Goal: Task Accomplishment & Management: Manage account settings

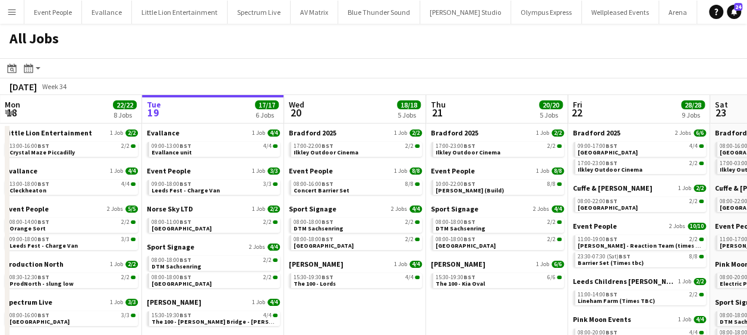
scroll to position [0, 455]
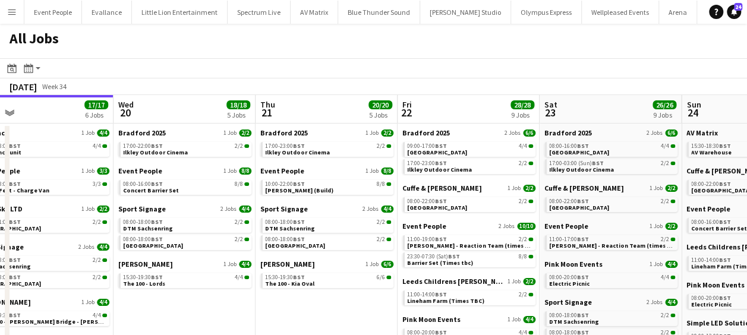
drag, startPoint x: 367, startPoint y: 221, endPoint x: 227, endPoint y: 219, distance: 140.3
click at [227, 219] on app-calendar-viewport "Sat 16 24/24 6 Jobs Sun 17 7/7 3 Jobs Mon 18 22/22 8 Jobs Tue 19 17/17 6 Jobs W…" at bounding box center [373, 261] width 747 height 333
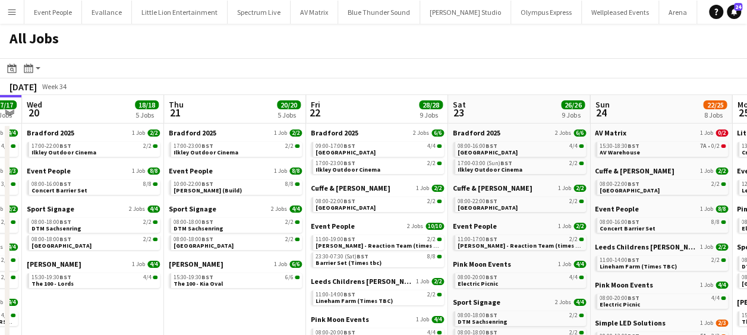
scroll to position [0, 293]
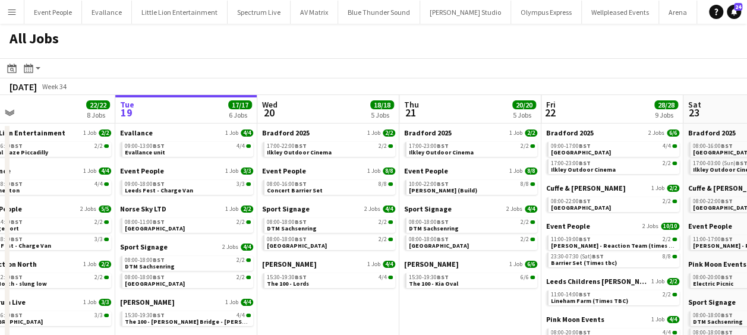
drag, startPoint x: 284, startPoint y: 207, endPoint x: 184, endPoint y: 206, distance: 99.3
click at [184, 206] on app-calendar-viewport "Sat 16 24/24 6 Jobs Sun 17 7/7 3 Jobs Mon 18 22/22 8 Jobs Tue 19 17/17 6 Jobs W…" at bounding box center [373, 261] width 747 height 333
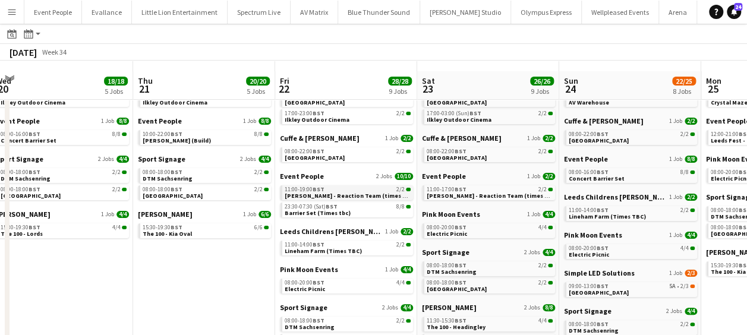
scroll to position [59, 0]
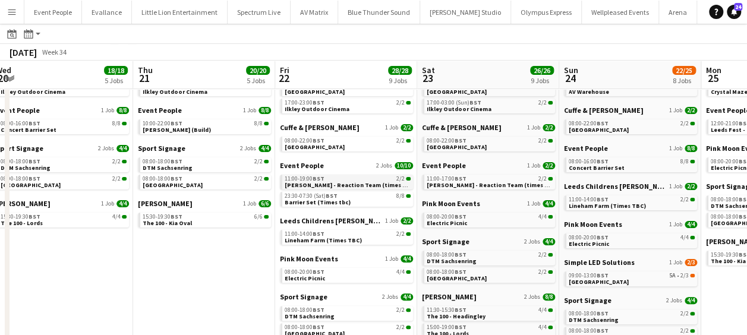
click at [325, 184] on span "Coldplay - Reaction Team (times TBC)" at bounding box center [351, 185] width 132 height 8
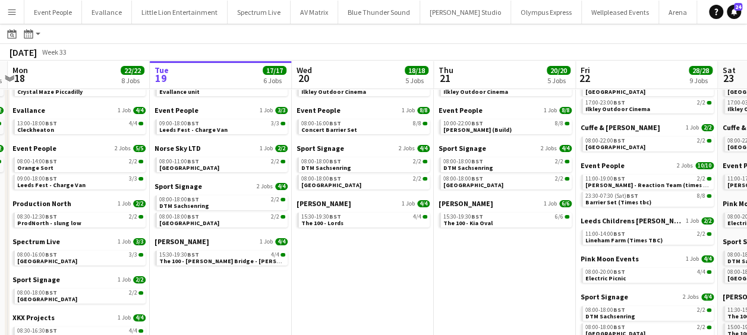
scroll to position [0, 242]
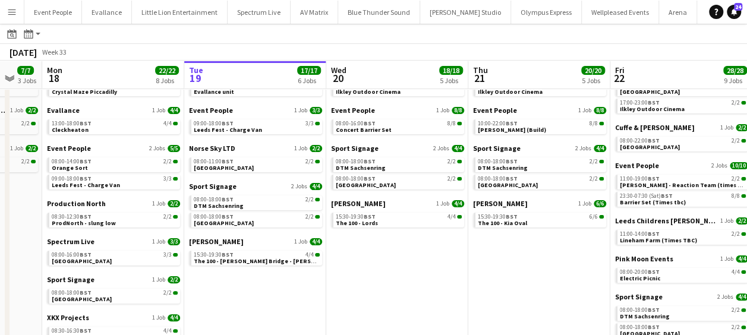
drag, startPoint x: 273, startPoint y: 229, endPoint x: 556, endPoint y: 232, distance: 283.5
click at [556, 232] on app-calendar-viewport "Sat 16 24/24 6 Jobs Sun 17 7/7 3 Jobs Mon 18 22/22 8 Jobs Tue 19 17/17 6 Jobs W…" at bounding box center [373, 183] width 747 height 369
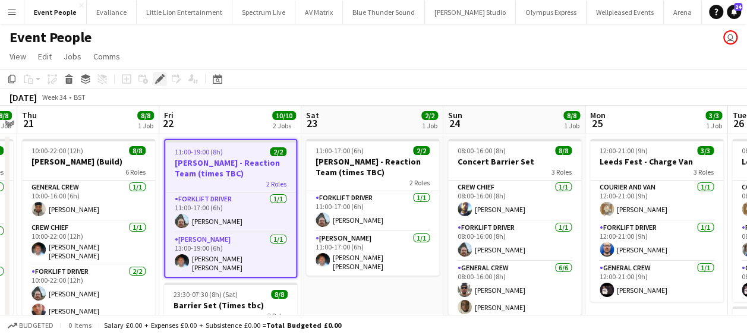
click at [162, 81] on icon "Edit" at bounding box center [160, 79] width 10 height 10
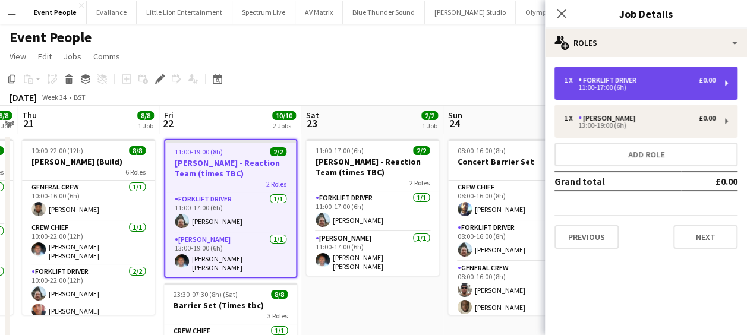
click at [622, 89] on div "11:00-17:00 (6h)" at bounding box center [640, 87] width 152 height 6
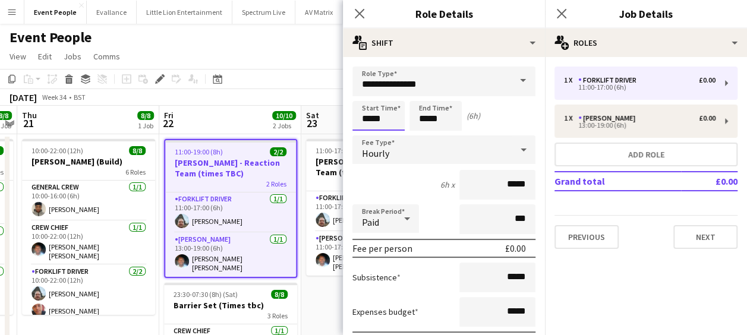
drag, startPoint x: 374, startPoint y: 115, endPoint x: 366, endPoint y: 130, distance: 16.5
click at [374, 116] on input "*****" at bounding box center [378, 116] width 52 height 30
type input "*****"
click at [363, 133] on div at bounding box center [367, 137] width 24 height 12
click at [417, 112] on input "*****" at bounding box center [436, 116] width 52 height 30
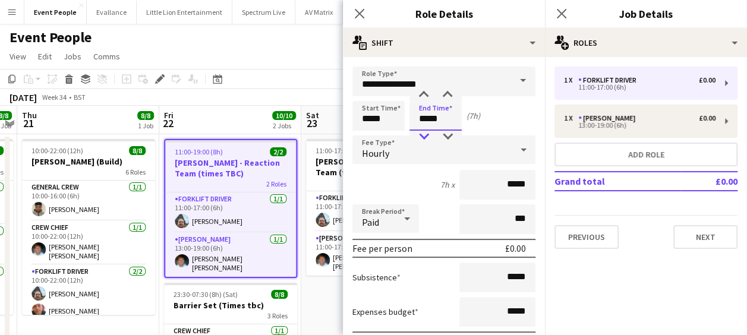
type input "*****"
click at [434, 138] on div at bounding box center [424, 137] width 24 height 12
click at [362, 19] on icon "Close pop-in" at bounding box center [359, 13] width 11 height 11
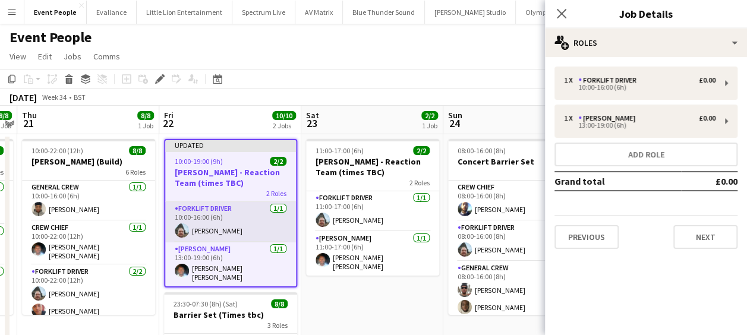
click at [235, 227] on app-card-role "Forklift Driver [DATE] 10:00-16:00 (6h) [PERSON_NAME]" at bounding box center [230, 222] width 131 height 40
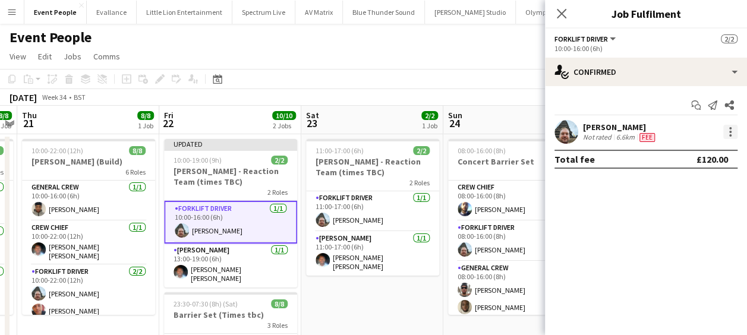
click at [736, 128] on div at bounding box center [730, 132] width 14 height 14
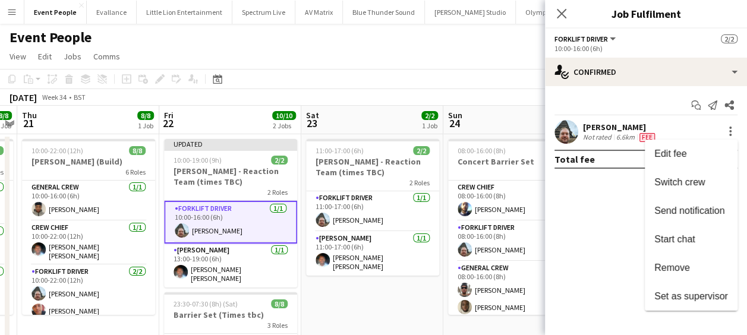
drag, startPoint x: 684, startPoint y: 260, endPoint x: 675, endPoint y: 260, distance: 8.3
click at [684, 260] on button "Remove" at bounding box center [691, 268] width 93 height 29
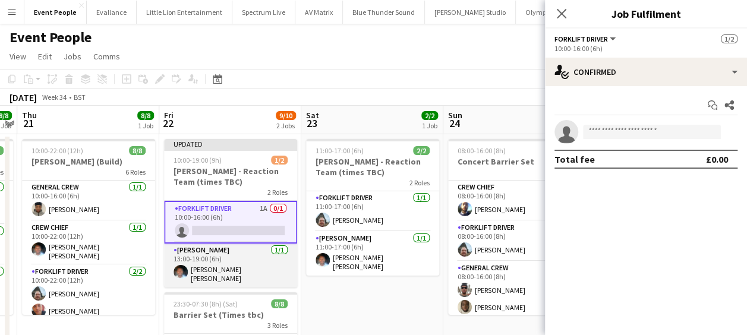
click at [250, 264] on app-card-role "Van Driver 1/1 13:00-19:00 (6h) Fitzgerald Williams-Owens" at bounding box center [230, 266] width 133 height 44
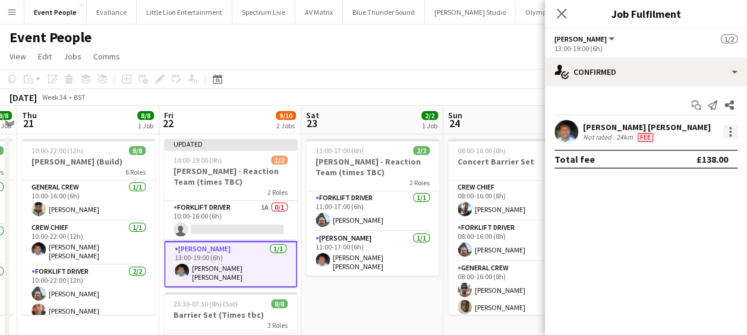
click at [733, 130] on div at bounding box center [730, 132] width 14 height 14
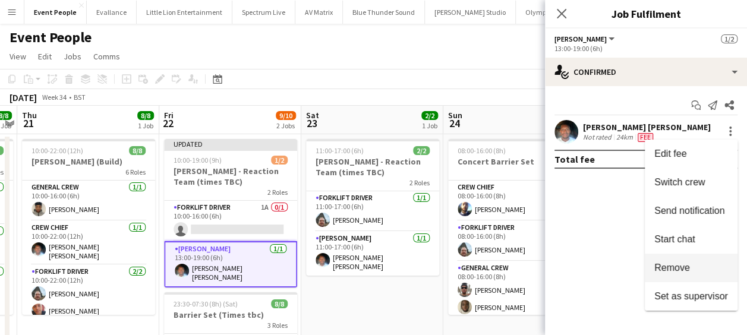
click at [666, 263] on span "Remove" at bounding box center [672, 268] width 36 height 10
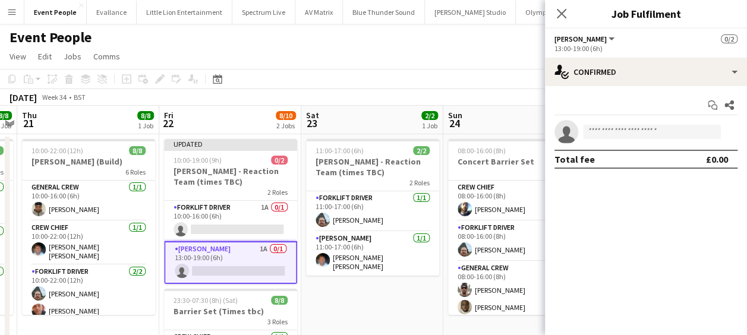
click at [415, 56] on app-page-menu "View Day view expanded Day view collapsed Month view Date picker Jump to today …" at bounding box center [373, 57] width 747 height 23
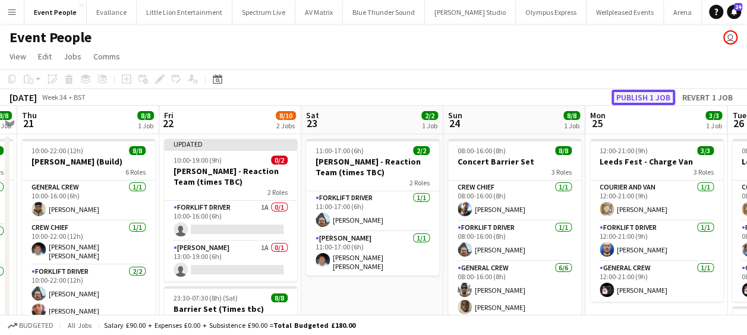
click at [627, 97] on button "Publish 1 job" at bounding box center [644, 97] width 64 height 15
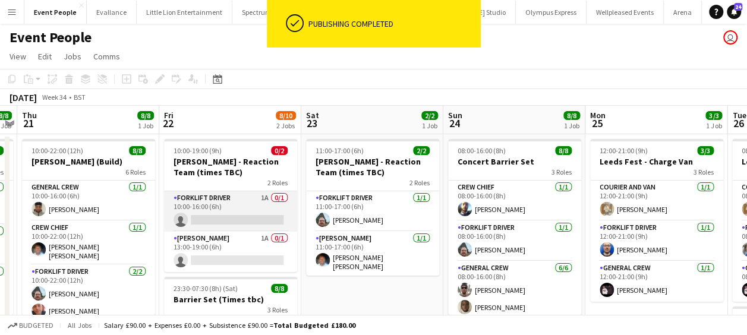
click at [221, 216] on app-card-role "Forklift Driver 1A 0/1 10:00-16:00 (6h) single-neutral-actions" at bounding box center [230, 211] width 133 height 40
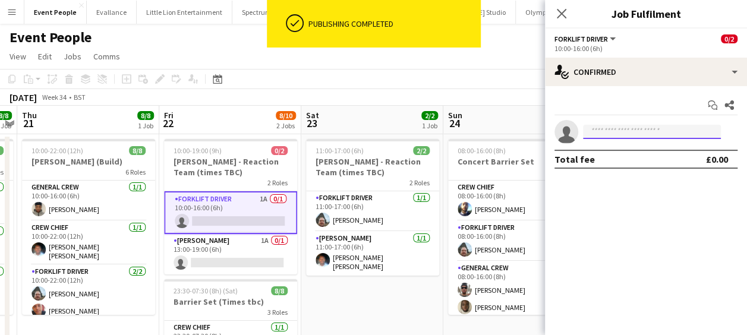
click at [636, 133] on input at bounding box center [652, 132] width 138 height 14
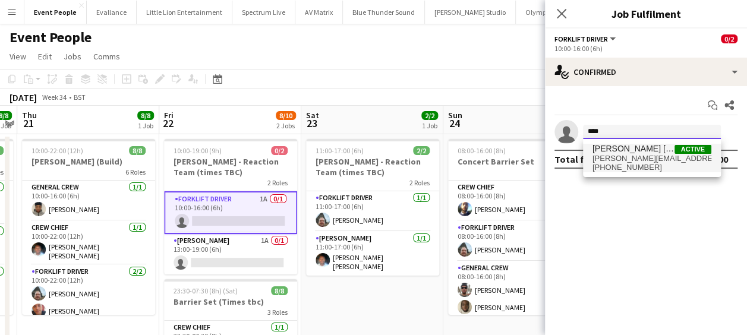
type input "****"
click at [628, 150] on span "Fitzgerald Williams-Owens" at bounding box center [634, 149] width 82 height 10
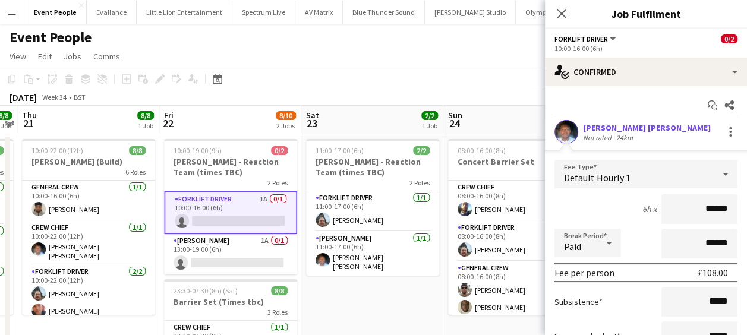
drag, startPoint x: 684, startPoint y: 204, endPoint x: 758, endPoint y: 225, distance: 77.0
click at [747, 225] on html "Menu Boards Boards Boards All jobs Status Workforce Workforce My Workforce Recr…" at bounding box center [373, 338] width 747 height 677
type input "******"
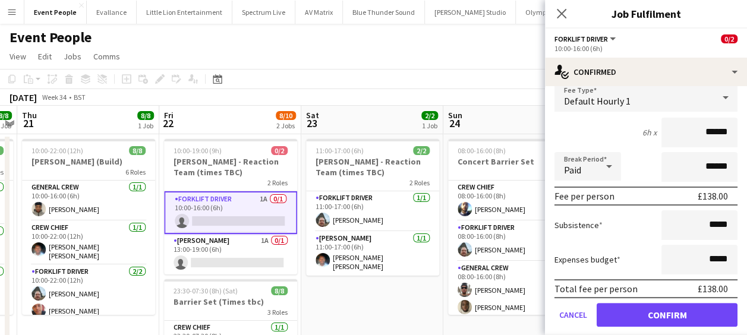
scroll to position [112, 0]
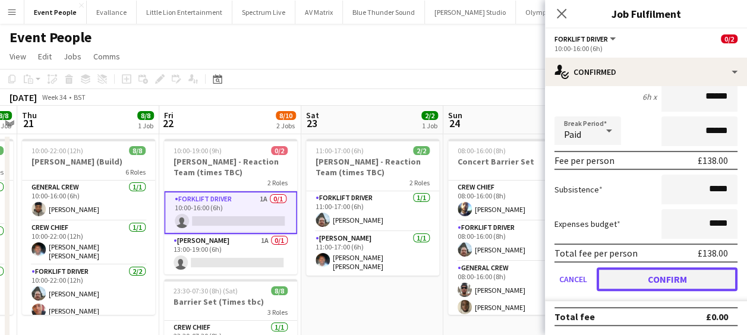
click at [692, 284] on button "Confirm" at bounding box center [667, 279] width 141 height 24
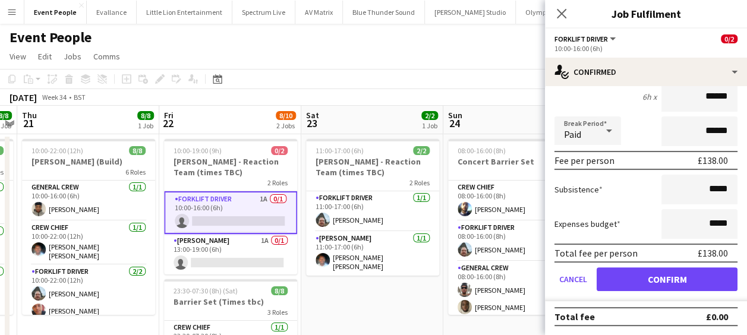
scroll to position [0, 0]
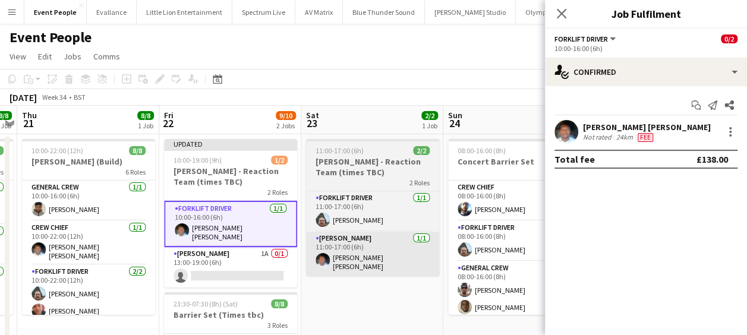
click at [223, 269] on app-card-role "Van Driver 1A 0/1 13:00-19:00 (6h) single-neutral-actions" at bounding box center [230, 267] width 133 height 40
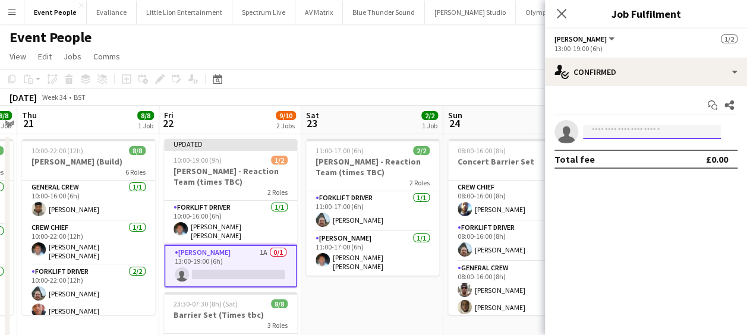
click at [633, 127] on input at bounding box center [652, 132] width 138 height 14
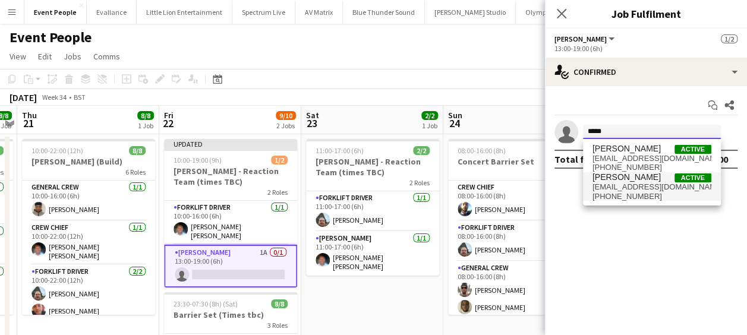
type input "*****"
click at [658, 196] on span "+4407359038568" at bounding box center [652, 197] width 119 height 10
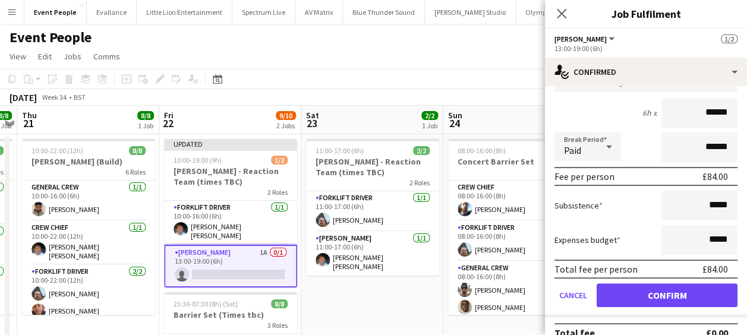
scroll to position [112, 0]
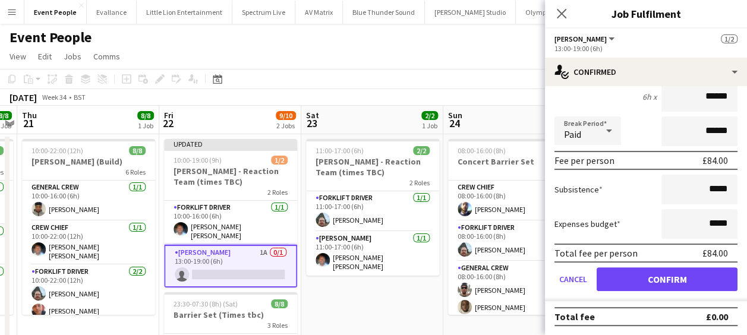
drag, startPoint x: 688, startPoint y: 92, endPoint x: 748, endPoint y: 100, distance: 60.5
click at [747, 100] on html "Menu Boards Boards Boards All jobs Status Workforce Workforce My Workforce Recr…" at bounding box center [373, 338] width 747 height 677
type input "***"
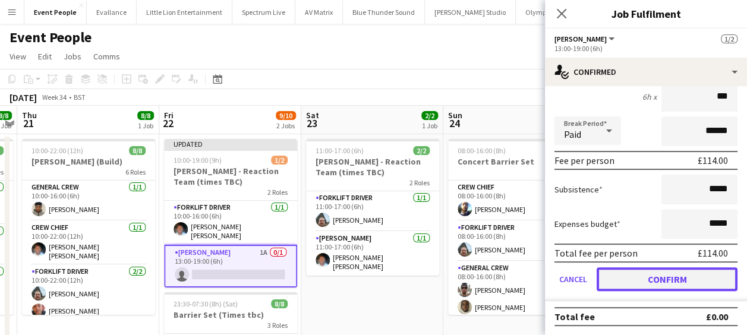
click at [658, 272] on button "Confirm" at bounding box center [667, 279] width 141 height 24
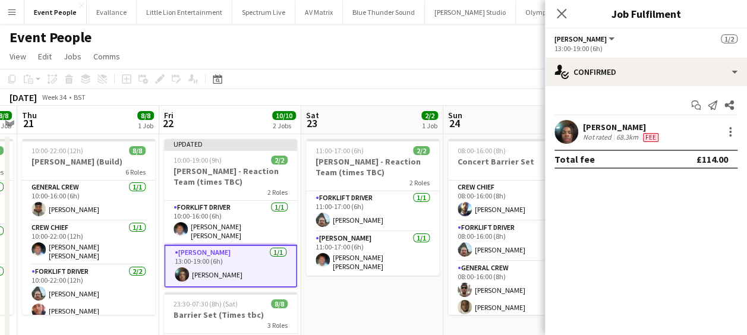
scroll to position [0, 0]
click at [563, 10] on icon "Close pop-in" at bounding box center [561, 13] width 11 height 11
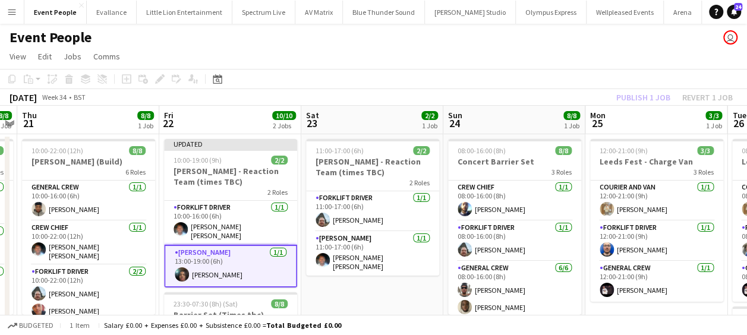
click at [536, 89] on div "August 2025 Week 34 • BST Publish 1 job Revert 1 job" at bounding box center [373, 97] width 747 height 17
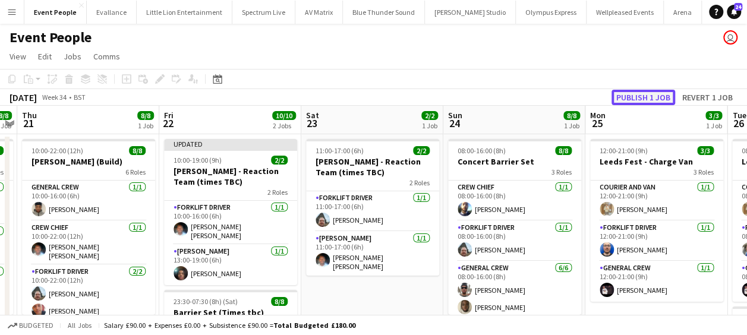
click at [660, 95] on button "Publish 1 job" at bounding box center [644, 97] width 64 height 15
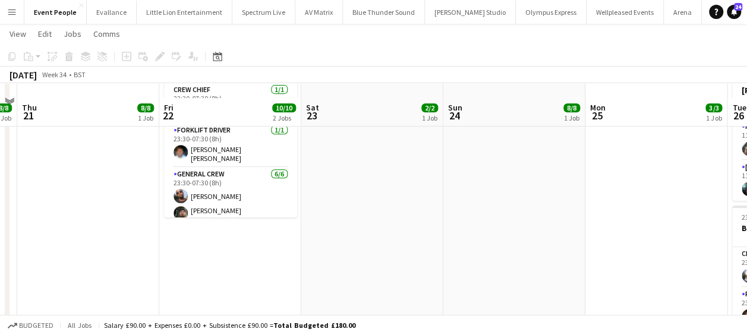
scroll to position [297, 0]
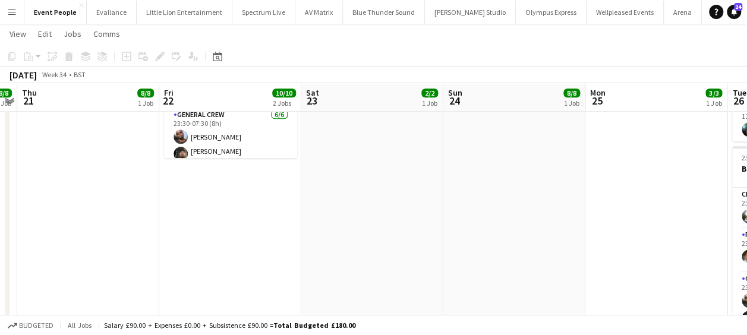
click at [207, 195] on app-date-cell "10:00-19:00 (9h) 2/2 Coldplay - Reaction Team (times TBC) 2 Roles Forklift Driv…" at bounding box center [230, 97] width 142 height 522
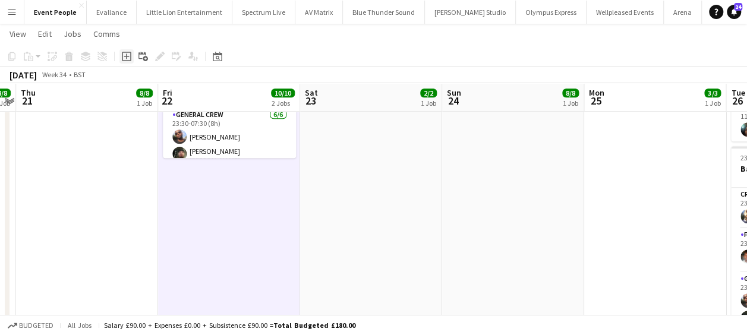
click at [124, 59] on icon "Add job" at bounding box center [127, 57] width 10 height 10
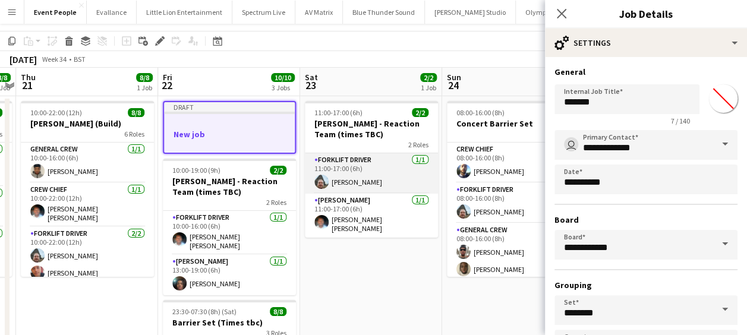
scroll to position [0, 0]
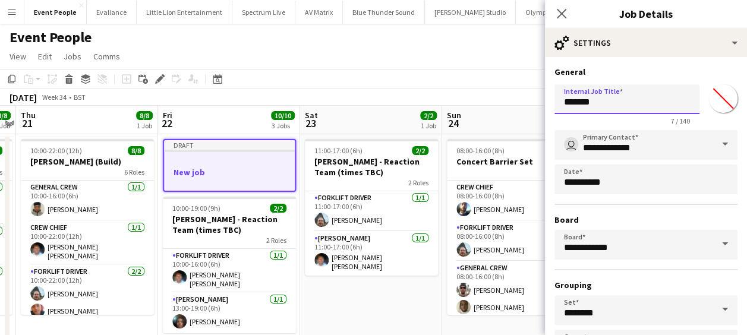
drag, startPoint x: 602, startPoint y: 100, endPoint x: 520, endPoint y: 107, distance: 82.3
click at [521, 107] on body "Menu Boards Boards Boards All jobs Status Workforce Workforce My Workforce Recr…" at bounding box center [373, 338] width 747 height 677
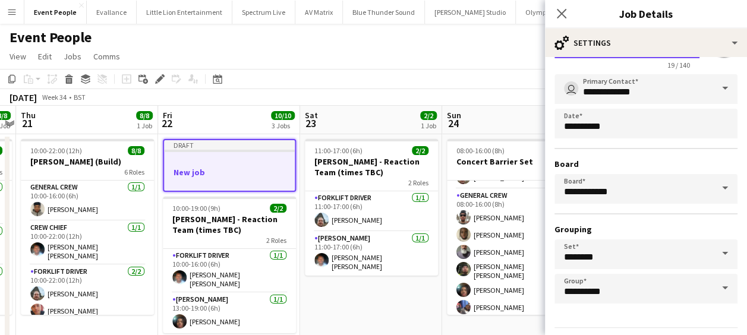
scroll to position [92, 0]
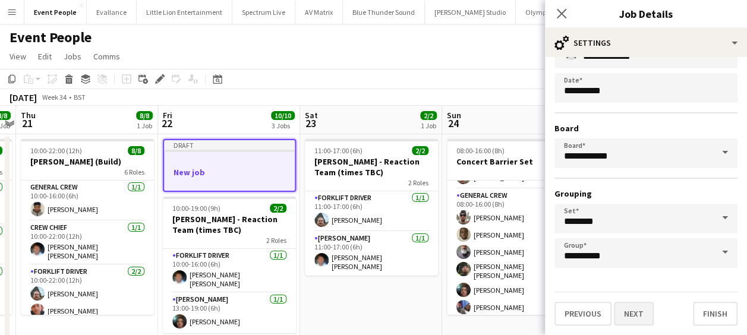
type input "**********"
click at [634, 310] on button "Next" at bounding box center [634, 314] width 40 height 24
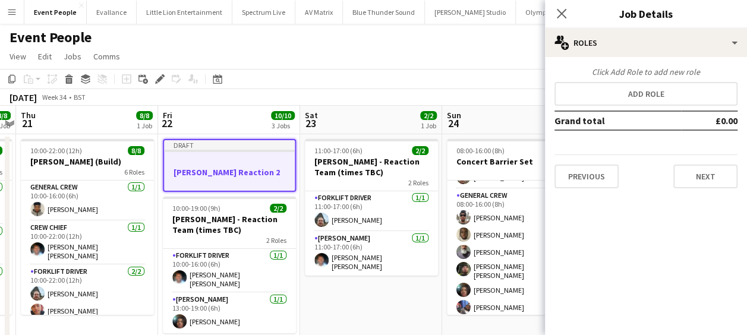
scroll to position [0, 0]
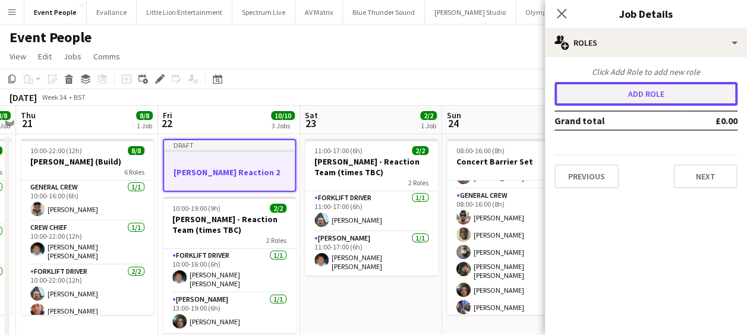
click at [613, 103] on button "Add role" at bounding box center [646, 94] width 183 height 24
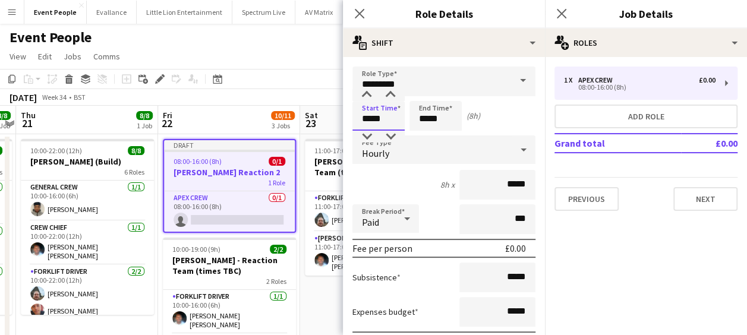
drag, startPoint x: 394, startPoint y: 120, endPoint x: 306, endPoint y: 120, distance: 88.0
click at [306, 120] on body "Menu Boards Boards Boards All jobs Status Workforce Workforce My Workforce Recr…" at bounding box center [373, 338] width 747 height 677
type input "*****"
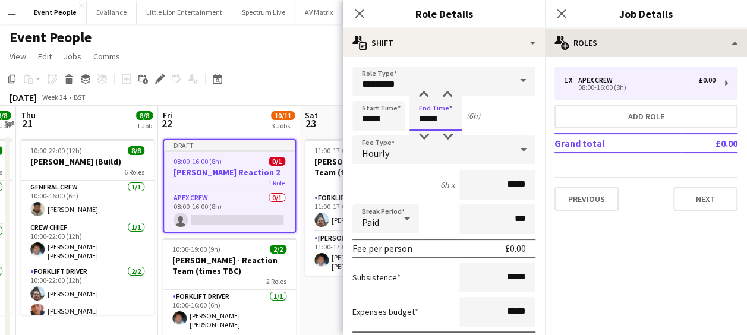
type input "*****"
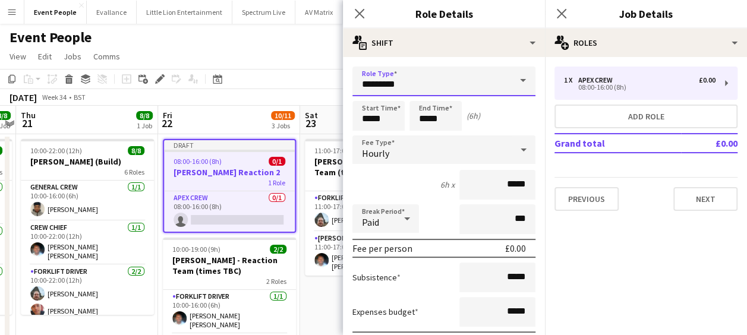
click at [439, 75] on input "*********" at bounding box center [443, 82] width 183 height 30
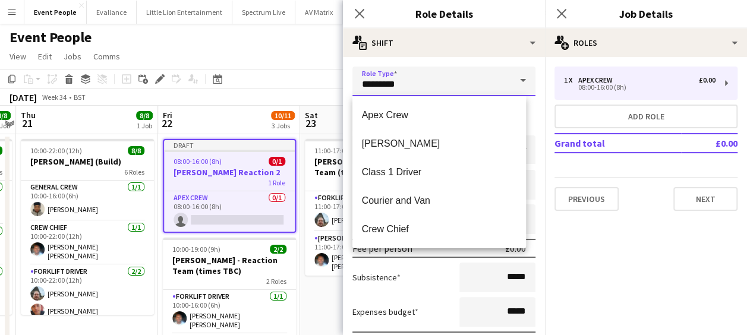
drag, startPoint x: 430, startPoint y: 80, endPoint x: 298, endPoint y: 82, distance: 132.0
click at [298, 82] on body "Menu Boards Boards Boards All jobs Status Workforce Workforce My Workforce Recr…" at bounding box center [373, 338] width 747 height 677
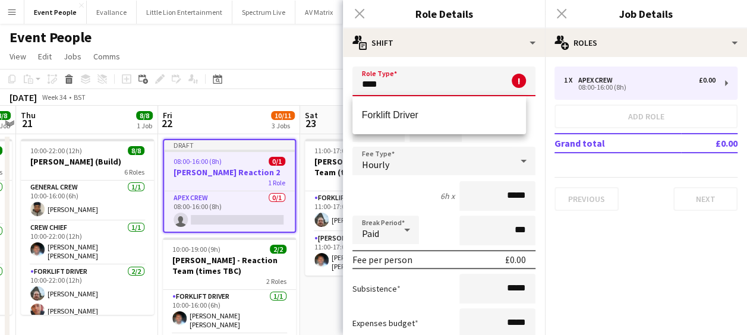
click at [379, 106] on mat-option "Forklift Driver" at bounding box center [439, 115] width 174 height 29
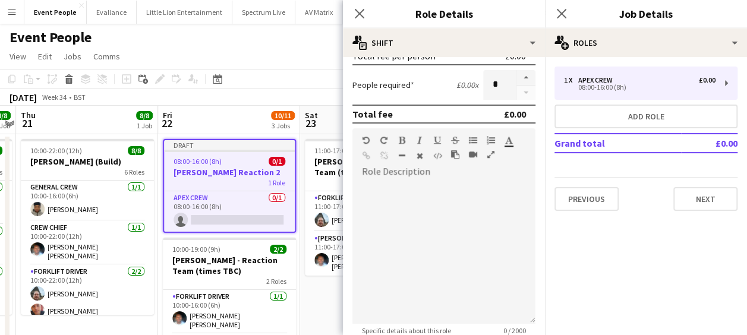
scroll to position [297, 0]
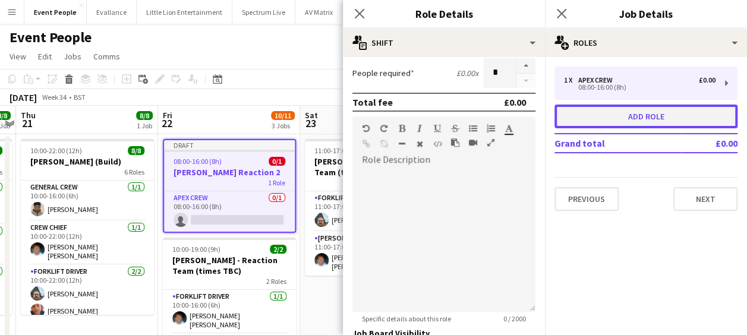
click at [621, 109] on button "Add role" at bounding box center [646, 117] width 183 height 24
type input "*********"
type input "*****"
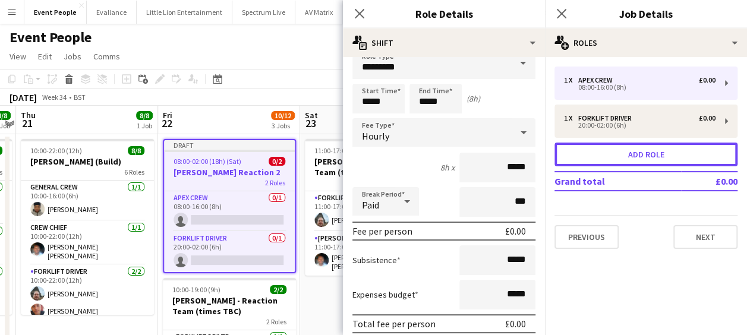
scroll to position [0, 0]
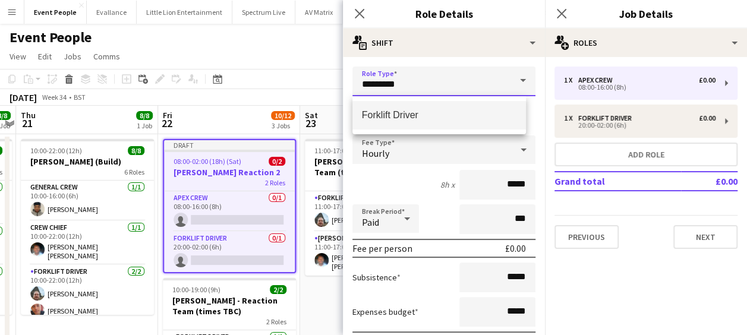
drag, startPoint x: 411, startPoint y: 83, endPoint x: 220, endPoint y: 87, distance: 191.4
click at [220, 87] on body "Menu Boards Boards Boards All jobs Status Workforce Workforce My Workforce Recr…" at bounding box center [373, 338] width 747 height 677
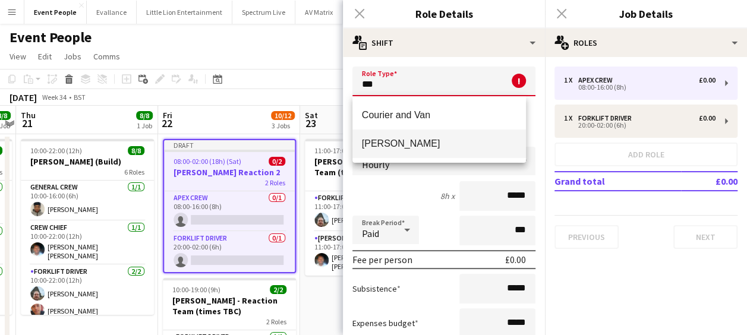
click at [382, 142] on span "Van Driver" at bounding box center [439, 143] width 155 height 11
type input "**********"
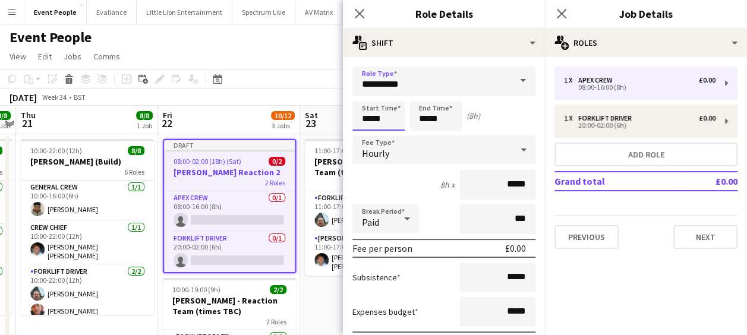
click at [376, 115] on input "*****" at bounding box center [378, 116] width 52 height 30
drag, startPoint x: 396, startPoint y: 120, endPoint x: 340, endPoint y: 122, distance: 55.9
click at [340, 122] on body "Menu Boards Boards Boards All jobs Status Workforce Workforce My Workforce Recr…" at bounding box center [373, 338] width 747 height 677
type input "*****"
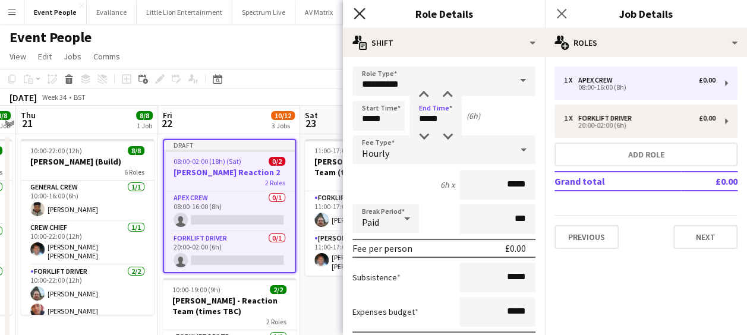
click at [358, 8] on icon "Close pop-in" at bounding box center [359, 13] width 11 height 11
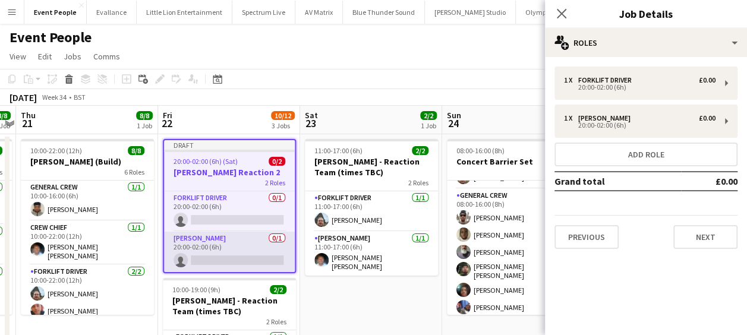
click at [229, 262] on app-card-role "Van Driver 0/1 20:00-02:00 (6h) single-neutral-actions" at bounding box center [229, 252] width 131 height 40
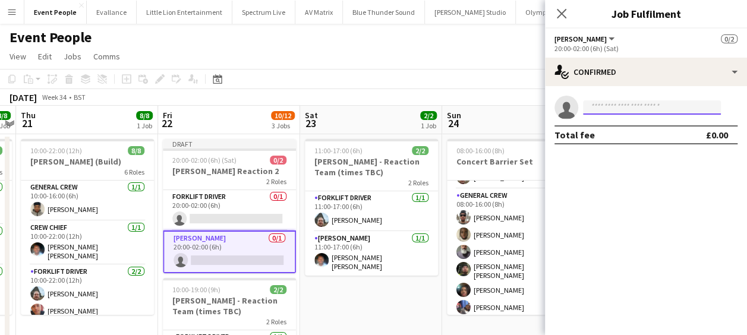
click at [649, 102] on input at bounding box center [652, 107] width 138 height 14
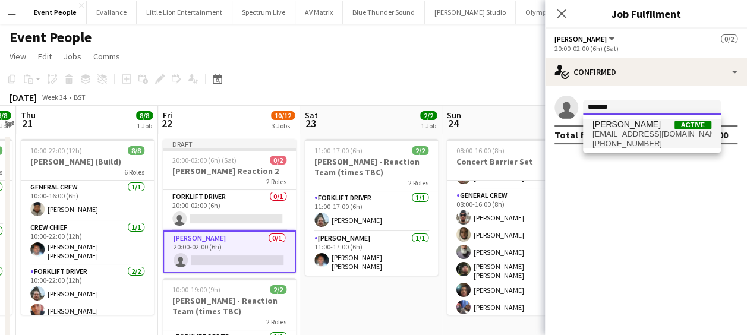
type input "*******"
click at [649, 131] on span "davidldne1@gmail.com" at bounding box center [652, 135] width 119 height 10
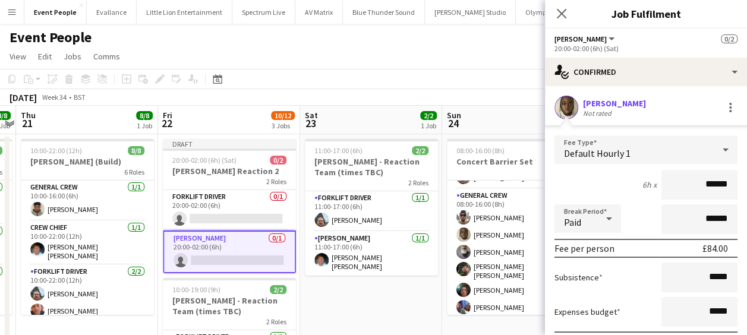
drag, startPoint x: 673, startPoint y: 185, endPoint x: 732, endPoint y: 189, distance: 59.5
click at [732, 189] on form "Fee Type Default Hourly 1 6h x ****** Break Period Paid ****** Fee per person £…" at bounding box center [646, 263] width 202 height 254
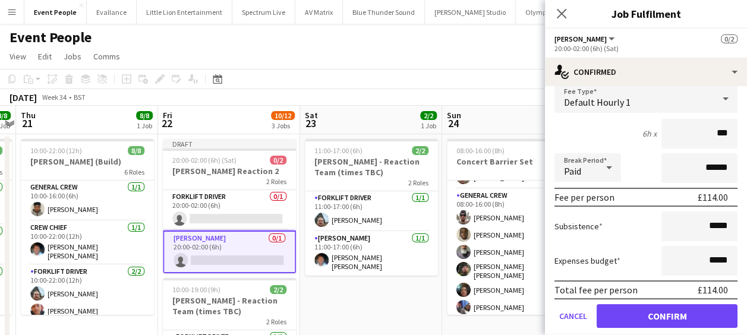
scroll to position [88, 0]
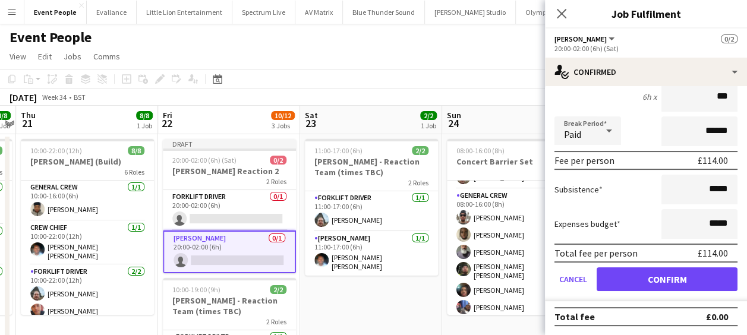
type input "***"
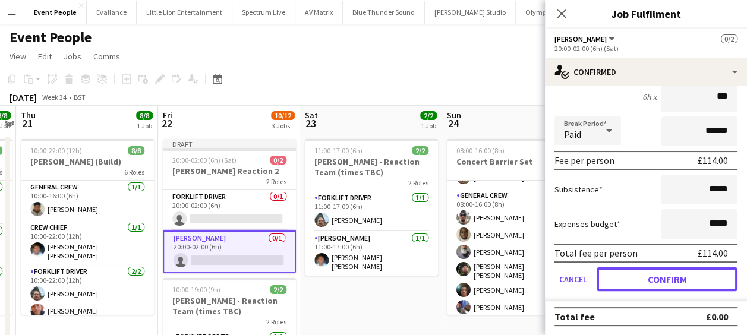
click at [662, 282] on button "Confirm" at bounding box center [667, 279] width 141 height 24
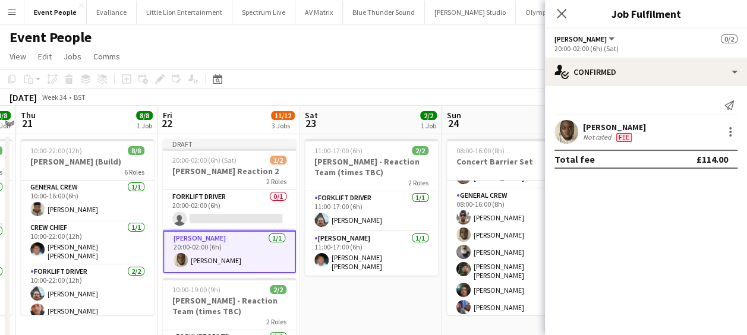
scroll to position [0, 0]
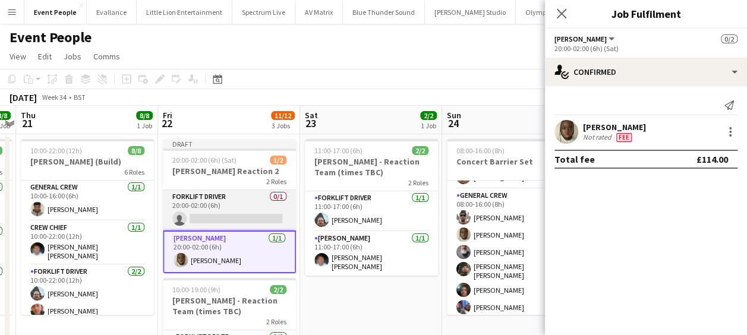
click at [250, 214] on app-card-role "Forklift Driver 0/1 20:00-02:00 (6h) single-neutral-actions" at bounding box center [229, 210] width 133 height 40
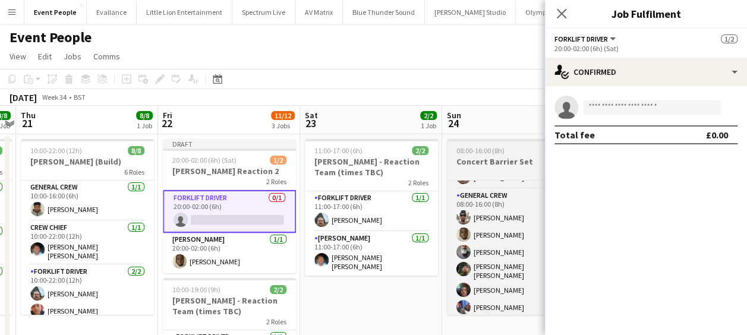
scroll to position [0, 411]
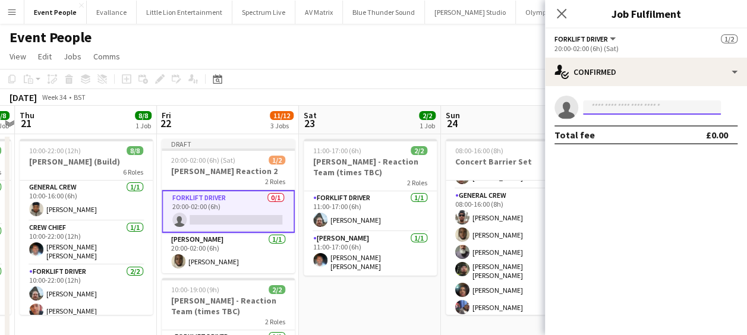
click at [638, 105] on input at bounding box center [652, 107] width 138 height 14
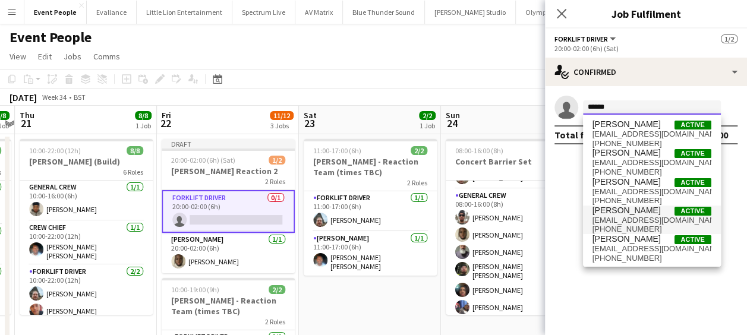
scroll to position [0, 0]
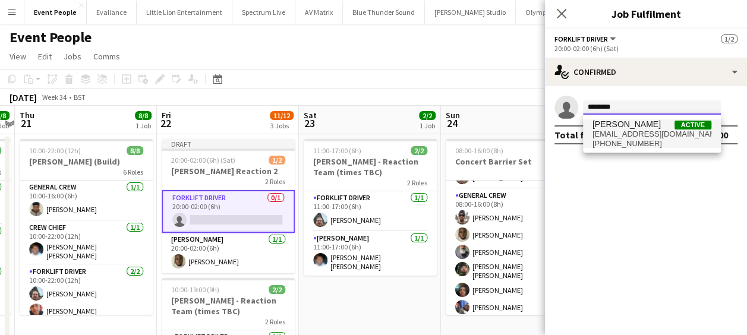
type input "********"
click at [636, 136] on span "danielwalton@hotmail.es" at bounding box center [652, 135] width 119 height 10
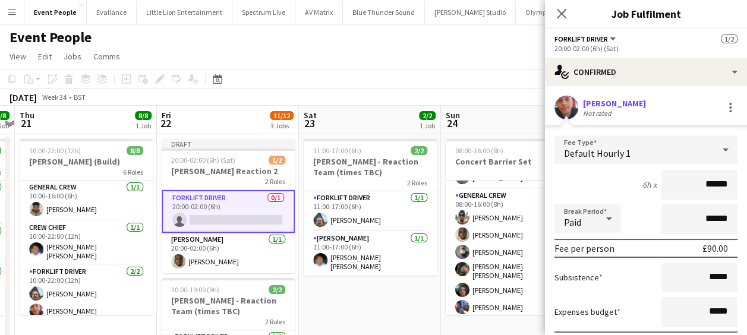
drag, startPoint x: 671, startPoint y: 177, endPoint x: 747, endPoint y: 185, distance: 76.5
click at [747, 185] on html "Menu Boards Boards Boards All jobs Status Workforce Workforce My Workforce Recr…" at bounding box center [373, 338] width 747 height 677
type input "***"
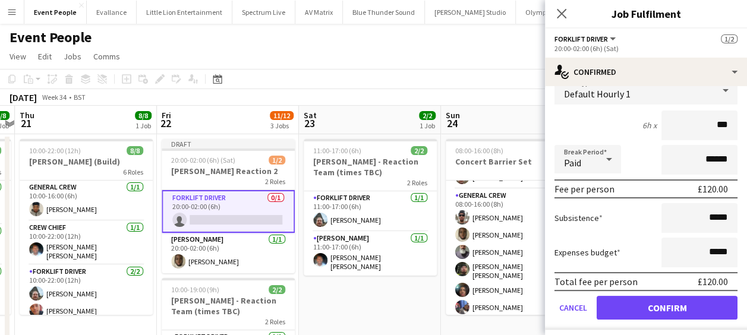
scroll to position [88, 0]
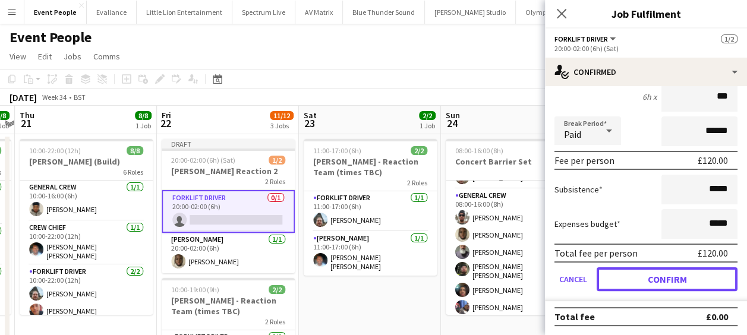
click at [665, 274] on button "Confirm" at bounding box center [667, 279] width 141 height 24
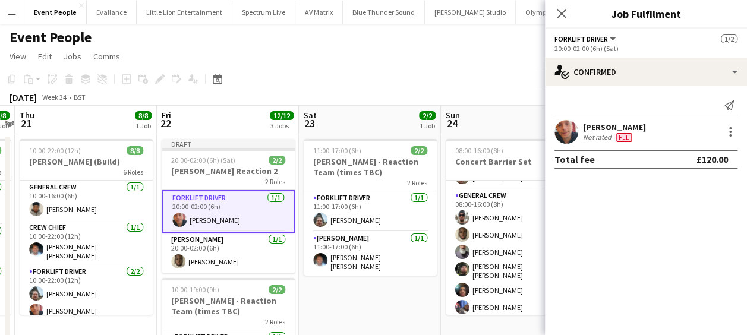
scroll to position [0, 0]
click at [566, 15] on icon "Close pop-in" at bounding box center [561, 13] width 11 height 11
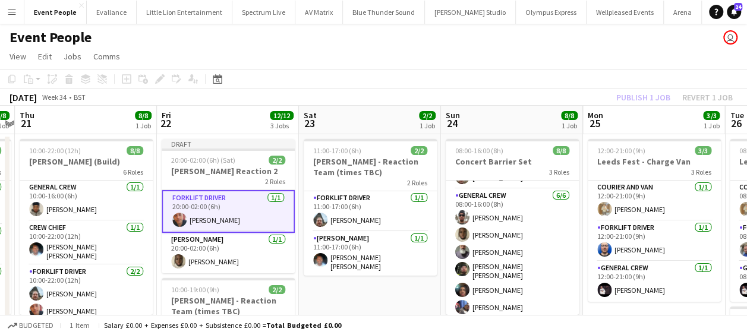
click at [540, 45] on div "Event People user" at bounding box center [373, 35] width 747 height 23
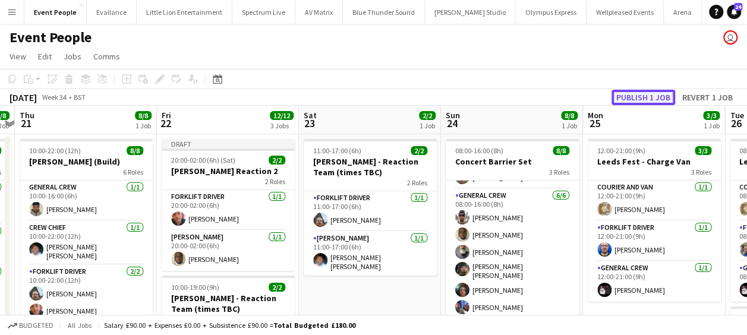
click at [625, 94] on button "Publish 1 job" at bounding box center [644, 97] width 64 height 15
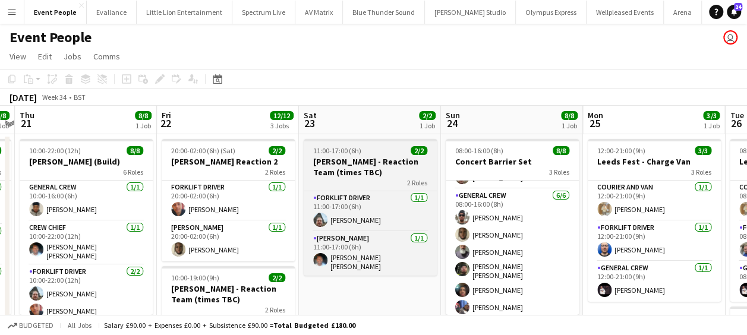
click at [372, 164] on h3 "Coldplay - Reaction Team (times TBC)" at bounding box center [370, 166] width 133 height 21
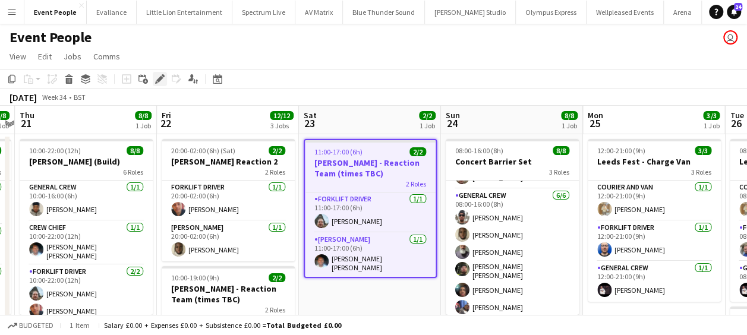
click at [166, 80] on div "Edit" at bounding box center [160, 79] width 14 height 14
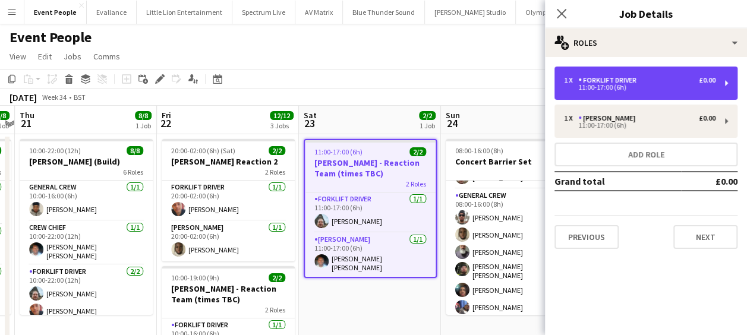
click at [592, 89] on div "11:00-17:00 (6h)" at bounding box center [640, 87] width 152 height 6
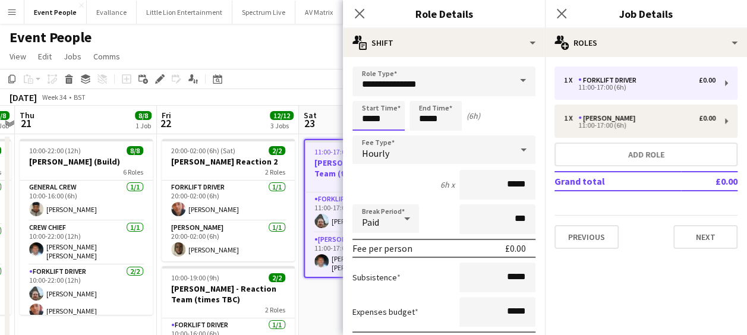
click at [362, 115] on input "*****" at bounding box center [378, 116] width 52 height 30
type input "*****"
click at [369, 131] on div at bounding box center [367, 137] width 24 height 12
click at [422, 119] on input "*****" at bounding box center [436, 116] width 52 height 30
type input "*****"
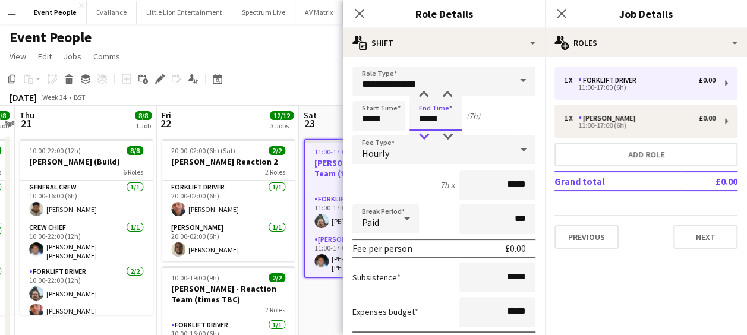
click at [424, 132] on div at bounding box center [424, 137] width 24 height 12
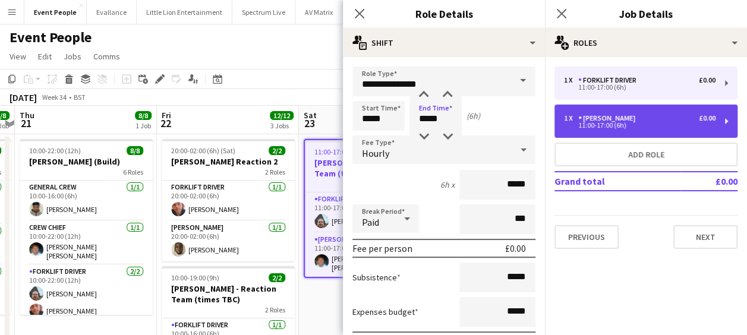
click at [587, 133] on div "1 x Van Driver £0.00 11:00-17:00 (6h)" at bounding box center [646, 121] width 183 height 33
type input "**********"
type input "*****"
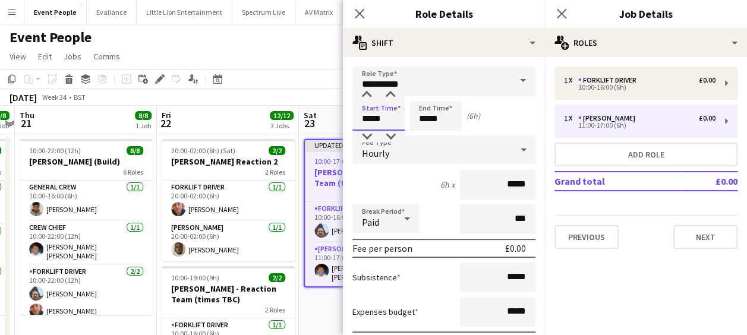
click at [380, 120] on input "*****" at bounding box center [378, 116] width 52 height 30
type input "*****"
click at [366, 134] on div at bounding box center [367, 137] width 24 height 12
click at [417, 118] on input "*****" at bounding box center [436, 116] width 52 height 30
type input "*****"
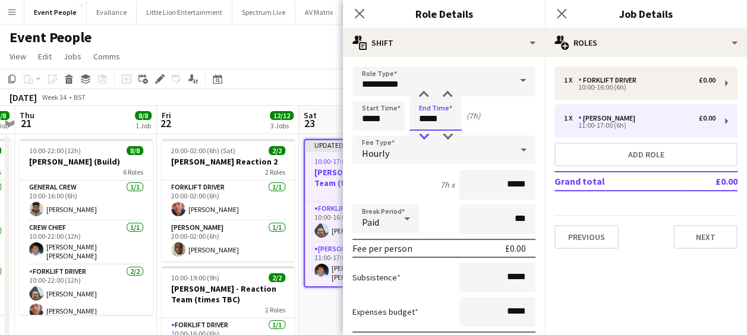
click at [423, 133] on div at bounding box center [424, 137] width 24 height 12
click at [358, 13] on icon at bounding box center [359, 13] width 11 height 11
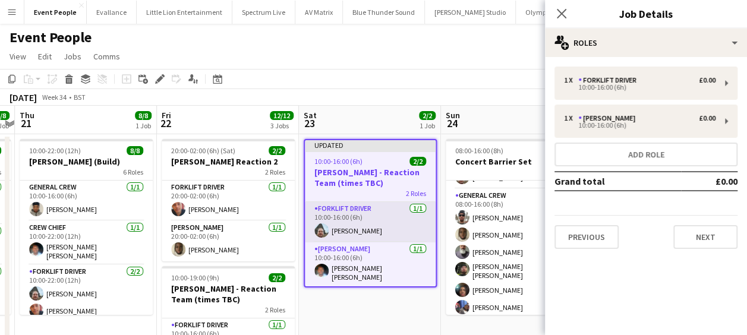
click at [369, 231] on app-card-role "Forklift Driver 1/1 10:00-16:00 (6h) Algirdas Skendelis" at bounding box center [370, 222] width 131 height 40
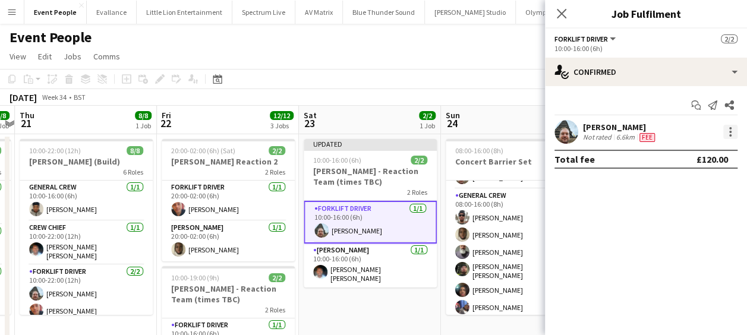
click at [732, 134] on div at bounding box center [730, 132] width 14 height 14
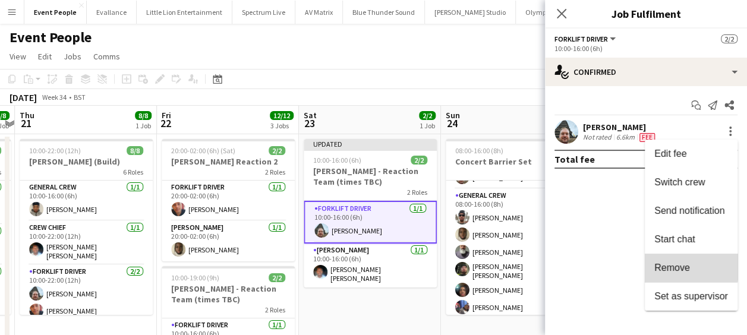
click at [670, 265] on span "Remove" at bounding box center [672, 268] width 36 height 10
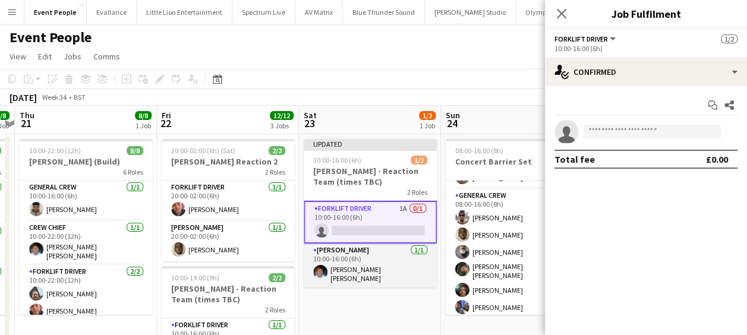
click at [413, 264] on app-card-role "Van Driver 1/1 10:00-16:00 (6h) Fitzgerald Williams-Owens" at bounding box center [370, 266] width 133 height 44
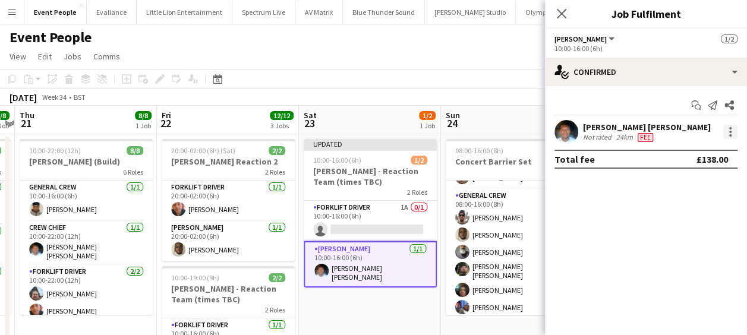
click at [735, 131] on div at bounding box center [730, 132] width 14 height 14
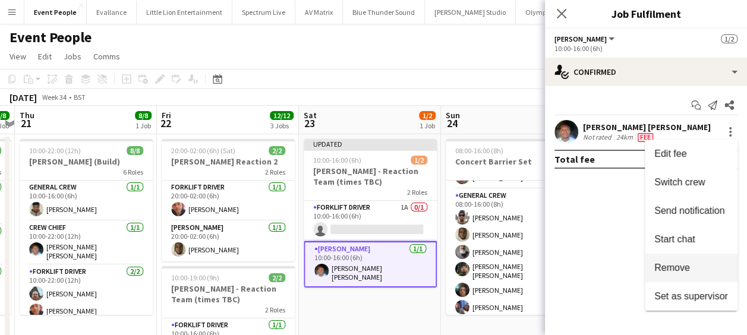
click at [688, 267] on span "Remove" at bounding box center [672, 268] width 36 height 10
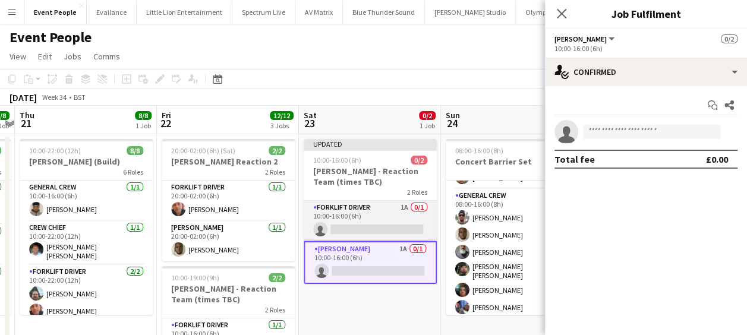
click at [389, 229] on app-card-role "Forklift Driver 1A 0/1 10:00-16:00 (6h) single-neutral-actions" at bounding box center [370, 221] width 133 height 40
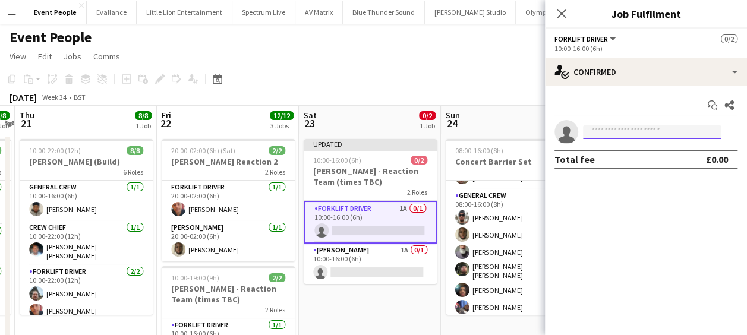
click at [629, 131] on input at bounding box center [652, 132] width 138 height 14
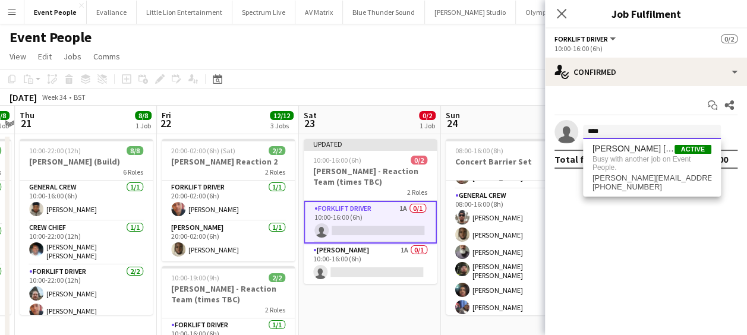
type input "****"
drag, startPoint x: 396, startPoint y: 295, endPoint x: 408, endPoint y: 293, distance: 12.0
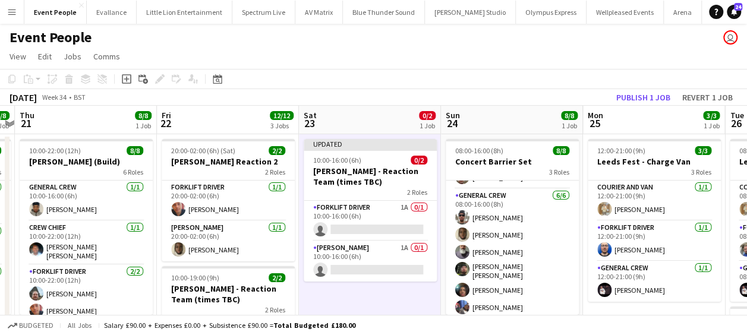
scroll to position [0, 411]
click at [649, 96] on button "Publish 1 job" at bounding box center [644, 97] width 64 height 15
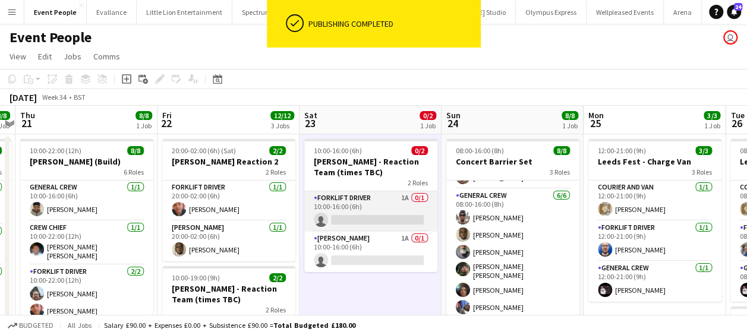
click at [366, 216] on app-card-role "Forklift Driver 1A 0/1 10:00-16:00 (6h) single-neutral-actions" at bounding box center [370, 211] width 133 height 40
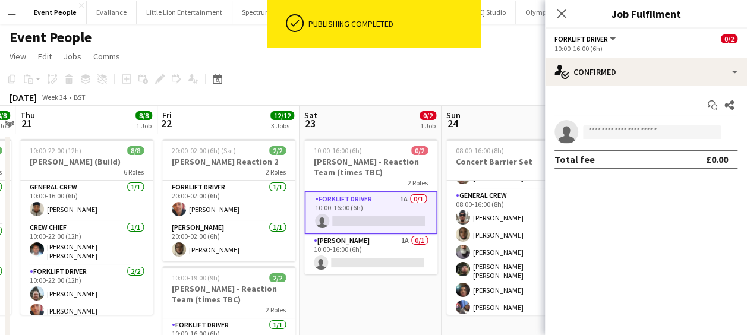
click at [657, 121] on app-invite-slot "single-neutral-actions" at bounding box center [646, 132] width 202 height 24
click at [658, 131] on input at bounding box center [652, 132] width 138 height 14
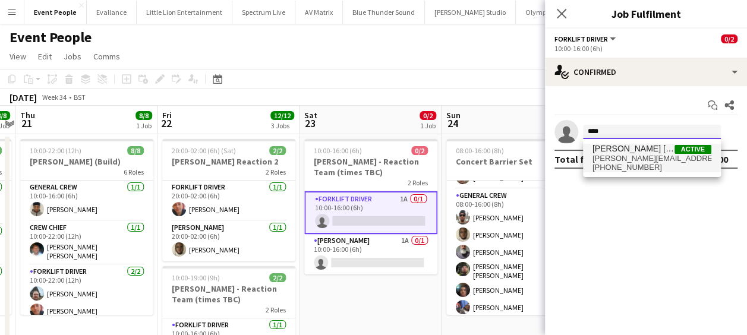
type input "****"
click at [654, 152] on span "Fitzgerald Williams-Owens" at bounding box center [634, 149] width 82 height 10
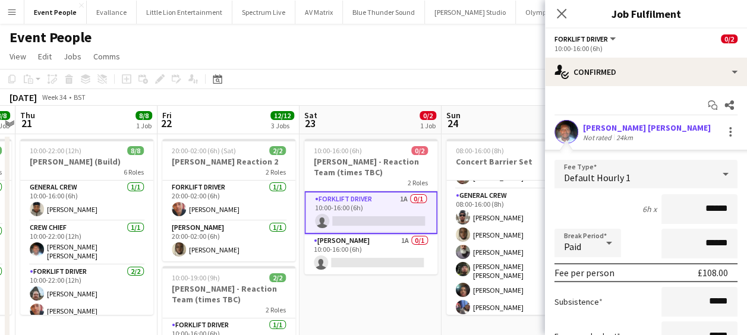
drag, startPoint x: 690, startPoint y: 209, endPoint x: 756, endPoint y: 209, distance: 66.6
click at [747, 209] on html "Menu Boards Boards Boards All jobs Status Workforce Workforce My Workforce Recr…" at bounding box center [373, 338] width 747 height 677
type input "******"
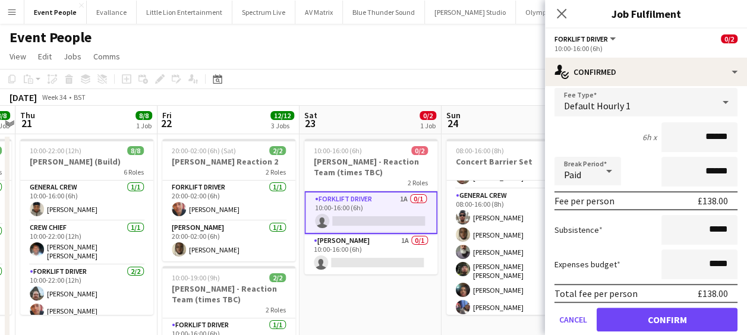
scroll to position [112, 0]
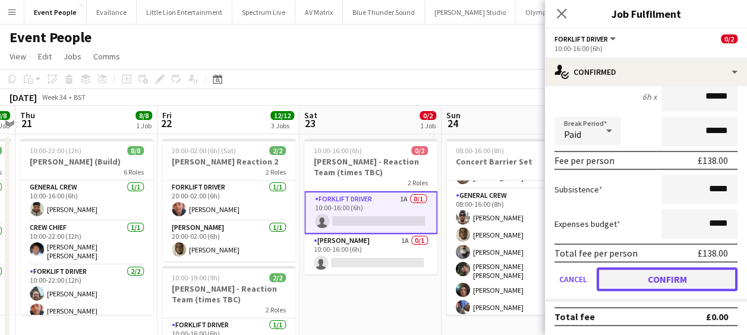
click at [679, 275] on button "Confirm" at bounding box center [667, 279] width 141 height 24
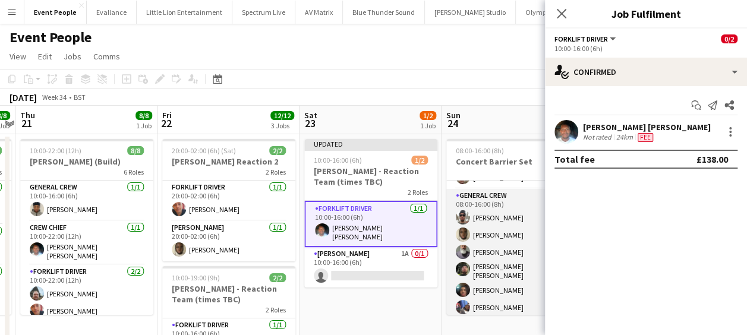
scroll to position [0, 0]
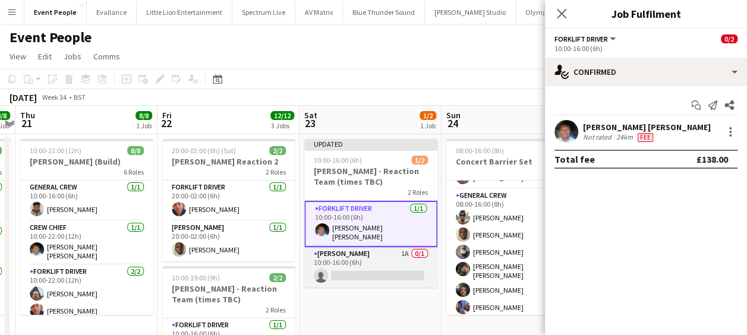
click at [372, 270] on app-card-role "Van Driver 1A 0/1 10:00-16:00 (6h) single-neutral-actions" at bounding box center [370, 267] width 133 height 40
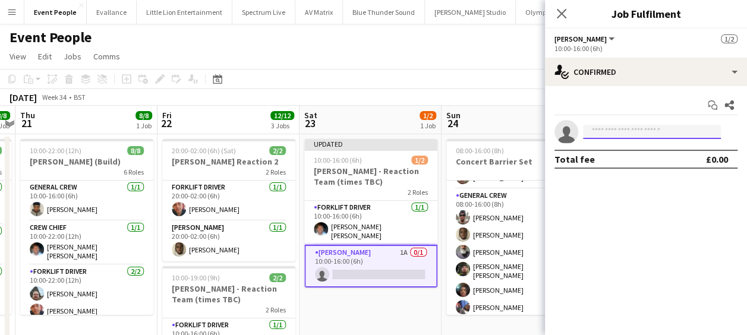
click at [614, 136] on input at bounding box center [652, 132] width 138 height 14
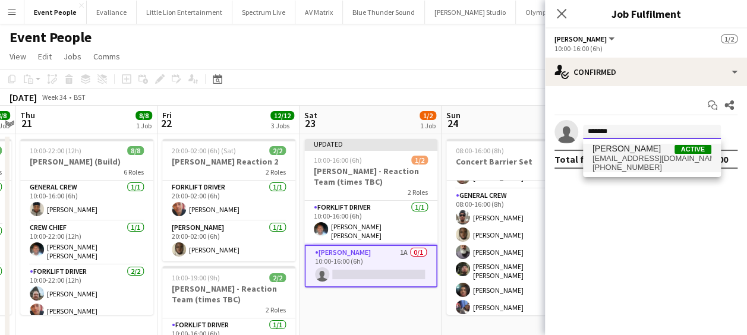
type input "*******"
click at [629, 159] on span "taoreedalabi@hotmail.co.uk" at bounding box center [652, 159] width 119 height 10
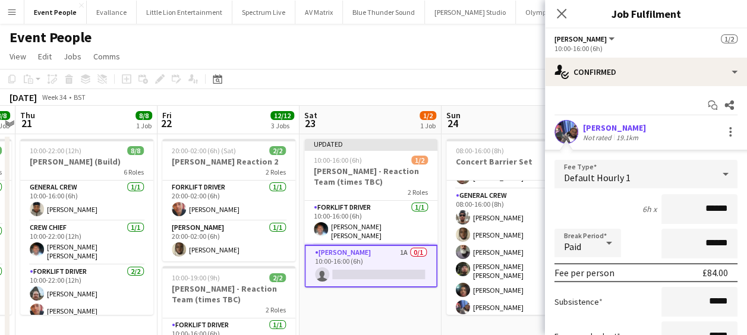
drag, startPoint x: 684, startPoint y: 204, endPoint x: 728, endPoint y: 204, distance: 44.0
click at [728, 204] on input "******" at bounding box center [700, 209] width 76 height 30
type input "***"
click at [594, 213] on div "6h x ***" at bounding box center [646, 209] width 183 height 30
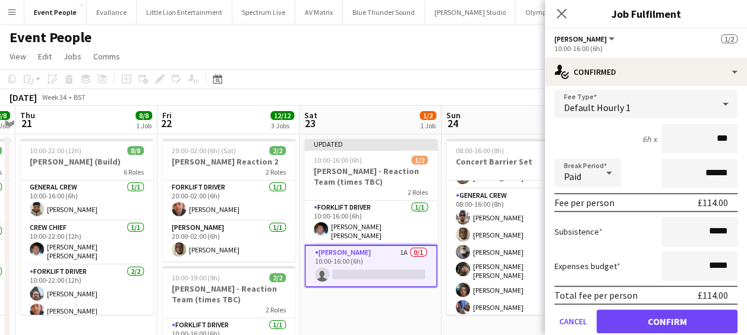
scroll to position [112, 0]
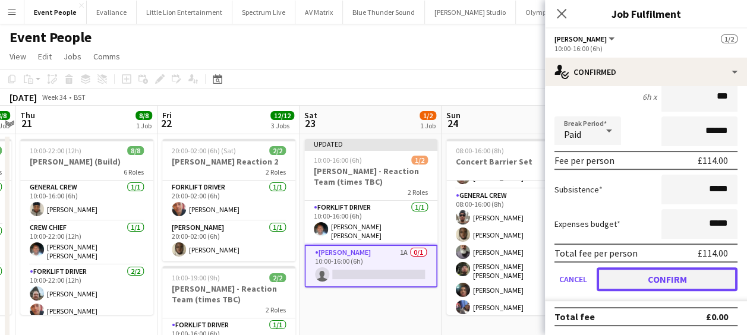
click at [662, 283] on button "Confirm" at bounding box center [667, 279] width 141 height 24
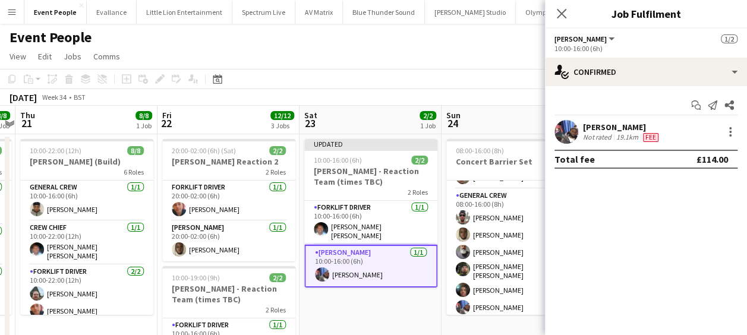
scroll to position [0, 0]
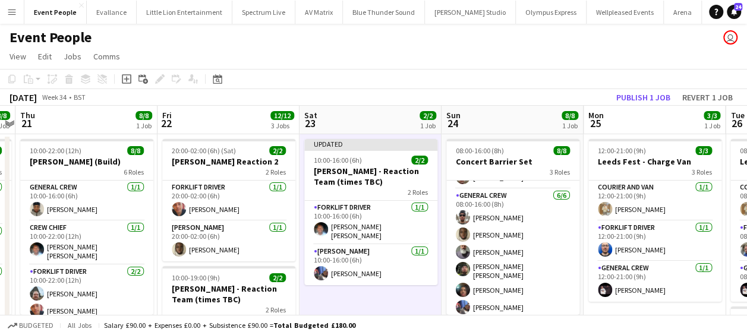
click at [643, 88] on app-toolbar "Copy Paste Paste Ctrl+V Paste with crew Ctrl+Shift+V Paste linked Job Delete Gr…" at bounding box center [373, 79] width 747 height 20
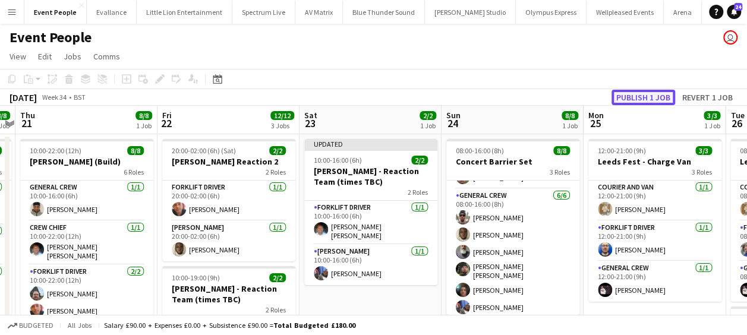
click at [643, 93] on button "Publish 1 job" at bounding box center [644, 97] width 64 height 15
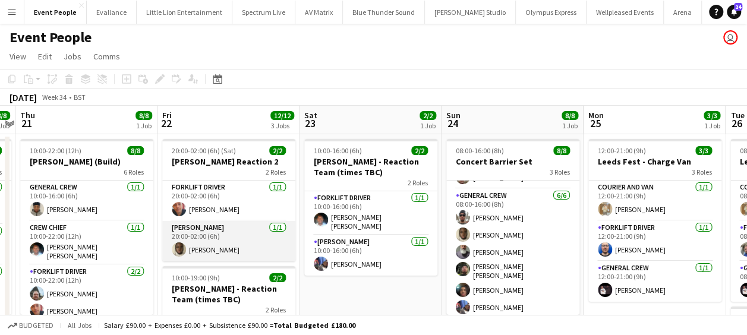
scroll to position [119, 0]
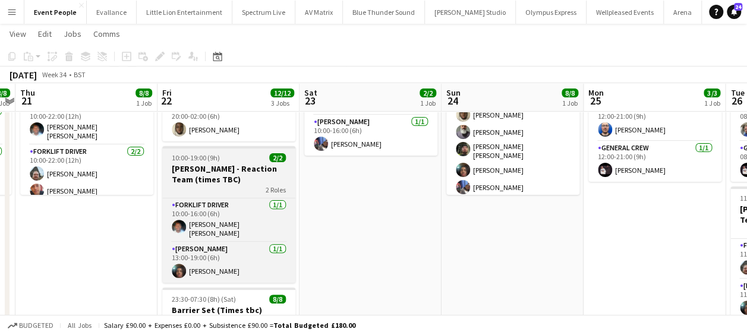
click at [234, 164] on h3 "Coldplay - Reaction Team (times TBC)" at bounding box center [228, 173] width 133 height 21
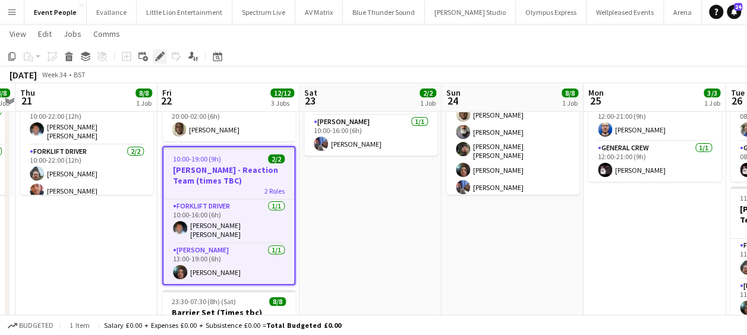
click at [162, 57] on icon "Edit" at bounding box center [160, 57] width 10 height 10
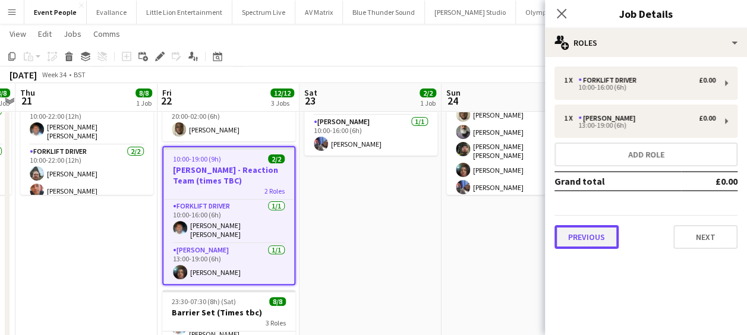
click at [577, 235] on button "Previous" at bounding box center [587, 237] width 64 height 24
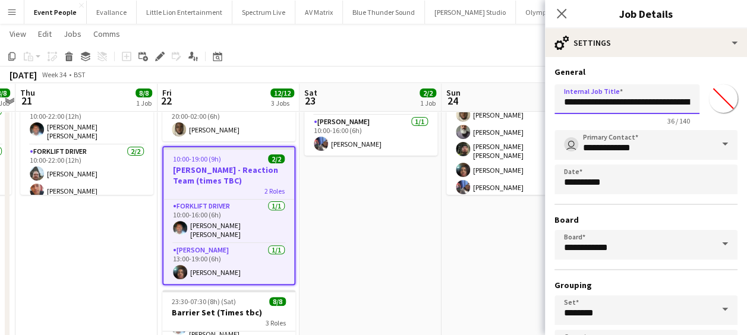
scroll to position [0, 31]
drag, startPoint x: 665, startPoint y: 100, endPoint x: 711, endPoint y: 96, distance: 46.6
click at [710, 101] on div "**********" at bounding box center [646, 103] width 183 height 46
type input "**********"
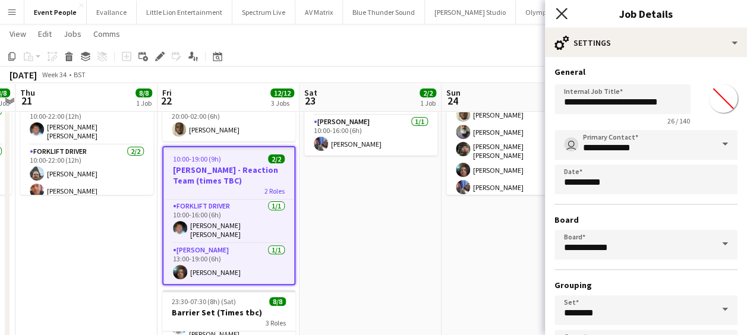
click at [558, 14] on icon "Close pop-in" at bounding box center [561, 13] width 11 height 11
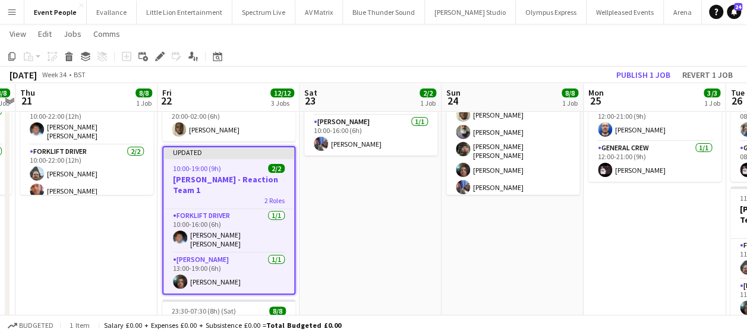
click at [347, 222] on app-date-cell "10:00-16:00 (6h) 2/2 Coldplay - Reaction Team (times TBC) 2 Roles Forklift Driv…" at bounding box center [371, 275] width 142 height 522
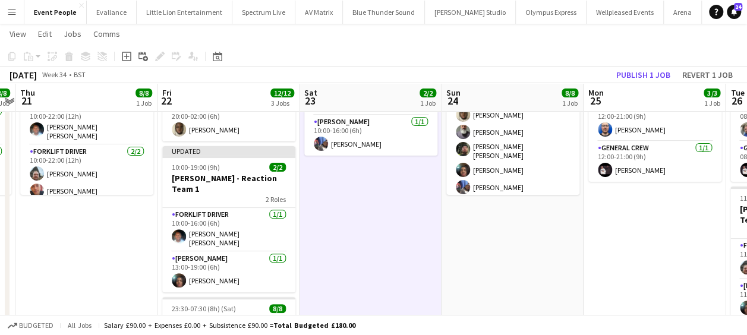
scroll to position [0, 502]
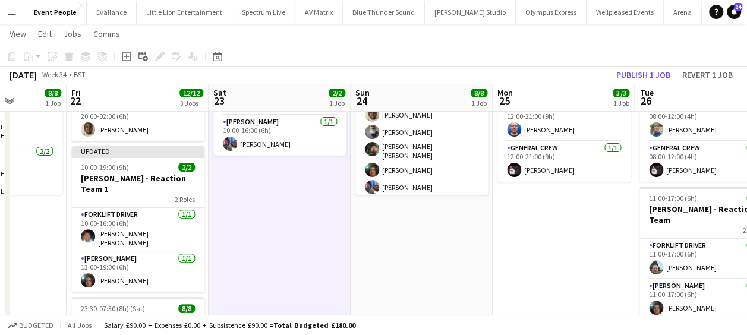
drag, startPoint x: 394, startPoint y: 226, endPoint x: 357, endPoint y: 226, distance: 36.9
click at [358, 226] on app-calendar-viewport "Mon 18 5/5 2 Jobs Tue 19 3/3 1 Job Wed 20 8/8 1 Job Thu 21 8/8 1 Job Fri 22 12/…" at bounding box center [373, 231] width 747 height 609
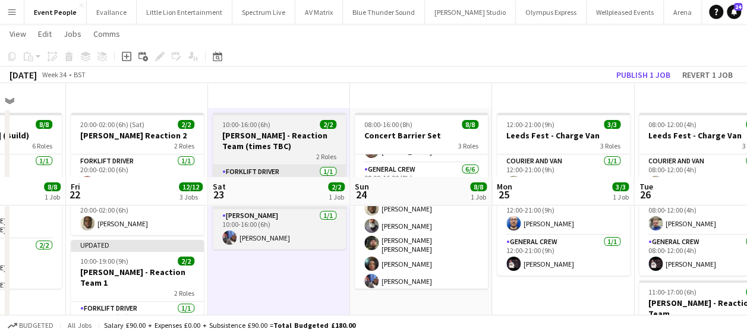
scroll to position [0, 0]
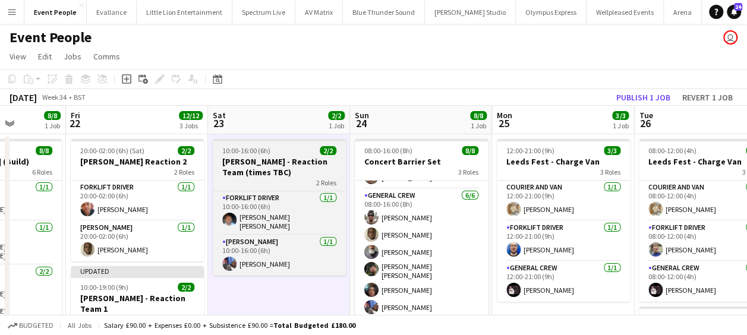
click at [295, 161] on h3 "Coldplay - Reaction Team (times TBC)" at bounding box center [279, 166] width 133 height 21
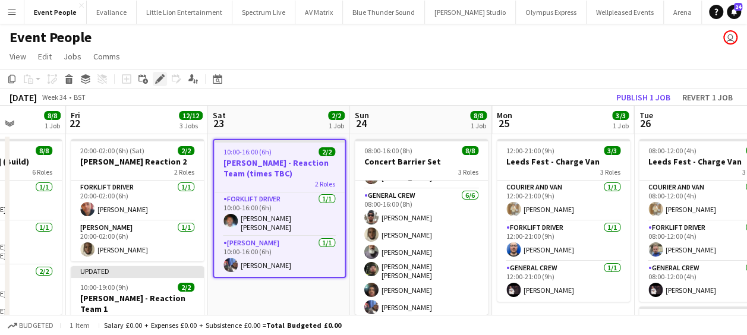
click at [165, 80] on div "Edit" at bounding box center [160, 79] width 14 height 14
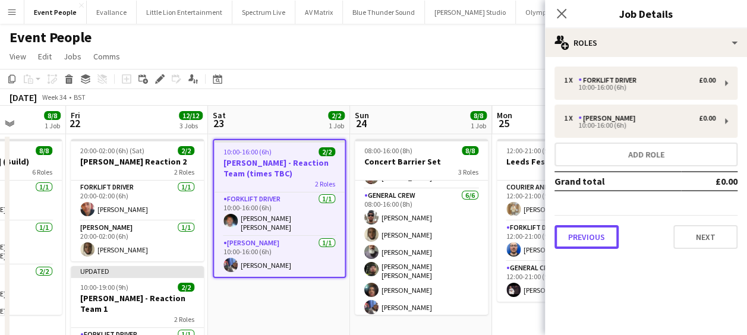
click at [578, 230] on button "Previous" at bounding box center [587, 237] width 64 height 24
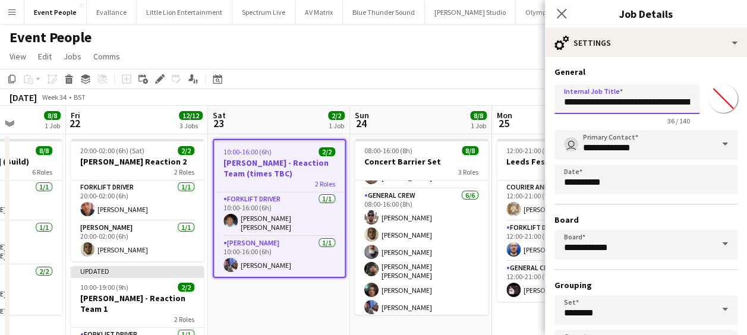
scroll to position [0, 31]
drag, startPoint x: 666, startPoint y: 99, endPoint x: 729, endPoint y: 100, distance: 63.0
click at [729, 100] on form "**********" at bounding box center [646, 242] width 202 height 351
type input "**********"
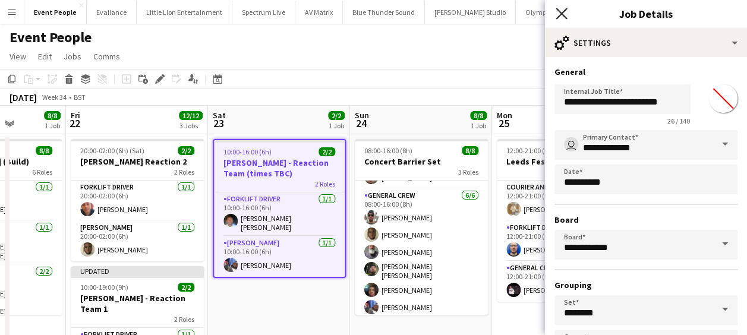
click at [558, 11] on icon "Close pop-in" at bounding box center [561, 13] width 11 height 11
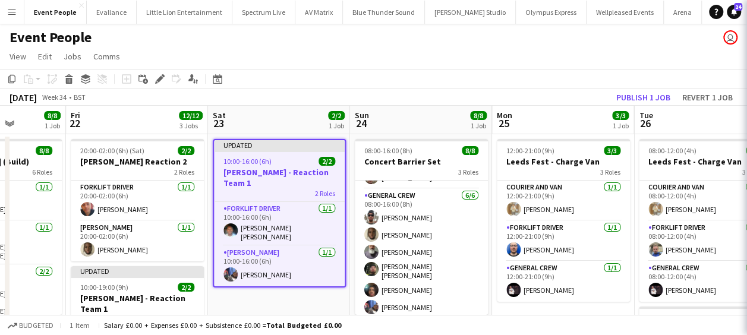
click at [405, 79] on app-toolbar "Copy Paste Paste Ctrl+V Paste with crew Ctrl+Shift+V Paste linked Job Delete Gr…" at bounding box center [373, 79] width 747 height 20
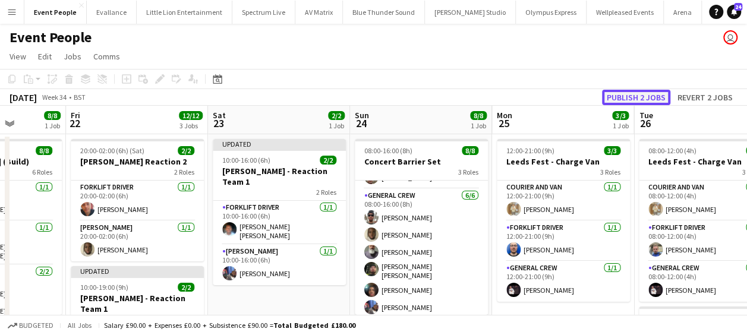
click at [628, 90] on button "Publish 2 jobs" at bounding box center [636, 97] width 68 height 15
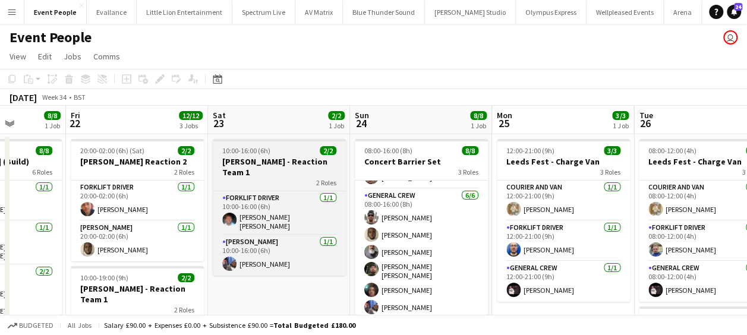
click at [287, 159] on h3 "[PERSON_NAME] - Reaction Team 1" at bounding box center [279, 166] width 133 height 21
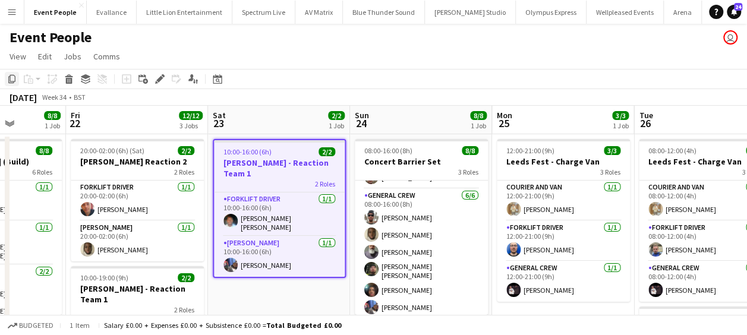
click at [10, 78] on icon at bounding box center [11, 79] width 7 height 8
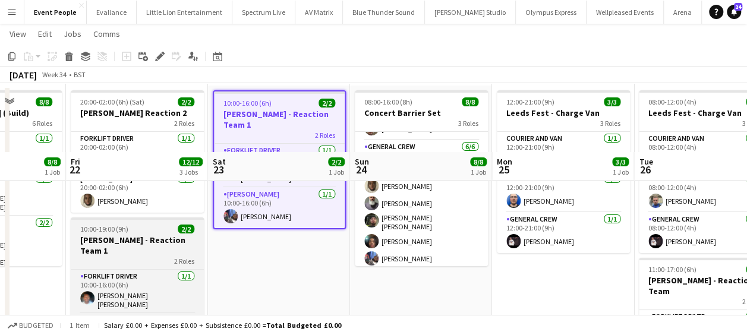
scroll to position [119, 0]
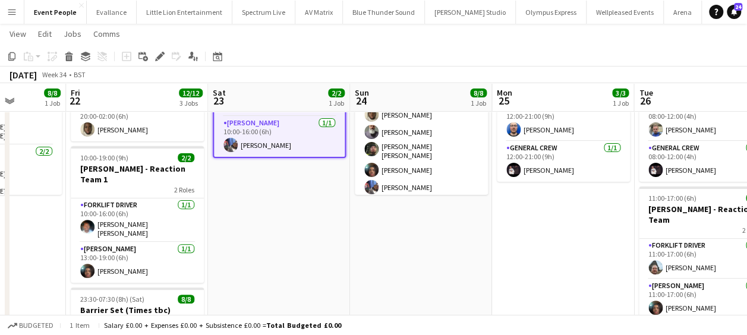
click at [251, 200] on app-date-cell "10:00-16:00 (6h) 2/2 Coldplay - Reaction Team 1 2 Roles Forklift Driver 1/1 10:…" at bounding box center [279, 275] width 142 height 522
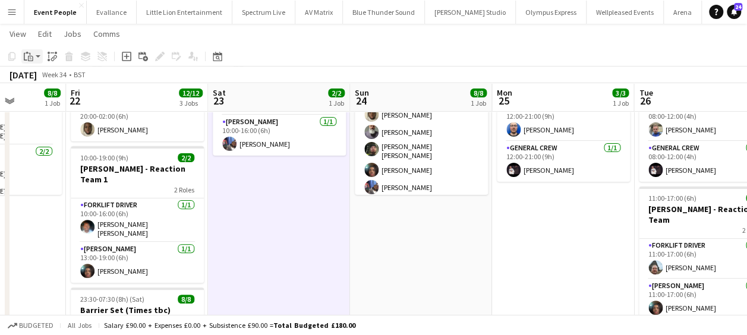
click at [36, 56] on app-action-btn "Paste" at bounding box center [31, 56] width 21 height 14
click at [59, 78] on link "Paste Ctrl+V" at bounding box center [88, 79] width 112 height 11
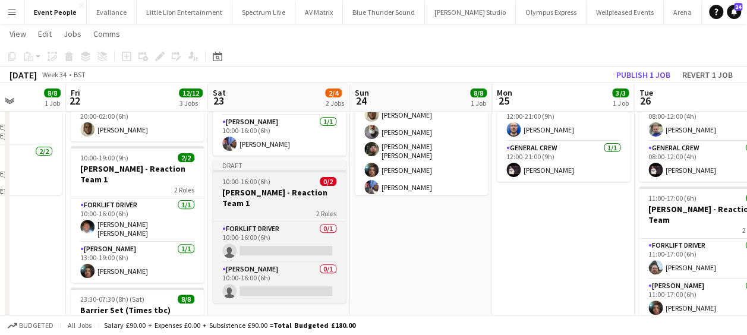
click at [253, 172] on app-job-card "Draft 10:00-16:00 (6h) 0/2 Coldplay - Reaction Team 1 2 Roles Forklift Driver 0…" at bounding box center [279, 231] width 133 height 143
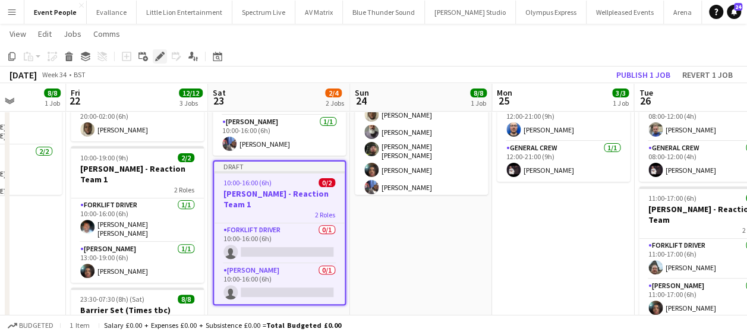
click at [163, 55] on icon "Edit" at bounding box center [160, 57] width 10 height 10
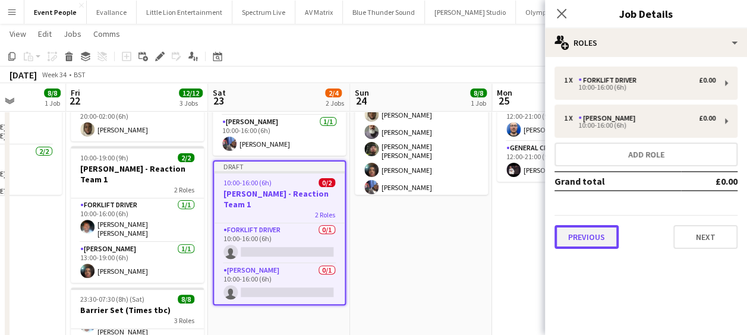
click at [586, 241] on button "Previous" at bounding box center [587, 237] width 64 height 24
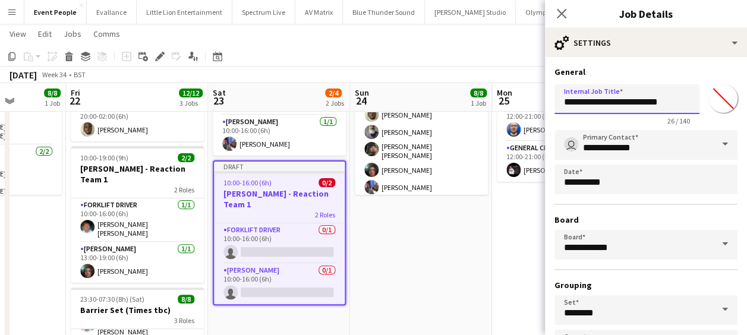
drag, startPoint x: 665, startPoint y: 101, endPoint x: 682, endPoint y: 101, distance: 16.6
click at [682, 100] on input "**********" at bounding box center [627, 99] width 145 height 30
type input "**********"
click at [561, 14] on icon at bounding box center [561, 13] width 11 height 11
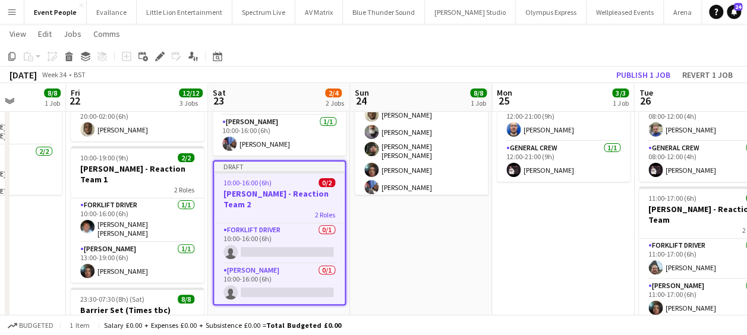
click at [273, 188] on h3 "[PERSON_NAME] - Reaction Team 2" at bounding box center [279, 198] width 131 height 21
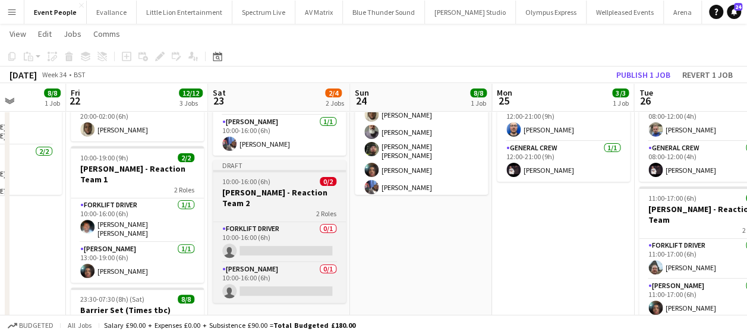
click at [269, 187] on h3 "[PERSON_NAME] - Reaction Team 2" at bounding box center [279, 197] width 133 height 21
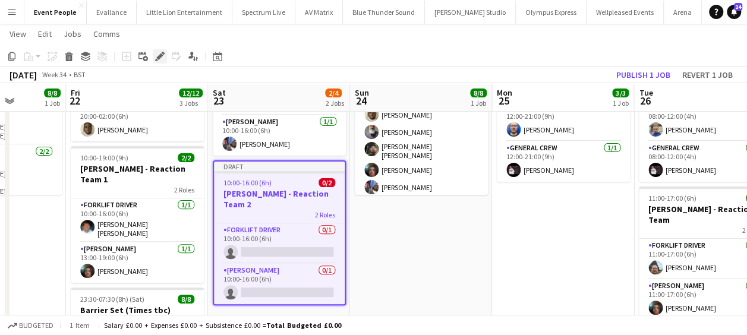
click at [164, 51] on div "Edit" at bounding box center [160, 56] width 14 height 14
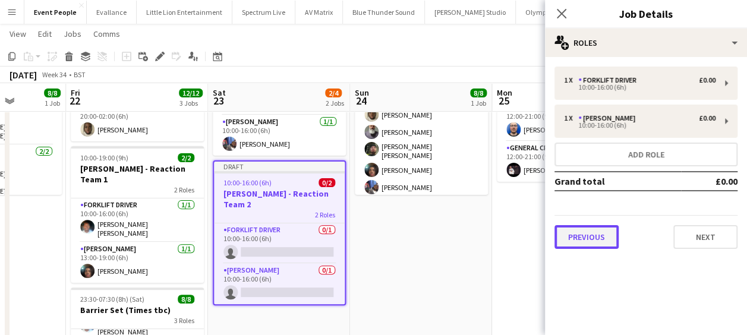
click at [590, 240] on button "Previous" at bounding box center [587, 237] width 64 height 24
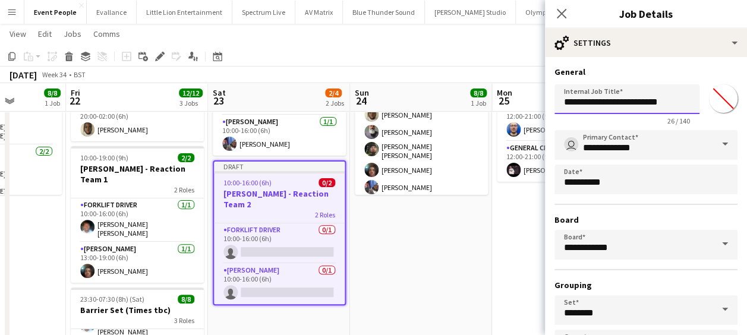
click at [672, 106] on input "**********" at bounding box center [627, 99] width 145 height 30
click at [558, 14] on icon "Close pop-in" at bounding box center [561, 13] width 11 height 11
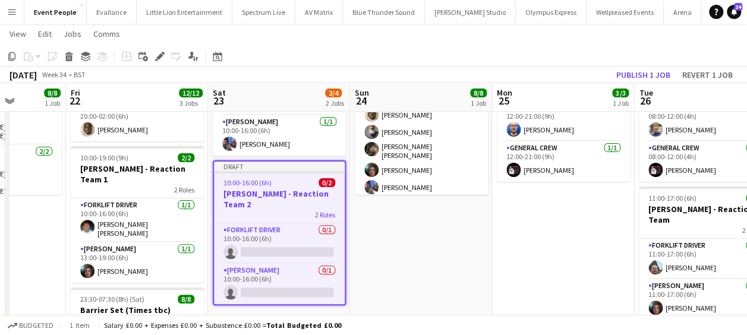
click at [290, 188] on h3 "[PERSON_NAME] - Reaction Team 2" at bounding box center [279, 198] width 131 height 21
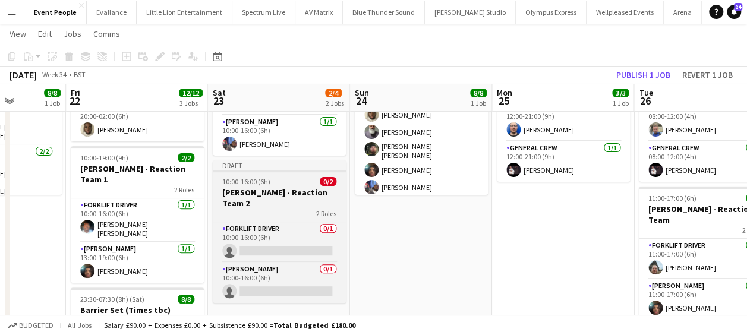
click at [290, 187] on h3 "[PERSON_NAME] - Reaction Team 2" at bounding box center [279, 197] width 133 height 21
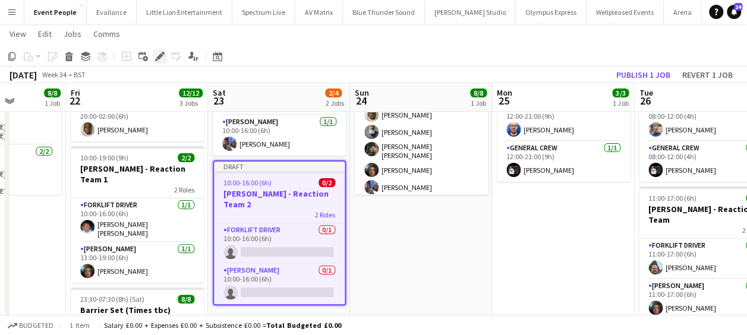
click at [153, 54] on div "Edit" at bounding box center [160, 56] width 14 height 14
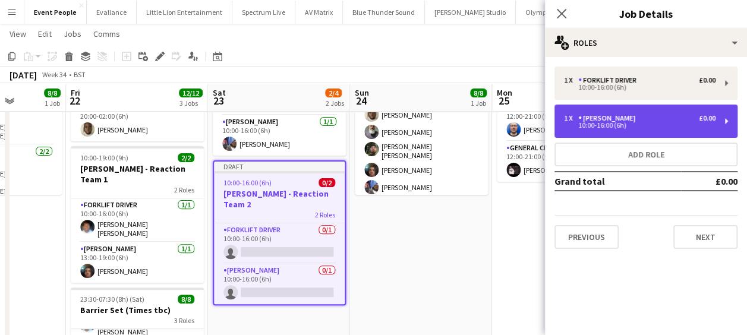
click at [624, 113] on div "1 x Van Driver £0.00 10:00-16:00 (6h)" at bounding box center [646, 121] width 183 height 33
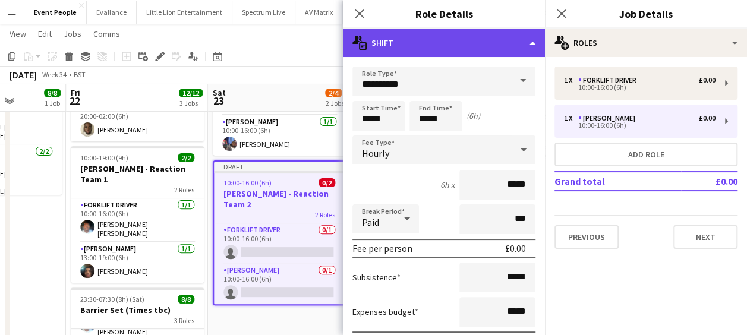
click at [465, 32] on div "multiple-actions-text Shift" at bounding box center [444, 43] width 202 height 29
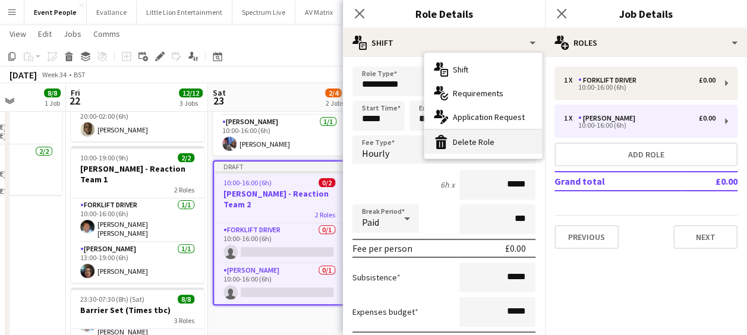
click at [473, 139] on div "bin-2 Delete Role" at bounding box center [483, 142] width 118 height 24
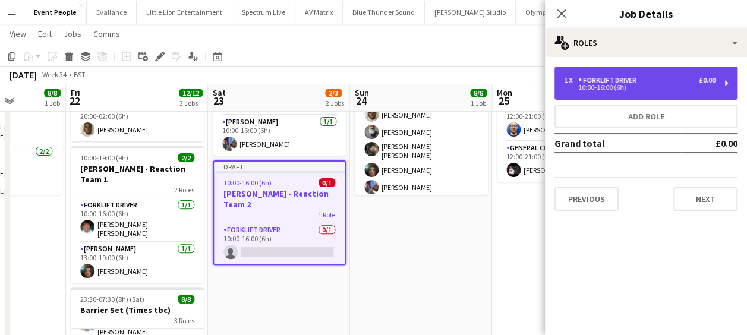
click at [581, 84] on div "10:00-16:00 (6h)" at bounding box center [640, 87] width 152 height 6
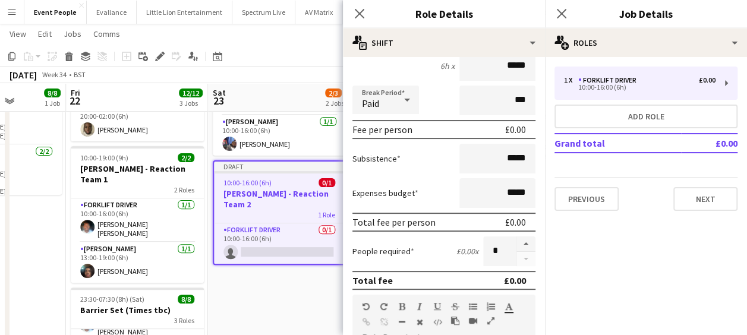
click at [518, 236] on form "**********" at bounding box center [444, 317] width 202 height 739
click at [361, 13] on icon "Close pop-in" at bounding box center [359, 13] width 11 height 11
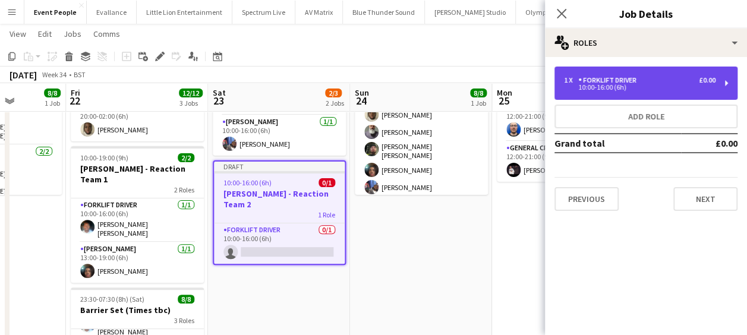
click at [575, 87] on div "10:00-16:00 (6h)" at bounding box center [640, 87] width 152 height 6
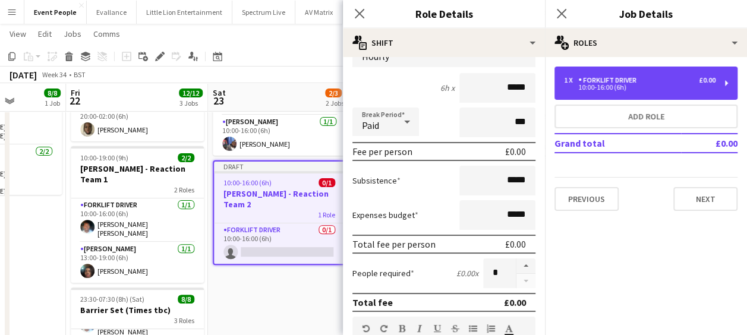
scroll to position [297, 0]
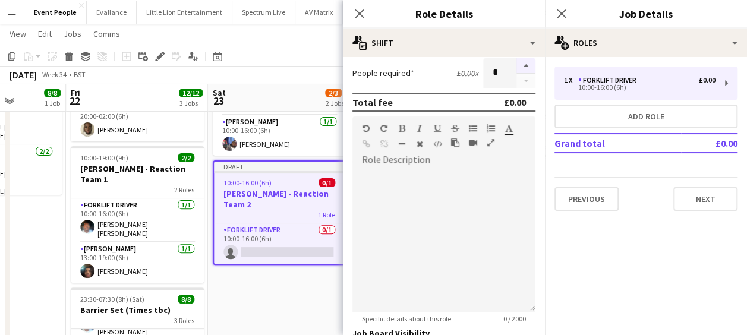
click at [517, 64] on button "button" at bounding box center [526, 65] width 19 height 15
type input "*"
click at [363, 11] on icon at bounding box center [359, 13] width 11 height 11
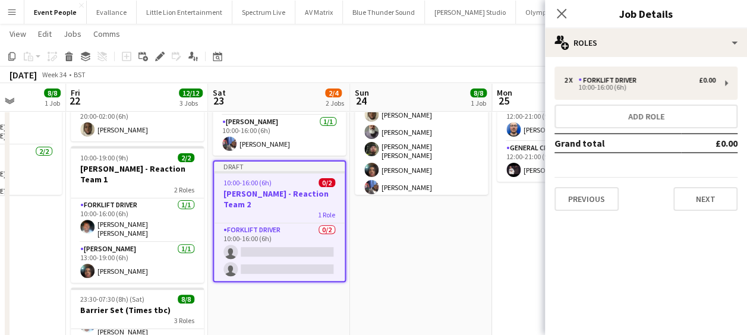
click at [378, 243] on app-date-cell "08:00-16:00 (8h) 8/8 Concert Barrier Set 3 Roles Crew Chief 1/1 08:00-16:00 (8h…" at bounding box center [421, 275] width 142 height 522
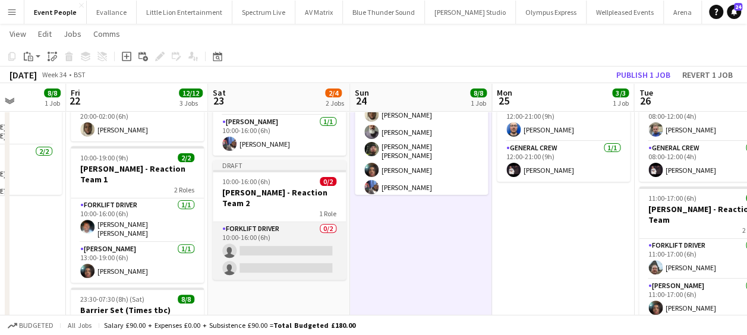
click at [270, 224] on app-card-role "Forklift Driver 0/2 10:00-16:00 (6h) single-neutral-actions single-neutral-acti…" at bounding box center [279, 251] width 133 height 58
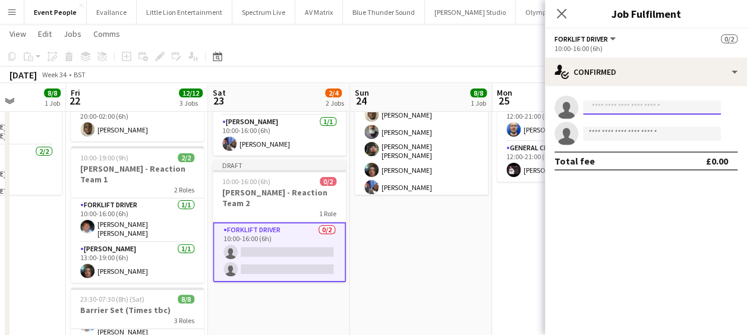
click at [654, 109] on input at bounding box center [652, 107] width 138 height 14
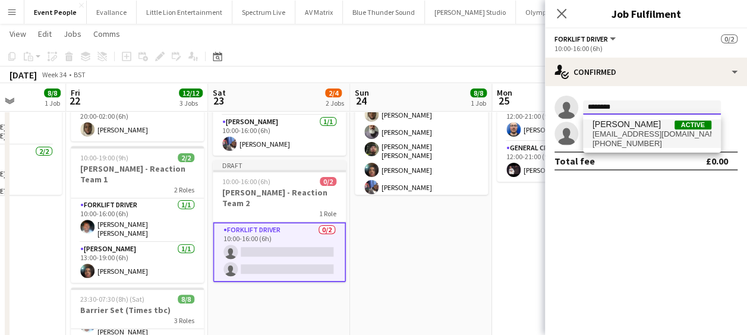
type input "********"
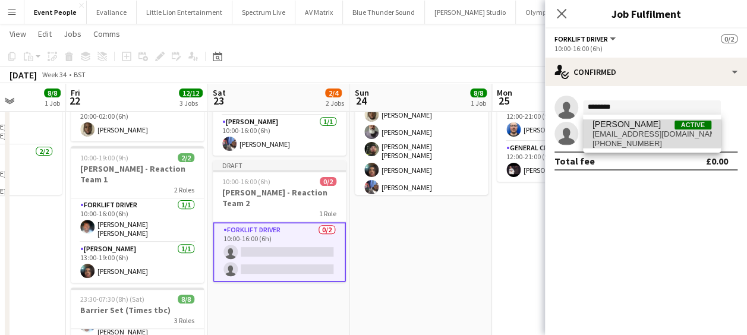
click at [647, 127] on span "Daniel Walton Active" at bounding box center [652, 124] width 119 height 10
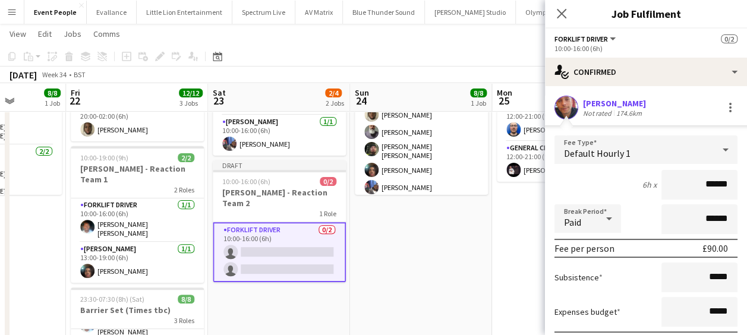
drag, startPoint x: 678, startPoint y: 182, endPoint x: 754, endPoint y: 183, distance: 76.1
click at [747, 183] on html "Menu Boards Boards Boards All jobs Status Workforce Workforce My Workforce Recr…" at bounding box center [373, 219] width 747 height 676
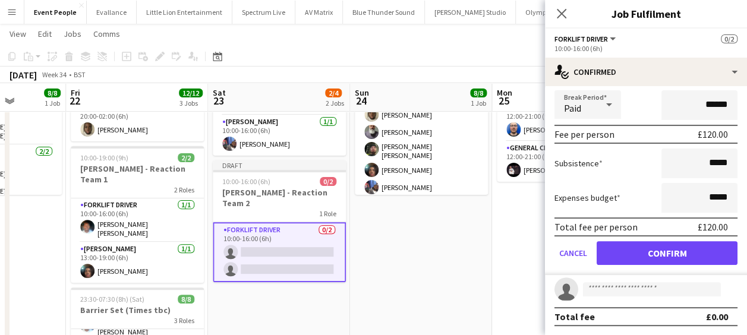
type input "***"
click at [656, 263] on button "Confirm" at bounding box center [667, 253] width 141 height 24
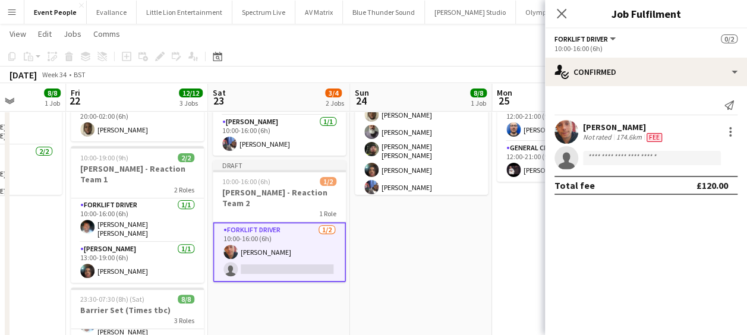
scroll to position [0, 0]
click at [628, 156] on input at bounding box center [652, 158] width 138 height 14
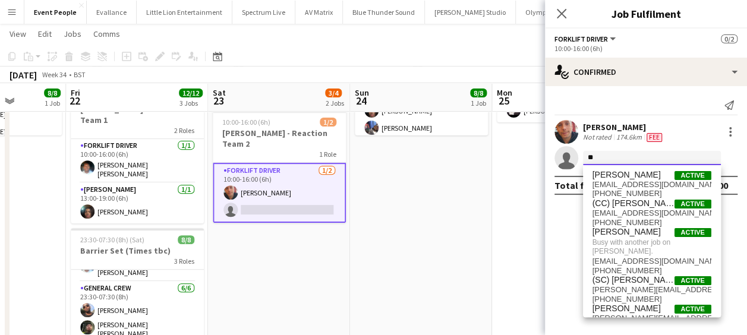
type input "*"
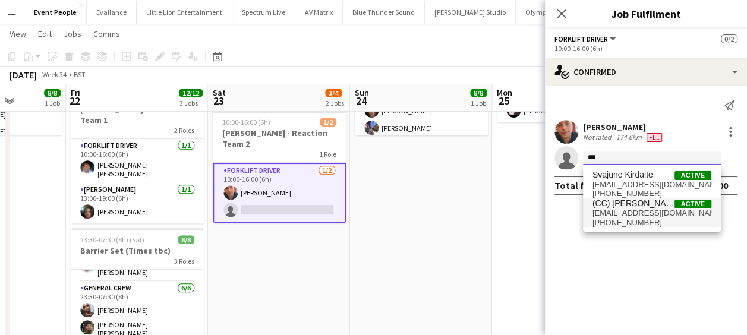
type input "***"
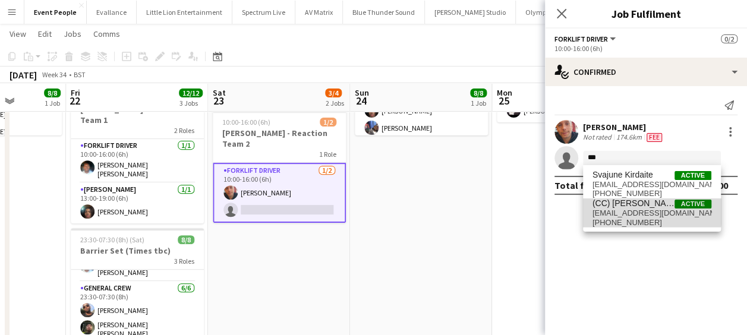
click at [641, 210] on span "joshpkirol93@gmail.com" at bounding box center [652, 214] width 119 height 10
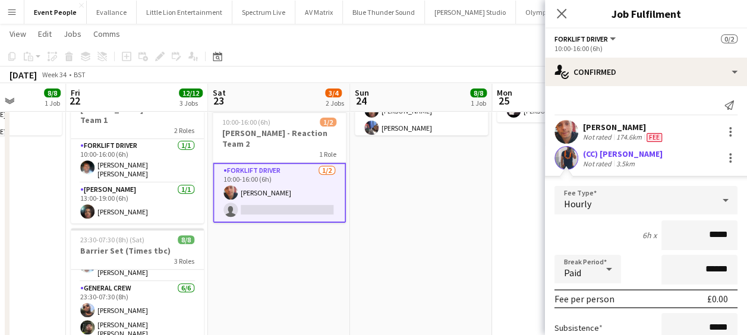
drag, startPoint x: 690, startPoint y: 233, endPoint x: 737, endPoint y: 232, distance: 47.0
click at [737, 232] on form "Fee Type Hourly 6h x ***** Break Period Paid ****** Fee per person £0.00 Subsis…" at bounding box center [646, 313] width 202 height 254
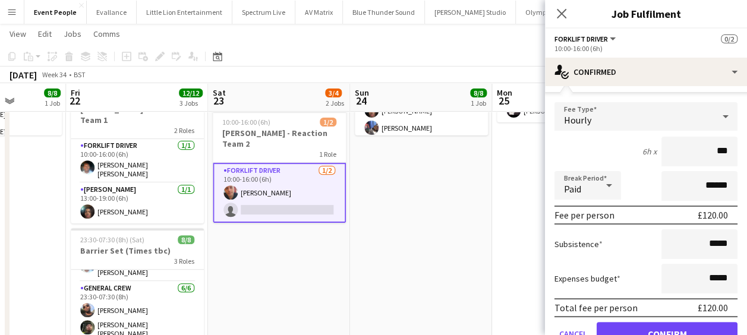
scroll to position [138, 0]
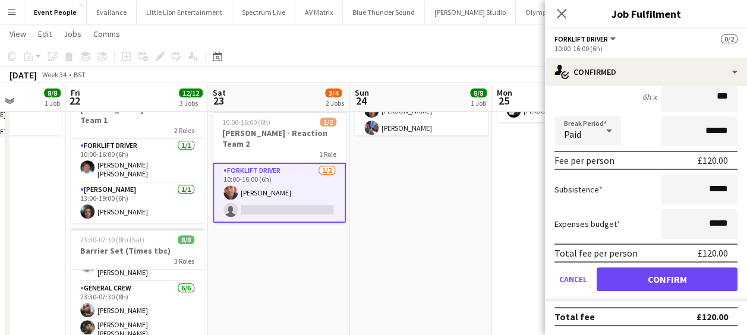
drag, startPoint x: 700, startPoint y: 96, endPoint x: 747, endPoint y: 97, distance: 47.0
click at [747, 97] on html "Menu Boards Boards Boards All jobs Status Workforce Workforce My Workforce Recr…" at bounding box center [373, 160] width 747 height 676
type input "***"
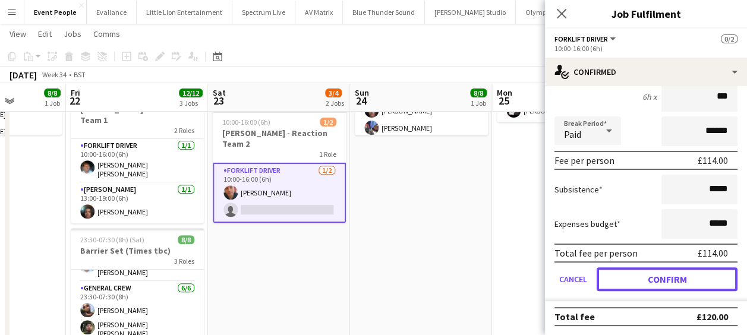
click at [681, 273] on button "Confirm" at bounding box center [667, 279] width 141 height 24
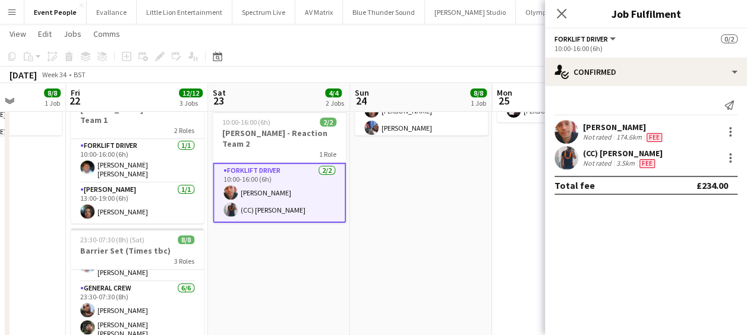
scroll to position [0, 0]
click at [566, 11] on icon "Close pop-in" at bounding box center [561, 13] width 11 height 11
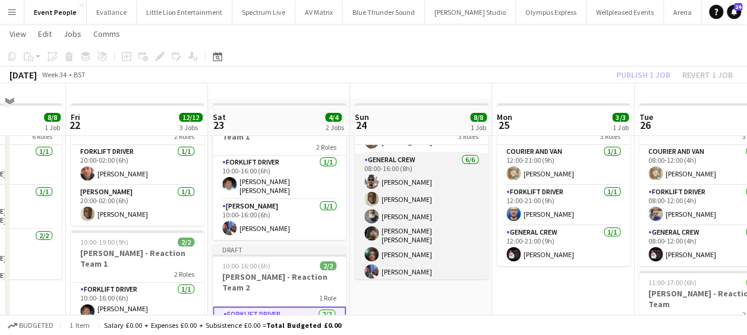
scroll to position [59, 0]
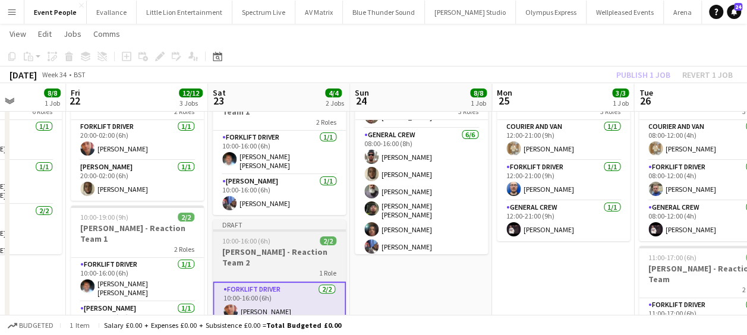
click at [285, 247] on h3 "[PERSON_NAME] - Reaction Team 2" at bounding box center [279, 257] width 133 height 21
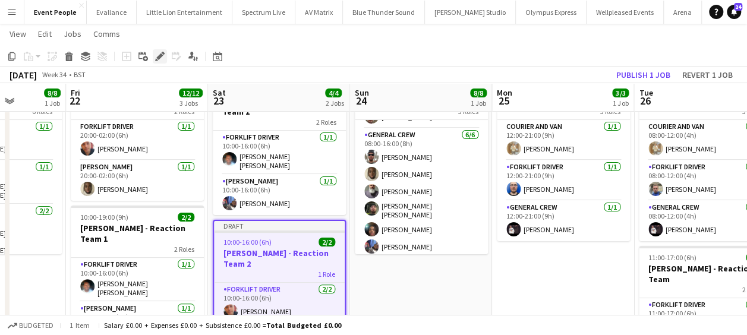
click at [160, 59] on icon "Edit" at bounding box center [160, 57] width 10 height 10
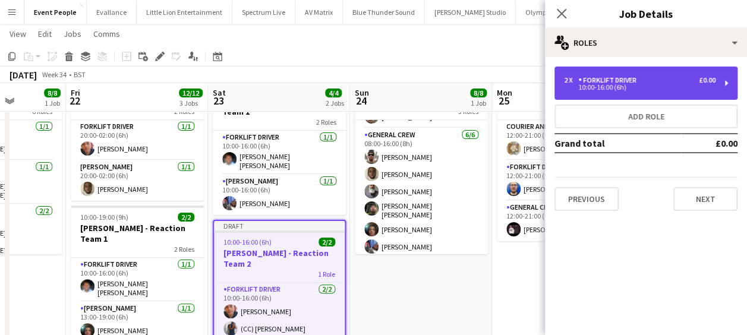
click at [611, 84] on div "10:00-16:00 (6h)" at bounding box center [640, 87] width 152 height 6
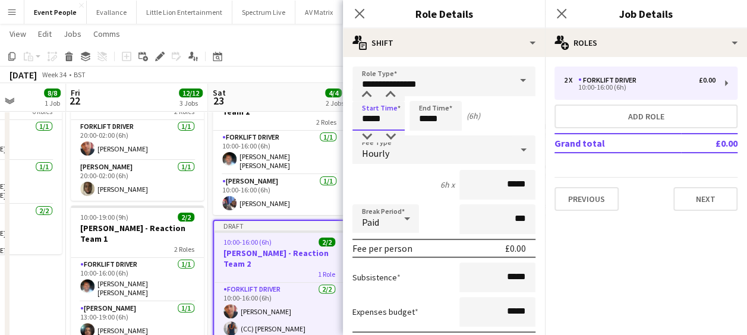
drag, startPoint x: 361, startPoint y: 119, endPoint x: 389, endPoint y: 119, distance: 27.9
click at [389, 119] on input "*****" at bounding box center [378, 116] width 52 height 30
type input "*****"
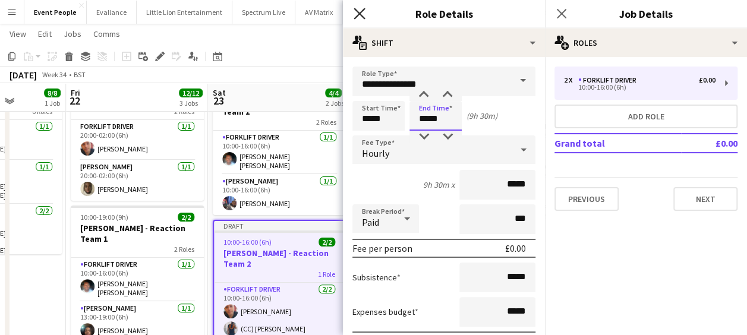
type input "*****"
click at [357, 14] on icon "Close pop-in" at bounding box center [359, 13] width 11 height 11
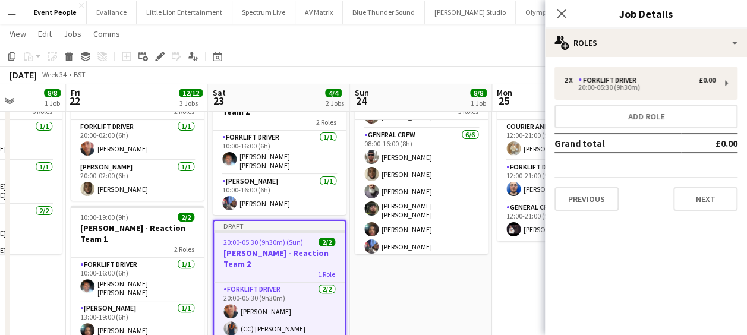
click at [434, 289] on app-date-cell "08:00-16:00 (8h) 8/8 Concert Barrier Set 3 Roles Crew Chief 1/1 08:00-16:00 (8h…" at bounding box center [421, 335] width 142 height 522
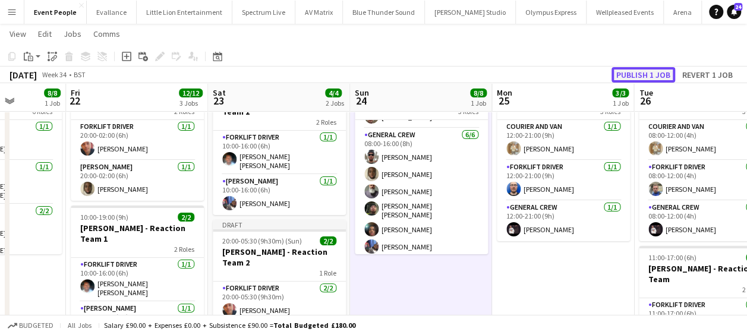
click at [641, 68] on button "Publish 1 job" at bounding box center [644, 74] width 64 height 15
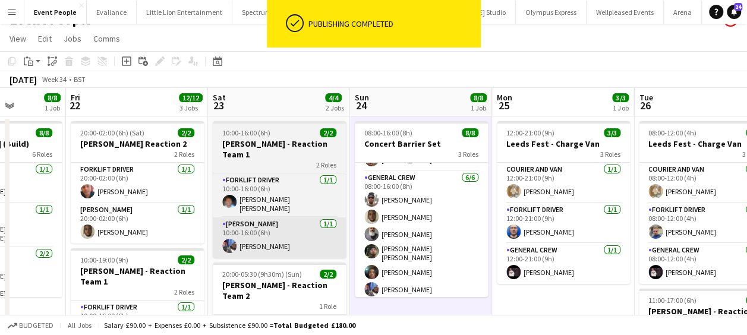
scroll to position [0, 0]
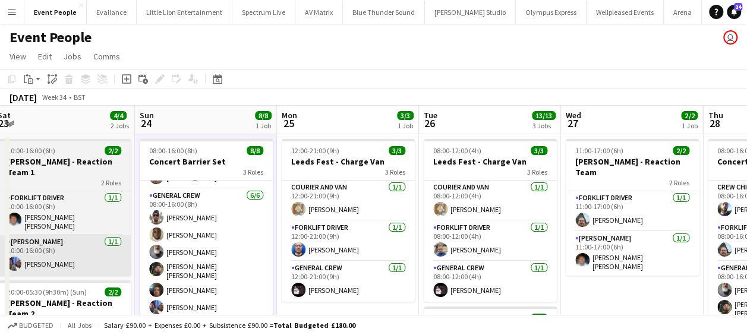
drag, startPoint x: 335, startPoint y: 215, endPoint x: 111, endPoint y: 221, distance: 224.8
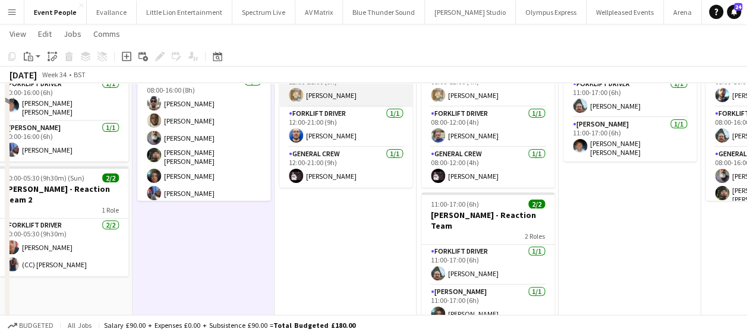
scroll to position [119, 0]
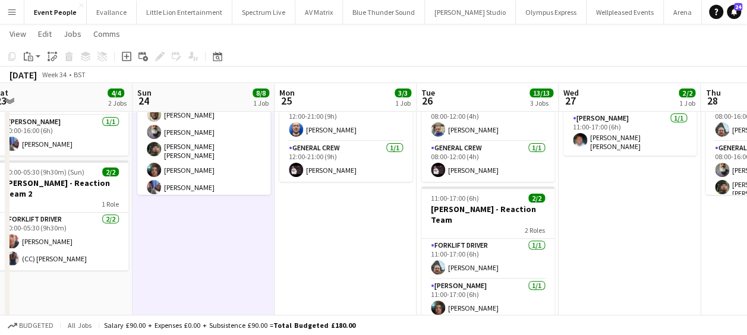
click at [326, 236] on app-date-cell "12:00-21:00 (9h) 3/3 Leeds Fest - Charge Van 3 Roles Courier and Van 1/1 12:00-…" at bounding box center [346, 275] width 142 height 522
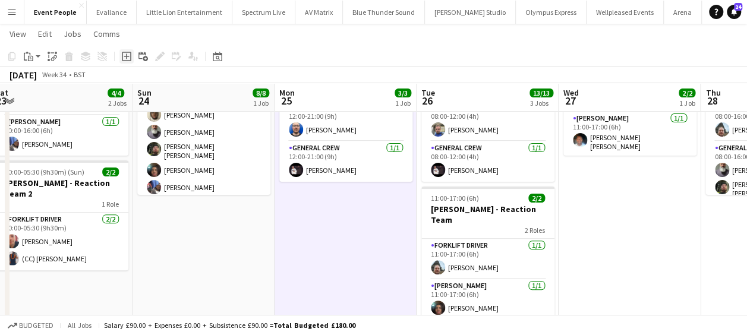
click at [131, 55] on icon at bounding box center [127, 57] width 10 height 10
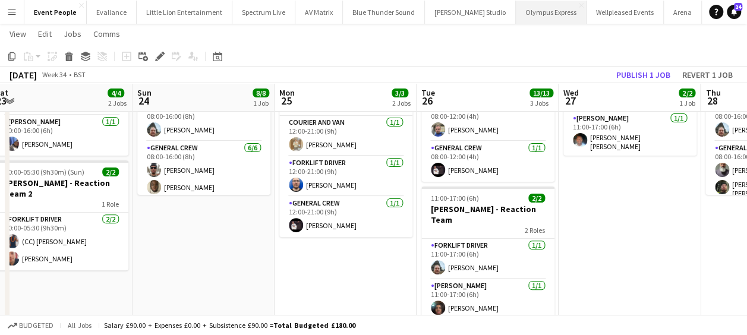
scroll to position [0, 0]
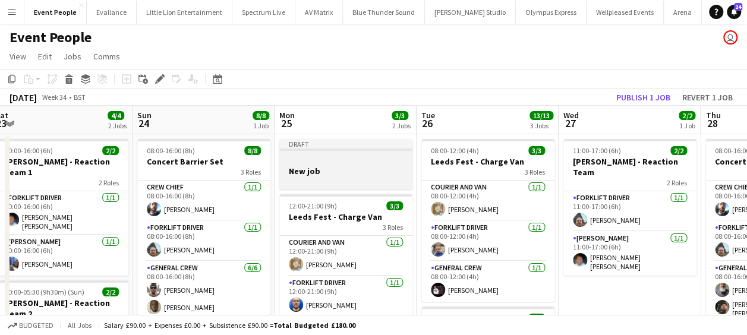
click at [326, 167] on h3 "New job" at bounding box center [345, 171] width 133 height 11
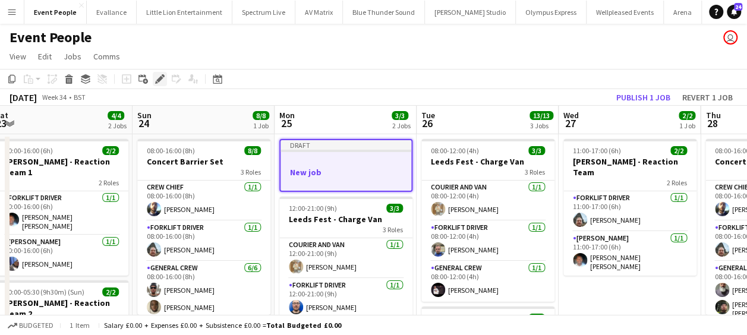
click at [164, 80] on icon "Edit" at bounding box center [160, 79] width 10 height 10
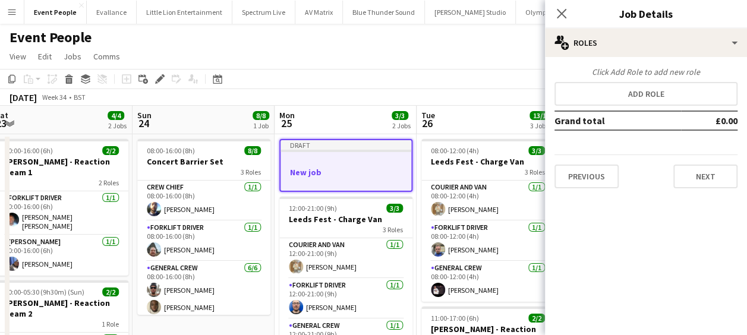
click at [332, 169] on h3 "New job" at bounding box center [346, 172] width 131 height 11
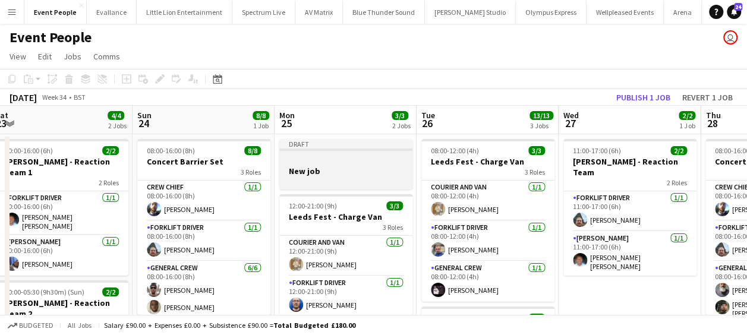
click at [332, 169] on h3 "New job" at bounding box center [345, 171] width 133 height 11
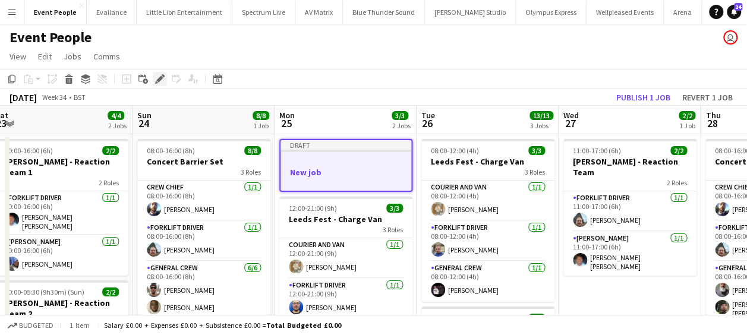
click at [160, 77] on icon at bounding box center [159, 79] width 7 height 7
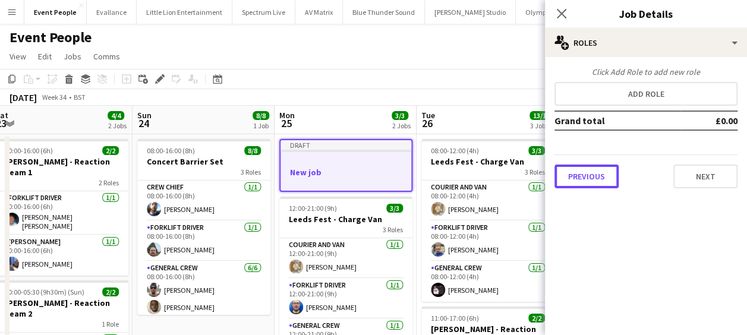
click at [585, 167] on button "Previous" at bounding box center [587, 177] width 64 height 24
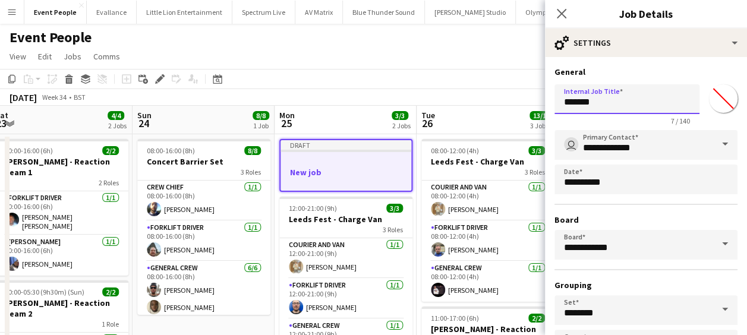
drag, startPoint x: 607, startPoint y: 99, endPoint x: 446, endPoint y: 133, distance: 165.2
click at [448, 132] on body "Menu Boards Boards Boards All jobs Status Workforce Workforce My Workforce Recr…" at bounding box center [373, 338] width 747 height 677
type input "**********"
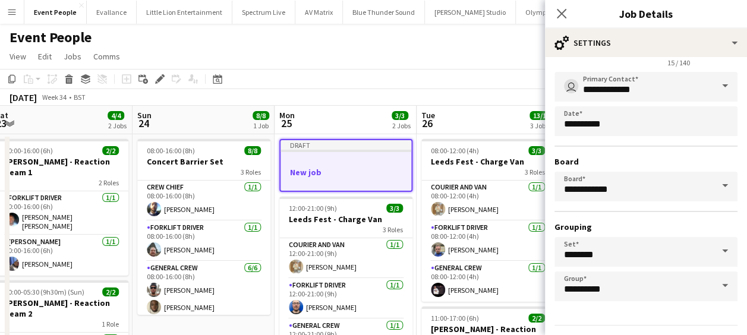
scroll to position [92, 0]
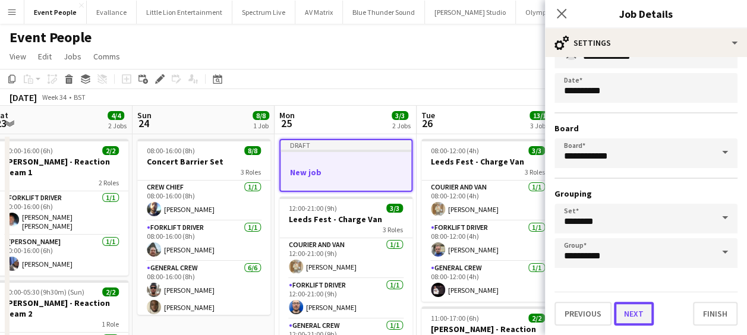
click at [637, 317] on button "Next" at bounding box center [634, 314] width 40 height 24
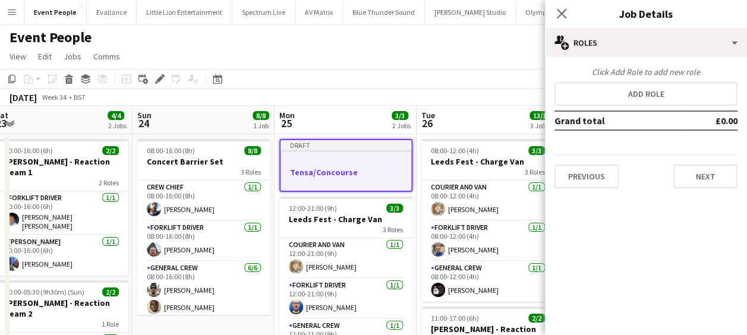
scroll to position [0, 0]
click at [624, 81] on div "Click Add Role to add new role Add role Grand total £0.00 Previous Next" at bounding box center [646, 128] width 202 height 122
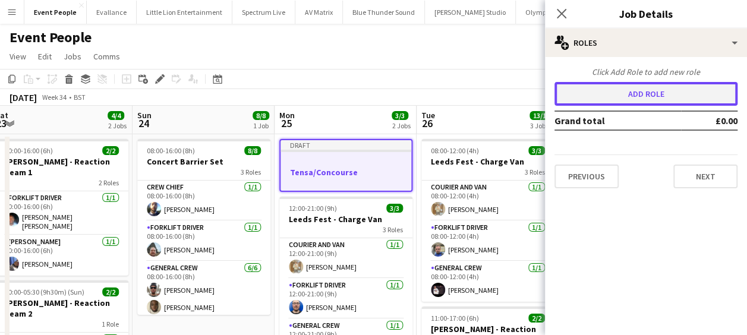
click at [625, 89] on button "Add role" at bounding box center [646, 94] width 183 height 24
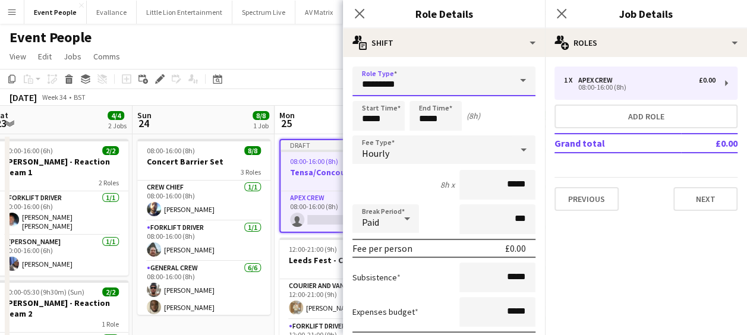
drag, startPoint x: 415, startPoint y: 87, endPoint x: 291, endPoint y: 94, distance: 123.8
click at [292, 94] on body "Menu Boards Boards Boards All jobs Status Workforce Workforce My Workforce Recr…" at bounding box center [373, 338] width 747 height 677
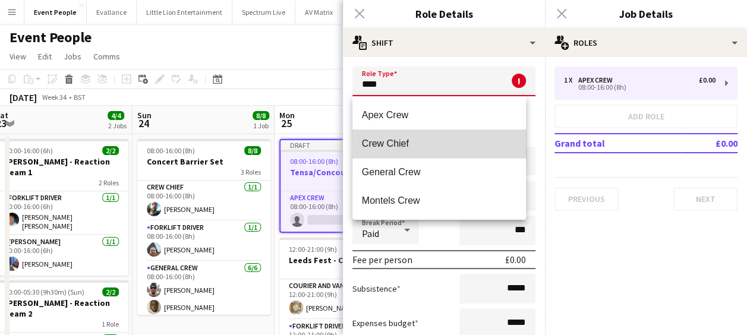
click at [410, 151] on mat-option "Crew Chief" at bounding box center [439, 144] width 174 height 29
type input "**********"
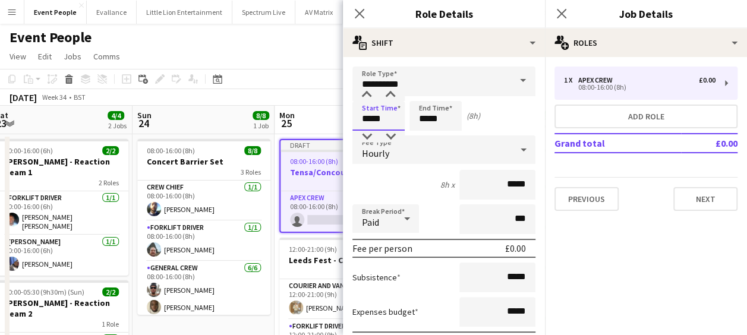
drag, startPoint x: 386, startPoint y: 119, endPoint x: 282, endPoint y: 119, distance: 104.6
click at [282, 119] on body "Menu Boards Boards Boards All jobs Status Workforce Workforce My Workforce Recr…" at bounding box center [373, 338] width 747 height 677
type input "*****"
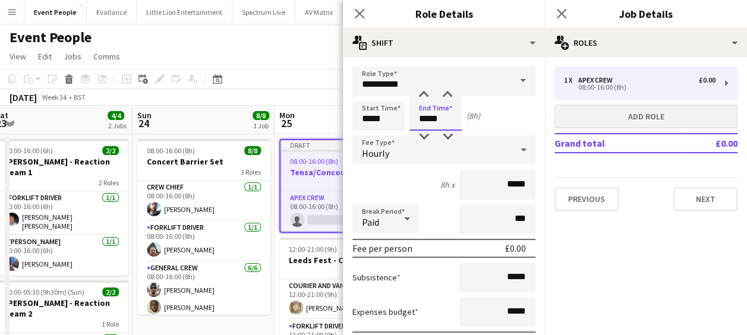
type input "*****"
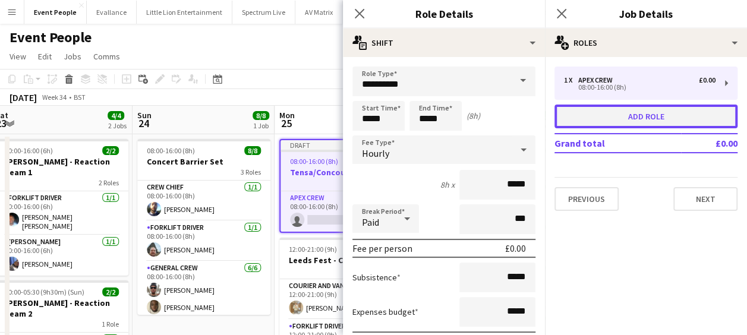
click at [590, 121] on button "Add role" at bounding box center [646, 117] width 183 height 24
type input "*********"
type input "*****"
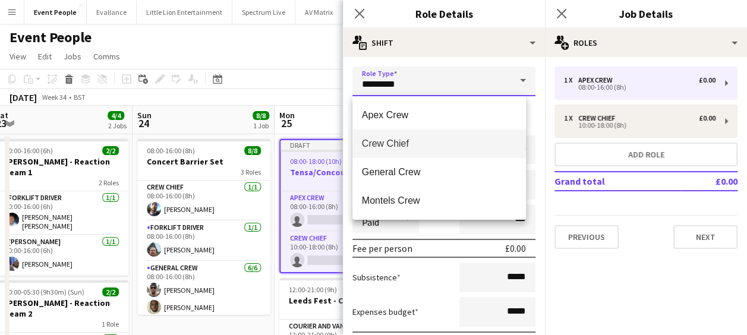
drag, startPoint x: 417, startPoint y: 88, endPoint x: 309, endPoint y: 89, distance: 108.2
click at [309, 89] on body "Menu Boards Boards Boards All jobs Status Workforce Workforce My Workforce Recr…" at bounding box center [373, 338] width 747 height 677
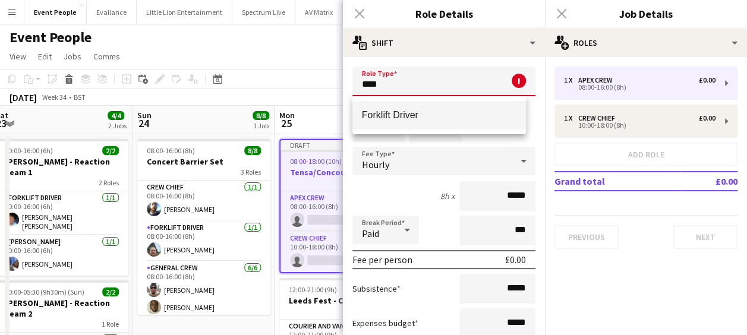
click at [414, 111] on span "Forklift Driver" at bounding box center [439, 114] width 155 height 11
type input "**********"
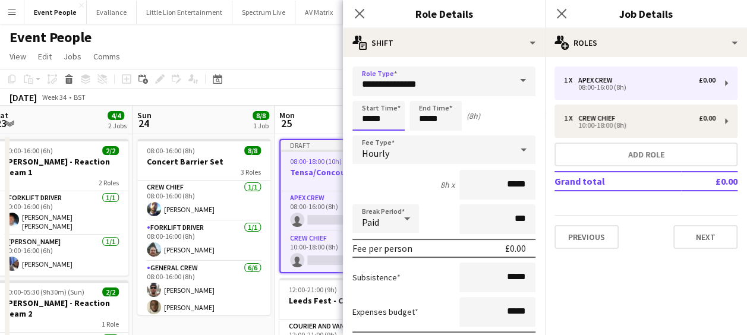
click at [369, 111] on input "*****" at bounding box center [378, 116] width 52 height 30
click at [369, 96] on div at bounding box center [367, 95] width 24 height 12
type input "*****"
click at [369, 96] on div at bounding box center [367, 95] width 24 height 12
click at [437, 106] on input "*****" at bounding box center [436, 116] width 52 height 30
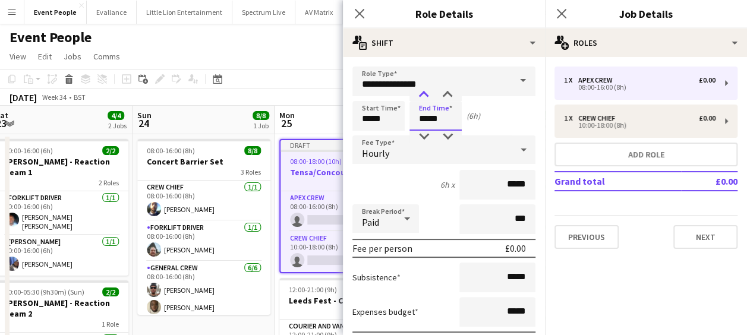
click at [422, 96] on div at bounding box center [424, 95] width 24 height 12
type input "*****"
click at [422, 96] on div at bounding box center [424, 95] width 24 height 12
click at [361, 15] on icon at bounding box center [359, 13] width 11 height 11
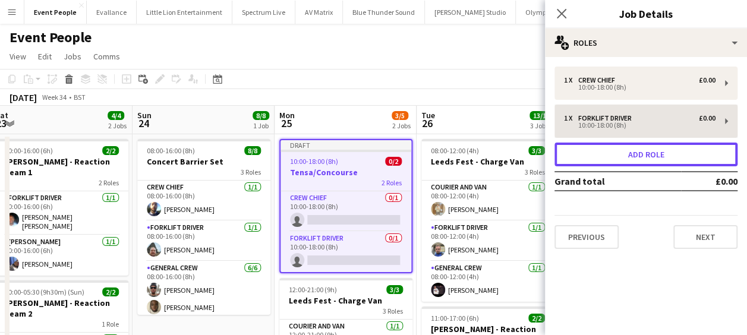
click at [587, 152] on button "Add role" at bounding box center [646, 155] width 183 height 24
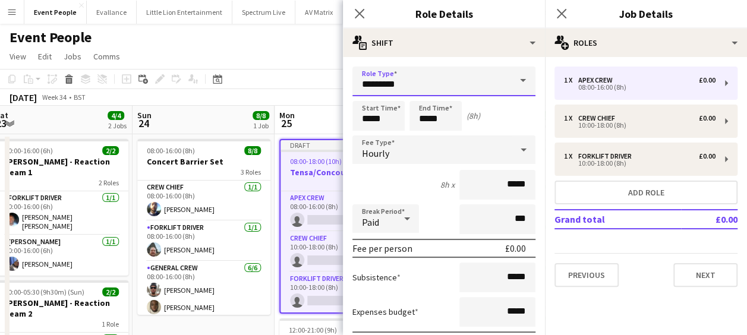
drag, startPoint x: 411, startPoint y: 81, endPoint x: 315, endPoint y: 89, distance: 96.6
click at [316, 88] on body "Menu Boards Boards Boards All jobs Status Workforce Workforce My Workforce Recr…" at bounding box center [373, 338] width 747 height 677
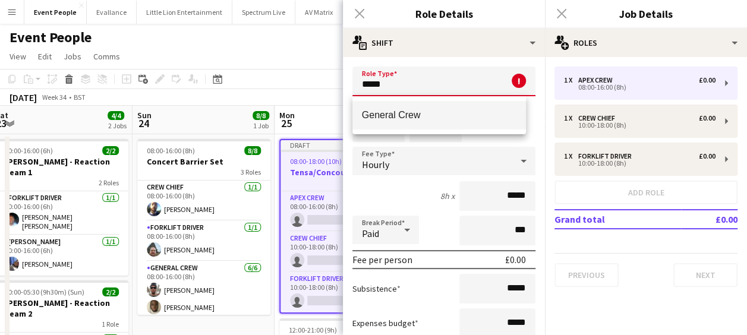
click at [421, 126] on mat-option "General Crew" at bounding box center [439, 115] width 174 height 29
type input "**********"
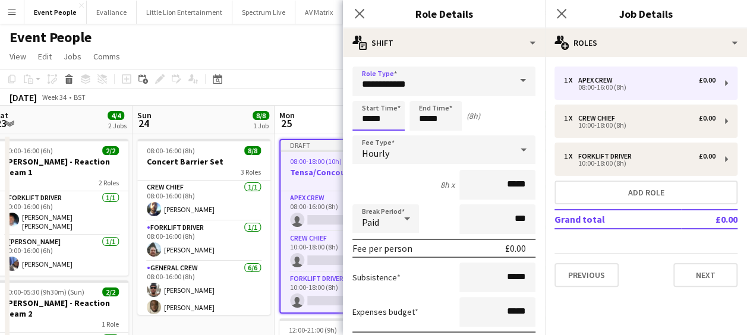
click at [374, 120] on input "*****" at bounding box center [378, 116] width 52 height 30
click at [360, 90] on div at bounding box center [367, 95] width 24 height 12
type input "*****"
click at [360, 90] on div at bounding box center [367, 95] width 24 height 12
click at [435, 112] on input "*****" at bounding box center [436, 116] width 52 height 30
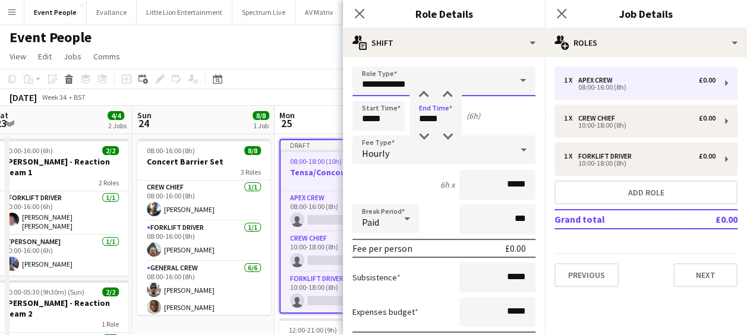
click at [427, 88] on input "**********" at bounding box center [443, 82] width 183 height 30
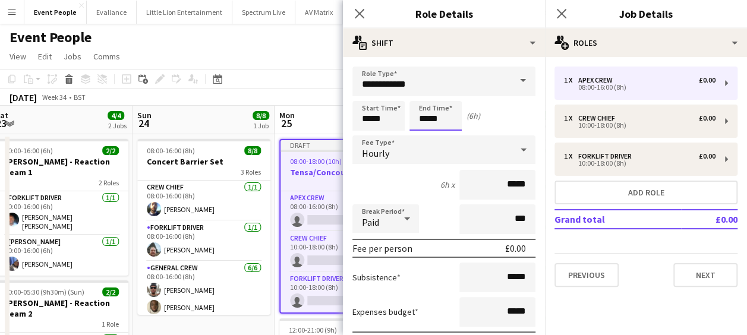
click at [436, 109] on input "*****" at bounding box center [436, 116] width 52 height 30
click at [426, 94] on div at bounding box center [424, 95] width 24 height 12
type input "*****"
click at [426, 94] on div at bounding box center [424, 95] width 24 height 12
click at [360, 14] on icon at bounding box center [359, 13] width 11 height 11
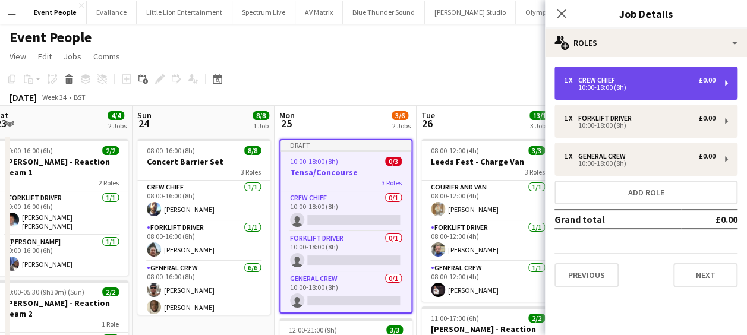
click at [589, 82] on div "Crew Chief" at bounding box center [599, 80] width 42 height 8
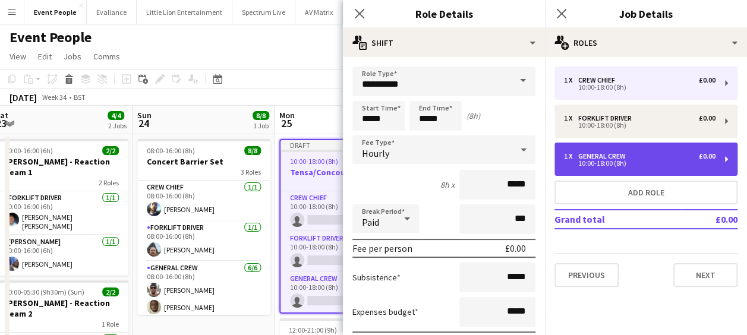
click at [594, 144] on div "1 x General Crew £0.00 10:00-18:00 (8h)" at bounding box center [646, 159] width 183 height 33
type input "**********"
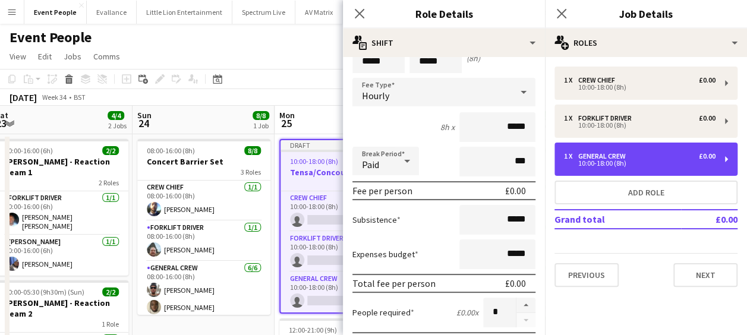
scroll to position [119, 0]
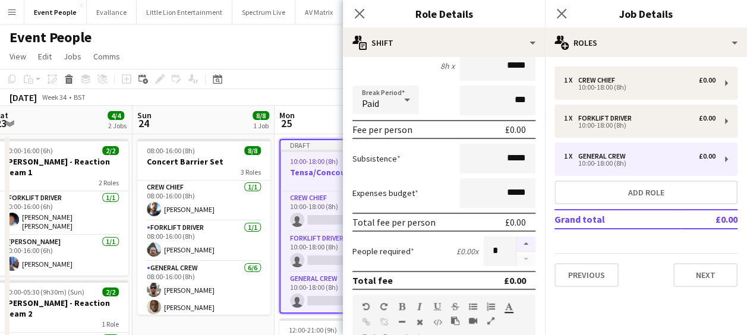
click at [521, 238] on button "button" at bounding box center [526, 244] width 19 height 15
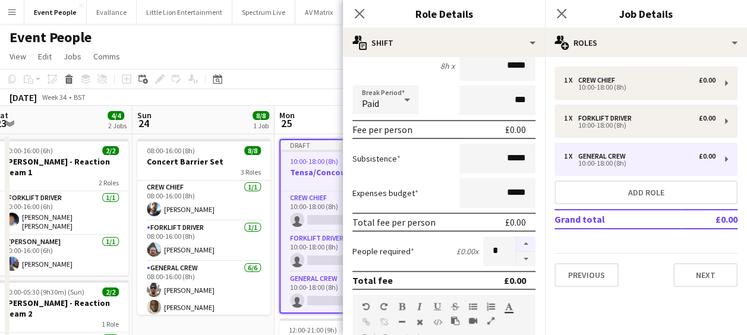
type input "*"
click at [361, 12] on icon at bounding box center [359, 13] width 11 height 11
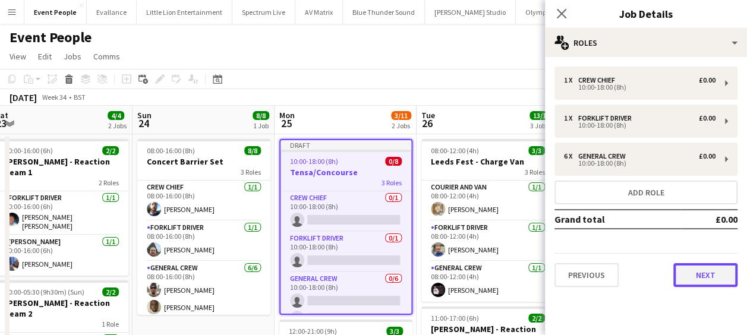
click at [688, 275] on button "Next" at bounding box center [705, 275] width 64 height 24
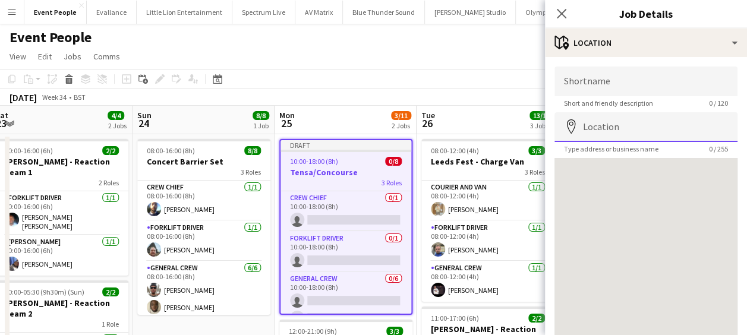
click at [619, 128] on input "Location" at bounding box center [646, 127] width 183 height 30
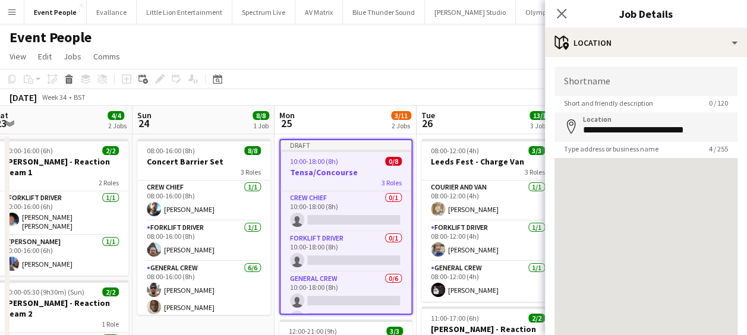
type input "**********"
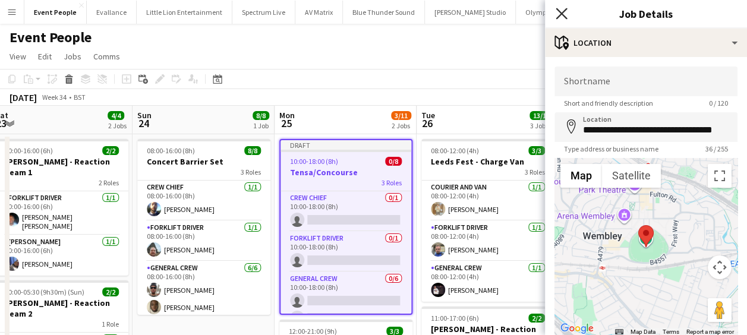
click at [565, 15] on icon "Close pop-in" at bounding box center [561, 13] width 11 height 11
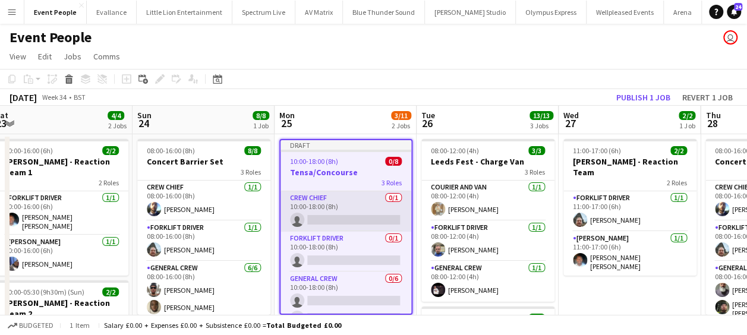
click at [326, 222] on app-card-role "Crew Chief 0/1 10:00-18:00 (8h) single-neutral-actions" at bounding box center [346, 211] width 131 height 40
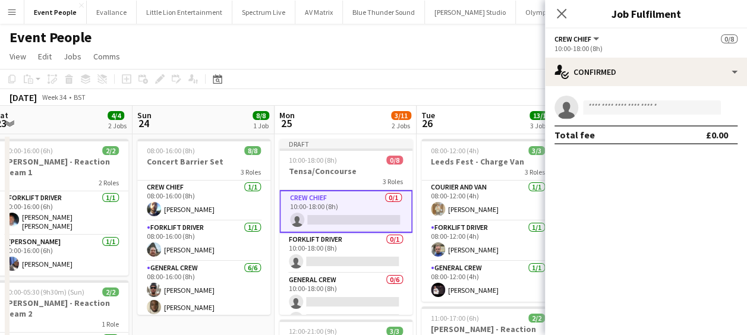
drag, startPoint x: 662, startPoint y: 98, endPoint x: 661, endPoint y: 106, distance: 7.8
click at [662, 99] on app-invite-slot "single-neutral-actions" at bounding box center [646, 108] width 202 height 24
click at [661, 109] on input at bounding box center [652, 107] width 138 height 14
type input "*"
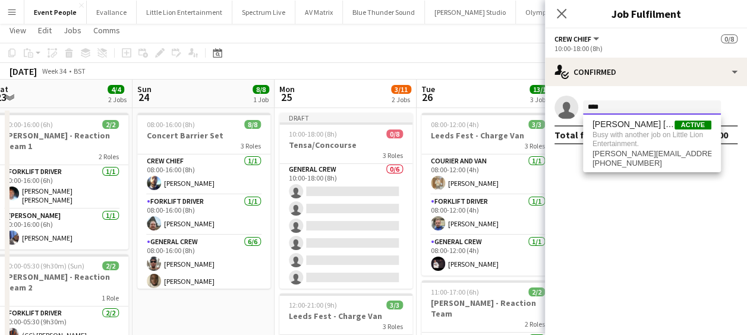
scroll to position [0, 0]
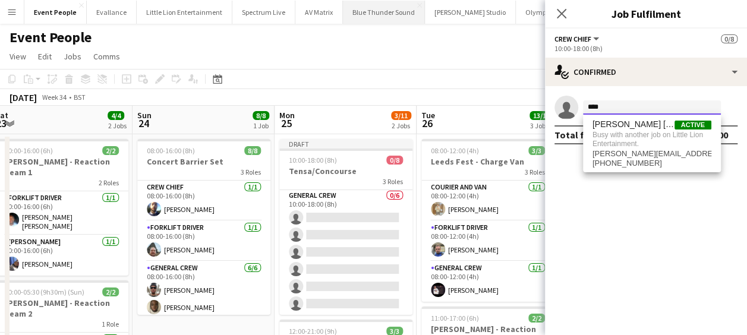
type input "****"
click at [363, 75] on app-toolbar "Copy Paste Paste Ctrl+V Paste with crew Ctrl+Shift+V Paste linked Job Delete Gr…" at bounding box center [373, 79] width 747 height 20
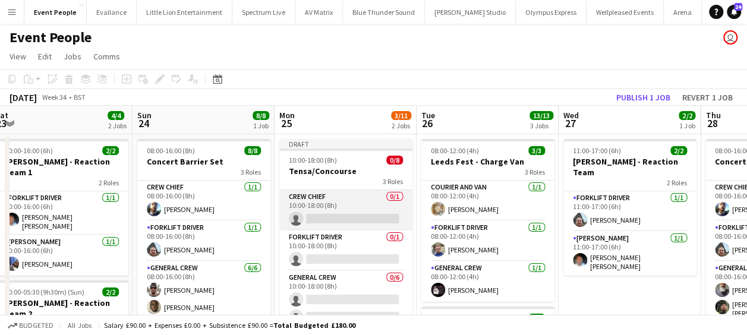
click at [328, 218] on app-card-role "Crew Chief 0/1 10:00-18:00 (8h) single-neutral-actions" at bounding box center [345, 210] width 133 height 40
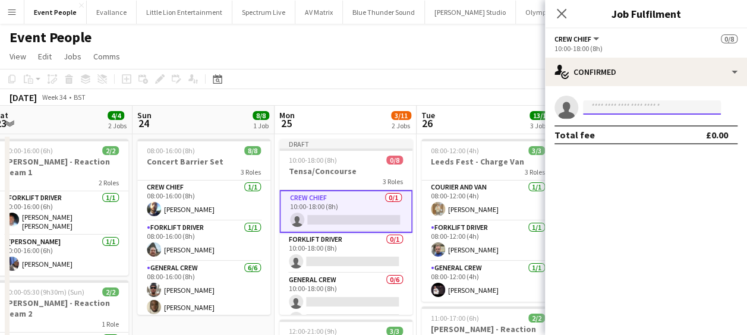
click at [615, 111] on input at bounding box center [652, 107] width 138 height 14
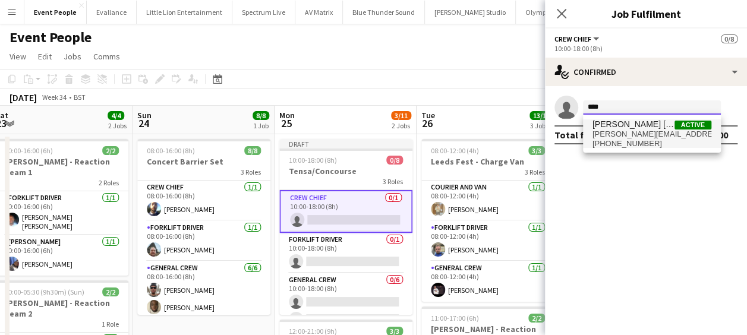
type input "****"
click at [629, 127] on span "Fitzgerald Williams-Owens" at bounding box center [634, 124] width 82 height 10
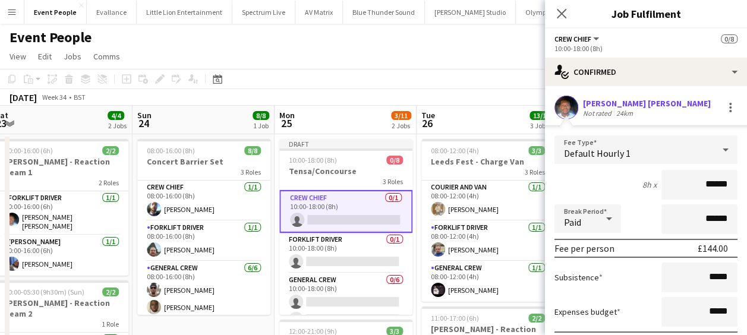
drag, startPoint x: 669, startPoint y: 185, endPoint x: 758, endPoint y: 190, distance: 88.7
click at [747, 190] on html "Menu Boards Boards Boards All jobs Status Workforce Workforce My Workforce Recr…" at bounding box center [373, 338] width 747 height 677
type input "******"
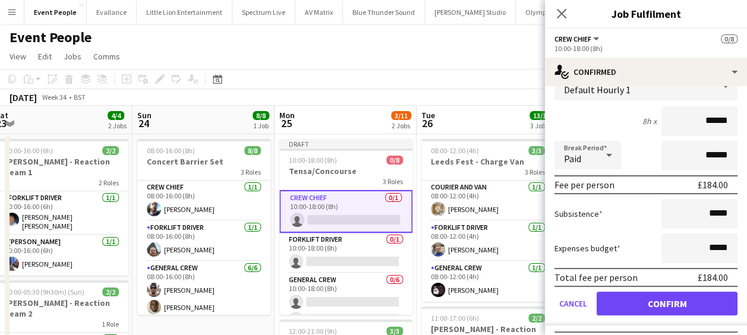
scroll to position [88, 0]
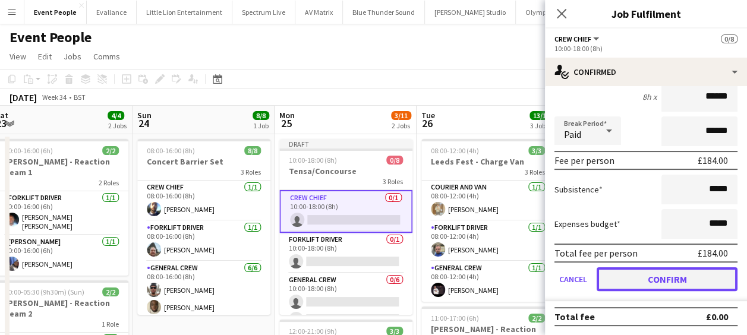
click at [665, 278] on button "Confirm" at bounding box center [667, 279] width 141 height 24
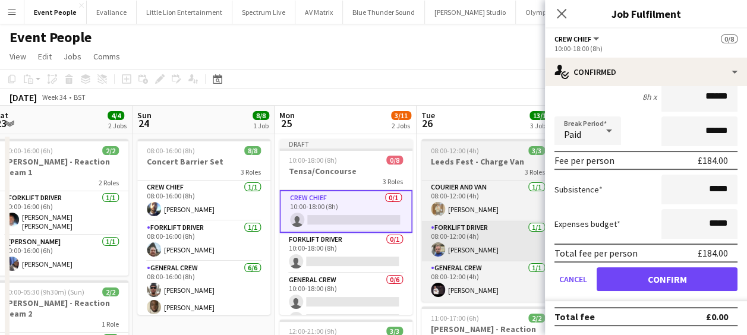
scroll to position [0, 0]
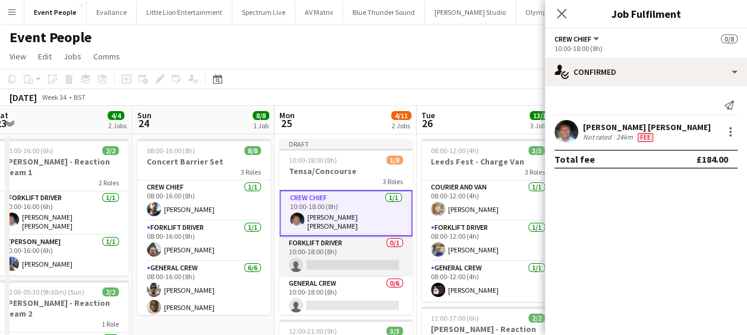
click at [322, 264] on app-card-role "Forklift Driver 0/1 10:00-18:00 (8h) single-neutral-actions" at bounding box center [345, 257] width 133 height 40
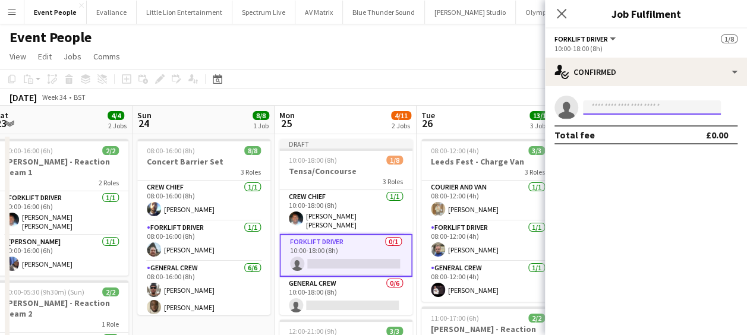
click at [635, 105] on input at bounding box center [652, 107] width 138 height 14
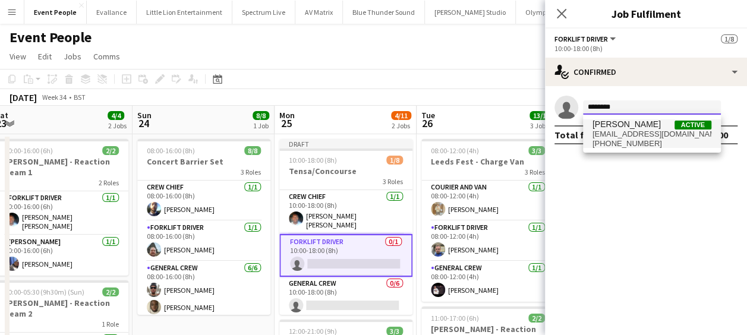
type input "********"
click at [638, 138] on span "danielwalton@hotmail.es" at bounding box center [652, 135] width 119 height 10
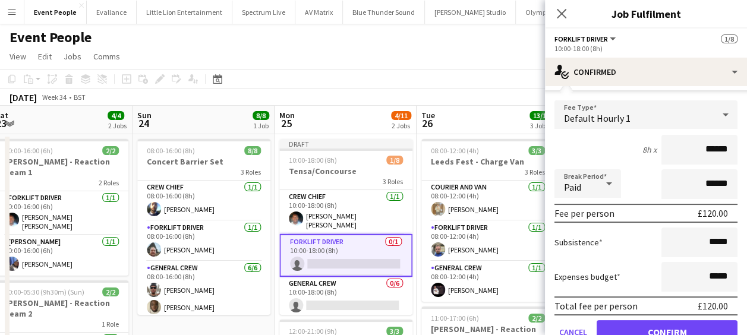
scroll to position [59, 0]
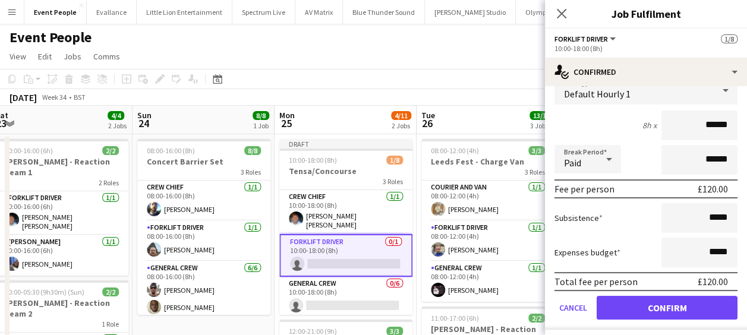
drag, startPoint x: 690, startPoint y: 133, endPoint x: 732, endPoint y: 119, distance: 44.5
click at [732, 119] on form "Fee Type Default Hourly 1 8h x ****** Break Period Paid ****** Fee per person £…" at bounding box center [646, 203] width 202 height 254
type input "***"
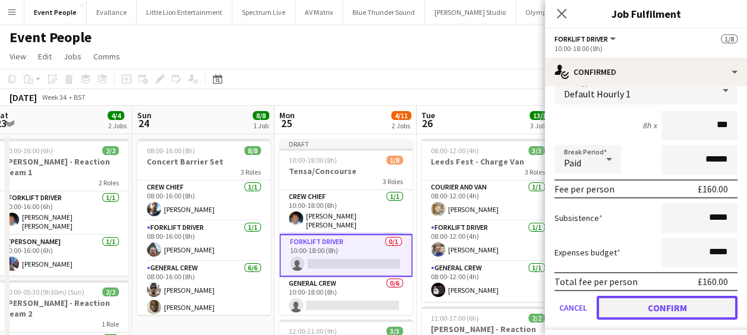
click at [660, 313] on button "Confirm" at bounding box center [667, 308] width 141 height 24
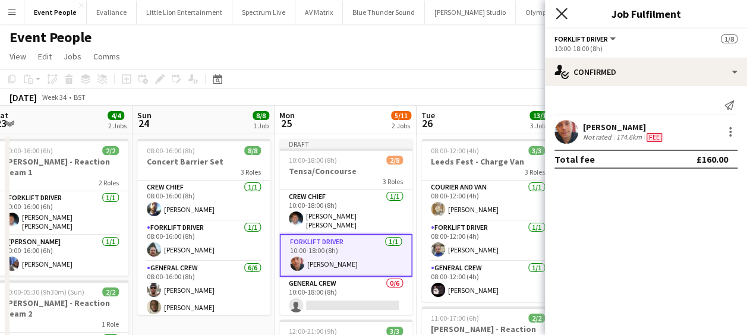
click at [566, 17] on icon "Close pop-in" at bounding box center [561, 13] width 11 height 11
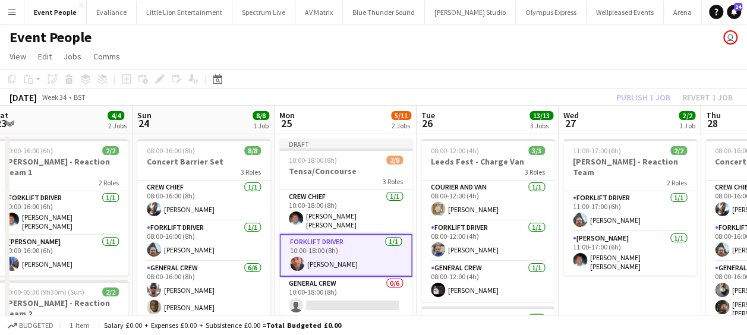
scroll to position [59, 0]
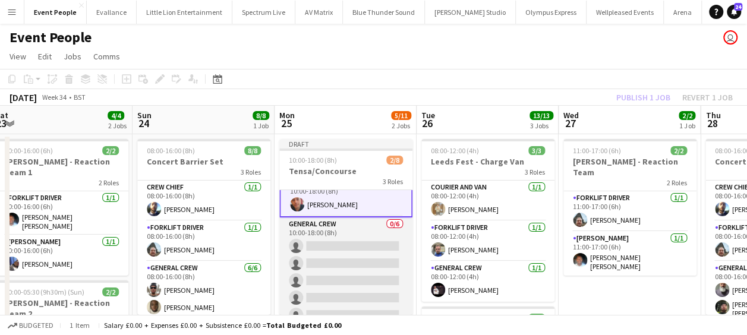
click at [314, 246] on app-card-role "General Crew 0/6 10:00-18:00 (8h) single-neutral-actions single-neutral-actions…" at bounding box center [345, 281] width 133 height 127
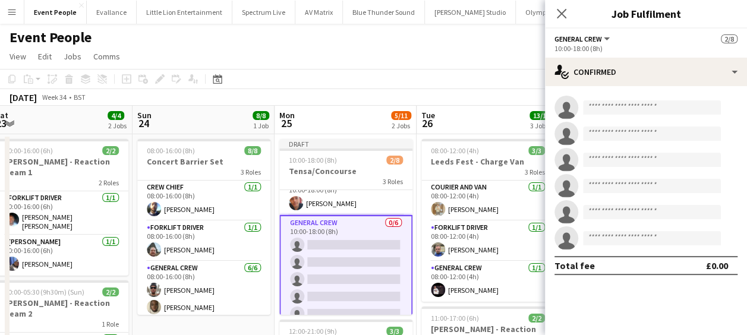
scroll to position [58, 0]
click at [612, 105] on input at bounding box center [652, 107] width 138 height 14
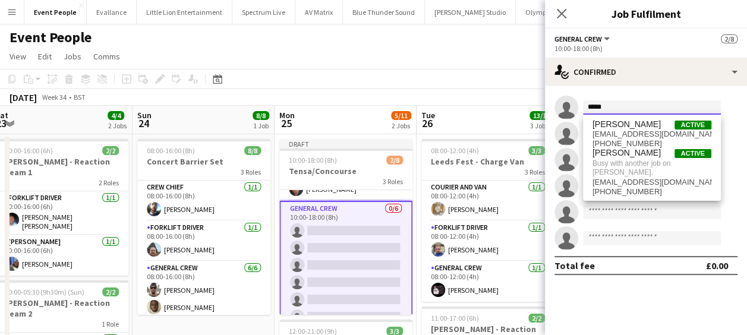
scroll to position [84, 0]
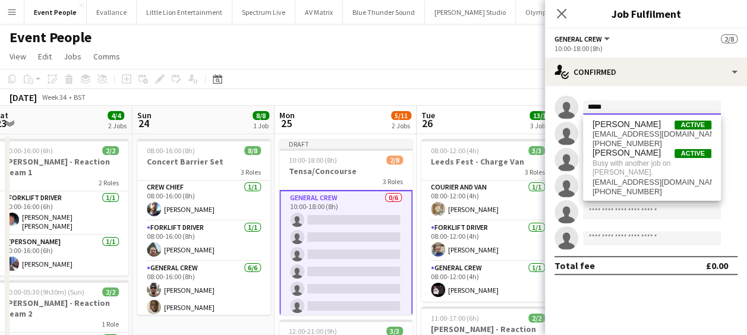
type input "*****"
click at [342, 77] on app-toolbar "Copy Paste Paste Ctrl+V Paste with crew Ctrl+Shift+V Paste linked Job Delete Gr…" at bounding box center [373, 79] width 747 height 20
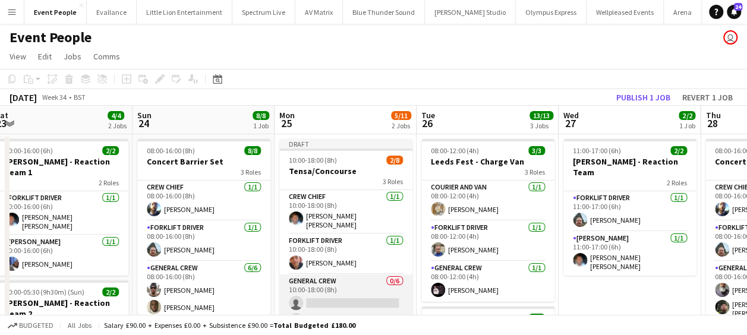
scroll to position [59, 0]
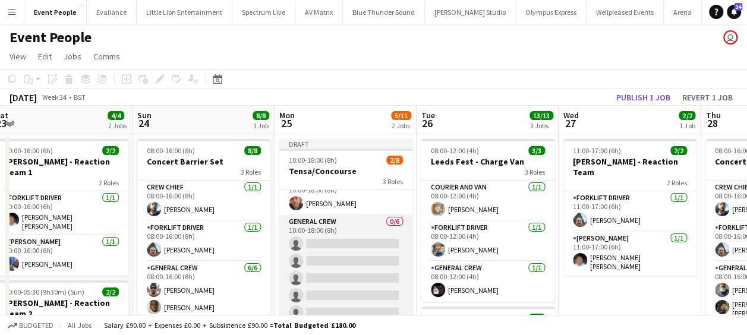
click at [334, 234] on app-card-role "General Crew 0/6 10:00-18:00 (8h) single-neutral-actions single-neutral-actions…" at bounding box center [345, 278] width 133 height 127
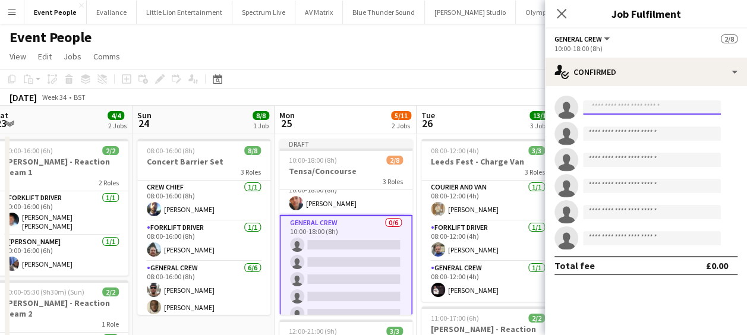
click at [655, 100] on input at bounding box center [652, 107] width 138 height 14
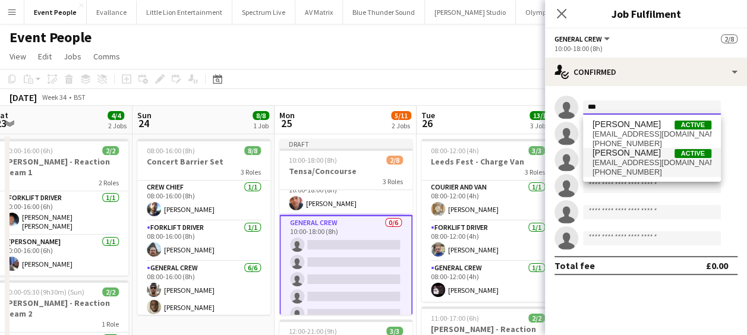
type input "***"
click at [641, 156] on span "Amari Thomas" at bounding box center [627, 153] width 68 height 10
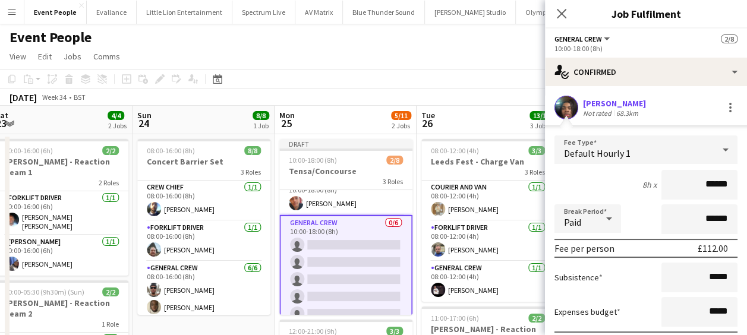
scroll to position [219, 0]
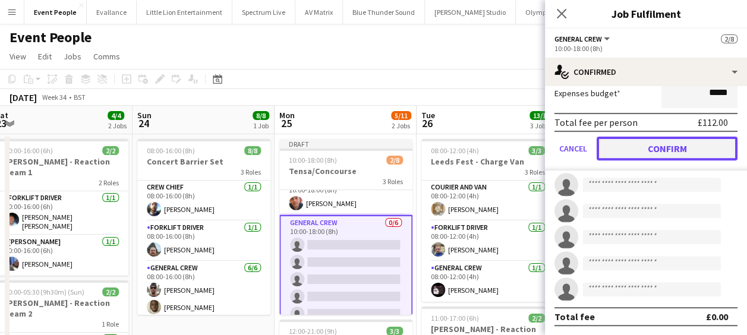
click at [676, 144] on button "Confirm" at bounding box center [667, 149] width 141 height 24
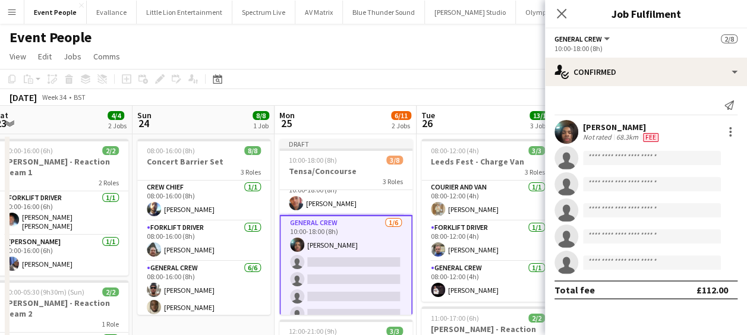
scroll to position [0, 0]
click at [617, 151] on input at bounding box center [652, 158] width 138 height 14
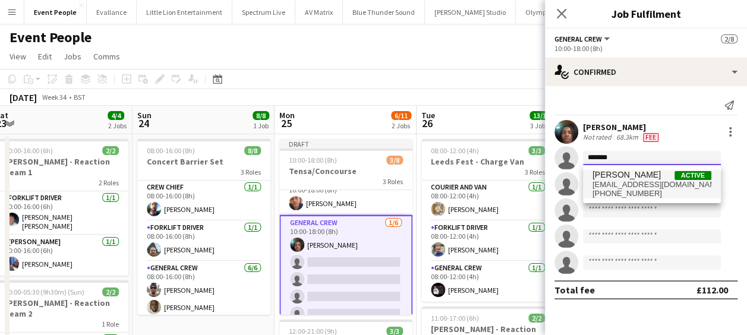
type input "*******"
click at [627, 178] on span "David Simbizi" at bounding box center [627, 175] width 68 height 10
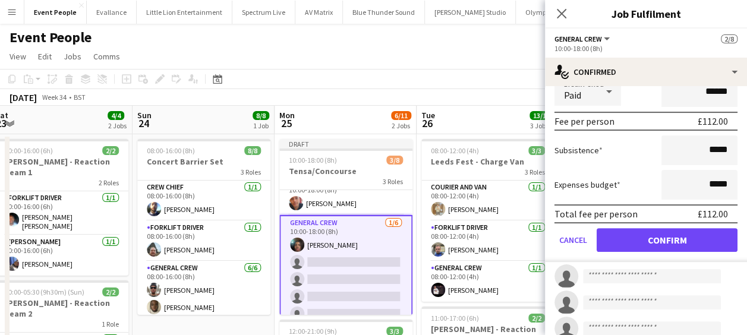
scroll to position [178, 0]
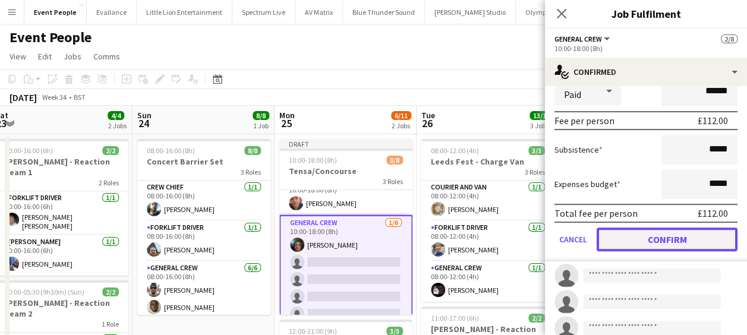
click at [687, 243] on button "Confirm" at bounding box center [667, 240] width 141 height 24
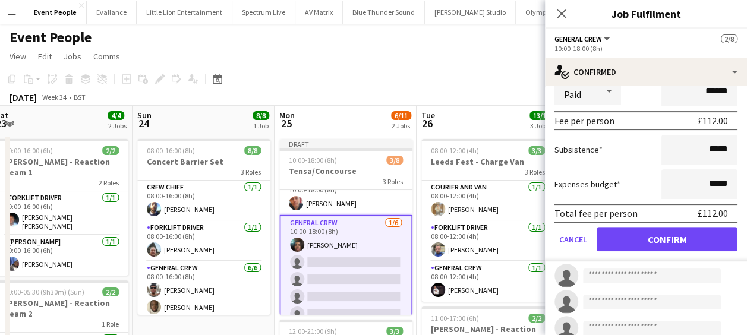
scroll to position [0, 0]
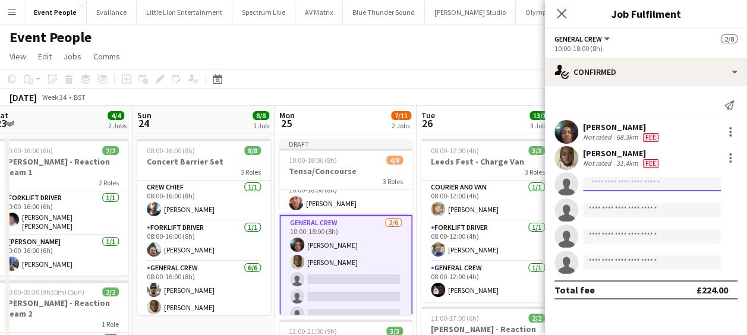
click at [619, 177] on input at bounding box center [652, 184] width 138 height 14
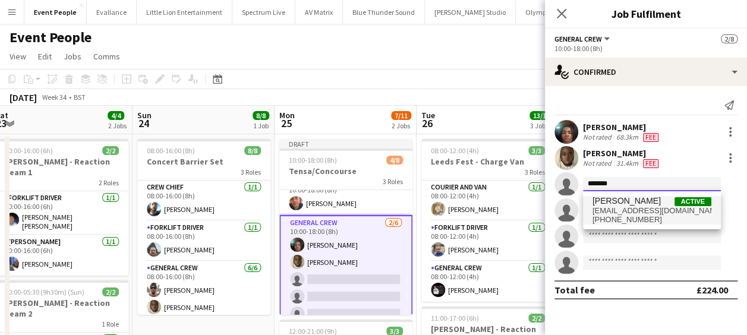
type input "*******"
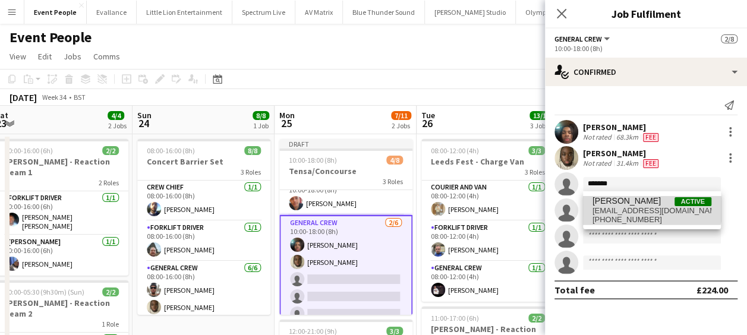
click at [631, 201] on span "Omarian Hunter" at bounding box center [627, 201] width 68 height 10
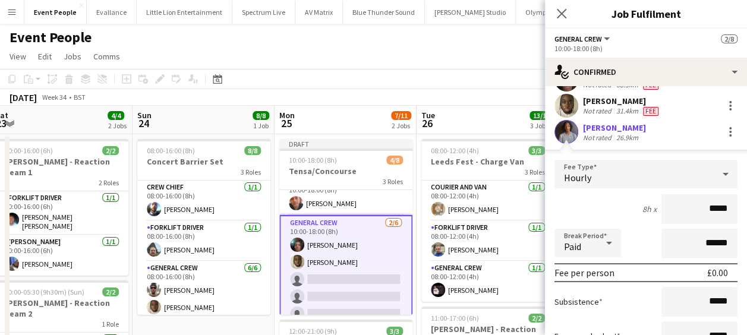
scroll to position [119, 0]
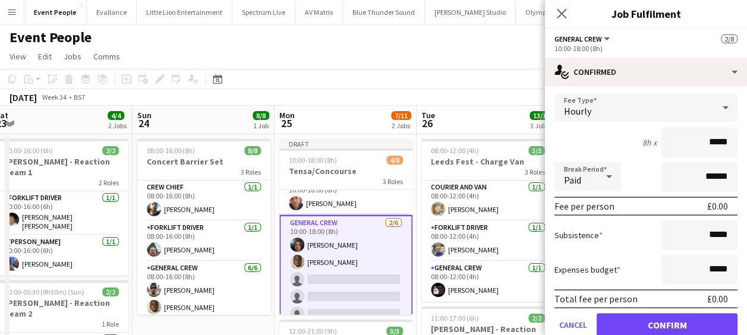
drag, startPoint x: 697, startPoint y: 141, endPoint x: 754, endPoint y: 143, distance: 57.1
click at [747, 143] on html "Menu Boards Boards Boards All jobs Status Workforce Workforce My Workforce Recr…" at bounding box center [373, 338] width 747 height 677
type input "******"
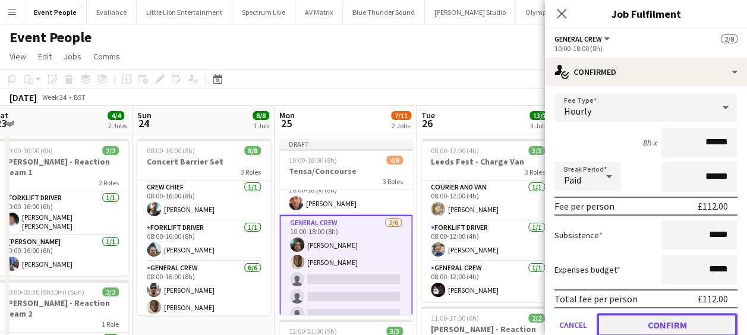
click at [659, 320] on button "Confirm" at bounding box center [667, 325] width 141 height 24
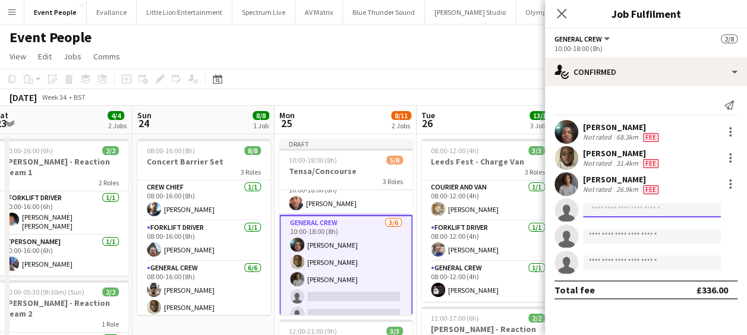
click at [628, 208] on input at bounding box center [652, 210] width 138 height 14
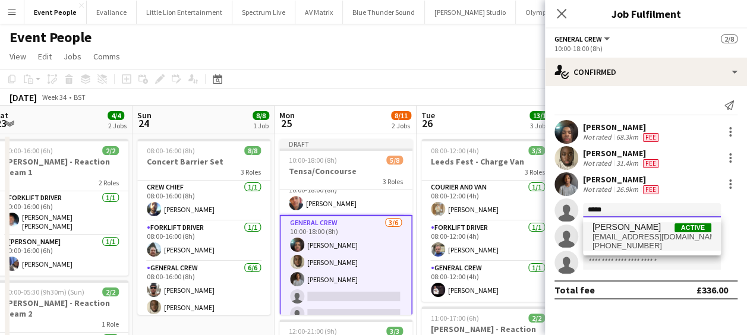
type input "*****"
click at [631, 238] on span "taoreedalabi@hotmail.co.uk" at bounding box center [652, 237] width 119 height 10
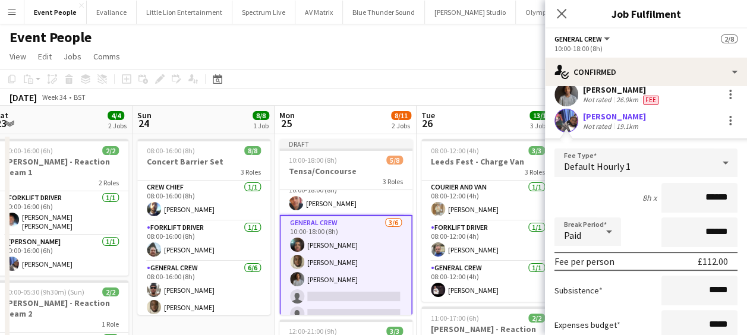
scroll to position [238, 0]
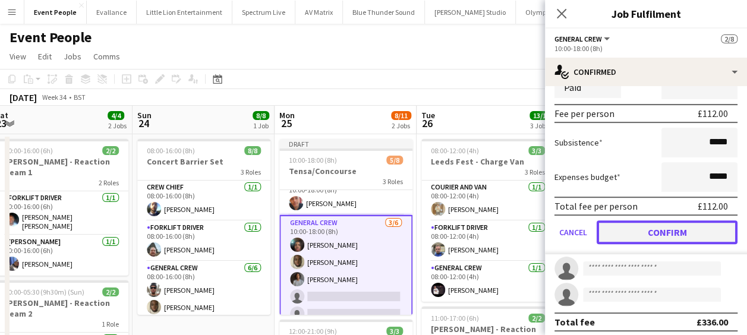
click at [673, 237] on button "Confirm" at bounding box center [667, 233] width 141 height 24
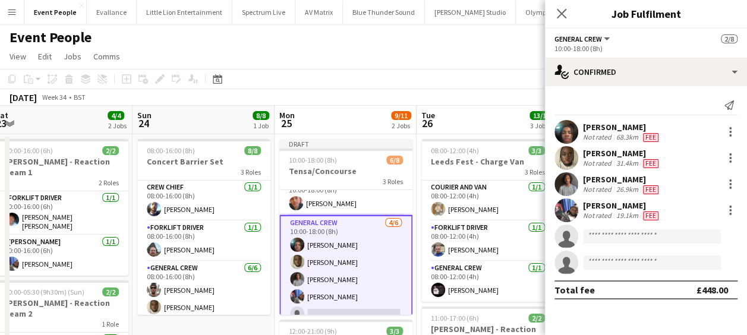
scroll to position [0, 0]
click at [610, 237] on input at bounding box center [652, 236] width 138 height 14
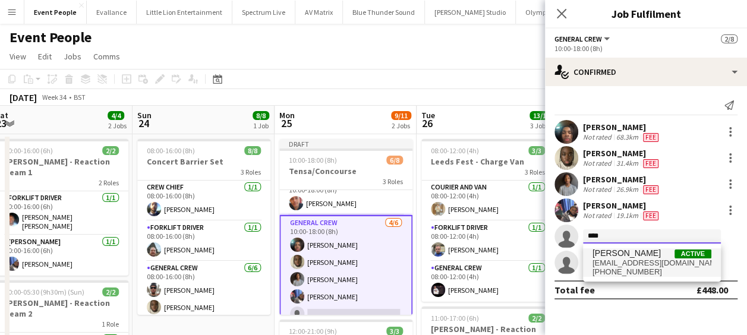
type input "****"
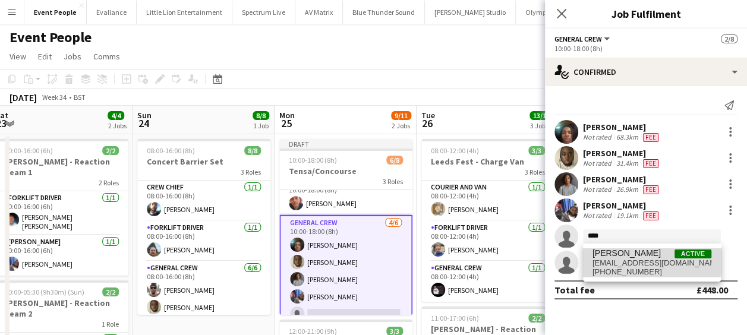
click at [622, 249] on span "Chai Blackman" at bounding box center [627, 253] width 68 height 10
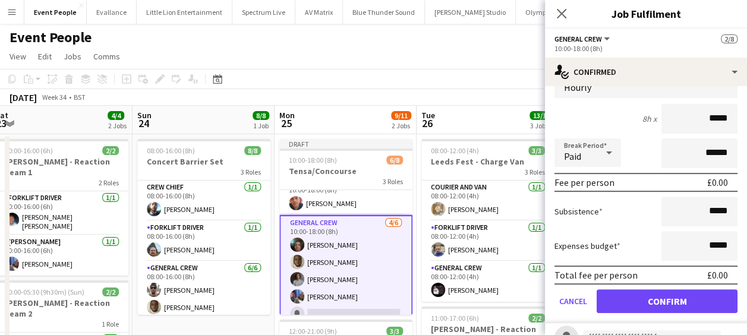
scroll to position [178, 0]
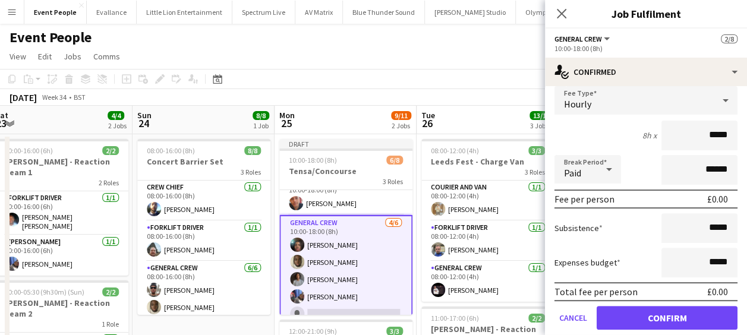
drag, startPoint x: 693, startPoint y: 138, endPoint x: 745, endPoint y: 134, distance: 51.9
click at [745, 134] on mat-expansion-panel "check Confirmed Send notification Amari Thomas Not rated 68.3km Fee David Simbi…" at bounding box center [646, 210] width 202 height 249
type input "******"
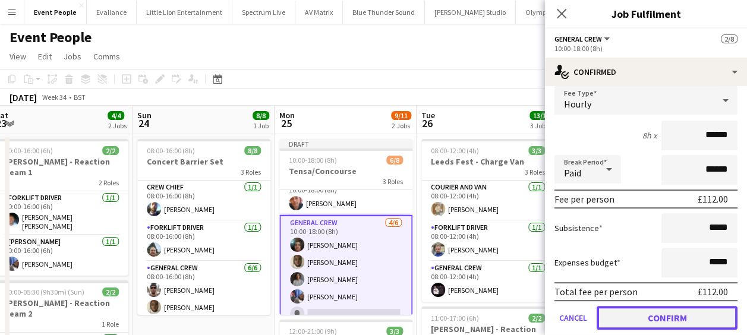
click at [710, 323] on button "Confirm" at bounding box center [667, 318] width 141 height 24
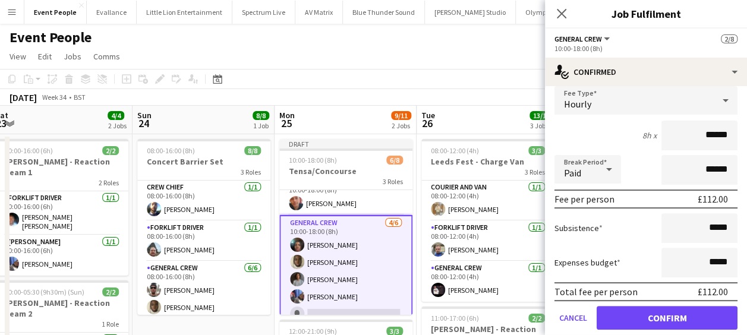
scroll to position [0, 0]
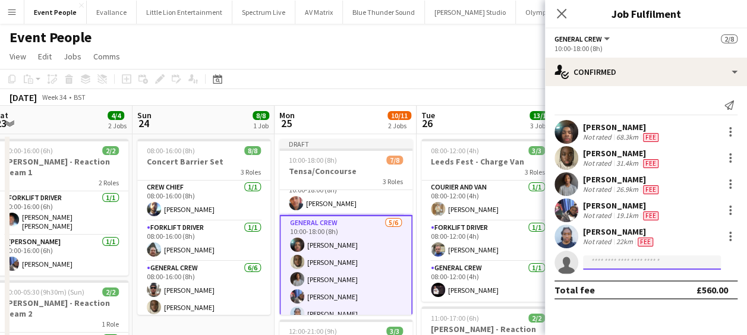
click at [621, 262] on input at bounding box center [652, 263] width 138 height 14
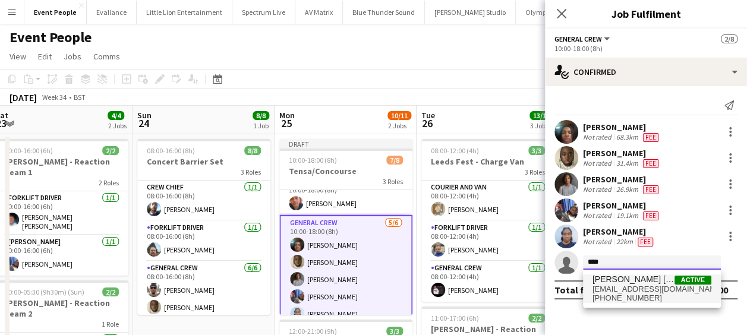
type input "****"
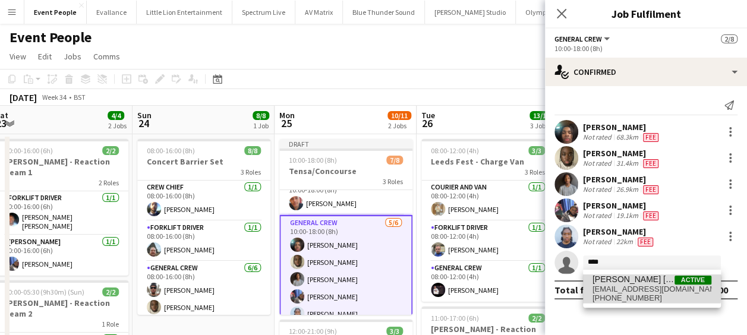
click at [640, 287] on span "kanekane14@hotmail.com" at bounding box center [652, 290] width 119 height 10
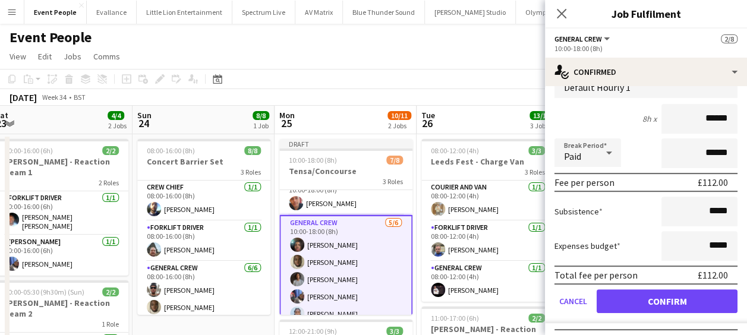
scroll to position [243, 0]
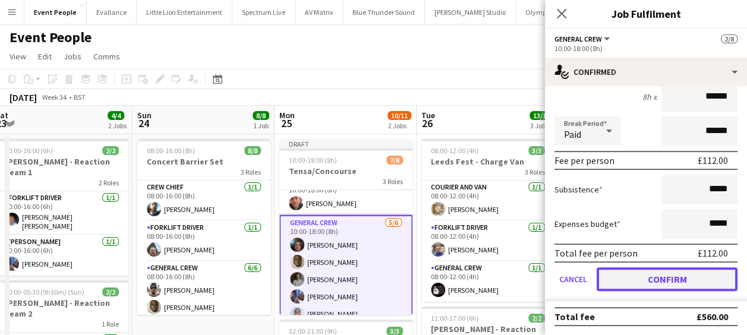
click at [676, 284] on button "Confirm" at bounding box center [667, 279] width 141 height 24
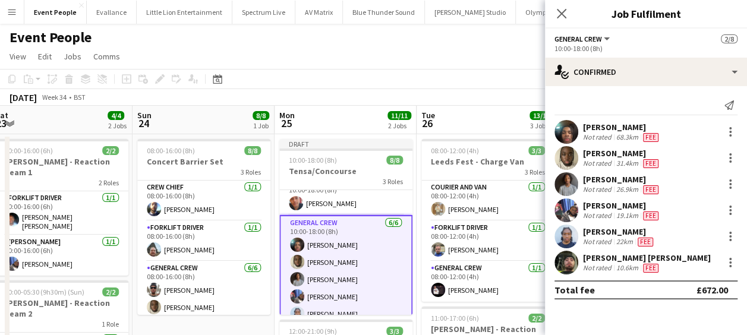
scroll to position [0, 0]
click at [564, 19] on icon "Close pop-in" at bounding box center [561, 13] width 11 height 11
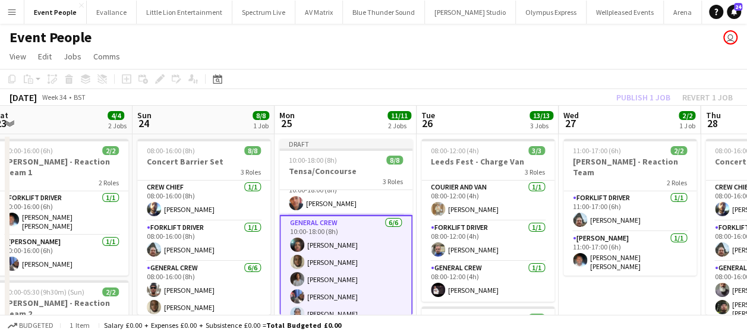
click at [477, 84] on app-toolbar "Copy Paste Paste Ctrl+V Paste with crew Ctrl+Shift+V Paste linked Job Delete Gr…" at bounding box center [373, 79] width 747 height 20
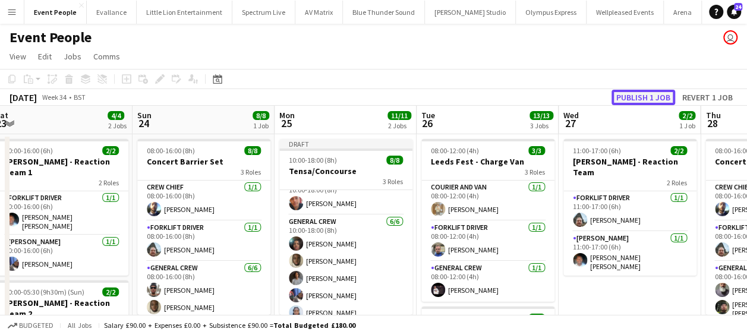
click at [654, 96] on button "Publish 1 job" at bounding box center [644, 97] width 64 height 15
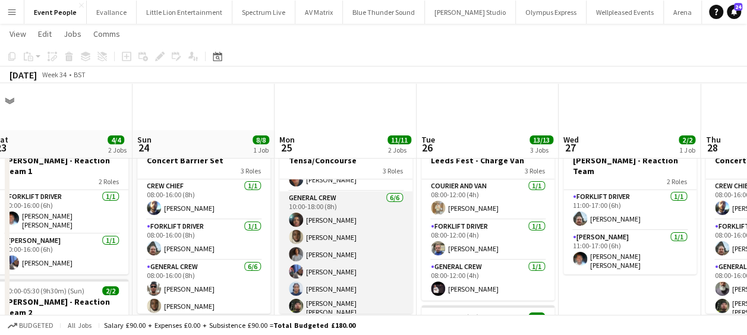
scroll to position [297, 0]
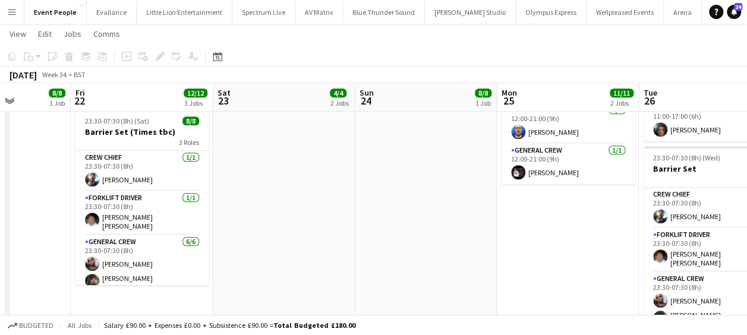
drag, startPoint x: 148, startPoint y: 215, endPoint x: 336, endPoint y: 219, distance: 188.5
click at [370, 216] on app-calendar-viewport "Tue 19 Wed 20 8/8 1 Job Thu 21 8/8 1 Job Fri 22 12/12 3 Jobs Sat 23 4/4 2 Jobs …" at bounding box center [373, 53] width 747 height 609
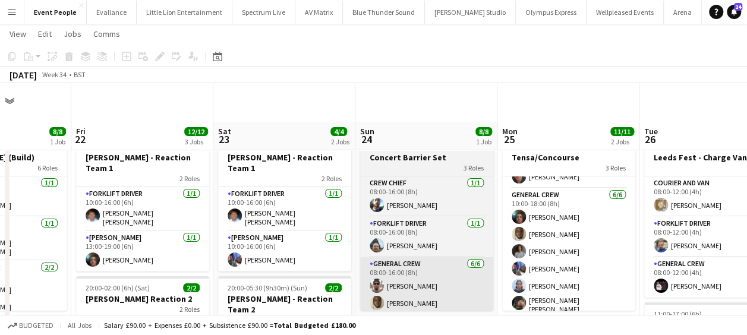
scroll to position [0, 0]
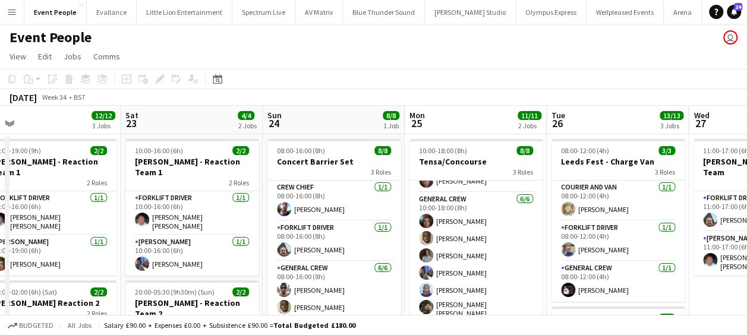
drag, startPoint x: 416, startPoint y: 284, endPoint x: 180, endPoint y: 279, distance: 236.6
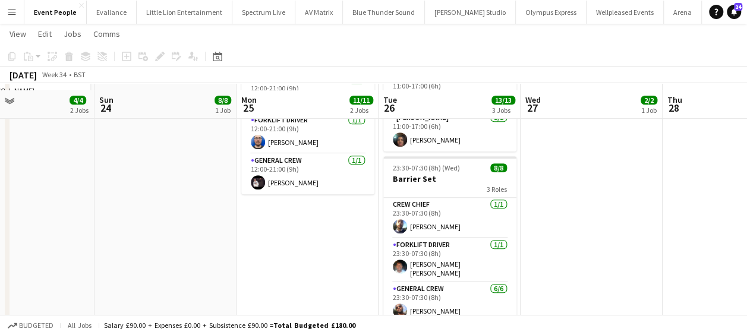
scroll to position [297, 0]
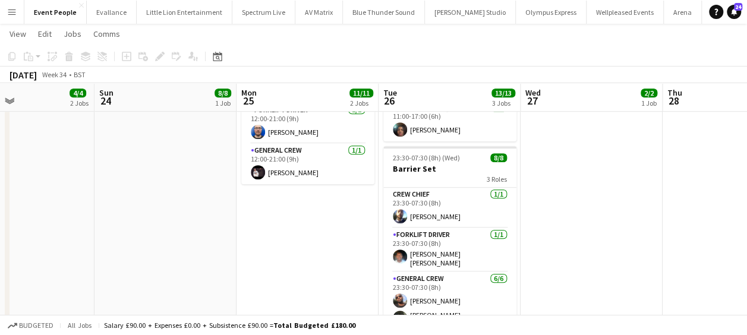
click at [297, 220] on app-date-cell "10:00-18:00 (8h) 8/8 Tensa/Concourse 3 Roles Crew Chief 1/1 10:00-18:00 (8h) Fi…" at bounding box center [308, 97] width 142 height 522
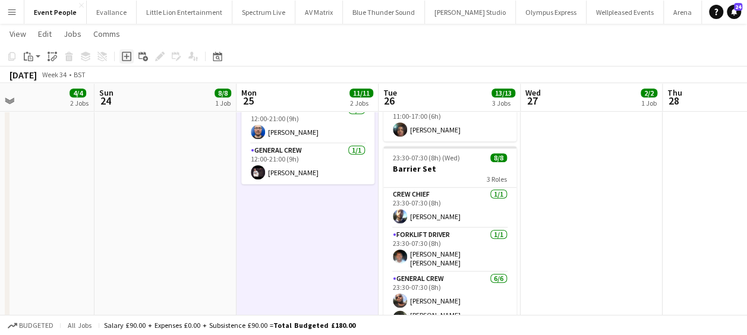
click at [127, 55] on icon "Add job" at bounding box center [127, 57] width 10 height 10
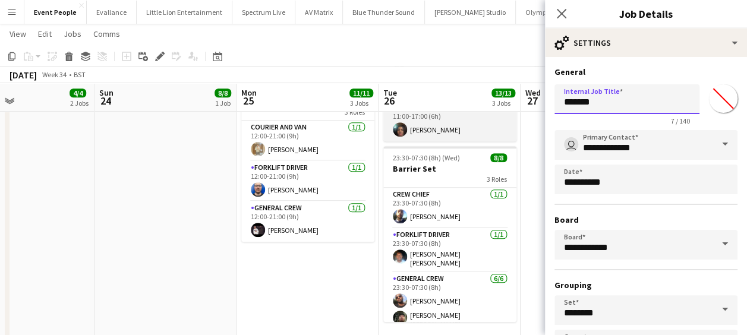
drag, startPoint x: 616, startPoint y: 103, endPoint x: 447, endPoint y: 124, distance: 170.2
click at [462, 121] on body "Menu Boards Boards Boards All jobs Status Workforce Workforce My Workforce Recr…" at bounding box center [373, 41] width 747 height 676
type input "*"
type input "**********"
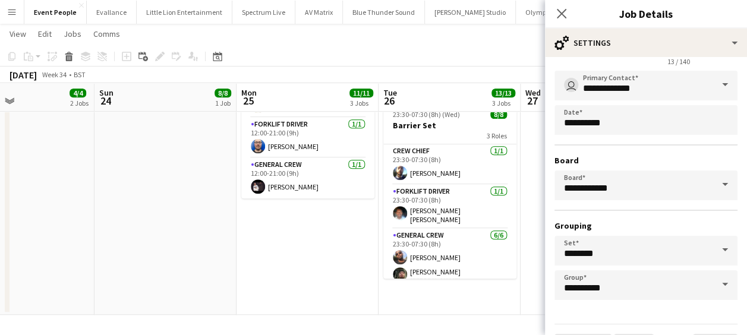
scroll to position [92, 0]
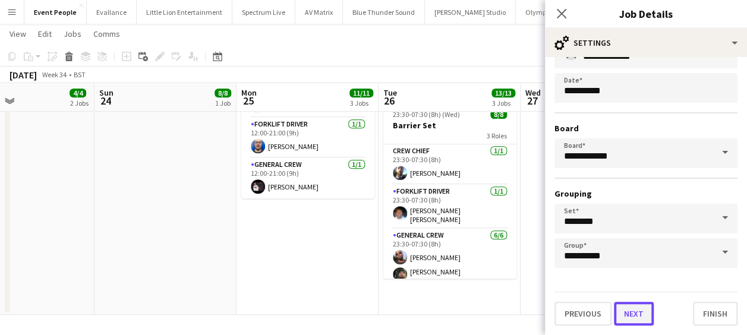
click at [629, 315] on button "Next" at bounding box center [634, 314] width 40 height 24
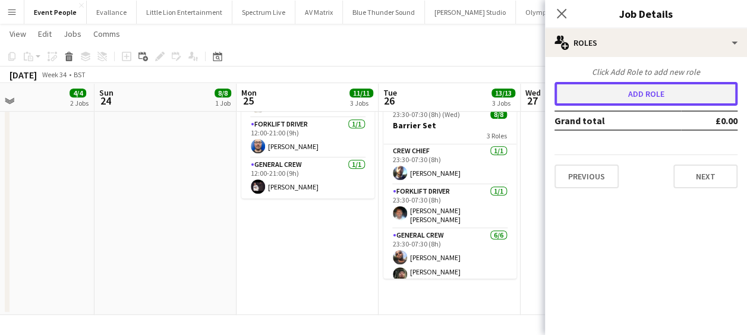
click at [648, 97] on button "Add role" at bounding box center [646, 94] width 183 height 24
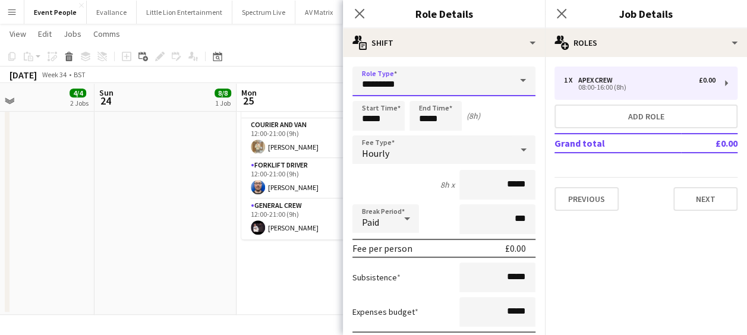
drag, startPoint x: 413, startPoint y: 87, endPoint x: 198, endPoint y: 87, distance: 215.2
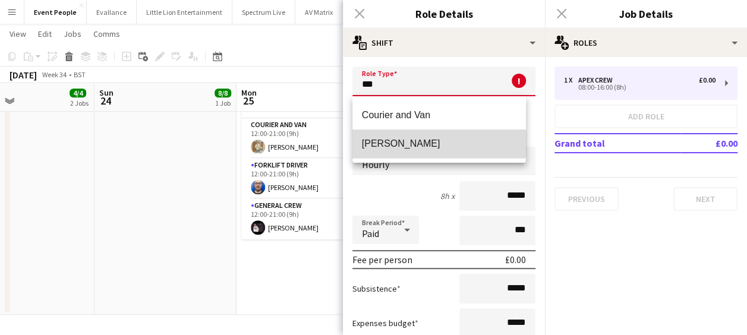
click at [424, 144] on span "Van Driver" at bounding box center [439, 143] width 155 height 11
type input "**********"
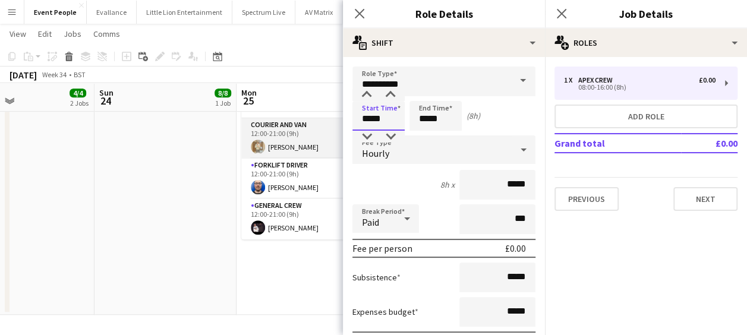
drag, startPoint x: 386, startPoint y: 118, endPoint x: 295, endPoint y: 120, distance: 91.6
type input "*****"
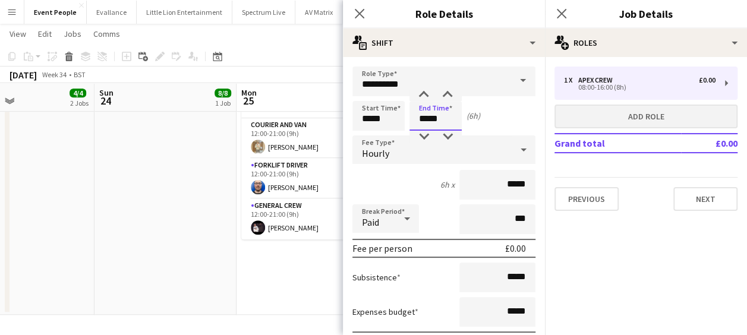
type input "*****"
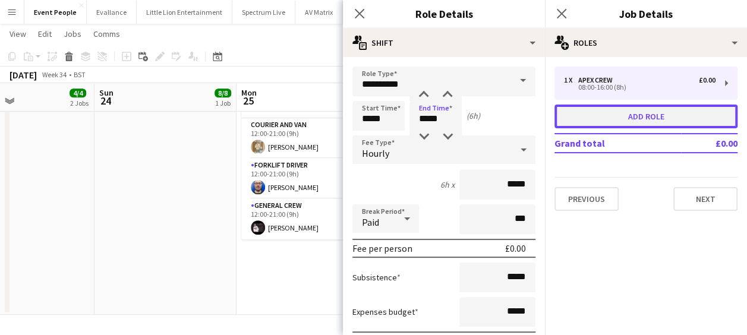
click at [619, 118] on button "Add role" at bounding box center [646, 117] width 183 height 24
type input "*********"
type input "*****"
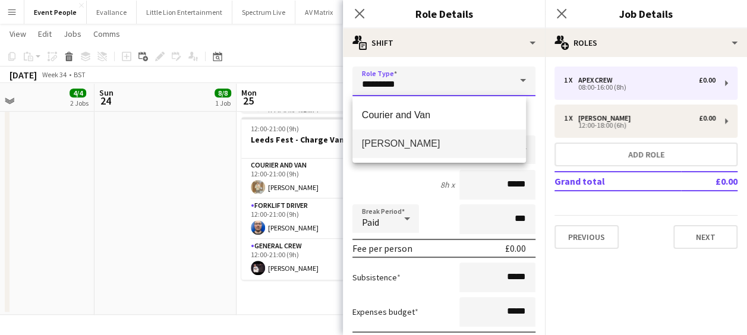
drag, startPoint x: 411, startPoint y: 86, endPoint x: 311, endPoint y: 89, distance: 100.5
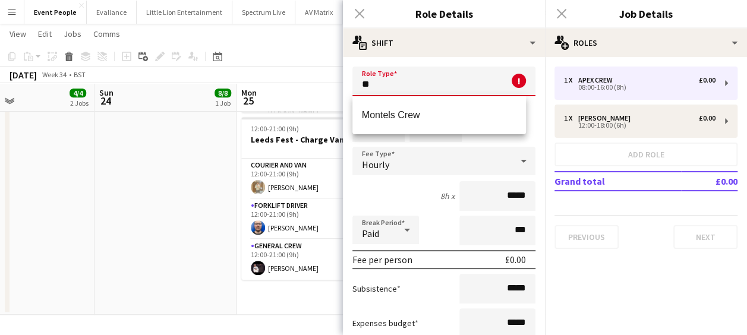
type input "*"
click at [406, 105] on mat-option "Forklift Driver" at bounding box center [439, 115] width 174 height 29
type input "**********"
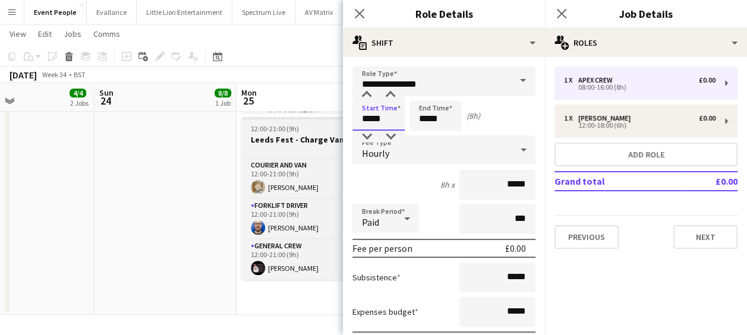
drag, startPoint x: 374, startPoint y: 117, endPoint x: 311, endPoint y: 125, distance: 63.6
type input "*****"
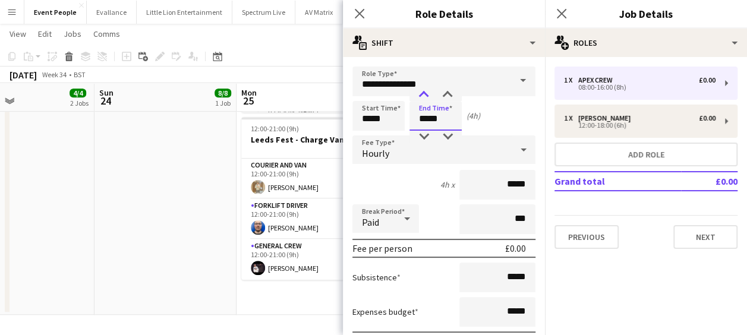
click at [428, 92] on div at bounding box center [424, 95] width 24 height 12
type input "*****"
click at [428, 92] on div at bounding box center [424, 95] width 24 height 12
click at [359, 11] on icon "Close pop-in" at bounding box center [359, 13] width 11 height 11
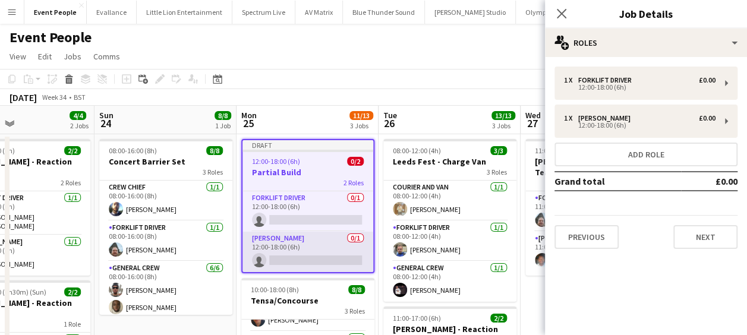
click at [294, 246] on app-card-role "Van Driver 0/1 12:00-18:00 (6h) single-neutral-actions" at bounding box center [308, 252] width 131 height 40
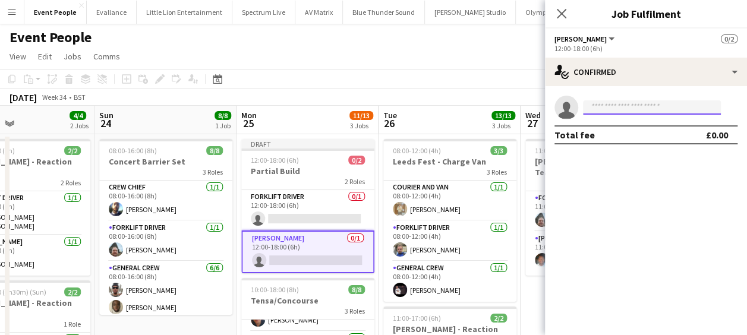
click at [654, 114] on body "Menu Boards Boards Boards All jobs Status Workforce Workforce My Workforce Recr…" at bounding box center [373, 338] width 747 height 677
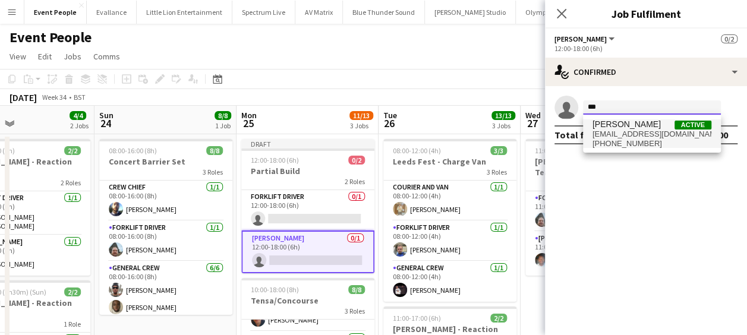
type input "***"
click at [629, 134] on span "edvardasdraskinis@gmail.com" at bounding box center [652, 135] width 119 height 10
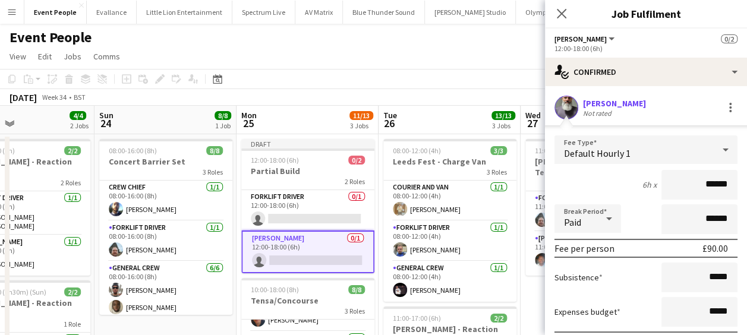
drag, startPoint x: 694, startPoint y: 181, endPoint x: 758, endPoint y: 189, distance: 64.1
click at [747, 189] on html "Menu Boards Boards Boards All jobs Status Workforce Workforce My Workforce Recr…" at bounding box center [373, 338] width 747 height 677
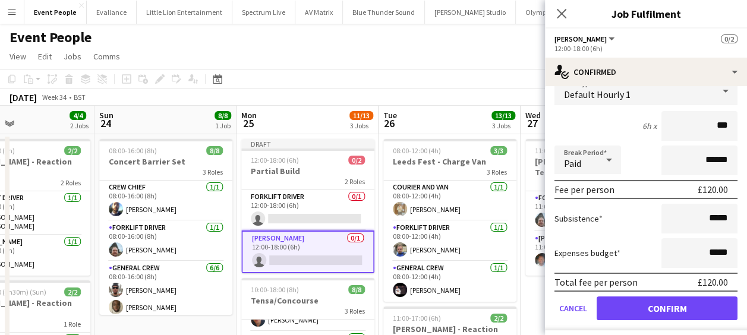
scroll to position [88, 0]
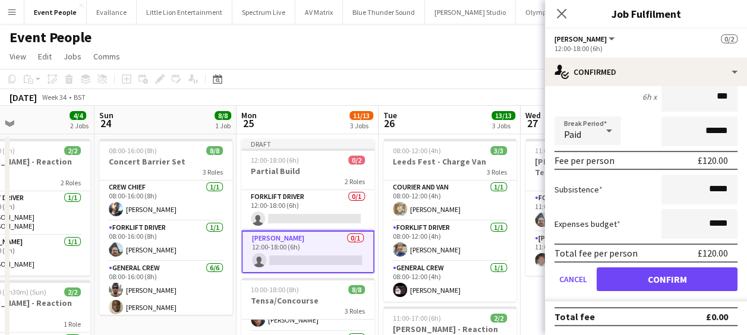
type input "***"
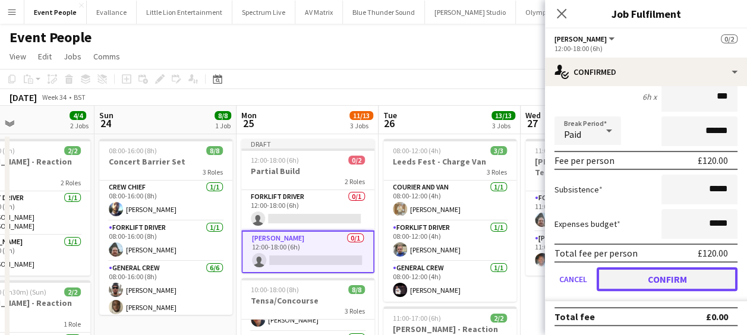
click at [683, 273] on button "Confirm" at bounding box center [667, 279] width 141 height 24
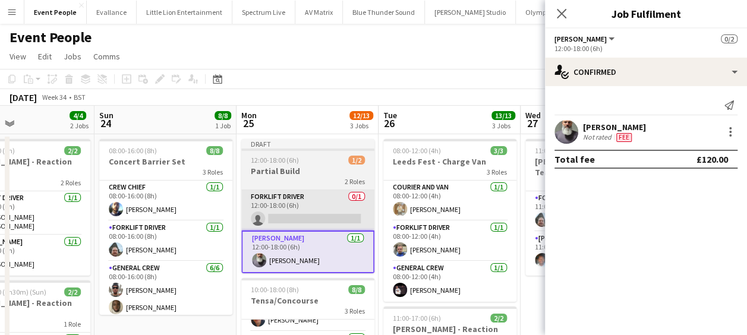
scroll to position [0, 0]
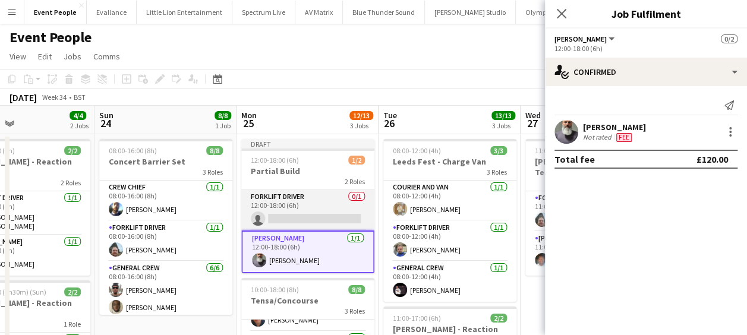
click at [314, 226] on app-card-role "Forklift Driver 0/1 12:00-18:00 (6h) single-neutral-actions" at bounding box center [307, 210] width 133 height 40
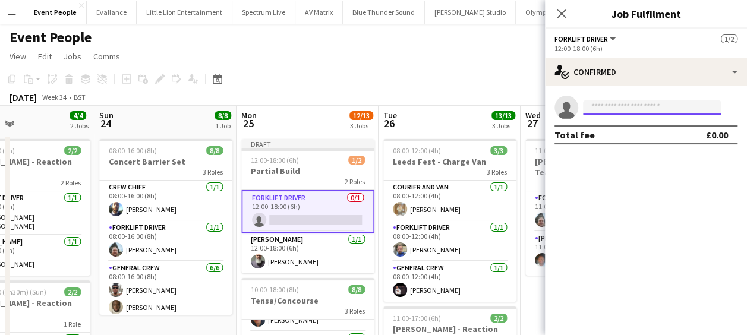
click at [635, 103] on input at bounding box center [652, 107] width 138 height 14
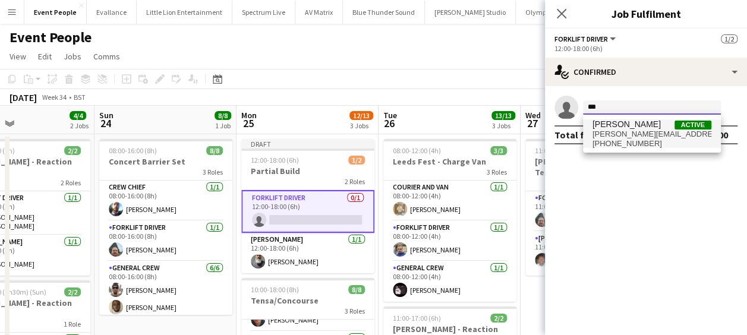
type input "***"
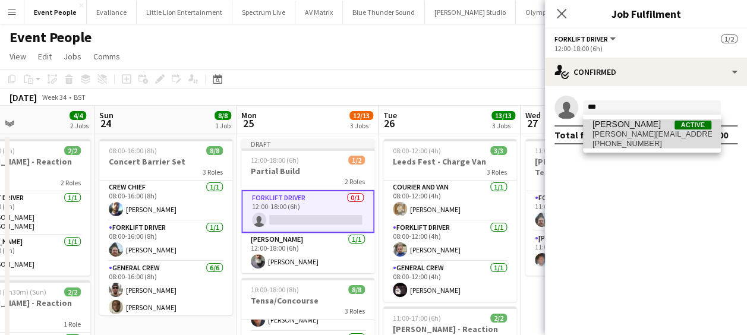
click at [644, 128] on span "Algirdas Skendelis" at bounding box center [627, 124] width 68 height 10
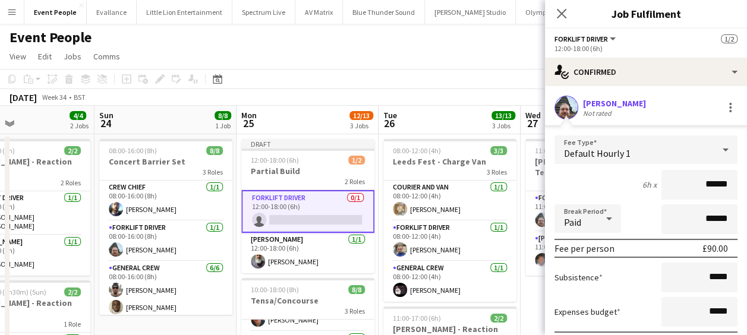
drag, startPoint x: 674, startPoint y: 185, endPoint x: 741, endPoint y: 186, distance: 66.6
click at [741, 186] on mat-expansion-panel "check Confirmed Algirdas Skendelis Not rated Fee Type Default Hourly 1 6h x ***…" at bounding box center [646, 210] width 202 height 249
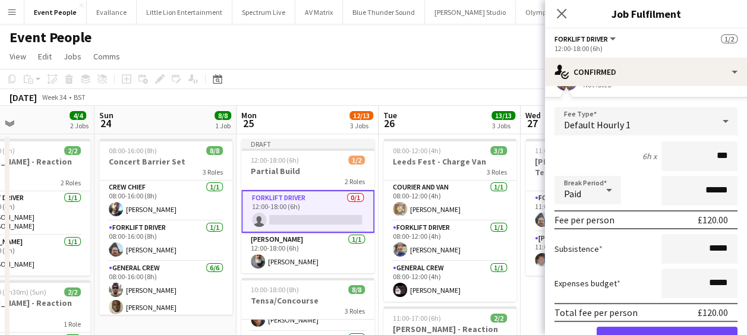
scroll to position [88, 0]
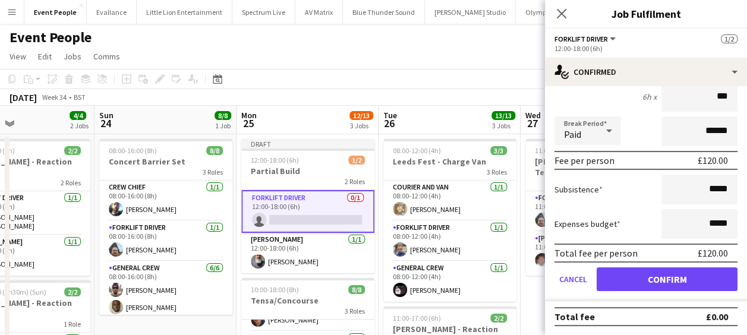
type input "***"
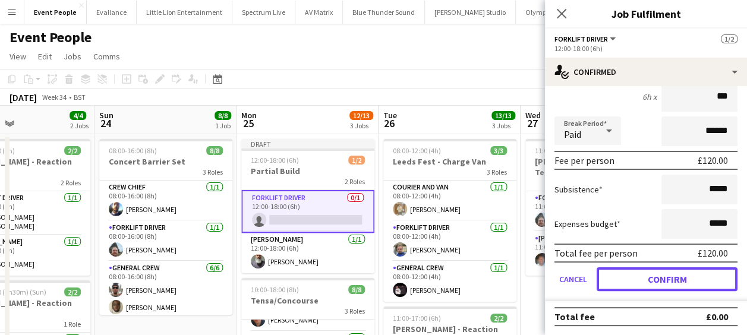
click at [669, 282] on button "Confirm" at bounding box center [667, 279] width 141 height 24
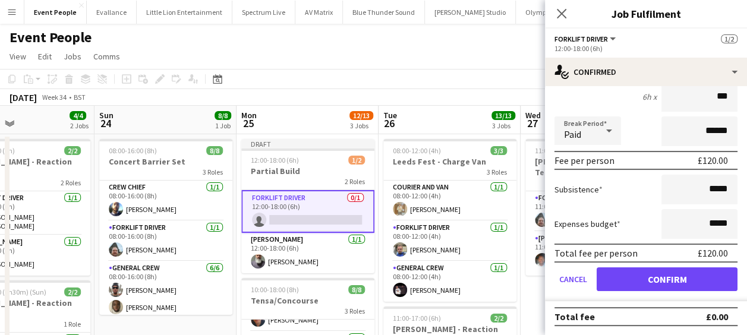
scroll to position [0, 0]
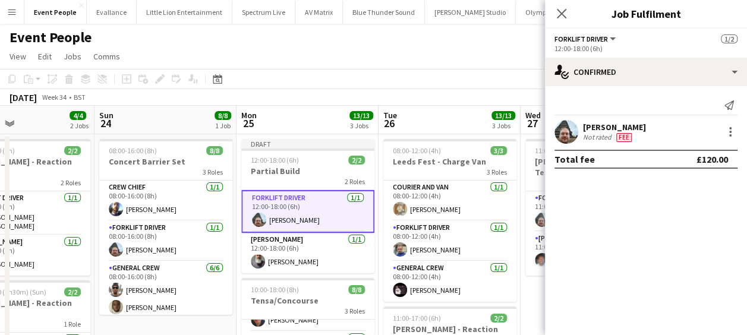
click at [419, 62] on app-page-menu "View Day view expanded Day view collapsed Month view Date picker Jump to today …" at bounding box center [373, 57] width 747 height 23
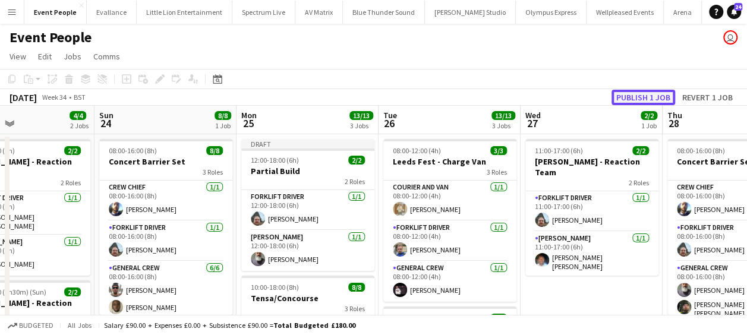
click at [629, 103] on button "Publish 1 job" at bounding box center [644, 97] width 64 height 15
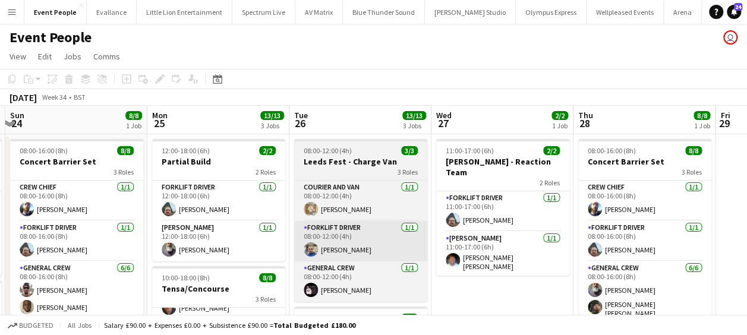
scroll to position [0, 480]
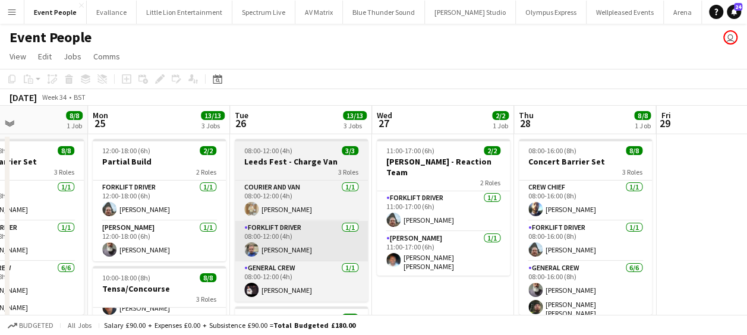
drag, startPoint x: 382, startPoint y: 245, endPoint x: 290, endPoint y: 245, distance: 91.5
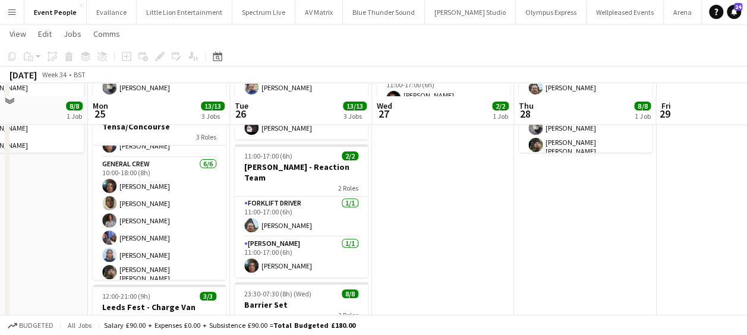
scroll to position [178, 0]
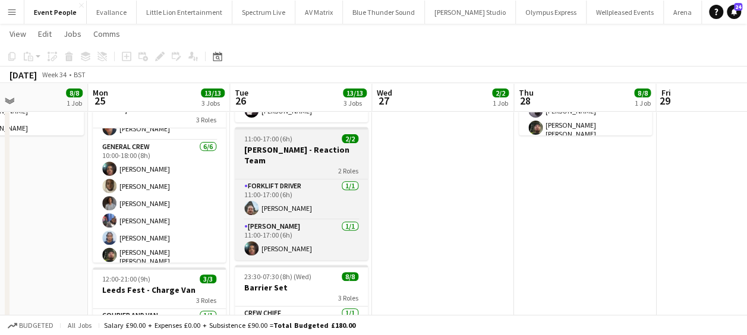
click at [316, 143] on div "11:00-17:00 (6h) 2/2" at bounding box center [301, 138] width 133 height 9
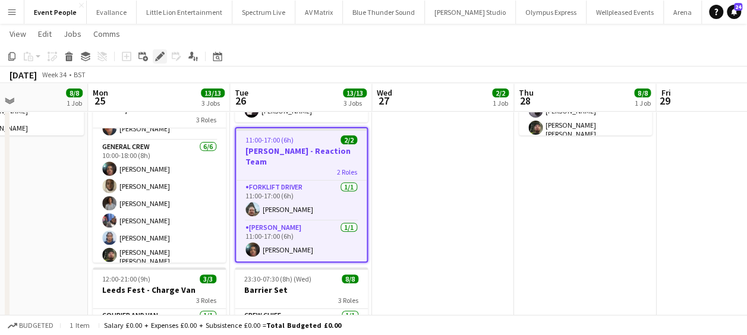
click at [160, 56] on icon at bounding box center [159, 56] width 7 height 7
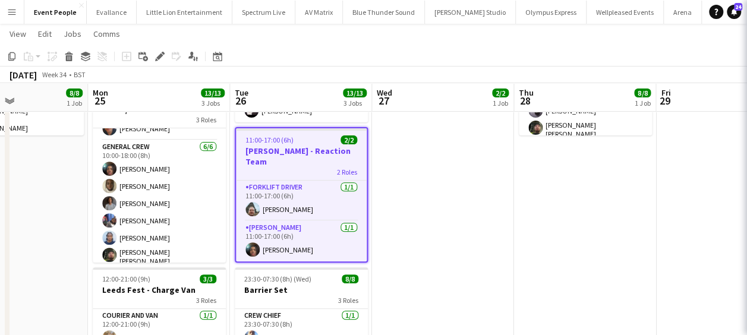
type input "*******"
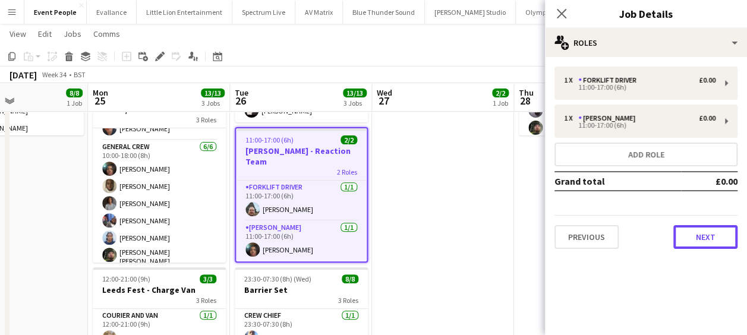
click at [699, 232] on button "Next" at bounding box center [705, 237] width 64 height 24
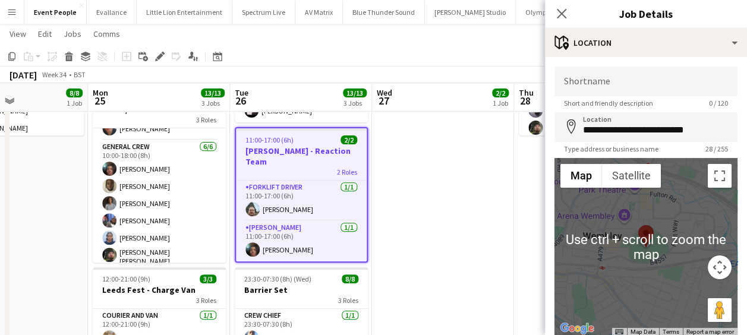
scroll to position [84, 0]
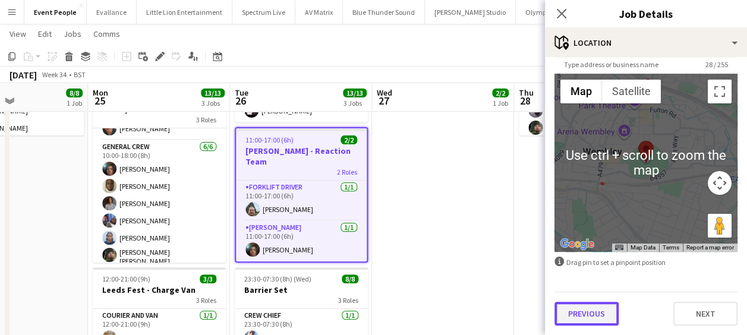
click at [591, 318] on button "Previous" at bounding box center [587, 314] width 64 height 24
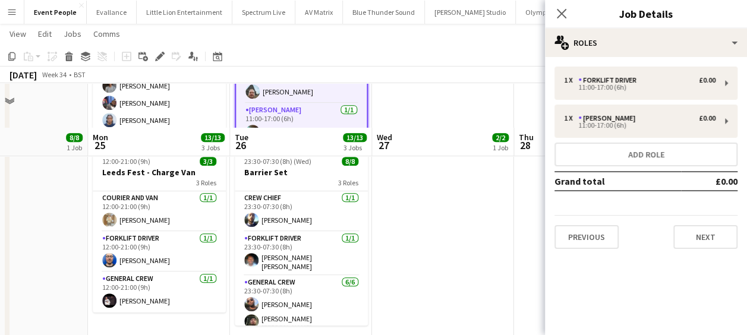
scroll to position [341, 0]
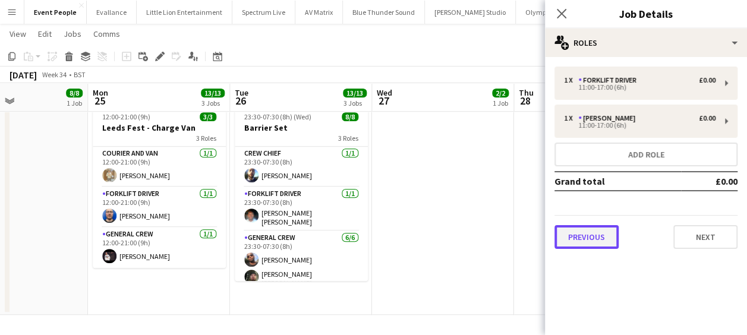
click at [583, 244] on button "Previous" at bounding box center [587, 237] width 64 height 24
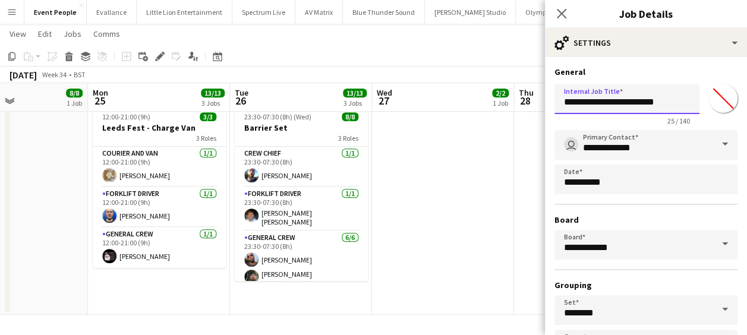
click at [666, 106] on input "**********" at bounding box center [627, 99] width 145 height 30
type input "**********"
click at [564, 13] on icon "Close pop-in" at bounding box center [561, 13] width 11 height 11
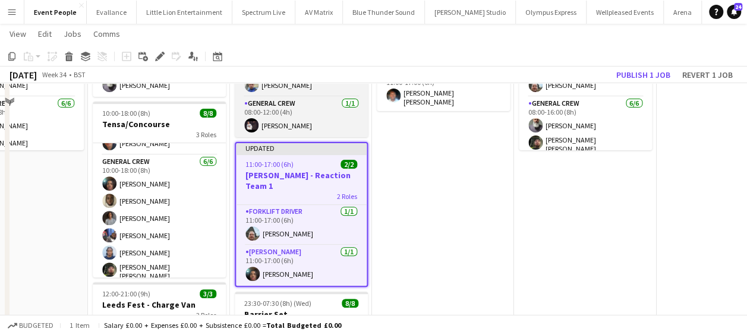
scroll to position [103, 0]
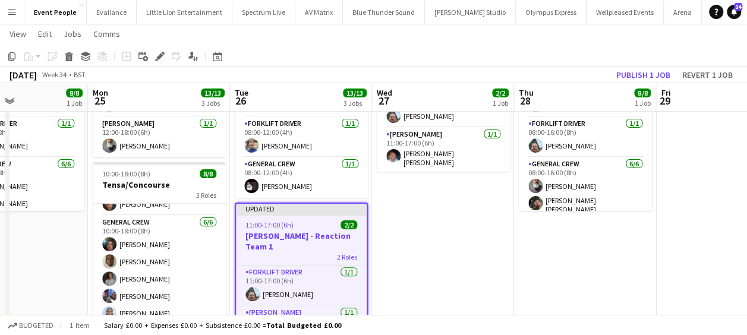
click at [301, 227] on div "11:00-17:00 (6h) 2/2" at bounding box center [301, 225] width 131 height 9
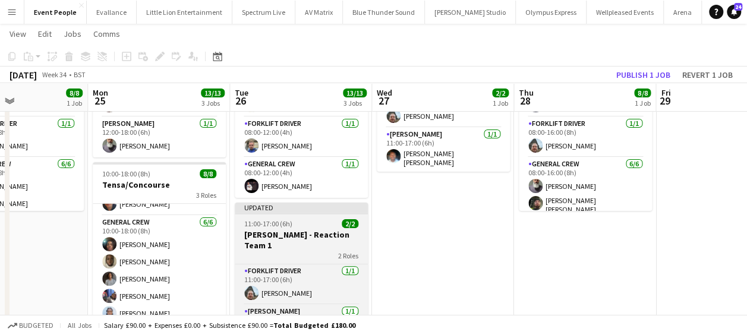
click at [291, 223] on span "11:00-17:00 (6h)" at bounding box center [268, 223] width 48 height 9
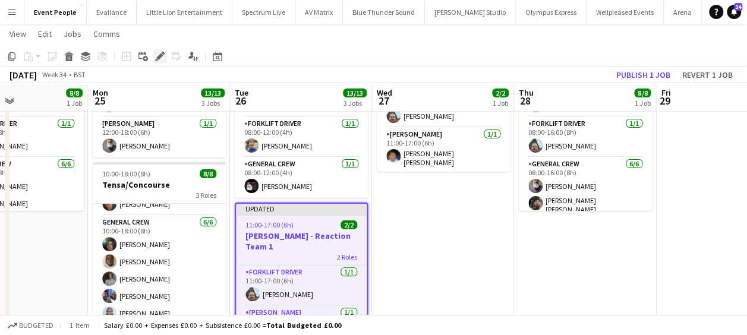
click at [162, 55] on icon at bounding box center [159, 56] width 7 height 7
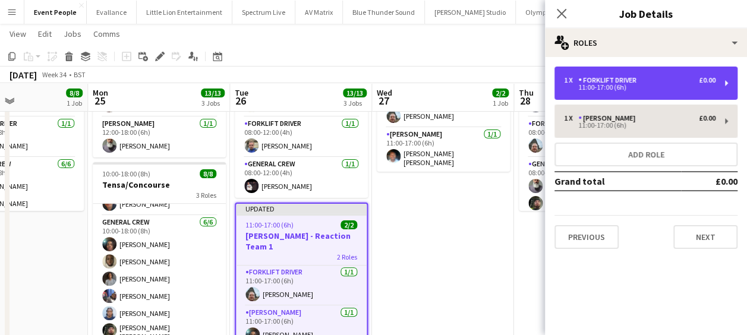
click at [592, 83] on div "Forklift Driver" at bounding box center [609, 80] width 63 height 8
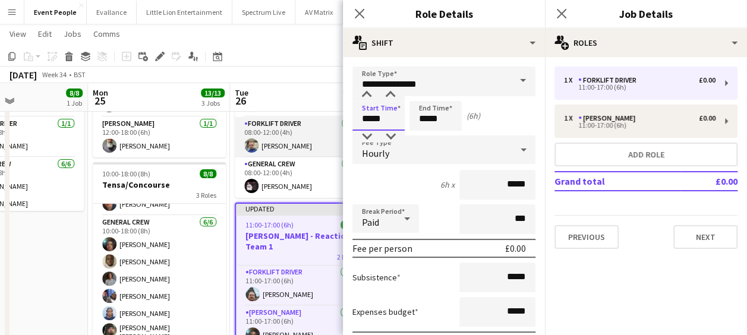
drag, startPoint x: 391, startPoint y: 114, endPoint x: 309, endPoint y: 123, distance: 81.9
click at [309, 123] on body "Menu Boards Boards Boards All jobs Status Workforce Workforce My Workforce Recr…" at bounding box center [373, 235] width 747 height 676
type input "*****"
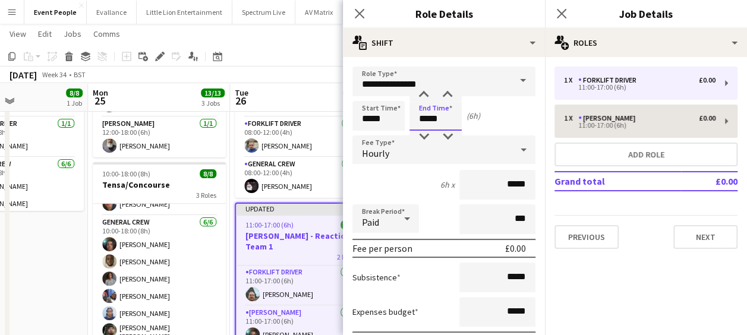
type input "*****"
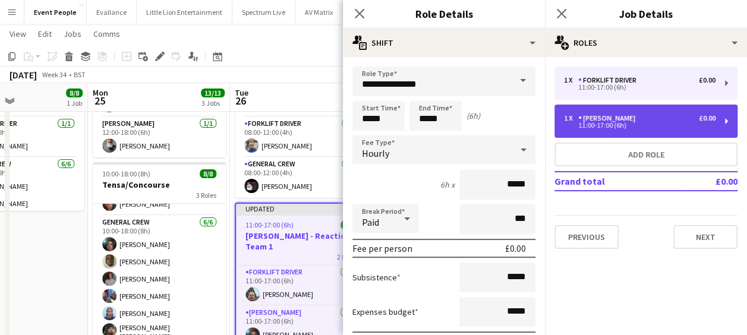
click at [630, 118] on div "1 x Van Driver £0.00" at bounding box center [640, 118] width 152 height 8
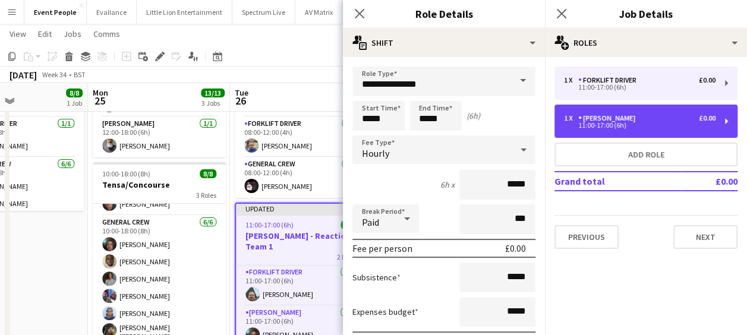
type input "**********"
type input "*****"
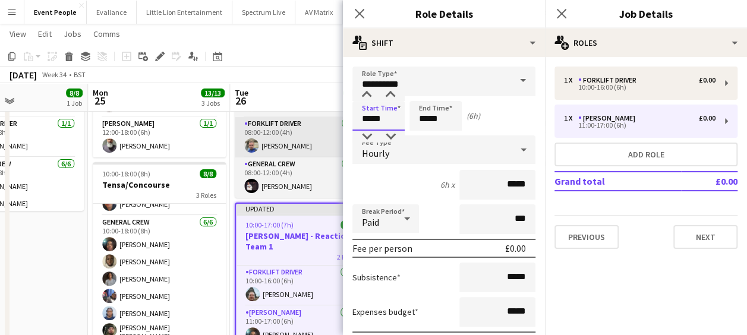
drag, startPoint x: 388, startPoint y: 120, endPoint x: 327, endPoint y: 123, distance: 60.7
click at [327, 123] on body "Menu Boards Boards Boards All jobs Status Workforce Workforce My Workforce Recr…" at bounding box center [373, 235] width 747 height 676
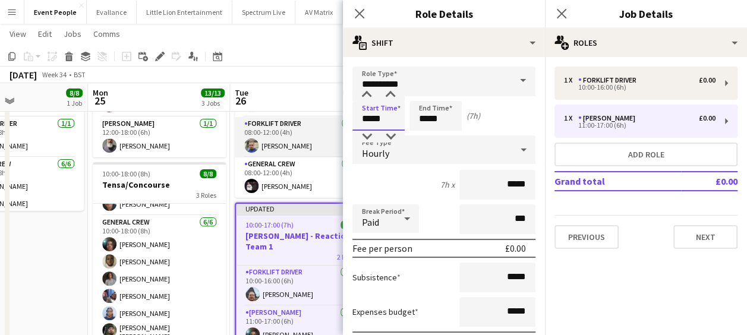
type input "*****"
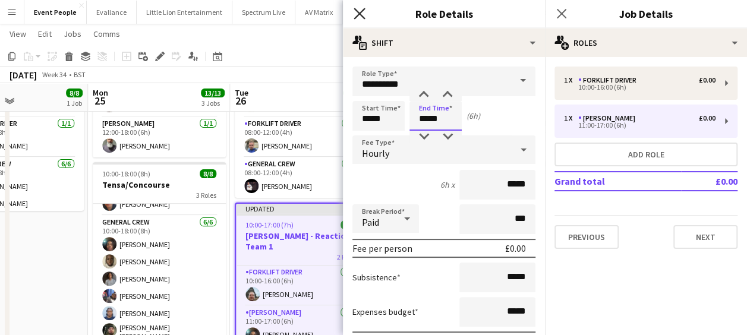
type input "*****"
click at [360, 11] on icon "Close pop-in" at bounding box center [359, 13] width 11 height 11
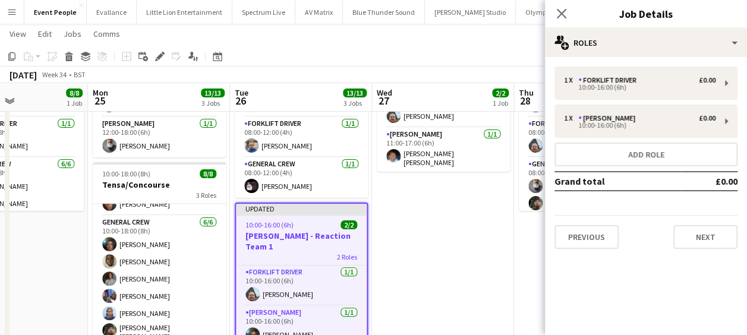
click at [431, 200] on app-date-cell "11:00-17:00 (6h) 2/2 Coldplay - Reaction Team 2 Roles Forklift Driver 1/1 11:00…" at bounding box center [443, 291] width 142 height 522
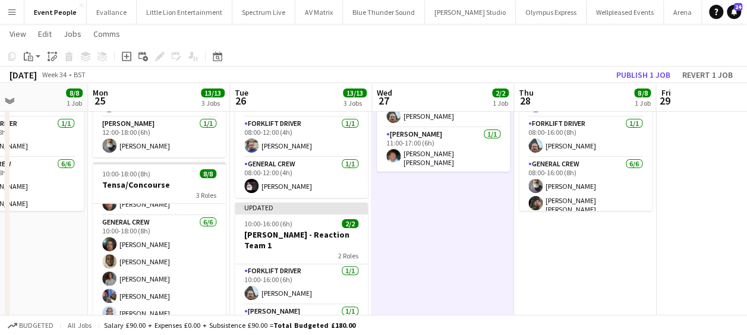
click at [643, 64] on app-toolbar "Copy Paste Paste Ctrl+V Paste with crew Ctrl+Shift+V Paste linked Job Delete Gr…" at bounding box center [373, 56] width 747 height 20
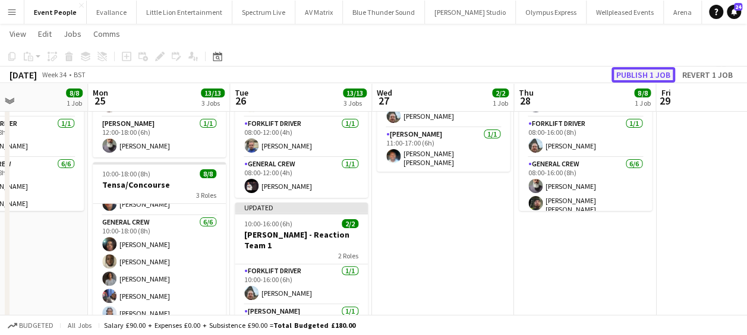
click at [643, 72] on button "Publish 1 job" at bounding box center [644, 74] width 64 height 15
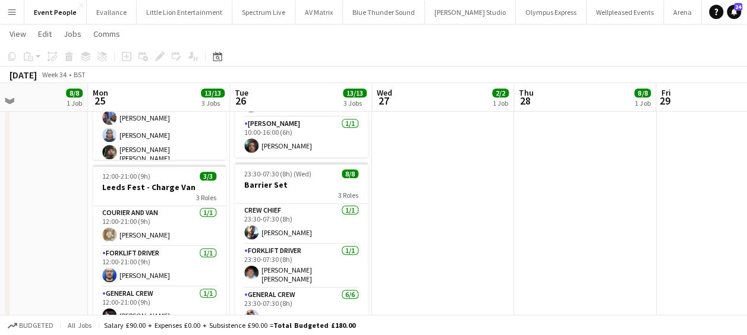
scroll to position [0, 287]
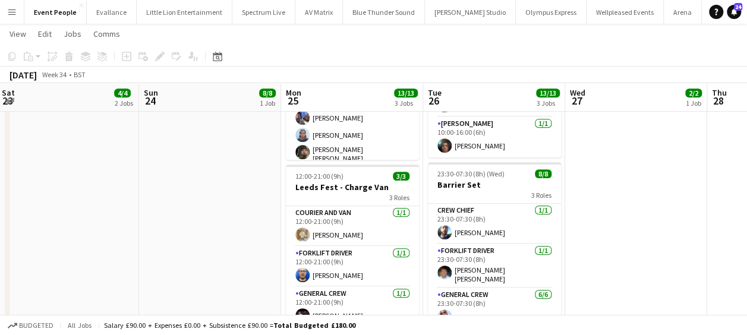
drag, startPoint x: 589, startPoint y: 209, endPoint x: 625, endPoint y: 207, distance: 36.3
click at [630, 207] on app-calendar-viewport "Thu 21 8/8 1 Job Fri 22 12/12 3 Jobs Sat 23 4/4 2 Jobs Sun 24 8/8 1 Job Mon 25 …" at bounding box center [373, 69] width 747 height 609
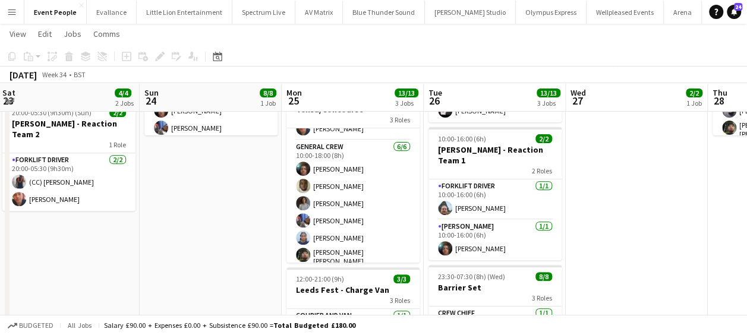
scroll to position [0, 272]
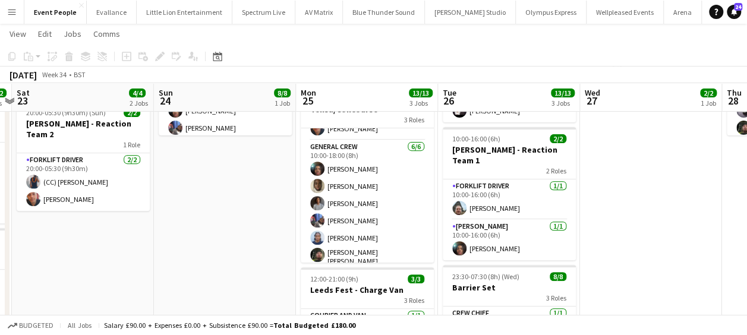
drag, startPoint x: 219, startPoint y: 237, endPoint x: 376, endPoint y: 237, distance: 156.3
click at [376, 237] on app-calendar-viewport "Thu 21 8/8 1 Job Fri 22 12/12 3 Jobs Sat 23 4/4 2 Jobs Sun 24 8/8 1 Job Mon 25 …" at bounding box center [373, 172] width 747 height 609
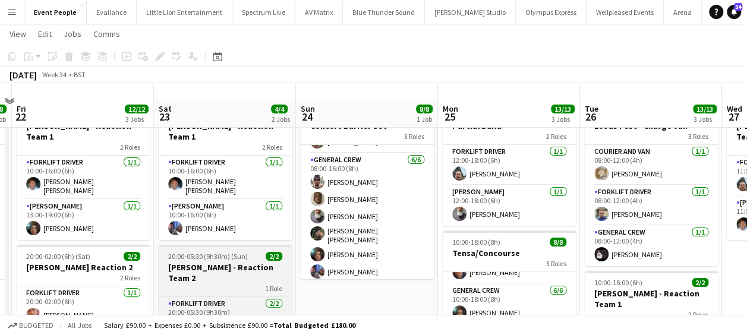
scroll to position [59, 0]
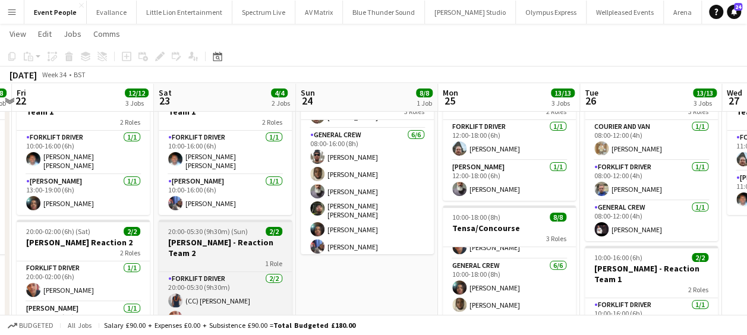
click at [226, 237] on h3 "[PERSON_NAME] - Reaction Team 2" at bounding box center [225, 247] width 133 height 21
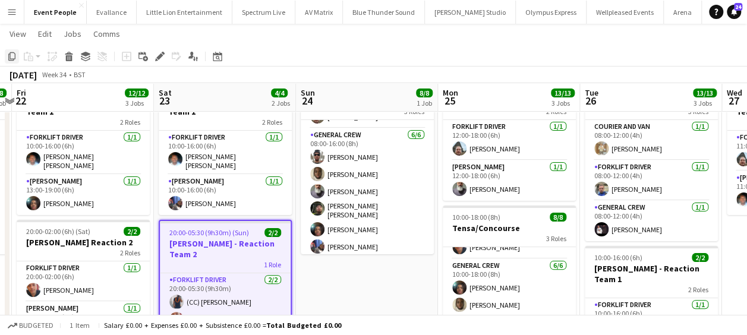
click at [11, 52] on icon at bounding box center [11, 56] width 7 height 8
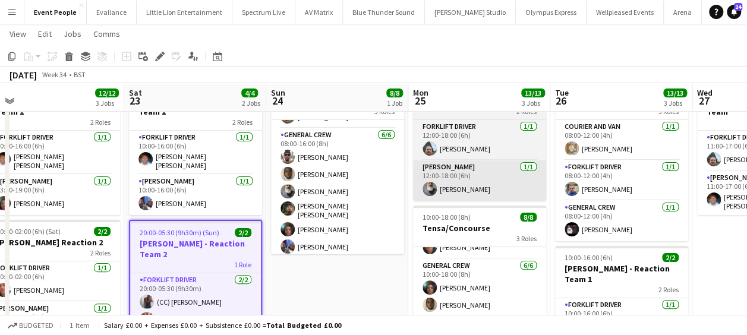
drag, startPoint x: 461, startPoint y: 178, endPoint x: 175, endPoint y: 193, distance: 286.3
click at [175, 195] on app-calendar-viewport "Wed 20 8/8 1 Job Thu 21 8/8 1 Job Fri 22 12/12 3 Jobs Sat 23 4/4 2 Jobs Sun 24 …" at bounding box center [373, 291] width 747 height 609
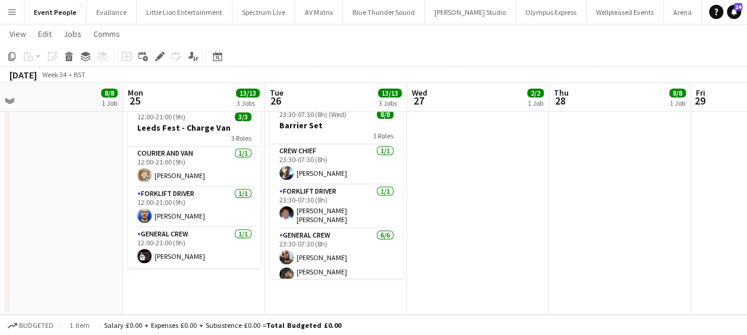
scroll to position [0, 303]
drag, startPoint x: 325, startPoint y: 289, endPoint x: 295, endPoint y: 298, distance: 31.6
click at [294, 298] on app-date-cell "08:00-12:00 (4h) 3/3 Leeds Fest - Charge Van 3 Roles Courier and Van 1/1 08:00-…" at bounding box center [336, 54] width 142 height 522
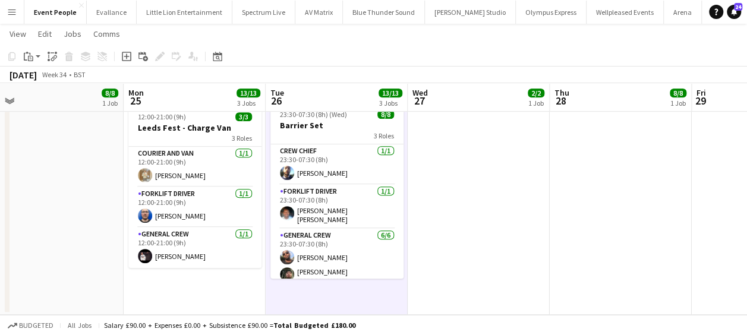
click at [319, 282] on app-date-cell "08:00-12:00 (4h) 3/3 Leeds Fest - Charge Van 3 Roles Courier and Van 1/1 08:00-…" at bounding box center [337, 54] width 142 height 522
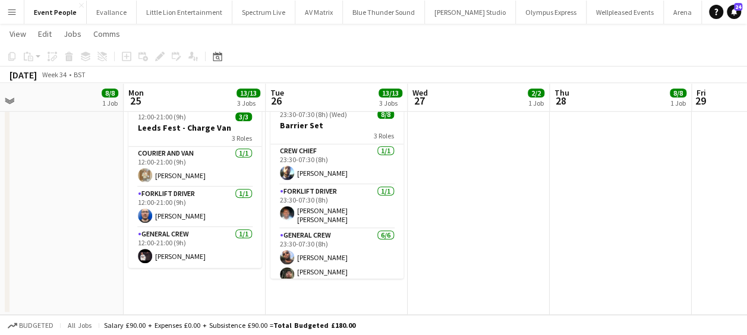
click at [354, 280] on app-date-cell "08:00-12:00 (4h) 3/3 Leeds Fest - Charge Van 3 Roles Courier and Van 1/1 08:00-…" at bounding box center [337, 54] width 142 height 522
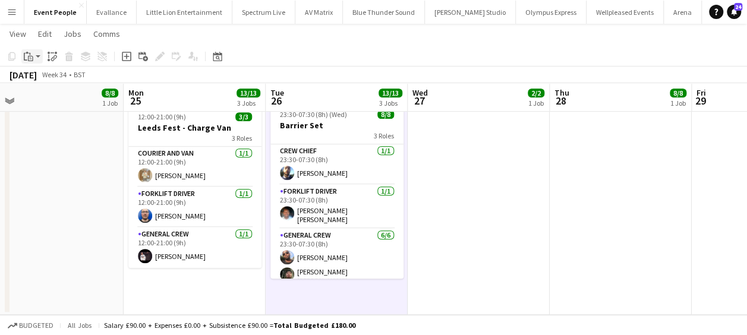
click at [32, 53] on icon "Paste" at bounding box center [29, 57] width 10 height 10
click at [48, 75] on link "Paste Ctrl+V" at bounding box center [88, 79] width 112 height 11
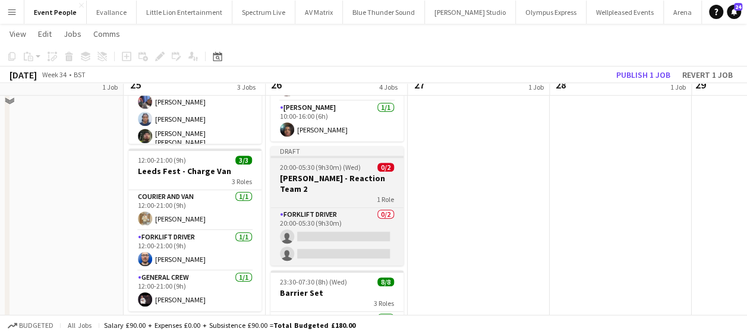
scroll to position [281, 0]
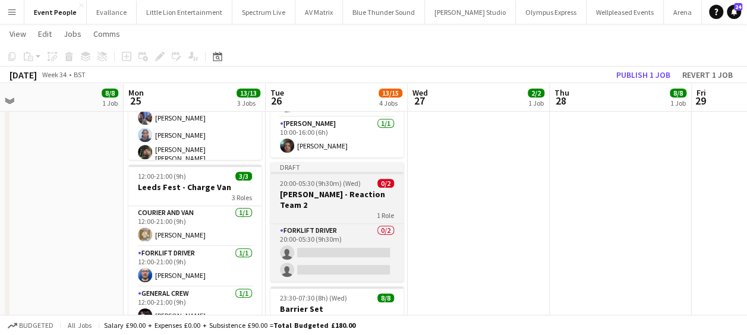
click at [334, 189] on h3 "[PERSON_NAME] - Reaction Team 2" at bounding box center [336, 199] width 133 height 21
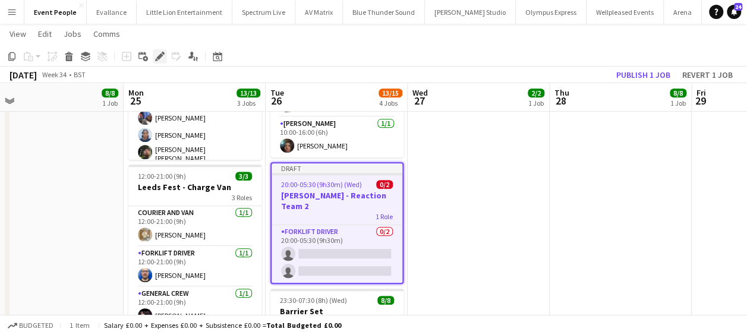
click at [158, 52] on icon "Edit" at bounding box center [160, 57] width 10 height 10
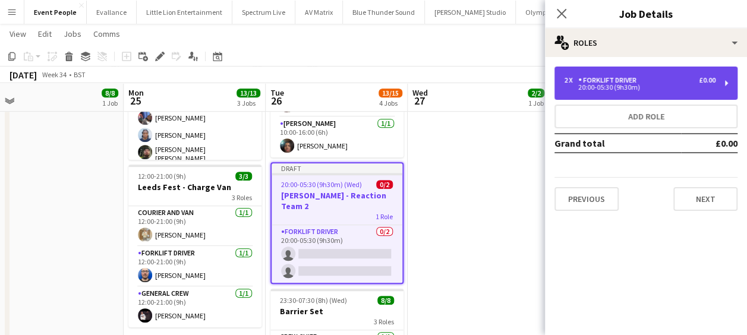
click at [609, 97] on div "2 x Forklift Driver £0.00 20:00-05:30 (9h30m)" at bounding box center [646, 83] width 183 height 33
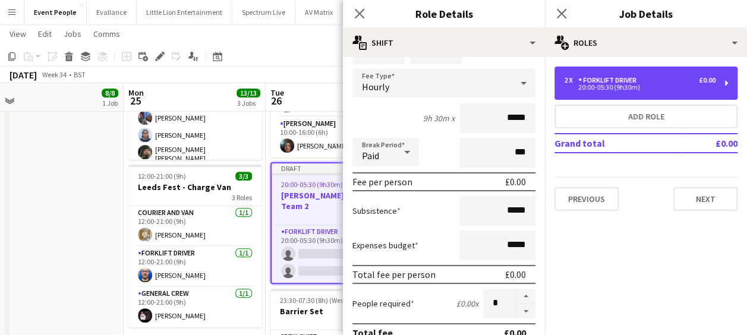
scroll to position [119, 0]
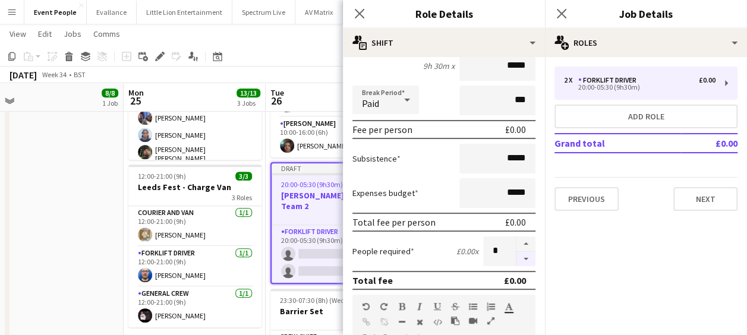
click at [517, 259] on button "button" at bounding box center [526, 259] width 19 height 15
type input "*"
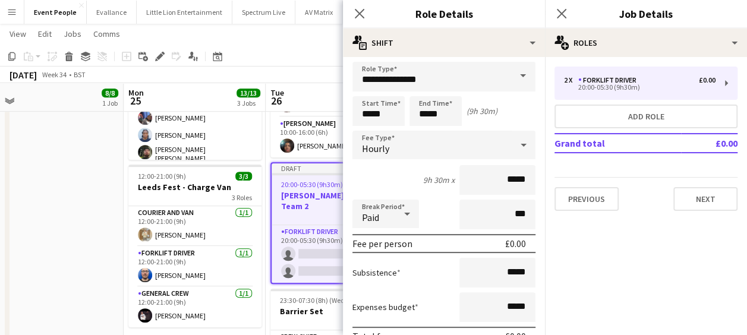
scroll to position [0, 0]
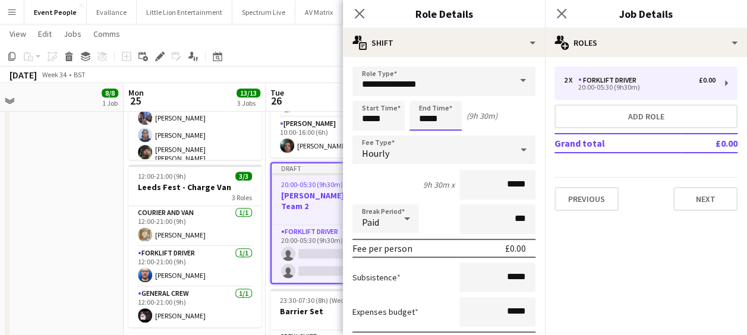
click at [423, 111] on input "*****" at bounding box center [436, 116] width 52 height 30
click at [424, 133] on div at bounding box center [424, 137] width 24 height 12
click at [452, 137] on div at bounding box center [448, 137] width 24 height 12
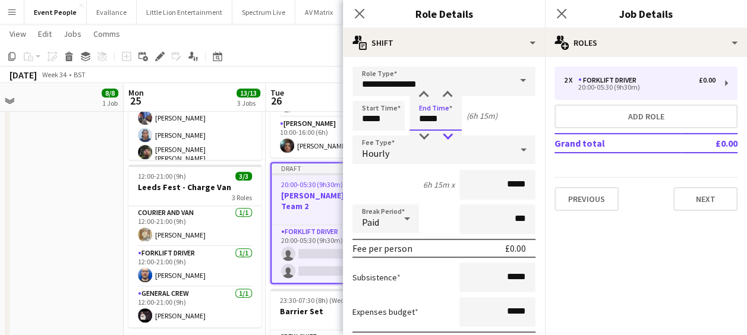
type input "*****"
click at [452, 137] on div at bounding box center [448, 137] width 24 height 12
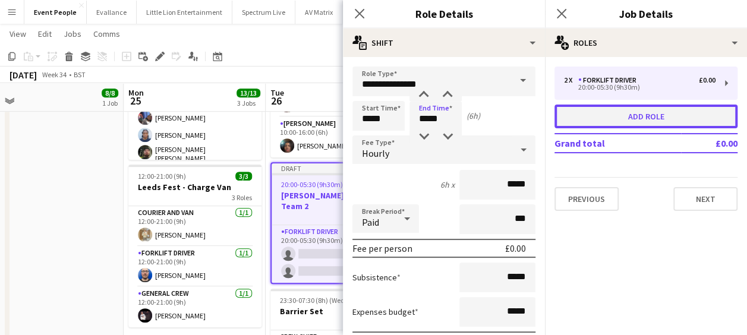
click at [603, 119] on button "Add role" at bounding box center [646, 117] width 183 height 24
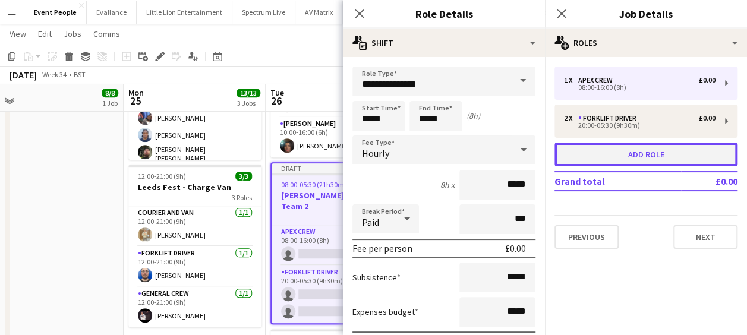
type input "*********"
type input "*****"
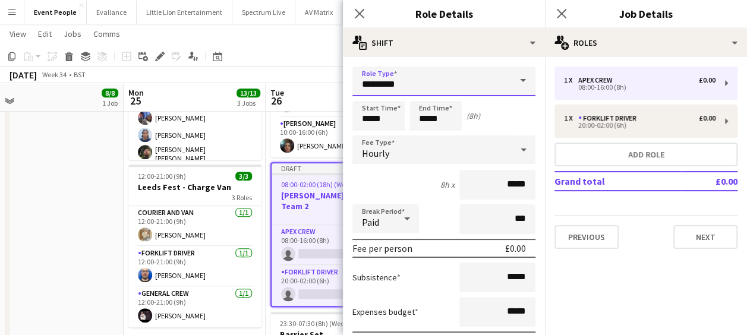
drag, startPoint x: 402, startPoint y: 83, endPoint x: 229, endPoint y: 89, distance: 173.1
click at [229, 89] on body "Menu Boards Boards Boards All jobs Status Workforce Workforce My Workforce Recr…" at bounding box center [373, 119] width 747 height 801
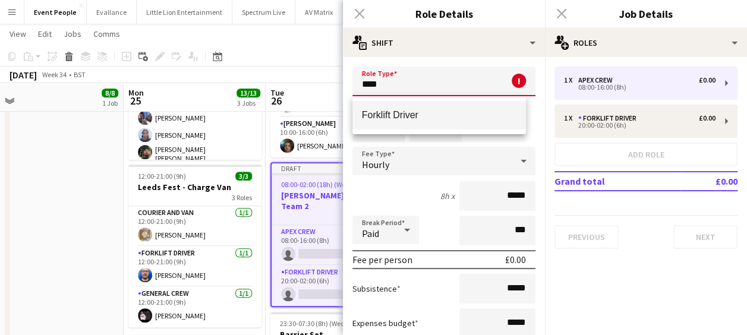
click at [380, 111] on span "Forklift Driver" at bounding box center [439, 114] width 155 height 11
type input "**********"
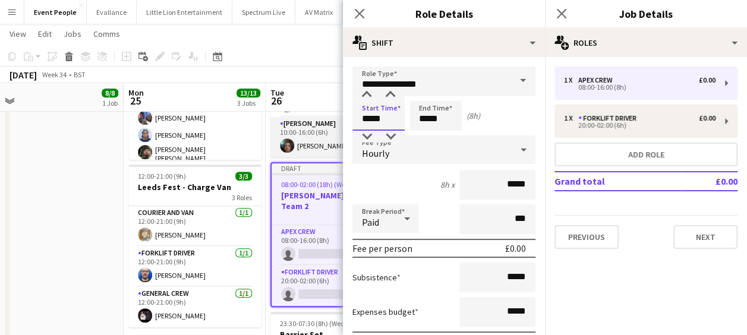
drag, startPoint x: 385, startPoint y: 118, endPoint x: 314, endPoint y: 117, distance: 71.3
click at [314, 117] on body "Menu Boards Boards Boards All jobs Status Workforce Workforce My Workforce Recr…" at bounding box center [373, 119] width 747 height 801
type input "*****"
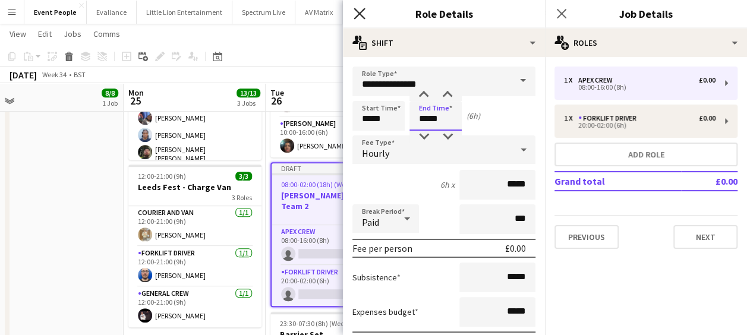
type input "*****"
click at [358, 13] on icon at bounding box center [359, 13] width 11 height 11
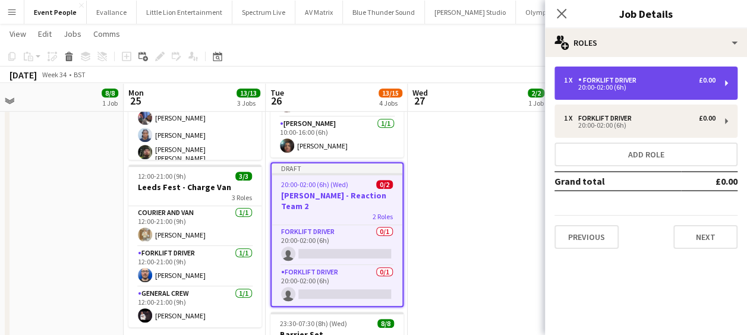
click at [627, 84] on div "20:00-02:00 (6h)" at bounding box center [640, 87] width 152 height 6
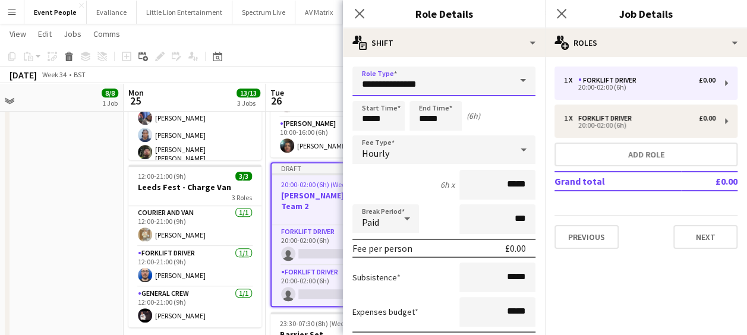
click at [414, 92] on input "**********" at bounding box center [443, 82] width 183 height 30
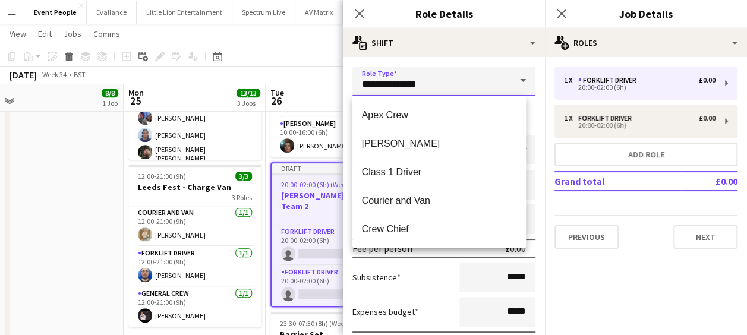
drag, startPoint x: 406, startPoint y: 88, endPoint x: 282, endPoint y: 88, distance: 124.2
click at [284, 91] on body "Menu Boards Boards Boards All jobs Status Workforce Workforce My Workforce Recr…" at bounding box center [373, 119] width 747 height 801
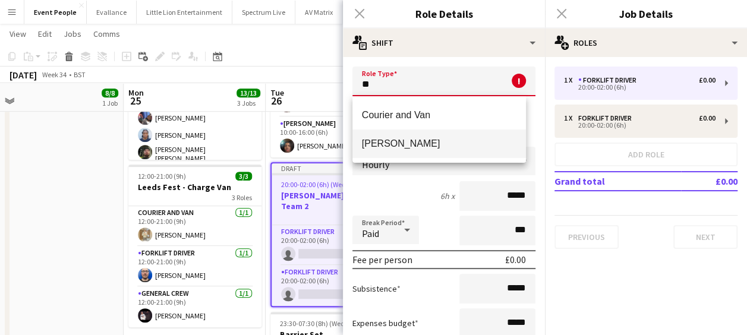
click at [416, 140] on span "Van Driver" at bounding box center [439, 143] width 155 height 11
type input "**********"
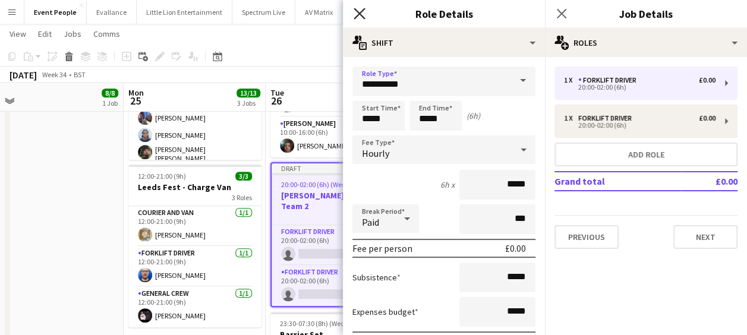
click at [360, 14] on icon at bounding box center [359, 13] width 11 height 11
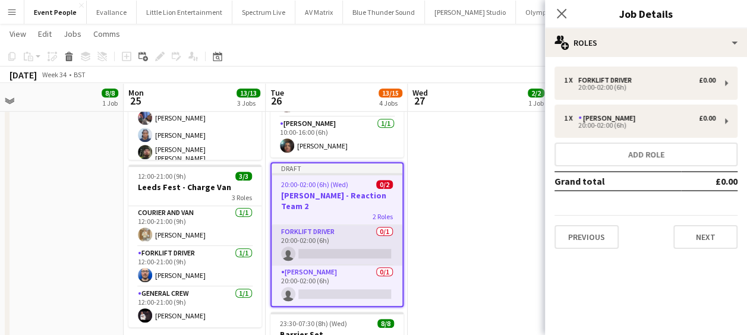
click at [317, 228] on app-card-role "Forklift Driver 0/1 20:00-02:00 (6h) single-neutral-actions" at bounding box center [337, 245] width 131 height 40
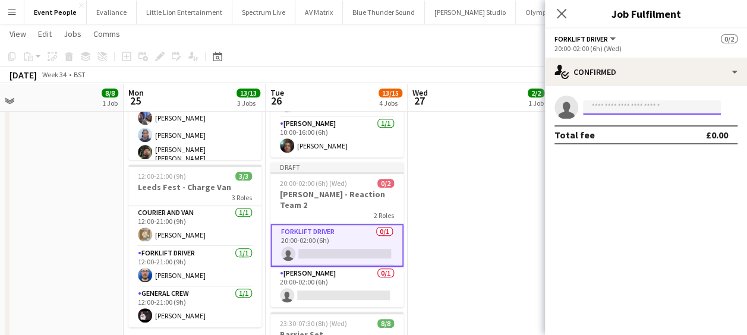
click at [650, 110] on input at bounding box center [652, 107] width 138 height 14
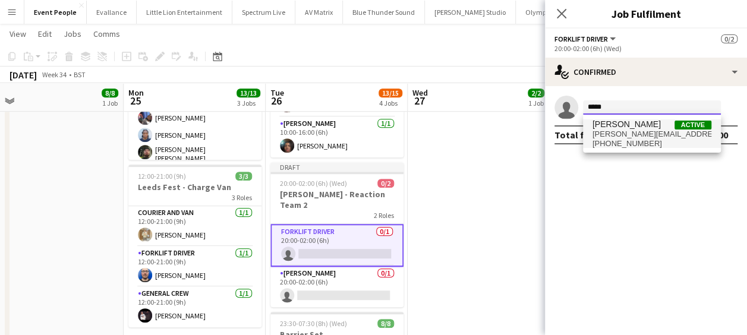
type input "*****"
click at [647, 137] on span "algirdas.skendelis@gmail.com" at bounding box center [652, 135] width 119 height 10
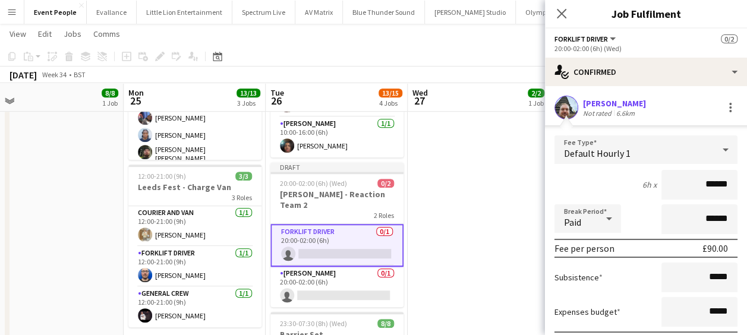
drag, startPoint x: 693, startPoint y: 184, endPoint x: 732, endPoint y: 180, distance: 39.5
click at [732, 180] on form "Fee Type Default Hourly 1 6h x ****** Break Period Paid ****** Fee per person £…" at bounding box center [646, 263] width 202 height 254
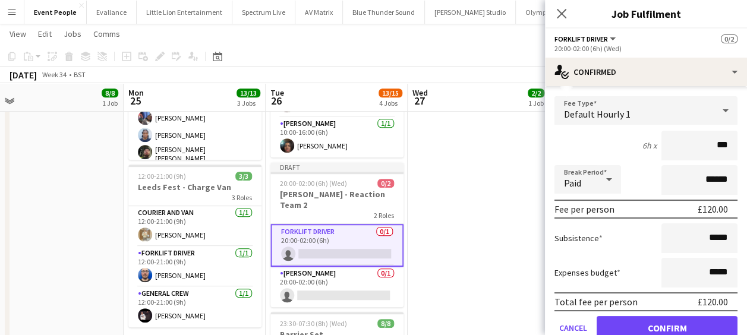
scroll to position [88, 0]
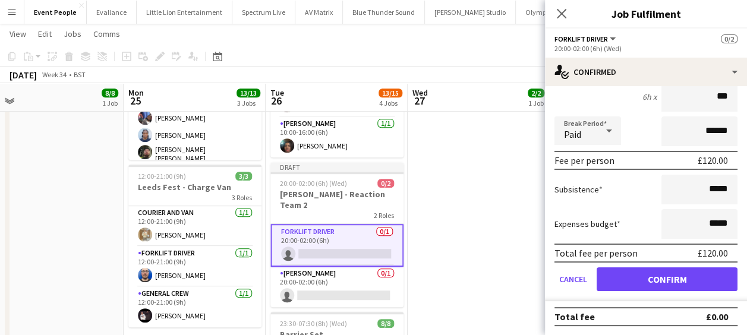
type input "***"
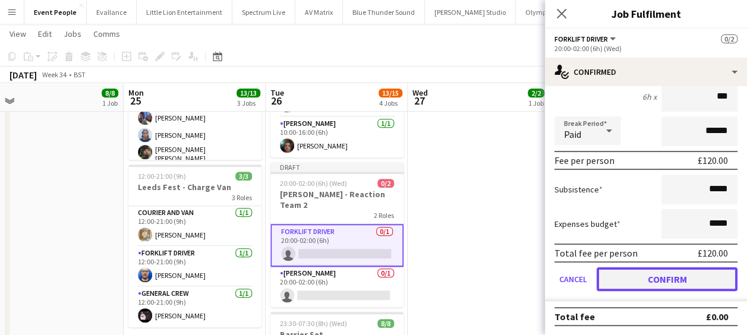
click at [661, 287] on button "Confirm" at bounding box center [667, 279] width 141 height 24
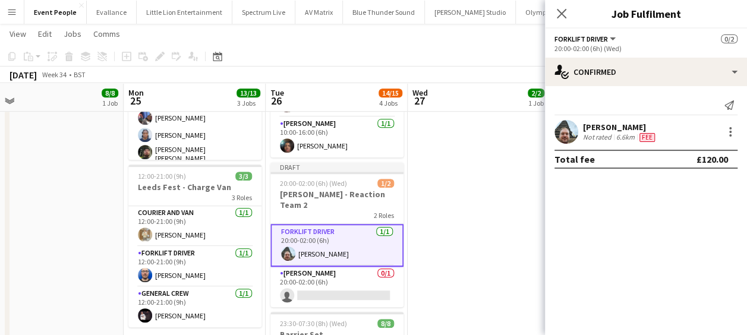
scroll to position [0, 0]
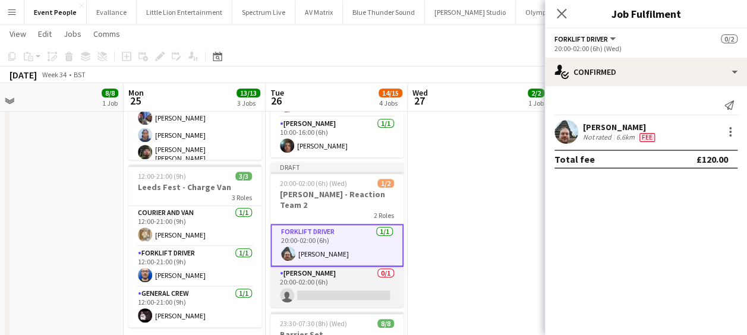
click at [336, 272] on app-card-role "Van Driver 0/1 20:00-02:00 (6h) single-neutral-actions" at bounding box center [336, 287] width 133 height 40
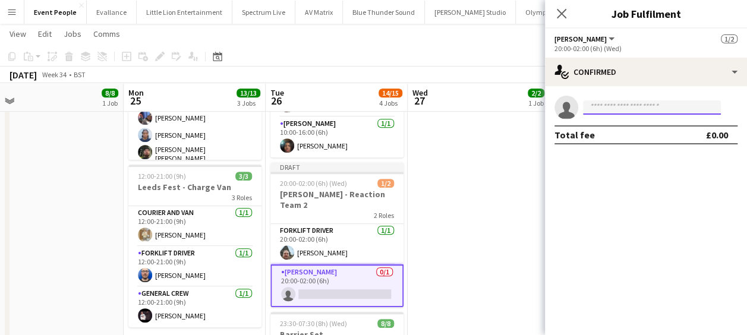
click at [655, 105] on input at bounding box center [652, 107] width 138 height 14
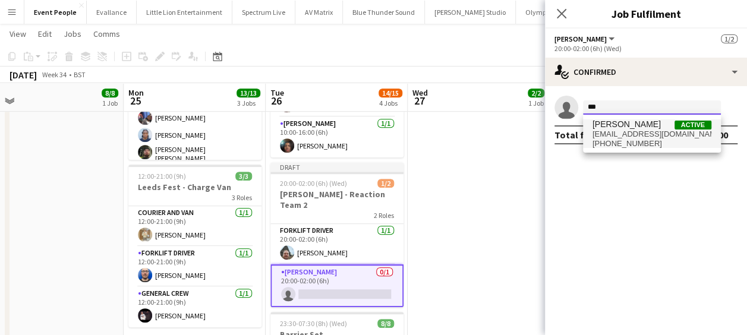
type input "***"
click at [650, 139] on span "+447456328498" at bounding box center [652, 144] width 119 height 10
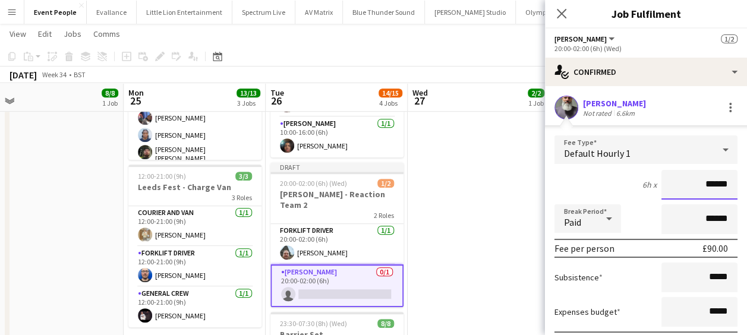
drag, startPoint x: 699, startPoint y: 183, endPoint x: 734, endPoint y: 183, distance: 34.5
click at [734, 183] on form "Fee Type Default Hourly 1 6h x ****** Break Period Paid ****** Fee per person £…" at bounding box center [646, 263] width 202 height 254
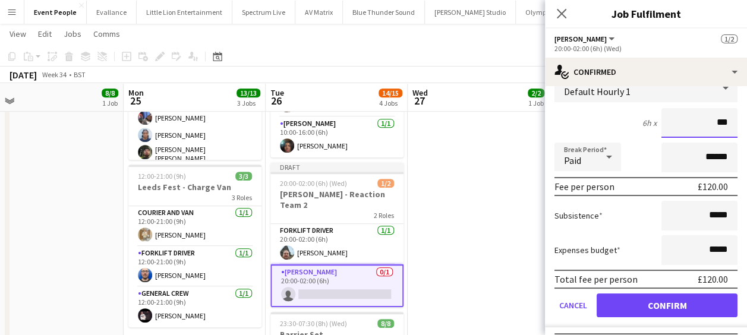
scroll to position [88, 0]
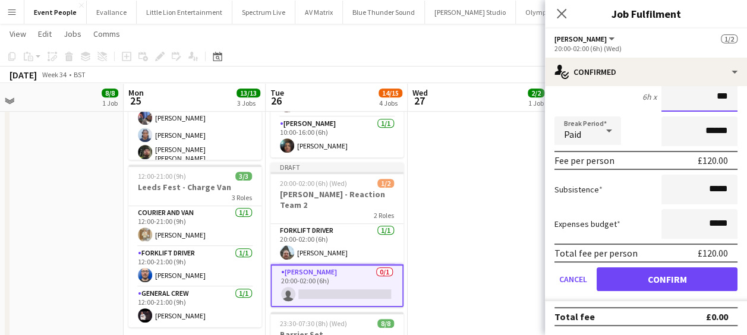
type input "***"
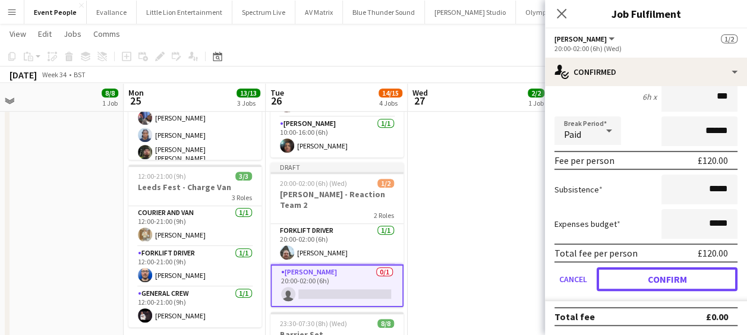
click at [693, 273] on button "Confirm" at bounding box center [667, 279] width 141 height 24
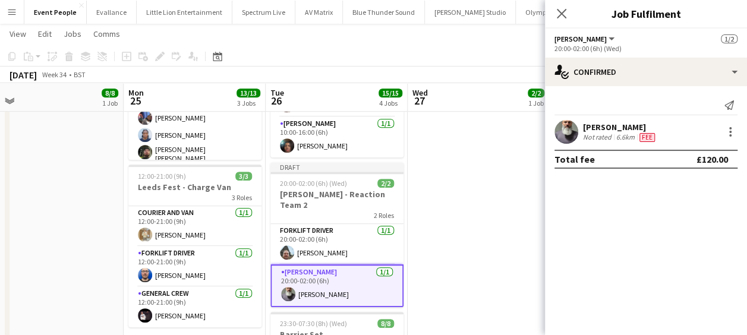
scroll to position [0, 0]
click at [530, 233] on app-date-cell "11:00-17:00 (6h) 2/2 Coldplay - Reaction Team 2 Roles Forklift Driver 1/1 11:00…" at bounding box center [479, 176] width 142 height 648
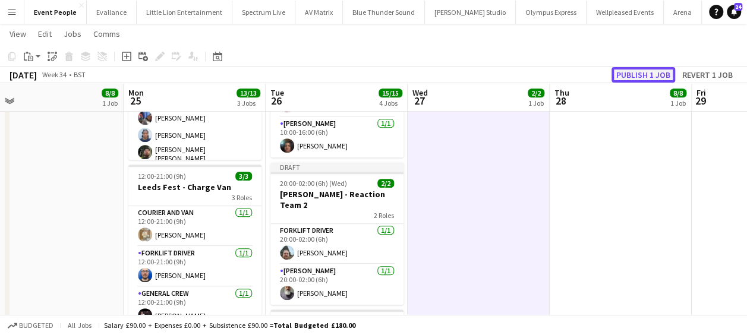
click at [641, 75] on button "Publish 1 job" at bounding box center [644, 74] width 64 height 15
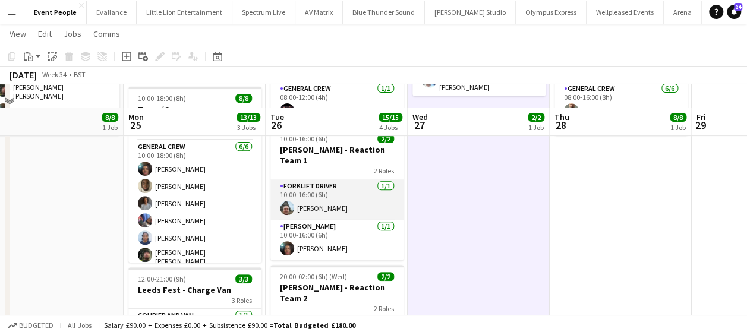
scroll to position [238, 0]
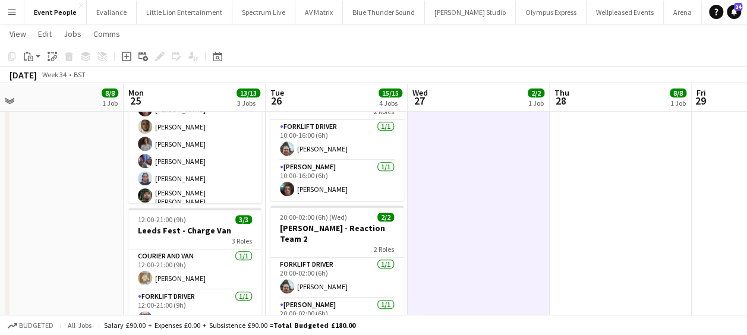
drag, startPoint x: 490, startPoint y: 194, endPoint x: 319, endPoint y: 214, distance: 171.8
click at [317, 214] on app-calendar-viewport "Fri 22 12/12 3 Jobs Sat 23 4/4 2 Jobs Sun 24 8/8 1 Job Mon 25 13/13 3 Jobs Tue …" at bounding box center [373, 188] width 747 height 758
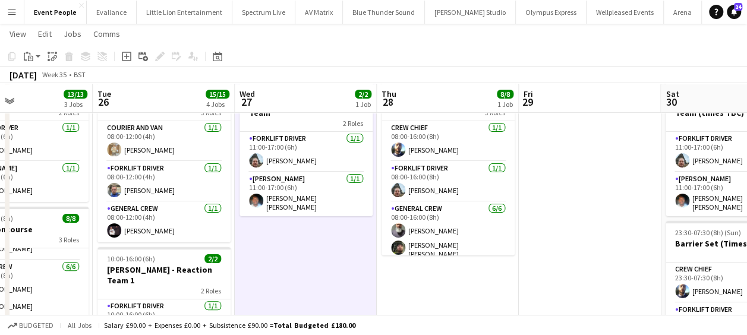
scroll to position [0, 0]
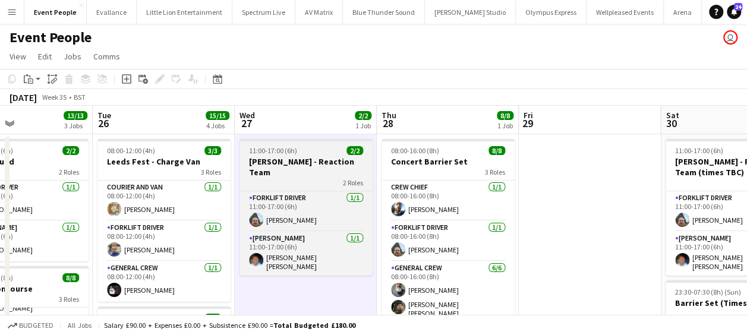
click at [315, 165] on h3 "Coldplay - Reaction Team" at bounding box center [306, 166] width 133 height 21
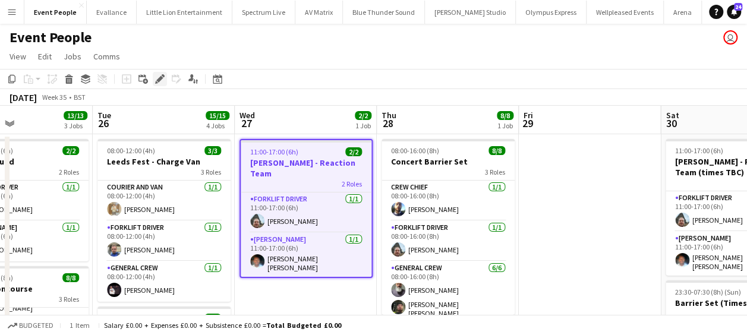
click at [162, 78] on icon at bounding box center [159, 79] width 7 height 7
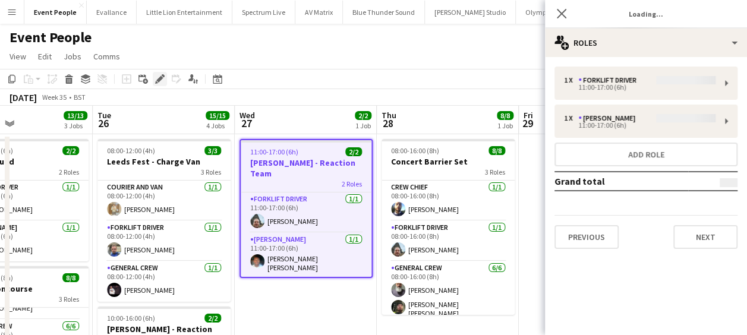
type input "*******"
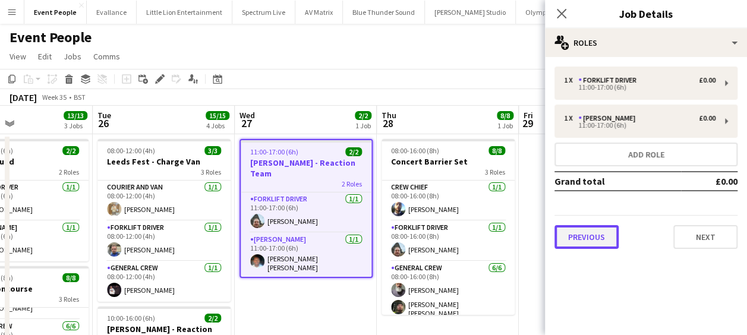
click at [590, 233] on button "Previous" at bounding box center [587, 237] width 64 height 24
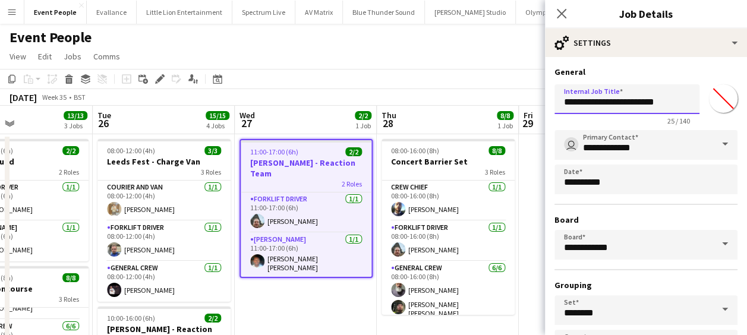
click at [663, 101] on input "**********" at bounding box center [627, 99] width 145 height 30
type input "**********"
click at [562, 9] on icon "Close pop-in" at bounding box center [561, 13] width 11 height 11
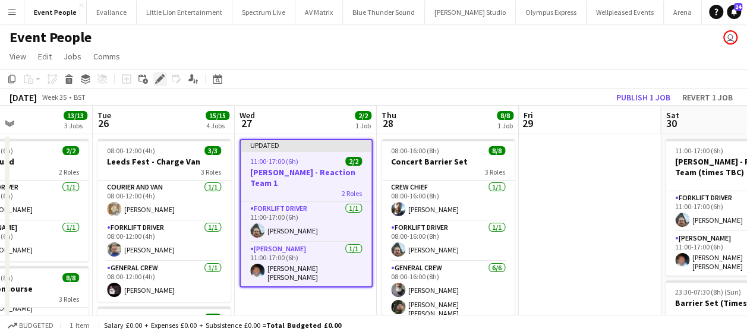
click at [163, 81] on icon "Edit" at bounding box center [160, 79] width 10 height 10
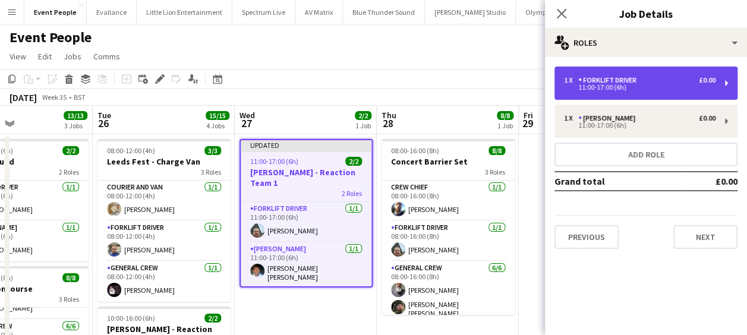
click at [634, 81] on div "Forklift Driver" at bounding box center [609, 80] width 63 height 8
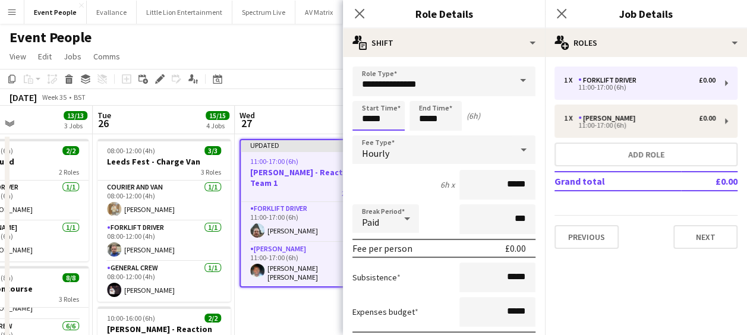
click at [371, 123] on input "*****" at bounding box center [378, 116] width 52 height 30
type input "*****"
click at [366, 133] on div at bounding box center [367, 137] width 24 height 12
click at [427, 114] on input "*****" at bounding box center [436, 116] width 52 height 30
type input "*****"
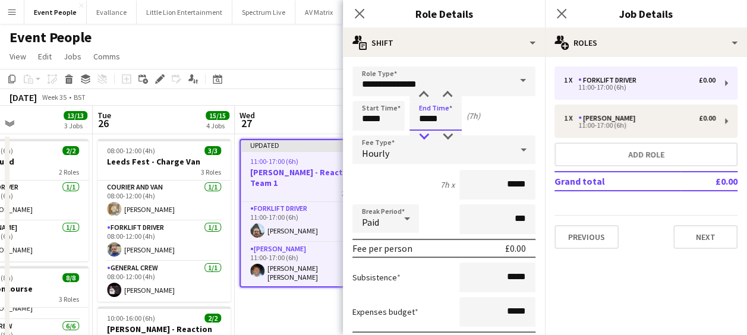
click at [424, 136] on div at bounding box center [424, 137] width 24 height 12
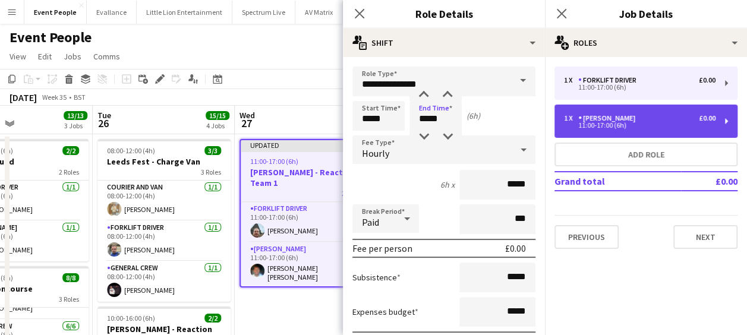
click at [569, 121] on div "1 x" at bounding box center [571, 118] width 14 height 8
type input "**********"
type input "*****"
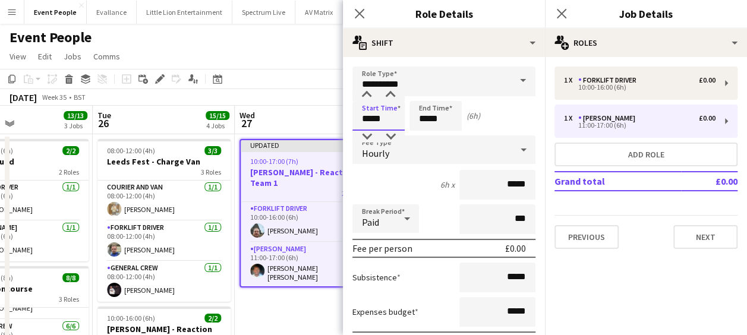
click at [366, 118] on input "*****" at bounding box center [378, 116] width 52 height 30
type input "*****"
click at [361, 136] on div at bounding box center [367, 137] width 24 height 12
click at [424, 118] on input "*****" at bounding box center [436, 116] width 52 height 30
type input "*****"
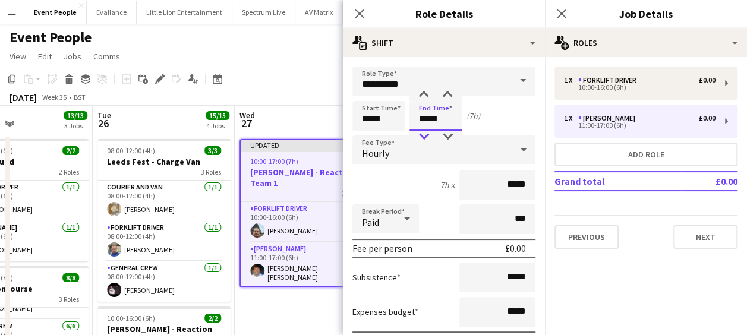
click at [423, 137] on div at bounding box center [424, 137] width 24 height 12
click at [357, 18] on icon "Close pop-in" at bounding box center [359, 13] width 11 height 11
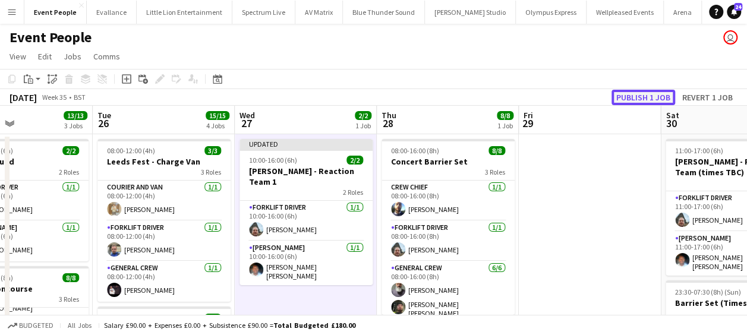
click at [644, 97] on button "Publish 1 job" at bounding box center [644, 97] width 64 height 15
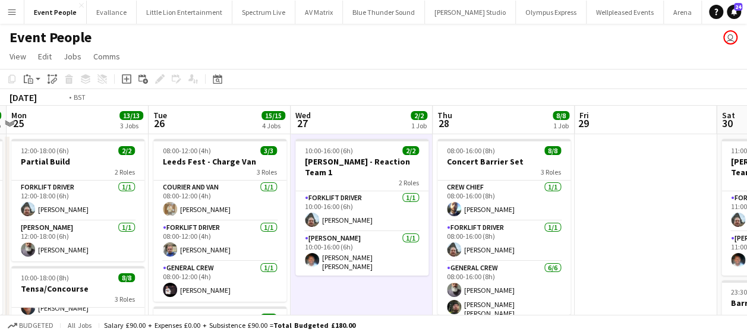
drag, startPoint x: 254, startPoint y: 260, endPoint x: 335, endPoint y: 263, distance: 80.3
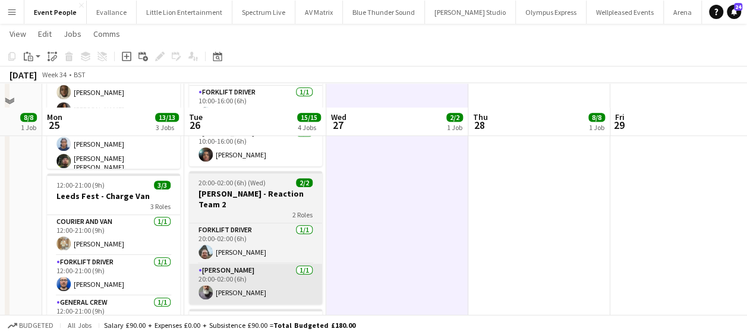
scroll to position [297, 0]
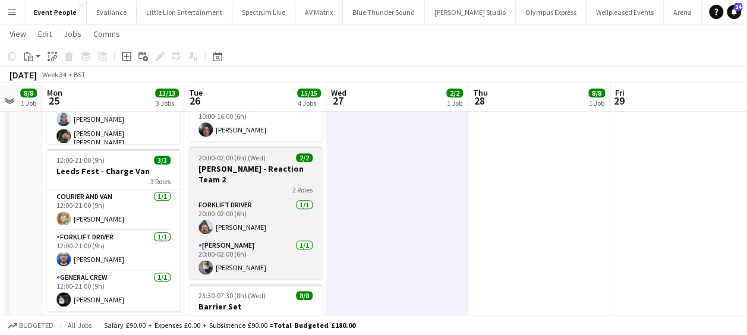
click at [256, 153] on span "20:00-02:00 (6h) (Wed)" at bounding box center [232, 157] width 67 height 9
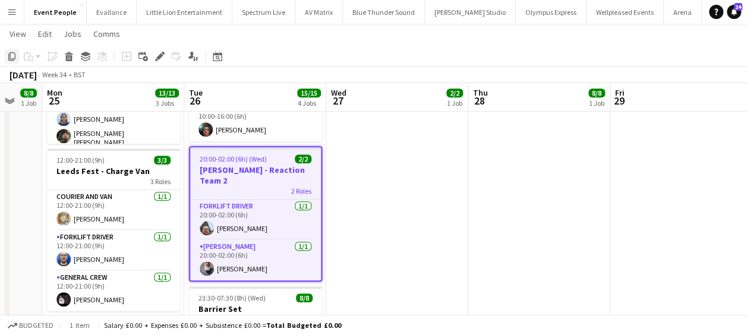
click at [9, 55] on icon at bounding box center [11, 56] width 7 height 8
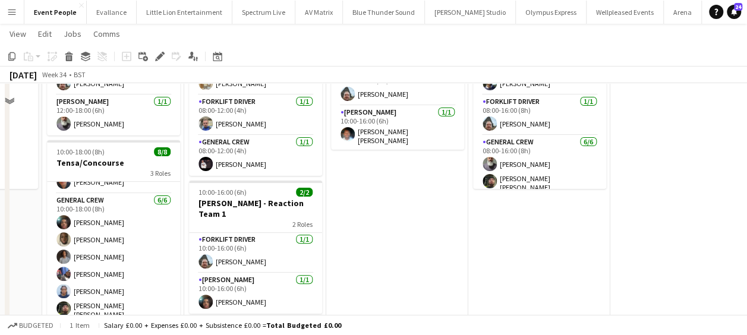
scroll to position [59, 0]
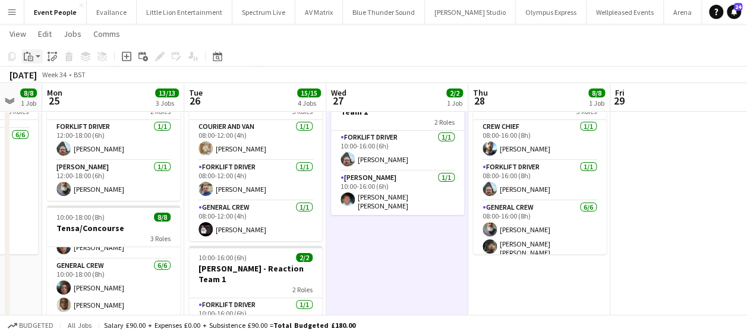
click at [33, 52] on icon "Paste" at bounding box center [29, 57] width 10 height 10
click at [46, 75] on link "Paste Ctrl+V" at bounding box center [88, 79] width 112 height 11
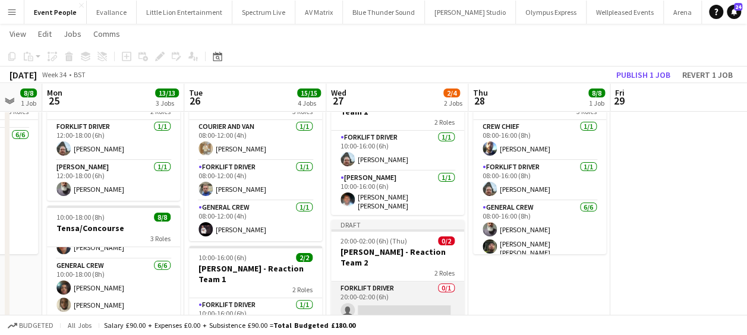
click at [399, 282] on app-card-role "Forklift Driver 0/1 20:00-02:00 (6h) single-neutral-actions" at bounding box center [397, 302] width 133 height 40
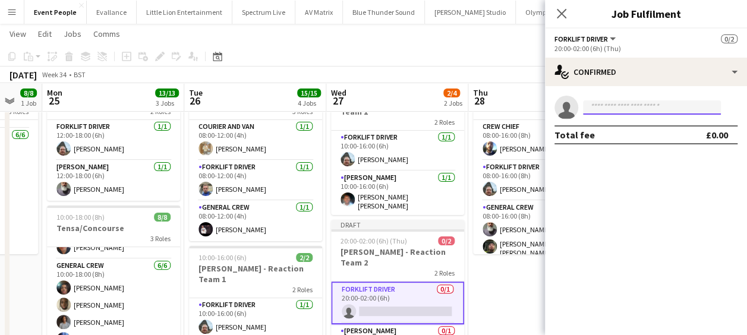
click at [626, 100] on input at bounding box center [652, 107] width 138 height 14
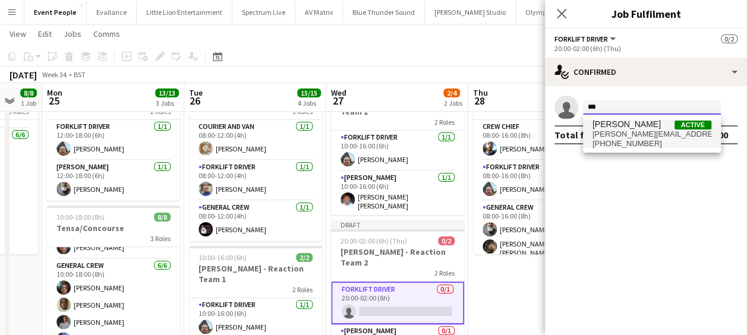
type input "***"
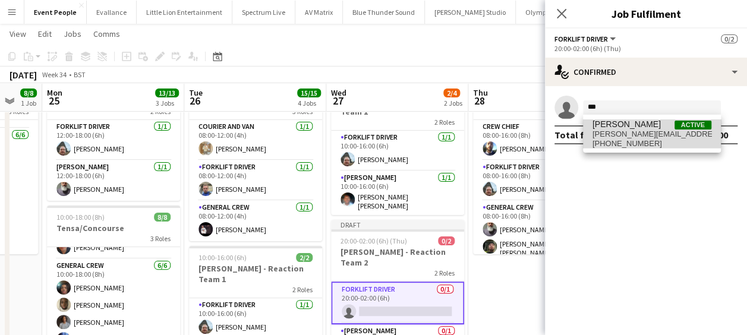
click at [630, 127] on span "Algirdas Skendelis" at bounding box center [627, 124] width 68 height 10
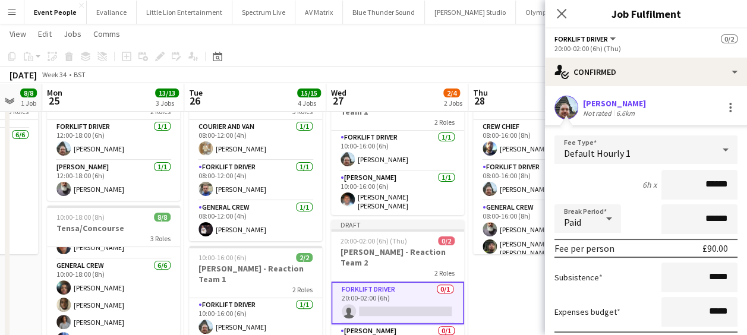
click at [741, 189] on mat-expansion-panel "check Confirmed Algirdas Skendelis Not rated 6.6km Fee Type Default Hourly 1 6h…" at bounding box center [646, 210] width 202 height 249
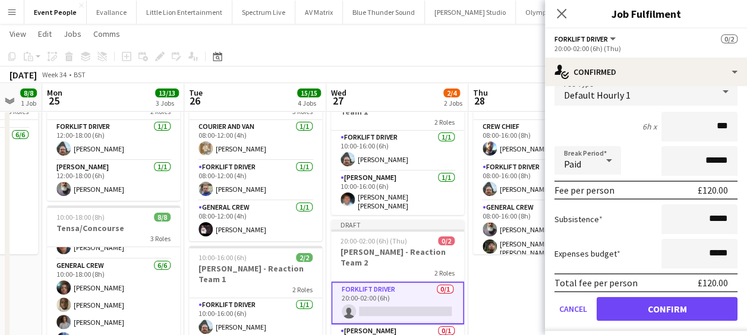
scroll to position [88, 0]
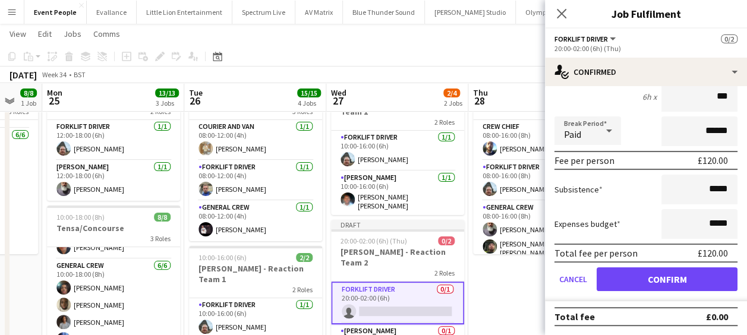
type input "***"
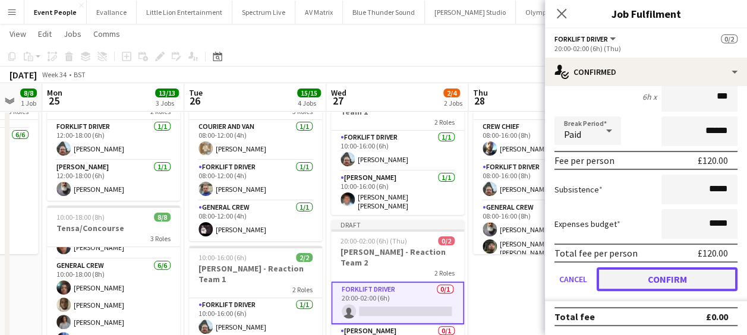
click at [669, 280] on button "Confirm" at bounding box center [667, 279] width 141 height 24
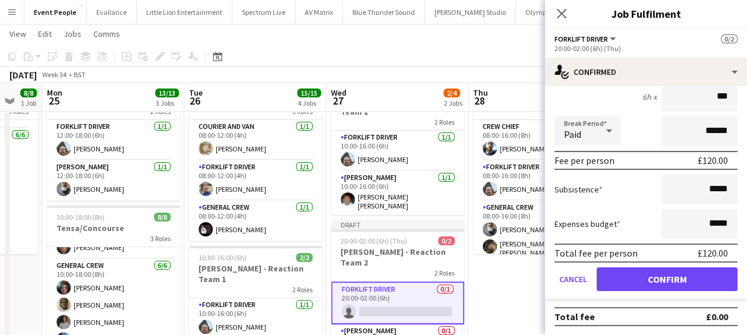
scroll to position [0, 0]
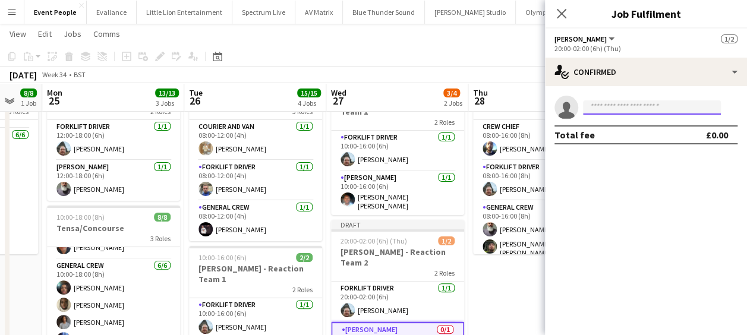
click at [656, 114] on input at bounding box center [652, 107] width 138 height 14
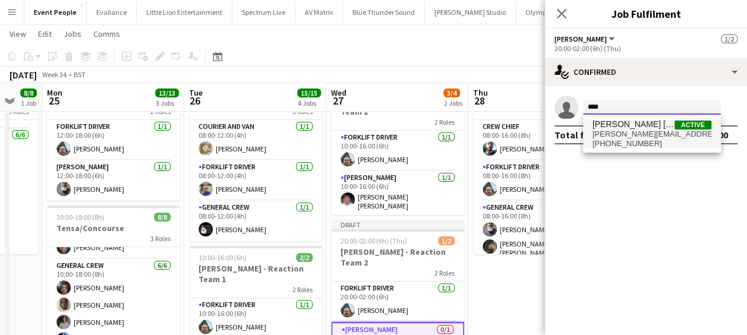
type input "****"
click at [633, 131] on span "fitzgerald.williams.owens@hotmail.co.uk" at bounding box center [652, 135] width 119 height 10
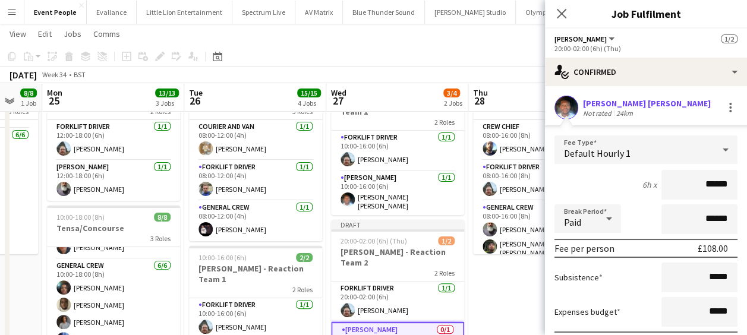
drag, startPoint x: 681, startPoint y: 173, endPoint x: 734, endPoint y: 178, distance: 52.6
click at [734, 178] on form "Fee Type Default Hourly 1 6h x ****** Break Period Paid ****** Fee per person £…" at bounding box center [646, 263] width 202 height 254
drag, startPoint x: 734, startPoint y: 178, endPoint x: 688, endPoint y: 182, distance: 45.9
click at [685, 181] on input "******" at bounding box center [700, 185] width 76 height 30
drag, startPoint x: 688, startPoint y: 183, endPoint x: 730, endPoint y: 182, distance: 41.6
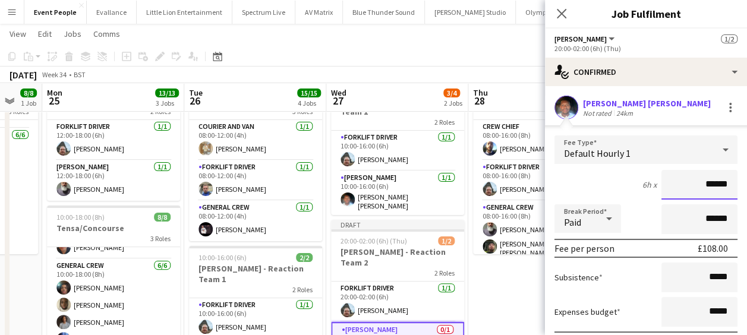
click at [730, 182] on form "Fee Type Default Hourly 1 6h x ****** Break Period Paid ****** Fee per person £…" at bounding box center [646, 263] width 202 height 254
type input "******"
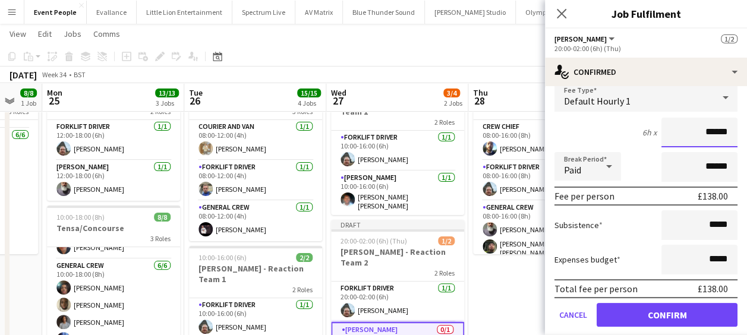
scroll to position [88, 0]
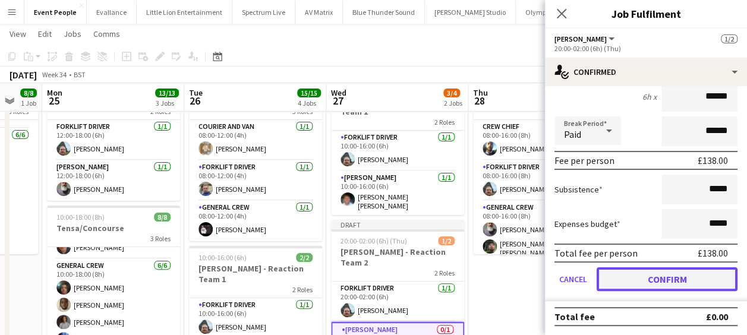
click at [675, 271] on button "Confirm" at bounding box center [667, 279] width 141 height 24
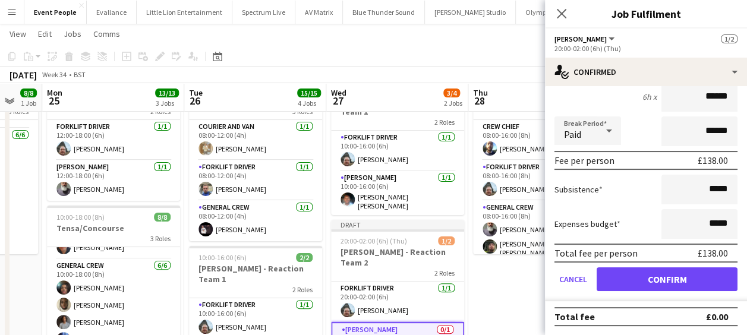
scroll to position [0, 0]
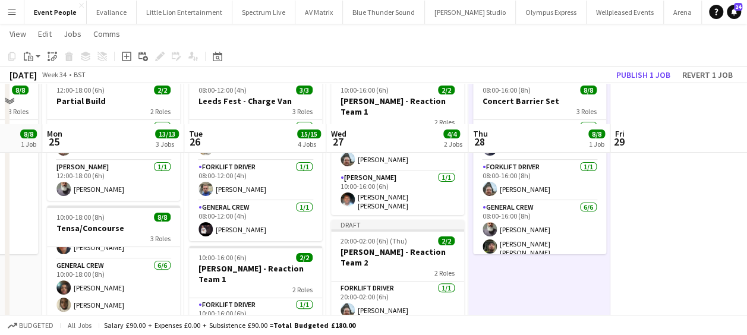
scroll to position [178, 0]
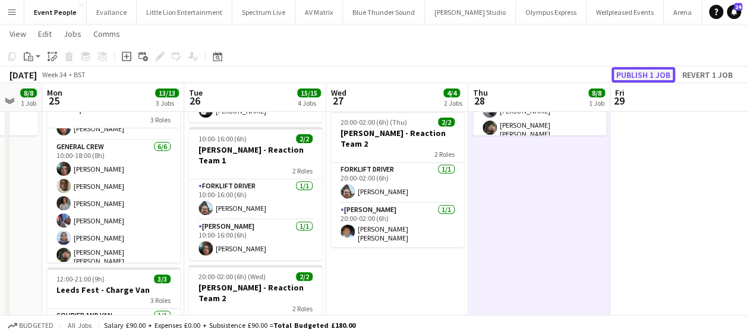
click at [645, 75] on button "Publish 1 job" at bounding box center [644, 74] width 64 height 15
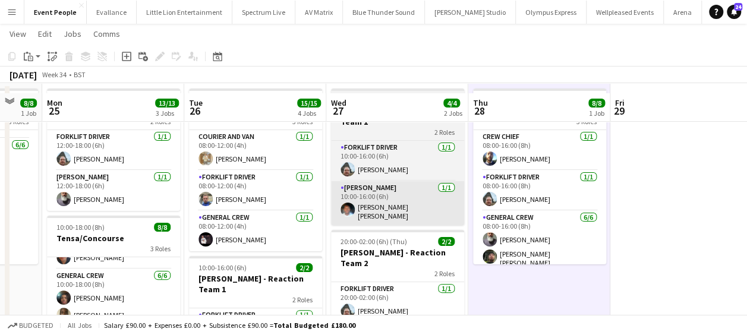
scroll to position [59, 0]
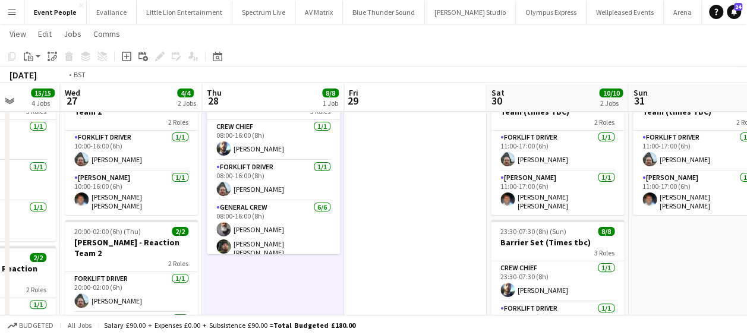
drag, startPoint x: 516, startPoint y: 203, endPoint x: 186, endPoint y: 206, distance: 329.9
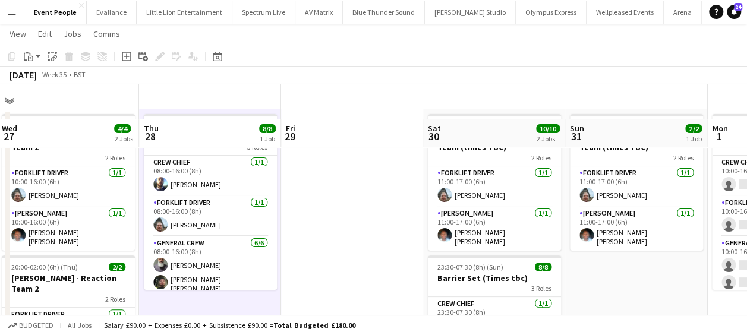
scroll to position [0, 0]
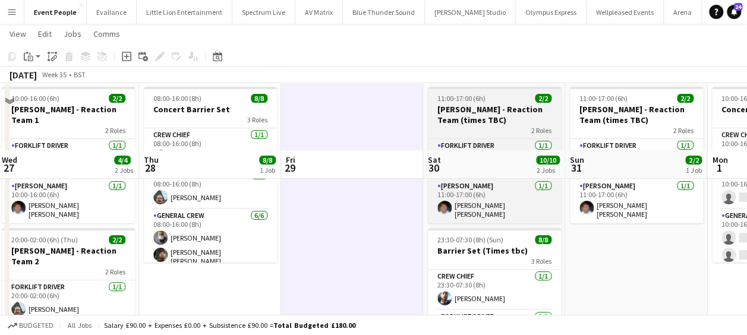
scroll to position [119, 0]
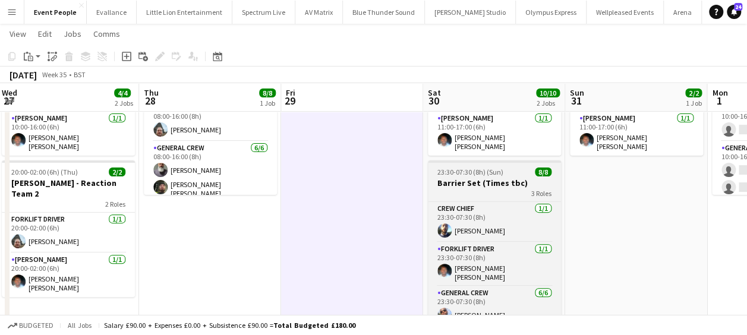
click at [483, 178] on h3 "Barrier Set (Times tbc)" at bounding box center [494, 183] width 133 height 11
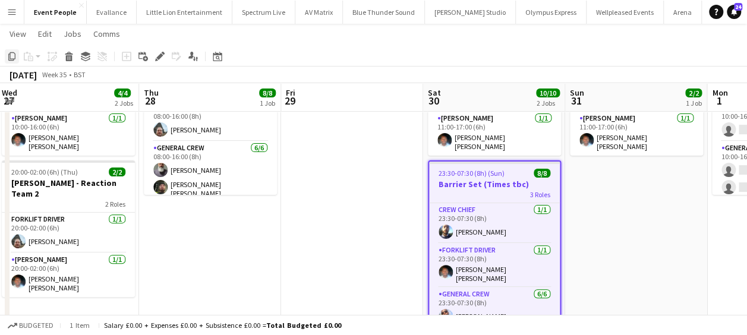
click at [9, 57] on icon at bounding box center [11, 56] width 7 height 8
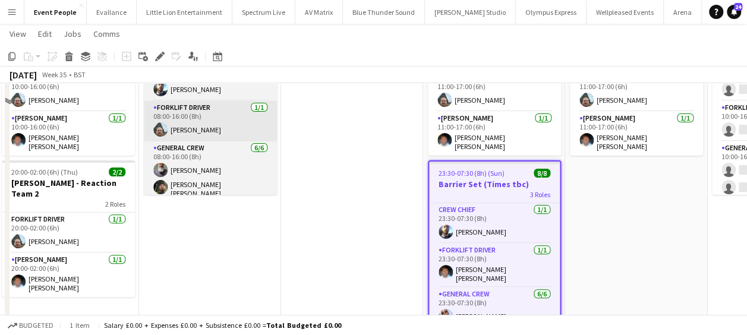
scroll to position [0, 0]
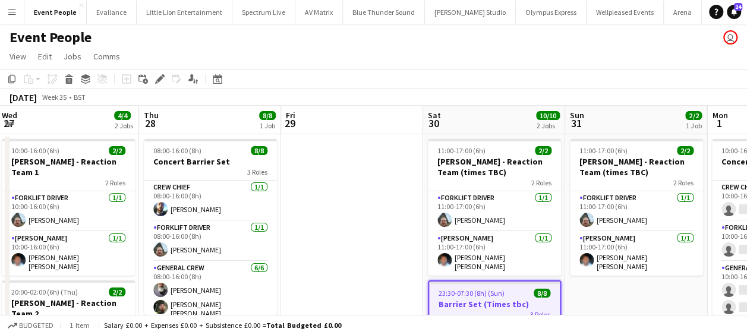
drag, startPoint x: 339, startPoint y: 171, endPoint x: 254, endPoint y: 132, distance: 92.8
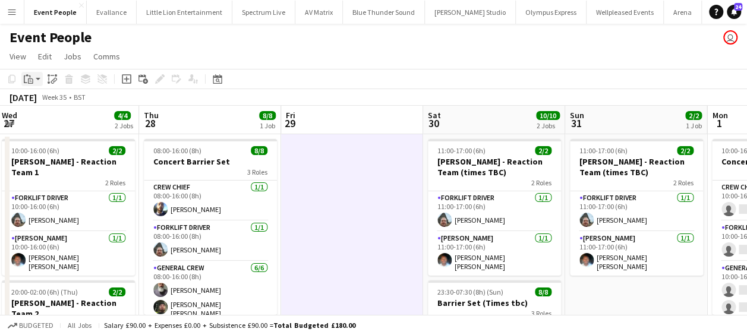
click at [41, 83] on app-action-btn "Paste" at bounding box center [31, 79] width 21 height 14
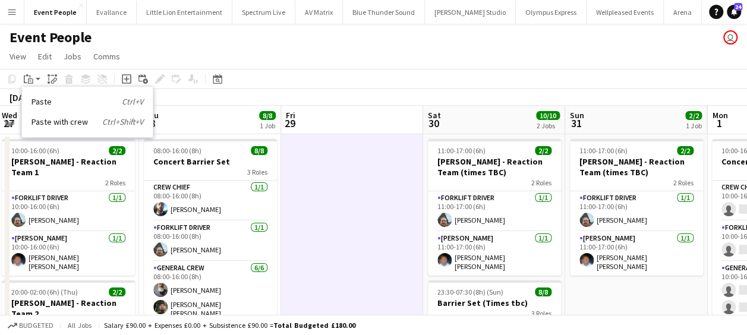
click at [50, 105] on link "Paste Ctrl+V" at bounding box center [88, 101] width 112 height 11
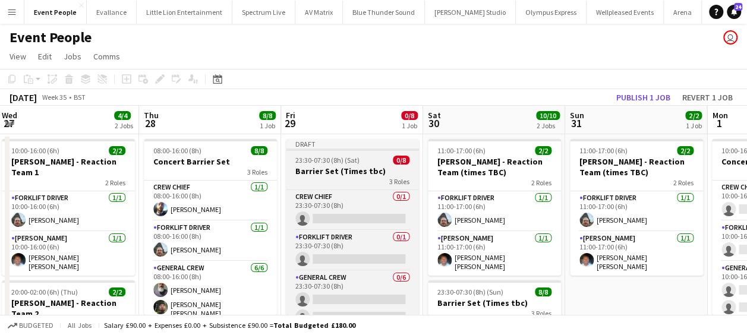
click at [333, 172] on h3 "Barrier Set (Times tbc)" at bounding box center [352, 171] width 133 height 11
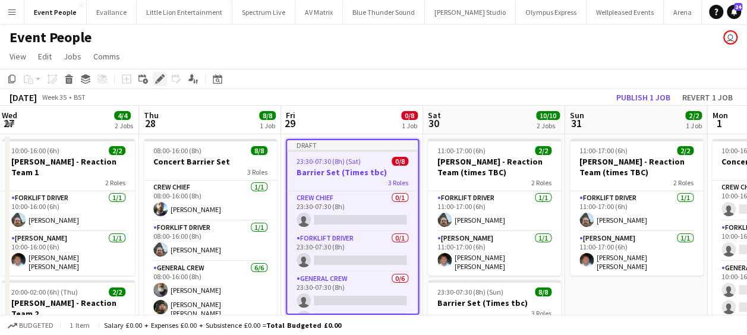
click at [157, 76] on icon "Edit" at bounding box center [160, 79] width 10 height 10
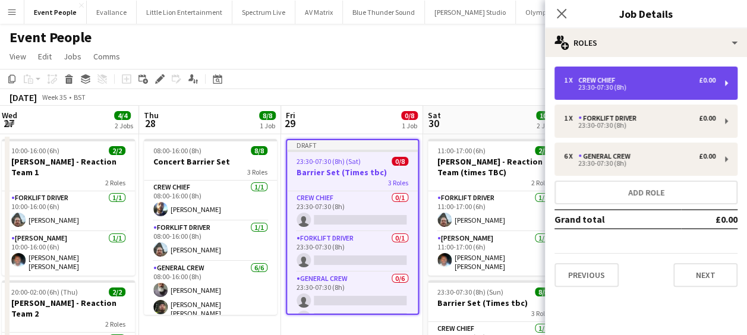
click at [579, 96] on div "1 x Crew Chief £0.00 23:30-07:30 (8h)" at bounding box center [646, 83] width 183 height 33
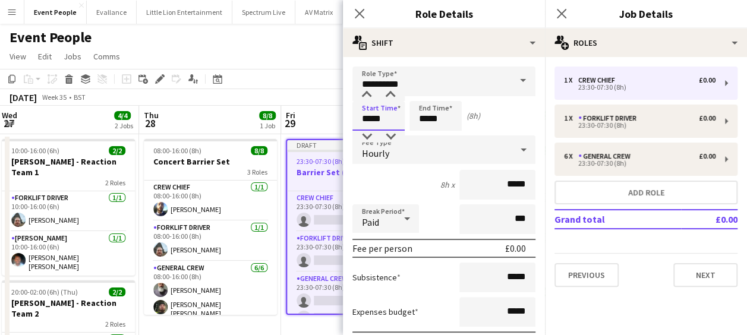
drag, startPoint x: 387, startPoint y: 117, endPoint x: 300, endPoint y: 119, distance: 86.8
type input "*****"
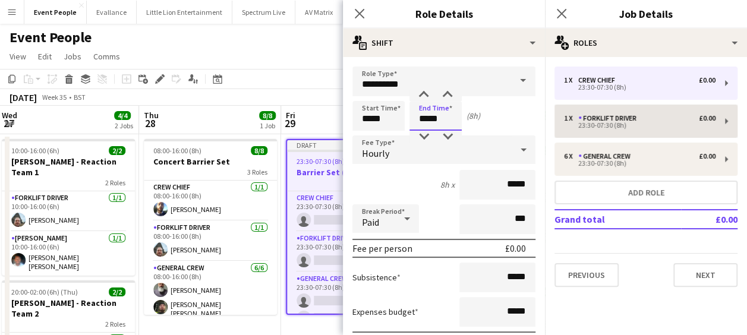
type input "*****"
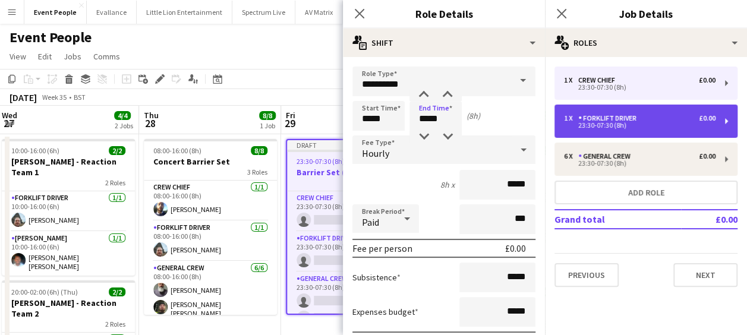
click at [606, 114] on div "Forklift Driver" at bounding box center [609, 118] width 63 height 8
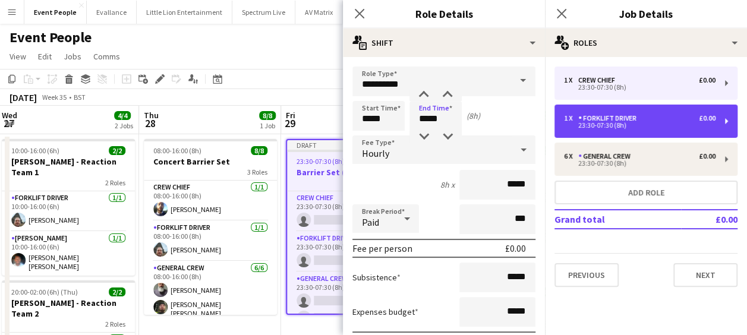
type input "**********"
type input "*****"
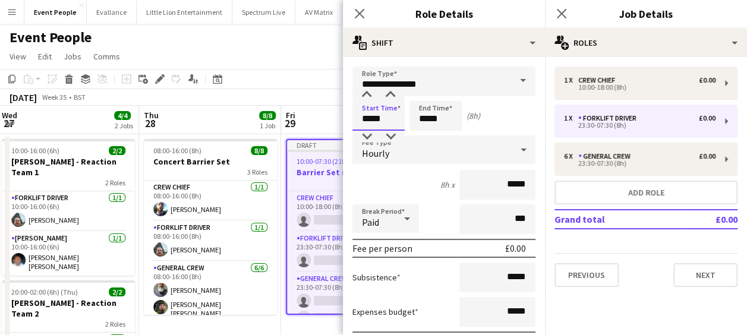
drag, startPoint x: 380, startPoint y: 118, endPoint x: 283, endPoint y: 119, distance: 97.5
type input "*****"
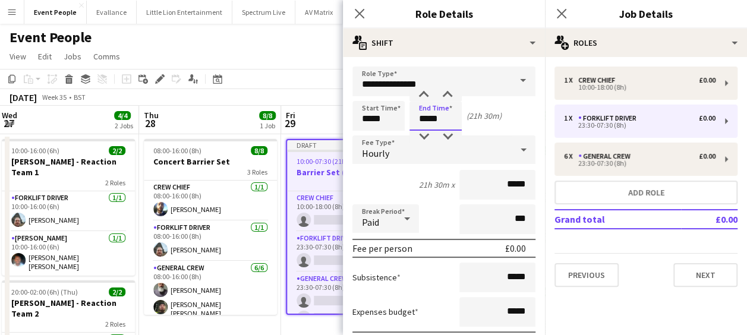
drag, startPoint x: 445, startPoint y: 119, endPoint x: 382, endPoint y: 119, distance: 63.6
click at [382, 119] on div "Start Time ***** End Time ***** (21h 30m)" at bounding box center [443, 116] width 183 height 30
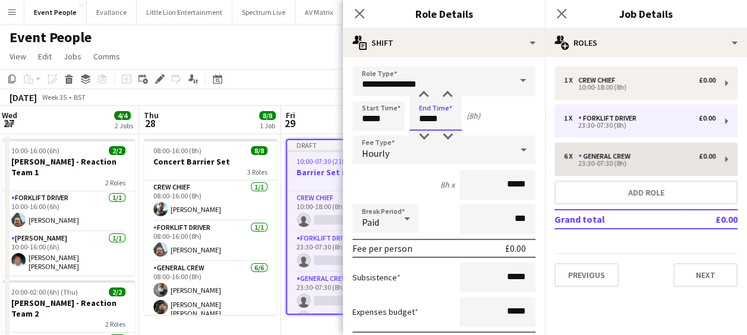
type input "*****"
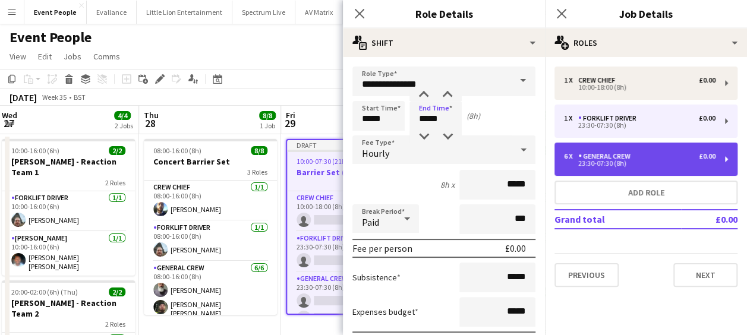
click at [607, 163] on div "23:30-07:30 (8h)" at bounding box center [640, 163] width 152 height 6
type input "**********"
type input "*****"
type input "*"
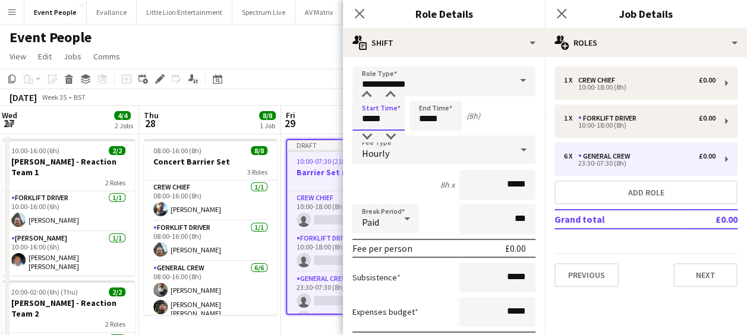
drag, startPoint x: 395, startPoint y: 118, endPoint x: 276, endPoint y: 120, distance: 118.9
type input "*****"
click at [356, 14] on icon "Close pop-in" at bounding box center [359, 13] width 11 height 11
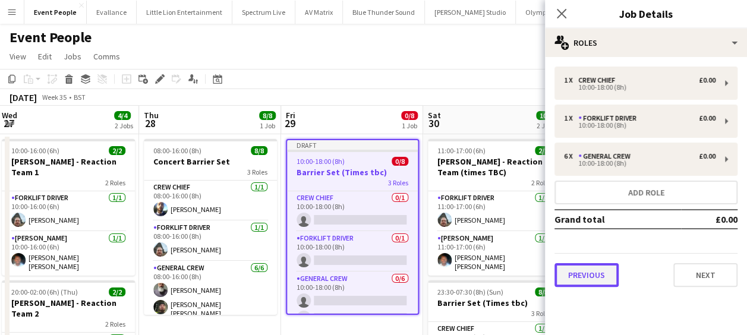
click at [563, 266] on button "Previous" at bounding box center [587, 275] width 64 height 24
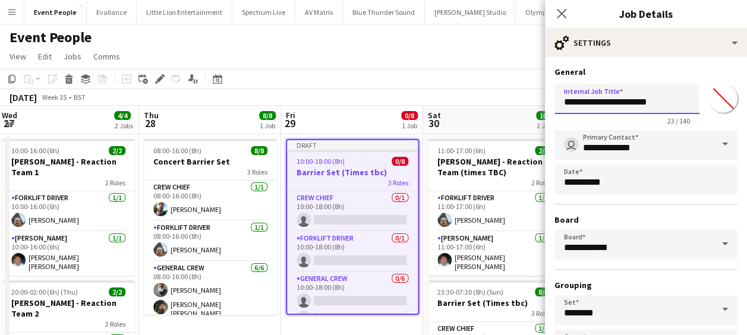
drag, startPoint x: 608, startPoint y: 102, endPoint x: 672, endPoint y: 104, distance: 63.6
click at [672, 104] on input "**********" at bounding box center [627, 99] width 145 height 30
type input "**********"
click at [561, 17] on icon "Close pop-in" at bounding box center [561, 13] width 11 height 11
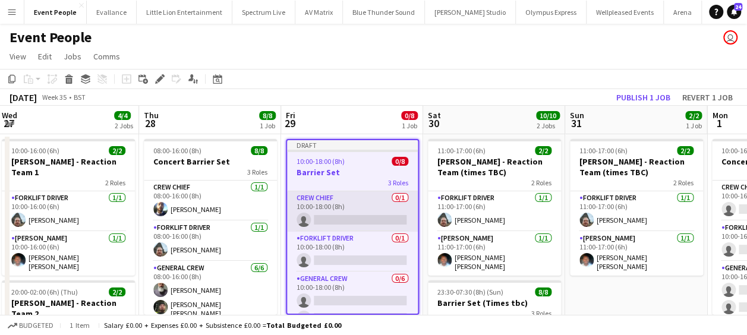
click at [348, 210] on app-card-role "Crew Chief 0/1 10:00-18:00 (8h) single-neutral-actions" at bounding box center [352, 211] width 131 height 40
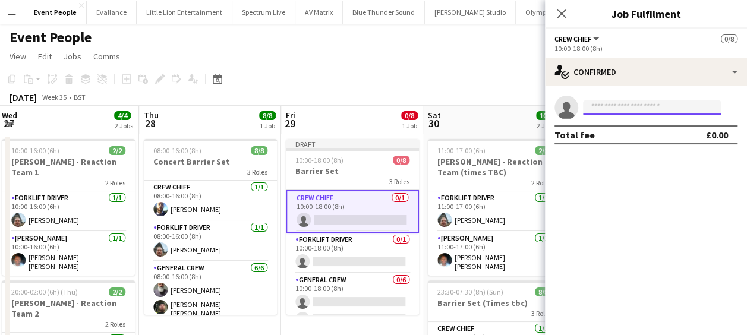
click at [649, 104] on input at bounding box center [652, 107] width 138 height 14
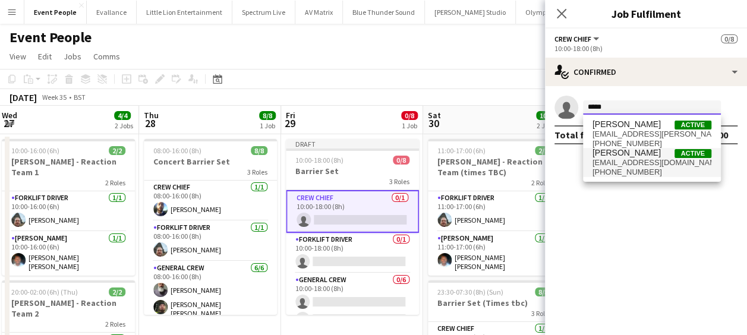
type input "*****"
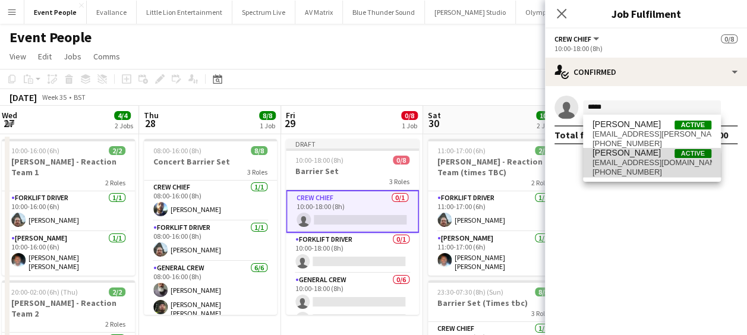
click at [620, 165] on span "botfcmcp@icloud.com" at bounding box center [652, 163] width 119 height 10
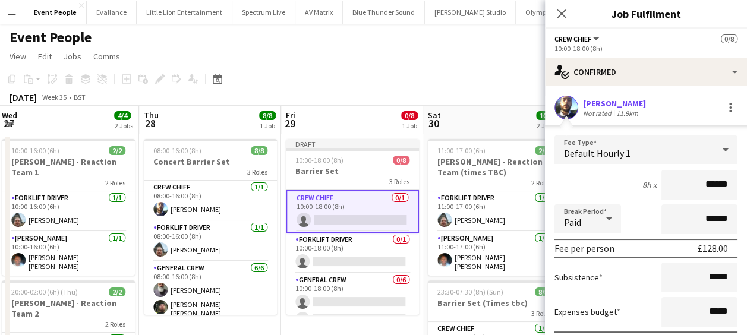
drag, startPoint x: 692, startPoint y: 181, endPoint x: 745, endPoint y: 191, distance: 54.4
click at [745, 191] on mat-expansion-panel "check Confirmed Ben Scott Not rated 11.9km Fee Type Default Hourly 1 8h x *****…" at bounding box center [646, 210] width 202 height 249
type input "***"
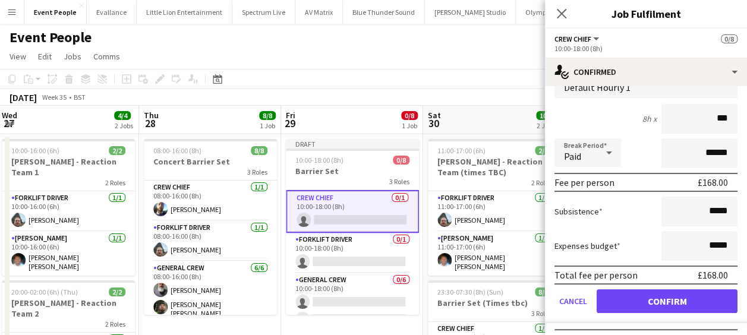
scroll to position [88, 0]
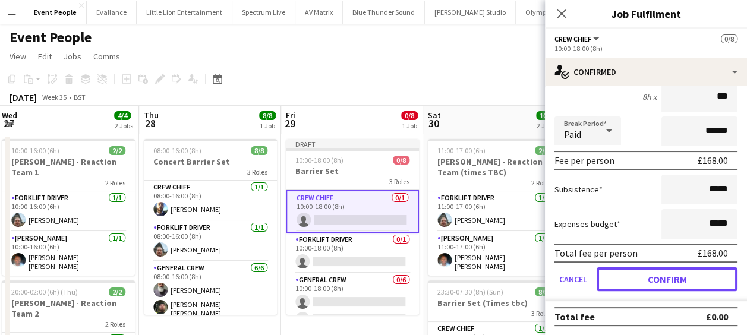
click at [647, 275] on button "Confirm" at bounding box center [667, 279] width 141 height 24
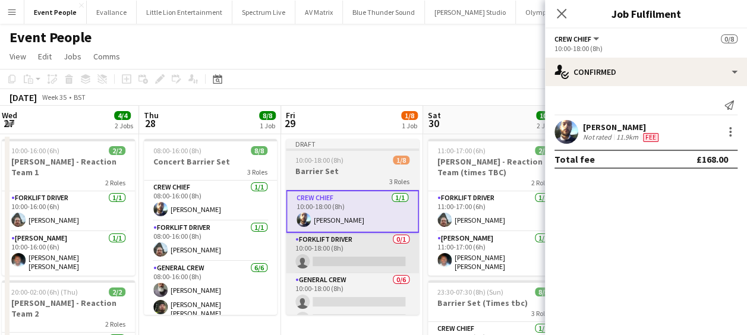
scroll to position [0, 0]
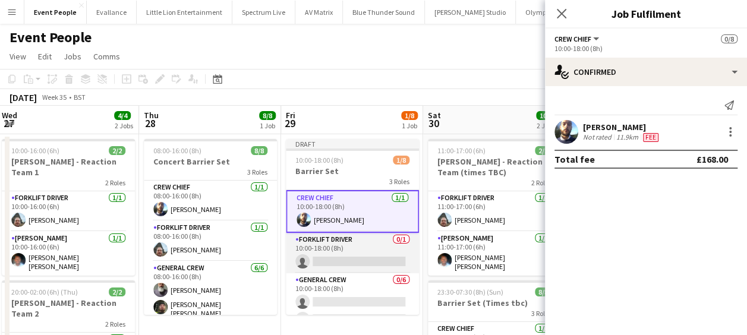
click at [347, 259] on app-card-role "Forklift Driver 0/1 10:00-18:00 (8h) single-neutral-actions" at bounding box center [352, 253] width 133 height 40
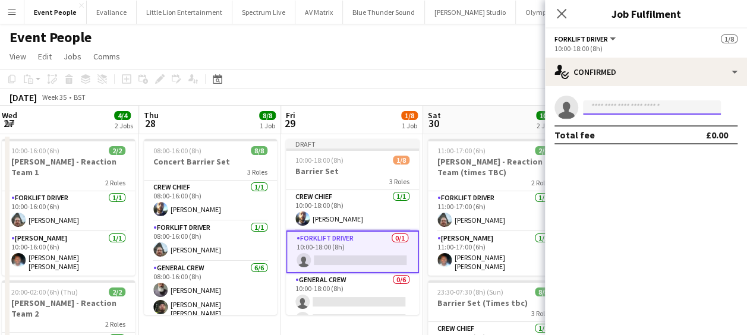
click at [632, 105] on input at bounding box center [652, 107] width 138 height 14
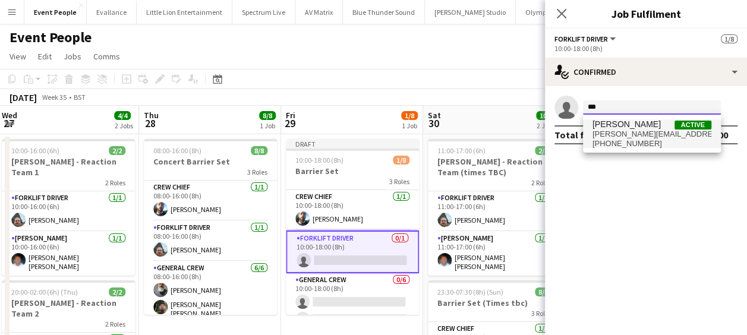
type input "***"
click at [633, 132] on span "algirdas.skendelis@gmail.com" at bounding box center [652, 135] width 119 height 10
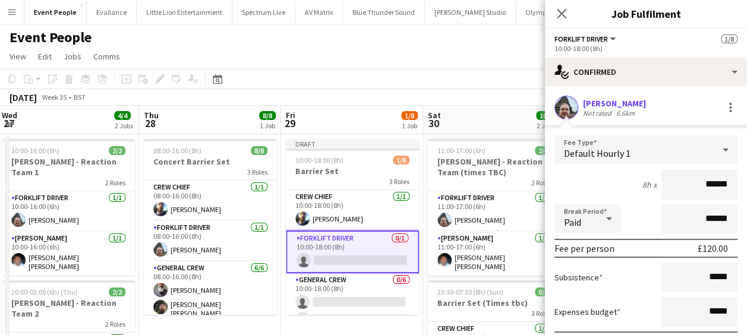
drag, startPoint x: 692, startPoint y: 181, endPoint x: 741, endPoint y: 184, distance: 48.8
click at [743, 186] on mat-expansion-panel "check Confirmed Algirdas Skendelis Not rated 6.6km Fee Type Default Hourly 1 8h…" at bounding box center [646, 210] width 202 height 249
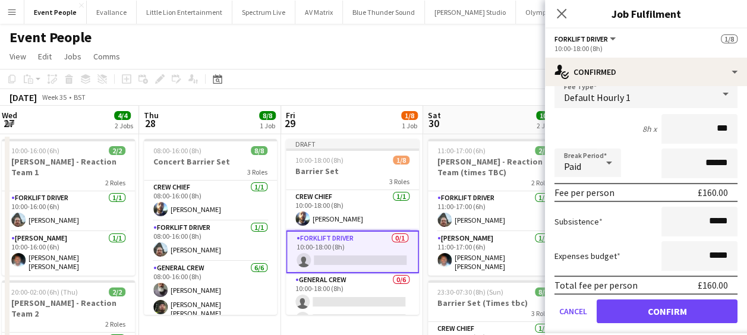
scroll to position [88, 0]
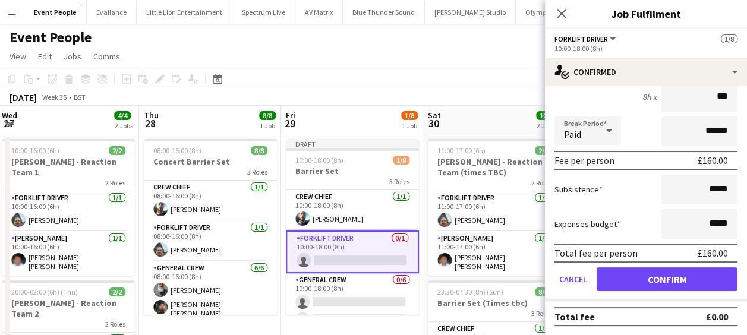
type input "***"
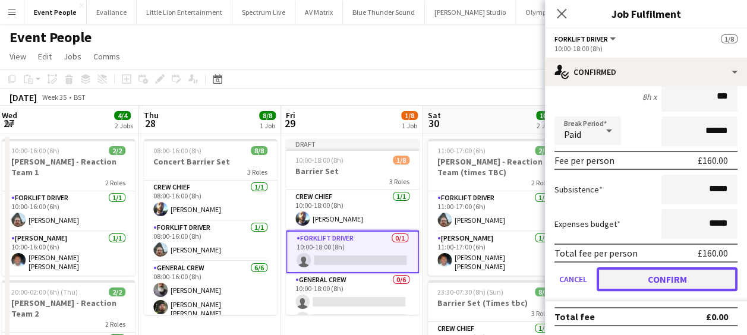
click at [679, 279] on button "Confirm" at bounding box center [667, 279] width 141 height 24
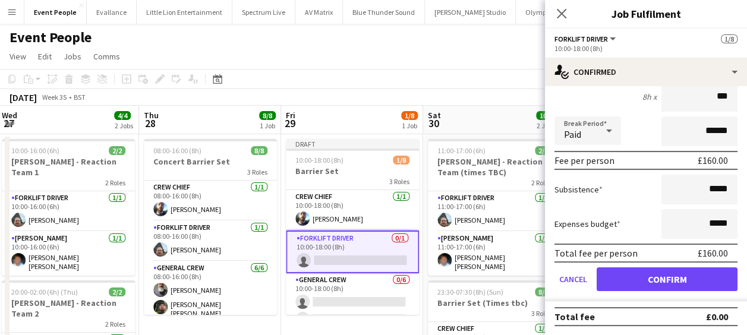
scroll to position [0, 0]
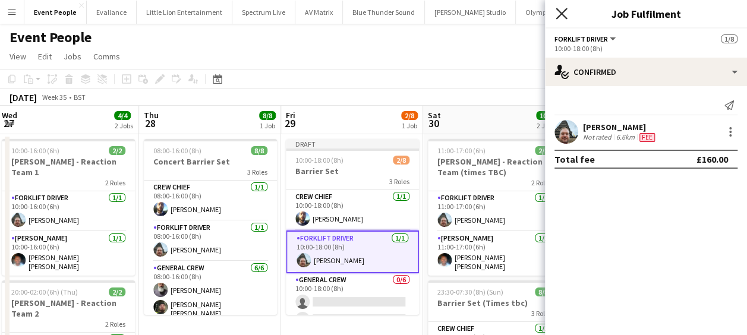
click at [564, 10] on icon "Close pop-in" at bounding box center [561, 13] width 11 height 11
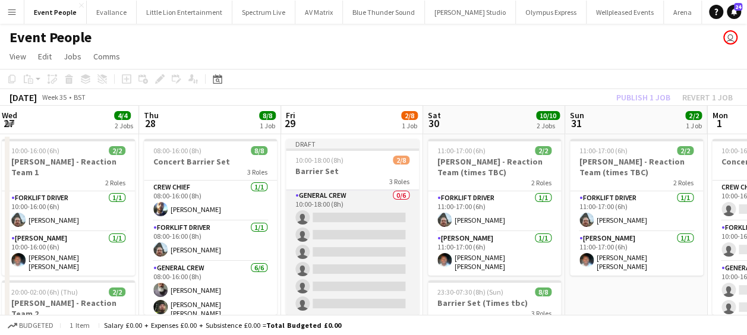
click at [345, 218] on app-card-role "General Crew 0/6 10:00-18:00 (8h) single-neutral-actions single-neutral-actions…" at bounding box center [352, 252] width 133 height 127
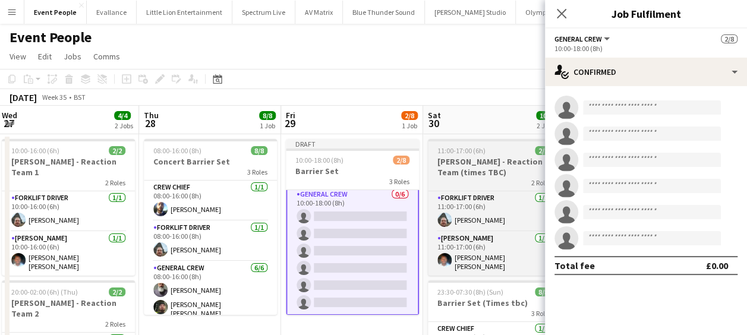
scroll to position [83, 0]
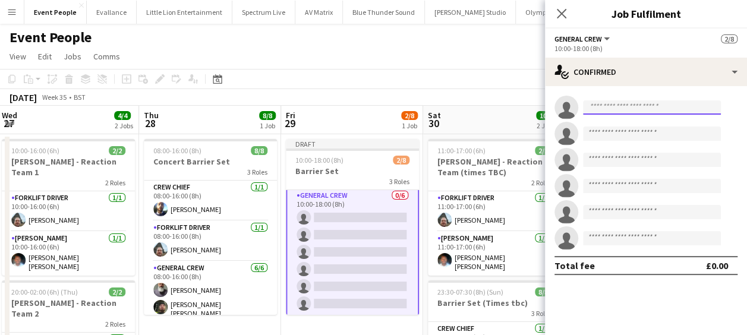
click at [620, 105] on input at bounding box center [652, 107] width 138 height 14
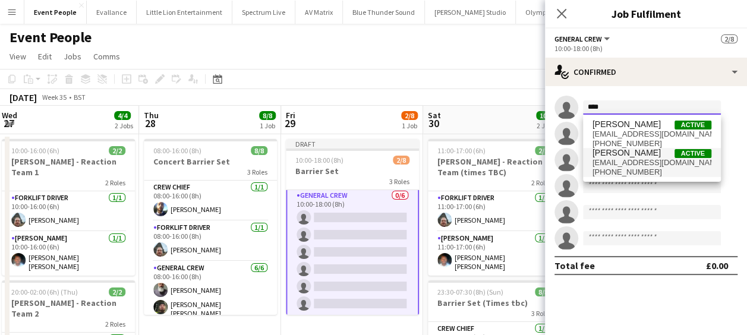
type input "****"
click at [628, 158] on span "Amari Thomas" at bounding box center [627, 153] width 68 height 10
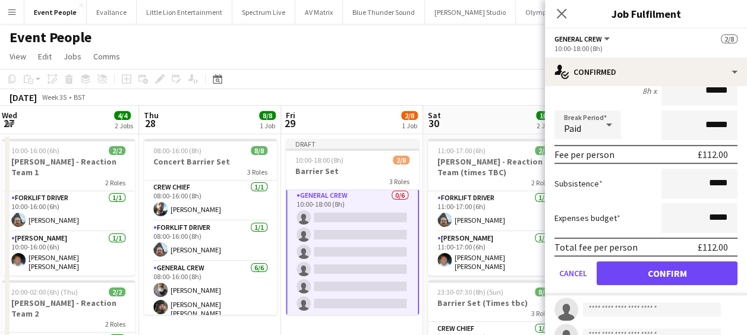
scroll to position [178, 0]
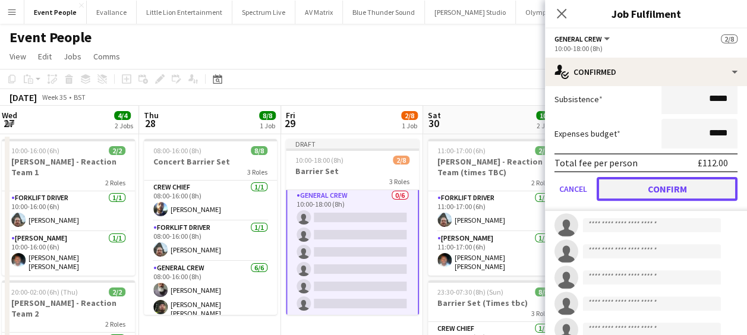
click at [669, 186] on button "Confirm" at bounding box center [667, 189] width 141 height 24
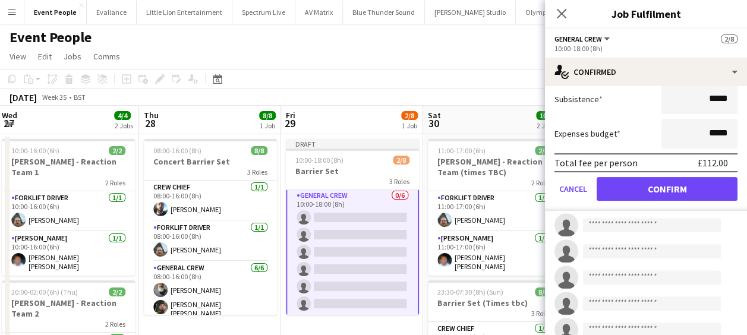
scroll to position [0, 0]
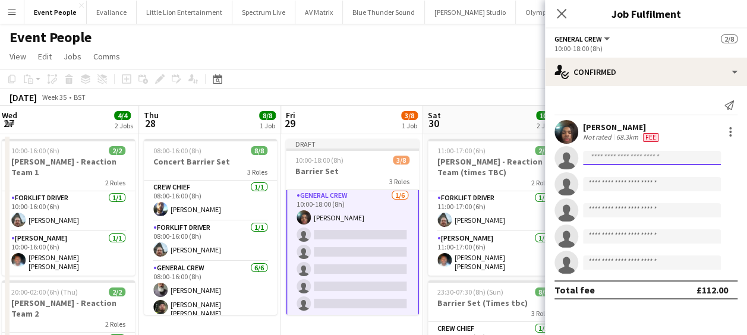
click at [611, 151] on input at bounding box center [652, 158] width 138 height 14
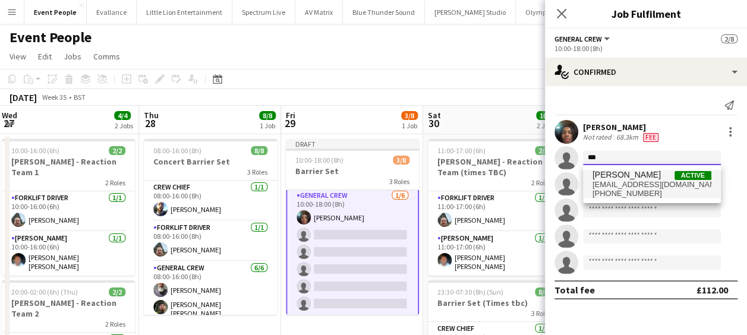
type input "***"
click at [631, 185] on span "edvardasdraskinis@gmail.com" at bounding box center [652, 185] width 119 height 10
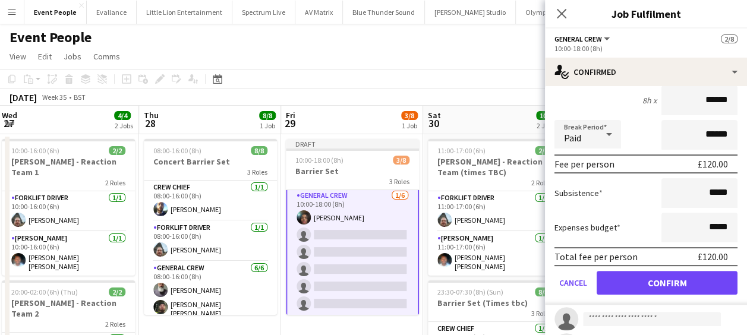
scroll to position [178, 0]
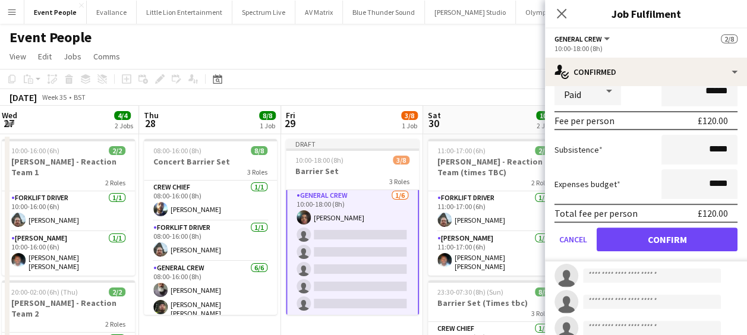
click at [707, 252] on form "Fee Type Default Hourly 1 8h x ****** Break Period Paid ****** Fee per person £…" at bounding box center [646, 135] width 202 height 254
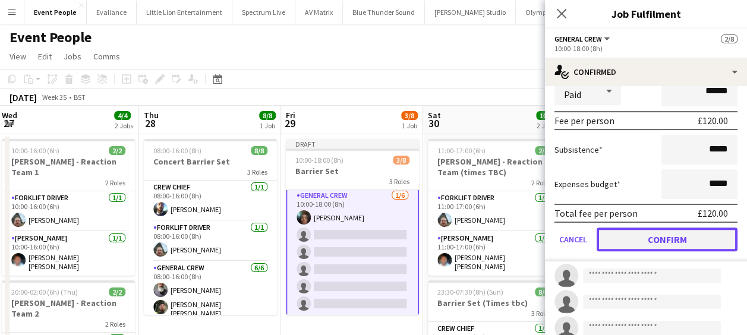
click at [701, 243] on button "Confirm" at bounding box center [667, 240] width 141 height 24
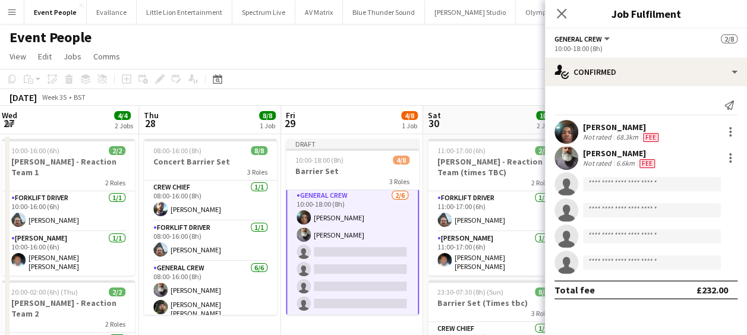
scroll to position [0, 0]
click at [607, 181] on input at bounding box center [652, 184] width 138 height 14
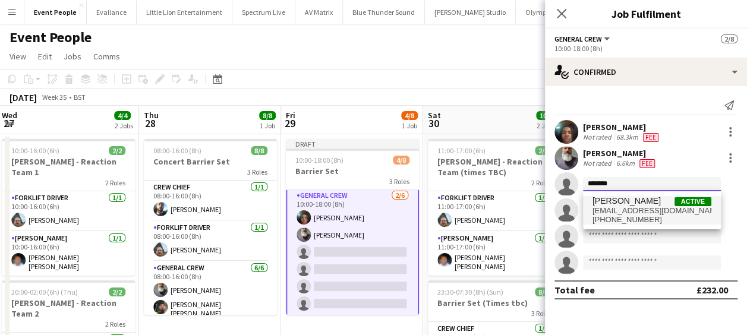
type input "*******"
click at [623, 205] on span "David Simbizi" at bounding box center [627, 201] width 68 height 10
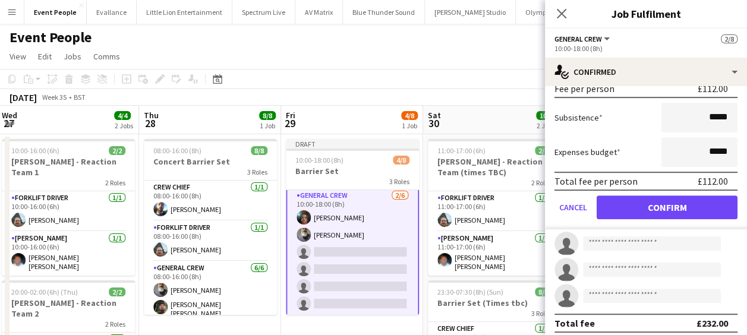
scroll to position [238, 0]
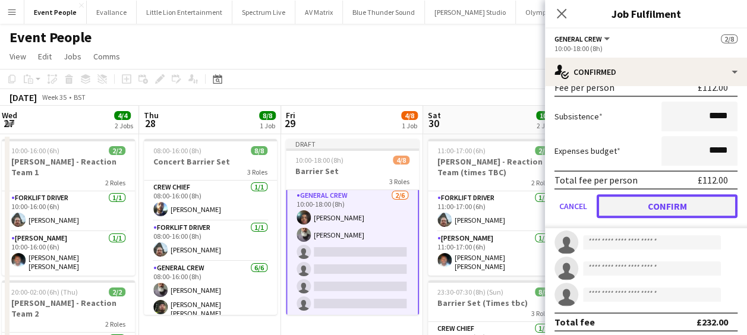
click at [681, 206] on button "Confirm" at bounding box center [667, 206] width 141 height 24
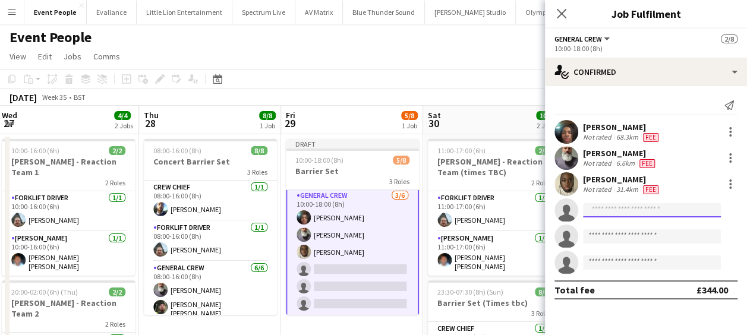
click at [628, 214] on input at bounding box center [652, 210] width 138 height 14
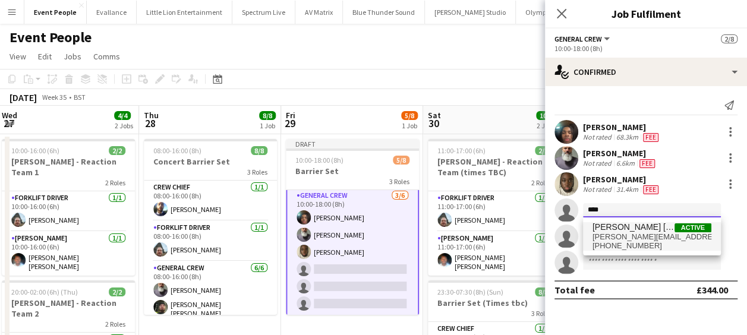
type input "****"
click at [629, 243] on span "+447940531440" at bounding box center [652, 246] width 119 height 10
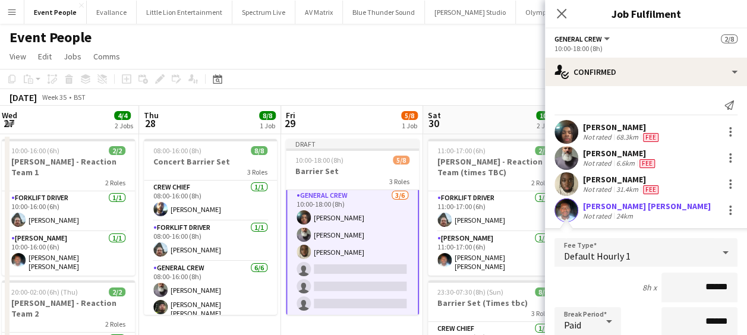
drag, startPoint x: 686, startPoint y: 285, endPoint x: 748, endPoint y: 290, distance: 62.0
type input "******"
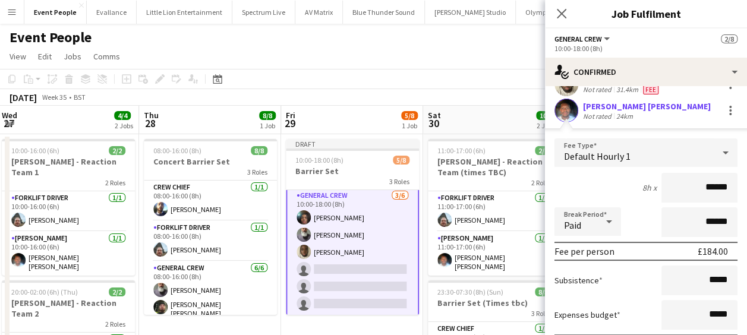
scroll to position [178, 0]
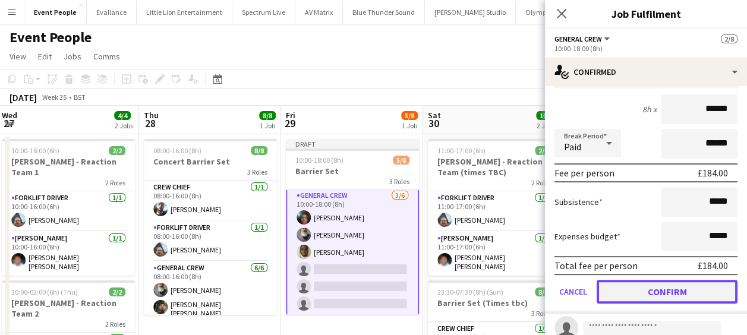
click at [673, 291] on button "Confirm" at bounding box center [667, 292] width 141 height 24
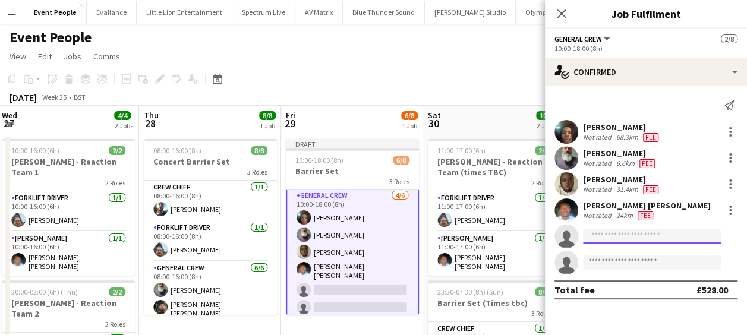
click at [612, 238] on input at bounding box center [652, 236] width 138 height 14
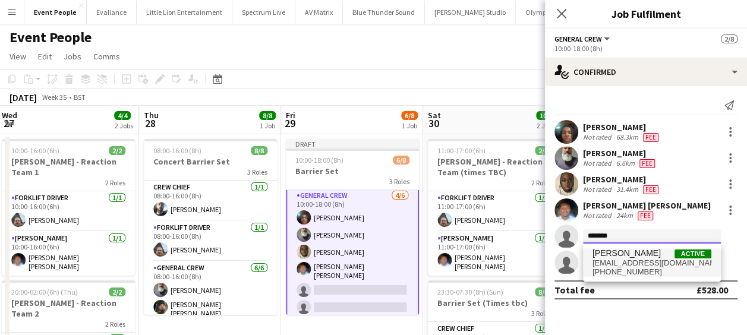
type input "*******"
click at [622, 263] on span "james_granger92@hotmail.co.uk" at bounding box center [652, 264] width 119 height 10
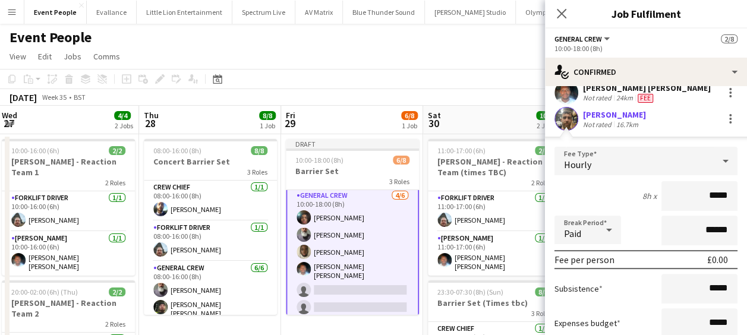
scroll to position [119, 0]
drag, startPoint x: 700, startPoint y: 195, endPoint x: 758, endPoint y: 194, distance: 57.7
type input "******"
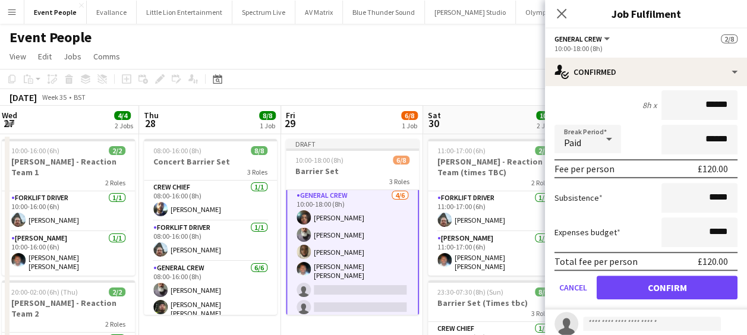
scroll to position [243, 0]
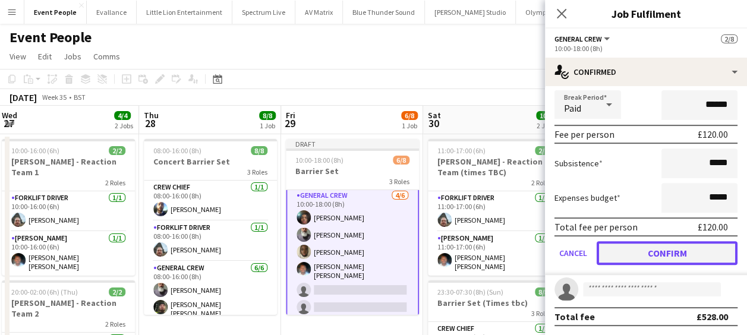
click at [687, 259] on button "Confirm" at bounding box center [667, 253] width 141 height 24
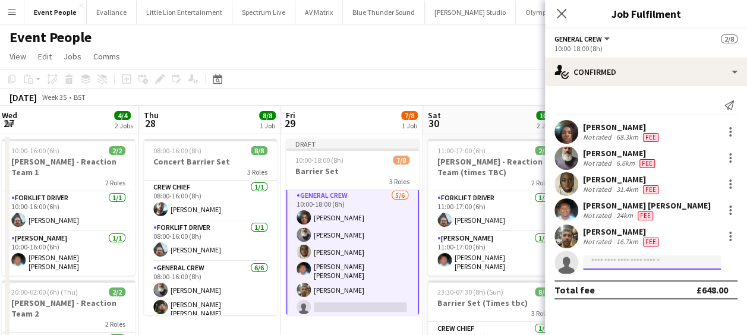
click at [618, 264] on input at bounding box center [652, 263] width 138 height 14
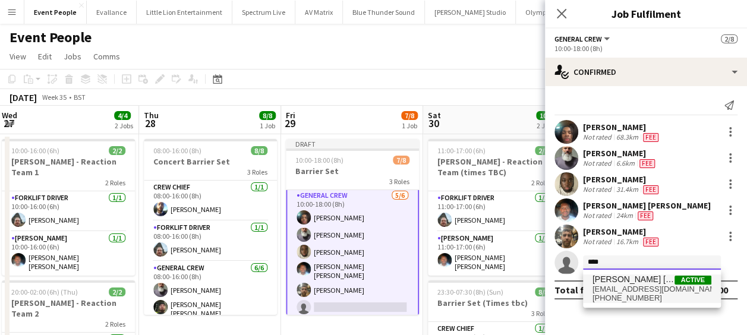
type input "****"
click at [622, 283] on span "Kane O’Neill" at bounding box center [634, 280] width 82 height 10
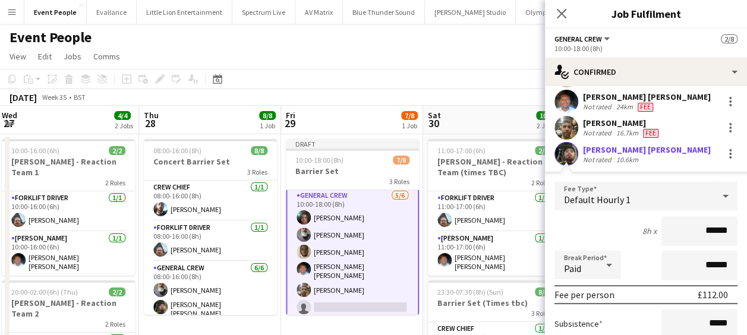
scroll to position [243, 0]
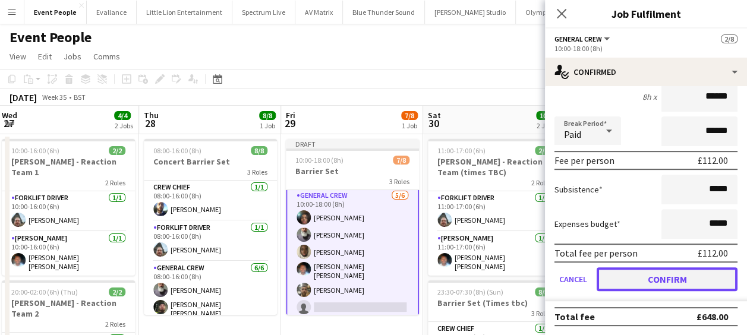
click at [653, 277] on button "Confirm" at bounding box center [667, 279] width 141 height 24
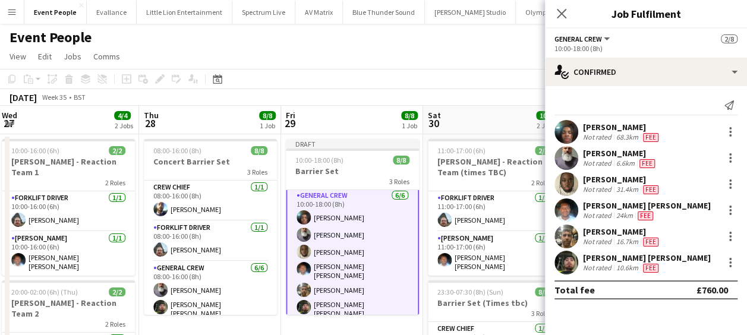
scroll to position [0, 0]
click at [479, 70] on app-toolbar "Copy Paste Paste Ctrl+V Paste with crew Ctrl+Shift+V Paste linked Job Delete Gr…" at bounding box center [373, 79] width 747 height 20
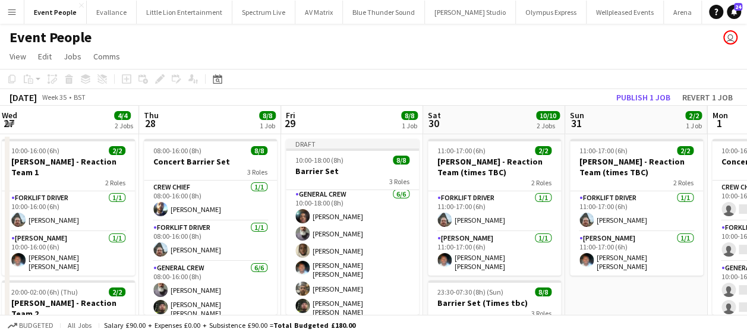
scroll to position [82, 0]
click at [658, 92] on button "Publish 1 job" at bounding box center [644, 97] width 64 height 15
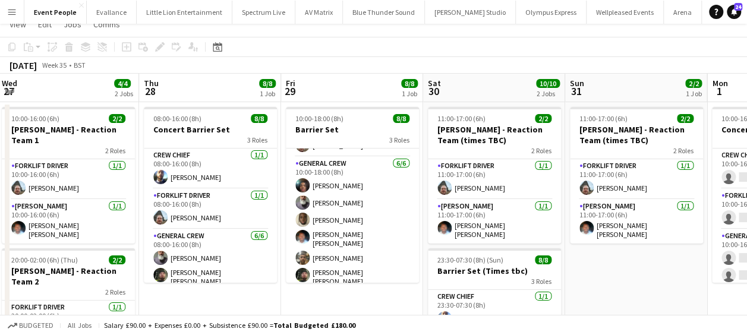
scroll to position [0, 0]
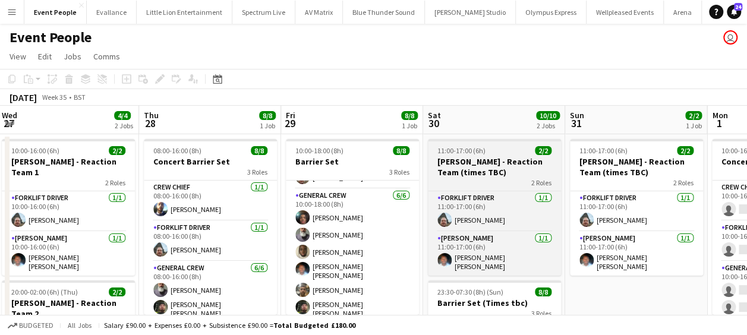
click at [495, 158] on h3 "Coldplay - Reaction Team (times TBC)" at bounding box center [494, 166] width 133 height 21
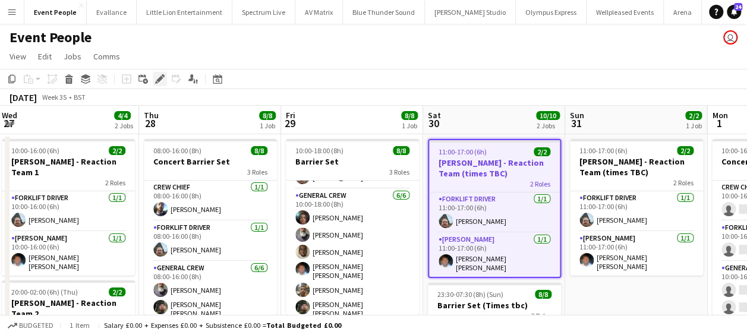
click at [159, 80] on icon at bounding box center [159, 79] width 7 height 7
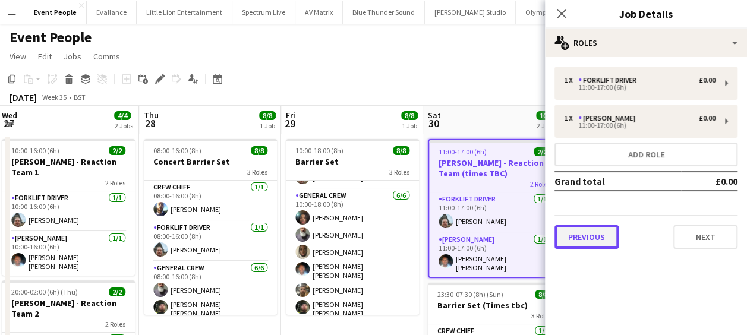
click at [593, 243] on button "Previous" at bounding box center [587, 237] width 64 height 24
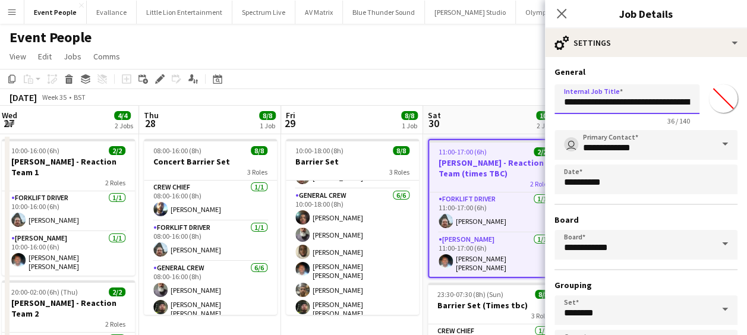
scroll to position [0, 31]
drag, startPoint x: 666, startPoint y: 98, endPoint x: 731, endPoint y: 102, distance: 64.9
click at [731, 102] on form "**********" at bounding box center [646, 242] width 202 height 351
type input "**********"
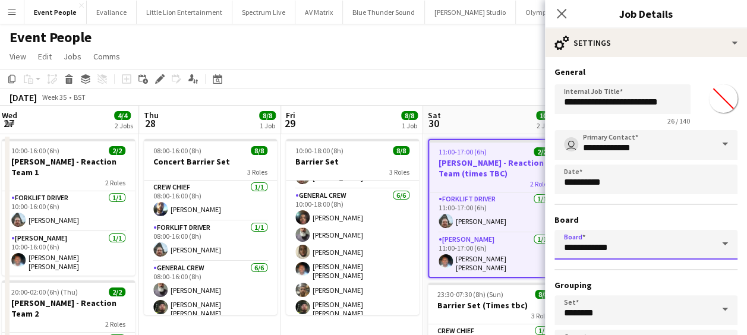
click at [665, 240] on input "**********" at bounding box center [646, 245] width 183 height 30
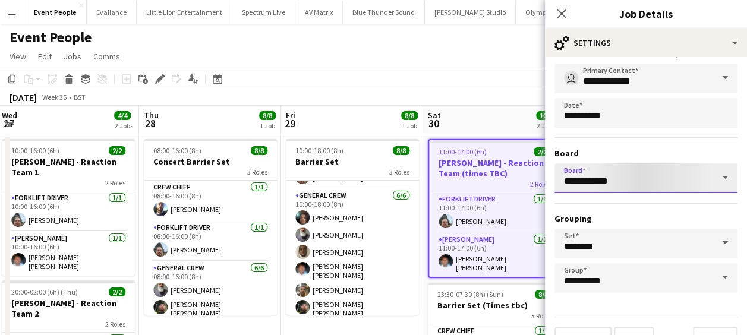
scroll to position [92, 0]
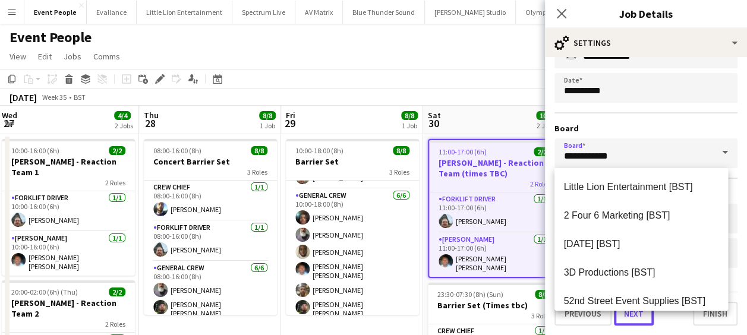
click at [642, 313] on button "Next" at bounding box center [634, 314] width 40 height 24
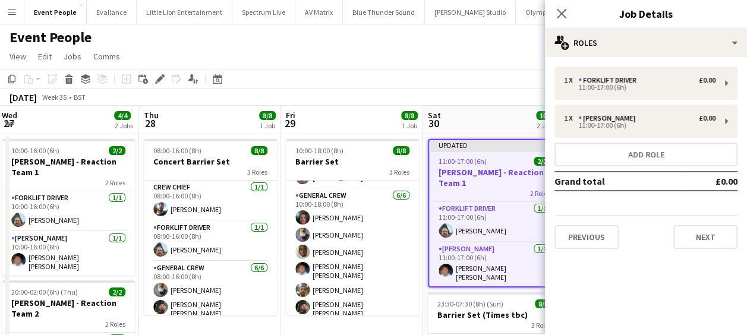
click at [612, 100] on div "1 x Forklift Driver £0.00 11:00-17:00 (6h) 1 x Van Driver £0.00 11:00-17:00 (6h…" at bounding box center [646, 158] width 202 height 182
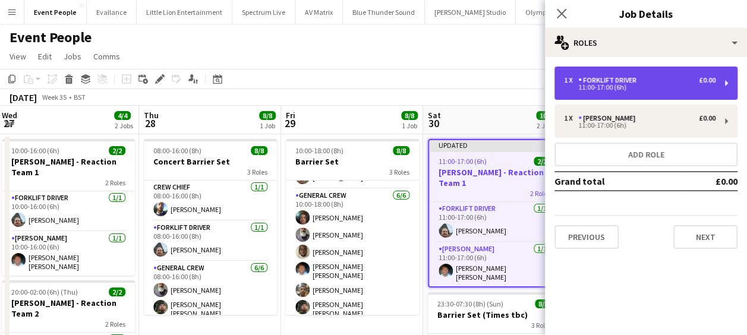
click at [591, 90] on div "11:00-17:00 (6h)" at bounding box center [640, 87] width 152 height 6
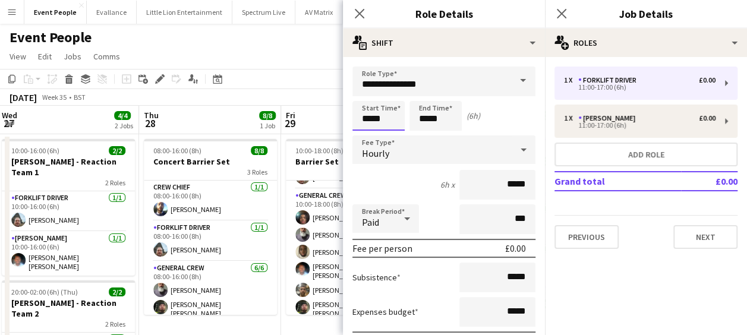
click at [366, 122] on input "*****" at bounding box center [378, 116] width 52 height 30
type input "*****"
click at [364, 131] on div at bounding box center [367, 137] width 24 height 12
click at [417, 121] on input "*****" at bounding box center [436, 116] width 52 height 30
type input "*****"
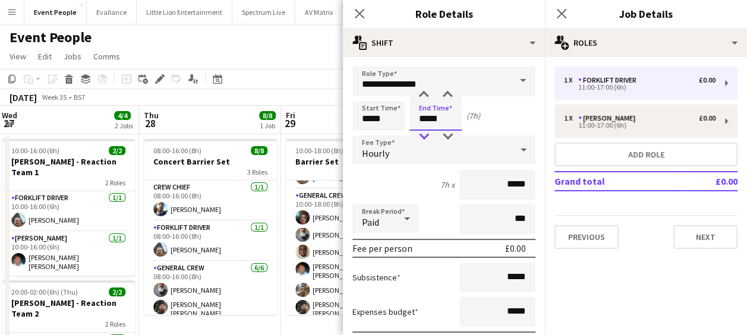
click at [422, 137] on div at bounding box center [424, 137] width 24 height 12
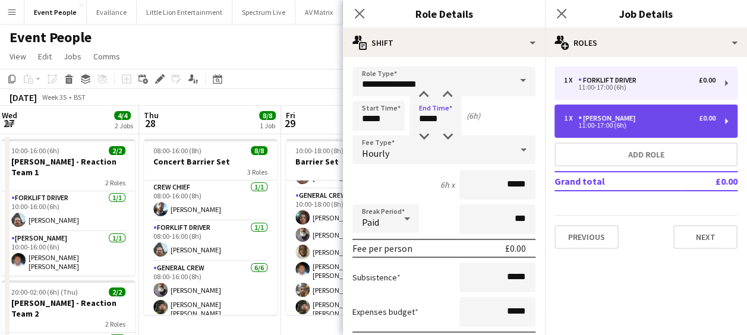
click at [565, 122] on div "1 x" at bounding box center [571, 118] width 14 height 8
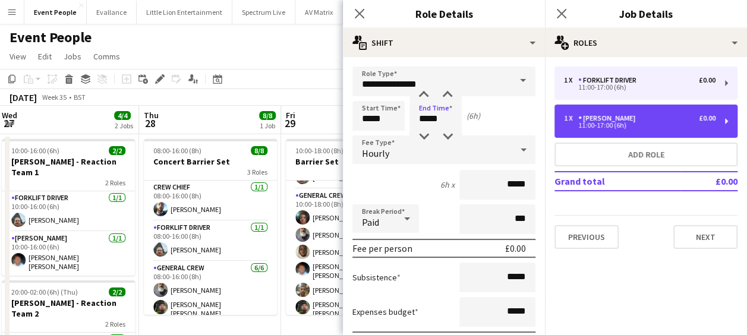
type input "**********"
type input "*****"
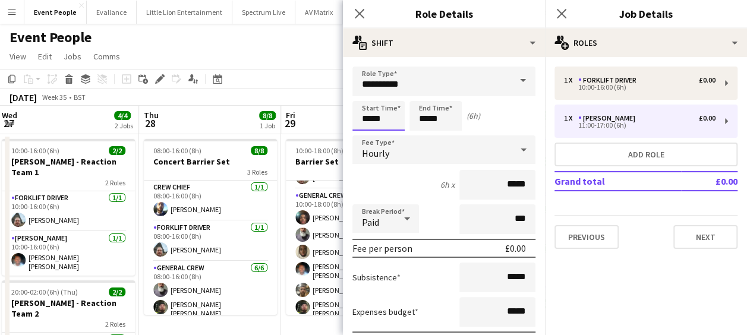
click at [361, 117] on input "*****" at bounding box center [378, 116] width 52 height 30
type input "*****"
click at [362, 138] on div at bounding box center [367, 137] width 24 height 12
click at [424, 114] on input "*****" at bounding box center [436, 116] width 52 height 30
type input "*****"
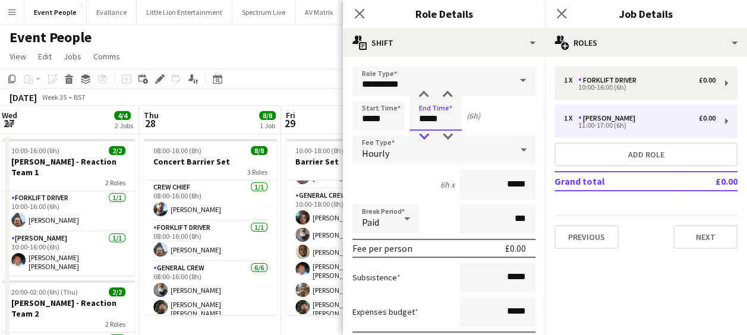
click at [423, 133] on div at bounding box center [424, 137] width 24 height 12
click at [360, 13] on icon at bounding box center [359, 13] width 11 height 11
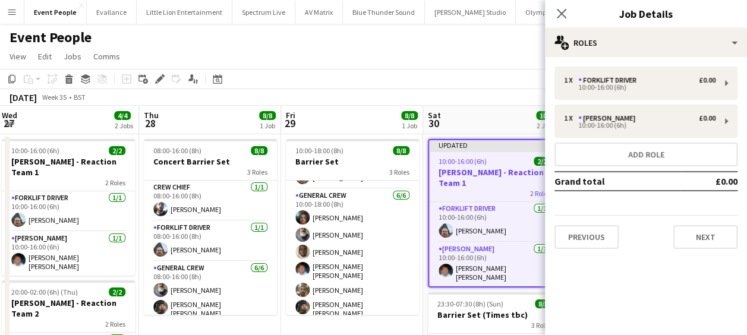
click at [457, 58] on app-page-menu "View Day view expanded Day view collapsed Month view Date picker Jump to today …" at bounding box center [373, 57] width 747 height 23
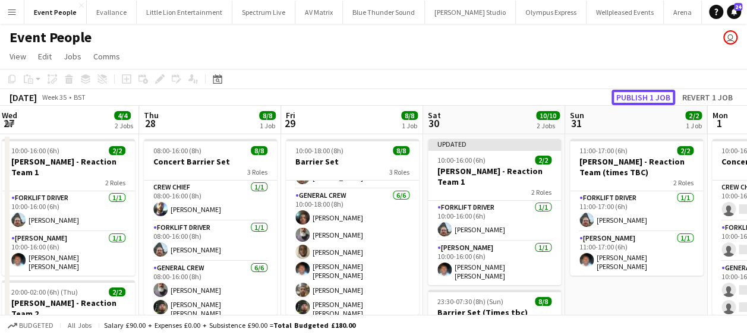
click at [636, 97] on button "Publish 1 job" at bounding box center [644, 97] width 64 height 15
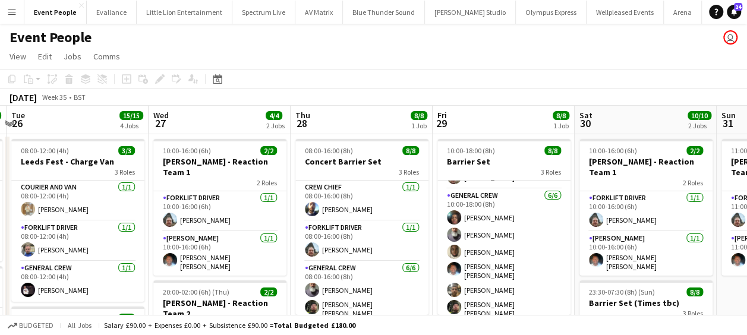
scroll to position [0, 272]
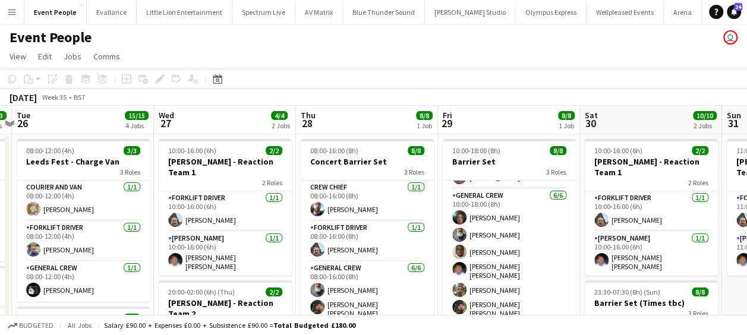
drag, startPoint x: 382, startPoint y: 249, endPoint x: 508, endPoint y: 244, distance: 126.1
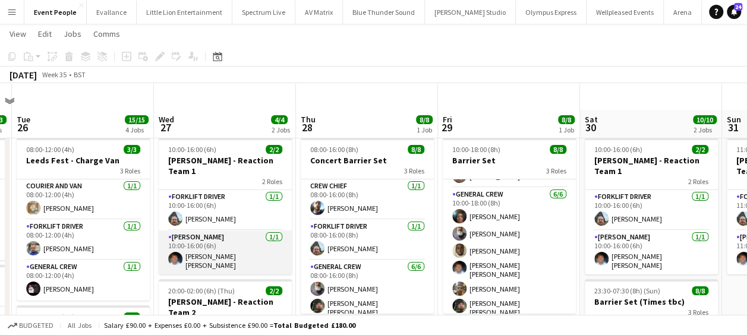
scroll to position [59, 0]
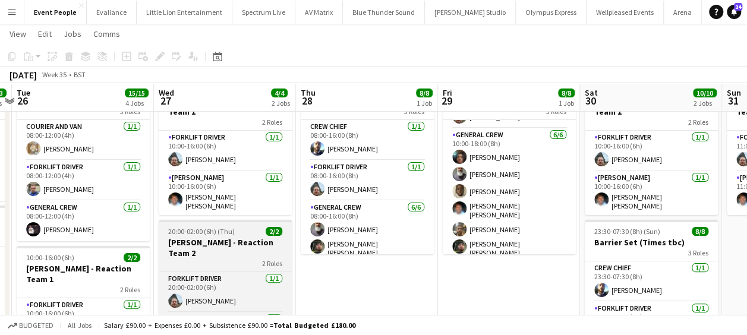
click at [241, 237] on h3 "[PERSON_NAME] - Reaction Team 2" at bounding box center [225, 247] width 133 height 21
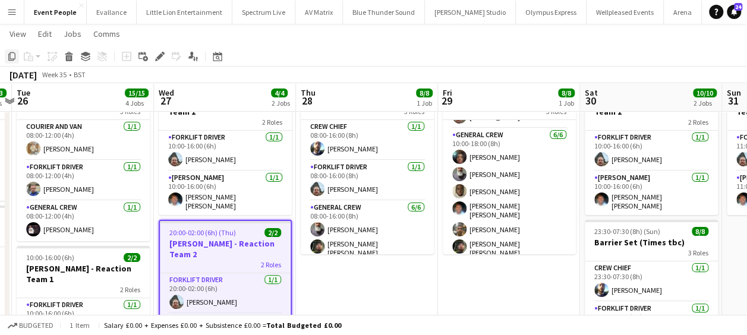
click at [12, 56] on icon "Copy" at bounding box center [12, 57] width 10 height 10
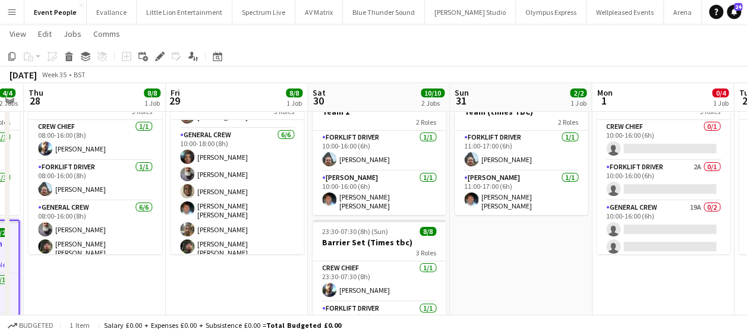
scroll to position [0, 559]
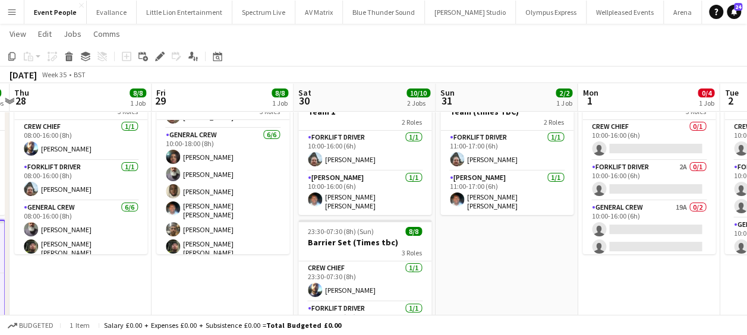
drag, startPoint x: 363, startPoint y: 190, endPoint x: 215, endPoint y: 196, distance: 147.6
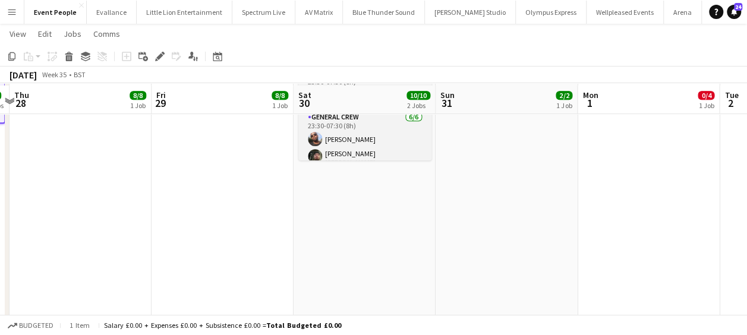
scroll to position [297, 0]
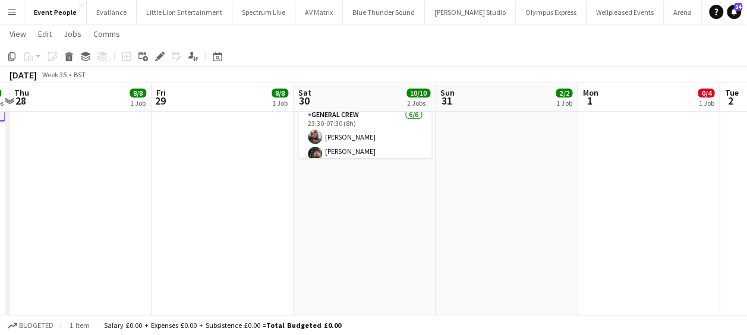
click at [375, 209] on app-date-cell "10:00-16:00 (6h) 2/2 Coldplay - Reaction Team 1 2 Roles Forklift Driver 1/1 10:…" at bounding box center [365, 171] width 142 height 671
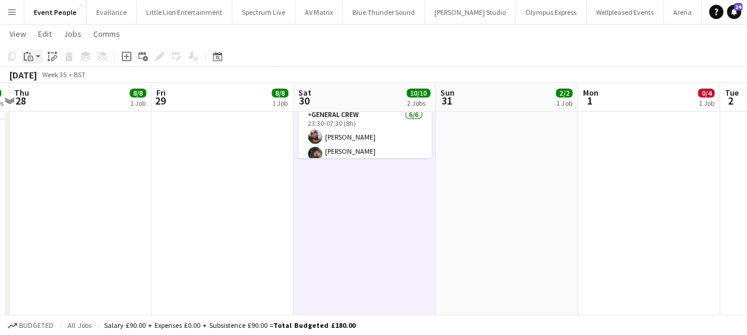
click at [29, 51] on div "Paste" at bounding box center [28, 56] width 14 height 14
click at [50, 79] on link "Paste Ctrl+V" at bounding box center [88, 79] width 112 height 11
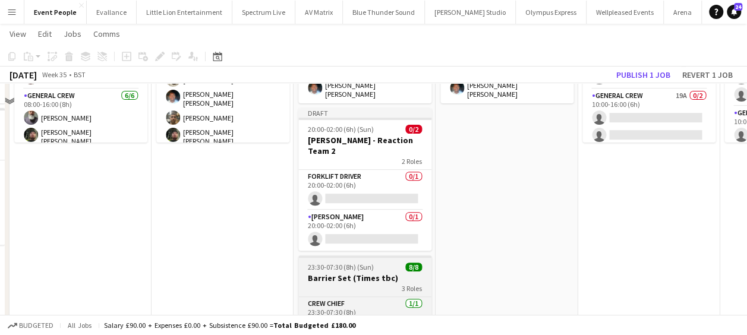
scroll to position [59, 0]
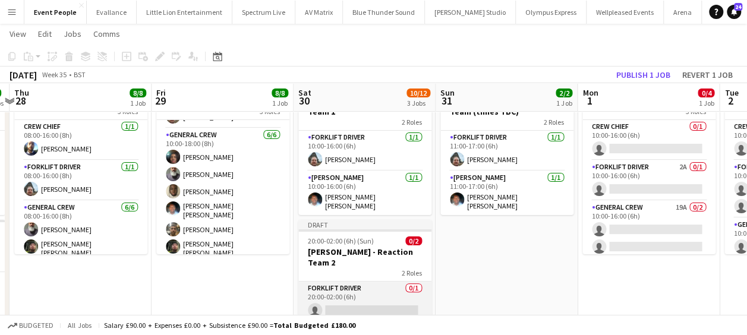
click at [334, 282] on app-card-role "Forklift Driver 0/1 20:00-02:00 (6h) single-neutral-actions" at bounding box center [364, 302] width 133 height 40
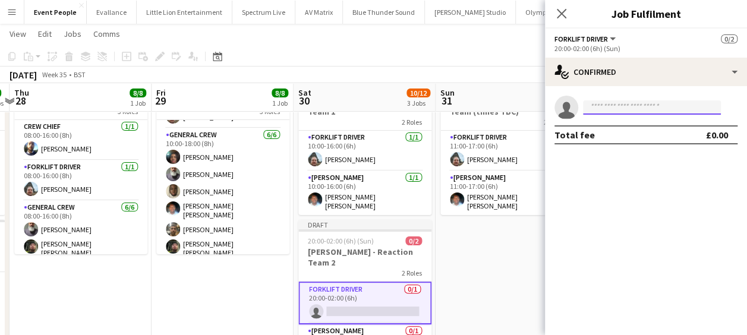
click at [689, 113] on input at bounding box center [652, 107] width 138 height 14
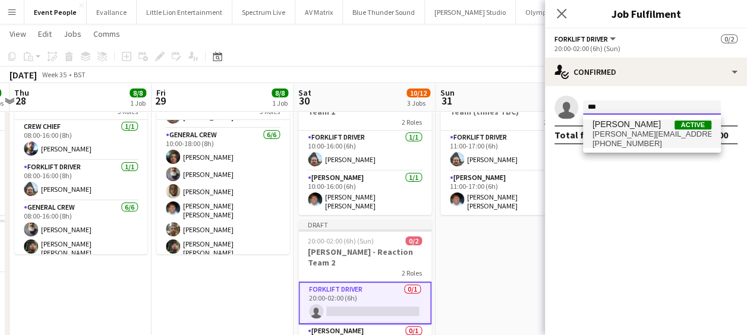
type input "***"
click at [674, 130] on span "algirdas.skendelis@gmail.com" at bounding box center [652, 135] width 119 height 10
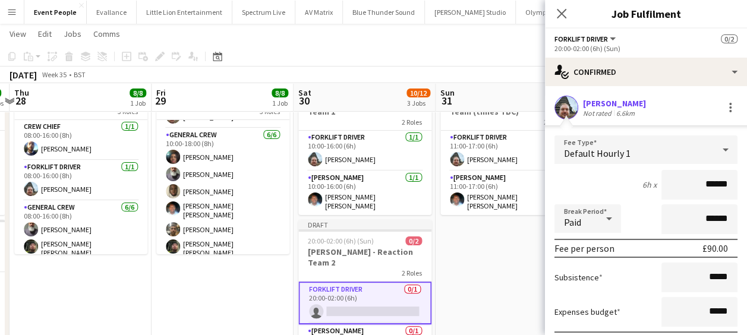
drag, startPoint x: 663, startPoint y: 178, endPoint x: 745, endPoint y: 185, distance: 82.3
click at [745, 185] on mat-expansion-panel "check Confirmed Algirdas Skendelis Not rated 6.6km Fee Type Default Hourly 1 6h…" at bounding box center [646, 210] width 202 height 249
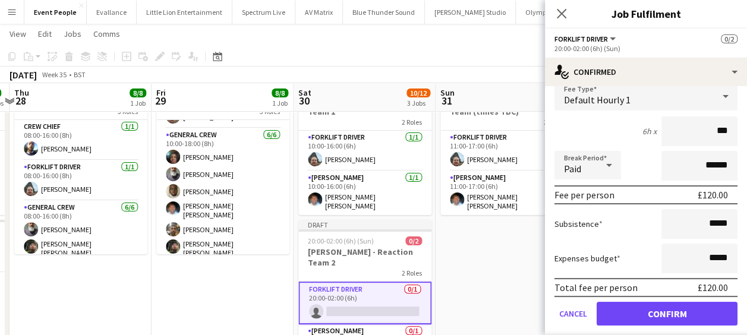
scroll to position [88, 0]
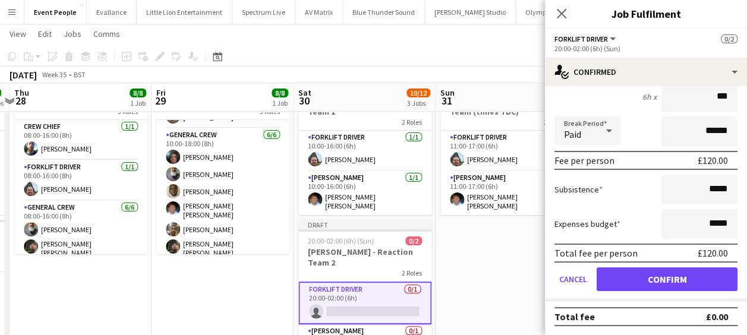
type input "***"
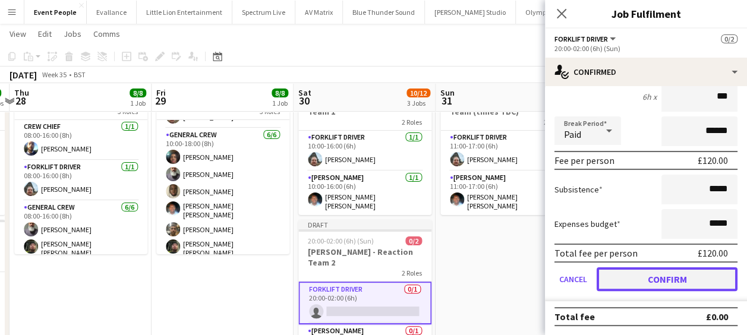
click at [662, 282] on button "Confirm" at bounding box center [667, 279] width 141 height 24
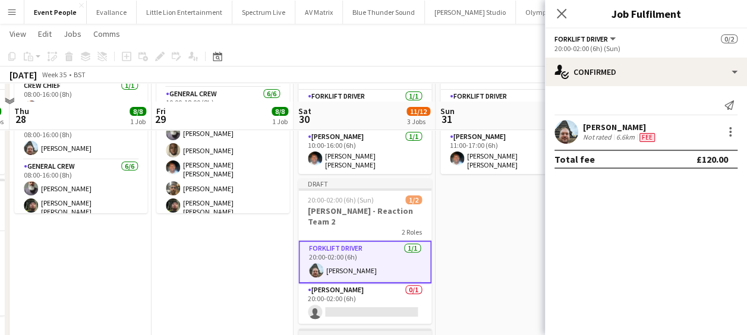
scroll to position [119, 0]
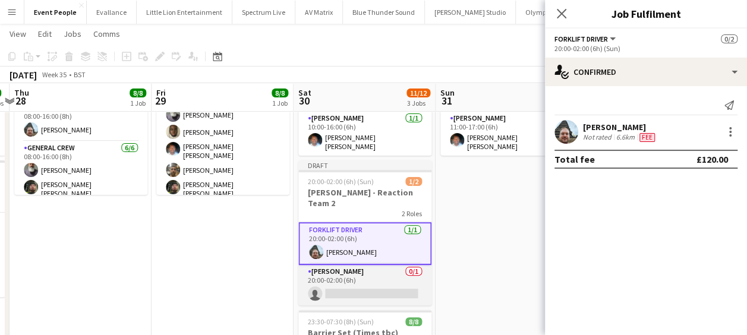
click at [370, 265] on app-card-role "Van Driver 0/1 20:00-02:00 (6h) single-neutral-actions" at bounding box center [364, 285] width 133 height 40
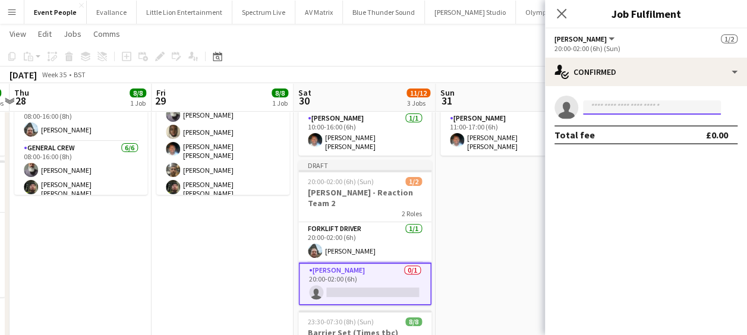
click at [657, 106] on input at bounding box center [652, 107] width 138 height 14
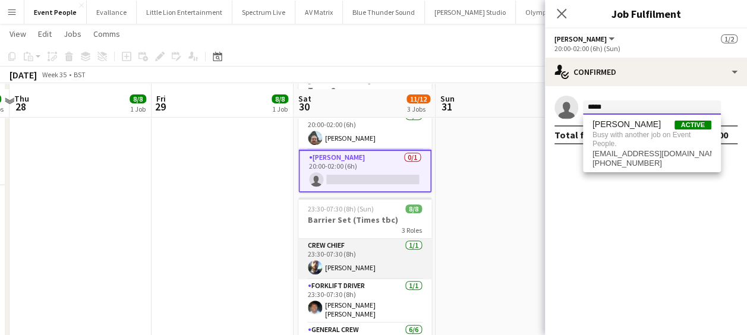
scroll to position [238, 0]
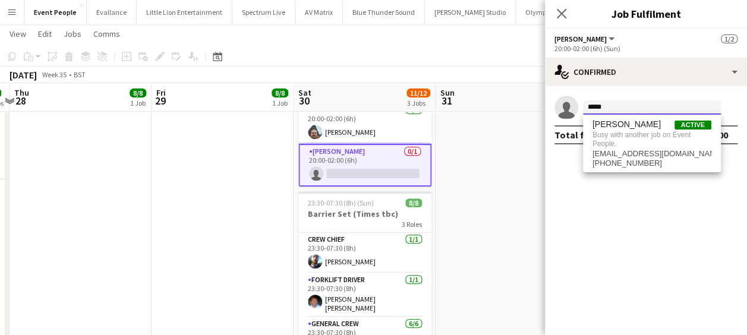
type input "*****"
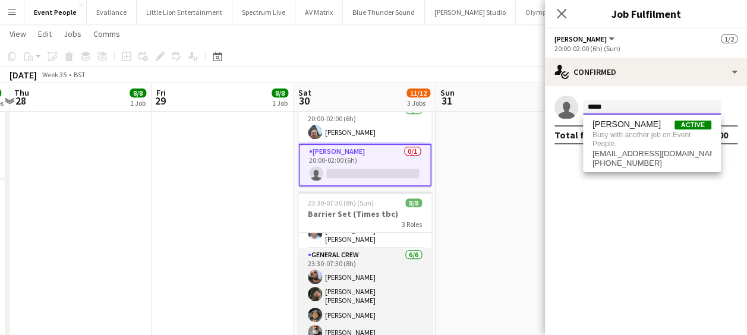
scroll to position [73, 0]
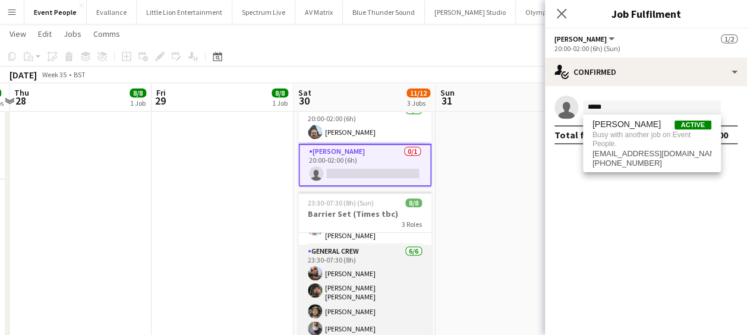
click at [366, 295] on app-card-role "General Crew 6/6 23:30-07:30 (8h) David Ryan Kane O’Neill Kairo Solomon Edvarda…" at bounding box center [364, 310] width 133 height 130
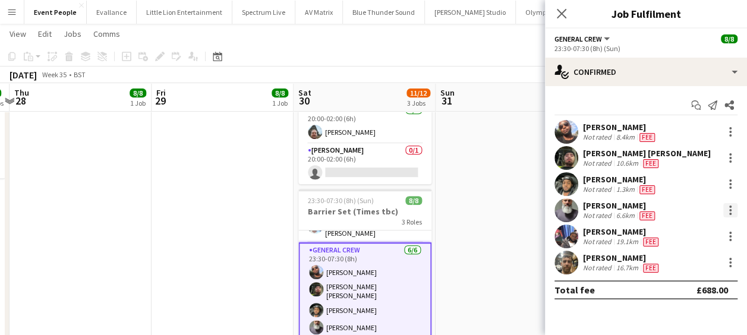
click at [732, 211] on div at bounding box center [730, 210] width 14 height 14
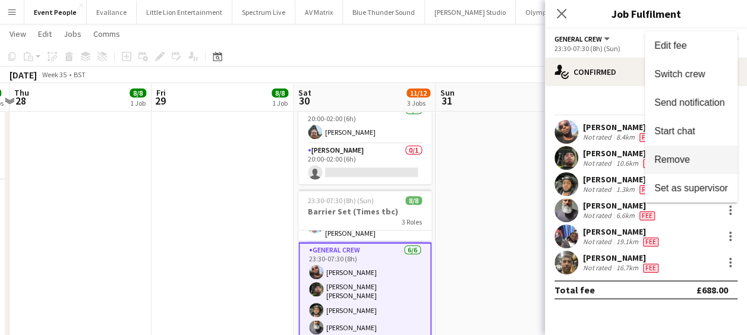
click at [680, 156] on span "Remove" at bounding box center [672, 160] width 36 height 10
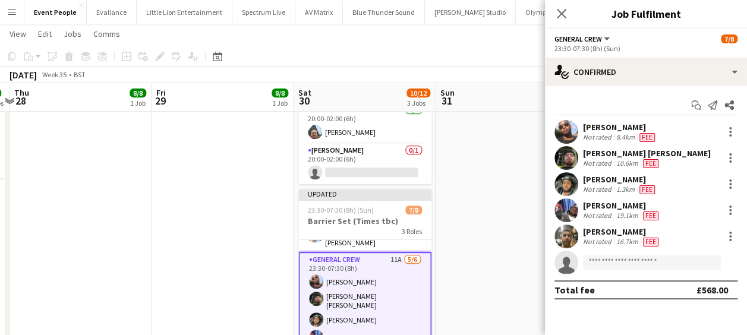
click at [482, 172] on app-date-cell "11:00-17:00 (6h) 2/2 Coldplay - Reaction Team (times TBC) 2 Roles Forklift Driv…" at bounding box center [507, 230] width 142 height 671
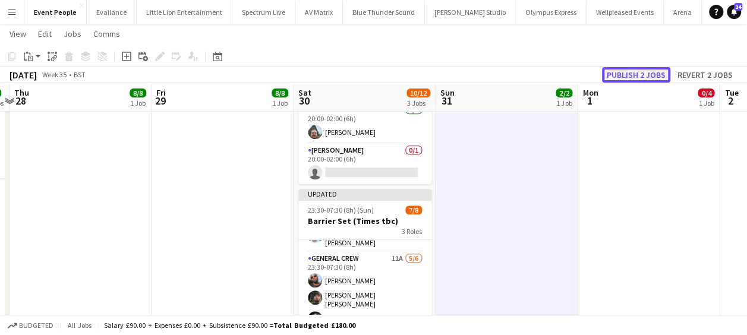
click at [640, 69] on button "Publish 2 jobs" at bounding box center [636, 74] width 68 height 15
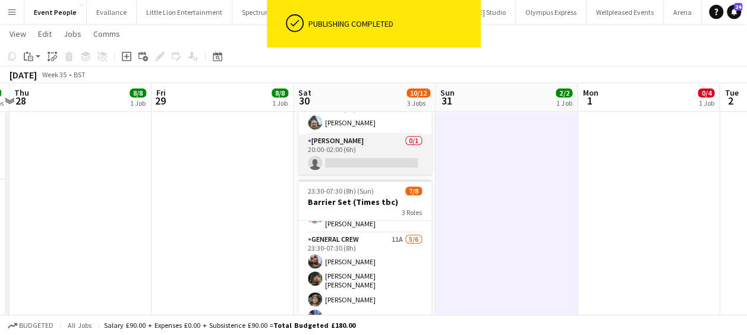
click at [346, 146] on app-card-role "Van Driver 0/1 20:00-02:00 (6h) single-neutral-actions" at bounding box center [364, 154] width 133 height 40
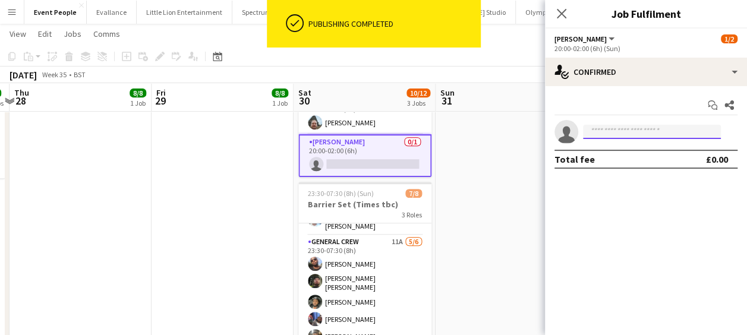
click at [612, 128] on input at bounding box center [652, 132] width 138 height 14
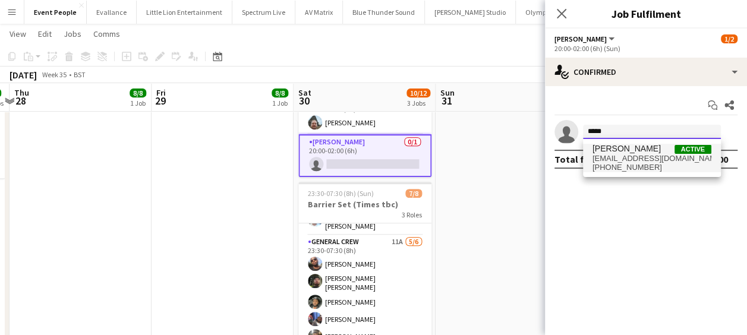
type input "*****"
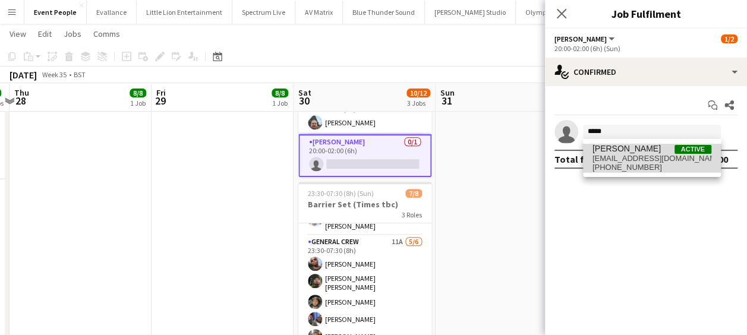
click at [624, 146] on span "Edvardas Draskinis" at bounding box center [627, 149] width 68 height 10
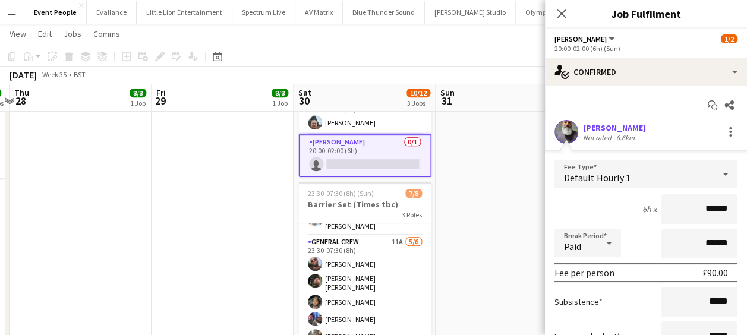
drag, startPoint x: 685, startPoint y: 210, endPoint x: 732, endPoint y: 210, distance: 47.6
click at [732, 210] on form "Fee Type Default Hourly 1 6h x ****** Break Period Paid ****** Fee per person £…" at bounding box center [646, 287] width 202 height 254
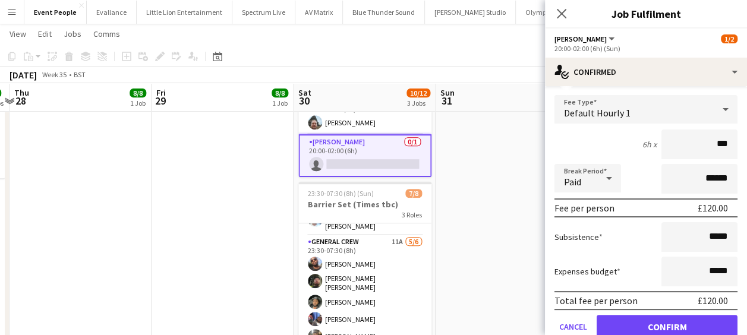
scroll to position [112, 0]
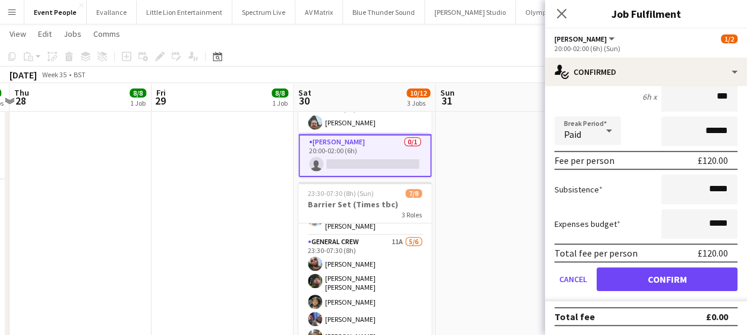
type input "***"
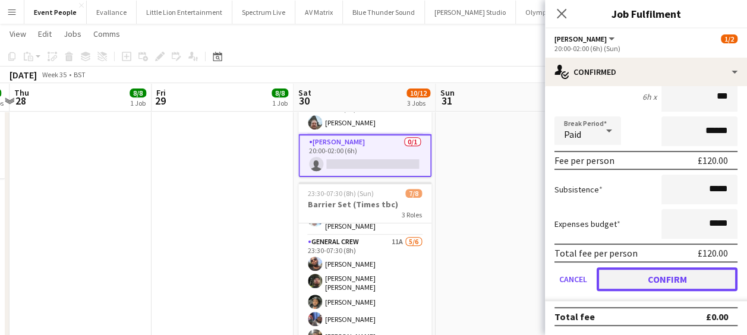
click at [671, 283] on button "Confirm" at bounding box center [667, 279] width 141 height 24
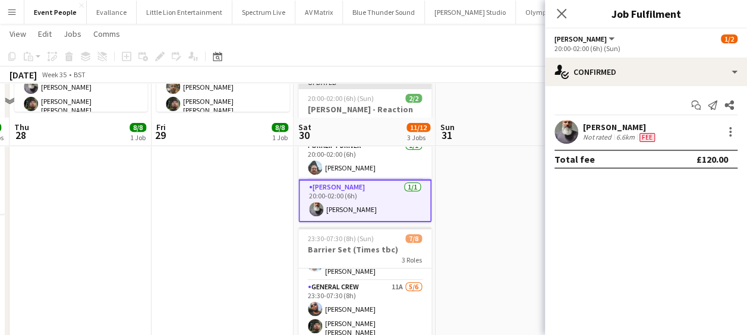
scroll to position [238, 0]
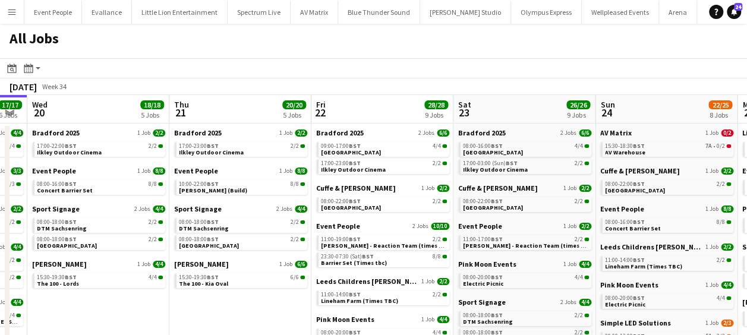
click at [165, 204] on app-calendar-viewport "Sat 16 24/24 6 Jobs Sun 17 7/7 3 Jobs Mon 18 22/22 8 Jobs Tue 19 17/17 6 Jobs W…" at bounding box center [373, 261] width 747 height 333
drag, startPoint x: 313, startPoint y: 209, endPoint x: 207, endPoint y: 202, distance: 106.0
click at [176, 209] on app-calendar-viewport "Sat 16 24/24 6 Jobs Sun 17 7/7 3 Jobs Mon 18 22/22 8 Jobs Tue 19 17/17 6 Jobs W…" at bounding box center [373, 261] width 747 height 333
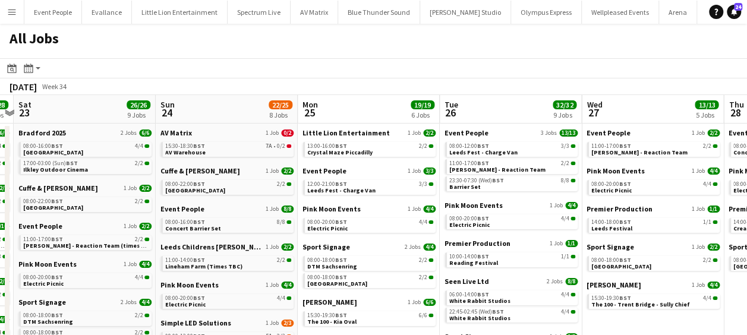
click at [130, 207] on app-all-jobs "All Jobs Date picker AUG 2025 AUG 2025 Monday M Tuesday T Wednesday W Thursday …" at bounding box center [373, 226] width 747 height 405
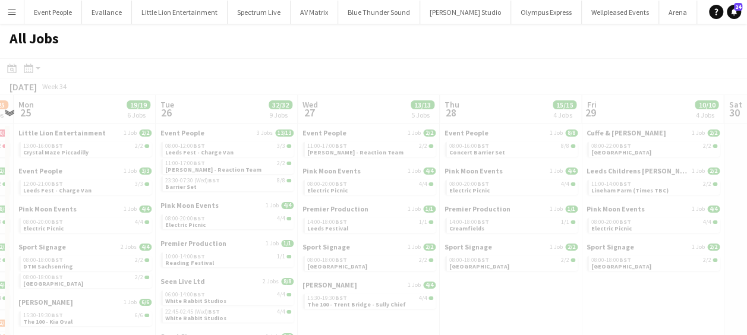
scroll to position [0, 289]
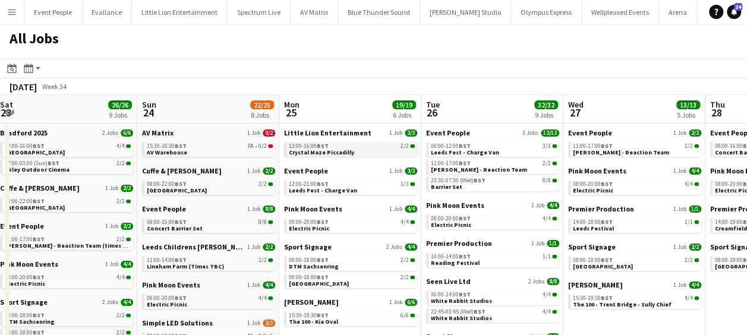
click at [322, 152] on span "Crystal Maze Piccadilly" at bounding box center [321, 153] width 65 height 8
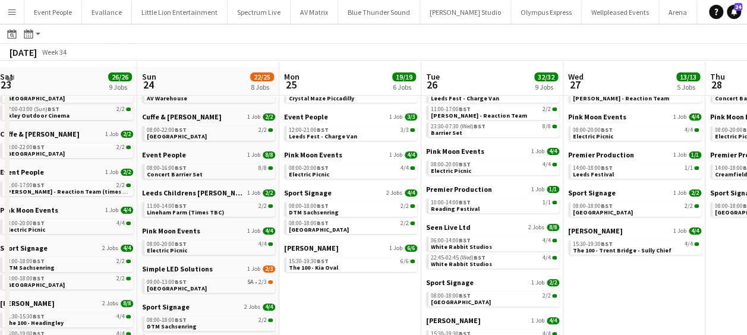
scroll to position [59, 0]
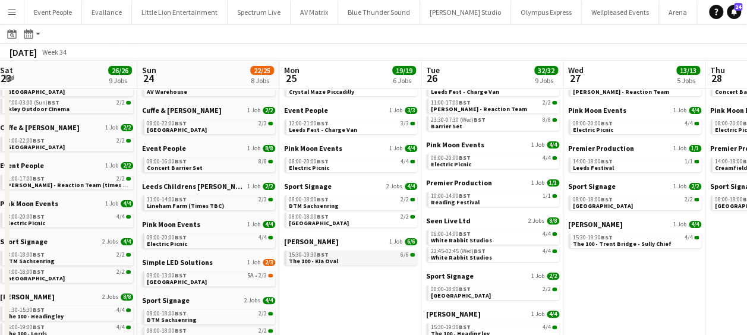
click at [319, 252] on span "BST" at bounding box center [323, 255] width 12 height 8
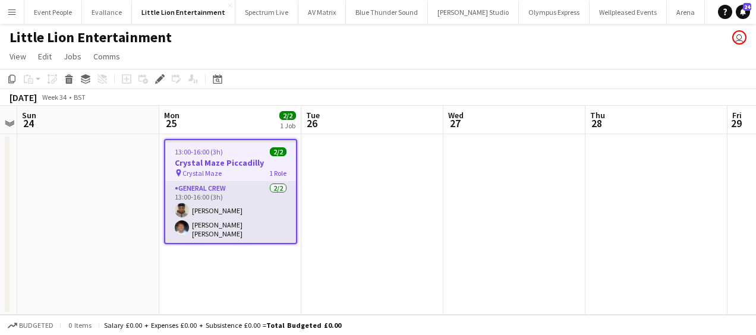
click at [222, 223] on app-card-role "General Crew 2/2 13:00-16:00 (3h) Ona Ajala Fitzgerald Williams-Owens" at bounding box center [230, 212] width 131 height 61
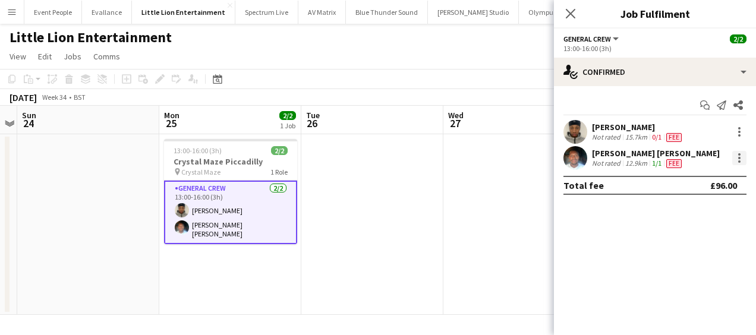
click at [737, 158] on div at bounding box center [739, 158] width 14 height 14
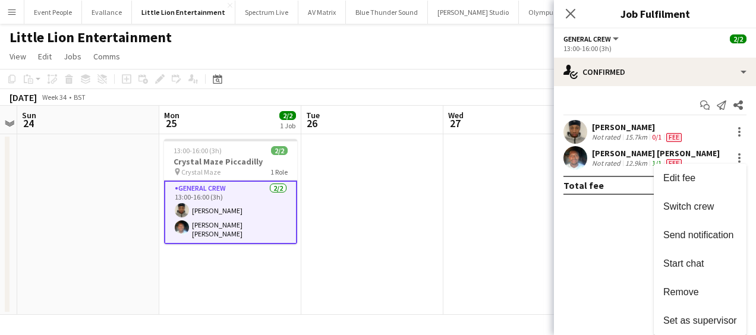
click at [693, 288] on span "Remove" at bounding box center [681, 292] width 36 height 10
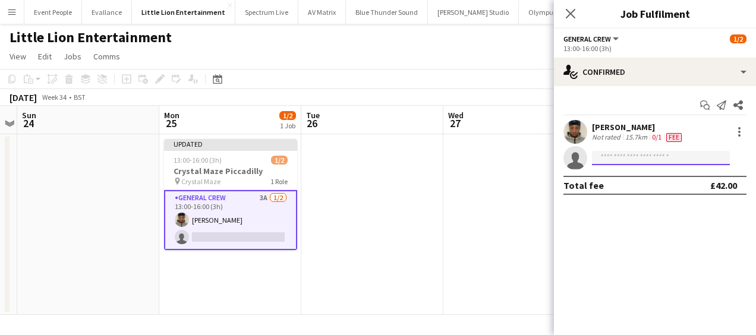
click at [651, 158] on input at bounding box center [661, 158] width 138 height 14
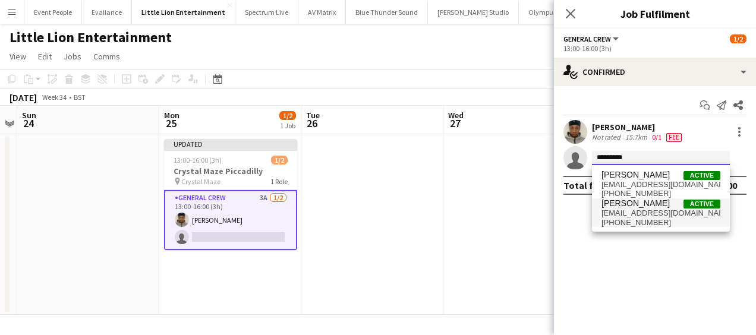
type input "*********"
click at [655, 212] on span "alexhines22006@gmail.com" at bounding box center [661, 214] width 119 height 10
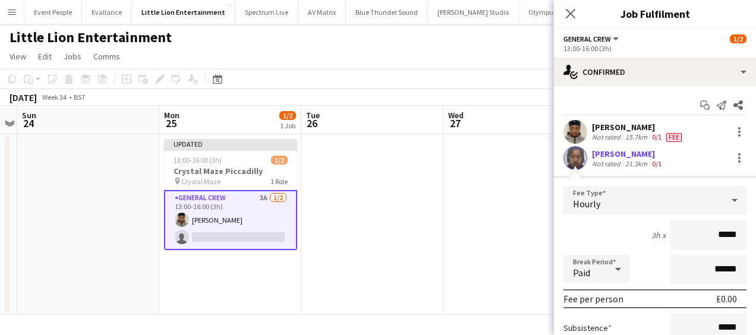
drag, startPoint x: 713, startPoint y: 229, endPoint x: 742, endPoint y: 230, distance: 28.5
click at [742, 230] on form "Fee Type Hourly 3h x ***** Break Period Paid ****** Fee per person £0.00 Subsis…" at bounding box center [655, 313] width 202 height 254
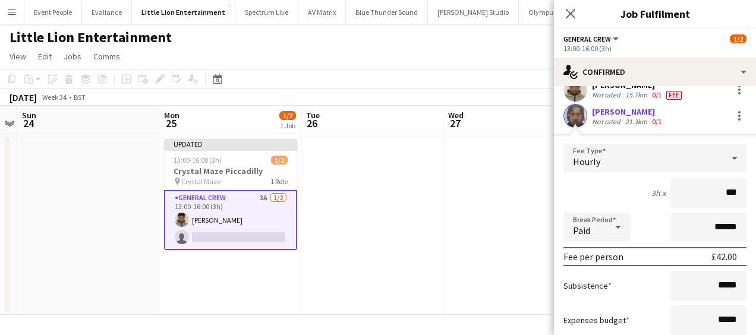
scroll to position [138, 0]
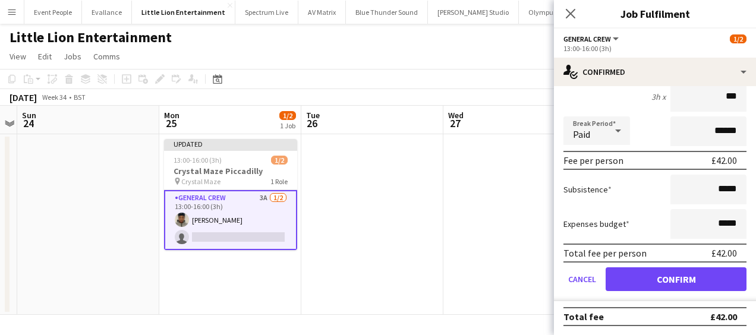
type input "***"
click at [693, 295] on form "Fee Type Hourly 3h x *** Break Period Paid ****** Fee per person £42.00 Subsist…" at bounding box center [655, 175] width 202 height 254
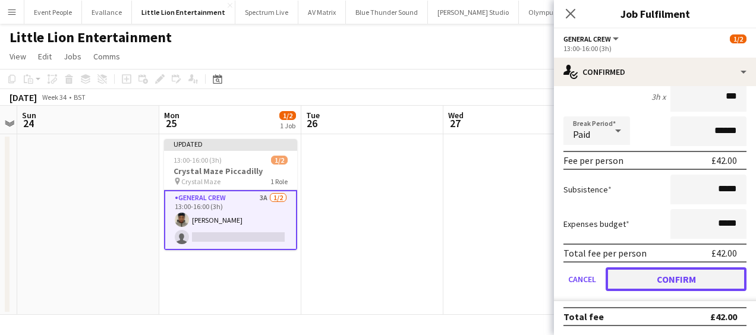
click at [693, 276] on button "Confirm" at bounding box center [676, 279] width 141 height 24
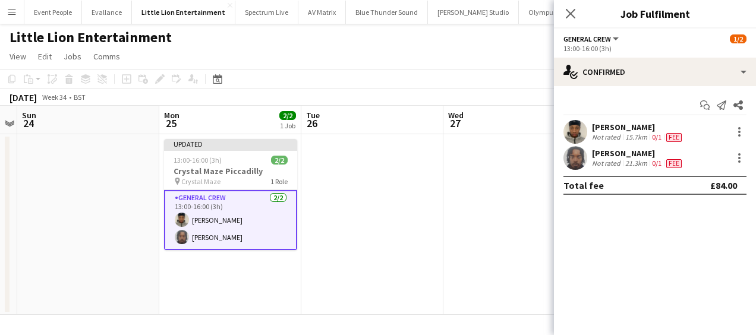
scroll to position [0, 0]
click at [578, 10] on app-icon "Close pop-in" at bounding box center [570, 13] width 17 height 17
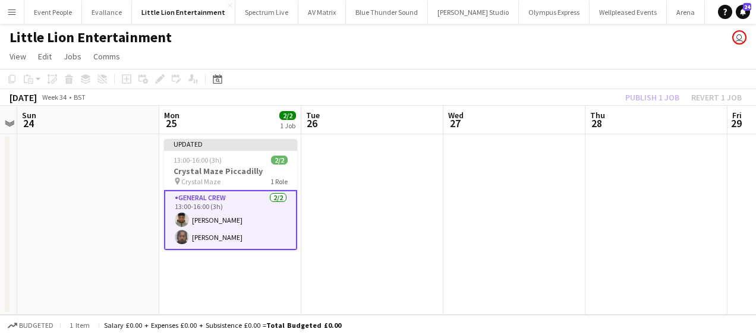
click at [606, 199] on app-date-cell at bounding box center [656, 224] width 142 height 181
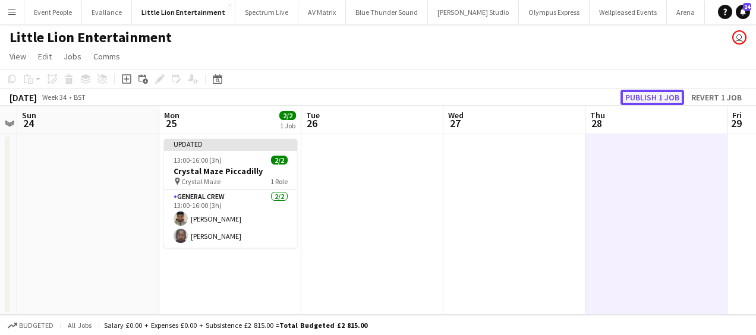
click at [667, 92] on button "Publish 1 job" at bounding box center [653, 97] width 64 height 15
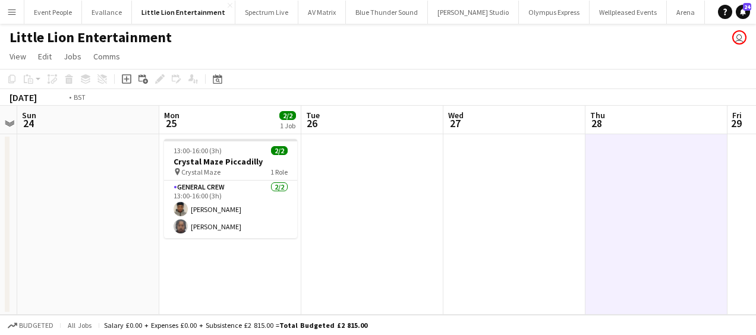
click at [195, 229] on app-calendar-viewport "Thu 21 Fri 22 Sat 23 Sun 24 Mon 25 2/2 1 Job Tue 26 Wed 27 Thu 28 Fri 29 Sat 30…" at bounding box center [378, 210] width 756 height 209
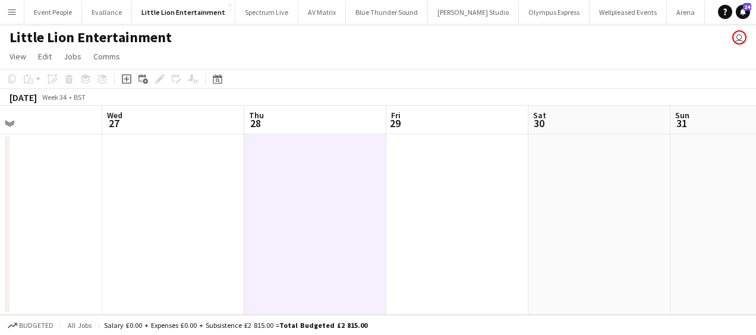
drag, startPoint x: 484, startPoint y: 226, endPoint x: 243, endPoint y: 211, distance: 242.4
click at [242, 212] on app-calendar-viewport "Sat 23 Sun 24 Mon 25 2/2 1 Job Tue 26 Wed 27 Thu 28 Fri 29 Sat 30 Sun 31 Mon 1 …" at bounding box center [378, 210] width 756 height 209
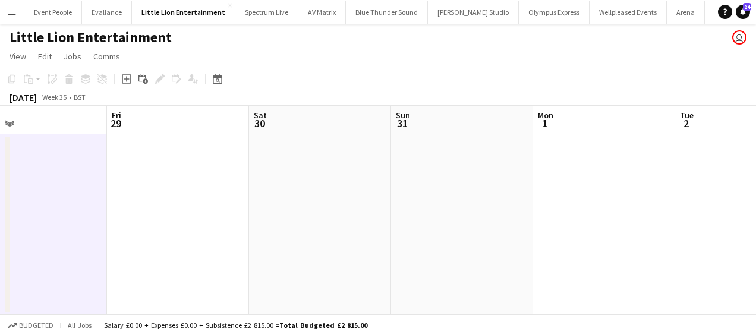
click at [271, 212] on app-calendar-viewport "Mon 25 2/2 1 Job Tue 26 Wed 27 Thu 28 Fri 29 Sat 30 Sun 31 Mon 1 Tue 2 Wed 3 Th…" at bounding box center [378, 210] width 756 height 209
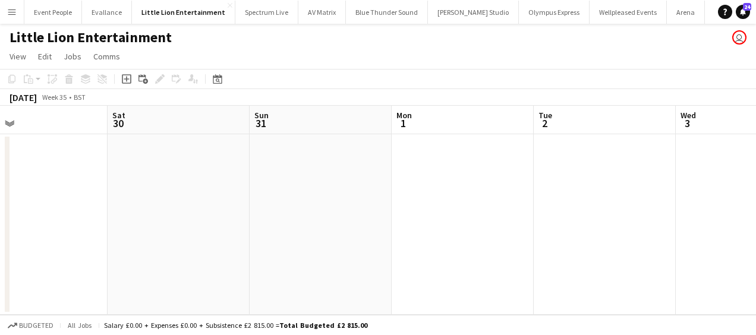
drag, startPoint x: 407, startPoint y: 213, endPoint x: 758, endPoint y: 221, distance: 350.8
click at [755, 221] on html "Menu Boards Boards Boards All jobs Status Workforce Workforce My Workforce Recr…" at bounding box center [378, 167] width 756 height 335
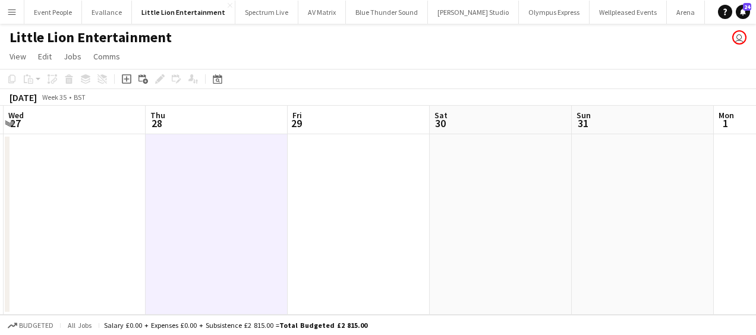
drag, startPoint x: 464, startPoint y: 225, endPoint x: 553, endPoint y: 228, distance: 89.2
click at [555, 227] on app-calendar-viewport "Mon 25 2/2 1 Job Tue 26 Wed 27 Thu 28 Fri 29 Sat 30 Sun 31 Mon 1 Tue 2 Wed 3 Th…" at bounding box center [378, 210] width 756 height 209
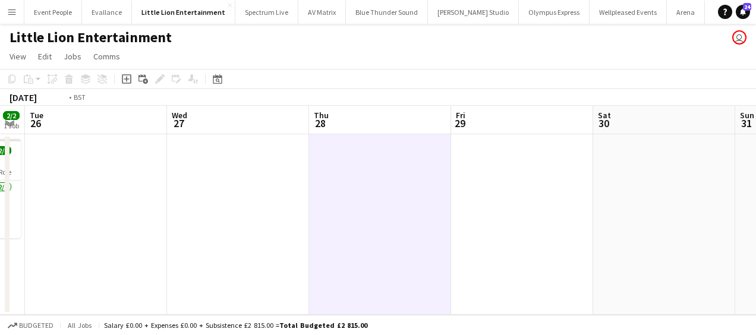
drag, startPoint x: 384, startPoint y: 225, endPoint x: 514, endPoint y: 228, distance: 129.6
click at [559, 228] on app-calendar-viewport "Sun 24 Mon 25 2/2 1 Job Tue 26 Wed 27 Thu 28 Fri 29 Sat 30 Sun 31 Mon 1 Tue 2 W…" at bounding box center [378, 210] width 756 height 209
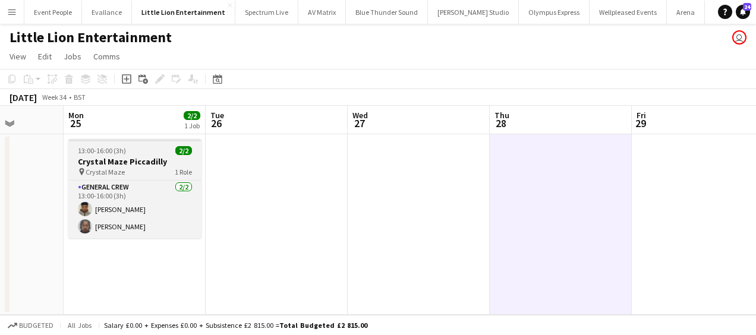
click at [100, 144] on app-job-card "13:00-16:00 (3h) 2/2 Crystal Maze Piccadilly pin Crystal Maze 1 Role General Cr…" at bounding box center [134, 188] width 133 height 99
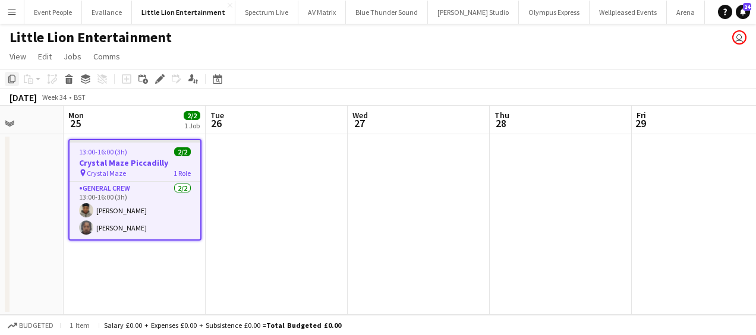
click at [6, 78] on div "Copy" at bounding box center [12, 79] width 14 height 14
click at [328, 245] on app-calendar-viewport "Fri 22 Sat 23 Sun 24 Mon 25 2/2 1 Job Tue 26 Wed 27 Thu 28 Fri 29 Sat 30 Sun 31…" at bounding box center [378, 210] width 756 height 209
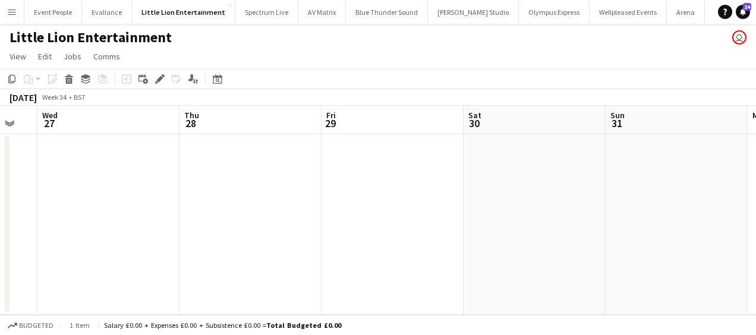
click at [275, 231] on app-calendar-viewport "Sun 24 Mon 25 2/2 1 Job Tue 26 Wed 27 Thu 28 Fri 29 Sat 30 Sun 31 Mon 1 Tue 2 W…" at bounding box center [378, 210] width 756 height 209
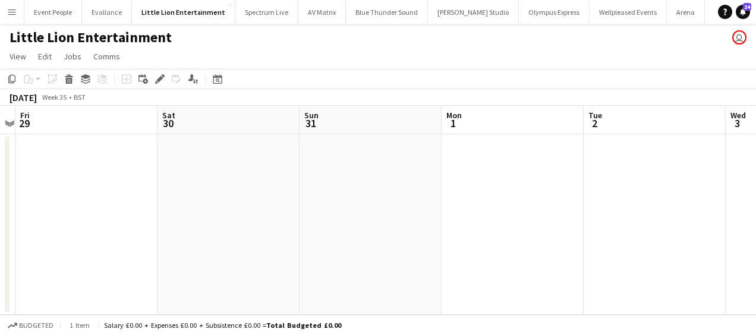
click at [524, 171] on app-date-cell at bounding box center [513, 224] width 142 height 181
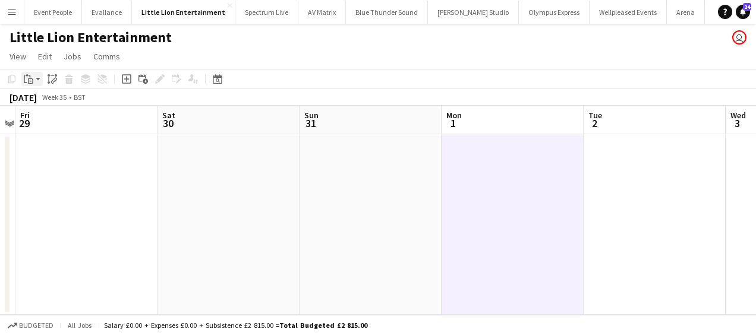
click at [30, 81] on icon "Paste" at bounding box center [29, 79] width 10 height 10
click at [39, 99] on link "Paste Ctrl+V" at bounding box center [88, 101] width 112 height 11
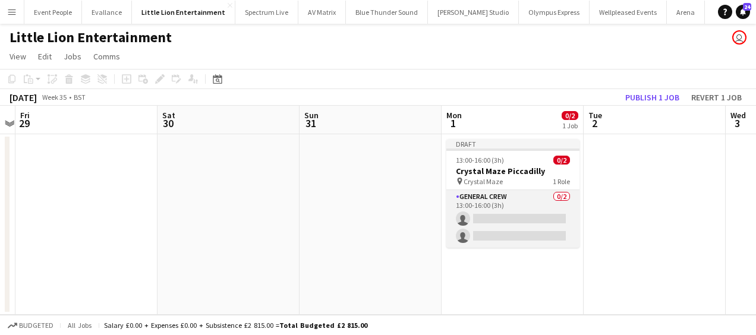
click at [481, 213] on app-card-role "General Crew 0/2 13:00-16:00 (3h) single-neutral-actions single-neutral-actions" at bounding box center [512, 219] width 133 height 58
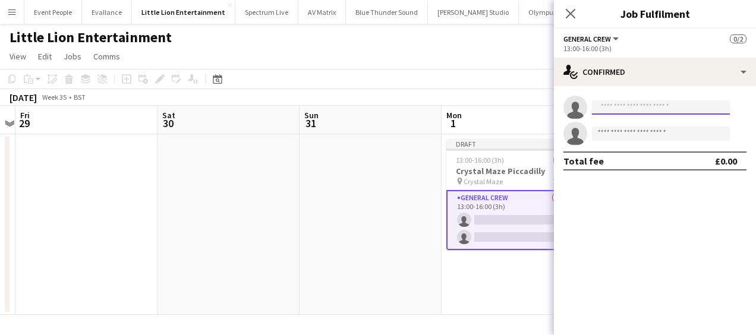
click at [661, 114] on input at bounding box center [661, 107] width 138 height 14
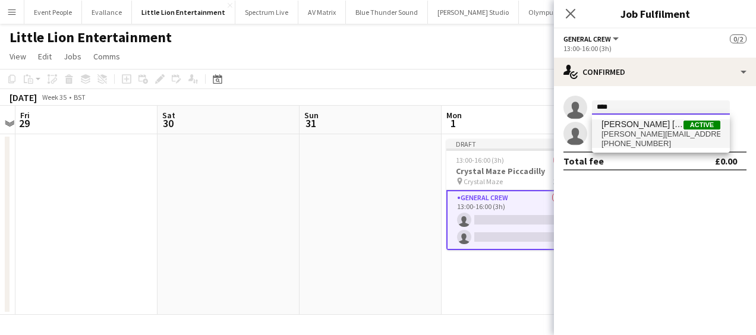
type input "****"
click at [661, 134] on span "[PERSON_NAME][EMAIL_ADDRESS][PERSON_NAME][PERSON_NAME][DOMAIN_NAME]" at bounding box center [661, 135] width 119 height 10
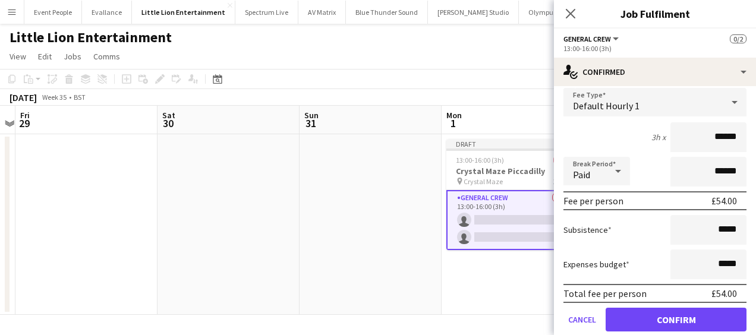
scroll to position [114, 0]
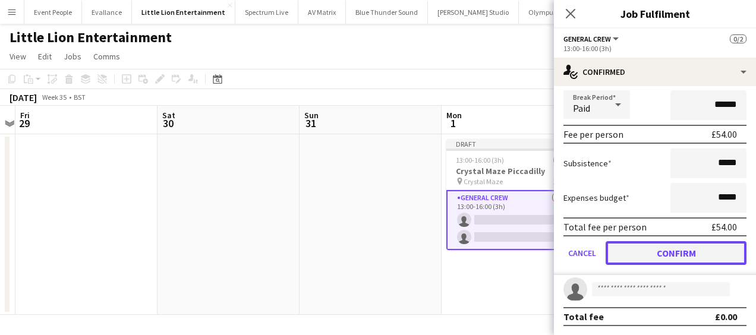
click at [669, 260] on button "Confirm" at bounding box center [676, 253] width 141 height 24
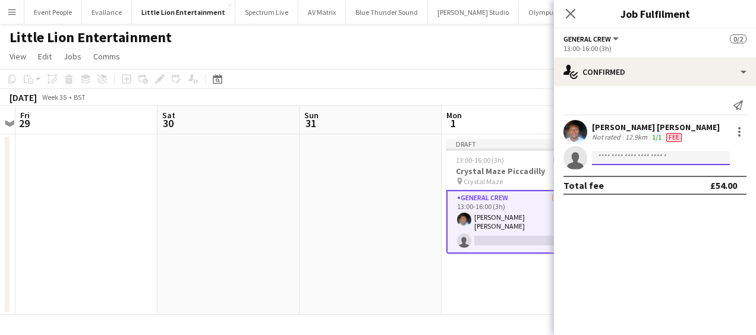
click at [655, 157] on input at bounding box center [661, 158] width 138 height 14
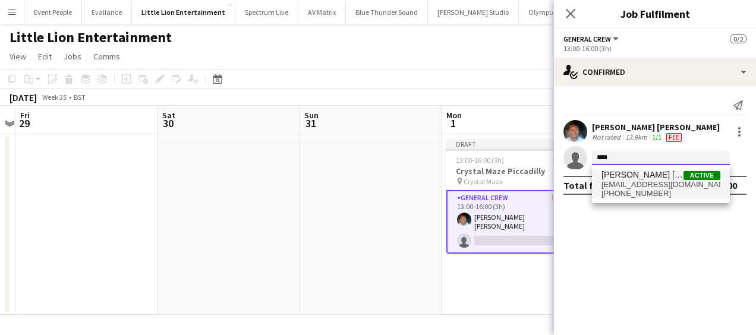
type input "****"
click at [657, 178] on span "Kane O’Neill Active" at bounding box center [661, 175] width 119 height 10
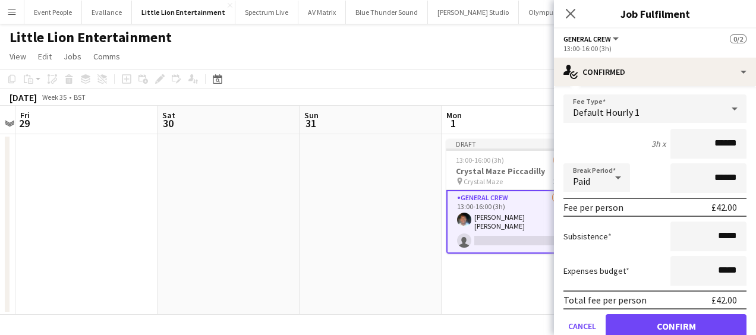
scroll to position [138, 0]
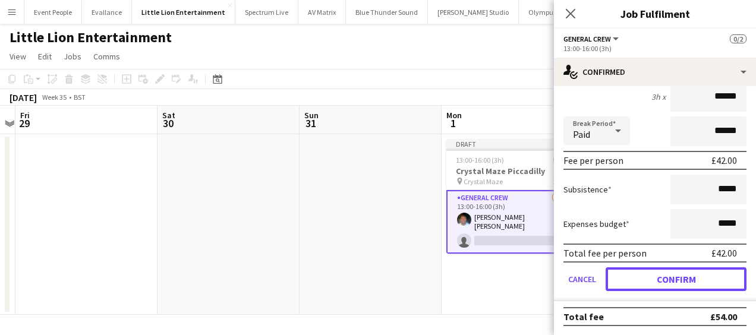
click at [673, 277] on button "Confirm" at bounding box center [676, 279] width 141 height 24
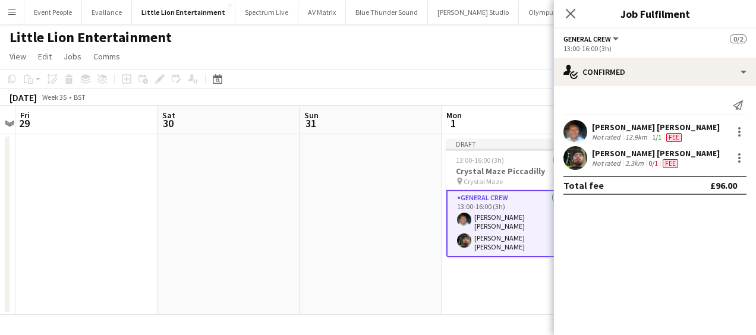
scroll to position [0, 0]
click at [568, 10] on icon "Close pop-in" at bounding box center [570, 13] width 11 height 11
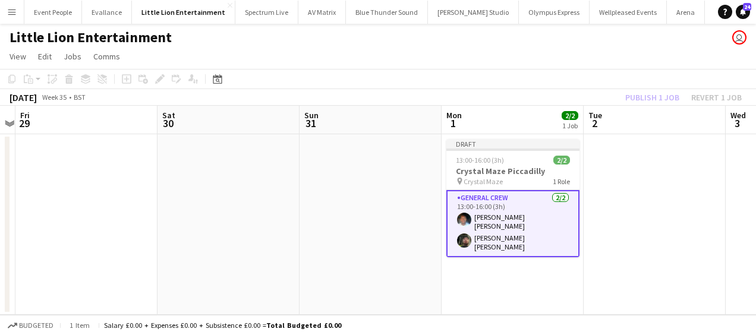
drag, startPoint x: 623, startPoint y: 212, endPoint x: 632, endPoint y: 133, distance: 79.6
click at [623, 212] on app-date-cell at bounding box center [655, 224] width 142 height 181
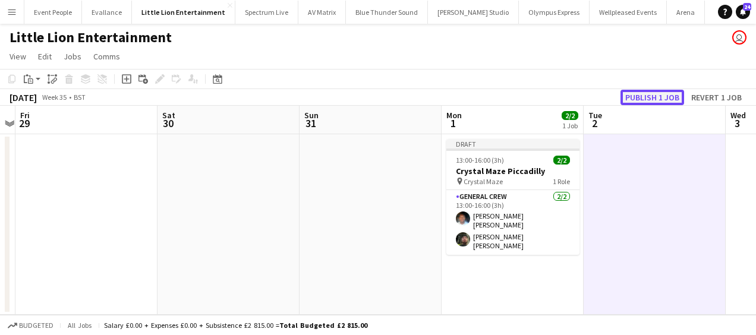
click at [660, 96] on button "Publish 1 job" at bounding box center [653, 97] width 64 height 15
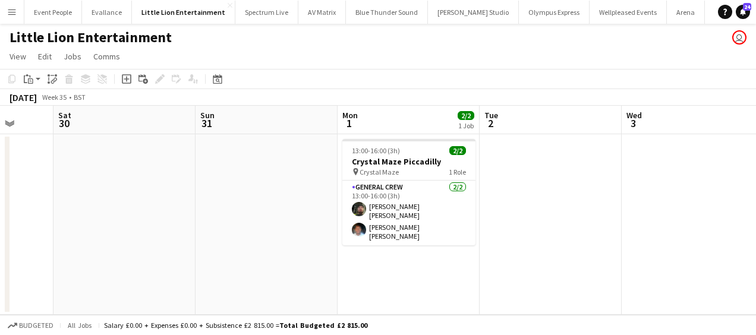
scroll to position [0, 556]
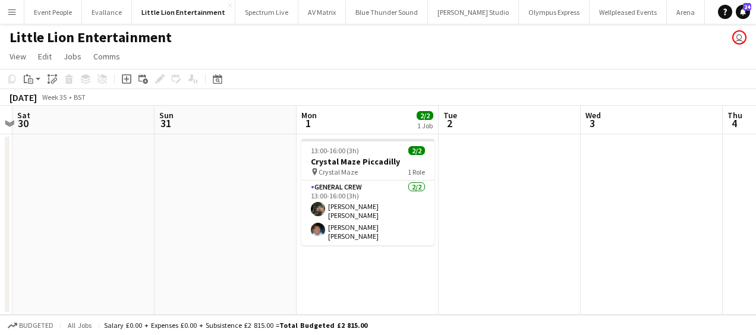
drag, startPoint x: 428, startPoint y: 189, endPoint x: 283, endPoint y: 191, distance: 145.0
click at [283, 191] on app-calendar-viewport "Tue 26 Wed 27 Thu 28 Fri 29 Sat 30 Sun 31 Mon 1 2/2 1 Job Tue 2 Wed 3 Thu 4 Fri…" at bounding box center [378, 210] width 756 height 209
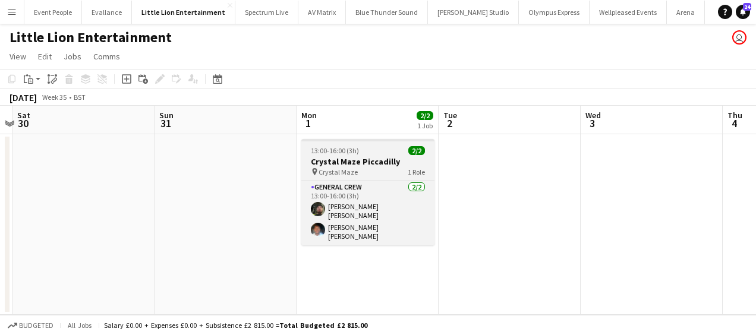
click at [370, 161] on h3 "Crystal Maze Piccadilly" at bounding box center [367, 161] width 133 height 11
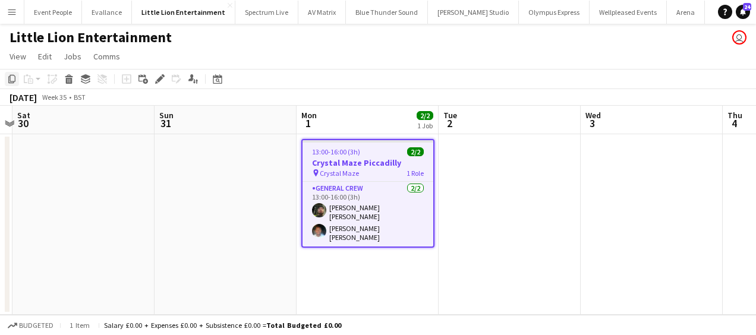
click at [10, 72] on div "Copy" at bounding box center [12, 79] width 14 height 14
click at [11, 76] on icon "Copy" at bounding box center [12, 79] width 10 height 10
drag, startPoint x: 547, startPoint y: 208, endPoint x: 158, endPoint y: 207, distance: 389.3
click at [177, 210] on app-calendar-viewport "Tue 26 Wed 27 Thu 28 Fri 29 Sat 30 Sun 31 Mon 1 2/2 1 Job Tue 2 Wed 3 Thu 4 Fri…" at bounding box center [378, 210] width 756 height 209
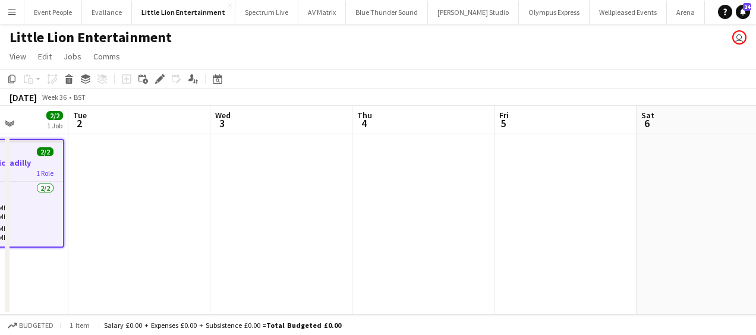
drag, startPoint x: 524, startPoint y: 206, endPoint x: 423, endPoint y: 185, distance: 103.6
click at [260, 189] on app-calendar-viewport "Sat 30 Sun 31 Mon 1 2/2 1 Job Tue 2 Wed 3 Thu 4 Fri 5 Sat 6 Sun 7 Mon 8 Tue 9 1…" at bounding box center [378, 210] width 756 height 209
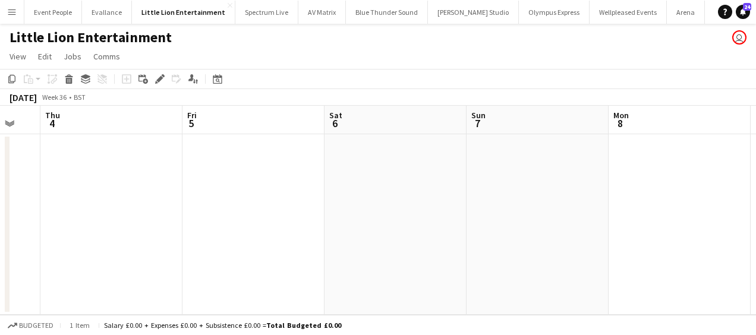
drag, startPoint x: 414, startPoint y: 185, endPoint x: 267, endPoint y: 184, distance: 146.8
click at [267, 184] on app-calendar-viewport "Mon 1 2/2 1 Job Tue 2 Wed 3 Thu 4 Fri 5 Sat 6 Sun 7 Mon 8 Tue 9 Wed 10 Thu 11 1…" at bounding box center [378, 210] width 756 height 209
click at [480, 161] on app-date-cell at bounding box center [533, 224] width 142 height 181
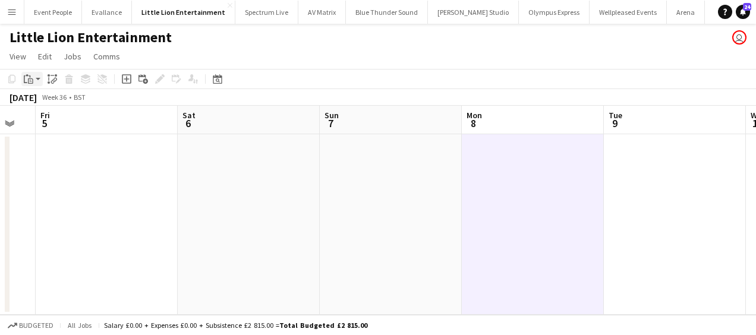
click at [34, 78] on div "Paste" at bounding box center [28, 79] width 14 height 14
click at [49, 105] on link "Paste Ctrl+V" at bounding box center [88, 101] width 112 height 11
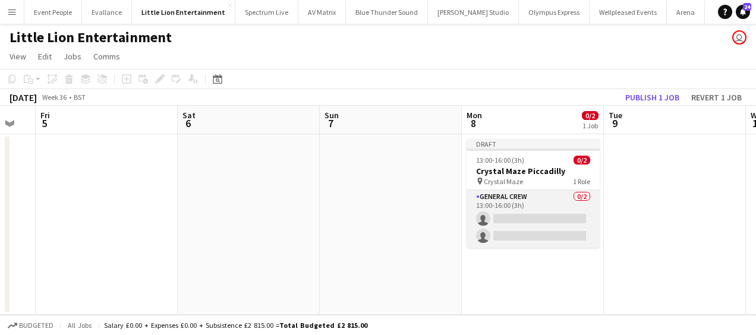
click at [530, 221] on app-card-role "General Crew 0/2 13:00-16:00 (3h) single-neutral-actions single-neutral-actions" at bounding box center [533, 219] width 133 height 58
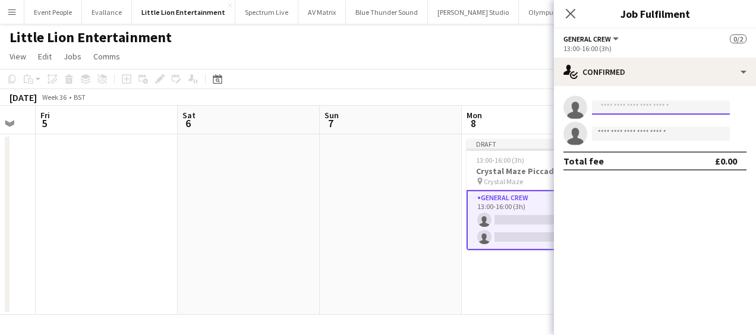
click at [641, 104] on input at bounding box center [661, 107] width 138 height 14
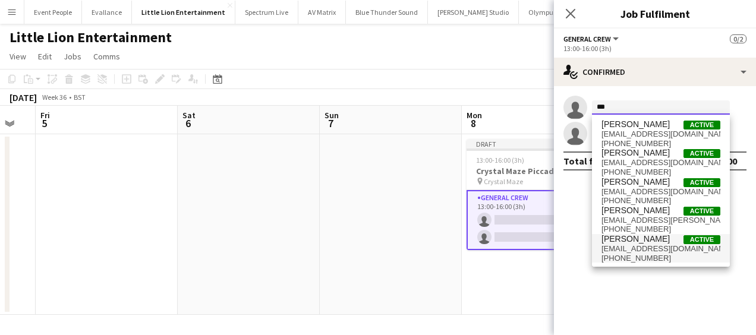
type input "***"
click at [625, 235] on span "[PERSON_NAME]" at bounding box center [636, 239] width 68 height 10
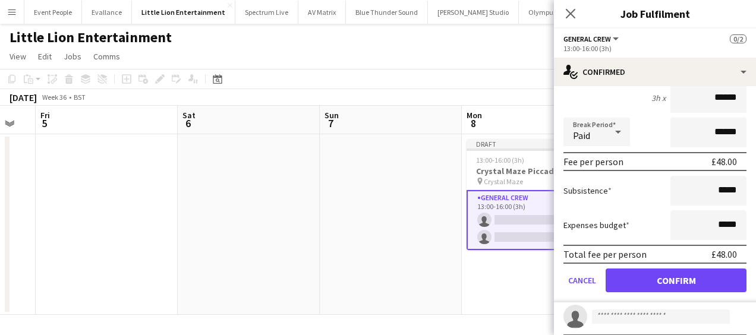
scroll to position [114, 0]
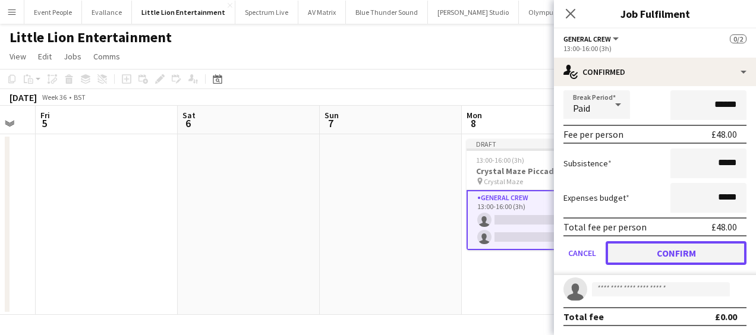
click at [668, 259] on button "Confirm" at bounding box center [676, 253] width 141 height 24
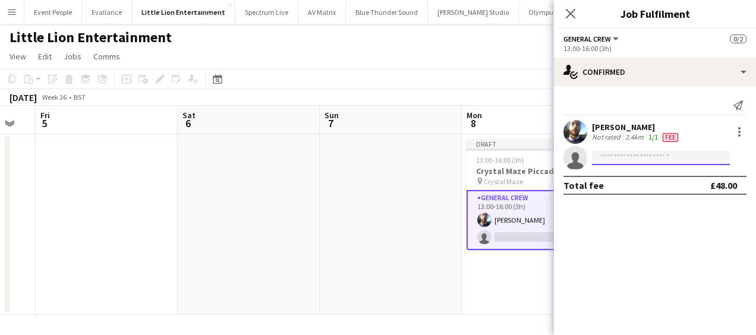
click at [622, 160] on input at bounding box center [661, 158] width 138 height 14
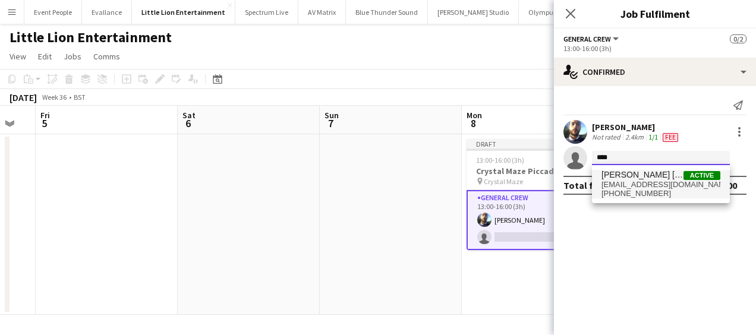
type input "****"
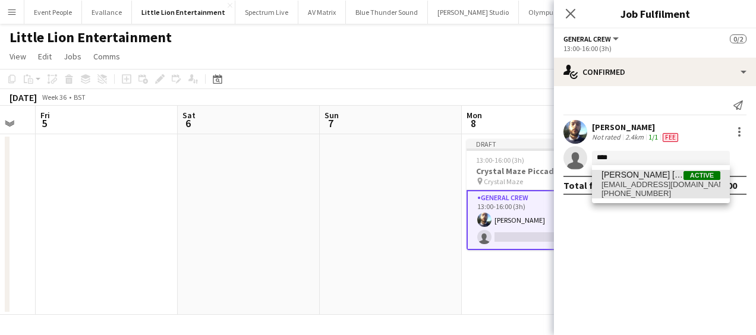
click at [633, 174] on span "[PERSON_NAME] [PERSON_NAME]" at bounding box center [643, 175] width 82 height 10
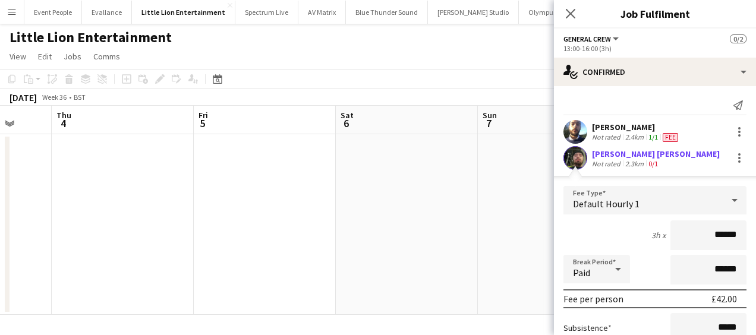
drag, startPoint x: 369, startPoint y: 240, endPoint x: 174, endPoint y: 240, distance: 195.0
click at [212, 240] on app-calendar-viewport "Mon 1 2/2 1 Job Tue 2 Wed 3 Thu 4 Fri 5 Sat 6 Sun 7 Mon 8 1/2 1 Job Tue 9 Wed 1…" at bounding box center [378, 210] width 756 height 209
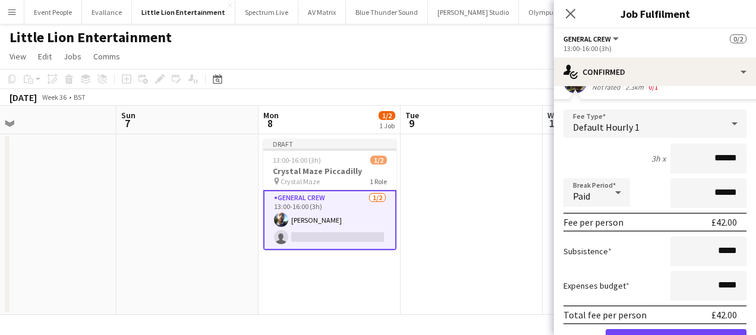
scroll to position [138, 0]
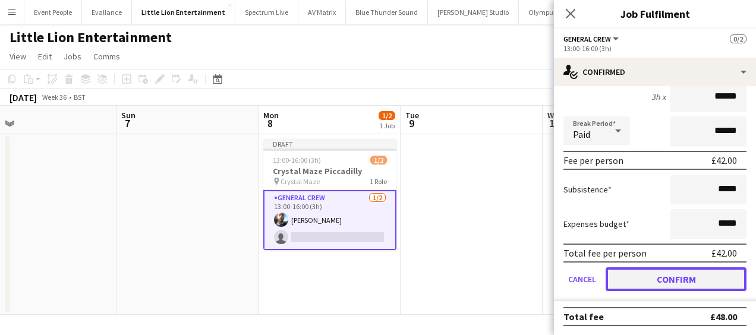
click at [670, 280] on button "Confirm" at bounding box center [676, 279] width 141 height 24
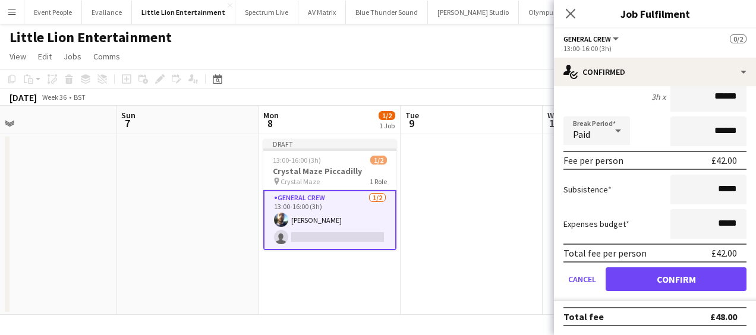
scroll to position [0, 0]
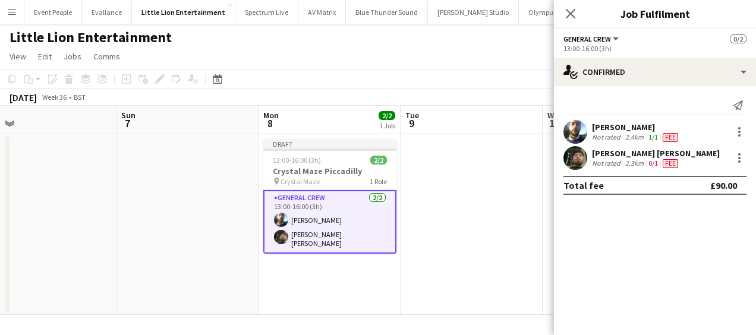
drag, startPoint x: 477, startPoint y: 168, endPoint x: 287, endPoint y: 176, distance: 189.8
click at [308, 176] on app-calendar-viewport "Wed 3 Thu 4 Fri 5 Sat 6 Sun 7 Mon 8 2/2 1 Job Tue 9 Wed 10 Thu 11 Fri 12 Sat 13…" at bounding box center [378, 210] width 756 height 209
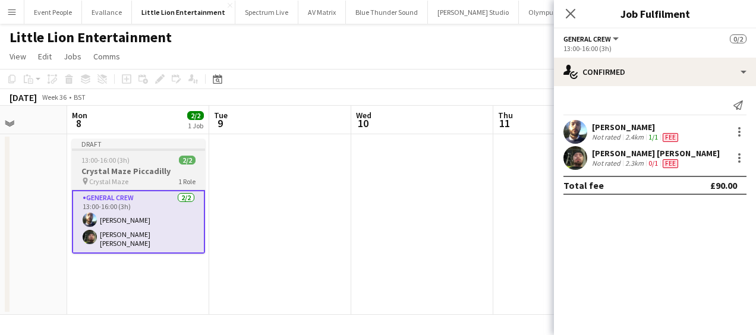
click at [125, 171] on h3 "Crystal Maze Piccadilly" at bounding box center [138, 171] width 133 height 11
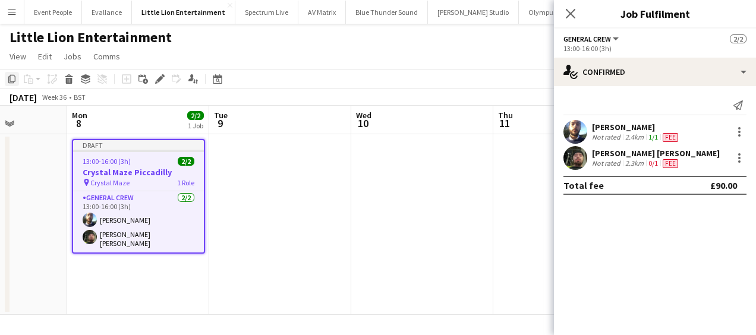
click at [7, 74] on icon "Copy" at bounding box center [12, 79] width 10 height 10
click at [237, 242] on app-calendar-viewport "Fri 5 Sat 6 Sun 7 Mon 8 2/2 1 Job Tue 9 Wed 10 Thu 11 Fri 12 Sat 13 Sun 14 Mon …" at bounding box center [378, 210] width 756 height 209
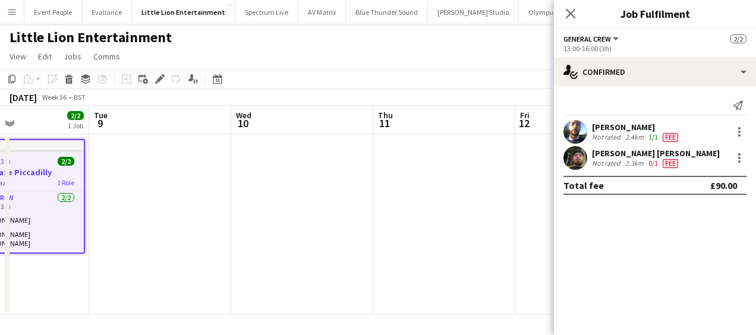
drag, startPoint x: 402, startPoint y: 231, endPoint x: 223, endPoint y: 239, distance: 179.7
click at [169, 247] on app-calendar-viewport "Fri 5 Sat 6 Sun 7 Mon 8 2/2 1 Job Tue 9 Wed 10 Thu 11 Fri 12 Sat 13 Sun 14 Mon …" at bounding box center [378, 210] width 756 height 209
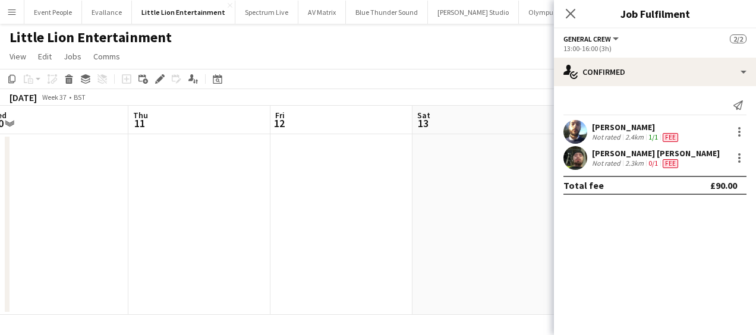
drag, startPoint x: 222, startPoint y: 245, endPoint x: 150, endPoint y: 240, distance: 72.1
click at [124, 245] on app-calendar-viewport "Sun 7 Mon 8 2/2 1 Job Tue 9 Wed 10 Thu 11 Fri 12 Sat 13 Sun 14 Mon 15 Tue 16 We…" at bounding box center [378, 210] width 756 height 209
drag, startPoint x: 237, startPoint y: 246, endPoint x: 166, endPoint y: 247, distance: 70.7
click at [166, 247] on app-calendar-viewport "Tue 9 Wed 10 Thu 11 Fri 12 Sat 13 Sun 14 Mon 15 Tue 16 Wed 17 Thu 18 Fri 19" at bounding box center [378, 210] width 756 height 209
drag, startPoint x: 211, startPoint y: 256, endPoint x: 158, endPoint y: 248, distance: 53.4
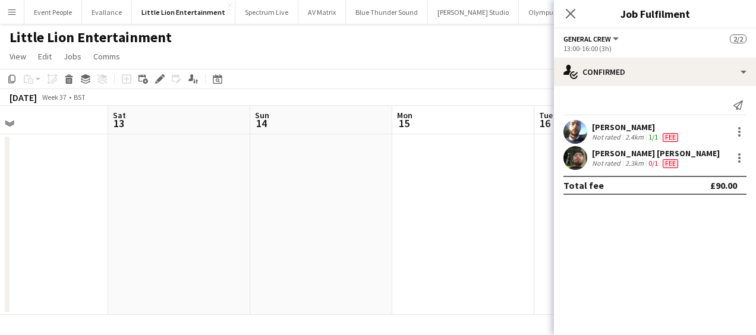
click at [133, 259] on app-calendar-viewport "Tue 9 Wed 10 Thu 11 Fri 12 Sat 13 Sun 14 Mon 15 Tue 16 Wed 17 Thu 18 Fri 19" at bounding box center [378, 210] width 756 height 209
drag, startPoint x: 144, startPoint y: 219, endPoint x: 449, endPoint y: 212, distance: 304.4
click at [449, 212] on app-calendar-viewport "Tue 9 Wed 10 Thu 11 Fri 12 Sat 13 Sun 14 Mon 15 Tue 16 Wed 17 Thu 18 Fri 19" at bounding box center [378, 210] width 756 height 209
drag, startPoint x: 154, startPoint y: 222, endPoint x: 368, endPoint y: 218, distance: 214.0
click at [417, 215] on app-calendar-viewport "Tue 9 Wed 10 Thu 11 Fri 12 Sat 13 Sun 14 Mon 15 Tue 16 Wed 17 Thu 18 Fri 19" at bounding box center [378, 210] width 756 height 209
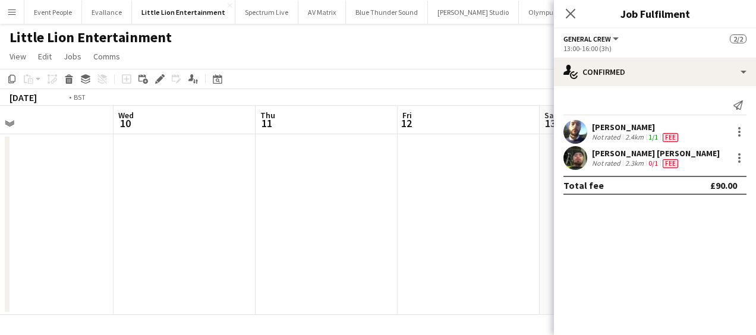
drag, startPoint x: 367, startPoint y: 212, endPoint x: 267, endPoint y: 225, distance: 100.7
click at [411, 212] on app-calendar-viewport "Sun 7 Mon 8 2/2 1 Job Tue 9 Wed 10 Thu 11 Fri 12 Sat 13 Sun 14 Mon 15 Tue 16 We…" at bounding box center [378, 210] width 756 height 209
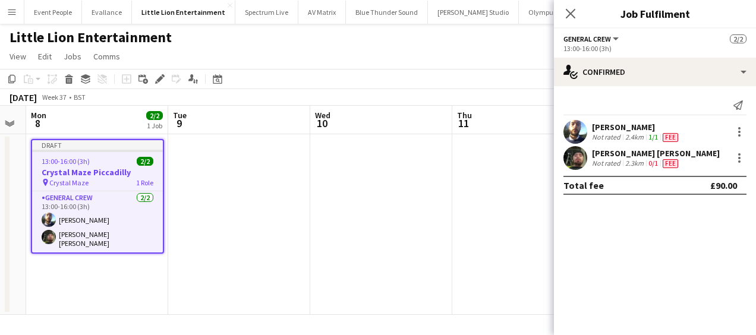
drag, startPoint x: 472, startPoint y: 214, endPoint x: 462, endPoint y: 216, distance: 9.7
click at [466, 216] on app-calendar-viewport "Fri 5 Sat 6 Sun 7 Mon 8 2/2 1 Job Tue 9 Wed 10 Thu 11 Fri 12 Sat 13 Sun 14 Mon …" at bounding box center [378, 210] width 756 height 209
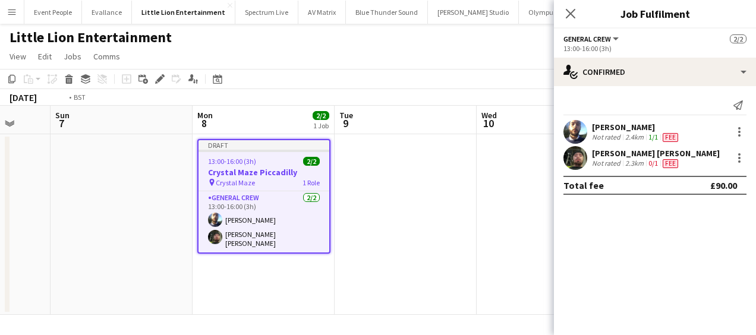
drag, startPoint x: 465, startPoint y: 215, endPoint x: 276, endPoint y: 212, distance: 189.1
click at [177, 229] on app-calendar-viewport "Thu 4 Fri 5 Sat 6 Sun 7 Mon 8 2/2 1 Job Tue 9 Wed 10 Thu 11 Fri 12 Sat 13 Sun 1…" at bounding box center [378, 210] width 756 height 209
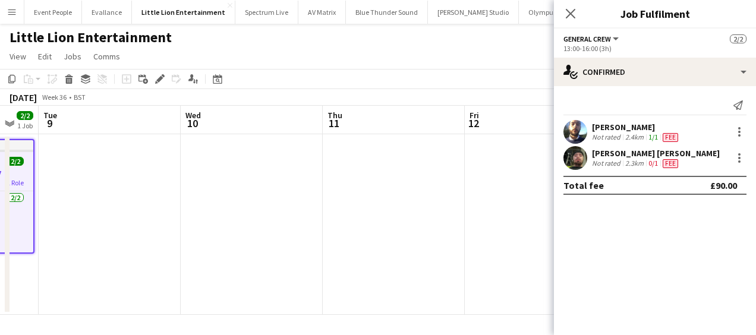
drag, startPoint x: 439, startPoint y: 209, endPoint x: 381, endPoint y: 191, distance: 60.2
click at [172, 229] on app-calendar-viewport "Sat 6 Sun 7 Mon 8 2/2 1 Job Tue 9 Wed 10 Thu 11 Fri 12 Sat 13 Sun 14 Mon 15 Tue…" at bounding box center [378, 210] width 756 height 209
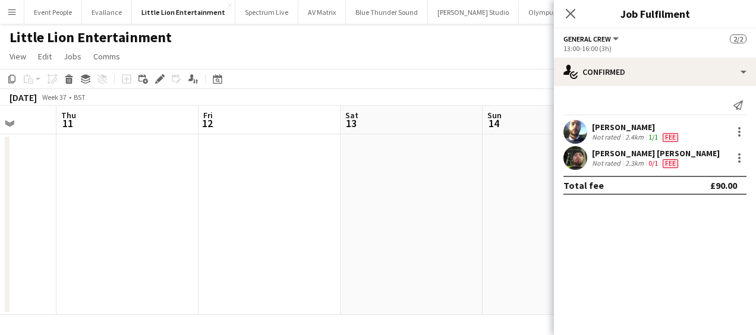
click at [113, 219] on app-calendar-viewport "Mon 8 2/2 1 Job Tue 9 Wed 10 Thu 11 Fri 12 Sat 13 Sun 14 Mon 15 Tue 16 Wed 17 T…" at bounding box center [378, 210] width 756 height 209
drag, startPoint x: 271, startPoint y: 200, endPoint x: 97, endPoint y: 217, distance: 174.4
click at [88, 225] on app-calendar-viewport "Wed 10 Thu 11 Fri 12 Sat 13 Sun 14 Mon 15 Tue 16 Wed 17 Thu 18 Fri 19 Sat 20" at bounding box center [378, 210] width 756 height 209
drag, startPoint x: 253, startPoint y: 187, endPoint x: 152, endPoint y: 159, distance: 104.1
click at [253, 186] on app-date-cell at bounding box center [262, 224] width 142 height 181
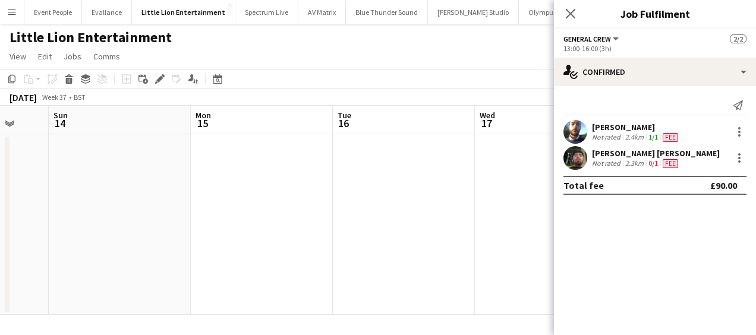
scroll to position [0, 520]
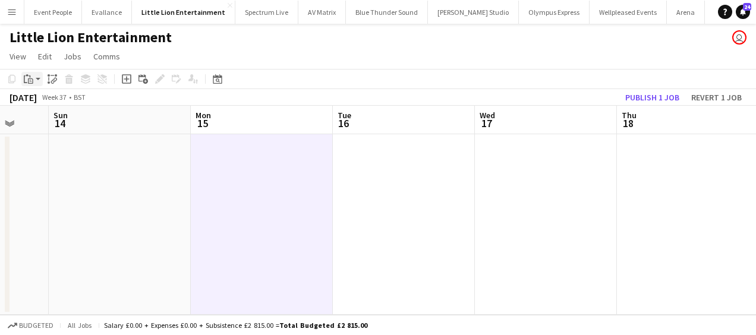
click at [30, 77] on icon "Paste" at bounding box center [29, 79] width 10 height 10
drag, startPoint x: 55, startPoint y: 100, endPoint x: 275, endPoint y: 118, distance: 220.6
click at [56, 100] on link "Paste Ctrl+V" at bounding box center [88, 101] width 112 height 11
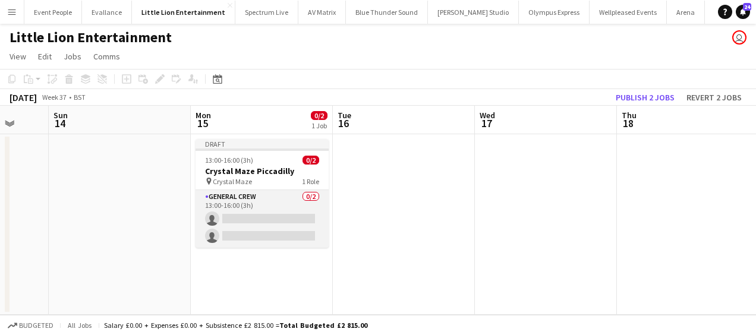
click at [307, 211] on app-card-role "General Crew 0/2 13:00-16:00 (3h) single-neutral-actions single-neutral-actions" at bounding box center [262, 219] width 133 height 58
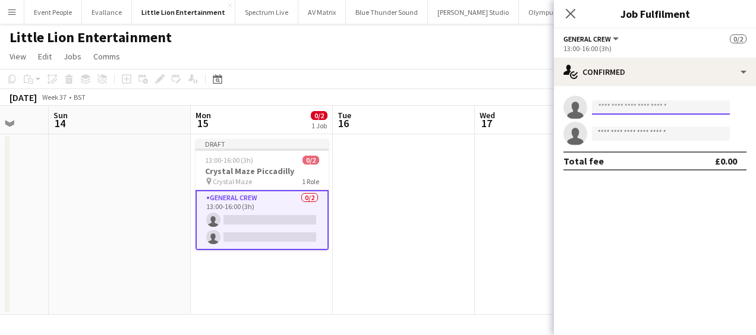
click at [671, 111] on input at bounding box center [661, 107] width 138 height 14
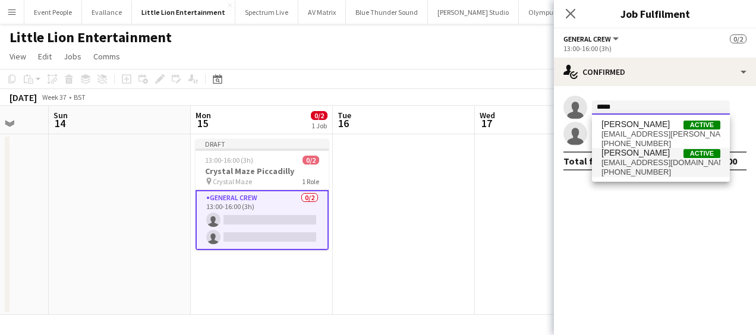
type input "*****"
click at [647, 161] on span "[EMAIL_ADDRESS][DOMAIN_NAME]" at bounding box center [661, 163] width 119 height 10
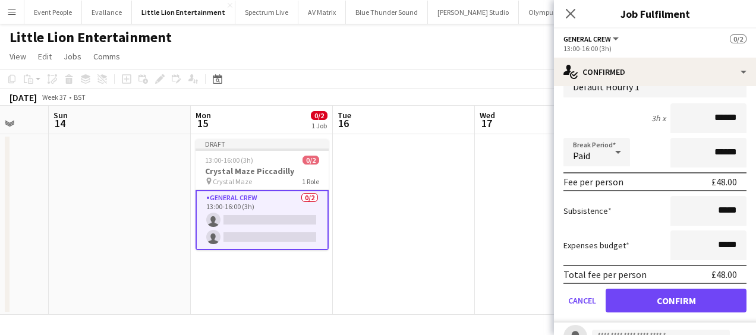
scroll to position [114, 0]
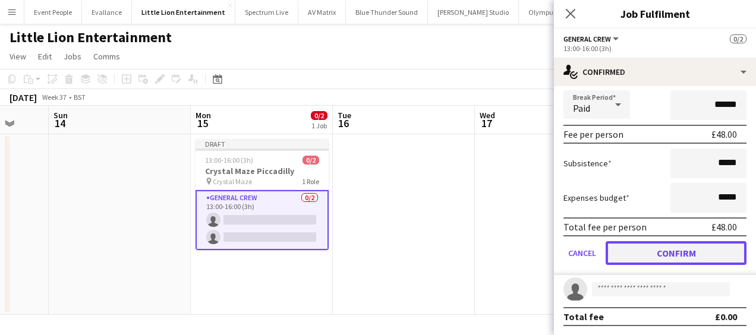
click at [670, 247] on button "Confirm" at bounding box center [676, 253] width 141 height 24
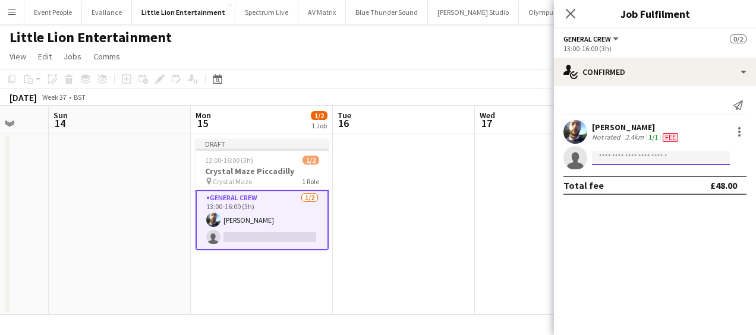
click at [635, 163] on input at bounding box center [661, 158] width 138 height 14
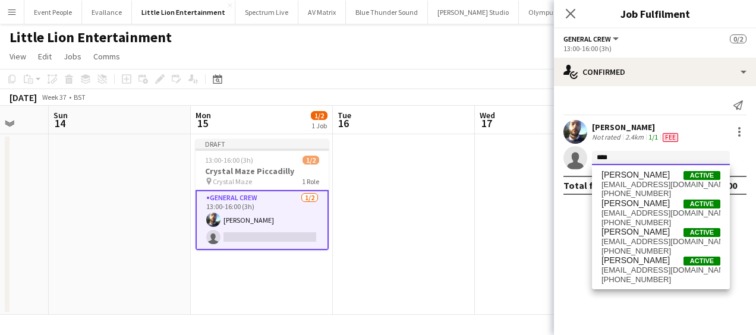
type input "****"
click at [657, 207] on span "[PERSON_NAME]" at bounding box center [636, 204] width 68 height 10
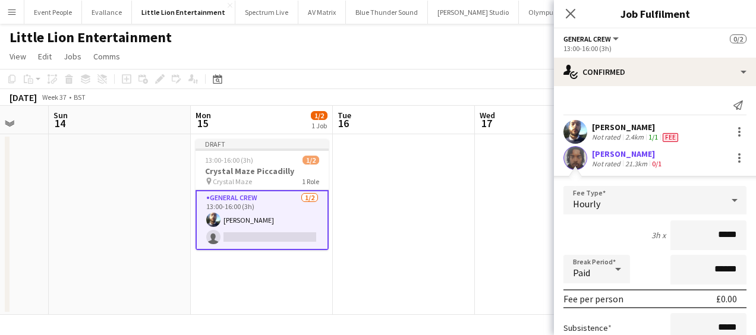
drag, startPoint x: 738, startPoint y: 235, endPoint x: 758, endPoint y: 235, distance: 19.6
click at [755, 235] on html "Menu Boards Boards Boards All jobs Status Workforce Workforce My Workforce Recr…" at bounding box center [378, 167] width 756 height 335
type input "******"
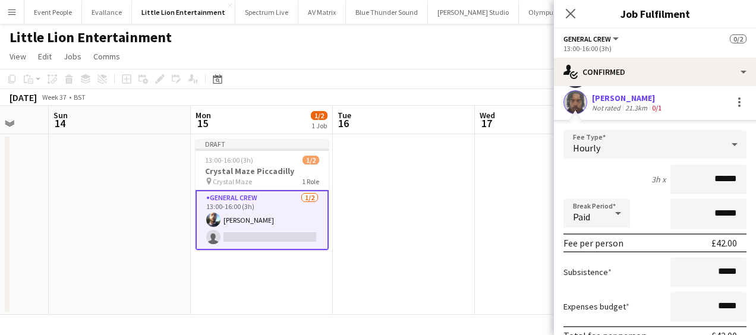
scroll to position [119, 0]
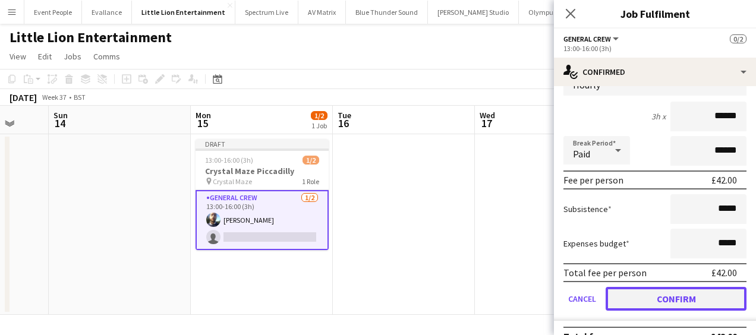
click at [680, 299] on button "Confirm" at bounding box center [676, 299] width 141 height 24
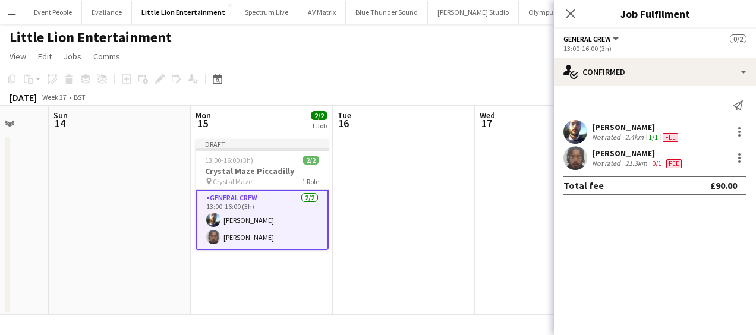
scroll to position [0, 0]
click at [527, 215] on app-date-cell at bounding box center [546, 224] width 142 height 181
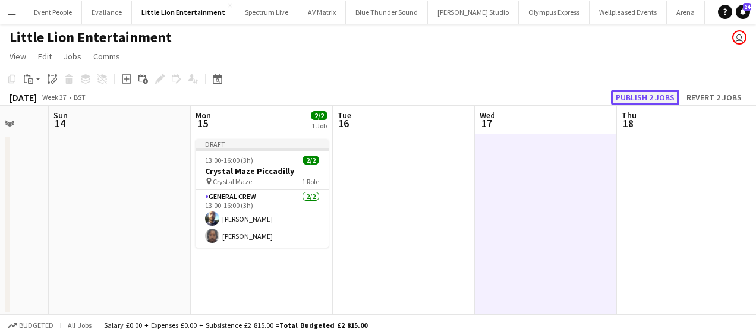
click at [650, 99] on button "Publish 2 jobs" at bounding box center [645, 97] width 68 height 15
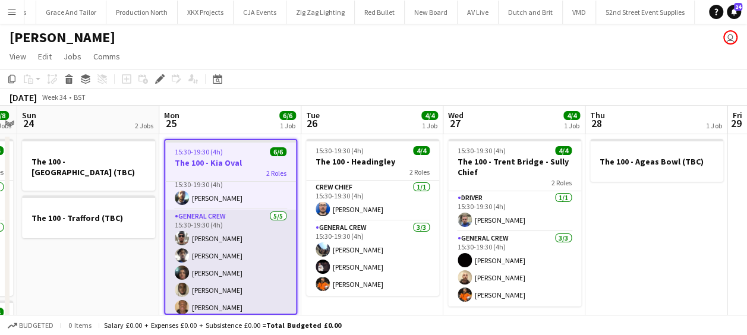
scroll to position [17, 0]
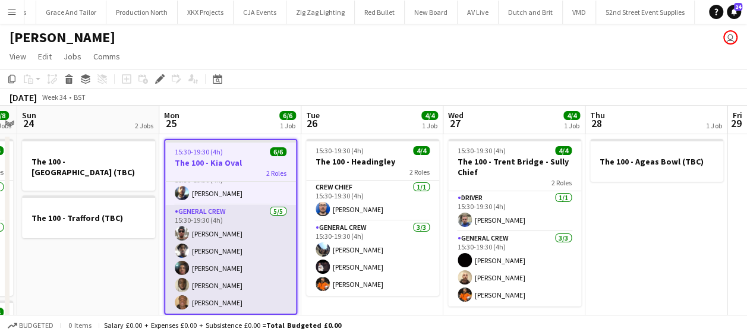
click at [215, 267] on app-card-role "General Crew [DATE] 15:30-19:30 (4h) [PERSON_NAME] [PERSON_NAME] [PERSON_NAME] …" at bounding box center [230, 259] width 131 height 109
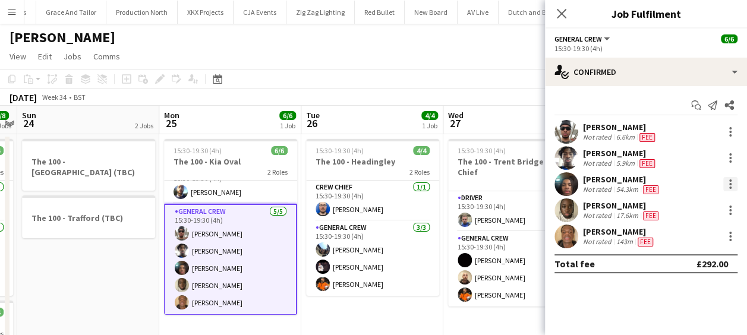
click at [730, 185] on div at bounding box center [730, 184] width 14 height 14
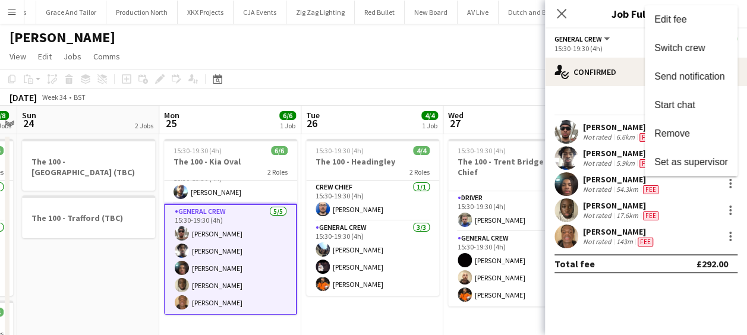
click at [682, 137] on span "Remove" at bounding box center [672, 133] width 36 height 10
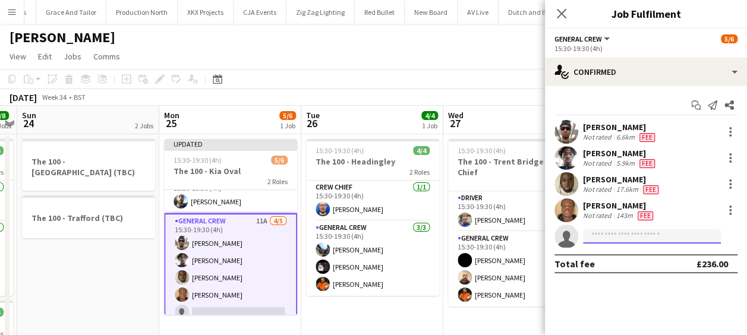
click at [609, 235] on input at bounding box center [652, 236] width 138 height 14
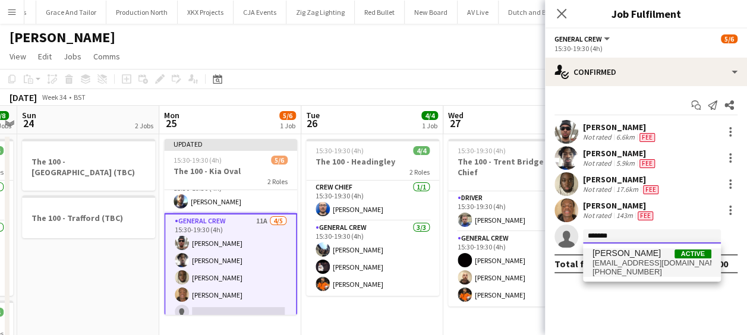
type input "*******"
click at [625, 254] on span "[PERSON_NAME]" at bounding box center [627, 253] width 68 height 10
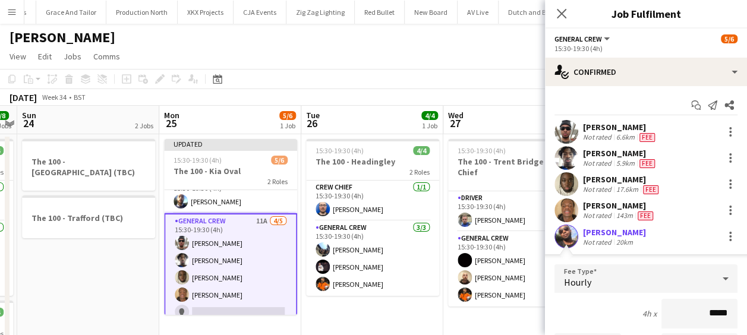
scroll to position [59, 0]
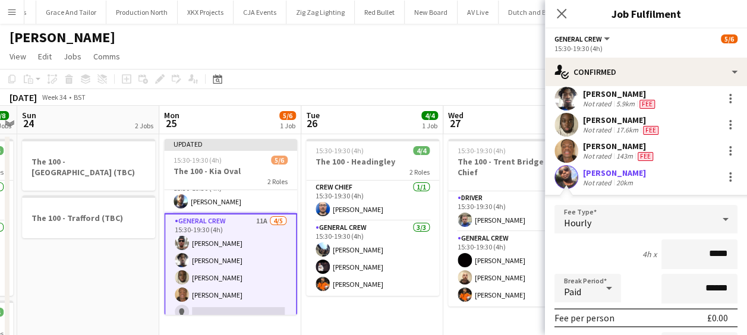
drag, startPoint x: 684, startPoint y: 254, endPoint x: 753, endPoint y: 265, distance: 69.9
click at [747, 265] on html "Menu Boards Boards Boards All jobs Status Workforce Workforce My Workforce Recr…" at bounding box center [373, 266] width 747 height 533
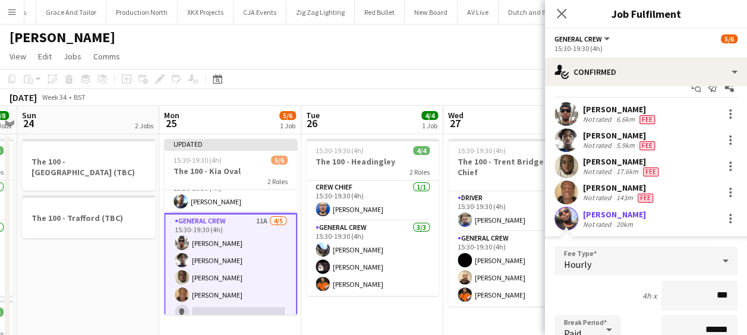
scroll to position [0, 0]
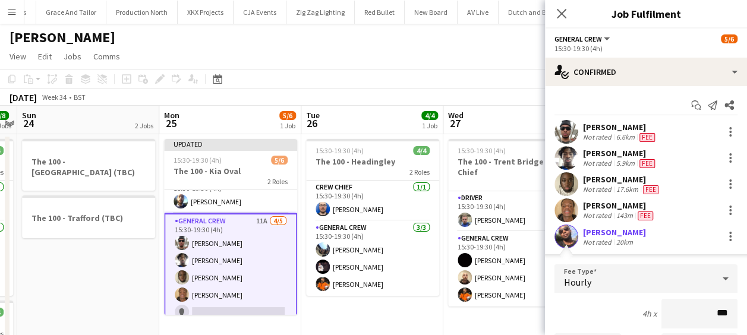
type input "******"
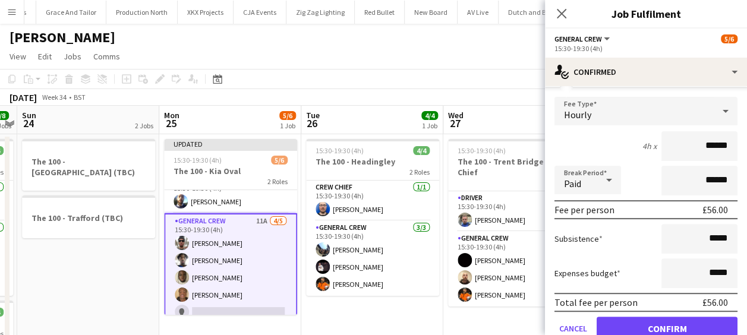
scroll to position [217, 0]
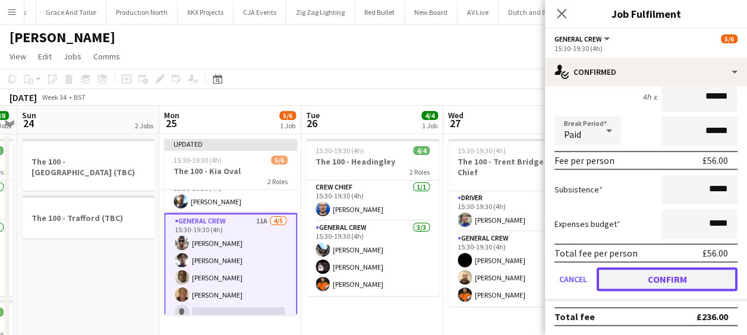
click at [680, 277] on button "Confirm" at bounding box center [667, 279] width 141 height 24
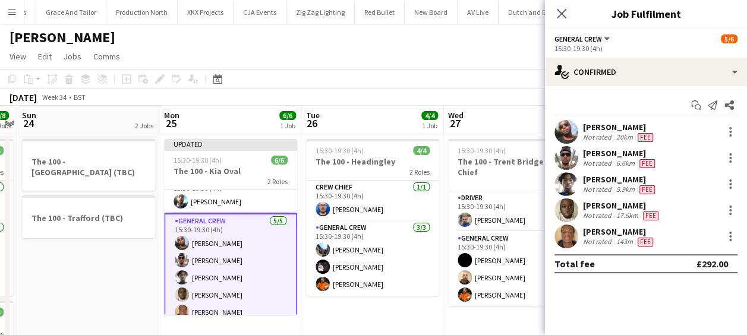
scroll to position [0, 0]
click at [41, 282] on app-date-cell "The 100 - [GEOGRAPHIC_DATA] (TBC) The 100 - Trafford (TBC)" at bounding box center [88, 323] width 142 height 378
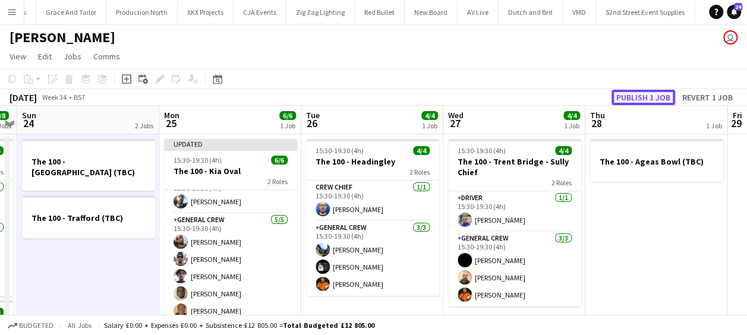
click at [646, 95] on button "Publish 1 job" at bounding box center [644, 97] width 64 height 15
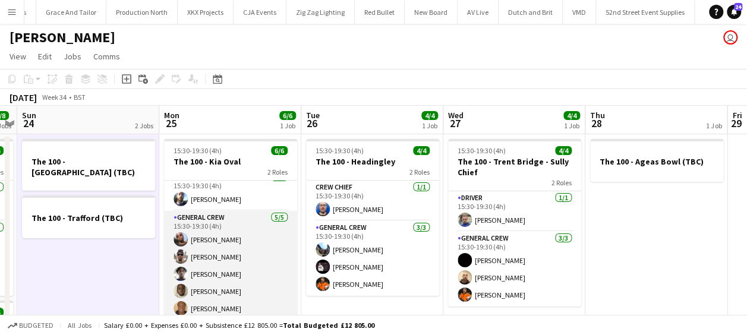
scroll to position [15, 0]
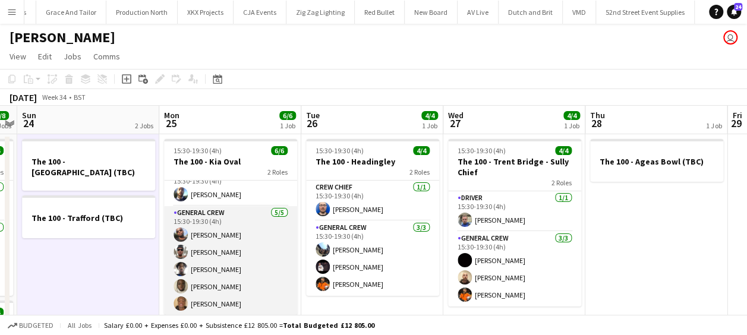
click at [222, 282] on app-card-role "General Crew [DATE] 15:30-19:30 (4h) [PERSON_NAME] [PERSON_NAME] [PERSON_NAME] …" at bounding box center [230, 260] width 133 height 109
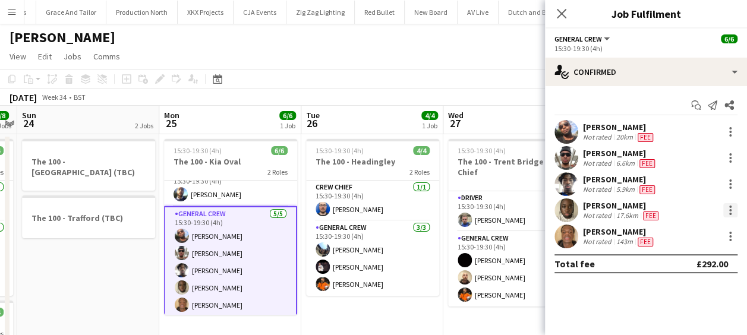
click at [731, 204] on div at bounding box center [730, 210] width 14 height 14
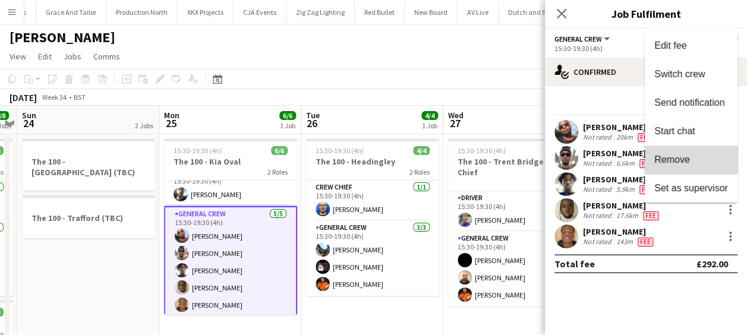
click at [669, 158] on span "Remove" at bounding box center [672, 160] width 36 height 10
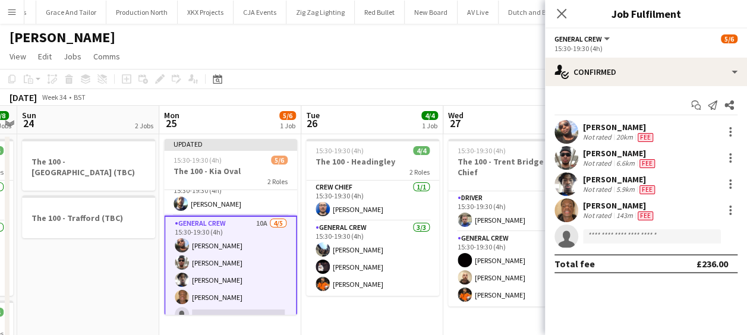
drag, startPoint x: 100, startPoint y: 251, endPoint x: 136, endPoint y: 241, distance: 36.5
click at [100, 251] on app-date-cell "The 100 - Sophia Gardens (TBC) The 100 - Trafford (TBC)" at bounding box center [88, 323] width 142 height 378
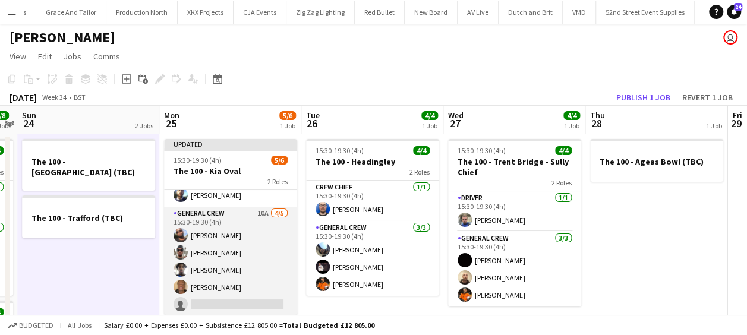
scroll to position [24, 0]
click at [218, 297] on app-card-role "General Crew 10A 4/5 15:30-19:30 (4h) David Ryan Stefan Simpson-Soye Tayeeb Ala…" at bounding box center [230, 260] width 133 height 109
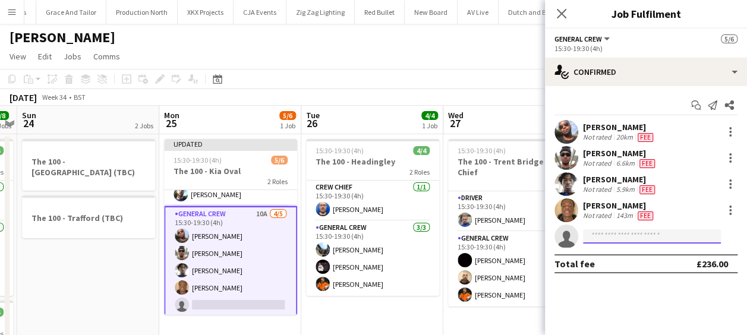
click at [609, 239] on input at bounding box center [652, 236] width 138 height 14
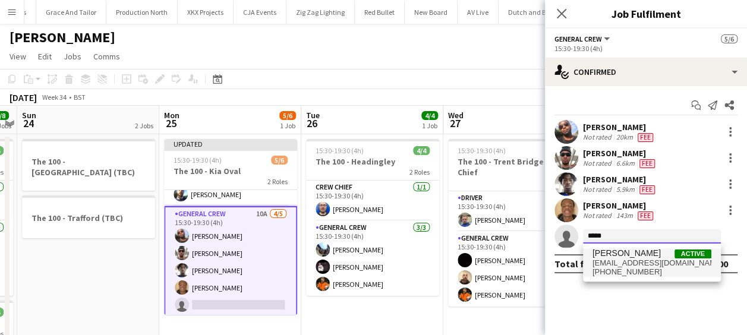
type input "*****"
click at [647, 256] on span "[PERSON_NAME]" at bounding box center [627, 253] width 68 height 10
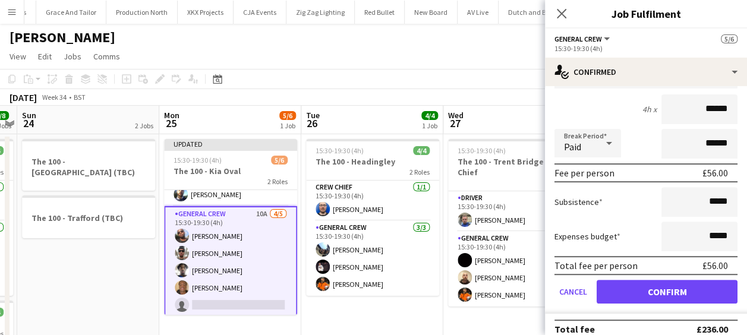
scroll to position [217, 0]
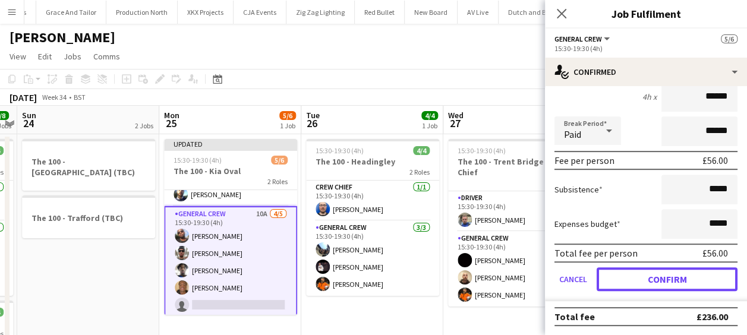
click at [665, 271] on button "Confirm" at bounding box center [667, 279] width 141 height 24
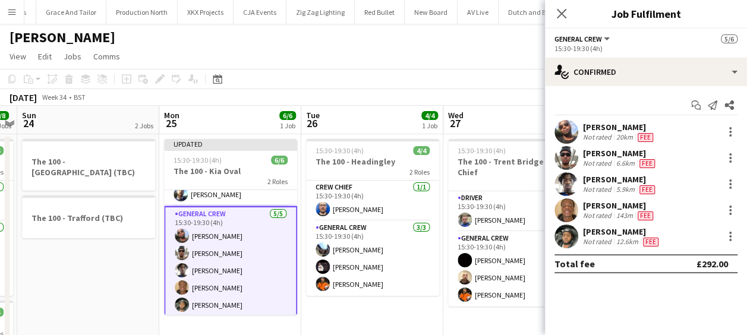
scroll to position [0, 0]
click at [469, 83] on app-toolbar "Copy Paste Paste Ctrl+V Paste with crew Ctrl+Shift+V Paste linked Job [GEOGRAPH…" at bounding box center [373, 79] width 747 height 20
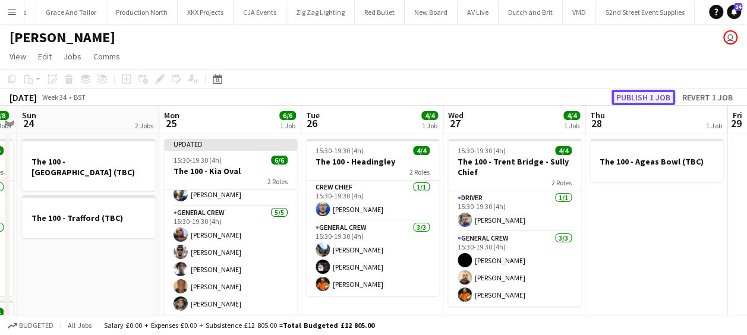
click at [632, 93] on button "Publish 1 job" at bounding box center [644, 97] width 64 height 15
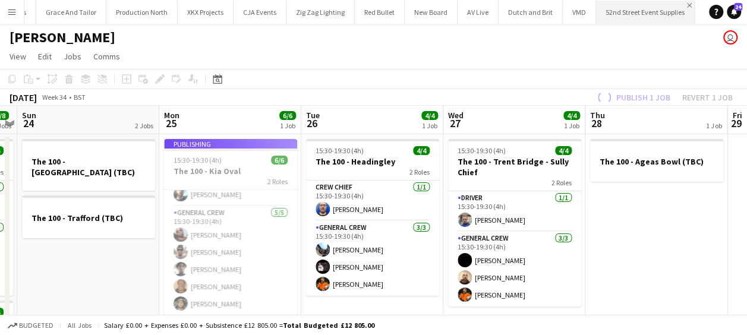
scroll to position [15, 0]
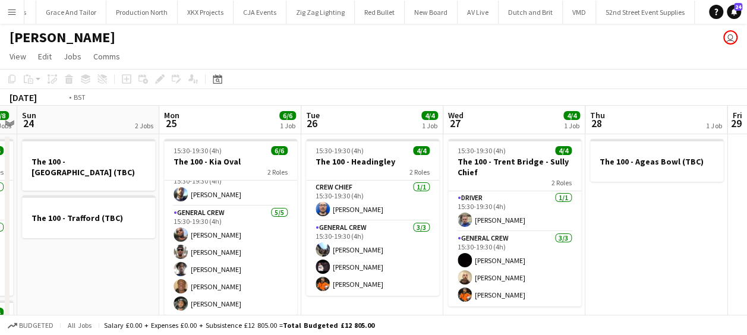
click at [403, 182] on app-calendar-viewport "Thu 21 6/6 1 Job Fri 22 1 Job Sat 23 8/8 2 Jobs Sun 24 2 Jobs Mon 25 6/6 1 Job …" at bounding box center [373, 309] width 747 height 407
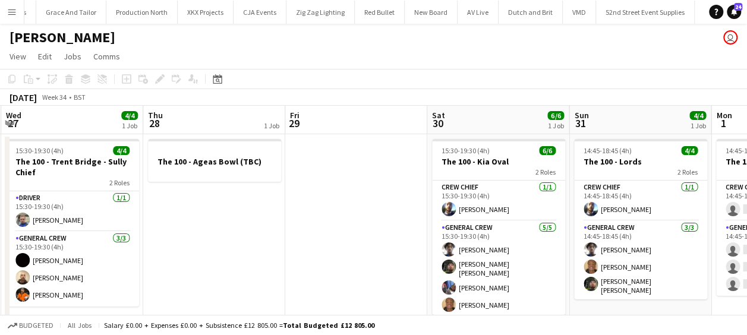
drag, startPoint x: 500, startPoint y: 201, endPoint x: 286, endPoint y: 180, distance: 215.6
click at [274, 178] on app-calendar-viewport "Sat 23 8/8 2 Jobs Sun 24 2 Jobs Mon 25 6/6 1 Job Tue 26 4/4 1 Job Wed 27 4/4 1 …" at bounding box center [373, 309] width 747 height 407
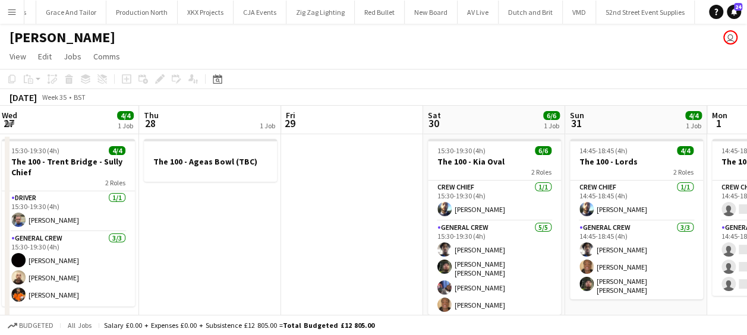
drag, startPoint x: 371, startPoint y: 200, endPoint x: 197, endPoint y: 196, distance: 174.2
click at [197, 197] on app-calendar-viewport "Mon 25 6/6 1 Job Tue 26 4/4 1 Job Wed 27 4/4 1 Job Thu 28 1 Job Fri 29 Sat 30 6…" at bounding box center [373, 309] width 747 height 407
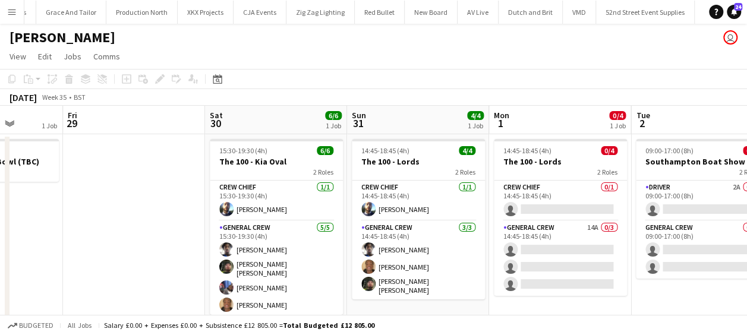
drag, startPoint x: 287, startPoint y: 203, endPoint x: 251, endPoint y: 205, distance: 35.7
click at [253, 205] on app-calendar-viewport "Mon 25 6/6 1 Job Tue 26 4/4 1 Job Wed 27 4/4 1 Job Thu 28 1 Job Fri 29 Sat 30 6…" at bounding box center [373, 309] width 747 height 407
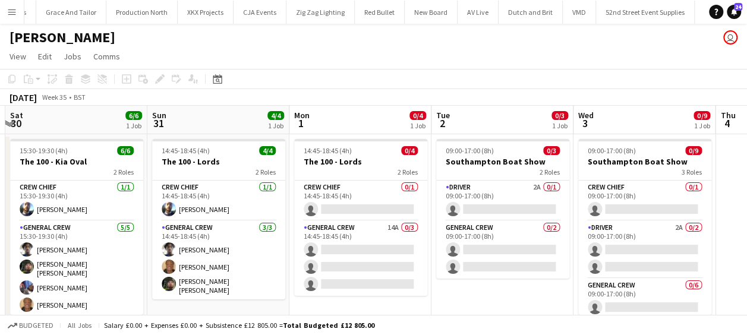
scroll to position [0, 421]
drag, startPoint x: 279, startPoint y: 214, endPoint x: 177, endPoint y: 213, distance: 102.2
click at [177, 213] on app-calendar-viewport "Wed 27 4/4 1 Job Thu 28 1 Job Fri 29 Sat 30 6/6 1 Job Sun 31 4/4 1 Job Mon 1 0/…" at bounding box center [373, 309] width 747 height 407
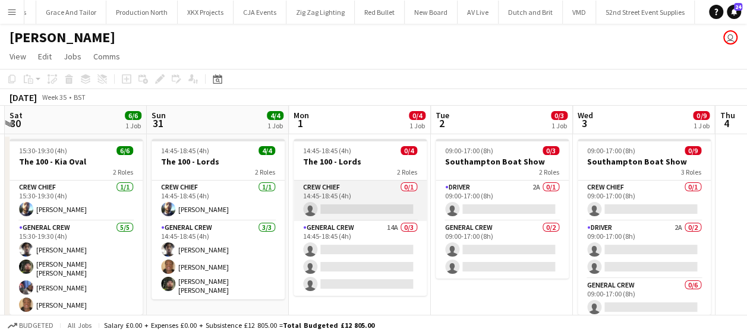
click at [352, 207] on app-card-role "Crew Chief 0/1 14:45-18:45 (4h) single-neutral-actions" at bounding box center [360, 201] width 133 height 40
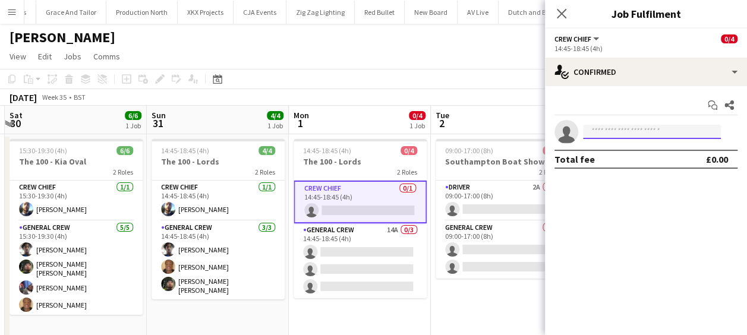
click at [637, 136] on input at bounding box center [652, 132] width 138 height 14
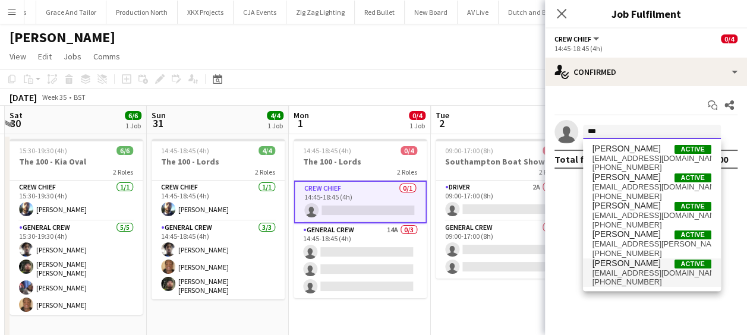
type input "***"
click at [625, 272] on span "botfcmcp@icloud.com" at bounding box center [652, 274] width 119 height 10
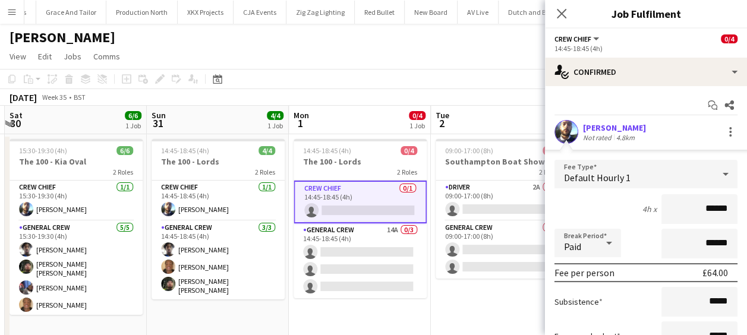
drag, startPoint x: 719, startPoint y: 211, endPoint x: 750, endPoint y: 211, distance: 30.9
click at [747, 211] on html "Menu Boards Boards Boards All jobs Status Workforce Workforce My Workforce Recr…" at bounding box center [373, 266] width 747 height 533
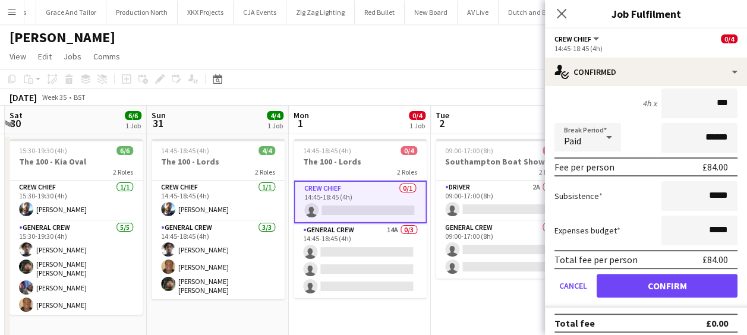
scroll to position [112, 0]
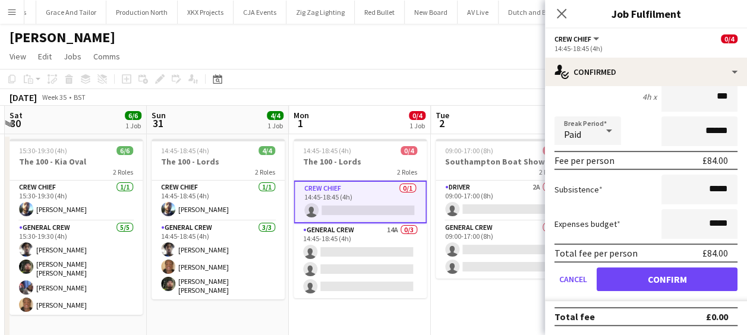
type input "***"
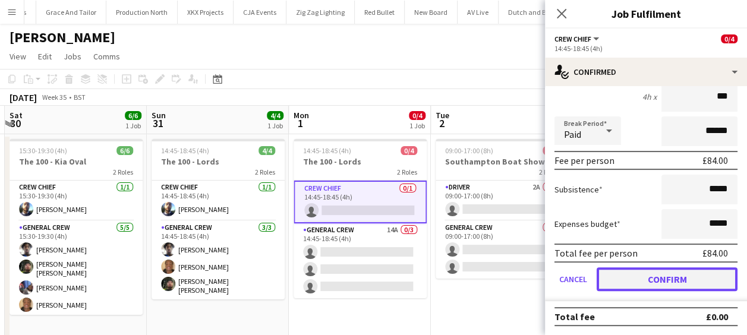
click at [656, 277] on button "Confirm" at bounding box center [667, 279] width 141 height 24
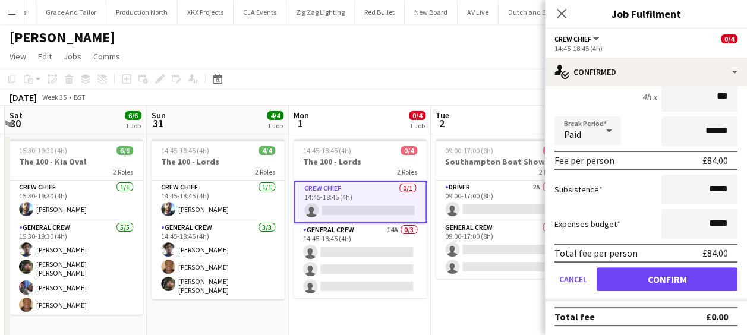
scroll to position [0, 0]
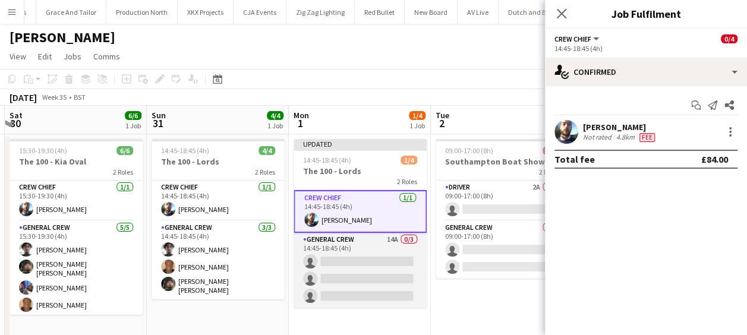
click at [365, 256] on app-card-role "General Crew 14A 0/3 14:45-18:45 (4h) single-neutral-actions single-neutral-act…" at bounding box center [360, 270] width 133 height 75
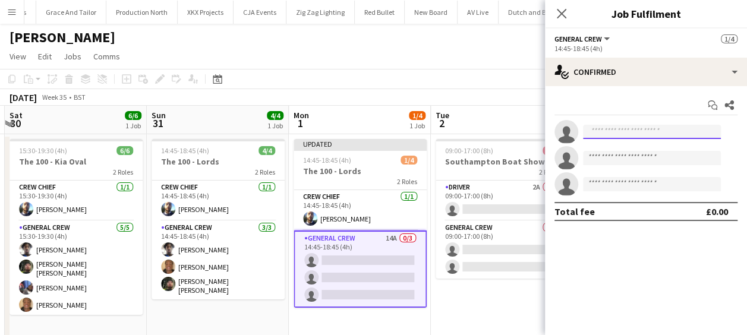
click at [640, 138] on input at bounding box center [652, 132] width 138 height 14
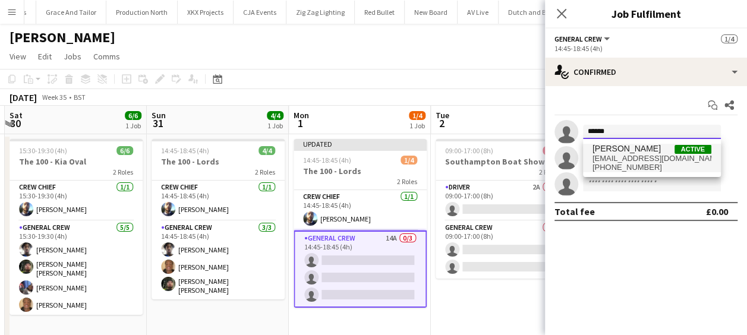
type input "******"
click at [619, 147] on span "Tayeeb Alabi" at bounding box center [627, 149] width 68 height 10
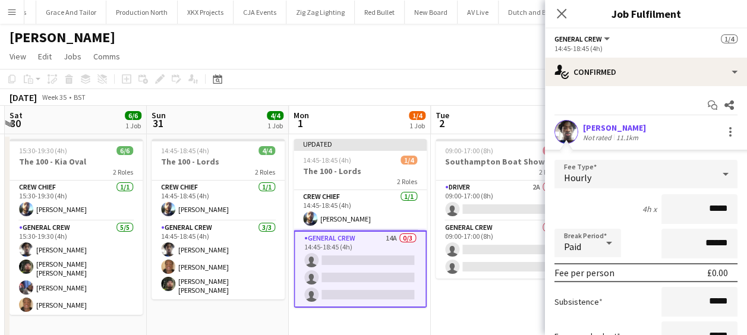
drag, startPoint x: 712, startPoint y: 204, endPoint x: 731, endPoint y: 204, distance: 19.6
click at [731, 204] on form "Fee Type Hourly 4h x ***** Break Period Paid ****** Fee per person £0.00 Subsis…" at bounding box center [646, 287] width 202 height 254
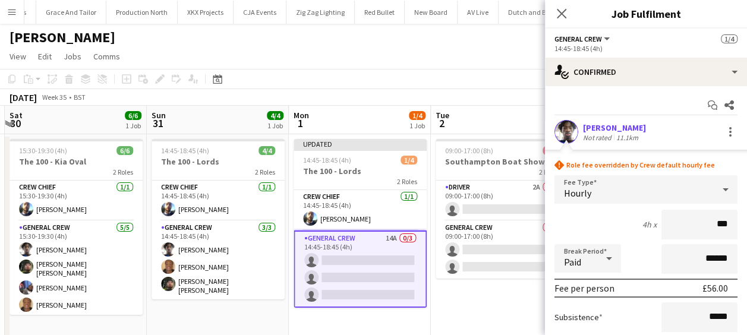
type input "******"
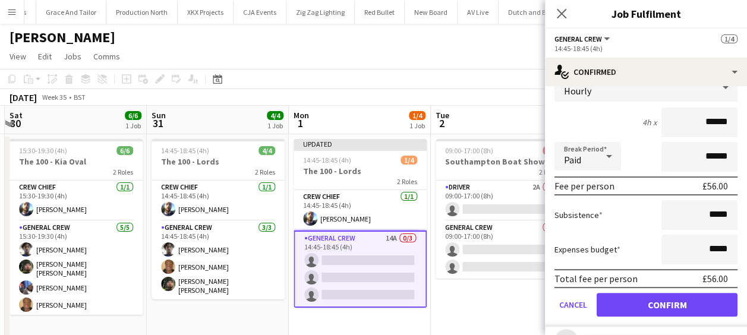
scroll to position [178, 0]
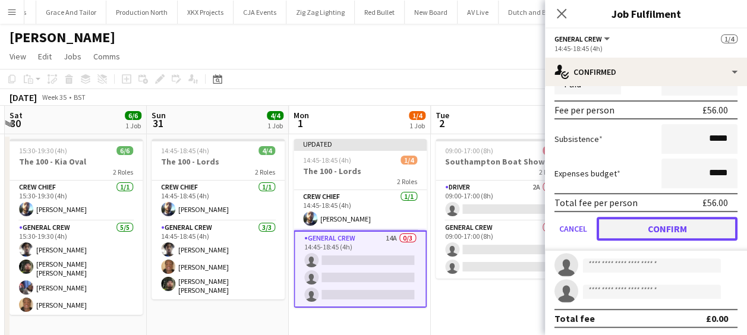
click at [676, 229] on button "Confirm" at bounding box center [667, 229] width 141 height 24
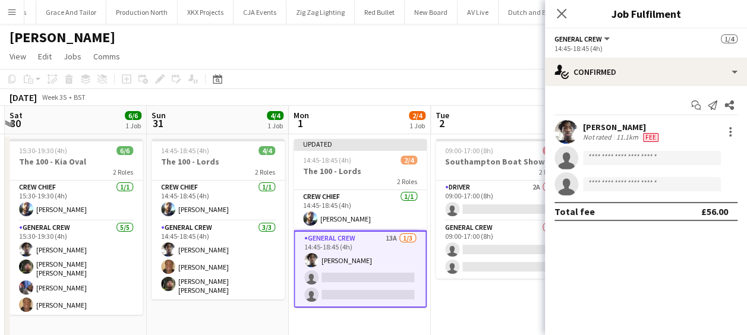
scroll to position [0, 0]
click at [608, 162] on input at bounding box center [652, 158] width 138 height 14
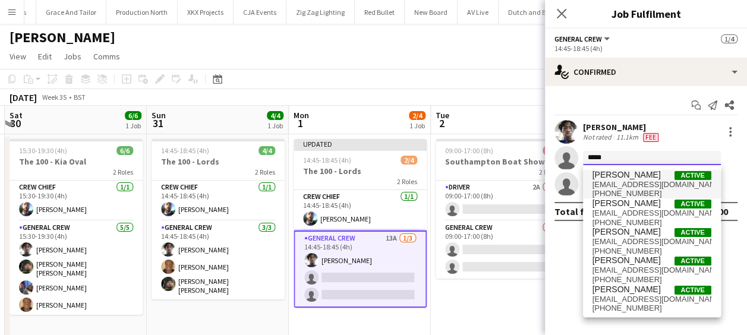
type input "*****"
click at [631, 178] on span "James Granger" at bounding box center [627, 175] width 68 height 10
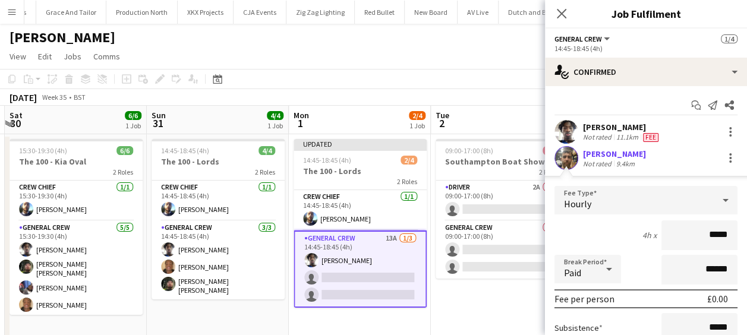
drag, startPoint x: 691, startPoint y: 237, endPoint x: 758, endPoint y: 241, distance: 67.3
click at [747, 241] on html "Menu Boards Boards Boards All jobs Status Workforce Workforce My Workforce Recr…" at bounding box center [373, 266] width 747 height 533
type input "***"
click at [606, 234] on div "4h x ***" at bounding box center [646, 236] width 183 height 30
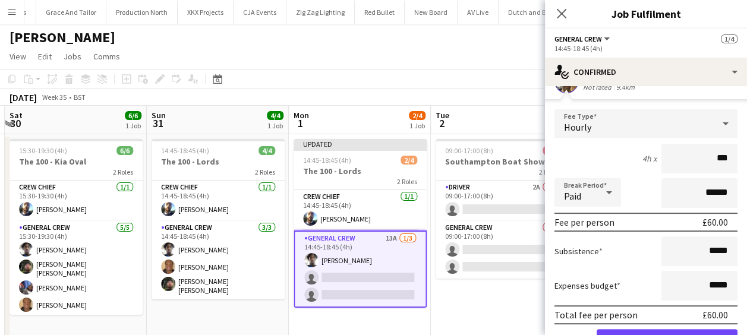
scroll to position [119, 0]
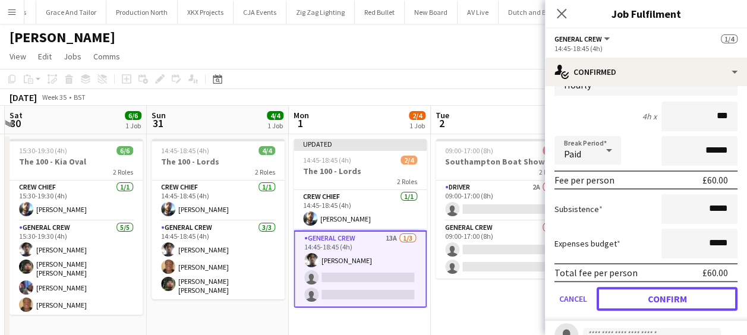
click at [657, 294] on button "Confirm" at bounding box center [667, 299] width 141 height 24
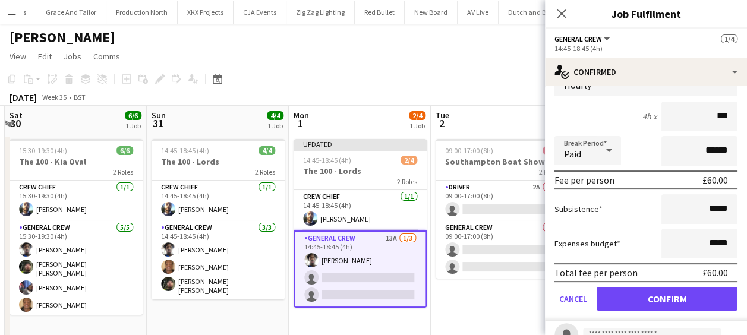
scroll to position [0, 0]
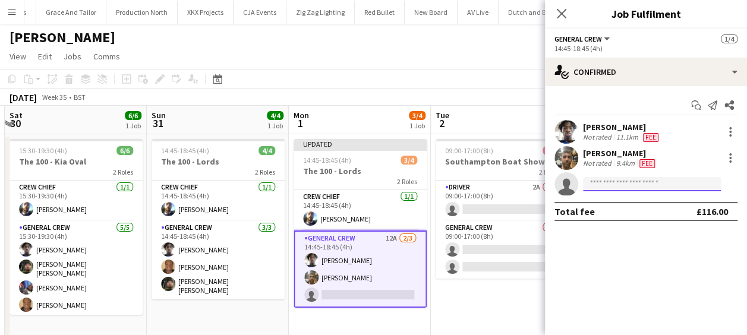
click at [627, 182] on input at bounding box center [652, 184] width 138 height 14
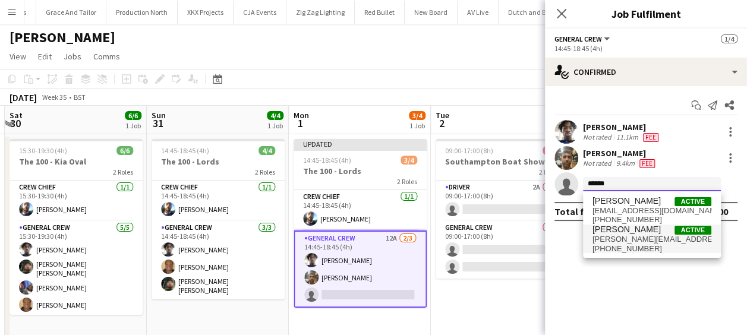
type input "******"
click at [648, 240] on span "stefansimpson-soye@hotmail.co.uk" at bounding box center [652, 240] width 119 height 10
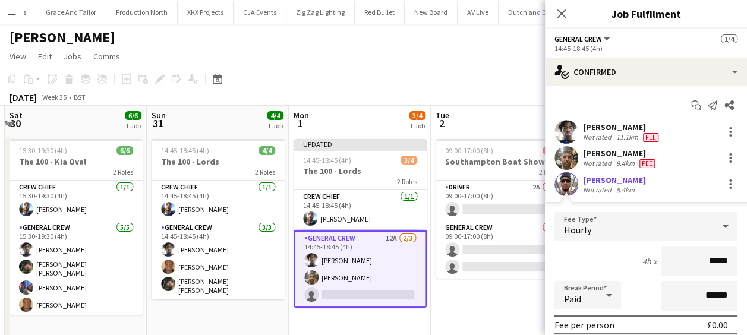
drag, startPoint x: 682, startPoint y: 254, endPoint x: 748, endPoint y: 264, distance: 66.2
click at [747, 264] on html "Menu Boards Boards Boards All jobs Status Workforce Workforce My Workforce Recr…" at bounding box center [373, 266] width 747 height 533
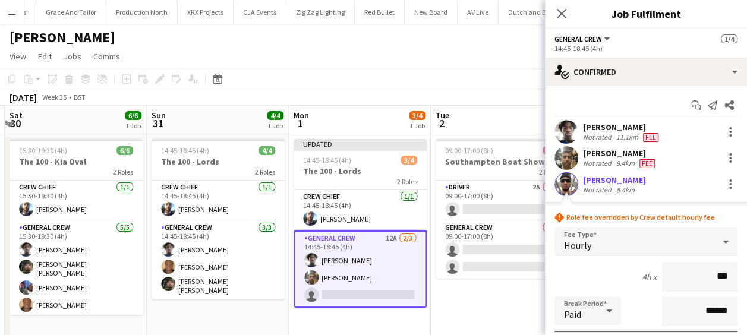
type input "******"
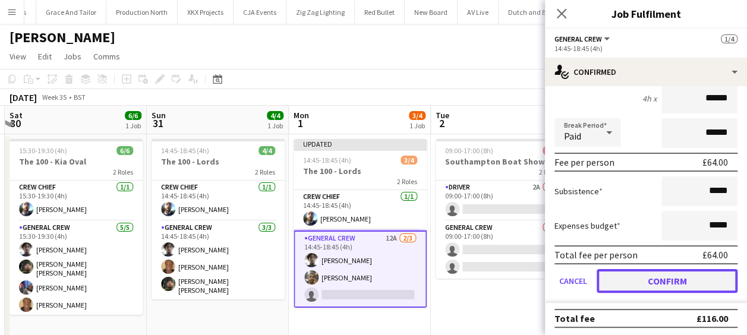
click at [648, 276] on button "Confirm" at bounding box center [667, 281] width 141 height 24
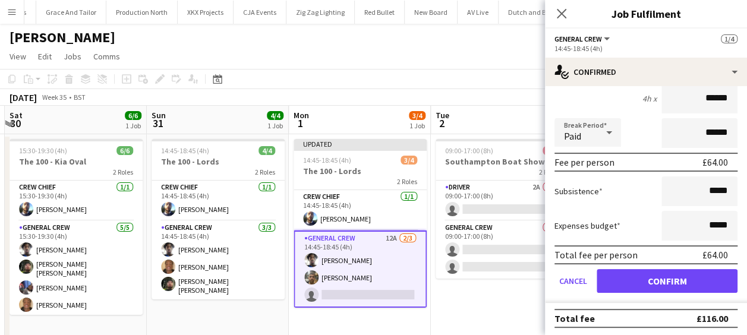
scroll to position [0, 0]
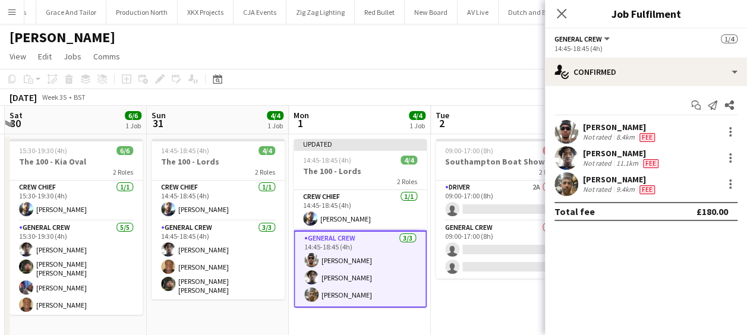
click at [483, 291] on app-date-cell "09:00-17:00 (8h) 0/3 Southampton Boat Show 2 Roles Driver 2A 0/1 09:00-17:00 (8…" at bounding box center [502, 323] width 142 height 378
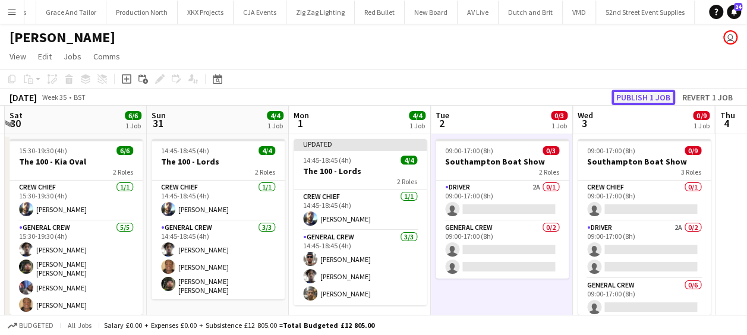
click at [646, 100] on button "Publish 1 job" at bounding box center [644, 97] width 64 height 15
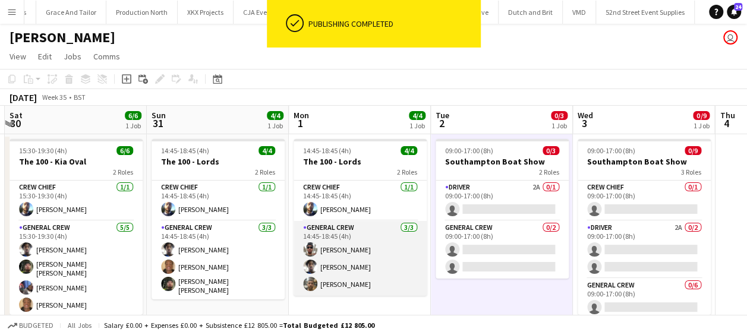
click at [375, 250] on app-card-role "General Crew 3/3 14:45-18:45 (4h) Stefan Simpson-Soye Tayeeb Alabi James Granger" at bounding box center [360, 258] width 133 height 75
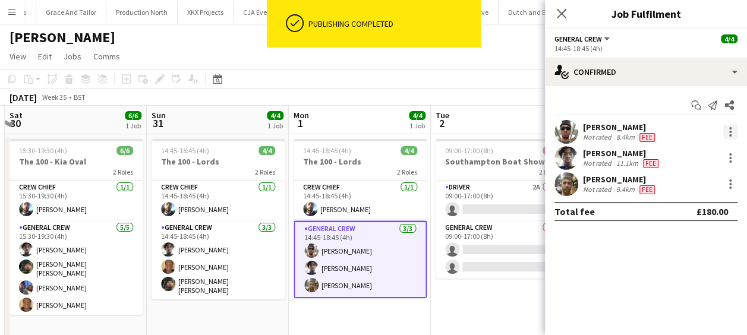
click at [729, 130] on div at bounding box center [730, 132] width 14 height 14
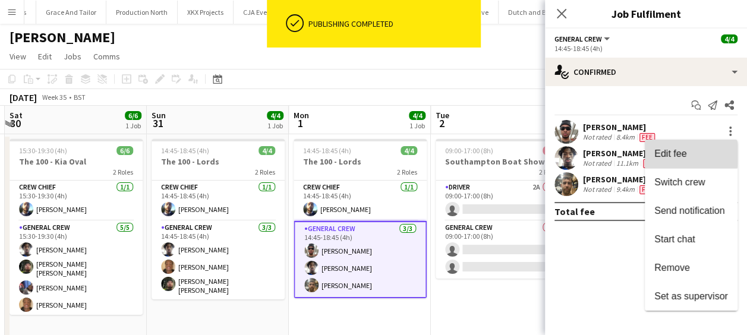
click at [672, 155] on span "Edit fee" at bounding box center [670, 154] width 32 height 10
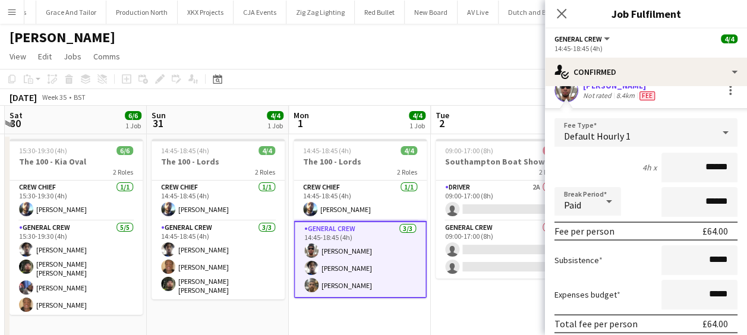
scroll to position [119, 0]
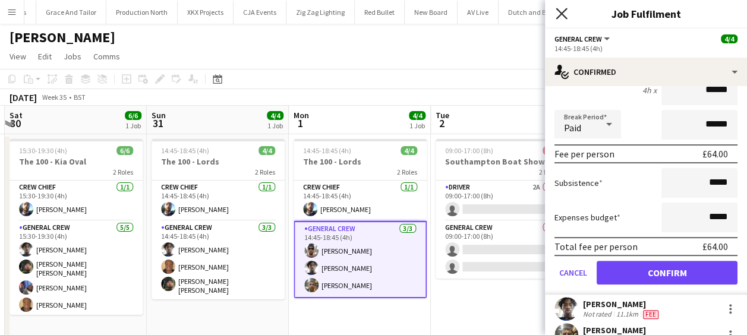
click at [560, 14] on icon "Close pop-in" at bounding box center [561, 13] width 11 height 11
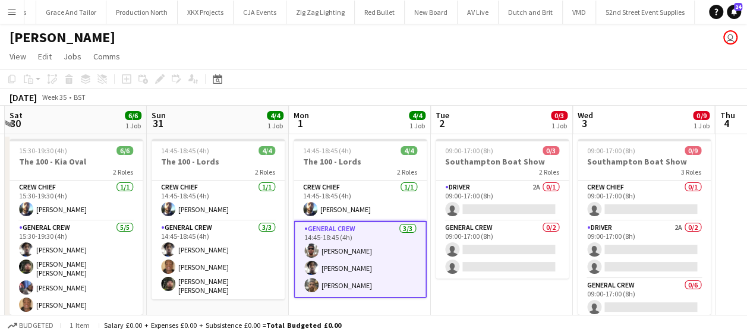
click at [452, 68] on app-page-menu "View Day view expanded Day view collapsed Month view Date picker Jump to today …" at bounding box center [373, 57] width 747 height 23
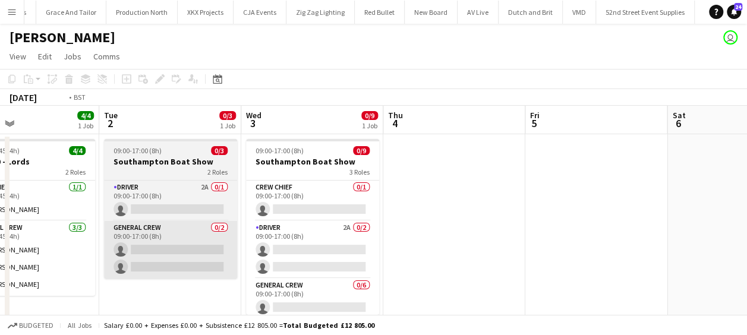
drag, startPoint x: 504, startPoint y: 226, endPoint x: 208, endPoint y: 221, distance: 296.1
click at [208, 225] on app-calendar-viewport "Fri 29 Sat 30 6/6 1 Job Sun 31 4/4 1 Job Mon 1 4/4 1 Job Tue 2 0/3 1 Job Wed 3 …" at bounding box center [373, 222] width 747 height 233
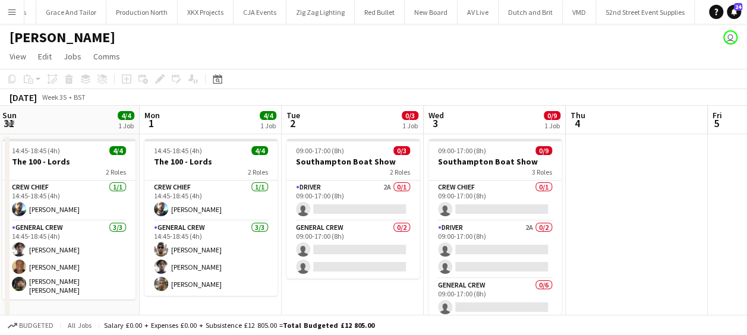
scroll to position [0, 257]
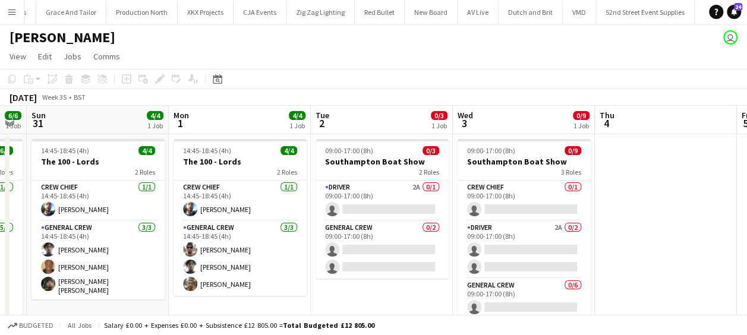
drag, startPoint x: 276, startPoint y: 209, endPoint x: 344, endPoint y: 209, distance: 67.8
click at [344, 209] on app-calendar-viewport "Fri 29 Sat 30 6/6 1 Job Sun 31 4/4 1 Job Mon 1 4/4 1 Job Tue 2 0/3 1 Job Wed 3 …" at bounding box center [373, 222] width 747 height 233
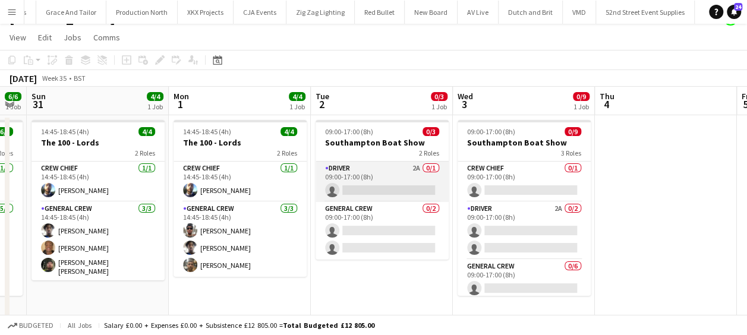
scroll to position [24, 0]
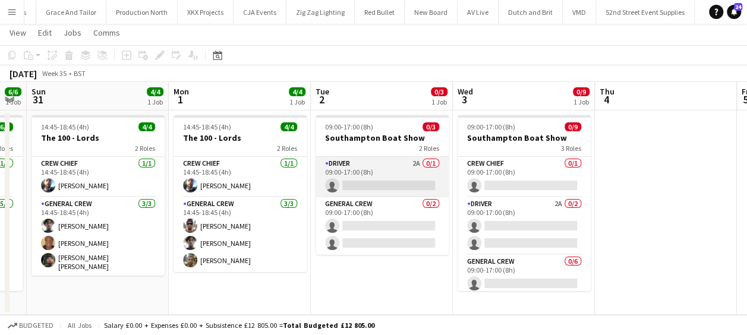
click at [378, 186] on app-card-role "Driver 2A 0/1 09:00-17:00 (8h) single-neutral-actions" at bounding box center [382, 177] width 133 height 40
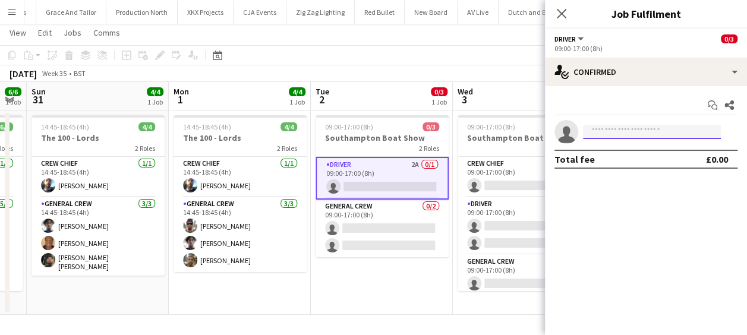
click at [610, 133] on input at bounding box center [652, 132] width 138 height 14
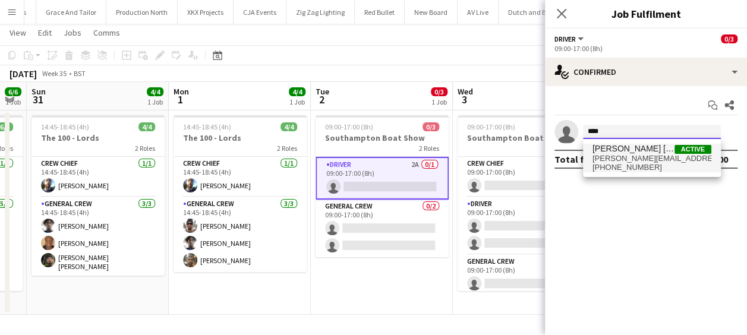
type input "****"
click at [647, 156] on span "fitzgerald.williams.owens@hotmail.co.uk" at bounding box center [652, 159] width 119 height 10
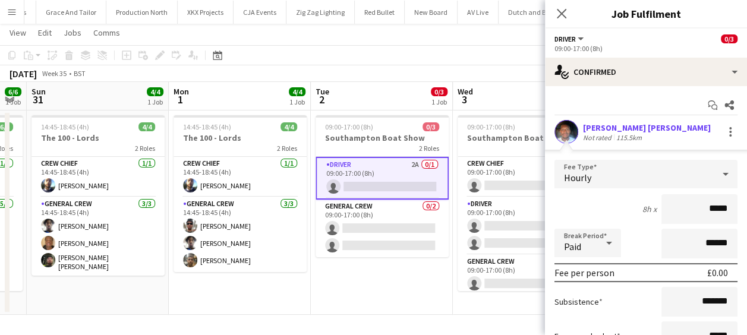
drag, startPoint x: 679, startPoint y: 195, endPoint x: 754, endPoint y: 216, distance: 77.3
click at [747, 216] on html "Menu Boards Boards Boards All jobs Status Workforce Workforce My Workforce Recr…" at bounding box center [373, 155] width 747 height 359
type input "******"
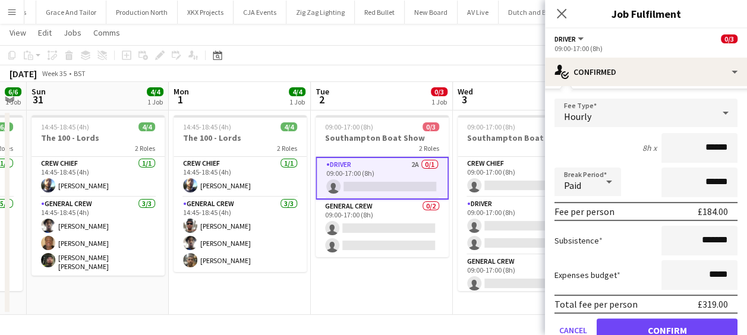
scroll to position [112, 0]
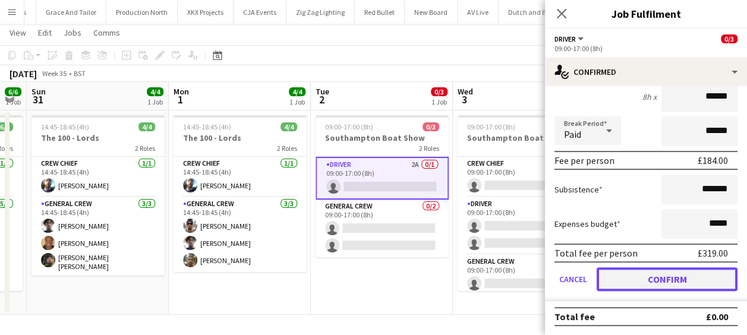
click at [638, 273] on button "Confirm" at bounding box center [667, 279] width 141 height 24
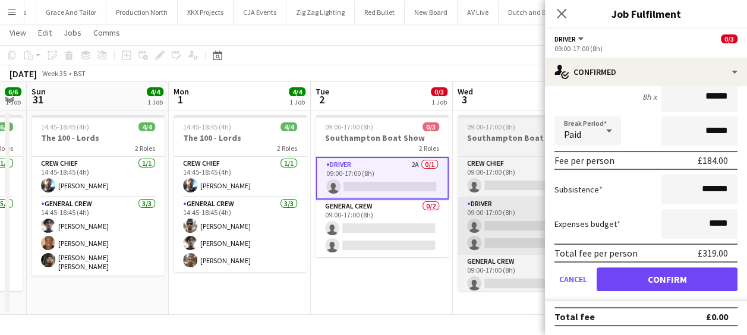
scroll to position [0, 0]
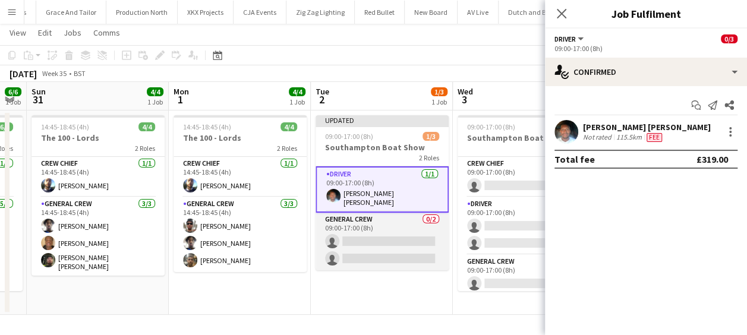
click at [409, 240] on app-card-role "General Crew 0/2 09:00-17:00 (8h) single-neutral-actions single-neutral-actions" at bounding box center [382, 242] width 133 height 58
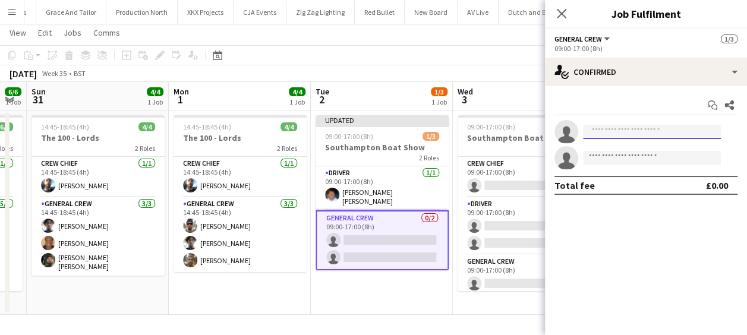
click at [644, 134] on input at bounding box center [652, 132] width 138 height 14
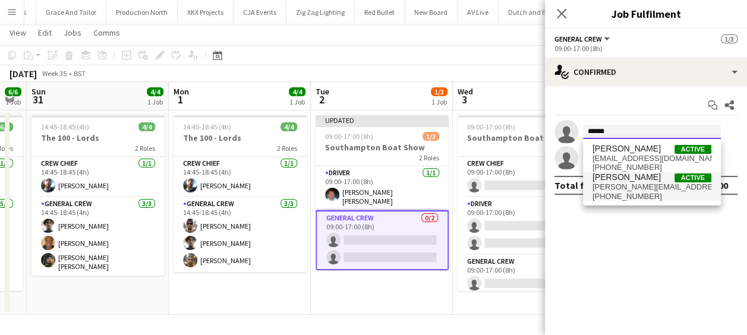
type input "******"
click at [641, 182] on span "stefansimpson-soye@hotmail.co.uk" at bounding box center [652, 187] width 119 height 10
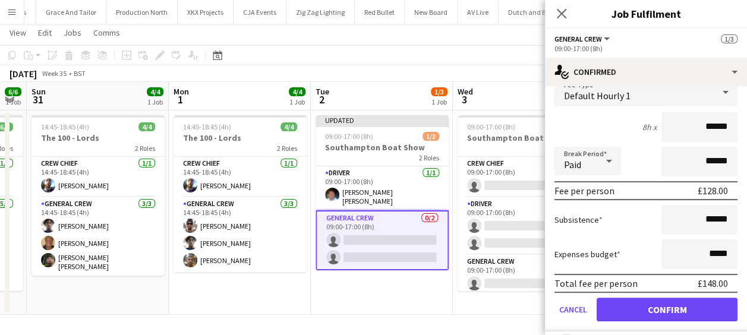
scroll to position [138, 0]
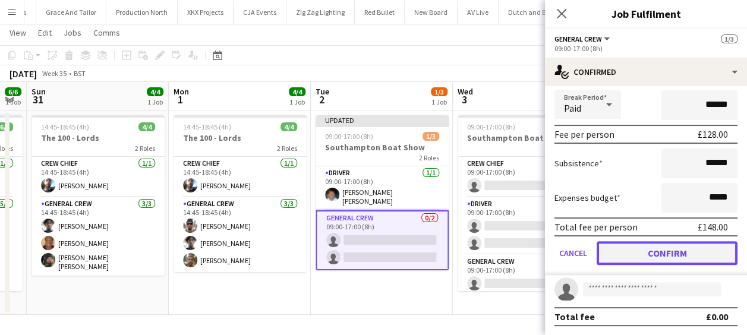
click at [668, 253] on button "Confirm" at bounding box center [667, 253] width 141 height 24
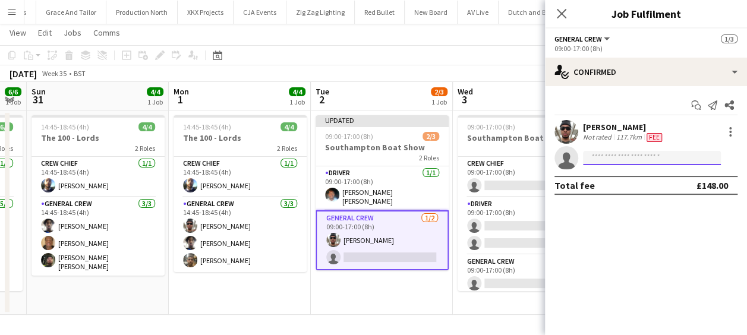
click at [622, 152] on input at bounding box center [652, 158] width 138 height 14
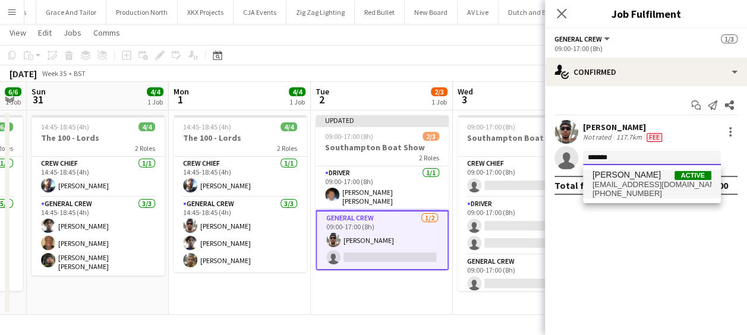
type input "*******"
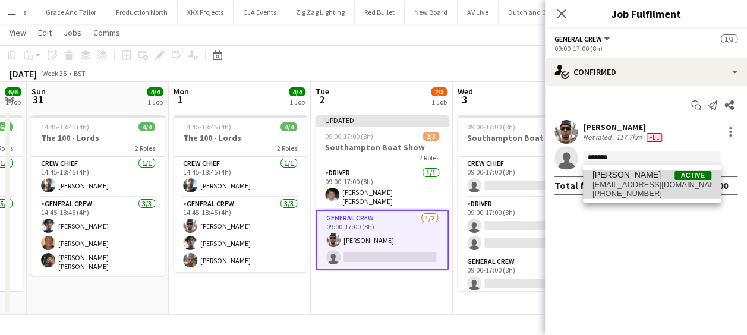
click at [630, 189] on span "+447300459320" at bounding box center [652, 194] width 119 height 10
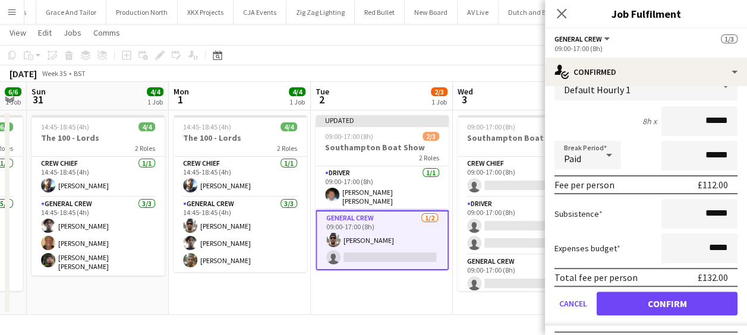
scroll to position [119, 0]
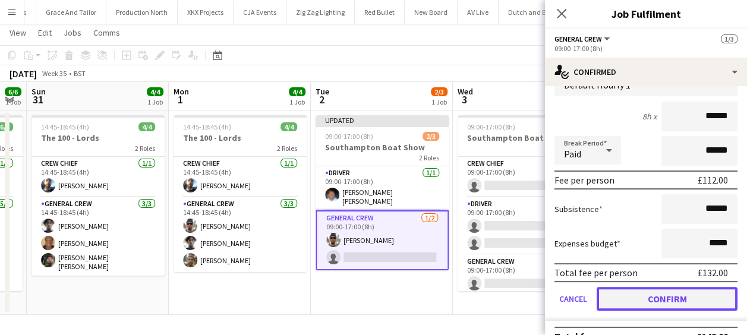
click at [657, 296] on button "Confirm" at bounding box center [667, 299] width 141 height 24
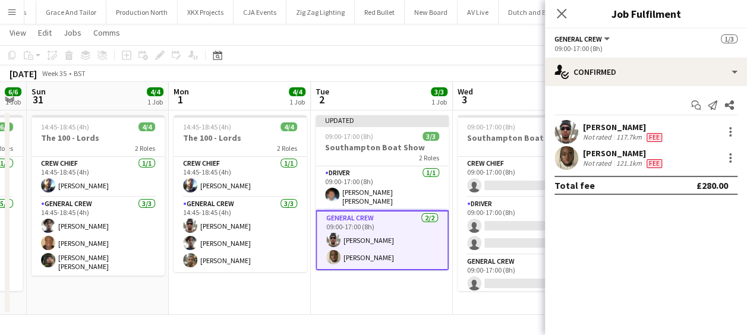
scroll to position [0, 0]
click at [418, 297] on app-date-cell "Updated 09:00-17:00 (8h) 3/3 Southampton Boat Show 2 Roles Driver 1/1 09:00-17:…" at bounding box center [382, 213] width 142 height 204
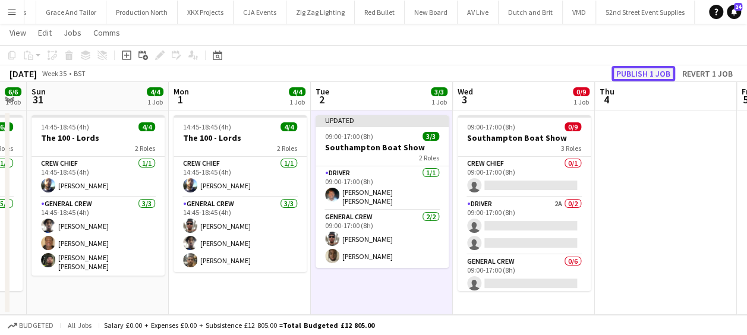
click at [661, 74] on button "Publish 1 job" at bounding box center [644, 73] width 64 height 15
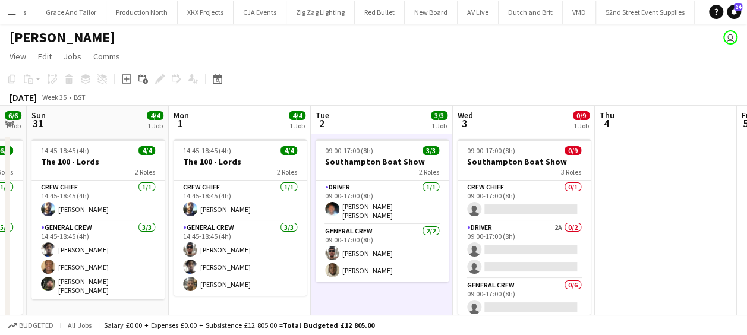
drag, startPoint x: 213, startPoint y: 227, endPoint x: 49, endPoint y: 218, distance: 164.9
click at [63, 218] on app-calendar-viewport "Fri 29 Sat 30 6/6 1 Job Sun 31 4/4 1 Job Mon 1 4/4 1 Job Tue 2 3/3 1 Job Wed 3 …" at bounding box center [373, 222] width 747 height 233
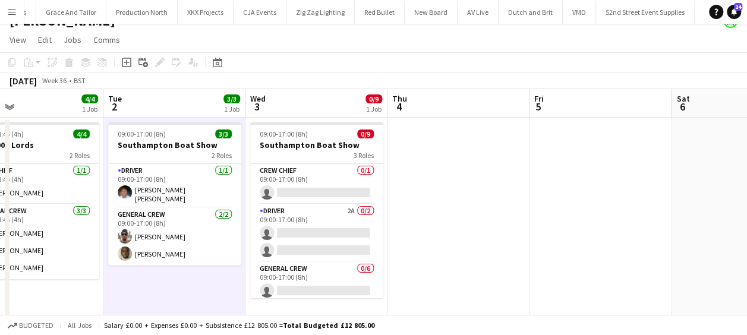
scroll to position [24, 0]
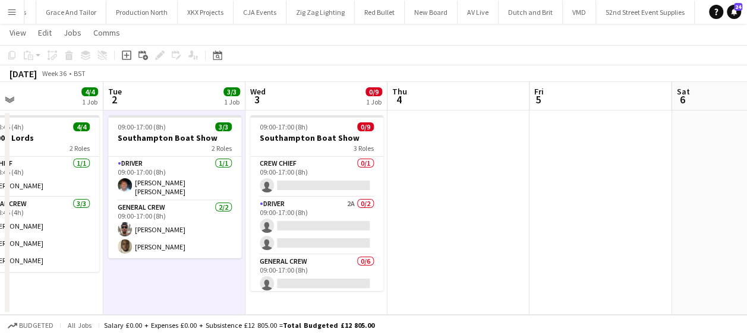
drag, startPoint x: 525, startPoint y: 219, endPoint x: 194, endPoint y: 225, distance: 331.1
click at [275, 226] on app-calendar-viewport "Fri 29 Sat 30 6/6 1 Job Sun 31 4/4 1 Job Mon 1 4/4 1 Job Tue 2 3/3 1 Job Wed 3 …" at bounding box center [373, 198] width 747 height 233
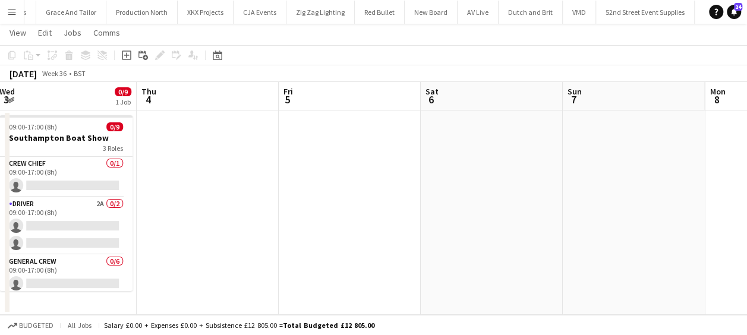
drag, startPoint x: 290, startPoint y: 210, endPoint x: 178, endPoint y: 208, distance: 112.4
click at [178, 208] on app-calendar-viewport "Sun 31 4/4 1 Job Mon 1 4/4 1 Job Tue 2 3/3 1 Job Wed 3 0/9 1 Job Thu 4 Fri 5 Sa…" at bounding box center [373, 198] width 747 height 233
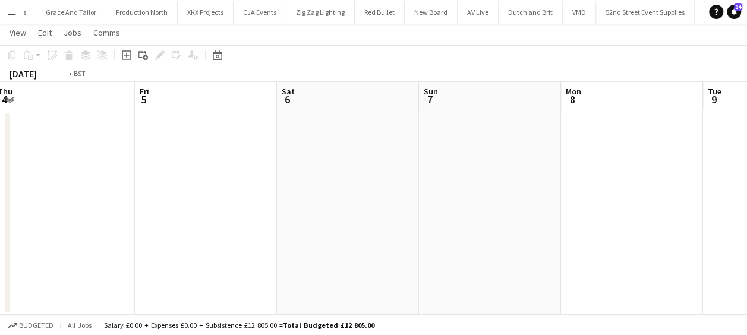
click at [0, 209] on html "Menu Boards Boards Boards All jobs Status Workforce Workforce My Workforce Recr…" at bounding box center [373, 155] width 747 height 359
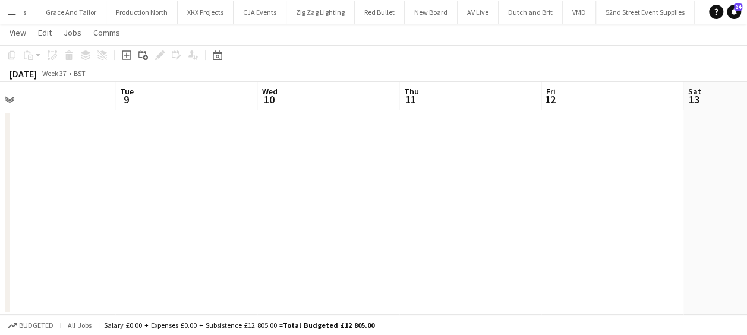
drag, startPoint x: 178, startPoint y: 212, endPoint x: 0, endPoint y: 204, distance: 177.9
click at [0, 209] on html "Menu Boards Boards Boards All jobs Status Workforce Workforce My Workforce Recr…" at bounding box center [373, 155] width 747 height 359
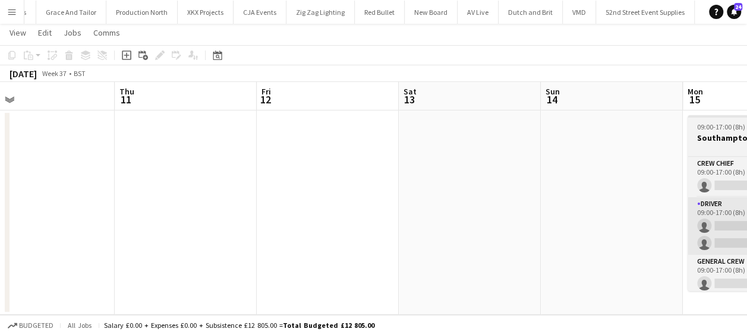
drag, startPoint x: 300, startPoint y: 207, endPoint x: 437, endPoint y: 206, distance: 137.3
click at [68, 207] on app-calendar-viewport "Mon 8 Tue 9 Wed 10 Thu 11 Fri 12 Sat 13 Sun 14 Mon 15 0/6 1 Job Tue 16 0/2 1 Jo…" at bounding box center [373, 198] width 747 height 233
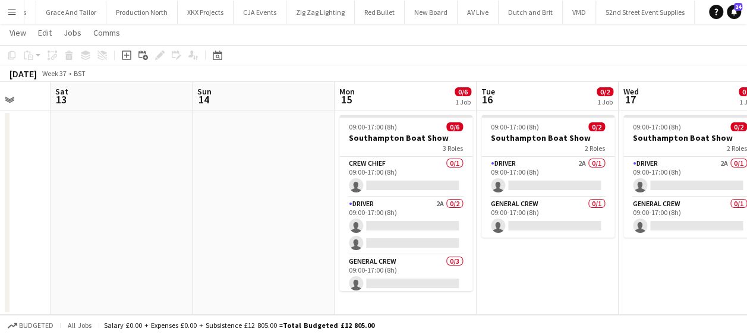
drag, startPoint x: 224, startPoint y: 208, endPoint x: 119, endPoint y: 205, distance: 105.3
click at [115, 208] on app-calendar-viewport "Wed 10 Thu 11 Fri 12 Sat 13 Sun 14 Mon 15 0/6 1 Job Tue 16 0/2 1 Job Wed 17 0/2…" at bounding box center [373, 198] width 747 height 233
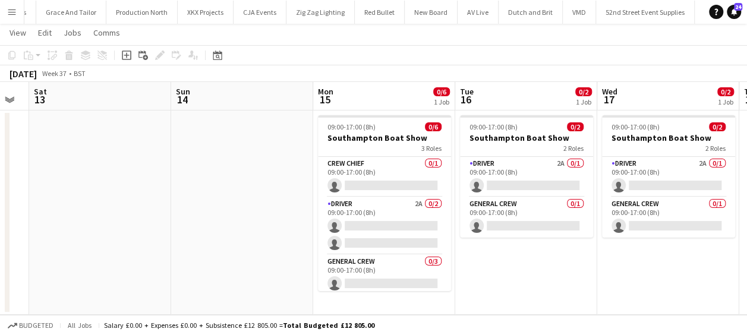
drag, startPoint x: 320, startPoint y: 290, endPoint x: 750, endPoint y: 267, distance: 431.0
click at [747, 267] on html "Menu Boards Boards Boards All jobs Status Workforce Workforce My Workforce Recr…" at bounding box center [373, 155] width 747 height 359
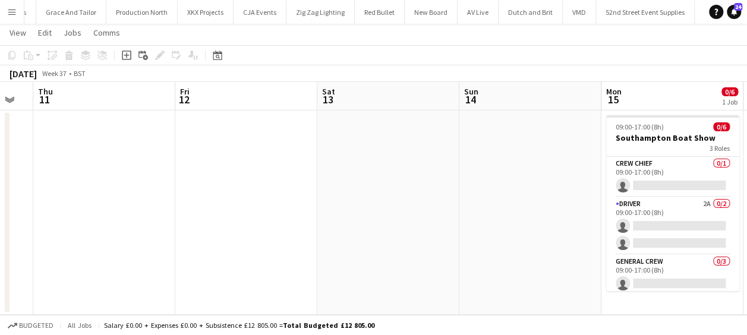
drag, startPoint x: 241, startPoint y: 259, endPoint x: 435, endPoint y: 263, distance: 193.8
click at [584, 254] on app-calendar-viewport "Tue 9 Wed 10 Thu 11 Fri 12 Sat 13 Sun 14 Mon 15 0/6 1 Job Tue 16 0/2 1 Job Wed …" at bounding box center [373, 198] width 747 height 233
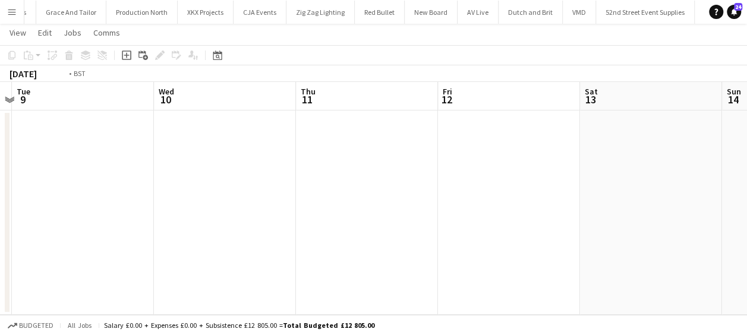
click at [659, 247] on app-calendar-viewport "Sun 7 Mon 8 Tue 9 Wed 10 Thu 11 Fri 12 Sat 13 Sun 14 Mon 15 0/6 1 Job Tue 16 0/…" at bounding box center [373, 198] width 747 height 233
drag, startPoint x: 597, startPoint y: 241, endPoint x: 725, endPoint y: 237, distance: 128.5
click at [725, 237] on app-calendar-viewport "Thu 4 Fri 5 Sat 6 Sun 7 Mon 8 Tue 9 Wed 10 Thu 11 Fri 12 Sat 13 Sun 14" at bounding box center [373, 198] width 747 height 233
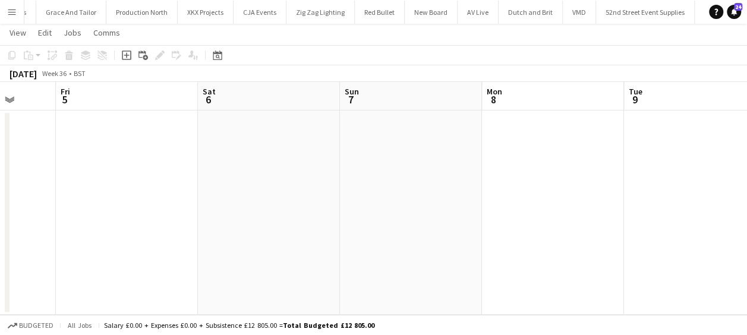
drag, startPoint x: 433, startPoint y: 244, endPoint x: 668, endPoint y: 212, distance: 237.5
click at [668, 213] on app-calendar-viewport "Tue 2 3/3 1 Job Wed 3 0/9 1 Job Thu 4 Fri 5 Sat 6 Sun 7 Mon 8 Tue 9 Wed 10 Thu …" at bounding box center [373, 198] width 747 height 233
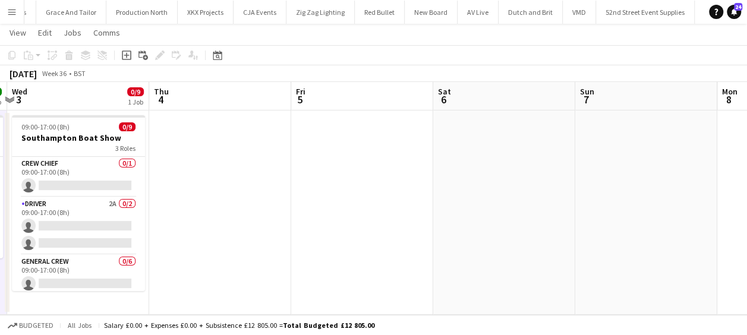
drag, startPoint x: 333, startPoint y: 213, endPoint x: 483, endPoint y: 191, distance: 151.4
click at [575, 189] on app-calendar-viewport "Mon 1 4/4 1 Job Tue 2 3/3 1 Job Wed 3 0/9 1 Job Thu 4 Fri 5 Sat 6 Sun 7 Mon 8 T…" at bounding box center [373, 198] width 747 height 233
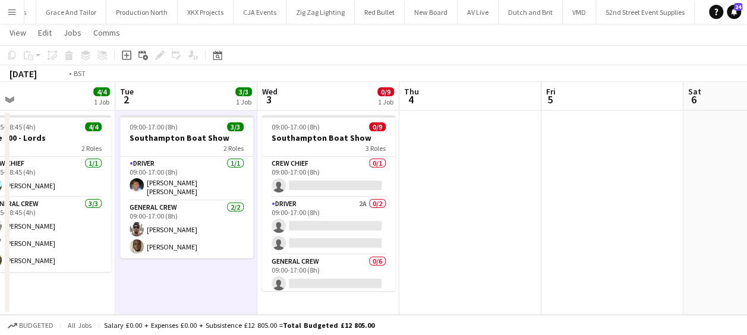
click at [716, 188] on app-calendar-viewport "Sat 30 6/6 1 Job Sun 31 4/4 1 Job Mon 1 4/4 1 Job Tue 2 3/3 1 Job Wed 3 0/9 1 J…" at bounding box center [373, 198] width 747 height 233
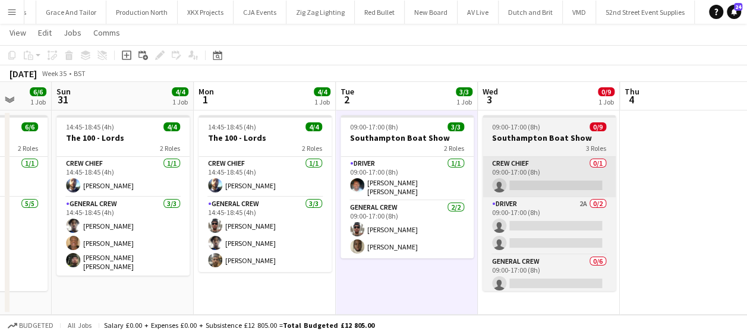
click at [382, 185] on app-card-role "Driver 1/1 09:00-17:00 (8h) Fitzgerald Williams-Owens" at bounding box center [407, 179] width 133 height 44
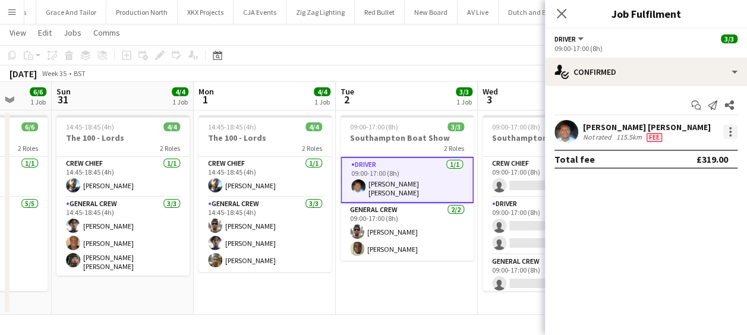
click at [727, 137] on div at bounding box center [730, 132] width 14 height 14
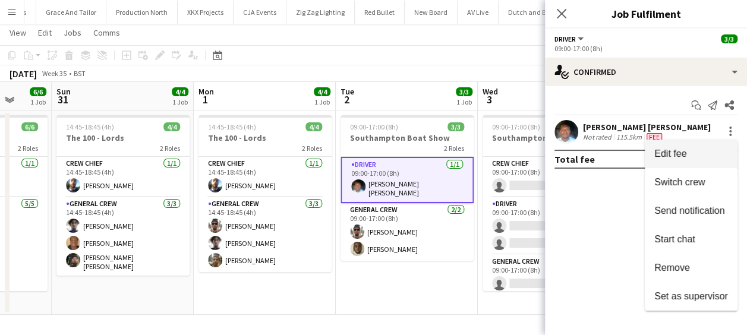
click at [687, 149] on span "Edit fee" at bounding box center [691, 154] width 74 height 11
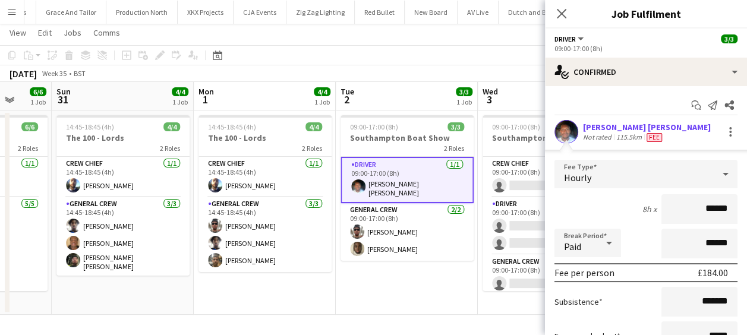
drag, startPoint x: 677, startPoint y: 204, endPoint x: 755, endPoint y: 210, distance: 78.6
click at [747, 210] on html "Menu Boards Boards Boards All jobs Status Workforce Workforce My Workforce Recr…" at bounding box center [373, 155] width 747 height 359
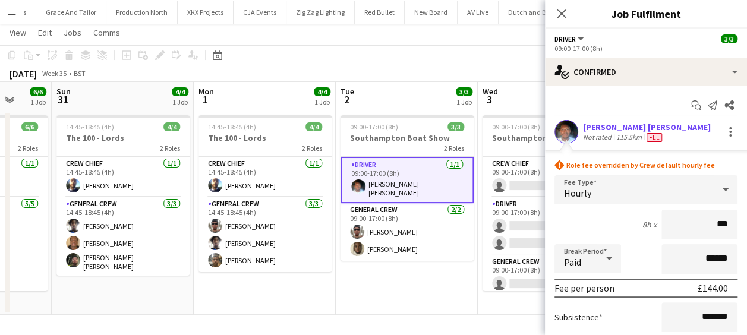
type input "******"
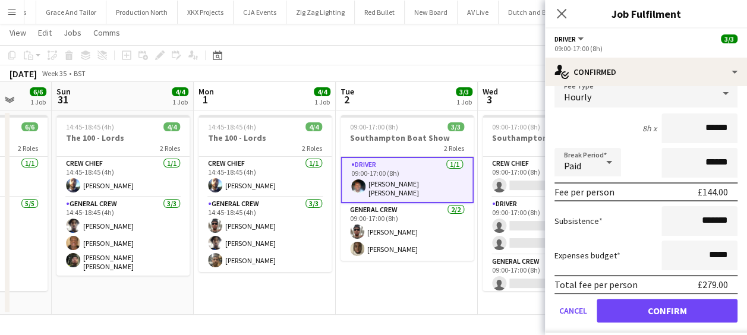
scroll to position [128, 0]
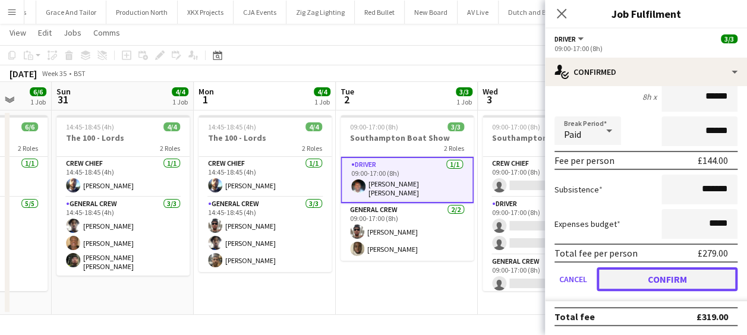
click at [678, 276] on button "Confirm" at bounding box center [667, 279] width 141 height 24
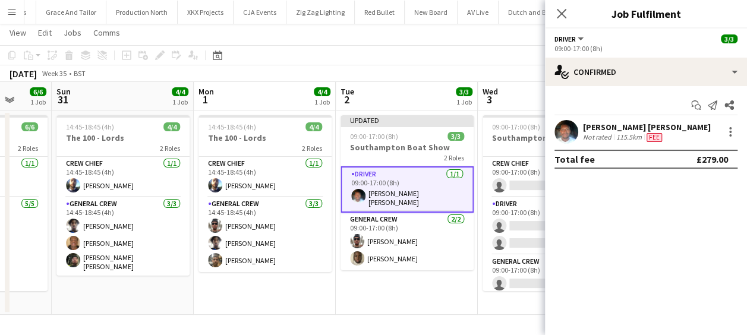
scroll to position [0, 0]
click at [565, 14] on icon "Close pop-in" at bounding box center [561, 13] width 11 height 11
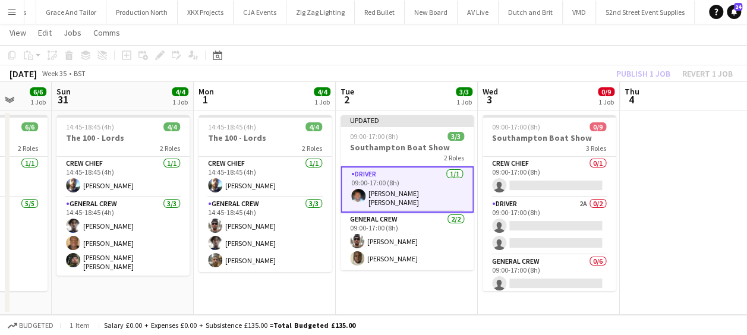
click at [448, 279] on app-date-cell "Updated 09:00-17:00 (8h) 3/3 Southampton Boat Show 2 Roles Driver 1/1 09:00-17:…" at bounding box center [407, 213] width 142 height 204
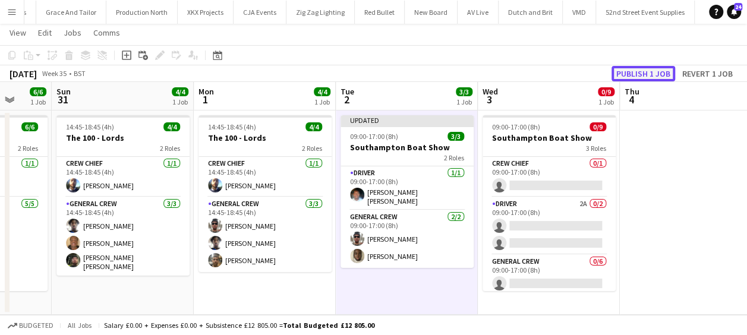
click at [653, 72] on button "Publish 1 job" at bounding box center [644, 73] width 64 height 15
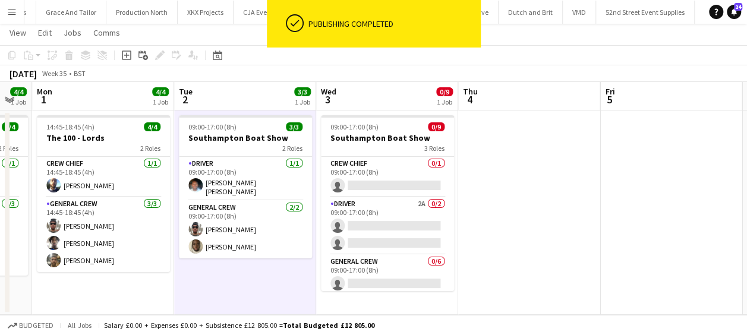
scroll to position [0, 537]
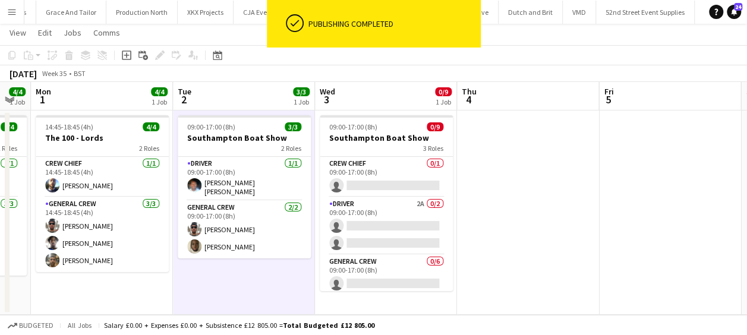
drag, startPoint x: 639, startPoint y: 160, endPoint x: 475, endPoint y: 182, distance: 165.6
click at [476, 182] on app-calendar-viewport "Thu 28 1 Job Fri 29 Sat 30 6/6 1 Job Sun 31 4/4 1 Job Mon 1 4/4 1 Job Tue 2 3/3…" at bounding box center [373, 198] width 747 height 233
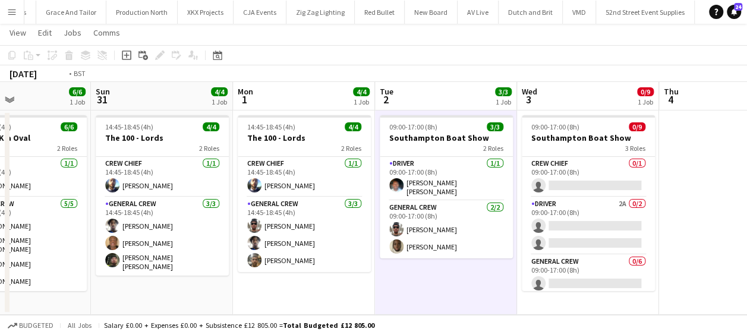
scroll to position [0, 486]
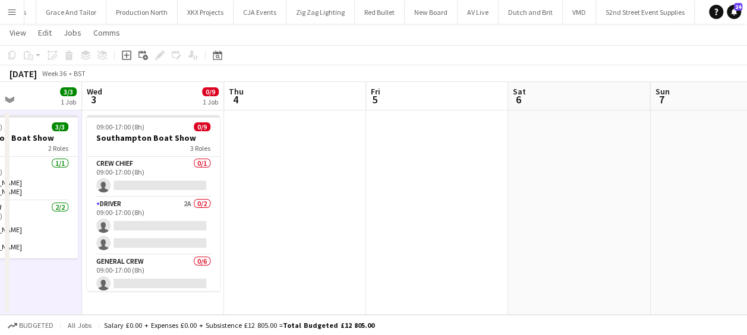
drag, startPoint x: 568, startPoint y: 203, endPoint x: 335, endPoint y: 224, distance: 233.9
click at [335, 224] on app-calendar-viewport "Sat 30 6/6 1 Job Sun 31 4/4 1 Job Mon 1 4/4 1 Job Tue 2 3/3 1 Job Wed 3 0/9 1 J…" at bounding box center [373, 198] width 747 height 233
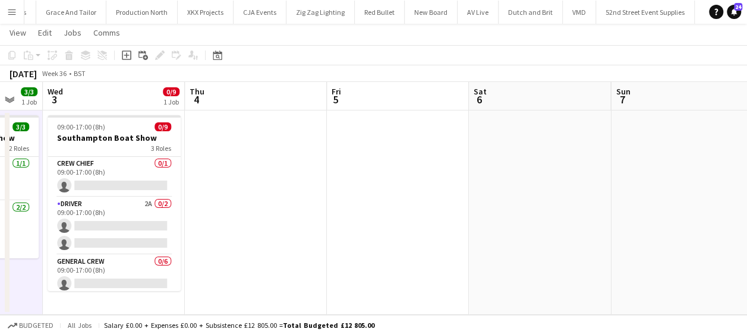
drag, startPoint x: 293, startPoint y: 221, endPoint x: 254, endPoint y: 222, distance: 38.7
click at [254, 222] on app-calendar-viewport "Sat 30 6/6 1 Job Sun 31 4/4 1 Job Mon 1 4/4 1 Job Tue 2 3/3 1 Job Wed 3 0/9 1 J…" at bounding box center [373, 198] width 747 height 233
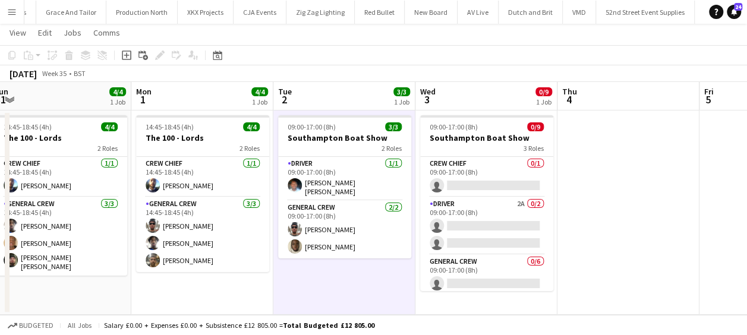
drag, startPoint x: 254, startPoint y: 222, endPoint x: 627, endPoint y: 223, distance: 372.7
click at [627, 223] on app-calendar-viewport "Fri 29 Sat 30 6/6 1 Job Sun 31 4/4 1 Job Mon 1 4/4 1 Job Tue 2 3/3 1 Job Wed 3 …" at bounding box center [373, 198] width 747 height 233
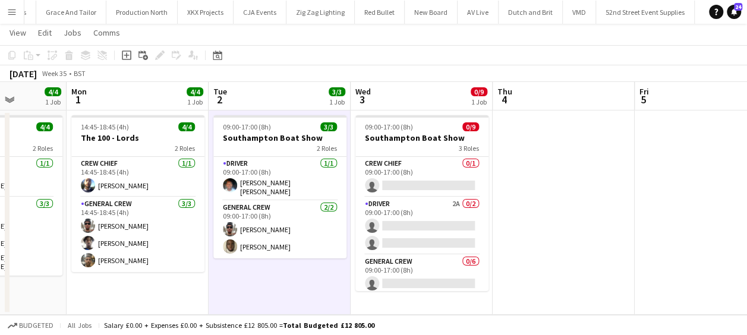
drag, startPoint x: 374, startPoint y: 275, endPoint x: 306, endPoint y: 269, distance: 69.3
click at [308, 269] on app-calendar-viewport "Fri 29 Sat 30 6/6 1 Job Sun 31 4/4 1 Job Mon 1 4/4 1 Job Tue 2 3/3 1 Job Wed 3 …" at bounding box center [373, 198] width 747 height 233
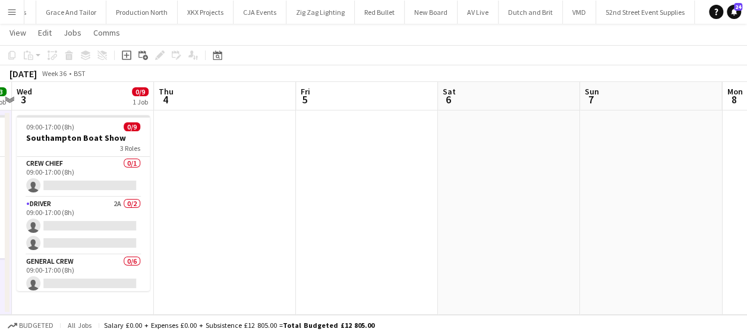
scroll to position [0, 411]
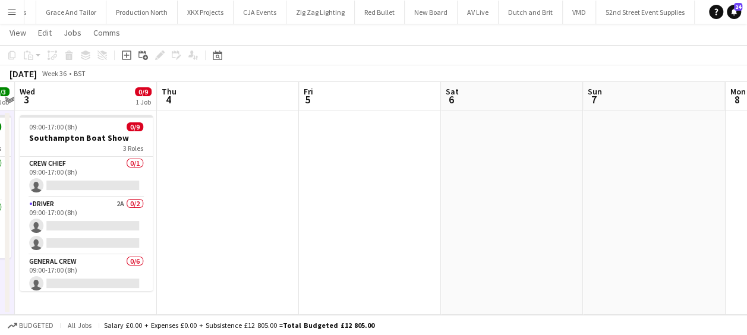
drag, startPoint x: 547, startPoint y: 226, endPoint x: 222, endPoint y: 222, distance: 325.2
click at [222, 222] on app-calendar-viewport "Sun 31 4/4 1 Job Mon 1 4/4 1 Job Tue 2 3/3 1 Job Wed 3 0/9 1 Job Thu 4 Fri 5 Sa…" at bounding box center [373, 198] width 747 height 233
click at [466, 222] on app-date-cell at bounding box center [512, 213] width 142 height 204
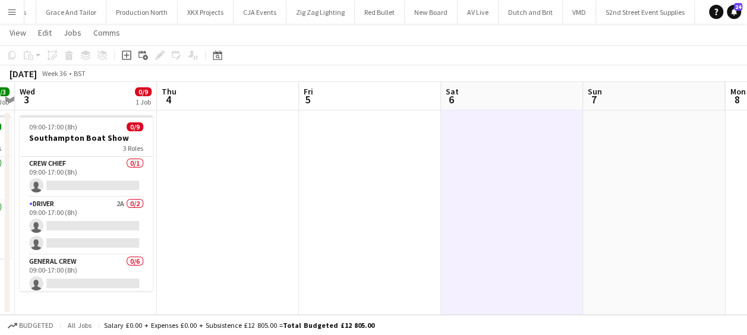
click at [489, 204] on app-date-cell at bounding box center [512, 213] width 142 height 204
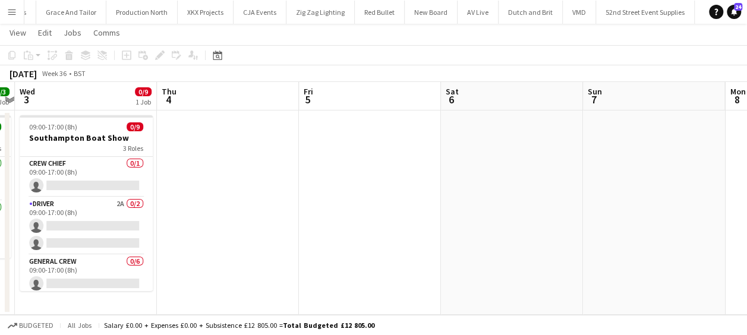
drag, startPoint x: 580, startPoint y: 109, endPoint x: 623, endPoint y: 149, distance: 58.5
click at [580, 112] on div "Sun 31 4/4 1 Job Mon 1 4/4 1 Job Tue 2 3/3 1 Job Wed 3 0/9 1 Job Thu 4 Fri 5 Sa…" at bounding box center [370, 198] width 1563 height 233
drag, startPoint x: 643, startPoint y: 170, endPoint x: 636, endPoint y: 173, distance: 7.2
click at [641, 172] on app-date-cell at bounding box center [654, 213] width 142 height 204
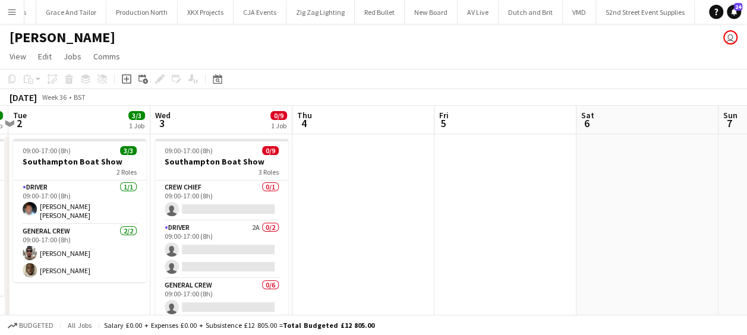
scroll to position [0, 354]
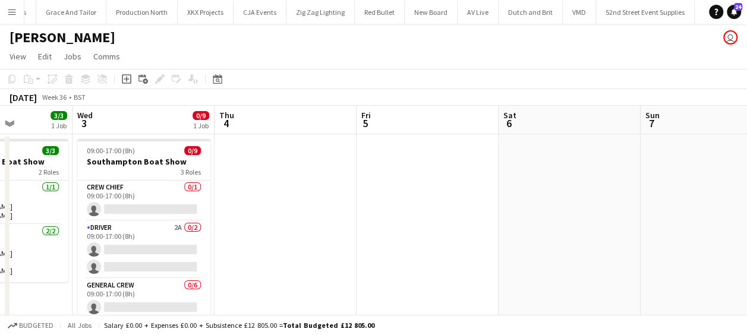
drag, startPoint x: 276, startPoint y: 171, endPoint x: 457, endPoint y: 169, distance: 180.7
click at [457, 169] on app-calendar-viewport "Sun 31 4/4 1 Job Mon 1 4/4 1 Job Tue 2 3/3 1 Job Wed 3 0/9 1 Job Thu 4 Fri 5 Sa…" at bounding box center [373, 222] width 747 height 233
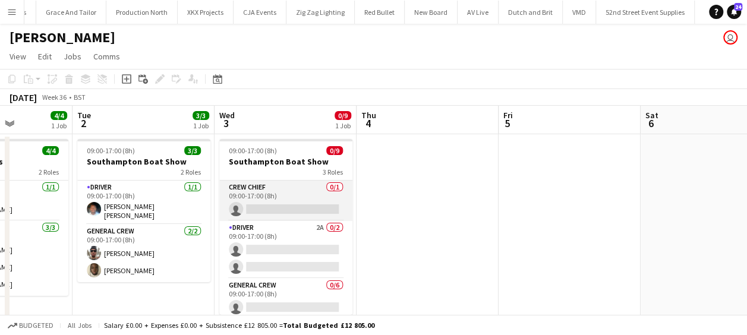
click at [275, 207] on app-card-role "Crew Chief 0/1 09:00-17:00 (8h) single-neutral-actions" at bounding box center [285, 201] width 133 height 40
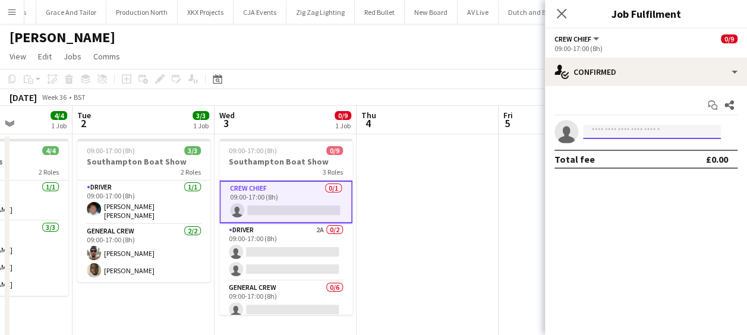
click at [703, 133] on input at bounding box center [652, 132] width 138 height 14
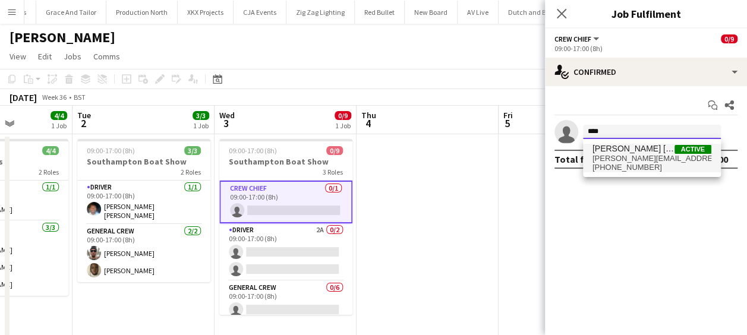
type input "****"
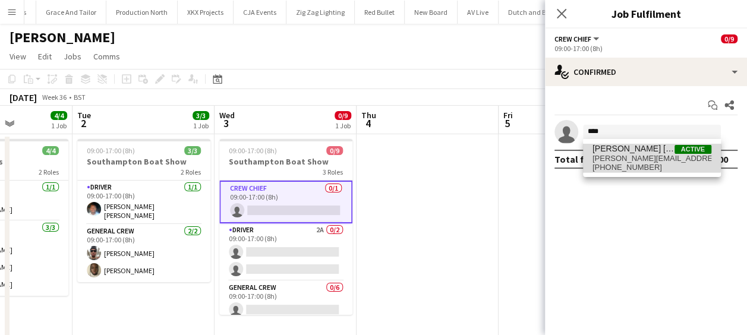
click at [619, 156] on span "fitzgerald.williams.owens@hotmail.co.uk" at bounding box center [652, 159] width 119 height 10
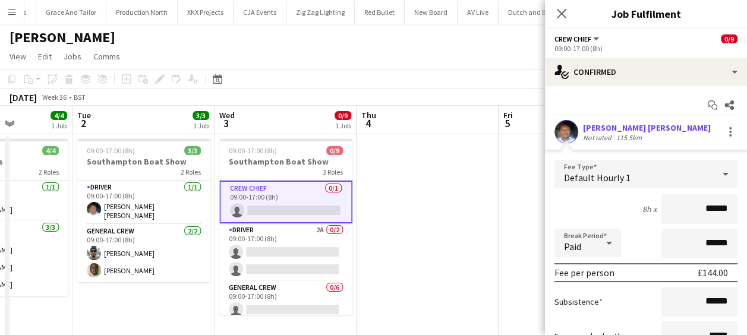
drag, startPoint x: 684, startPoint y: 211, endPoint x: 758, endPoint y: 212, distance: 74.3
click at [747, 212] on html "Menu Boards Boards Boards All jobs Status Workforce Workforce My Workforce Recr…" at bounding box center [373, 179] width 747 height 359
type input "******"
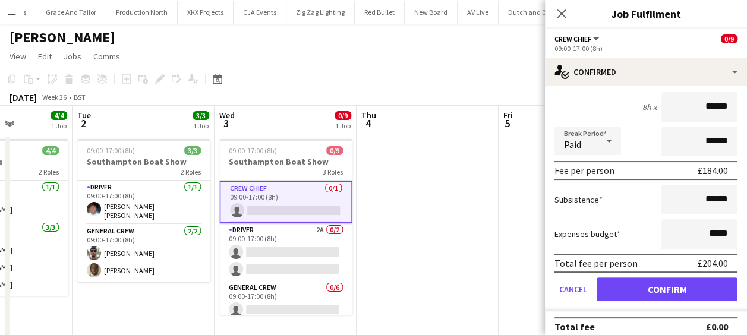
scroll to position [112, 0]
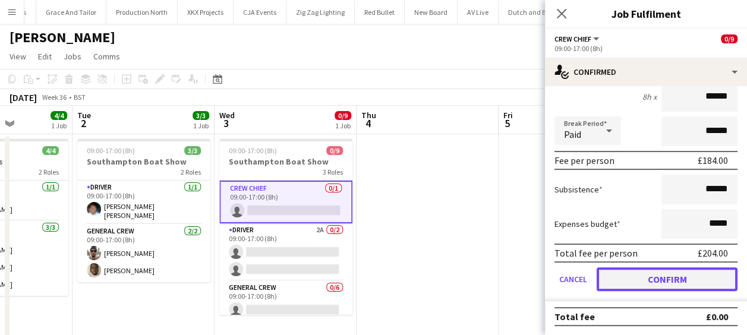
click at [693, 282] on button "Confirm" at bounding box center [667, 279] width 141 height 24
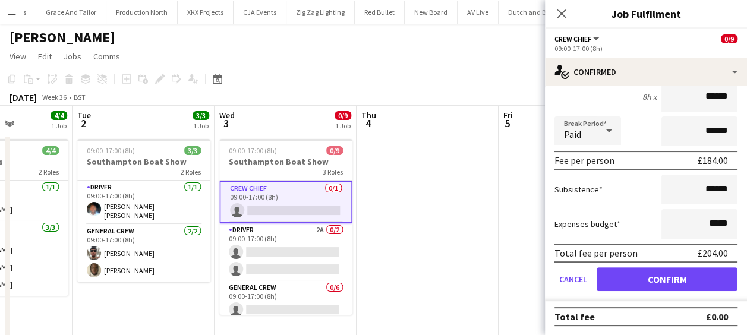
scroll to position [0, 0]
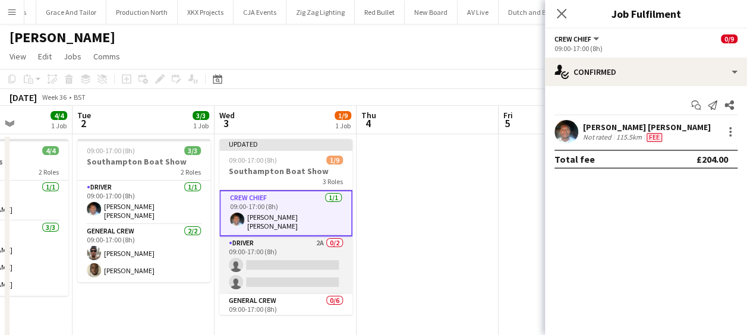
click at [264, 238] on app-card-role "Driver 2A 0/2 09:00-17:00 (8h) single-neutral-actions single-neutral-actions" at bounding box center [285, 266] width 133 height 58
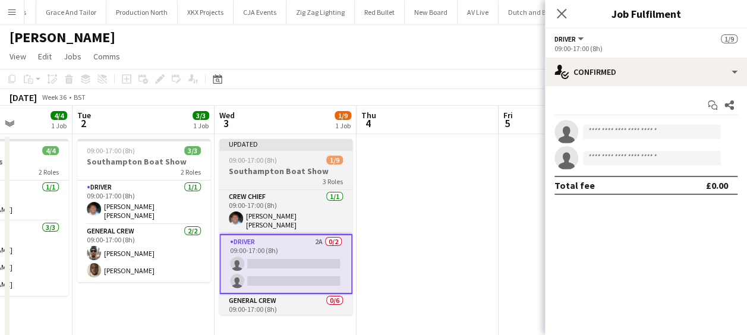
click at [321, 169] on h3 "Southampton Boat Show" at bounding box center [285, 171] width 133 height 11
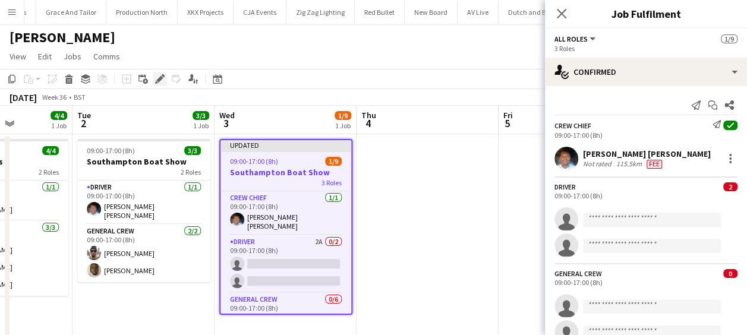
click at [163, 80] on icon "Edit" at bounding box center [160, 79] width 10 height 10
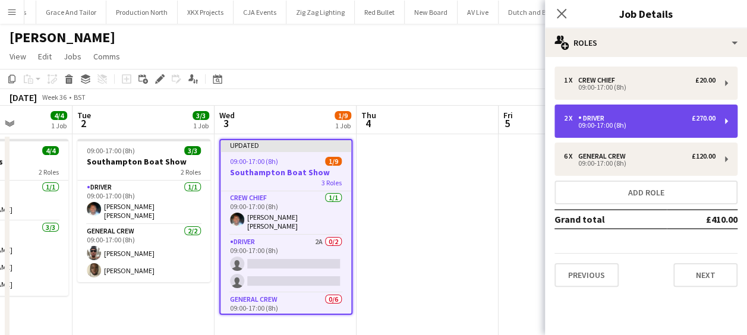
click at [626, 117] on div "2 x Driver £270.00" at bounding box center [640, 118] width 152 height 8
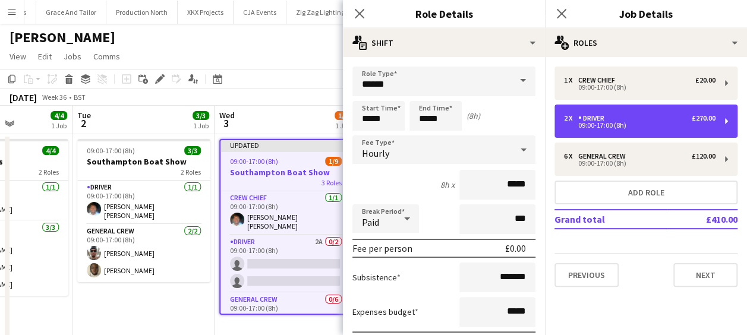
scroll to position [119, 0]
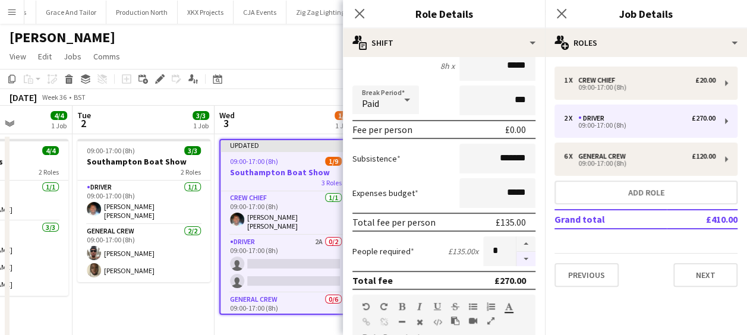
click at [522, 260] on button "button" at bounding box center [526, 259] width 19 height 15
type input "*"
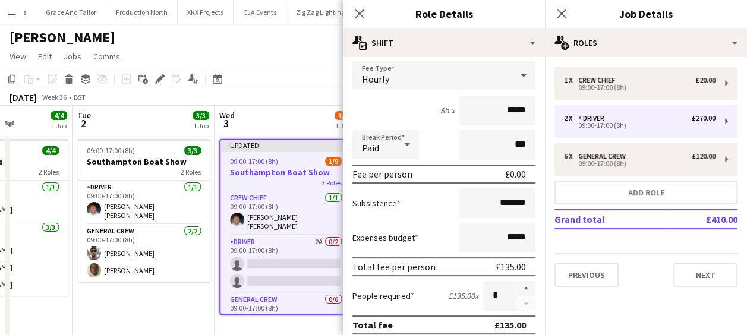
scroll to position [59, 0]
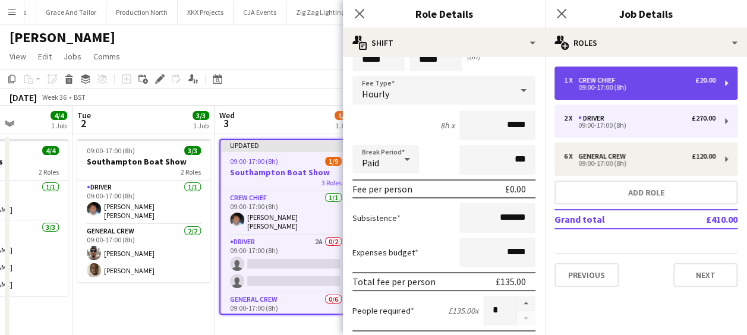
click at [628, 90] on div "1 x Crew Chief £20.00 09:00-17:00 (8h)" at bounding box center [646, 83] width 183 height 33
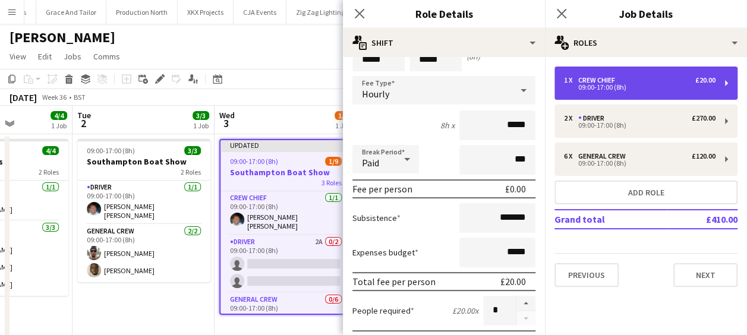
type input "**********"
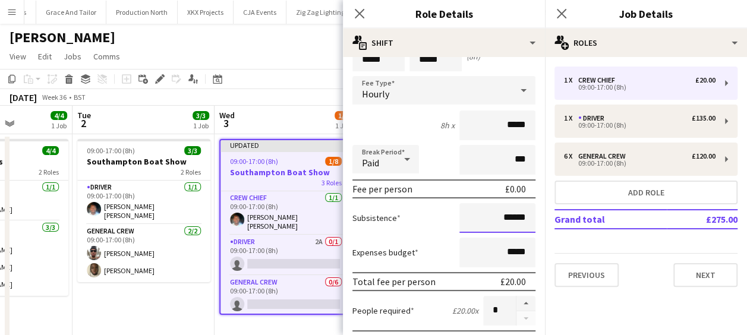
drag, startPoint x: 492, startPoint y: 218, endPoint x: 548, endPoint y: 214, distance: 56.6
click at [548, 214] on body "Menu Boards Boards Boards All jobs Status Workforce Workforce My Workforce Recr…" at bounding box center [373, 179] width 747 height 359
type input "**"
type input "*******"
click at [359, 17] on icon "Close pop-in" at bounding box center [359, 13] width 11 height 11
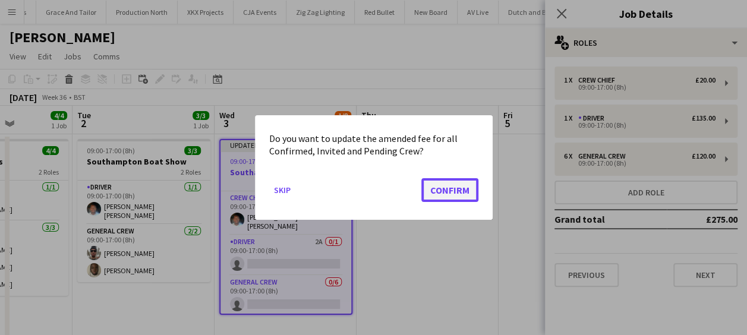
click at [451, 189] on button "Confirm" at bounding box center [449, 190] width 57 height 24
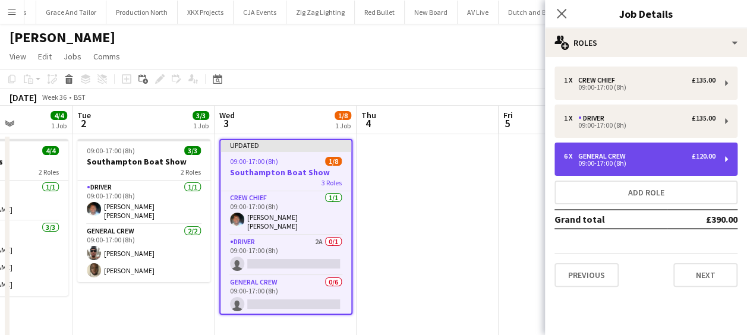
click at [610, 149] on div "6 x General Crew £120.00 09:00-17:00 (8h)" at bounding box center [646, 159] width 183 height 33
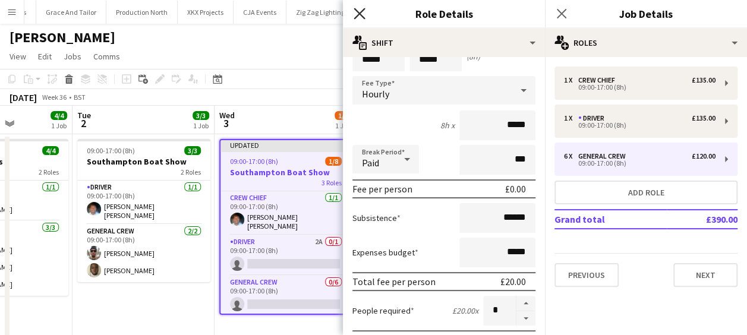
click at [359, 8] on icon "Close pop-in" at bounding box center [359, 13] width 11 height 11
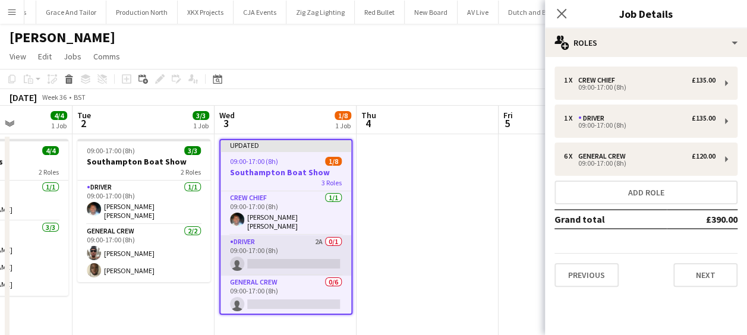
click at [278, 257] on app-card-role "Driver 2A 0/1 09:00-17:00 (8h) single-neutral-actions" at bounding box center [286, 255] width 131 height 40
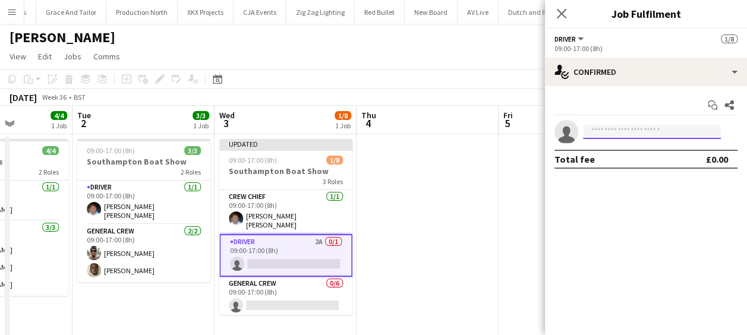
click at [647, 138] on input at bounding box center [652, 132] width 138 height 14
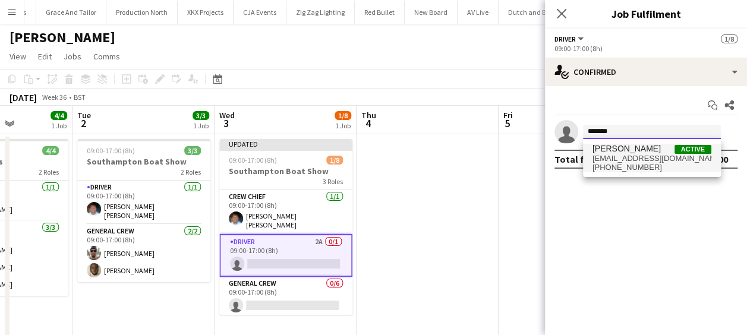
type input "*******"
click at [631, 166] on span "+447300459320" at bounding box center [652, 168] width 119 height 10
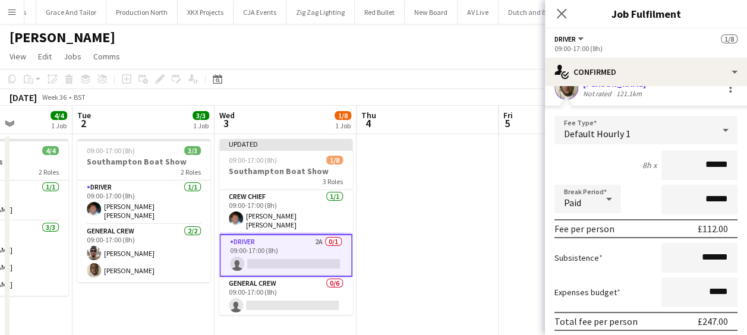
scroll to position [112, 0]
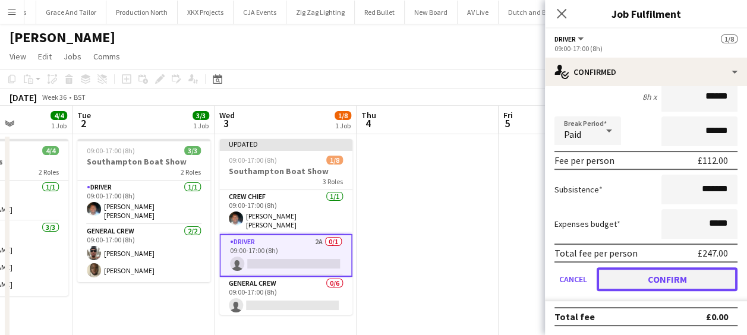
click at [646, 272] on button "Confirm" at bounding box center [667, 279] width 141 height 24
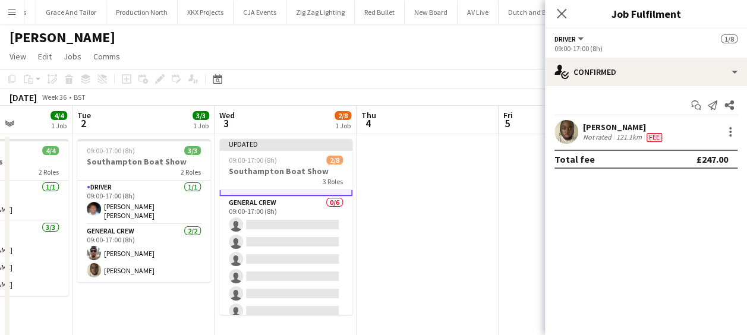
scroll to position [84, 0]
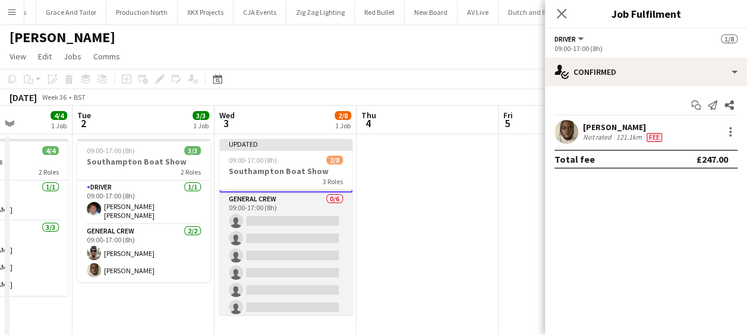
click at [284, 214] on app-card-role "General Crew 0/6 09:00-17:00 (8h) single-neutral-actions single-neutral-actions…" at bounding box center [285, 256] width 133 height 127
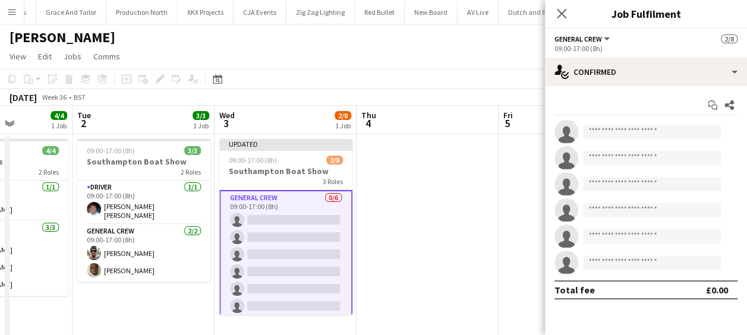
scroll to position [83, 0]
click at [618, 125] on input at bounding box center [652, 132] width 138 height 14
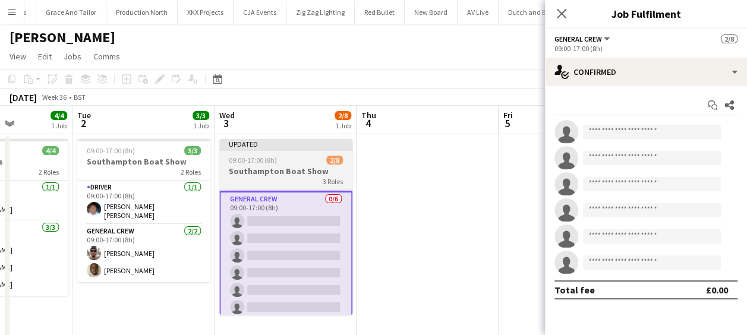
click at [276, 159] on div "09:00-17:00 (8h) 2/8" at bounding box center [285, 160] width 133 height 9
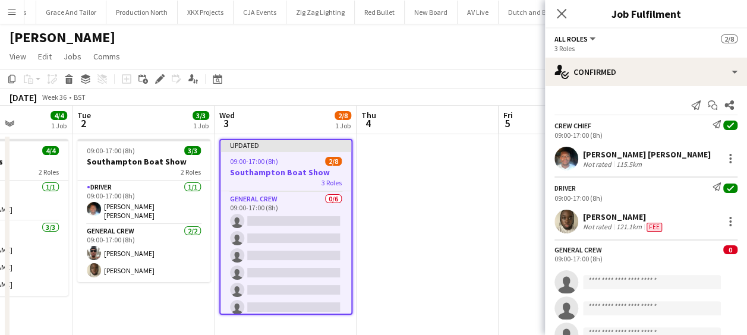
scroll to position [82, 0]
click at [160, 73] on div "Edit" at bounding box center [160, 79] width 14 height 14
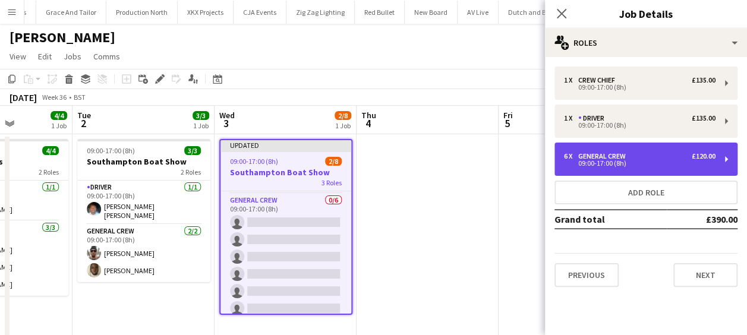
click at [593, 153] on div "General Crew" at bounding box center [604, 156] width 52 height 8
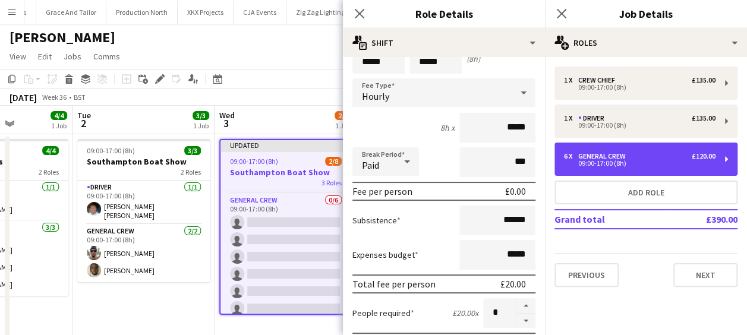
scroll to position [119, 0]
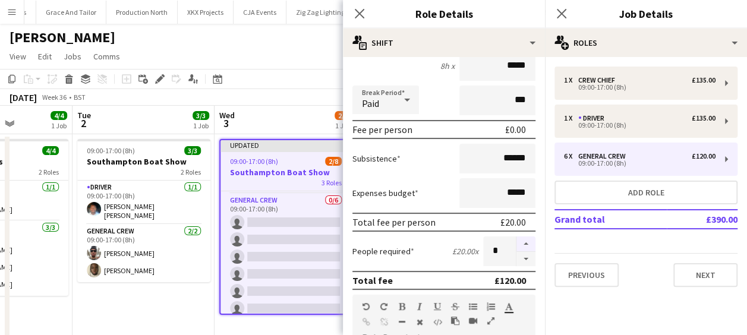
click at [519, 243] on button "button" at bounding box center [526, 244] width 19 height 15
type input "*"
click at [360, 17] on icon "Close pop-in" at bounding box center [359, 13] width 11 height 11
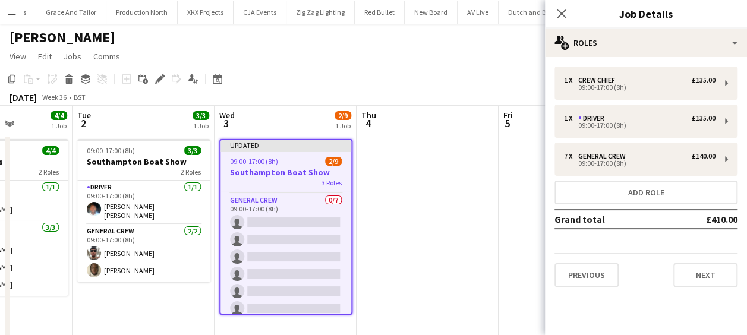
click at [263, 210] on app-card-role "General Crew 0/7 09:00-17:00 (8h) single-neutral-actions single-neutral-actions…" at bounding box center [286, 266] width 131 height 144
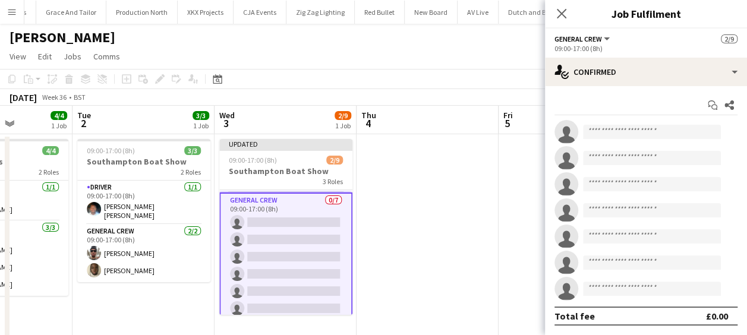
scroll to position [83, 0]
click at [612, 125] on input at bounding box center [652, 132] width 138 height 14
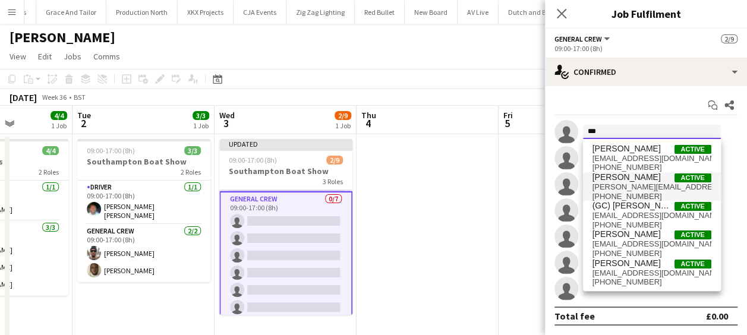
type input "***"
click at [624, 180] on span "Stefan Simpson-Soye" at bounding box center [627, 177] width 68 height 10
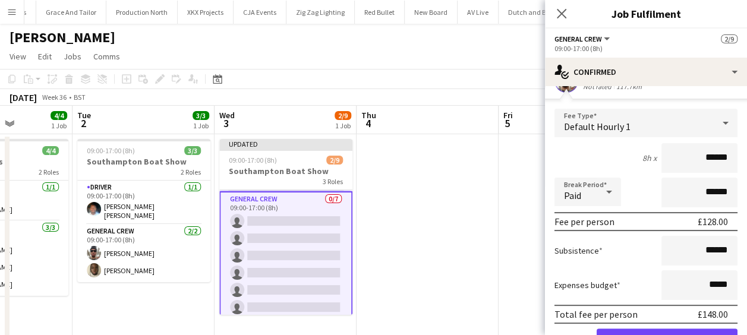
scroll to position [119, 0]
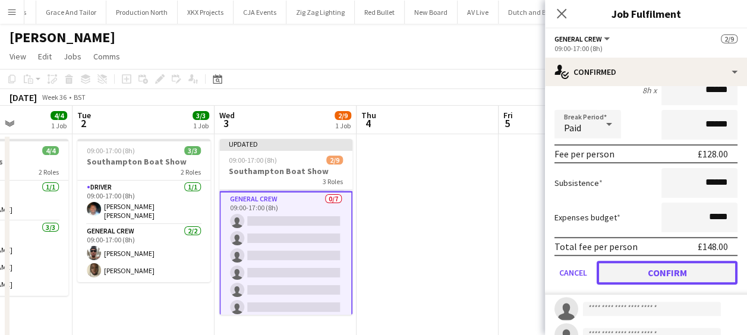
click at [660, 271] on button "Confirm" at bounding box center [667, 273] width 141 height 24
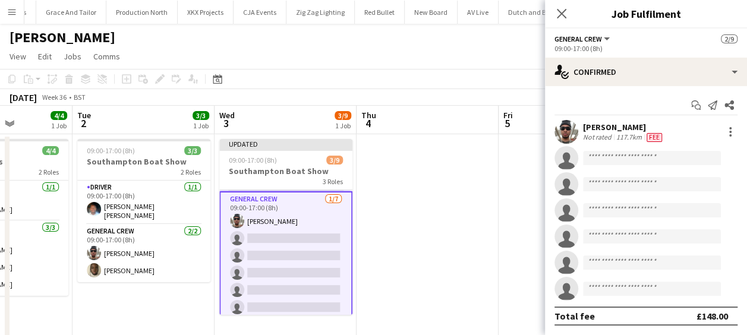
scroll to position [0, 0]
click at [625, 153] on input at bounding box center [652, 158] width 138 height 14
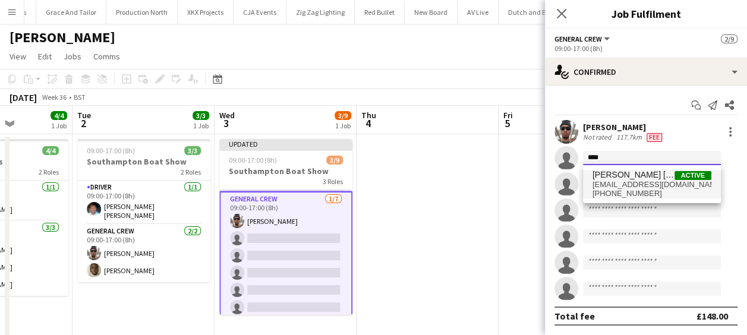
type input "****"
click at [631, 177] on span "Kane O’Neill" at bounding box center [634, 175] width 82 height 10
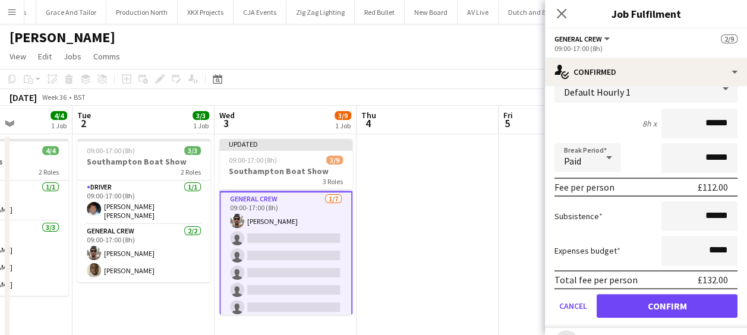
scroll to position [238, 0]
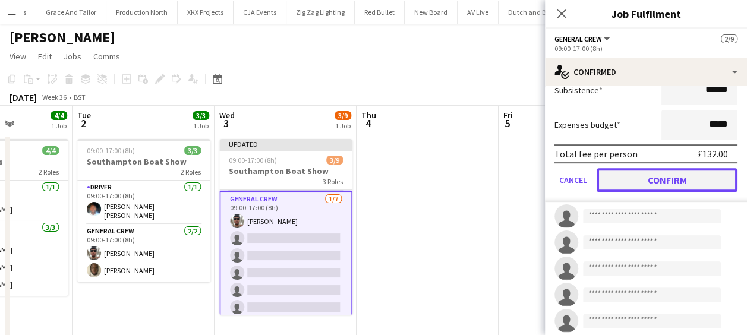
click at [673, 180] on button "Confirm" at bounding box center [667, 180] width 141 height 24
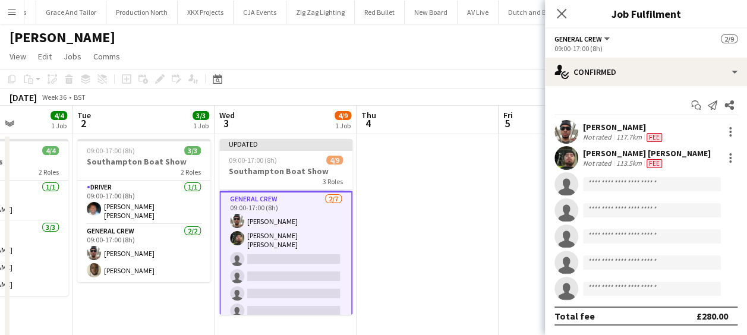
scroll to position [0, 0]
click at [621, 179] on input at bounding box center [652, 184] width 138 height 14
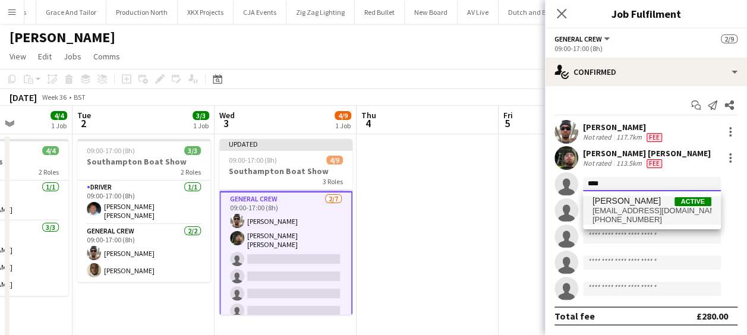
type input "****"
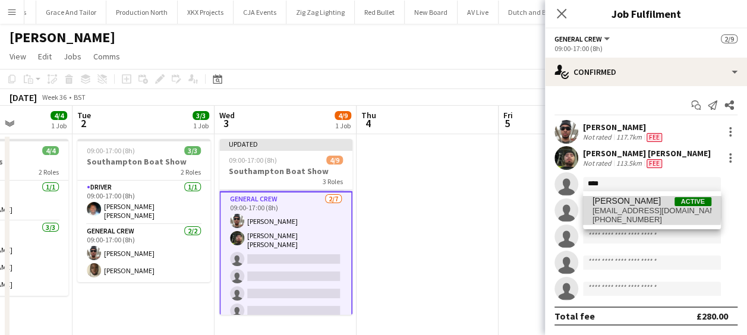
click at [629, 208] on span "thomasjf04@gmail.com" at bounding box center [652, 211] width 119 height 10
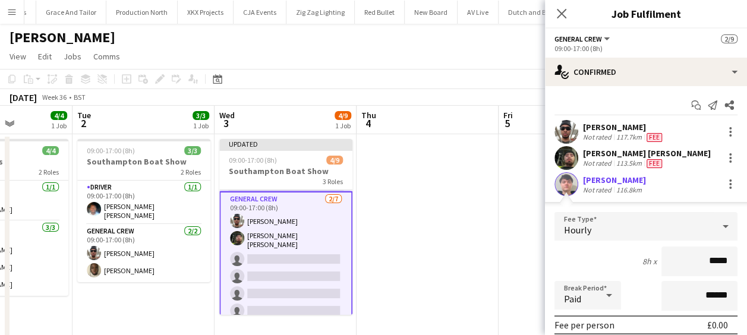
drag, startPoint x: 703, startPoint y: 254, endPoint x: 745, endPoint y: 260, distance: 43.2
click at [745, 260] on mat-expansion-panel "check Confirmed Start chat Send notification Share Stefan Simpson-Soye Not rate…" at bounding box center [646, 210] width 202 height 249
drag, startPoint x: 745, startPoint y: 260, endPoint x: 698, endPoint y: 263, distance: 47.0
click at [700, 261] on input "*****" at bounding box center [700, 262] width 76 height 30
drag, startPoint x: 685, startPoint y: 263, endPoint x: 755, endPoint y: 273, distance: 71.5
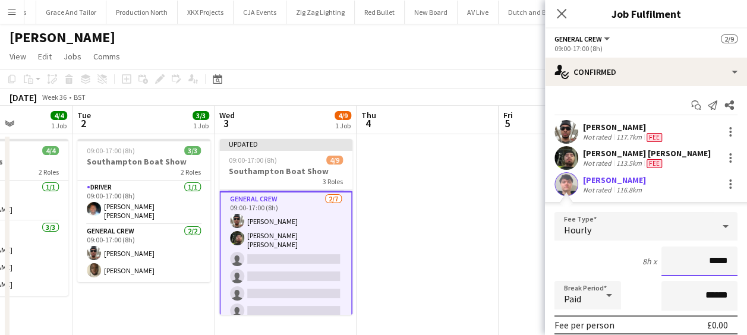
click at [747, 273] on html "Menu Boards Boards Boards All jobs Status Workforce Workforce My Workforce Recr…" at bounding box center [373, 179] width 747 height 359
type input "******"
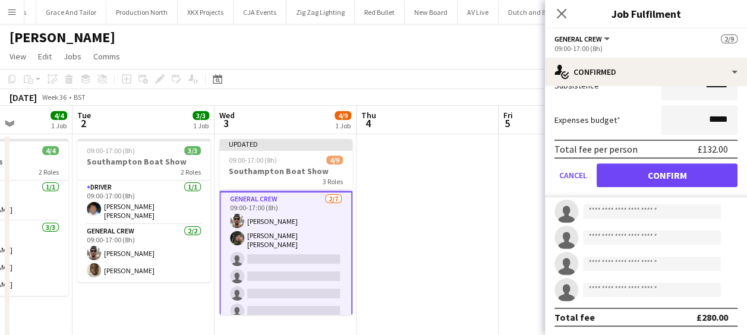
scroll to position [269, 0]
click at [662, 170] on button "Confirm" at bounding box center [667, 175] width 141 height 24
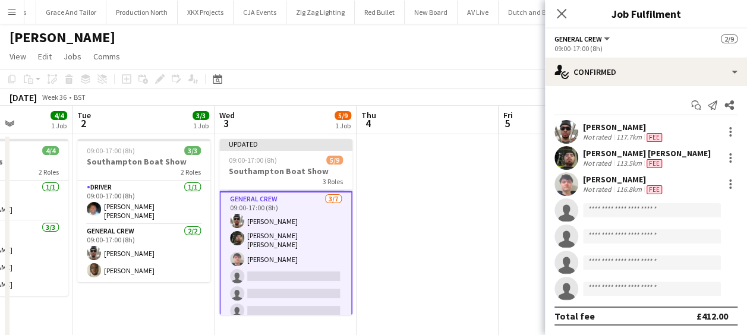
scroll to position [0, 0]
click at [609, 210] on input at bounding box center [652, 210] width 138 height 14
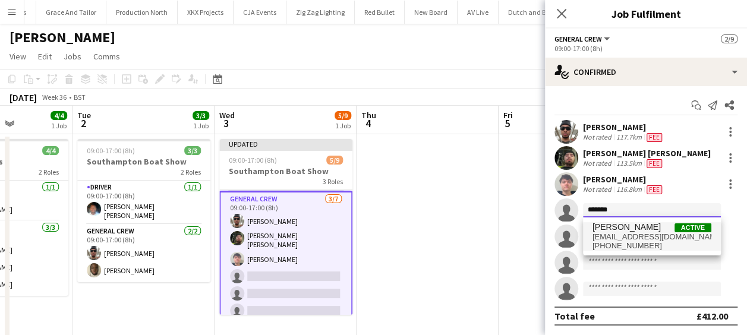
type input "*******"
click at [641, 241] on span "omarionh07@hotmail.com" at bounding box center [652, 237] width 119 height 10
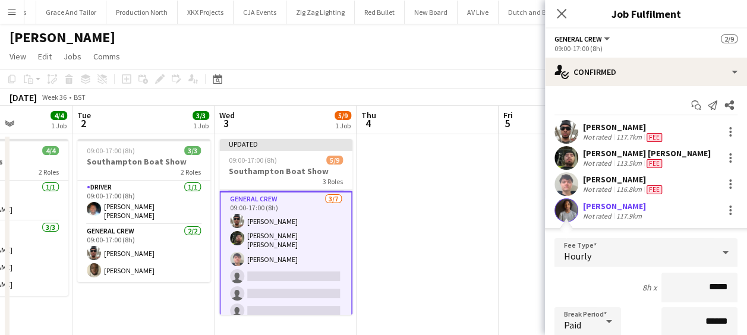
scroll to position [59, 0]
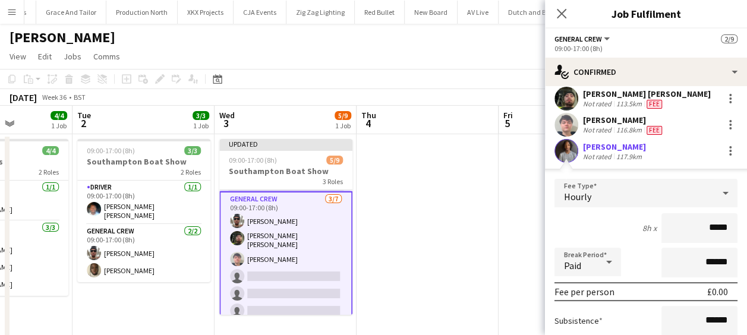
drag, startPoint x: 684, startPoint y: 224, endPoint x: 738, endPoint y: 223, distance: 54.1
click at [738, 223] on mat-expansion-panel "check Confirmed Start chat Send notification Share Stefan Simpson-Soye Not rate…" at bounding box center [646, 210] width 202 height 249
type input "******"
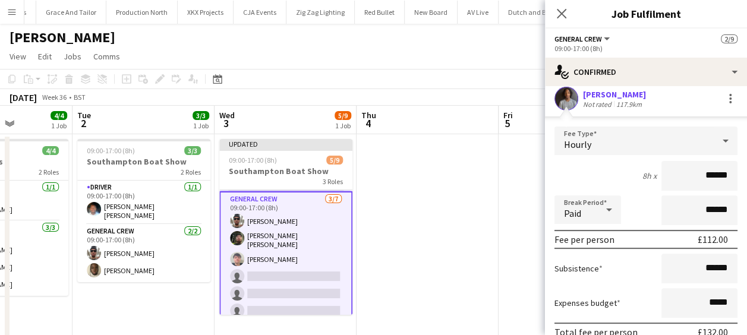
scroll to position [178, 0]
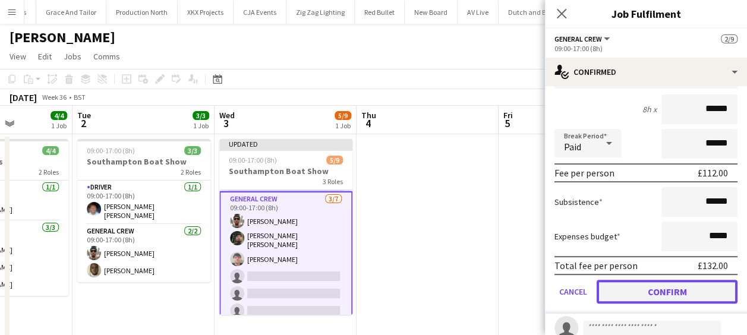
click at [681, 289] on button "Confirm" at bounding box center [667, 292] width 141 height 24
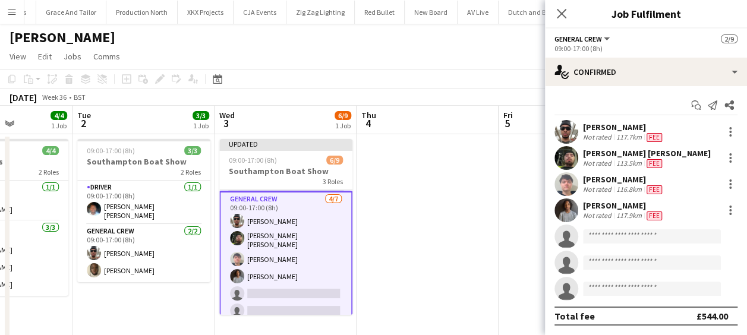
scroll to position [0, 0]
click at [615, 234] on input at bounding box center [652, 236] width 138 height 14
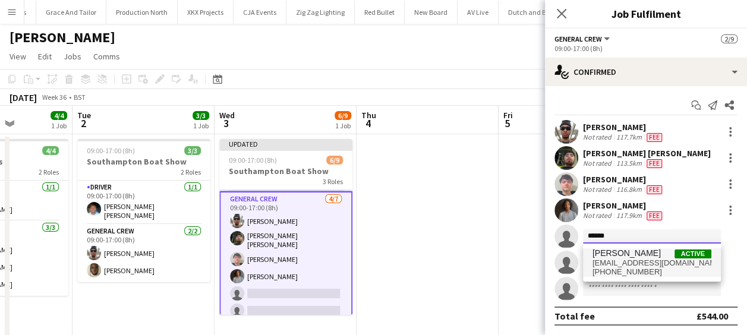
type input "******"
click at [625, 264] on span "tayeebalabi@gmail.com" at bounding box center [652, 264] width 119 height 10
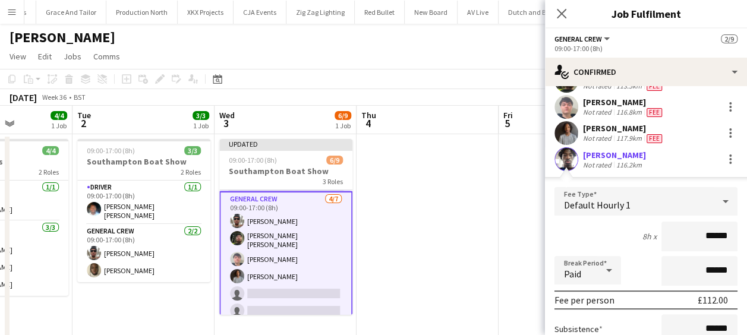
scroll to position [178, 0]
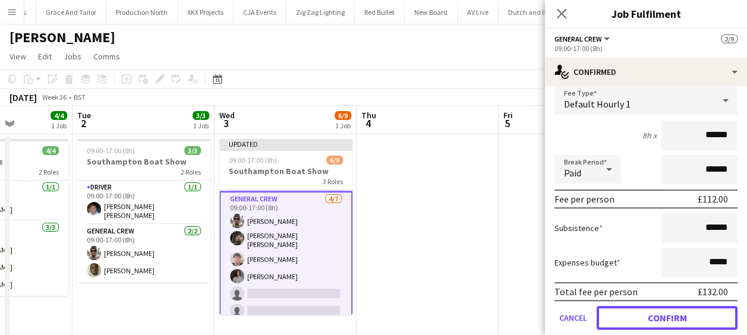
click at [669, 319] on button "Confirm" at bounding box center [667, 318] width 141 height 24
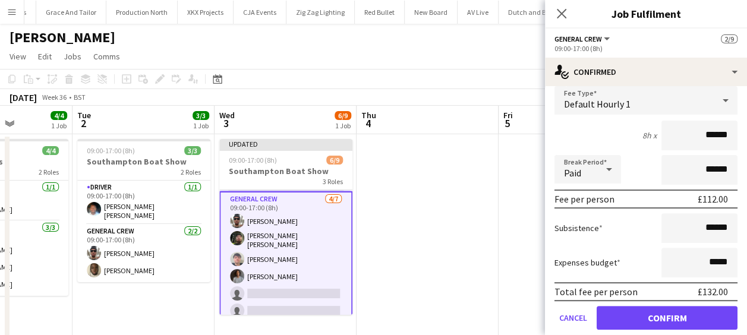
scroll to position [0, 0]
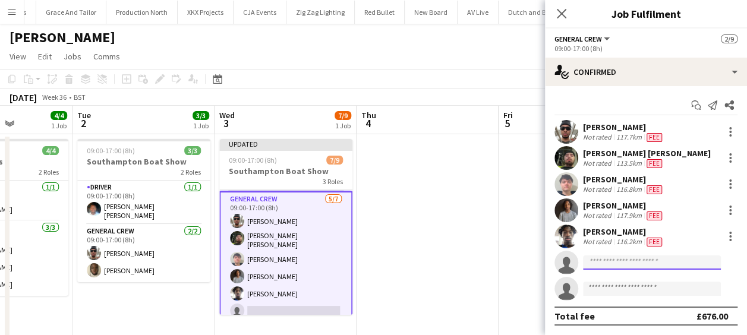
click at [628, 262] on input at bounding box center [652, 263] width 138 height 14
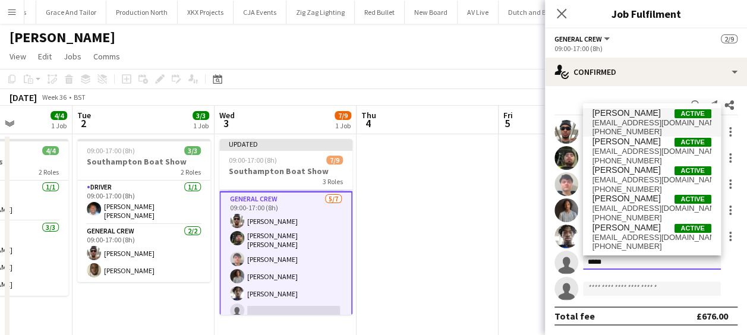
type input "*****"
click at [627, 115] on span "James Granger" at bounding box center [627, 113] width 68 height 10
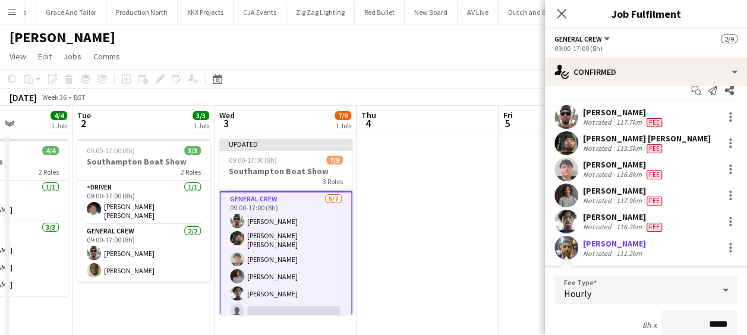
scroll to position [134, 0]
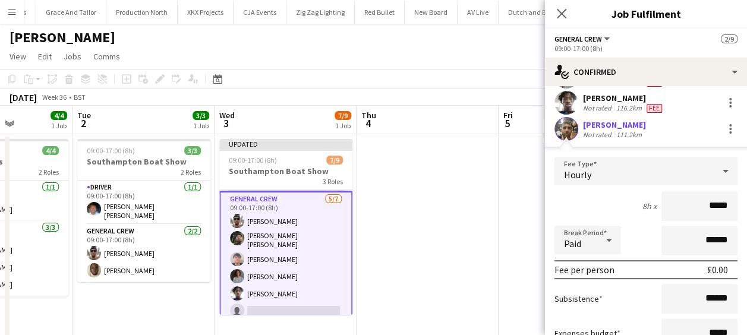
drag, startPoint x: 698, startPoint y: 208, endPoint x: 755, endPoint y: 214, distance: 58.0
click at [747, 214] on html "Menu Boards Boards Boards All jobs Status Workforce Workforce My Workforce Recr…" at bounding box center [373, 179] width 747 height 359
type input "******"
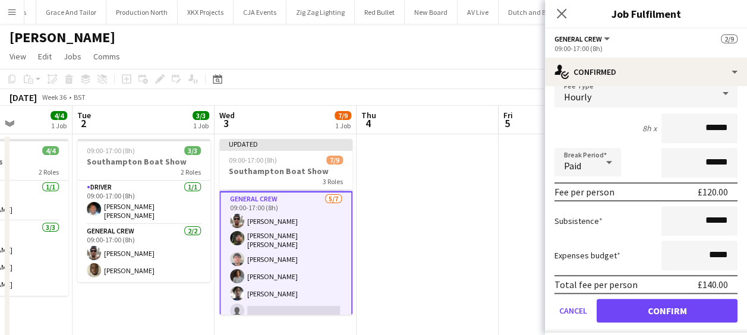
scroll to position [253, 0]
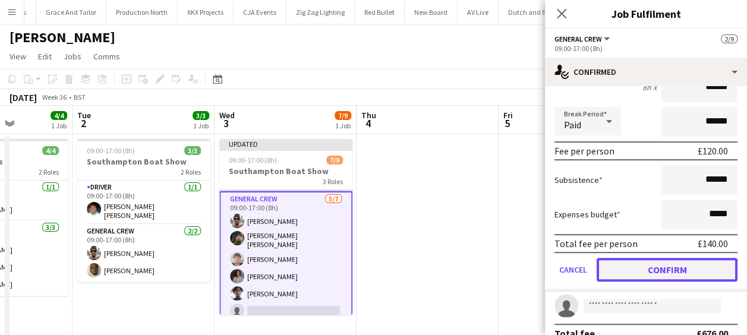
click at [679, 269] on button "Confirm" at bounding box center [667, 270] width 141 height 24
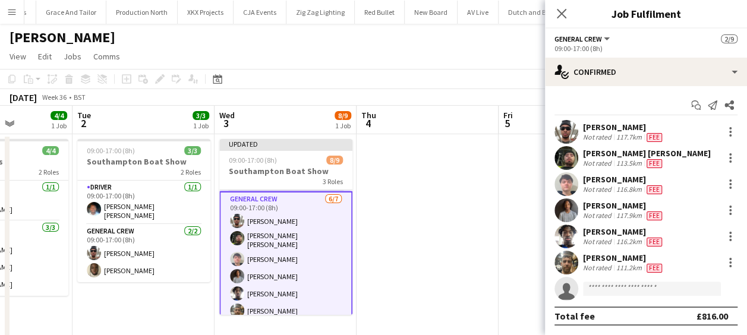
scroll to position [0, 0]
click at [602, 292] on input at bounding box center [652, 289] width 138 height 14
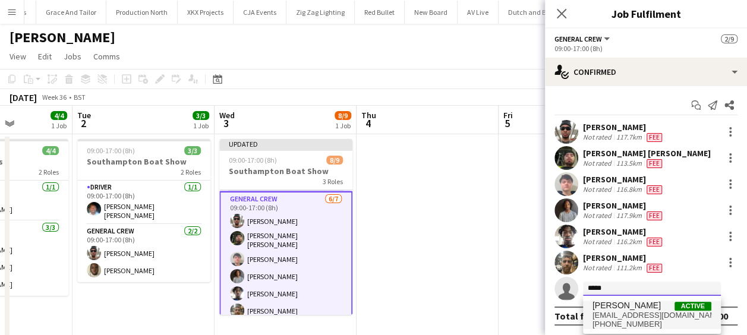
type input "*****"
click at [622, 306] on span "Bruno Okafor" at bounding box center [627, 306] width 68 height 10
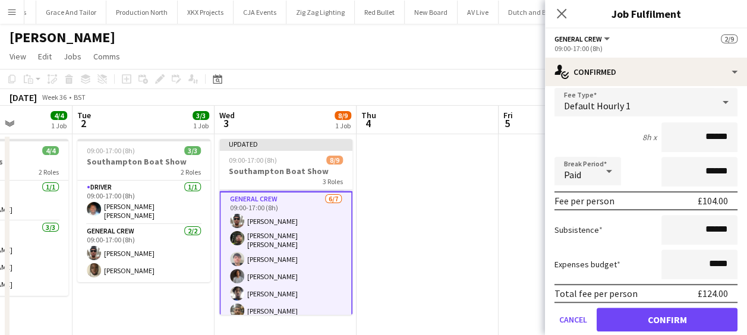
scroll to position [269, 0]
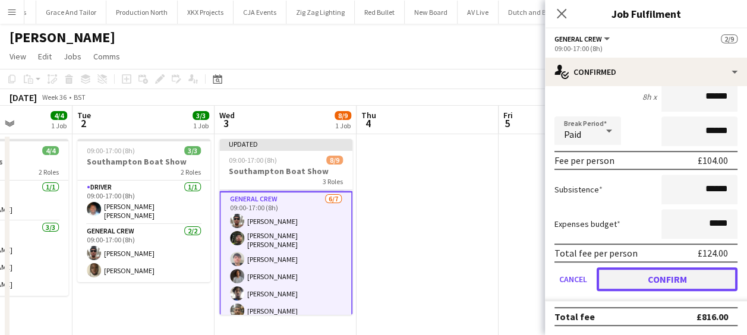
click at [690, 279] on button "Confirm" at bounding box center [667, 279] width 141 height 24
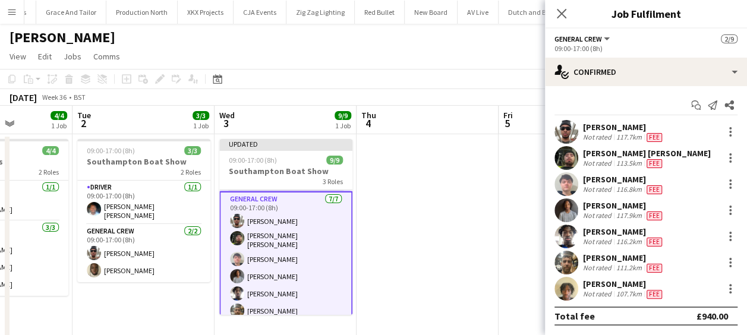
scroll to position [0, 0]
click at [569, 292] on app-user-avatar at bounding box center [567, 289] width 24 height 24
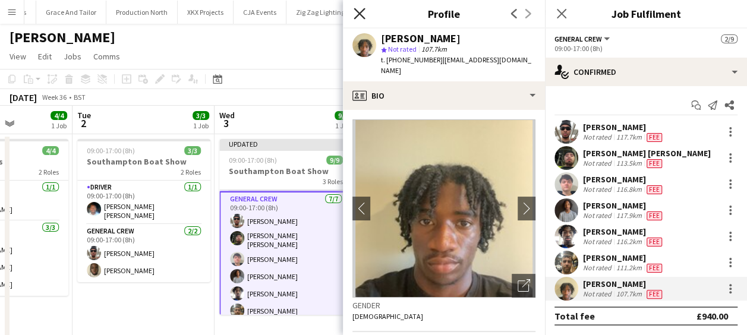
click at [361, 13] on icon "Close pop-in" at bounding box center [359, 13] width 11 height 11
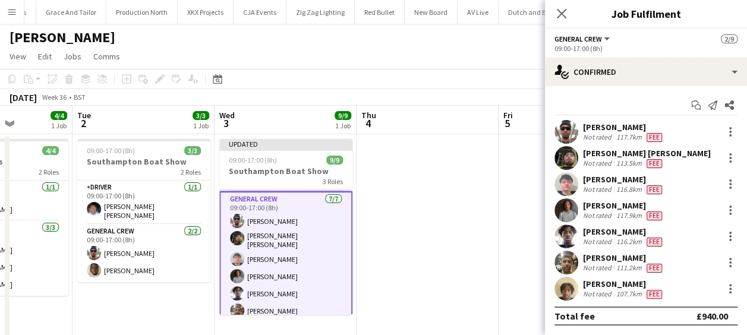
click at [481, 239] on app-date-cell at bounding box center [428, 236] width 142 height 204
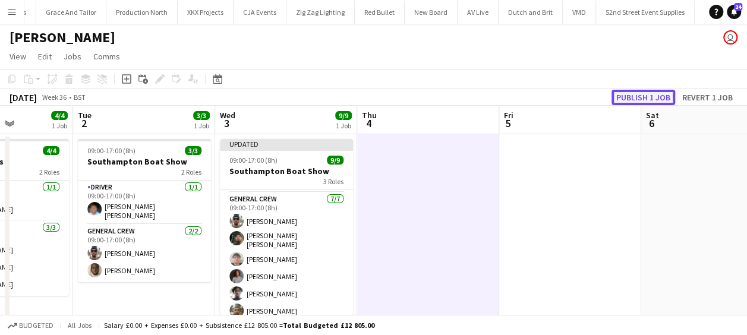
click at [636, 97] on button "Publish 1 job" at bounding box center [644, 97] width 64 height 15
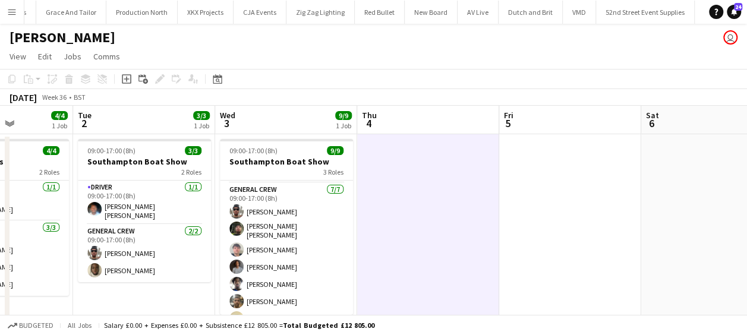
drag, startPoint x: 452, startPoint y: 194, endPoint x: 320, endPoint y: 190, distance: 132.0
click at [132, 190] on app-calendar-viewport "Sat 30 6/6 1 Job Sun 31 4/4 1 Job Mon 1 4/4 1 Job Tue 2 3/3 1 Job Wed 3 9/9 1 J…" at bounding box center [373, 222] width 747 height 233
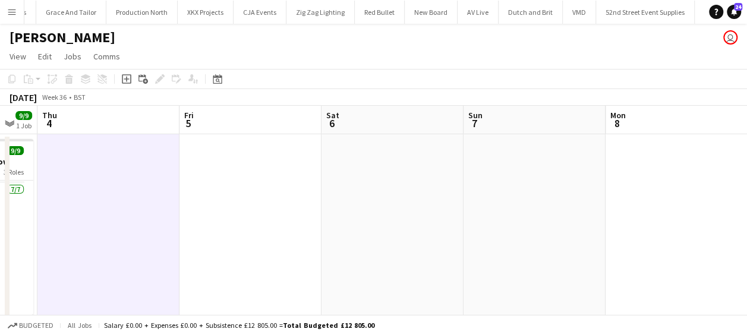
drag, startPoint x: 386, startPoint y: 204, endPoint x: 211, endPoint y: 199, distance: 174.9
click at [210, 199] on app-calendar-viewport "Mon 1 4/4 1 Job Tue 2 3/3 1 Job Wed 3 9/9 1 Job Thu 4 Fri 5 Sat 6 Sun 7 Mon 8 T…" at bounding box center [373, 222] width 747 height 233
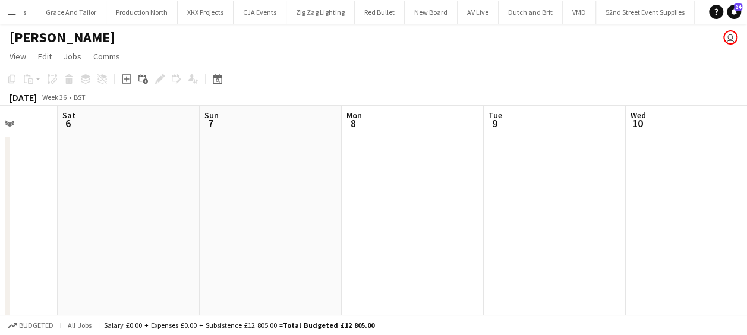
drag, startPoint x: 413, startPoint y: 200, endPoint x: 324, endPoint y: 197, distance: 88.6
click at [195, 200] on app-calendar-viewport "Wed 3 9/9 1 Job Thu 4 Fri 5 Sat 6 Sun 7 Mon 8 Tue 9 Wed 10 Thu 11 Fri 12 Sat 13…" at bounding box center [373, 222] width 747 height 233
drag, startPoint x: 619, startPoint y: 216, endPoint x: 517, endPoint y: 210, distance: 102.4
click at [357, 213] on app-calendar-viewport "Fri 5 Sat 6 Sun 7 Mon 8 Tue 9 Wed 10 Thu 11 Fri 12 Sat 13 Sun 14 Mon 15" at bounding box center [373, 222] width 747 height 233
drag, startPoint x: 340, startPoint y: 215, endPoint x: 370, endPoint y: 201, distance: 33.0
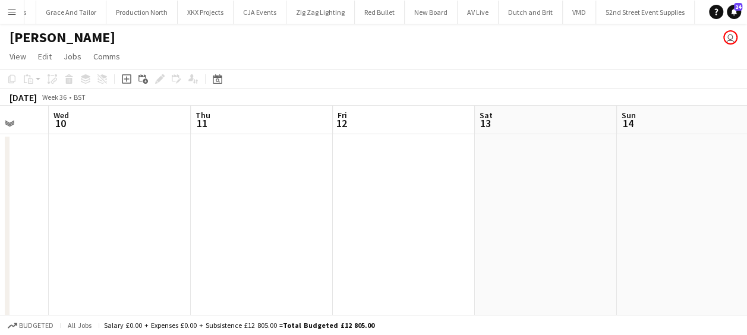
click at [275, 209] on app-calendar-viewport "Sun 7 Mon 8 Tue 9 Wed 10 Thu 11 Fri 12 Sat 13 Sun 14 Mon 15 0/6 1 Job Tue 16 0/…" at bounding box center [373, 222] width 747 height 233
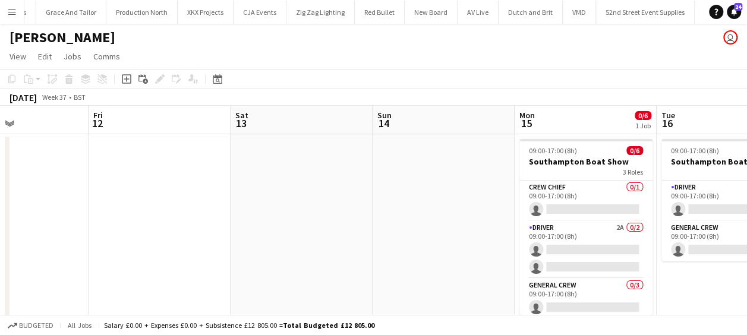
drag, startPoint x: 288, startPoint y: 206, endPoint x: 239, endPoint y: 204, distance: 48.8
click at [239, 204] on app-calendar-viewport "Tue 9 Wed 10 Thu 11 Fri 12 Sat 13 Sun 14 Mon 15 0/6 1 Job Tue 16 0/2 1 Job Wed …" at bounding box center [373, 222] width 747 height 233
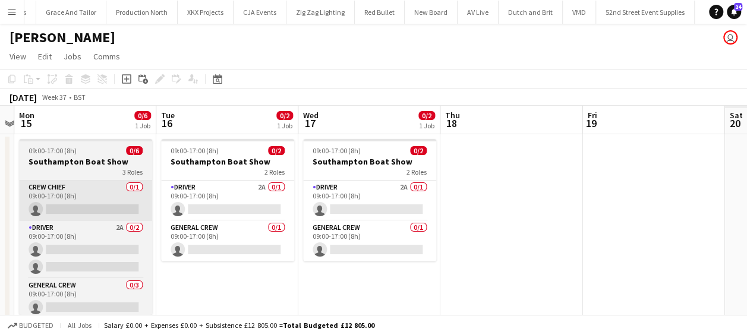
drag, startPoint x: 201, startPoint y: 206, endPoint x: 146, endPoint y: 189, distance: 57.7
click at [150, 197] on app-calendar-viewport "Thu 11 Fri 12 Sat 13 Sun 14 Mon 15 0/6 1 Job Tue 16 0/2 1 Job Wed 17 0/2 1 Job …" at bounding box center [373, 222] width 747 height 233
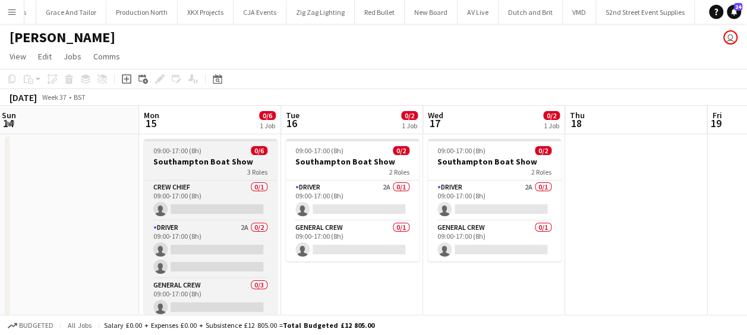
click at [204, 160] on h3 "Southampton Boat Show" at bounding box center [210, 161] width 133 height 11
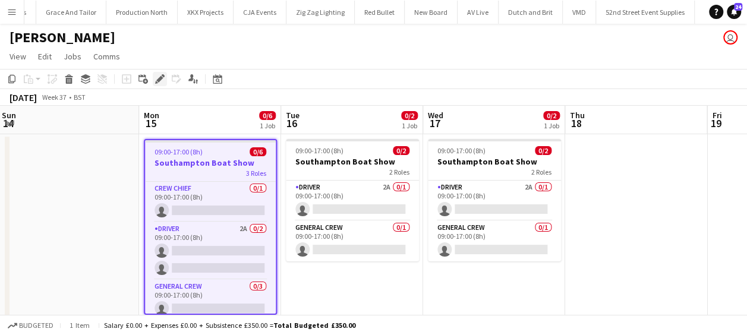
click at [159, 74] on icon "Edit" at bounding box center [160, 79] width 10 height 10
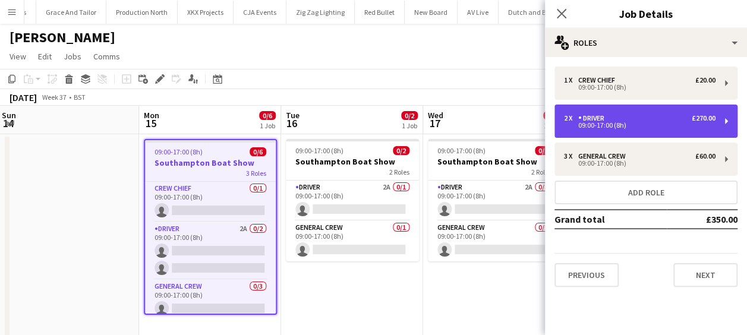
click at [640, 119] on div "2 x Driver £270.00" at bounding box center [640, 118] width 152 height 8
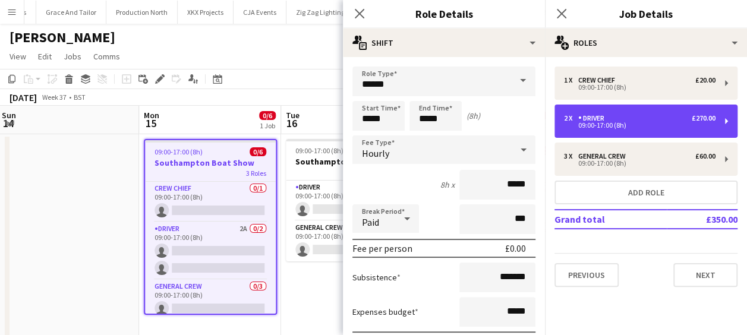
scroll to position [119, 0]
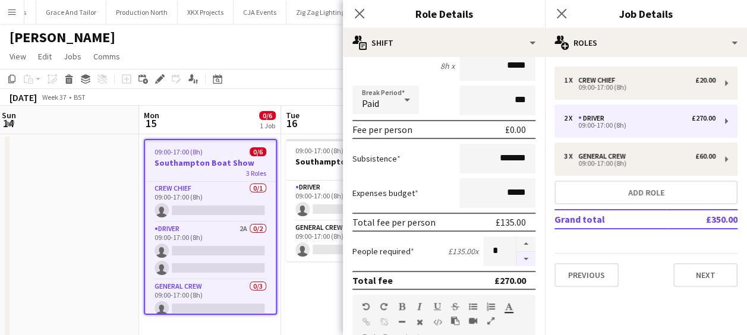
click at [518, 257] on button "button" at bounding box center [526, 259] width 19 height 15
type input "*"
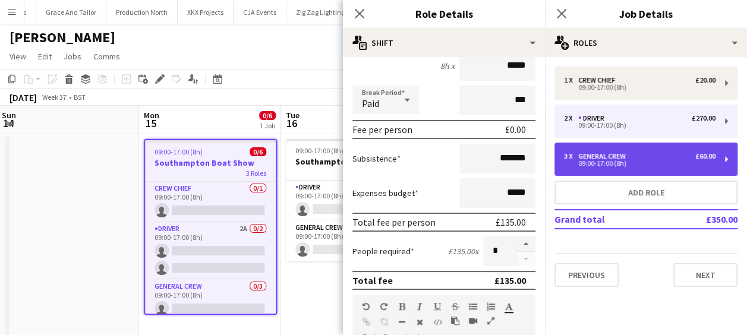
click at [625, 150] on div "3 x General Crew £60.00 09:00-17:00 (8h)" at bounding box center [646, 159] width 183 height 33
type input "**********"
type input "******"
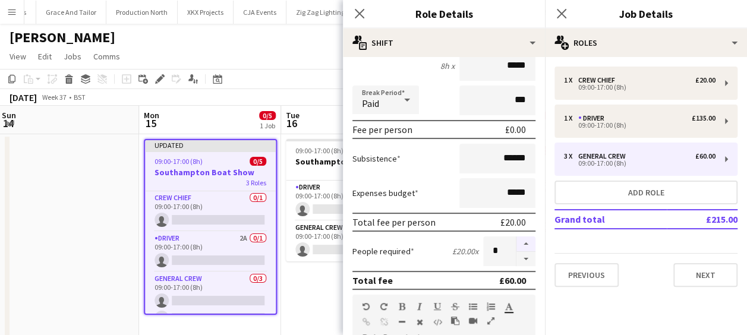
click at [518, 242] on button "button" at bounding box center [526, 244] width 19 height 15
type input "*"
click at [360, 11] on icon "Close pop-in" at bounding box center [359, 13] width 11 height 11
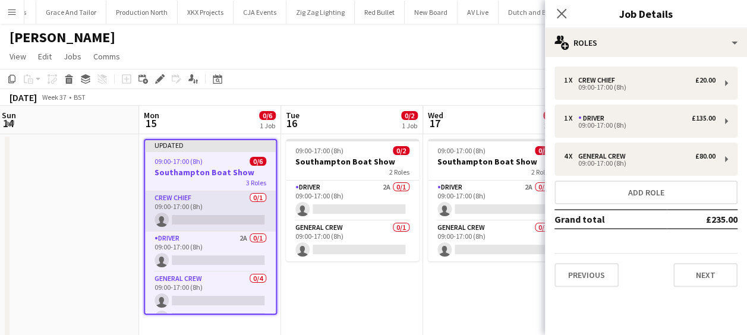
click at [187, 222] on app-card-role "Crew Chief 0/1 09:00-17:00 (8h) single-neutral-actions" at bounding box center [210, 211] width 131 height 40
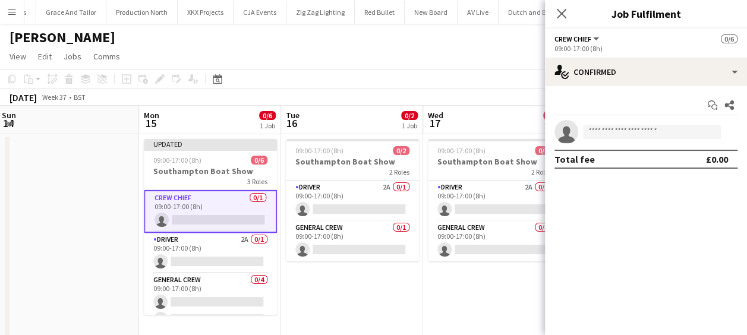
click at [628, 140] on app-invite-slot "single-neutral-actions" at bounding box center [646, 132] width 202 height 24
click at [628, 136] on input at bounding box center [652, 132] width 138 height 14
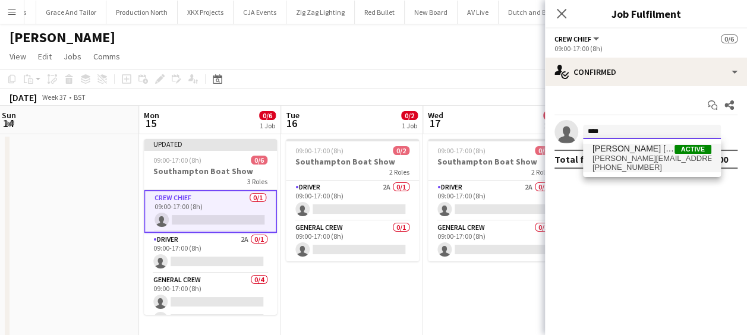
type input "****"
click at [627, 153] on span "Fitzgerald Williams-Owens" at bounding box center [634, 149] width 82 height 10
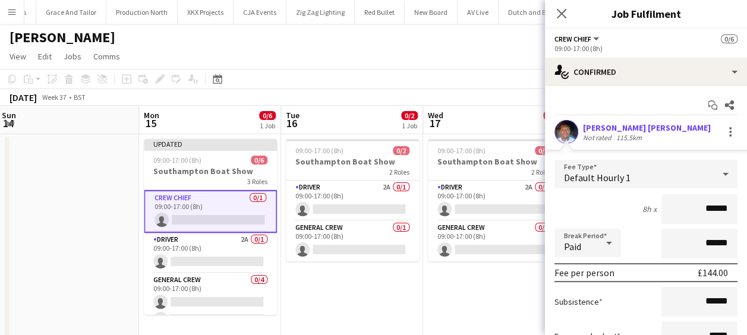
drag, startPoint x: 672, startPoint y: 207, endPoint x: 745, endPoint y: 212, distance: 73.9
click at [745, 212] on mat-expansion-panel "check Confirmed Start chat Share Fitzgerald Williams-Owens Not rated 115.5km Fe…" at bounding box center [646, 210] width 202 height 249
type input "******"
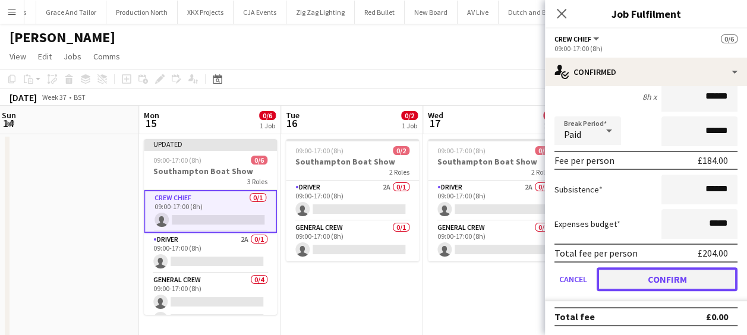
click at [657, 278] on button "Confirm" at bounding box center [667, 279] width 141 height 24
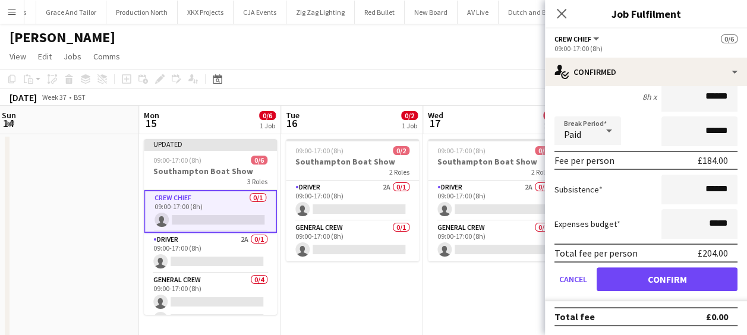
scroll to position [0, 0]
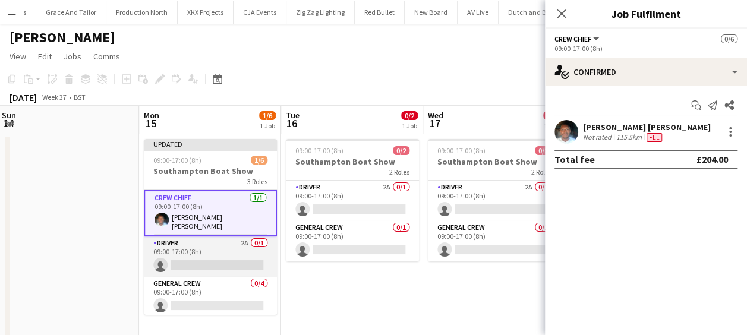
click at [208, 257] on app-card-role "Driver 2A 0/1 09:00-17:00 (8h) single-neutral-actions" at bounding box center [210, 257] width 133 height 40
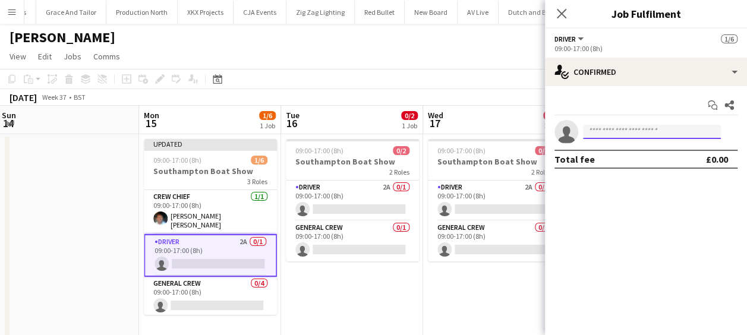
click at [620, 132] on input at bounding box center [652, 132] width 138 height 14
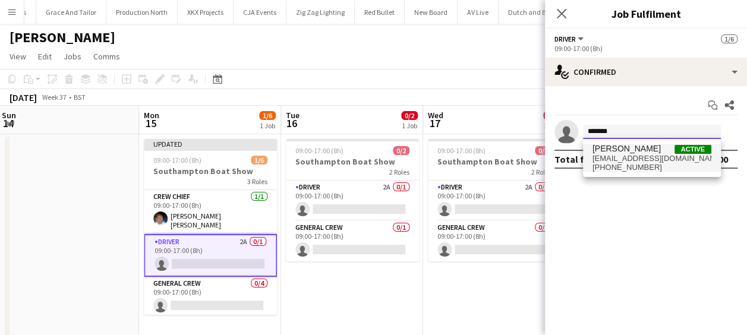
type input "*******"
click at [631, 157] on span "davidldne1@gmail.com" at bounding box center [652, 159] width 119 height 10
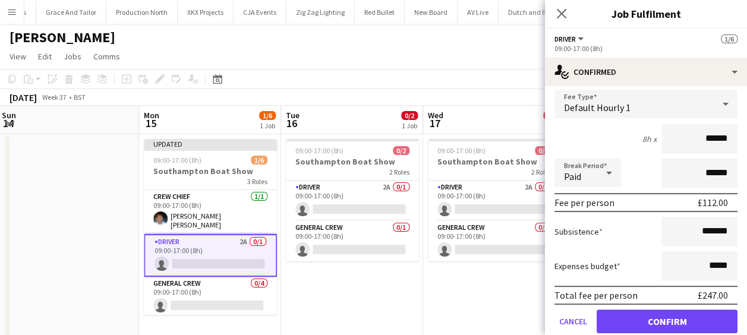
scroll to position [112, 0]
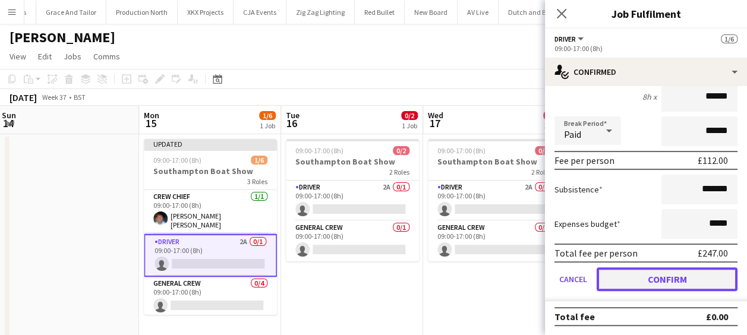
click at [676, 280] on button "Confirm" at bounding box center [667, 279] width 141 height 24
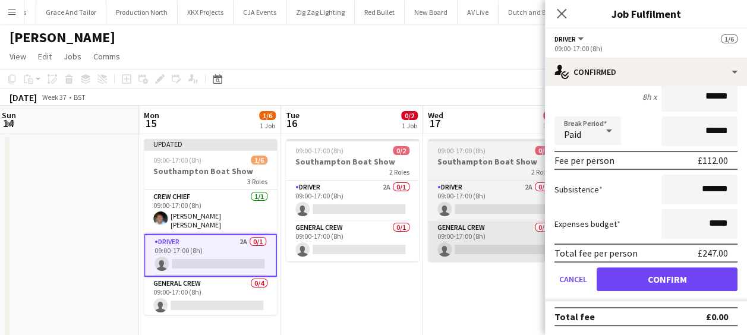
scroll to position [0, 0]
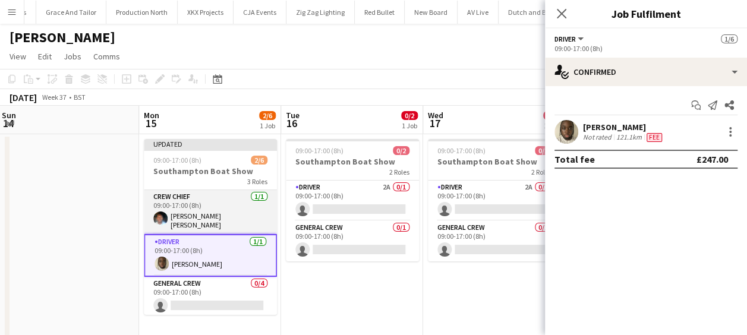
click at [213, 212] on app-card-role "Crew Chief 1/1 09:00-17:00 (8h) Fitzgerald Williams-Owens" at bounding box center [210, 212] width 133 height 44
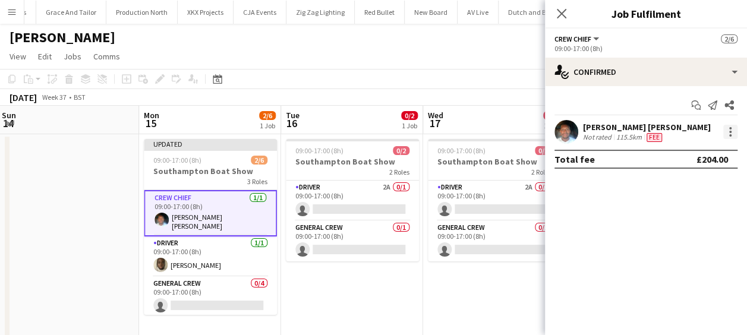
click at [725, 134] on div at bounding box center [730, 132] width 14 height 14
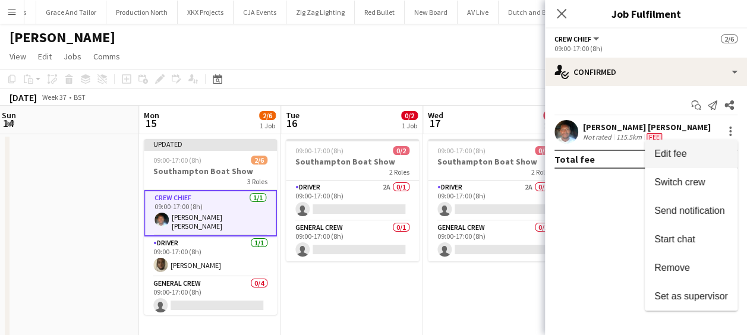
click at [678, 156] on span "Edit fee" at bounding box center [670, 154] width 32 height 10
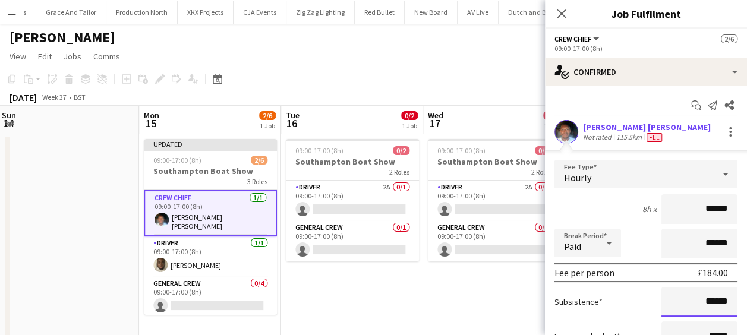
drag, startPoint x: 690, startPoint y: 301, endPoint x: 733, endPoint y: 303, distance: 42.9
click at [733, 303] on form "Fee Type Hourly 8h x ****** Break Period Paid ****** Fee per person £184.00 Sub…" at bounding box center [646, 287] width 202 height 254
type input "*******"
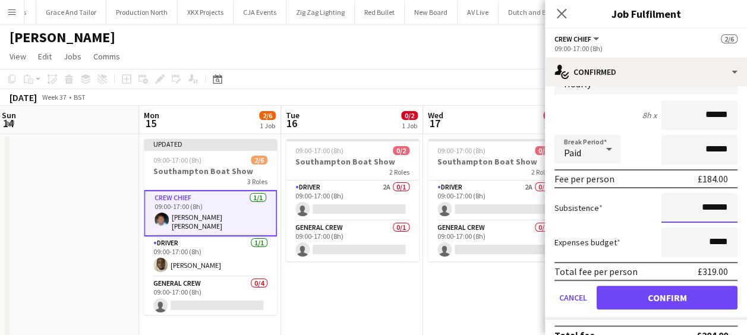
scroll to position [112, 0]
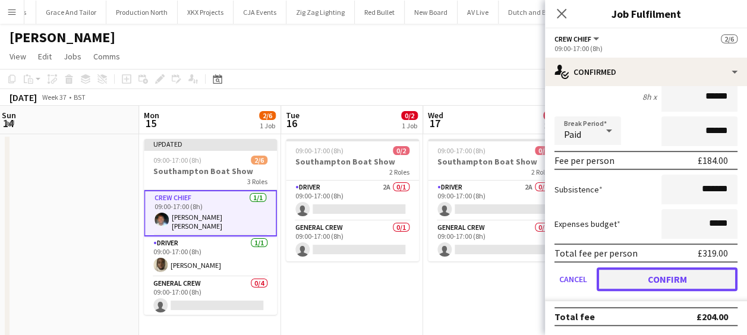
click at [686, 282] on button "Confirm" at bounding box center [667, 279] width 141 height 24
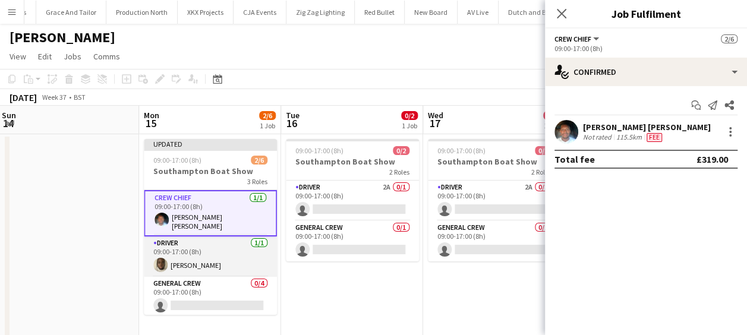
scroll to position [50, 0]
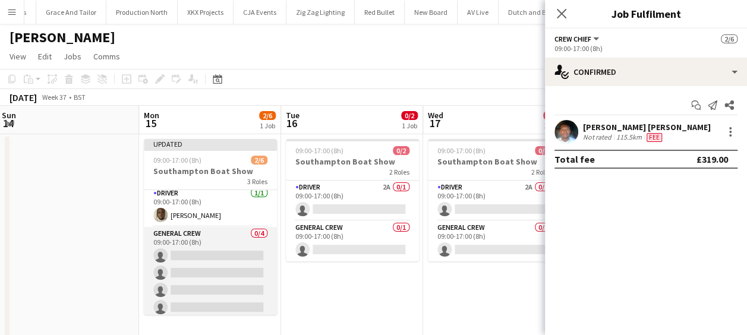
click at [208, 251] on app-card-role "General Crew 0/4 09:00-17:00 (8h) single-neutral-actions single-neutral-actions…" at bounding box center [210, 273] width 133 height 92
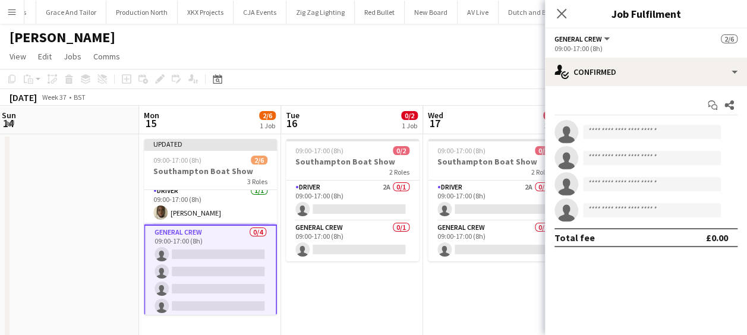
scroll to position [48, 0]
click at [636, 138] on input at bounding box center [652, 132] width 138 height 14
type input "*"
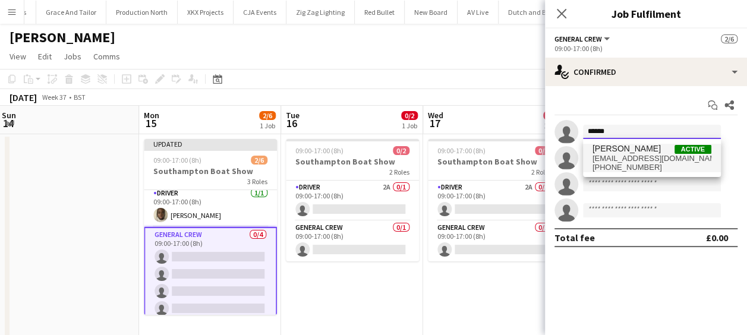
type input "******"
click at [629, 159] on span "thomasjf04@gmail.com" at bounding box center [652, 159] width 119 height 10
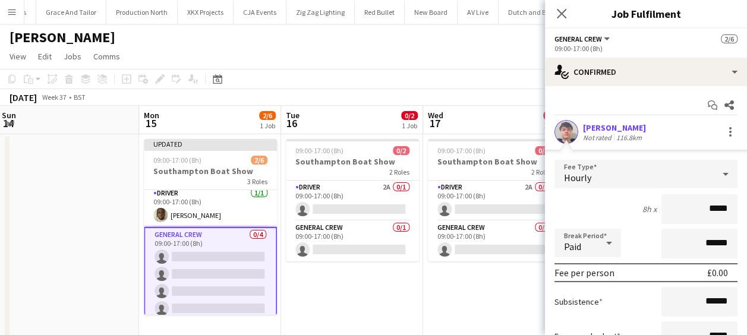
drag, startPoint x: 694, startPoint y: 204, endPoint x: 753, endPoint y: 206, distance: 58.9
click at [747, 206] on html "Menu Boards Boards Boards All jobs Status Workforce Workforce My Workforce Recr…" at bounding box center [373, 179] width 747 height 359
type input "******"
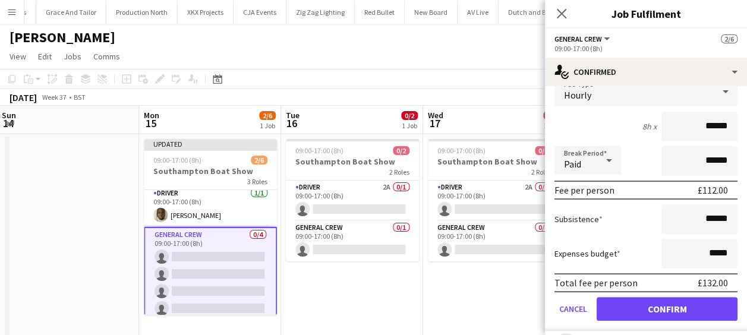
scroll to position [178, 0]
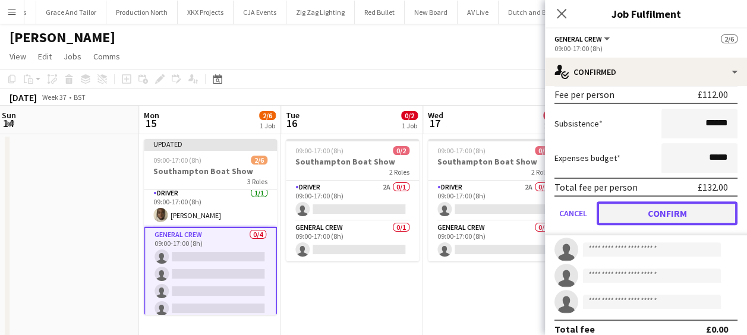
click at [685, 215] on button "Confirm" at bounding box center [667, 214] width 141 height 24
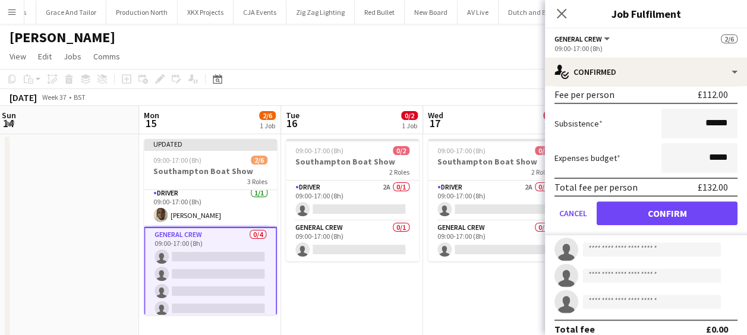
scroll to position [0, 0]
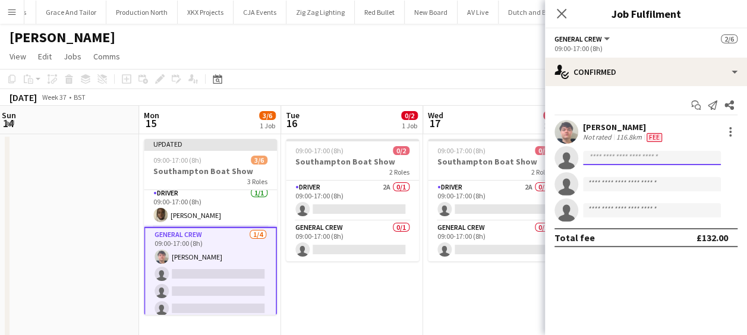
click at [623, 159] on input at bounding box center [652, 158] width 138 height 14
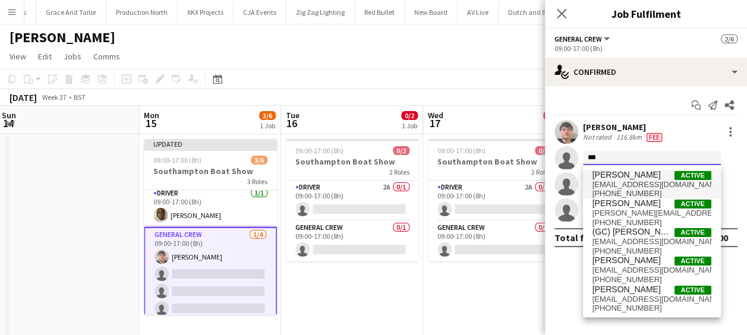
type input "***"
click at [630, 175] on span "Stefano rowe" at bounding box center [627, 175] width 68 height 10
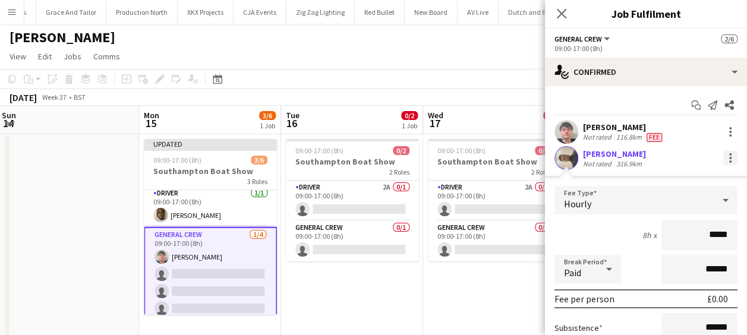
click at [723, 154] on div at bounding box center [730, 158] width 14 height 14
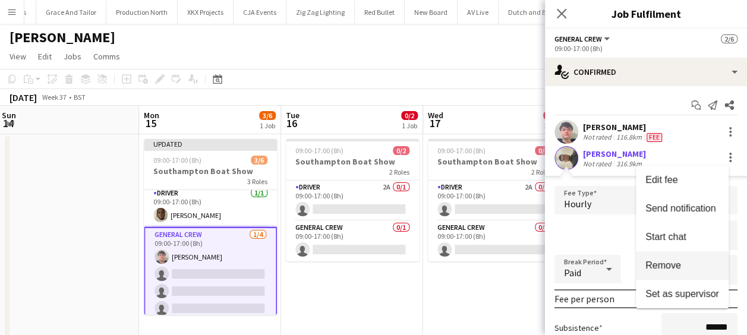
click at [673, 262] on span "Remove" at bounding box center [664, 265] width 36 height 10
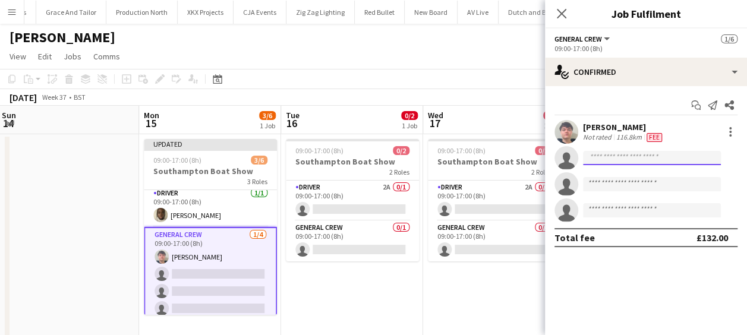
click at [613, 157] on input at bounding box center [652, 158] width 138 height 14
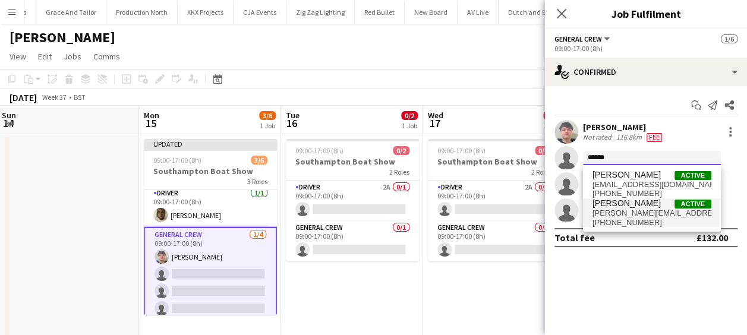
type input "******"
click at [644, 213] on span "stefansimpson-soye@hotmail.co.uk" at bounding box center [652, 214] width 119 height 10
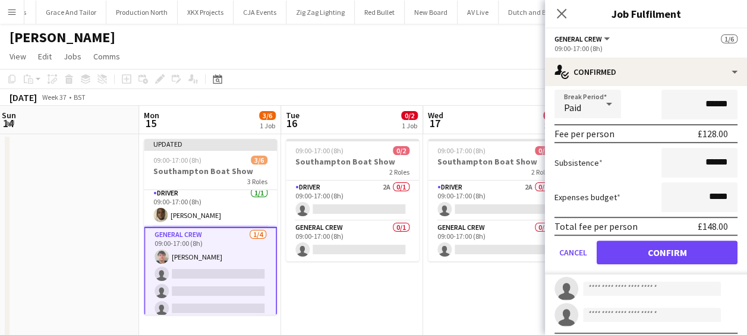
scroll to position [178, 0]
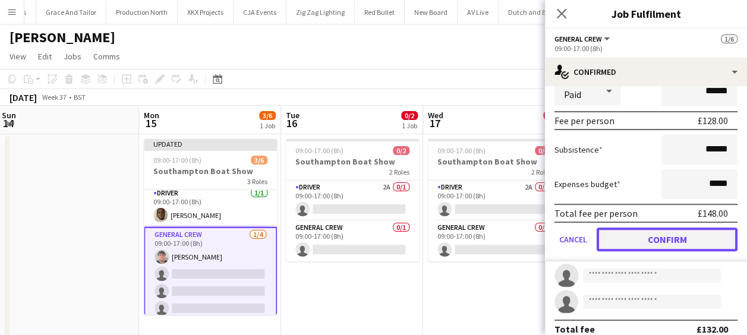
click at [659, 233] on button "Confirm" at bounding box center [667, 240] width 141 height 24
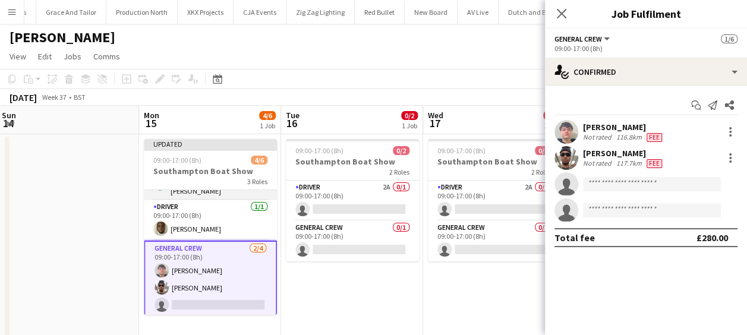
scroll to position [50, 0]
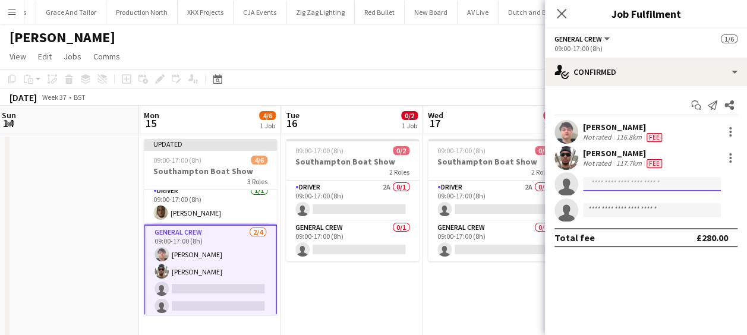
click at [627, 180] on input at bounding box center [652, 184] width 138 height 14
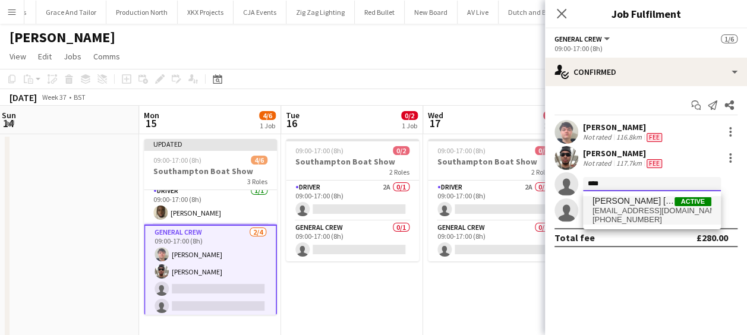
type input "****"
click at [633, 204] on span "Kane O’Neill" at bounding box center [634, 201] width 82 height 10
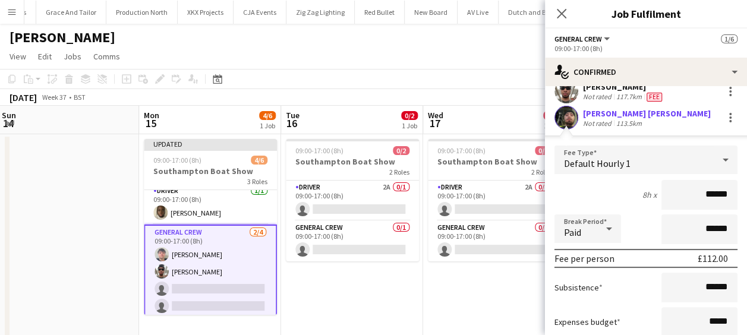
scroll to position [191, 0]
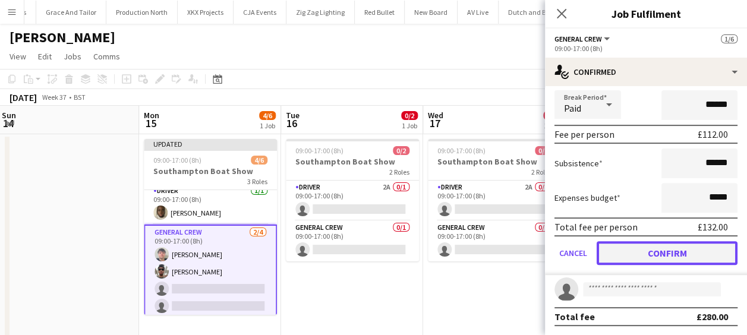
click at [669, 255] on button "Confirm" at bounding box center [667, 253] width 141 height 24
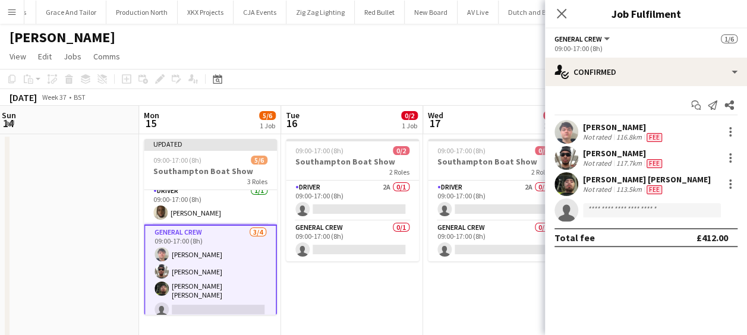
scroll to position [0, 0]
click at [619, 213] on input at bounding box center [652, 210] width 138 height 14
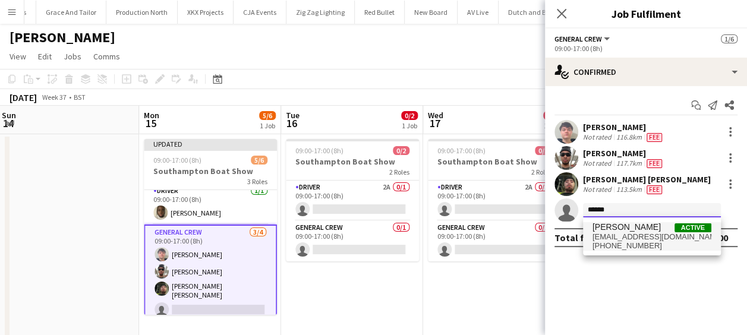
type input "******"
click at [628, 230] on span "Tayeeb Alabi" at bounding box center [627, 227] width 68 height 10
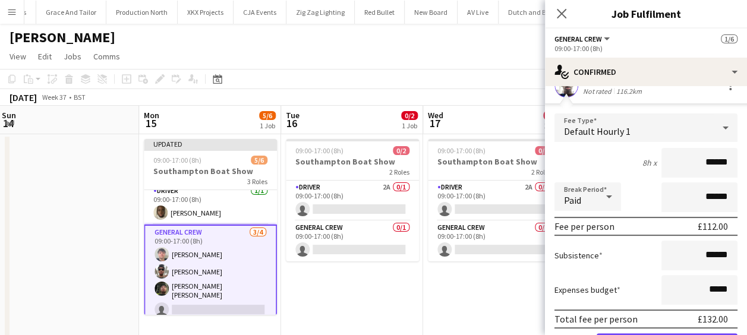
scroll to position [191, 0]
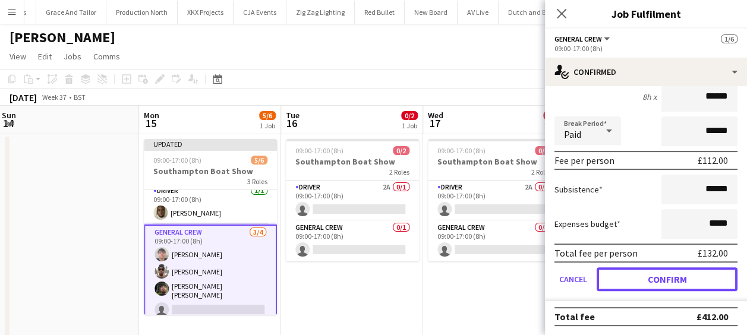
drag, startPoint x: 657, startPoint y: 277, endPoint x: 520, endPoint y: 281, distance: 137.9
click at [657, 278] on button "Confirm" at bounding box center [667, 279] width 141 height 24
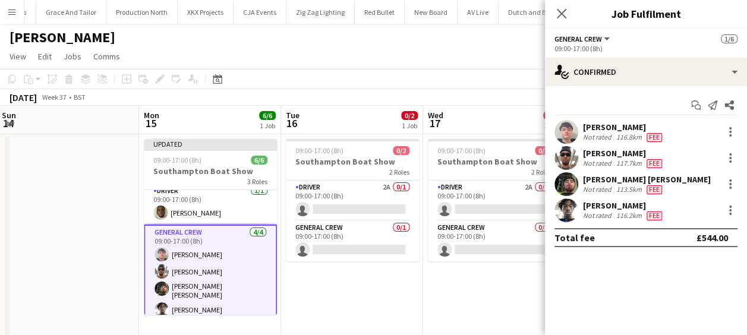
scroll to position [0, 0]
click at [427, 283] on app-date-cell "09:00-17:00 (8h) 0/2 Southampton Boat Show 2 Roles Driver 2A 0/1 09:00-17:00 (8…" at bounding box center [494, 236] width 142 height 204
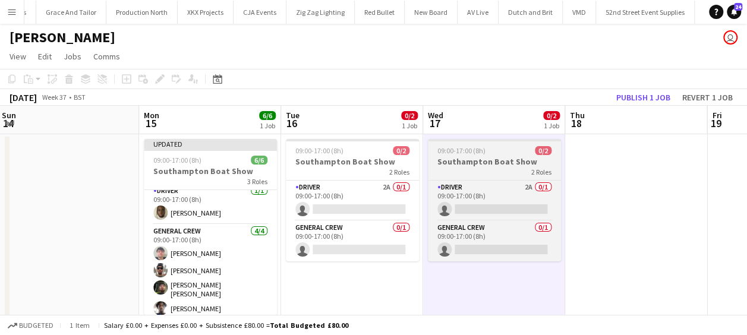
scroll to position [48, 0]
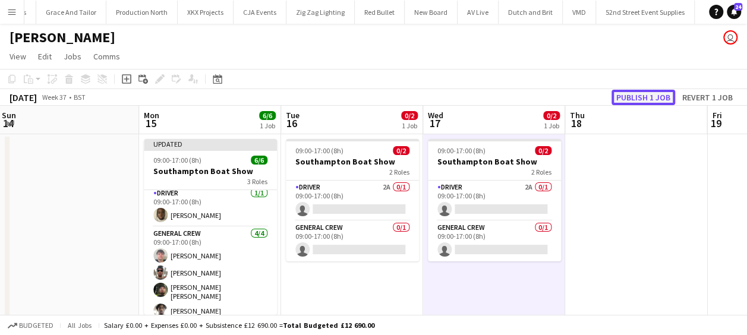
click at [654, 102] on button "Publish 1 job" at bounding box center [644, 97] width 64 height 15
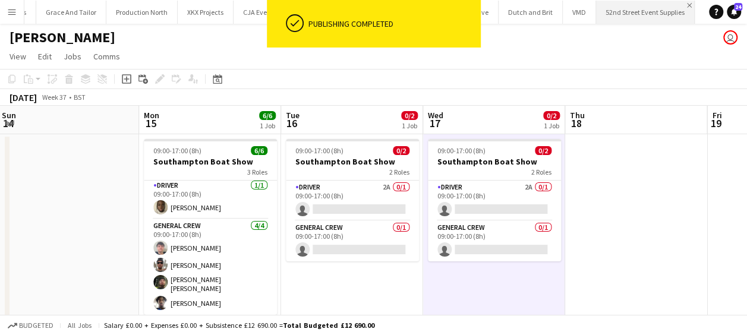
scroll to position [38, 0]
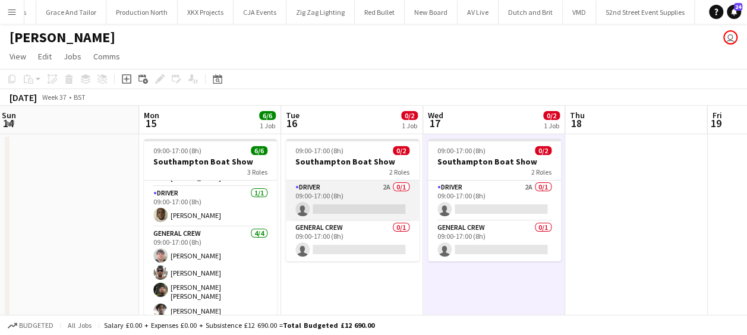
click at [340, 207] on app-card-role "Driver 2A 0/1 09:00-17:00 (8h) single-neutral-actions" at bounding box center [352, 201] width 133 height 40
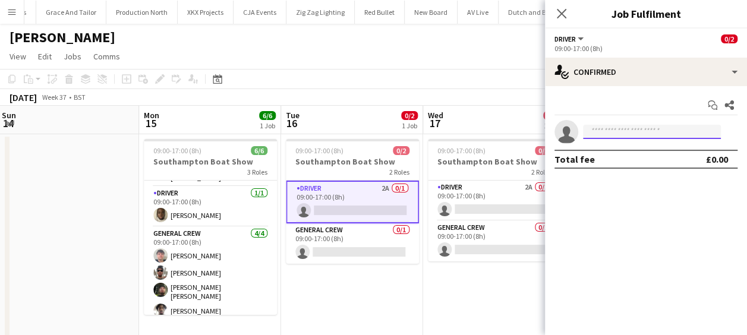
click at [649, 128] on input at bounding box center [652, 132] width 138 height 14
type input "*"
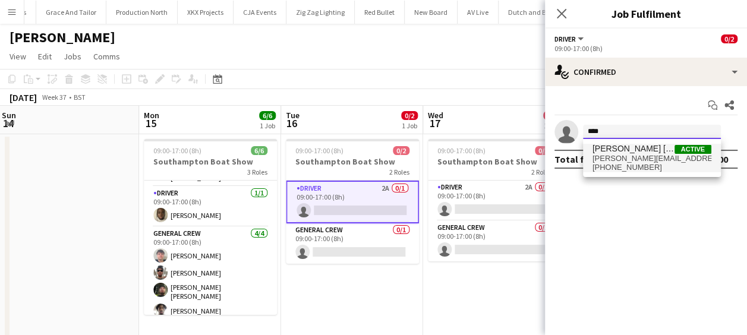
type input "****"
click at [636, 161] on span "fitzgerald.williams.owens@hotmail.co.uk" at bounding box center [652, 159] width 119 height 10
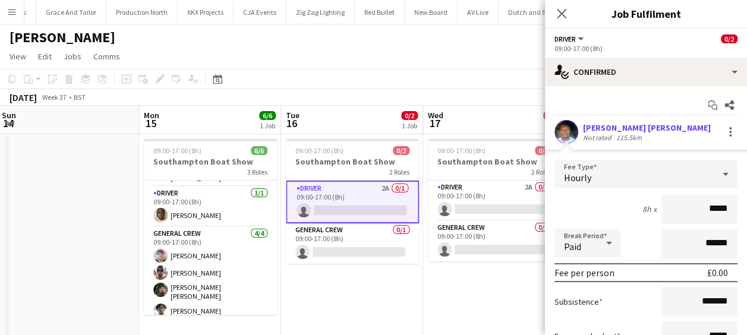
drag, startPoint x: 695, startPoint y: 210, endPoint x: 758, endPoint y: 213, distance: 63.1
click at [747, 213] on html "Menu Boards Boards Boards All jobs Status Workforce Workforce My Workforce Recr…" at bounding box center [373, 179] width 747 height 359
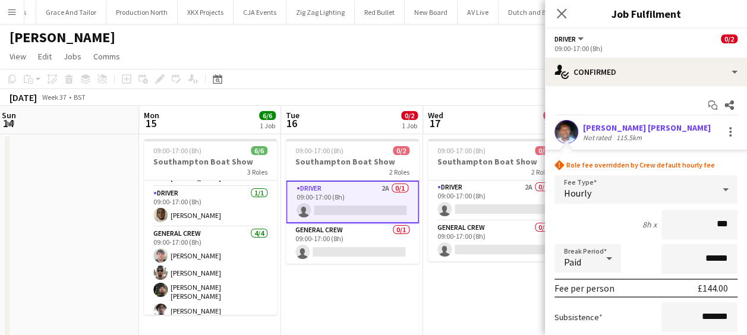
type input "***"
click at [572, 218] on div "8h x ***" at bounding box center [646, 225] width 183 height 30
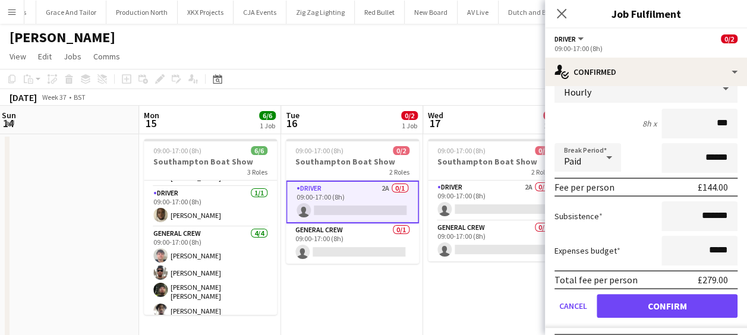
scroll to position [128, 0]
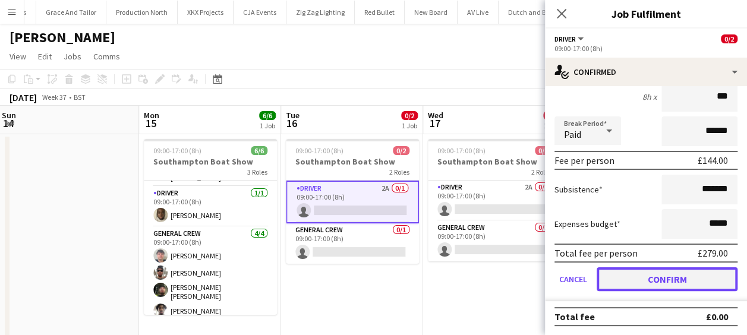
click at [668, 278] on button "Confirm" at bounding box center [667, 279] width 141 height 24
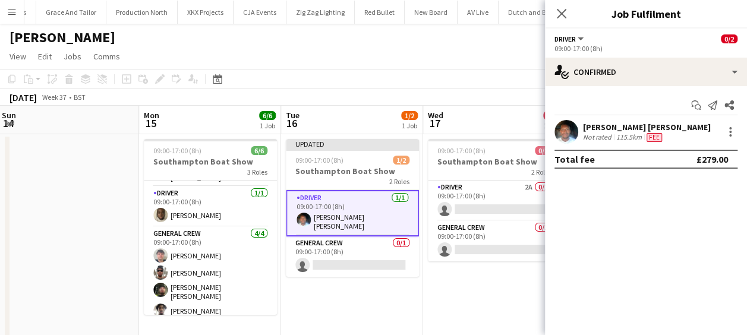
scroll to position [0, 0]
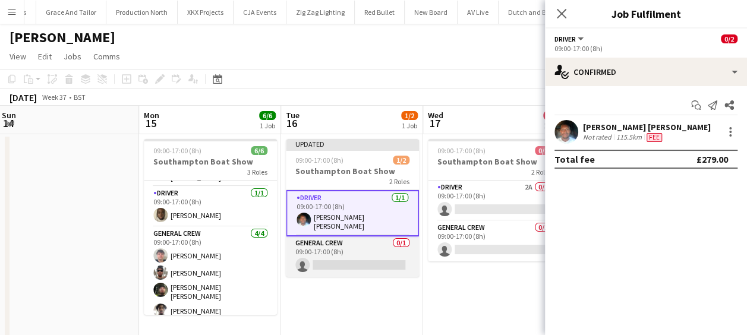
click at [382, 256] on app-card-role "General Crew 0/1 09:00-17:00 (8h) single-neutral-actions" at bounding box center [352, 257] width 133 height 40
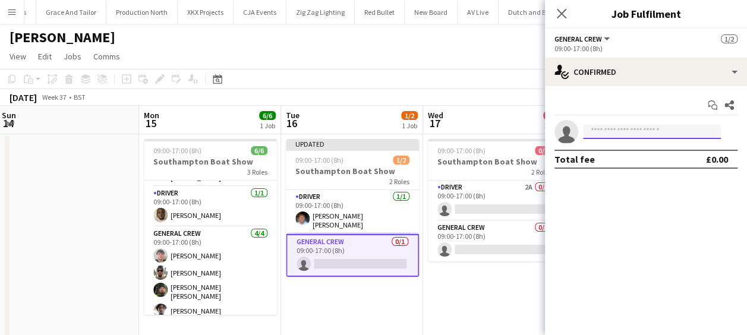
click at [627, 125] on input at bounding box center [652, 132] width 138 height 14
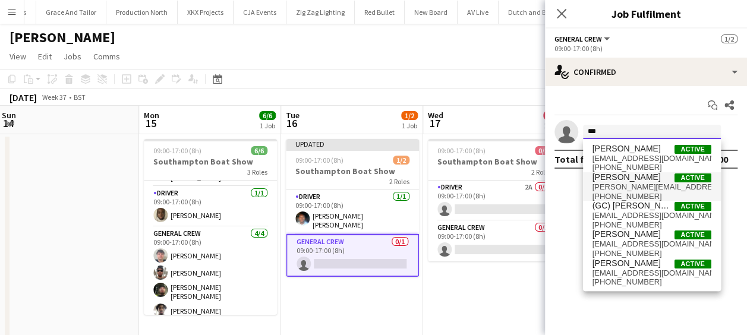
type input "***"
click at [641, 182] on span "stefansimpson-soye@hotmail.co.uk" at bounding box center [652, 187] width 119 height 10
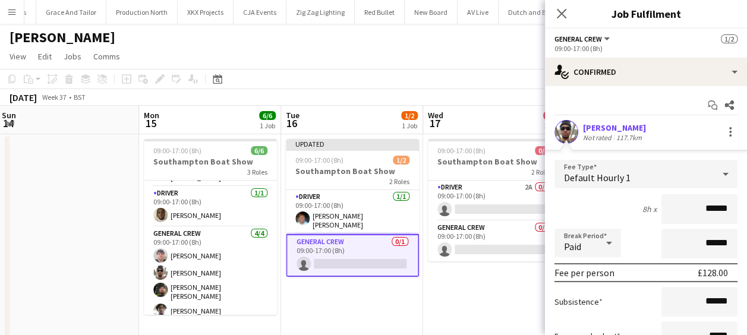
scroll to position [112, 0]
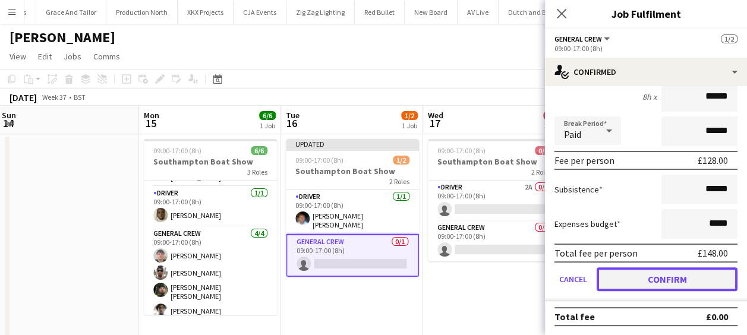
click at [663, 277] on button "Confirm" at bounding box center [667, 279] width 141 height 24
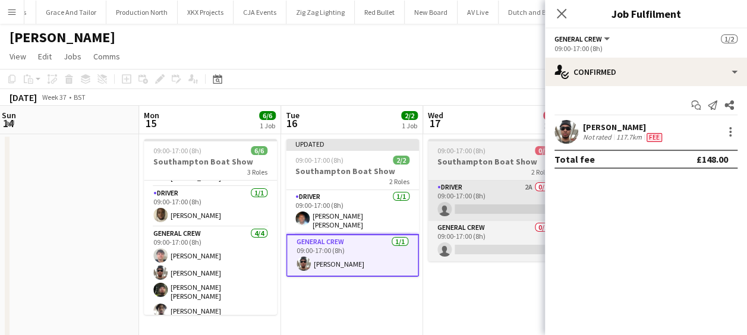
scroll to position [0, 0]
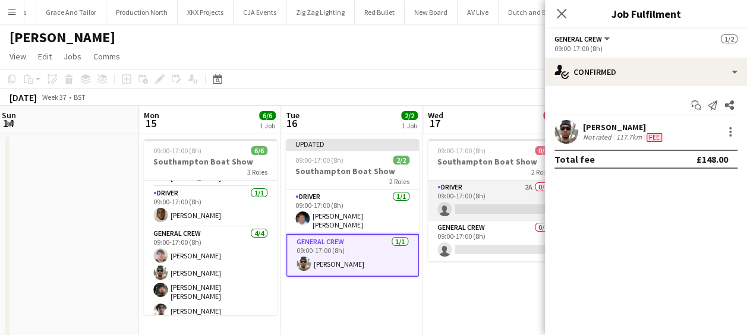
click at [474, 209] on app-card-role "Driver 2A 0/1 09:00-17:00 (8h) single-neutral-actions" at bounding box center [494, 201] width 133 height 40
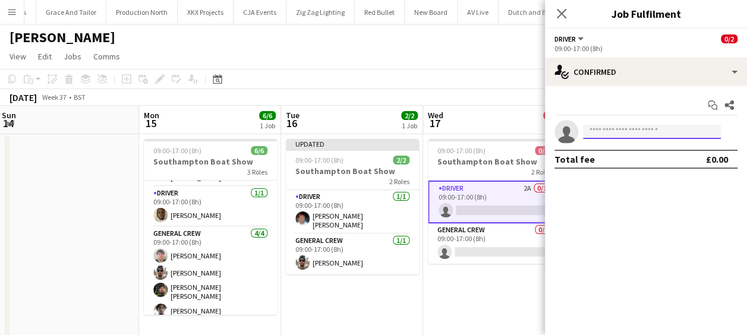
click at [650, 126] on input at bounding box center [652, 132] width 138 height 14
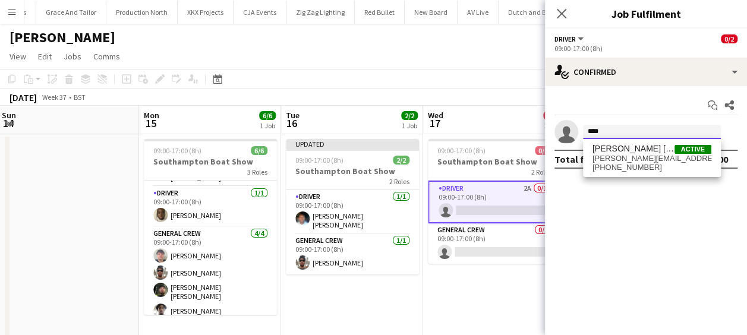
type input "****"
click at [665, 174] on div "Fitzgerald Williams-Owens Active fitzgerald.williams.owens@hotmail.co.uk +44794…" at bounding box center [652, 158] width 138 height 38
click at [666, 167] on span "+447940531440" at bounding box center [652, 168] width 119 height 10
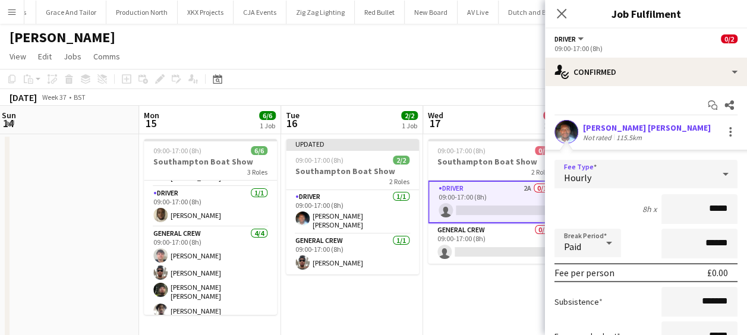
click at [692, 175] on div "Hourly" at bounding box center [634, 174] width 159 height 29
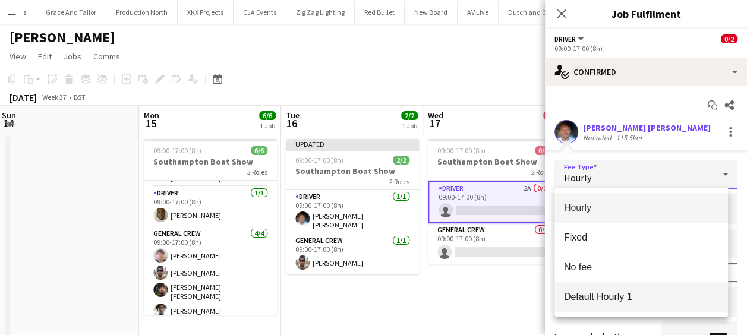
click at [615, 291] on span "Default Hourly 1" at bounding box center [641, 296] width 155 height 11
type input "******"
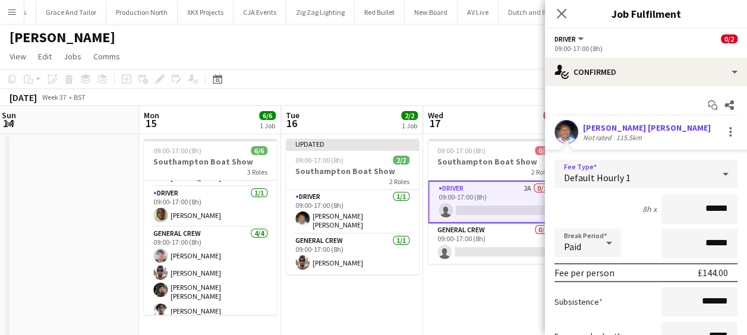
scroll to position [112, 0]
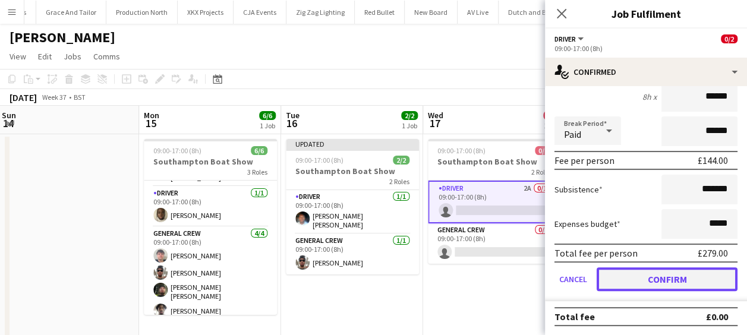
click at [654, 276] on button "Confirm" at bounding box center [667, 279] width 141 height 24
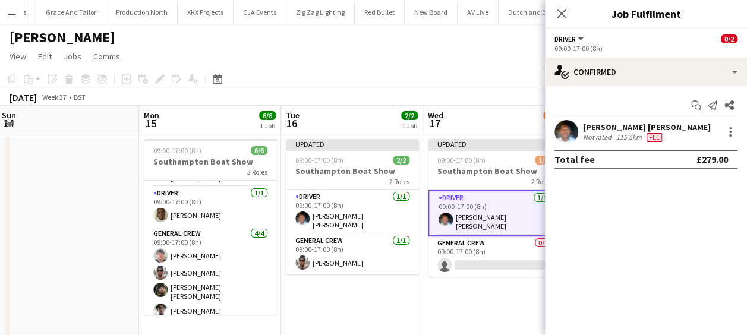
scroll to position [0, 0]
click at [504, 259] on app-card-role "General Crew 0/1 09:00-17:00 (8h) single-neutral-actions" at bounding box center [494, 257] width 133 height 40
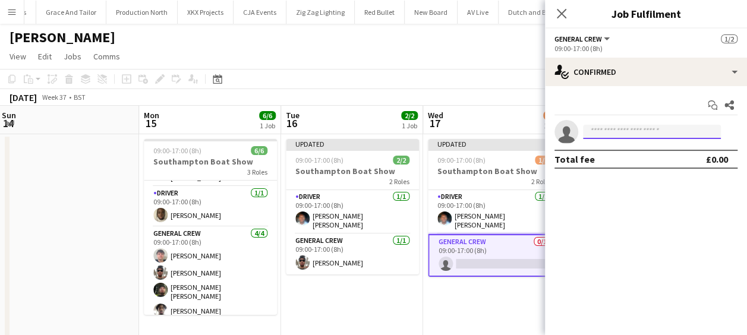
click at [655, 125] on input at bounding box center [652, 132] width 138 height 14
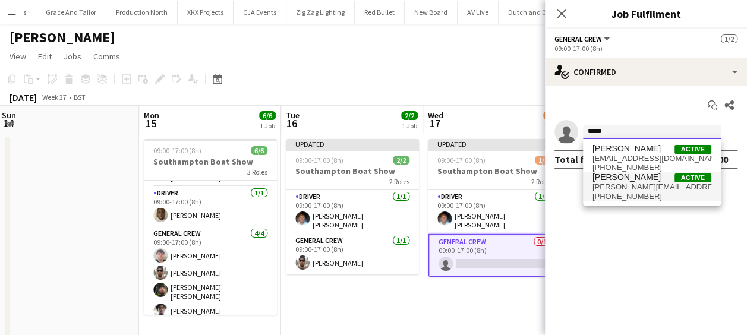
type input "*****"
click at [641, 185] on span "stefansimpson-soye@hotmail.co.uk" at bounding box center [652, 187] width 119 height 10
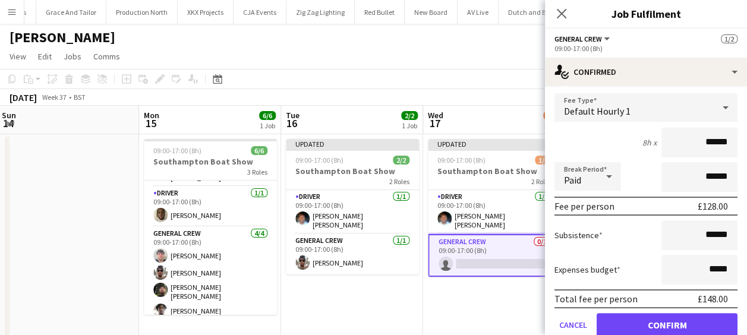
scroll to position [112, 0]
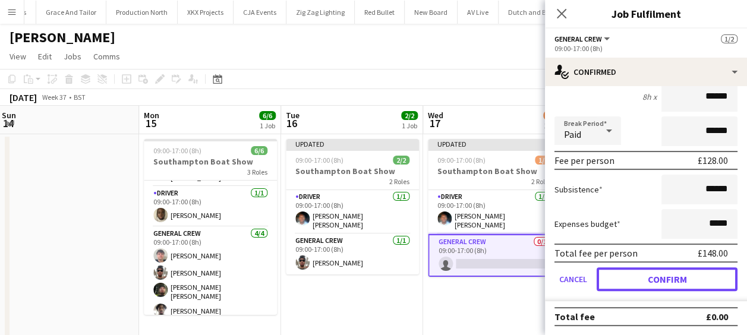
click at [656, 274] on button "Confirm" at bounding box center [667, 279] width 141 height 24
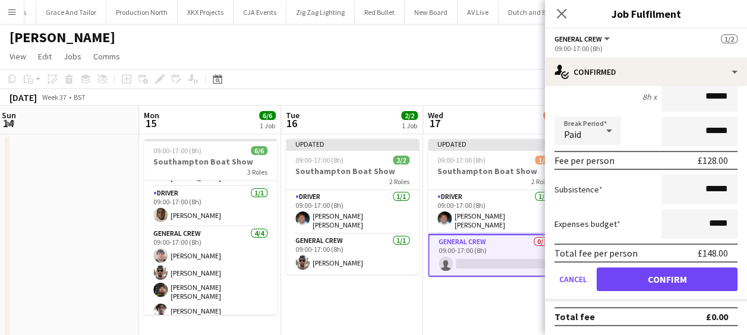
scroll to position [0, 0]
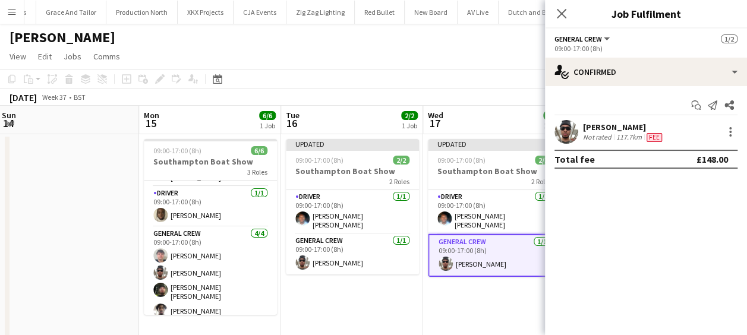
click at [499, 293] on app-date-cell "Updated 09:00-17:00 (8h) 2/2 Southampton Boat Show 2 Roles Driver 1/1 09:00-17:…" at bounding box center [494, 236] width 142 height 204
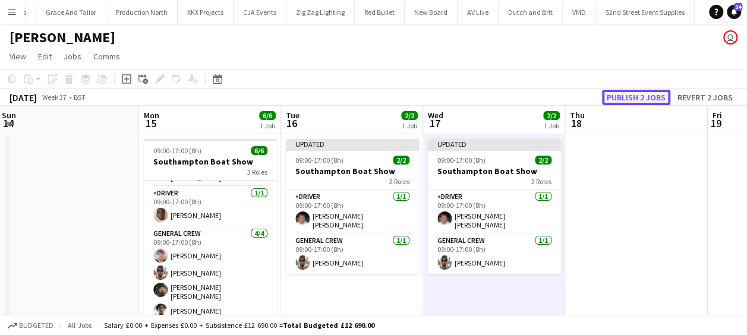
click at [646, 94] on button "Publish 2 jobs" at bounding box center [636, 97] width 68 height 15
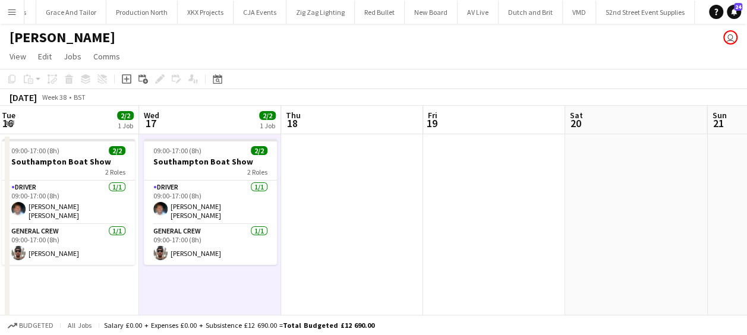
drag, startPoint x: 607, startPoint y: 244, endPoint x: 163, endPoint y: 274, distance: 445.6
click at [166, 274] on app-calendar-viewport "Sat 13 Sun 14 Mon 15 6/6 1 Job Tue 16 2/2 1 Job Wed 17 2/2 1 Job Thu 18 Fri 19 …" at bounding box center [373, 222] width 747 height 233
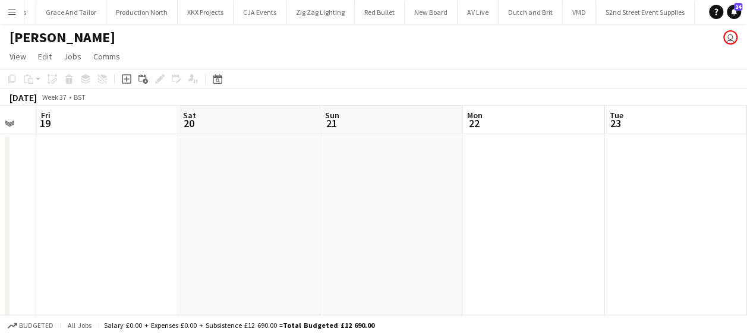
drag, startPoint x: 488, startPoint y: 256, endPoint x: 379, endPoint y: 250, distance: 108.9
click at [212, 257] on app-calendar-viewport "Mon 15 6/6 1 Job Tue 16 2/2 1 Job Wed 17 2/2 1 Job Thu 18 Fri 19 Sat 20 Sun 21 …" at bounding box center [373, 222] width 747 height 233
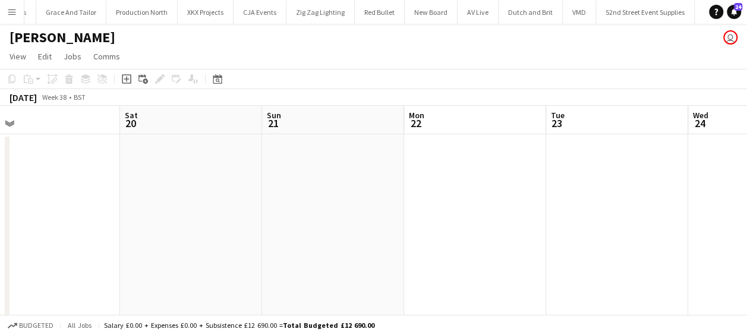
drag, startPoint x: 235, startPoint y: 263, endPoint x: 150, endPoint y: 266, distance: 85.7
click at [150, 266] on app-calendar-viewport "Wed 17 2/2 1 Job Thu 18 Fri 19 Sat 20 Sun 21 Mon 22 Tue 23 Wed 24 Thu 25 Fri 26…" at bounding box center [373, 222] width 747 height 233
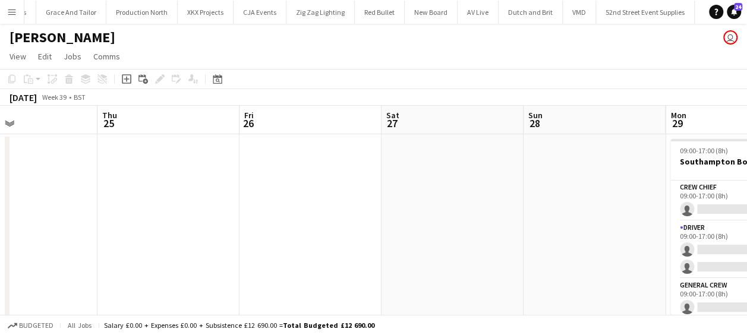
drag, startPoint x: 147, startPoint y: 267, endPoint x: 407, endPoint y: 259, distance: 259.3
click at [124, 268] on app-calendar-viewport "Sun 21 Mon 22 Tue 23 Wed 24 Thu 25 Fri 26 Sat 27 Sun 28 Mon 29 0/8 1 Job Tue 30…" at bounding box center [373, 222] width 747 height 233
drag, startPoint x: 214, startPoint y: 267, endPoint x: 117, endPoint y: 265, distance: 96.9
click at [84, 267] on app-calendar-viewport "Sun 21 Mon 22 Tue 23 Wed 24 Thu 25 Fri 26 Sat 27 Sun 28 Mon 29 0/8 1 Job Tue 30…" at bounding box center [373, 222] width 747 height 233
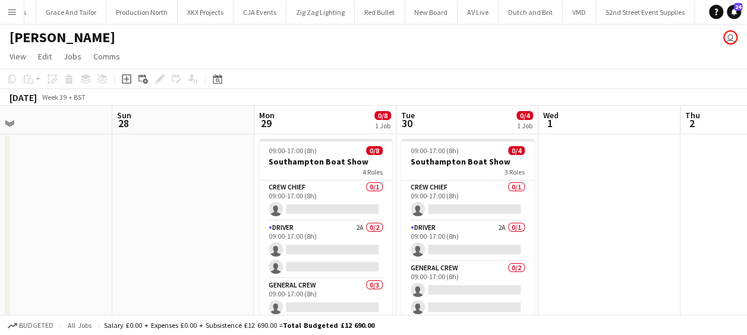
drag, startPoint x: 165, startPoint y: 261, endPoint x: 599, endPoint y: 253, distance: 434.0
click at [599, 253] on app-calendar-viewport "Thu 25 Fri 26 Sat 27 Sun 28 Mon 29 0/8 1 Job Tue 30 0/4 1 Job Wed 1 Thu 2 Fri 3…" at bounding box center [373, 222] width 747 height 233
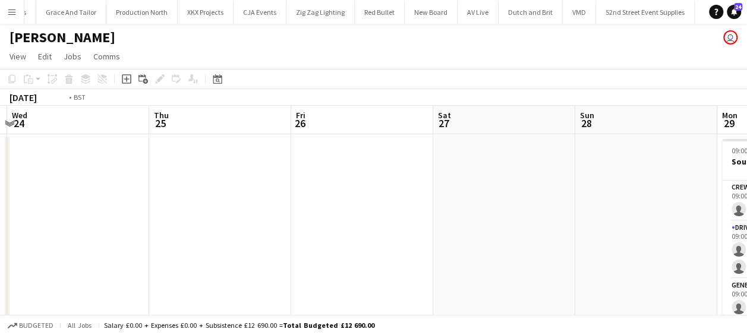
drag, startPoint x: 266, startPoint y: 263, endPoint x: 650, endPoint y: 242, distance: 384.6
click at [650, 242] on app-calendar-viewport "Mon 22 Tue 23 Wed 24 Thu 25 Fri 26 Sat 27 Sun 28 Mon 29 0/8 1 Job Tue 30 0/4 1 …" at bounding box center [373, 222] width 747 height 233
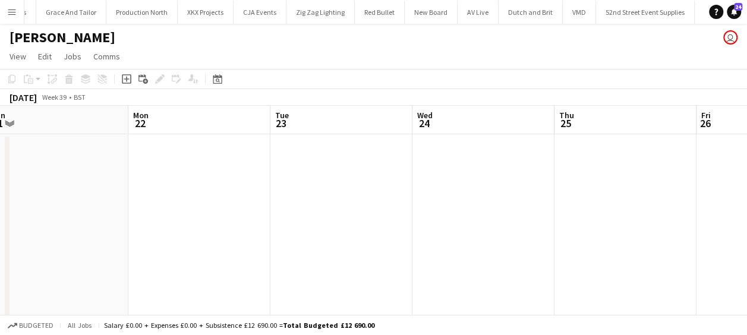
drag, startPoint x: 635, startPoint y: 246, endPoint x: 730, endPoint y: 245, distance: 94.5
click at [730, 245] on app-calendar-viewport "Fri 19 Sat 20 Sun 21 Mon 22 Tue 23 Wed 24 Thu 25 Fri 26 Sat 27 Sun 28 Mon 29 0/…" at bounding box center [373, 222] width 747 height 233
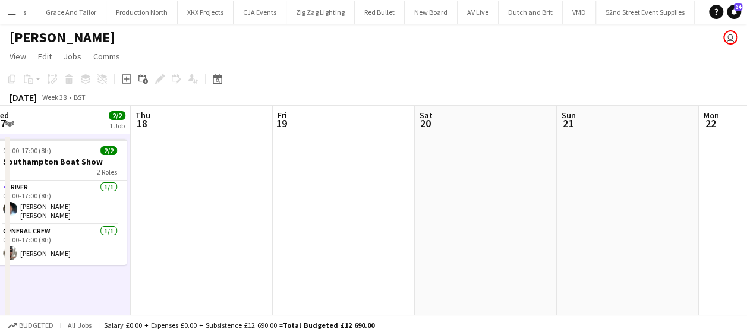
drag, startPoint x: 532, startPoint y: 245, endPoint x: 447, endPoint y: 242, distance: 85.1
click at [678, 240] on app-calendar-viewport "Mon 15 6/6 1 Job Tue 16 2/2 1 Job Wed 17 2/2 1 Job Thu 18 Fri 19 Sat 20 Sun 21 …" at bounding box center [373, 222] width 747 height 233
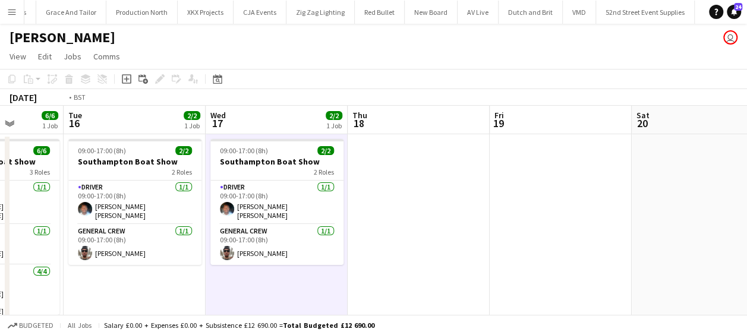
scroll to position [0, 250]
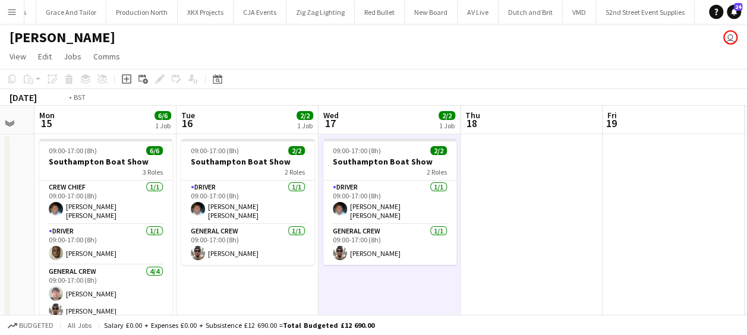
drag, startPoint x: 533, startPoint y: 241, endPoint x: 615, endPoint y: 238, distance: 81.5
click at [619, 238] on app-calendar-viewport "Sat 13 Sun 14 Mon 15 6/6 1 Job Tue 16 2/2 1 Job Wed 17 2/2 1 Job Thu 18 Fri 19 …" at bounding box center [373, 222] width 747 height 233
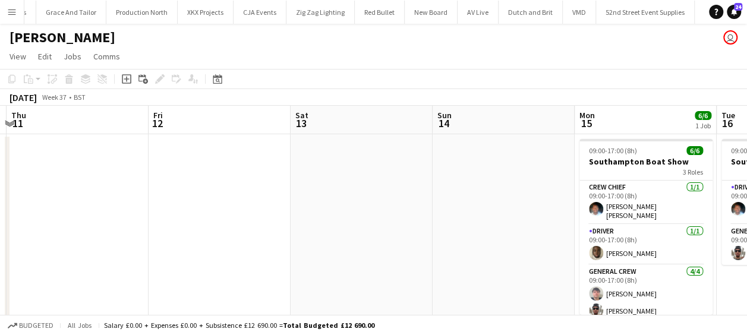
drag, startPoint x: 114, startPoint y: 193, endPoint x: 480, endPoint y: 197, distance: 366.2
click at [498, 196] on app-calendar-viewport "Tue 9 Wed 10 Thu 11 Fri 12 Sat 13 Sun 14 Mon 15 6/6 1 Job Tue 16 2/2 1 Job Wed …" at bounding box center [373, 222] width 747 height 233
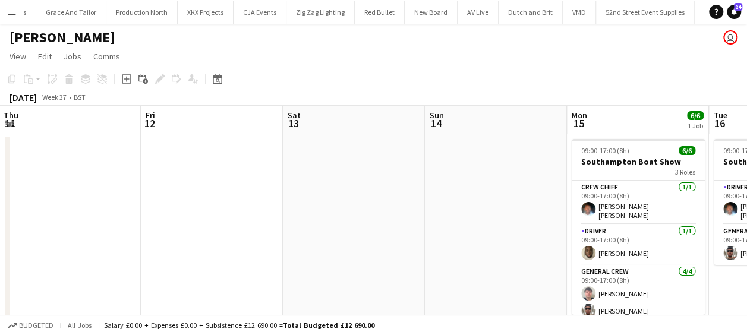
drag, startPoint x: 358, startPoint y: 201, endPoint x: 651, endPoint y: 182, distance: 293.6
click at [651, 182] on app-calendar-viewport "Tue 9 Wed 10 Thu 11 Fri 12 Sat 13 Sun 14 Mon 15 6/6 1 Job Tue 16 2/2 1 Job Wed …" at bounding box center [373, 222] width 747 height 233
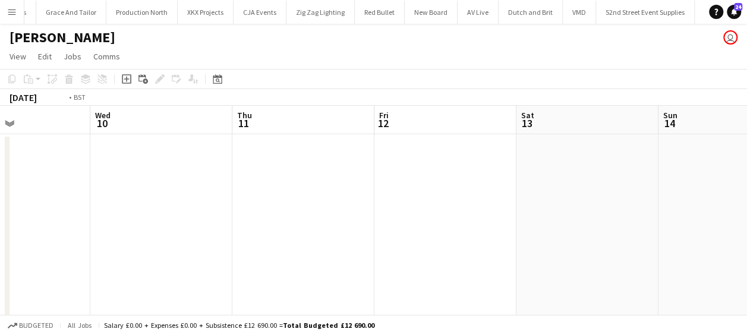
drag, startPoint x: 374, startPoint y: 206, endPoint x: 613, endPoint y: 193, distance: 239.9
click at [613, 193] on app-calendar-viewport "Sun 7 Mon 8 Tue 9 Wed 10 Thu 11 Fri 12 Sat 13 Sun 14 Mon 15 6/6 1 Job Tue 16 2/…" at bounding box center [373, 222] width 747 height 233
drag, startPoint x: 374, startPoint y: 218, endPoint x: 697, endPoint y: 191, distance: 323.2
click at [697, 191] on app-calendar-viewport "Thu 4 Fri 5 Sat 6 Sun 7 Mon 8 Tue 9 Wed 10 Thu 11 Fri 12 Sat 13 Sun 14" at bounding box center [373, 222] width 747 height 233
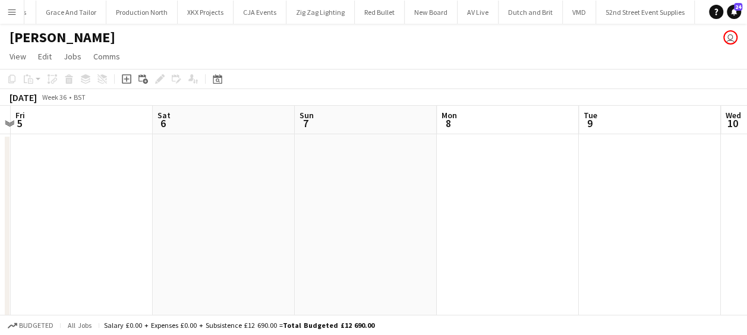
drag, startPoint x: 441, startPoint y: 206, endPoint x: 736, endPoint y: 187, distance: 295.4
click at [736, 187] on app-calendar-viewport "Wed 3 9/9 1 Job Thu 4 Fri 5 Sat 6 Sun 7 Mon 8 Tue 9 Wed 10 Thu 11 Fri 12 Sat 13…" at bounding box center [373, 222] width 747 height 233
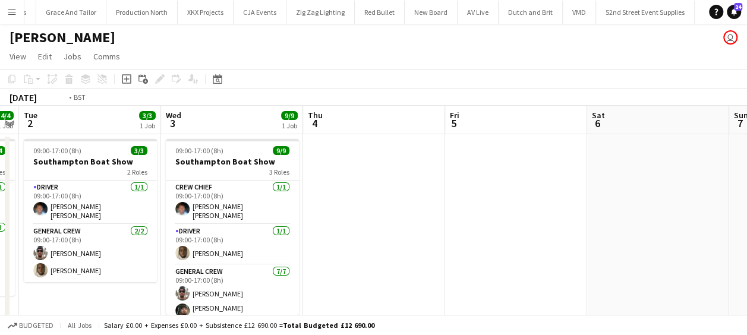
drag, startPoint x: 417, startPoint y: 220, endPoint x: 685, endPoint y: 206, distance: 269.0
click at [685, 206] on app-calendar-viewport "Sun 31 4/4 1 Job Mon 1 4/4 1 Job Tue 2 3/3 1 Job Wed 3 9/9 1 Job Thu 4 Fri 5 Sa…" at bounding box center [373, 222] width 747 height 233
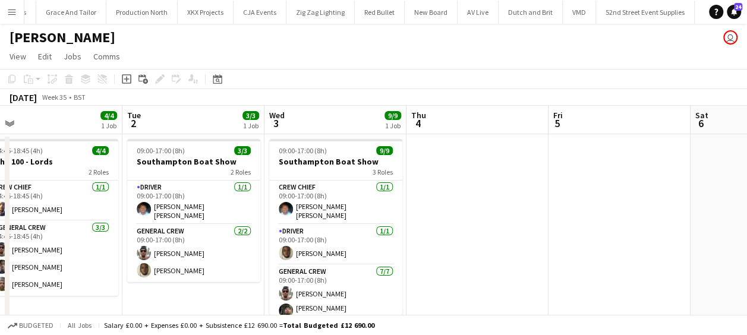
drag, startPoint x: 627, startPoint y: 216, endPoint x: 728, endPoint y: 213, distance: 101.1
click at [728, 213] on app-calendar-viewport "Sat 30 6/6 1 Job Sun 31 4/4 1 Job Mon 1 4/4 1 Job Tue 2 3/3 1 Job Wed 3 9/9 1 J…" at bounding box center [373, 222] width 747 height 233
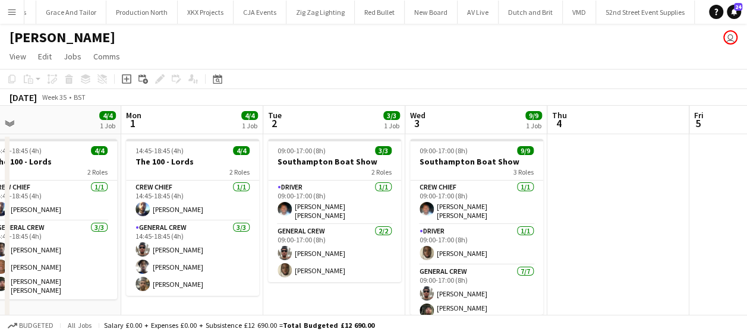
drag, startPoint x: 698, startPoint y: 187, endPoint x: 594, endPoint y: 208, distance: 106.2
click at [605, 207] on app-calendar-viewport "Fri 29 Sat 30 6/6 1 Job Sun 31 4/4 1 Job Mon 1 4/4 1 Job Tue 2 3/3 1 Job Wed 3 …" at bounding box center [373, 222] width 747 height 233
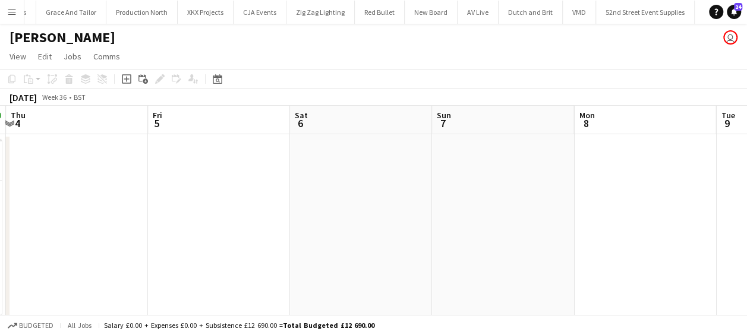
drag, startPoint x: 255, startPoint y: 195, endPoint x: 182, endPoint y: 220, distance: 76.7
click at [68, 216] on app-calendar-viewport "Sun 31 4/4 1 Job Mon 1 4/4 1 Job Tue 2 3/3 1 Job Wed 3 9/9 1 Job Thu 4 Fri 5 Sa…" at bounding box center [373, 222] width 747 height 233
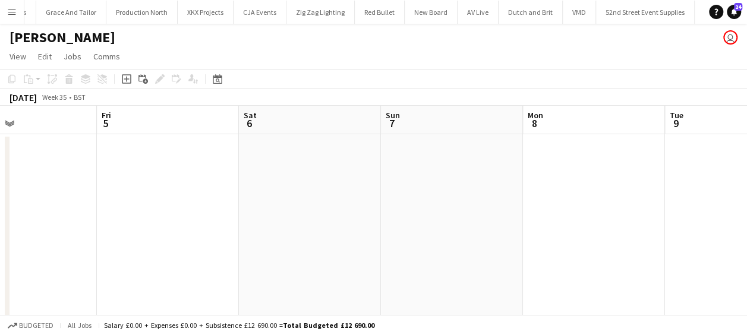
drag, startPoint x: 447, startPoint y: 213, endPoint x: 250, endPoint y: 208, distance: 197.4
click at [114, 208] on app-calendar-viewport "Tue 2 3/3 1 Job Wed 3 9/9 1 Job Thu 4 Fri 5 Sat 6 Sun 7 Mon 8 Tue 9 Wed 10 Thu …" at bounding box center [373, 222] width 747 height 233
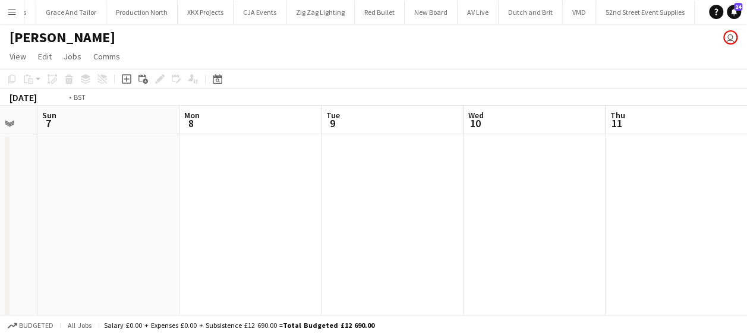
drag, startPoint x: 558, startPoint y: 206, endPoint x: 44, endPoint y: 210, distance: 514.2
click at [42, 210] on app-calendar-viewport "Thu 4 Fri 5 Sat 6 Sun 7 Mon 8 Tue 9 Wed 10 Thu 11 Fri 12 Sat 13 Sun 14" at bounding box center [373, 222] width 747 height 233
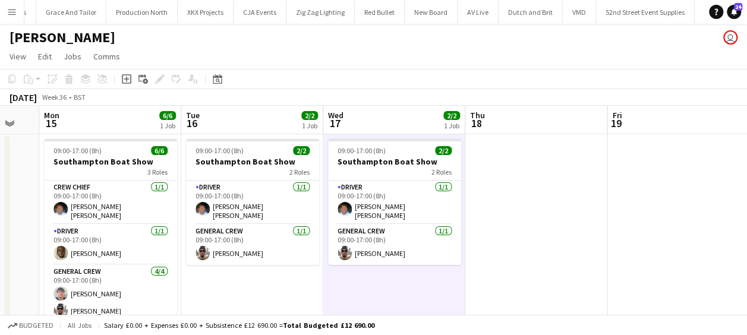
drag, startPoint x: 410, startPoint y: 201, endPoint x: 200, endPoint y: 202, distance: 209.8
click at [17, 203] on app-calendar-viewport "Thu 11 Fri 12 Sat 13 Sun 14 Mon 15 6/6 1 Job Tue 16 2/2 1 Job Wed 17 2/2 1 Job …" at bounding box center [373, 222] width 747 height 233
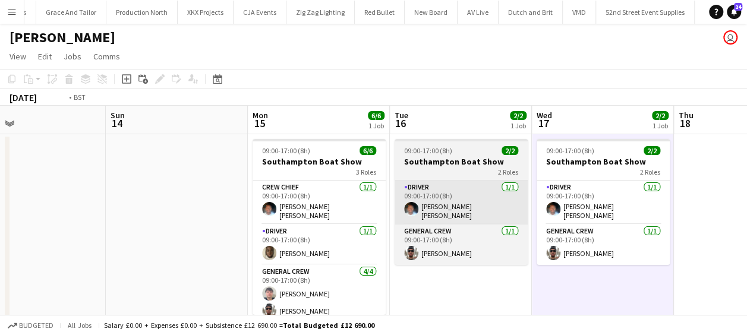
drag, startPoint x: 223, startPoint y: 207, endPoint x: 134, endPoint y: 209, distance: 88.6
click at [0, 209] on html "Menu Boards Boards Boards All jobs Status Workforce Workforce My Workforce Recr…" at bounding box center [373, 179] width 747 height 359
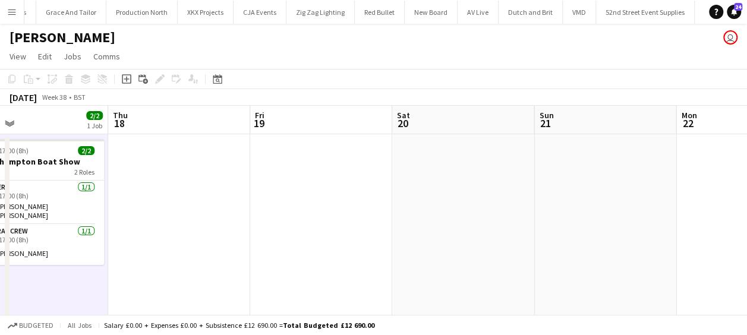
click at [7, 210] on div "Sat 13 Sun 14 Mon 15 6/6 1 Job Tue 16 2/2 1 Job Wed 17 2/2 1 Job Thu 18 Fri 19 …" at bounding box center [373, 222] width 747 height 233
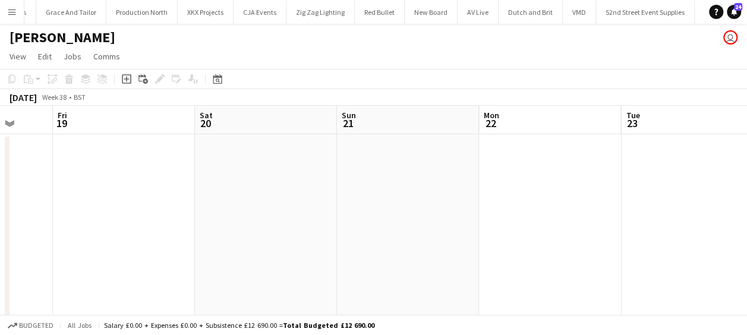
click at [278, 226] on app-calendar-viewport "Mon 15 6/6 1 Job Tue 16 2/2 1 Job Wed 17 2/2 1 Job Thu 18 Fri 19 Sat 20 Sun 21 …" at bounding box center [373, 222] width 747 height 233
drag, startPoint x: 628, startPoint y: 227, endPoint x: 258, endPoint y: 243, distance: 370.1
click at [247, 243] on app-calendar-viewport "Mon 15 6/6 1 Job Tue 16 2/2 1 Job Wed 17 2/2 1 Job Thu 18 Fri 19 Sat 20 Sun 21 …" at bounding box center [373, 222] width 747 height 233
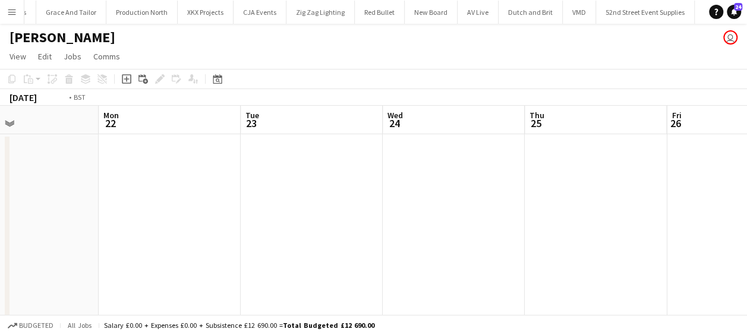
drag, startPoint x: 616, startPoint y: 248, endPoint x: 459, endPoint y: 250, distance: 156.9
click at [379, 250] on app-calendar-viewport "Thu 18 Fri 19 Sat 20 Sun 21 Mon 22 Tue 23 Wed 24 Thu 25 Fri 26 Sat 27 Sun 28" at bounding box center [373, 222] width 747 height 233
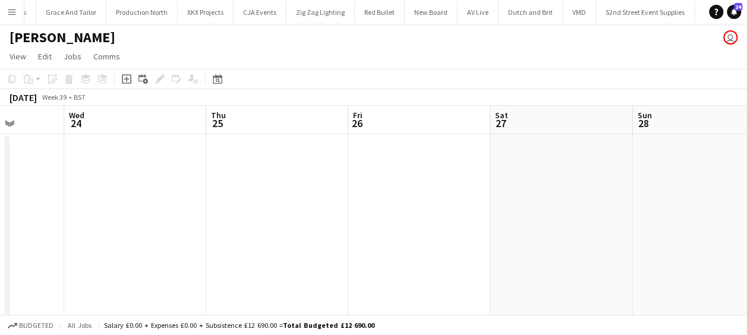
drag, startPoint x: 478, startPoint y: 251, endPoint x: 178, endPoint y: 262, distance: 300.4
click at [178, 262] on app-calendar-viewport "Sat 20 Sun 21 Mon 22 Tue 23 Wed 24 Thu 25 Fri 26 Sat 27 Sun 28 Mon 29 0/8 1 Job…" at bounding box center [373, 222] width 747 height 233
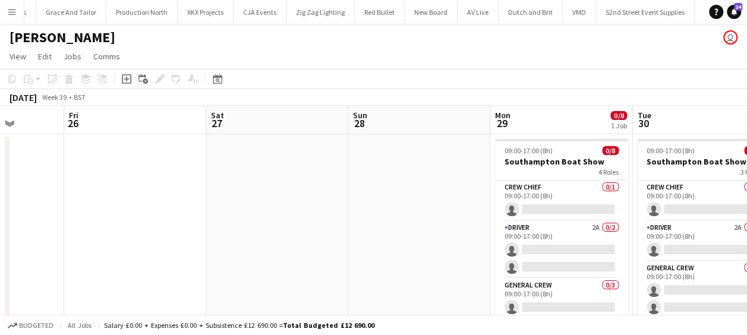
click at [303, 251] on app-calendar-viewport "Mon 22 Tue 23 Wed 24 Thu 25 Fri 26 Sat 27 Sun 28 Mon 29 0/8 1 Job Tue 30 0/4 1 …" at bounding box center [373, 222] width 747 height 233
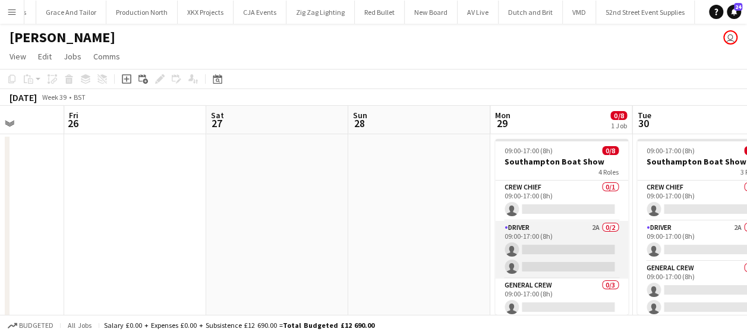
scroll to position [0, 437]
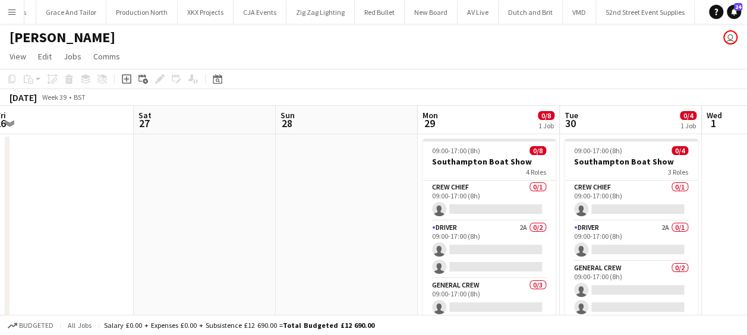
drag, startPoint x: 127, startPoint y: 219, endPoint x: 440, endPoint y: 213, distance: 312.7
click at [441, 212] on app-calendar-viewport "Wed 24 Thu 25 Fri 26 Sat 27 Sun 28 Mon 29 0/8 1 Job Tue 30 0/4 1 Job Wed 1 Thu …" at bounding box center [373, 222] width 747 height 233
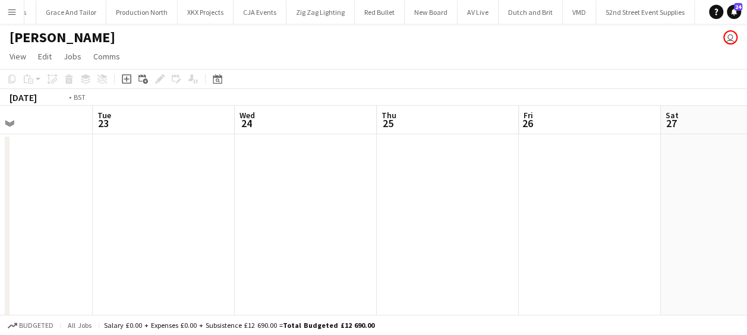
drag, startPoint x: 559, startPoint y: 215, endPoint x: 632, endPoint y: 215, distance: 73.7
click at [632, 215] on app-calendar-viewport "Sat 20 Sun 21 Mon 22 Tue 23 Wed 24 Thu 25 Fri 26 Sat 27 Sun 28 Mon 29 0/8 1 Job…" at bounding box center [373, 222] width 747 height 233
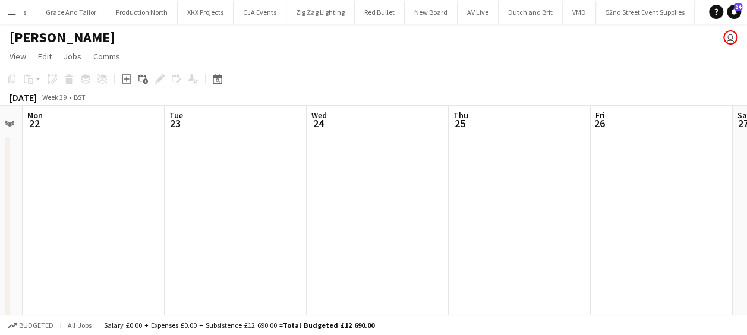
drag, startPoint x: 275, startPoint y: 210, endPoint x: 566, endPoint y: 189, distance: 291.5
click at [566, 189] on app-calendar-viewport "Sat 20 Sun 21 Mon 22 Tue 23 Wed 24 Thu 25 Fri 26 Sat 27 Sun 28 Mon 29 0/8 1 Job…" at bounding box center [373, 222] width 747 height 233
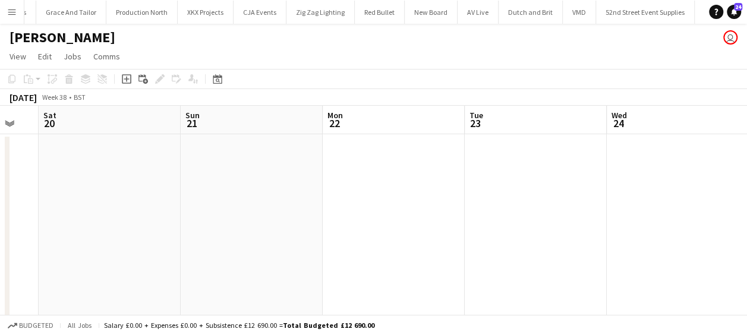
click at [721, 196] on app-calendar-viewport "Thu 18 Fri 19 Sat 20 Sun 21 Mon 22 Tue 23 Wed 24 Thu 25 Fri 26 Sat 27 Sun 28" at bounding box center [373, 222] width 747 height 233
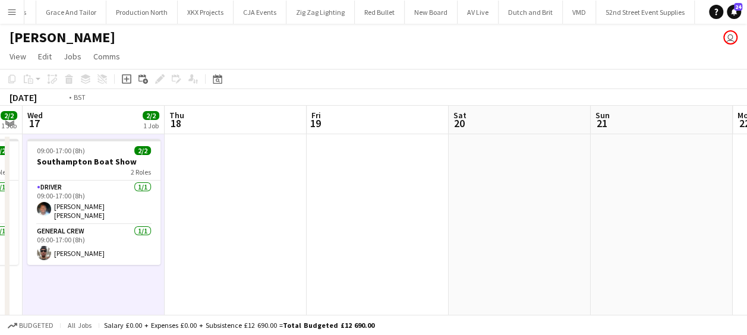
drag, startPoint x: 410, startPoint y: 212, endPoint x: 581, endPoint y: 225, distance: 171.1
click at [677, 215] on app-calendar-viewport "Mon 15 6/6 1 Job Tue 16 2/2 1 Job Wed 17 2/2 1 Job Thu 18 Fri 19 Sat 20 Sun 21 …" at bounding box center [373, 222] width 747 height 233
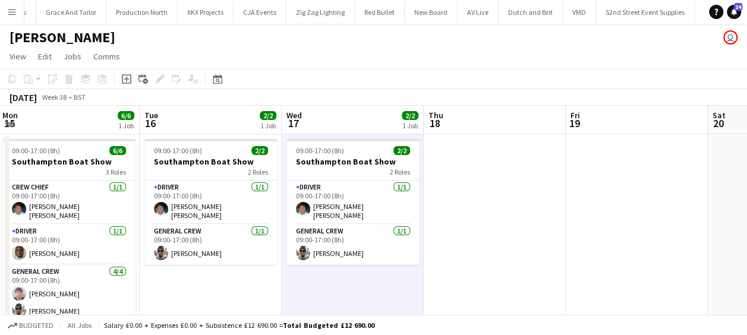
drag, startPoint x: 580, startPoint y: 225, endPoint x: 701, endPoint y: 228, distance: 121.3
click at [701, 228] on app-calendar-viewport "Sat 13 Sun 14 Mon 15 6/6 1 Job Tue 16 2/2 1 Job Wed 17 2/2 1 Job Thu 18 Fri 19 …" at bounding box center [373, 222] width 747 height 233
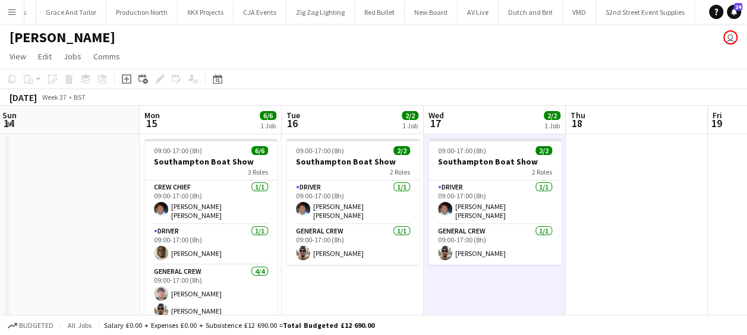
scroll to position [0, 277]
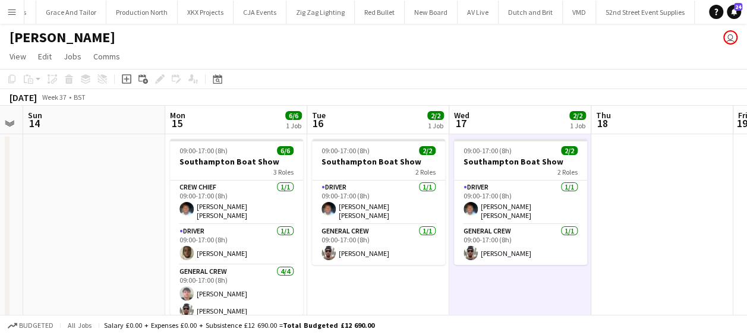
drag, startPoint x: 95, startPoint y: 206, endPoint x: 289, endPoint y: 226, distance: 194.8
click at [559, 194] on app-calendar-viewport "Fri 12 Sat 13 Sun 14 Mon 15 6/6 1 Job Tue 16 2/2 1 Job Wed 17 2/2 1 Job Thu 18 …" at bounding box center [373, 222] width 747 height 233
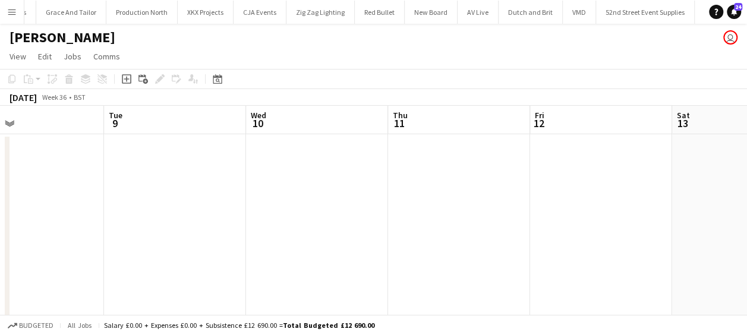
drag, startPoint x: 226, startPoint y: 241, endPoint x: 523, endPoint y: 240, distance: 297.2
click at [523, 240] on app-calendar-viewport "Sat 6 Sun 7 Mon 8 Tue 9 Wed 10 Thu 11 Fri 12 Sat 13 Sun 14 Mon 15 6/6 1 Job Tue…" at bounding box center [373, 222] width 747 height 233
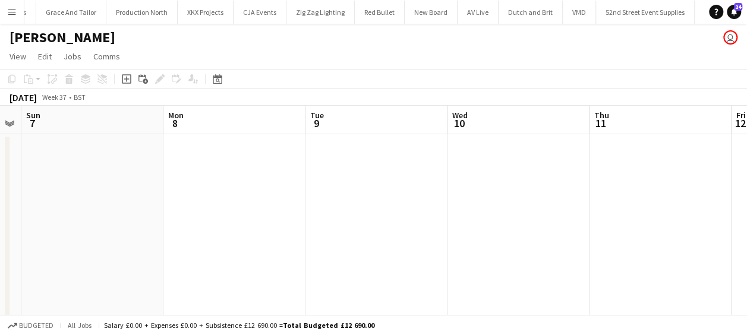
drag, startPoint x: 291, startPoint y: 265, endPoint x: 564, endPoint y: 258, distance: 272.3
click at [564, 258] on app-calendar-viewport "Fri 5 Sat 6 Sun 7 Mon 8 Tue 9 Wed 10 Thu 11 Fri 12 Sat 13 Sun 14 Mon 15 6/6 1 J…" at bounding box center [373, 222] width 747 height 233
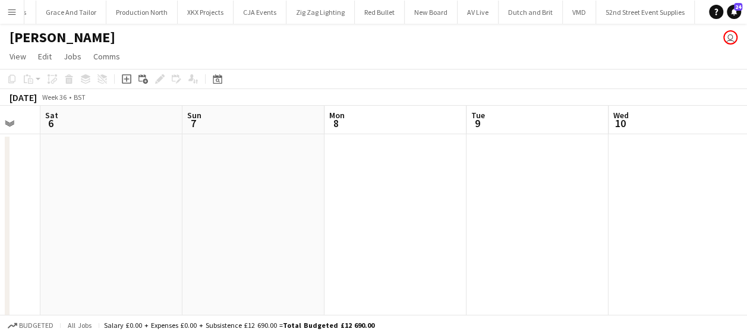
click at [722, 267] on app-calendar-viewport "Thu 4 Fri 5 Sat 6 Sun 7 Mon 8 Tue 9 Wed 10 Thu 11 Fri 12 Sat 13 Sun 14" at bounding box center [373, 222] width 747 height 233
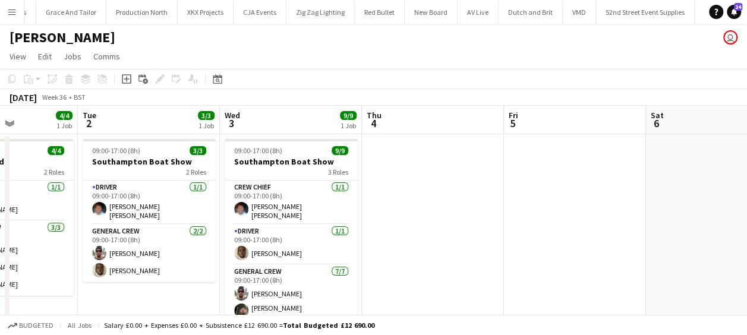
drag, startPoint x: 364, startPoint y: 265, endPoint x: 543, endPoint y: 249, distance: 180.2
click at [627, 244] on app-calendar-viewport "Sat 30 6/6 1 Job Sun 31 4/4 1 Job Mon 1 4/4 1 Job Tue 2 3/3 1 Job Wed 3 9/9 1 J…" at bounding box center [373, 222] width 747 height 233
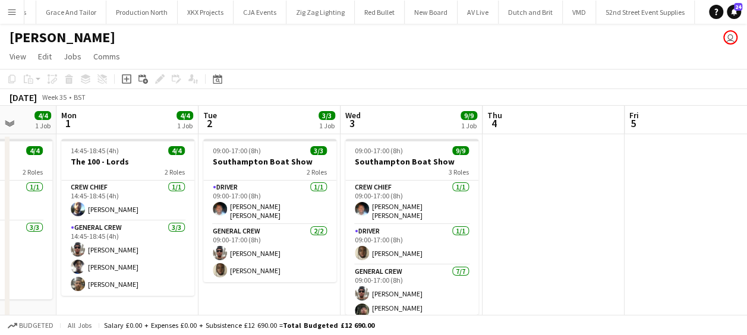
scroll to position [0, 383]
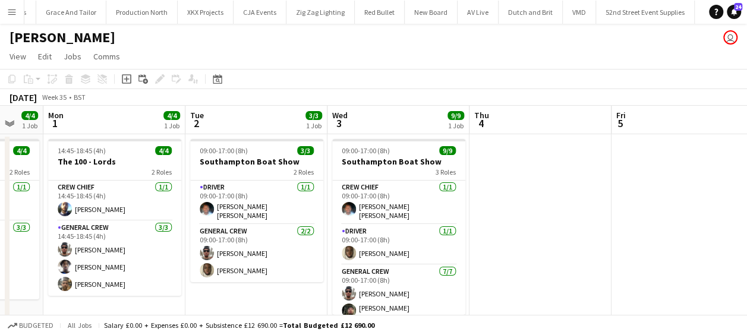
drag, startPoint x: 268, startPoint y: 281, endPoint x: 282, endPoint y: 281, distance: 13.7
click at [282, 281] on app-calendar-viewport "Fri 29 Sat 30 6/6 1 Job Sun 31 4/4 1 Job Mon 1 4/4 1 Job Tue 2 3/3 1 Job Wed 3 …" at bounding box center [373, 222] width 747 height 233
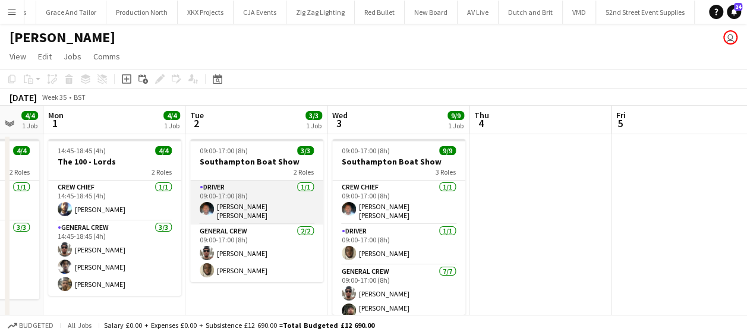
click at [237, 206] on app-card-role "Driver 1/1 09:00-17:00 (8h) Fitzgerald Williams-Owens" at bounding box center [256, 203] width 133 height 44
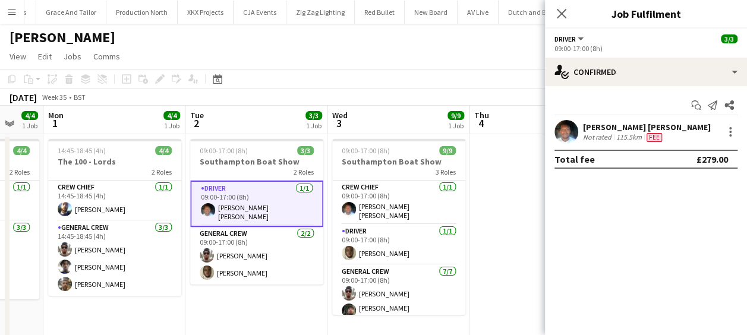
click at [650, 122] on div "Fitzgerald Williams-Owens" at bounding box center [647, 127] width 128 height 11
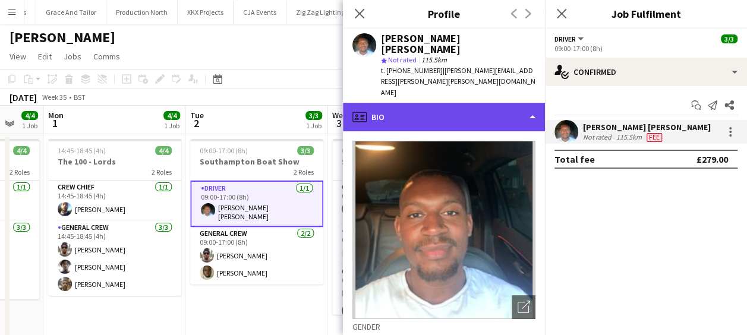
click at [529, 103] on div "profile Bio" at bounding box center [444, 117] width 202 height 29
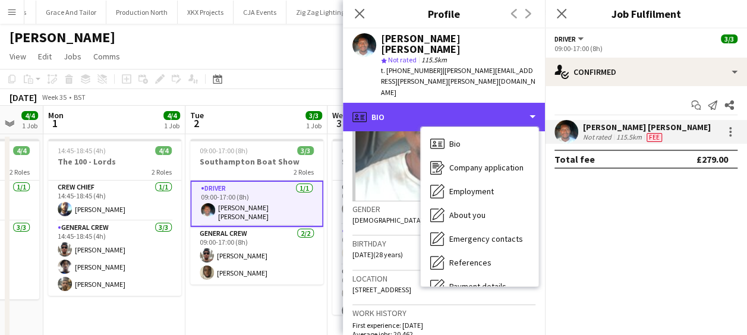
scroll to position [119, 0]
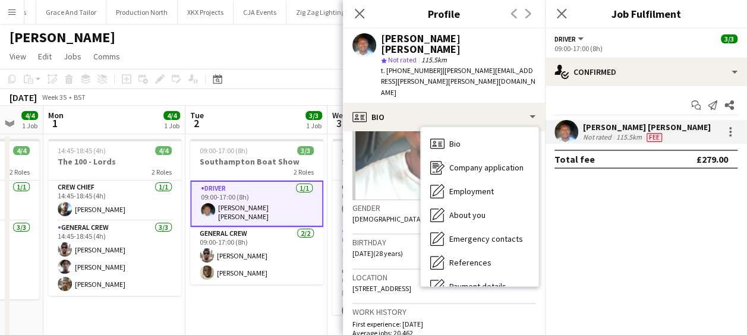
click at [384, 249] on span "03-03-1997 (28 years)" at bounding box center [377, 253] width 51 height 9
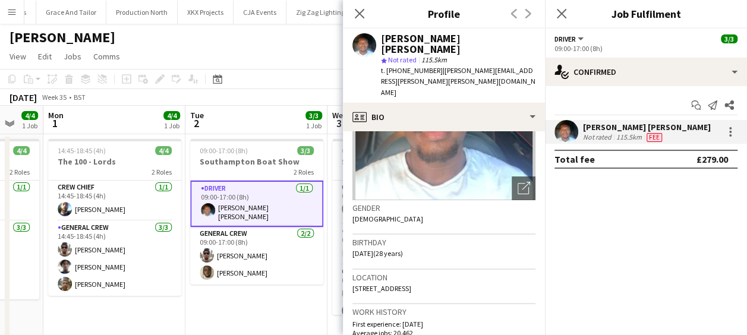
drag, startPoint x: 436, startPoint y: 59, endPoint x: 543, endPoint y: 68, distance: 106.7
click at [543, 68] on div "Fitzgerald Williams-Owens star Not rated 115.5km t. +447940531440 | fitzgerald.…" at bounding box center [444, 66] width 202 height 74
copy span "fitzgerald.williams.owens@hotmail.co.uk"
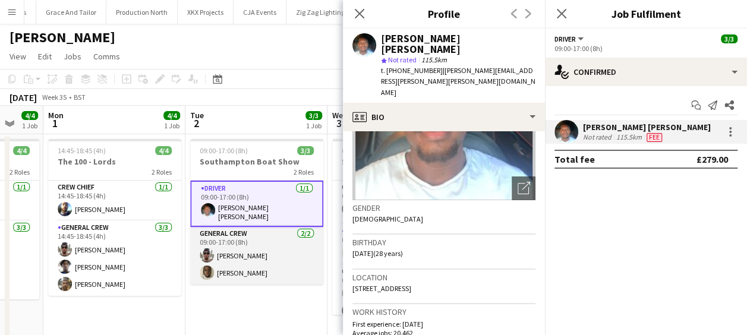
click at [263, 250] on app-card-role "General Crew 2/2 09:00-17:00 (8h) Stefan Simpson-Soye David Simbizi" at bounding box center [256, 256] width 133 height 58
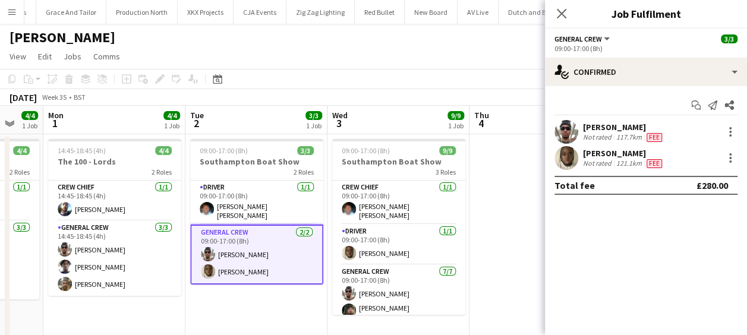
click at [566, 133] on app-user-avatar at bounding box center [567, 132] width 24 height 24
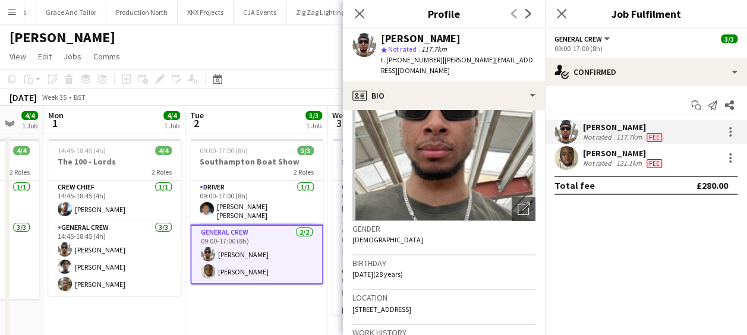
scroll to position [178, 0]
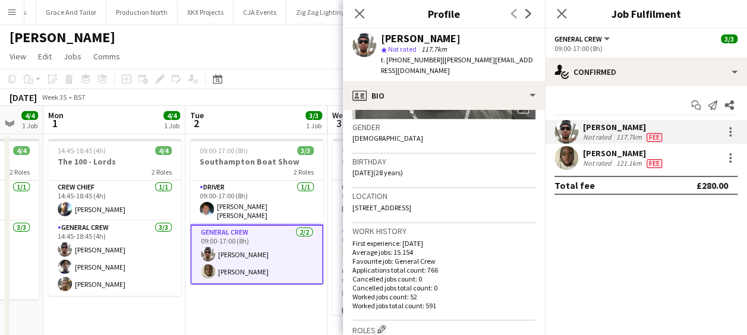
drag, startPoint x: 460, startPoint y: 203, endPoint x: 429, endPoint y: 207, distance: 31.1
click at [429, 207] on div "Location 28 Roman Road, London, N10 2NH" at bounding box center [443, 205] width 183 height 34
copy span "N10 2NH"
drag, startPoint x: 433, startPoint y: 61, endPoint x: 387, endPoint y: 62, distance: 45.8
click at [387, 62] on span "t. +447796163099" at bounding box center [412, 59] width 62 height 9
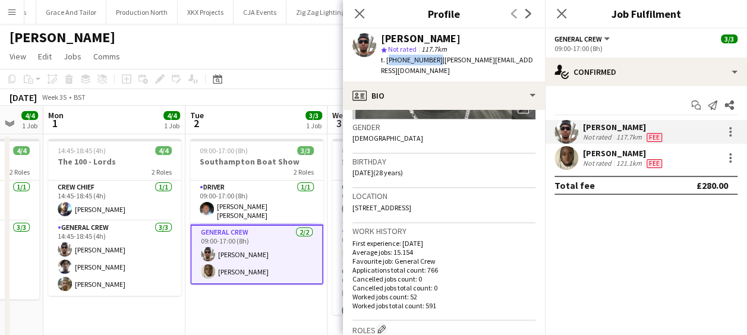
copy span "+447796163099"
drag, startPoint x: 436, startPoint y: 59, endPoint x: 477, endPoint y: 71, distance: 42.7
click at [477, 71] on div "t. +447796163099 | stefansimpson-soye@hotmail.co.uk" at bounding box center [458, 65] width 155 height 21
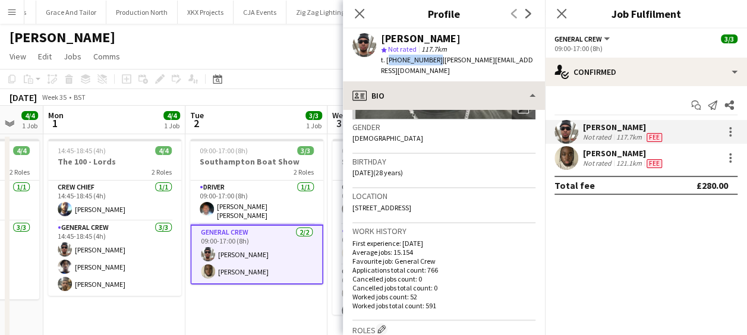
copy span "stefansimpson-soye@hotmail.co.uk"
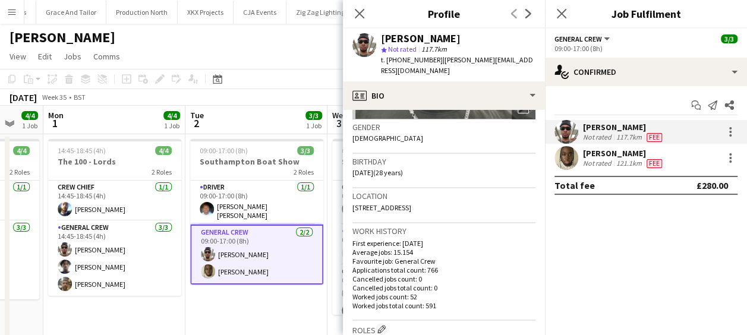
click at [600, 156] on div "David Simbizi" at bounding box center [623, 153] width 81 height 11
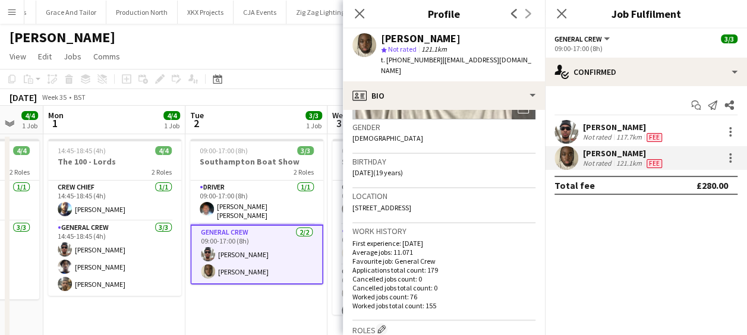
drag, startPoint x: 422, startPoint y: 196, endPoint x: 465, endPoint y: 195, distance: 43.4
click at [465, 195] on div "Location 22 Saxon Walk, Sidcup, DA14 6SJ" at bounding box center [443, 205] width 183 height 34
copy span "DA14 6SJ"
drag, startPoint x: 433, startPoint y: 59, endPoint x: 388, endPoint y: 62, distance: 45.8
click at [388, 62] on span "t. +447300459320" at bounding box center [412, 59] width 62 height 9
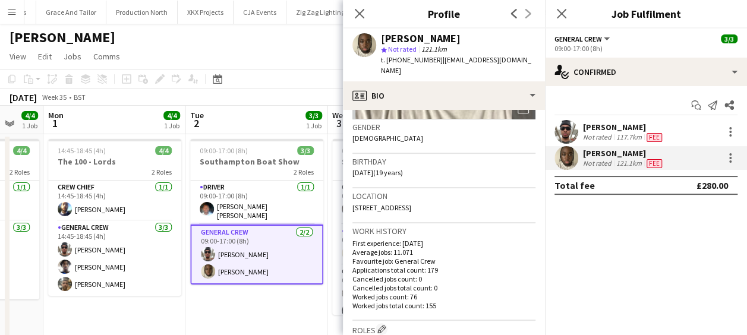
copy span "+447300459320"
drag, startPoint x: 439, startPoint y: 59, endPoint x: 512, endPoint y: 62, distance: 73.2
click at [512, 62] on div "David Simbizi star Not rated 121.1km t. +447300459320 | davidldne1@gmail.com" at bounding box center [444, 55] width 202 height 53
copy span "davidldne1@gmail.com"
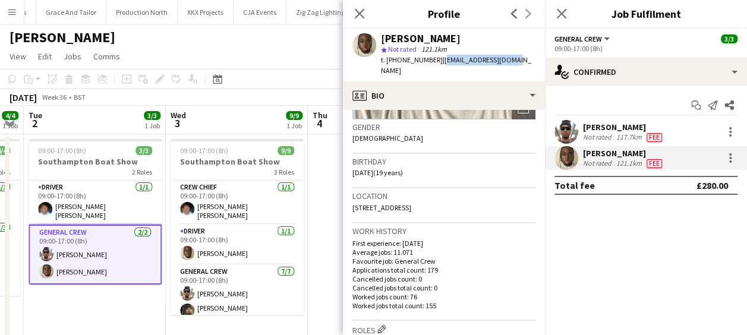
scroll to position [0, 545]
drag, startPoint x: 312, startPoint y: 252, endPoint x: 150, endPoint y: 264, distance: 162.7
click at [150, 264] on app-calendar-viewport "Fri 29 Sat 30 6/6 1 Job Sun 31 4/4 1 Job Mon 1 4/4 1 Job Tue 2 3/3 1 Job Wed 3 …" at bounding box center [373, 222] width 747 height 233
click at [327, 197] on app-date-cell at bounding box center [378, 236] width 142 height 204
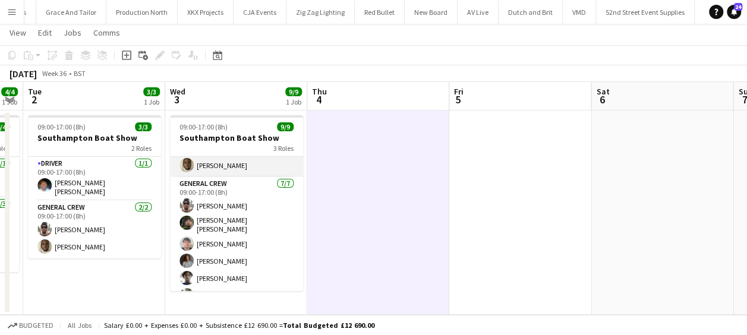
scroll to position [90, 0]
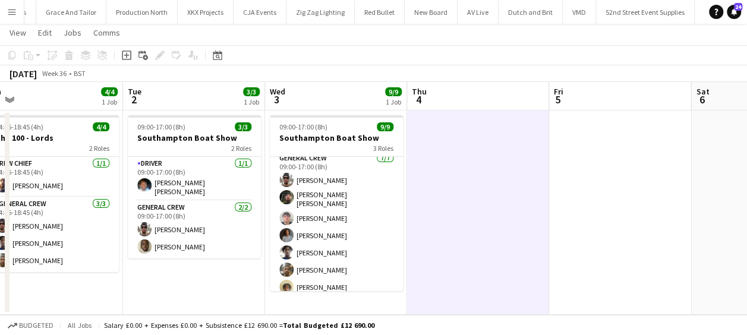
drag, startPoint x: 654, startPoint y: 199, endPoint x: 376, endPoint y: 184, distance: 278.6
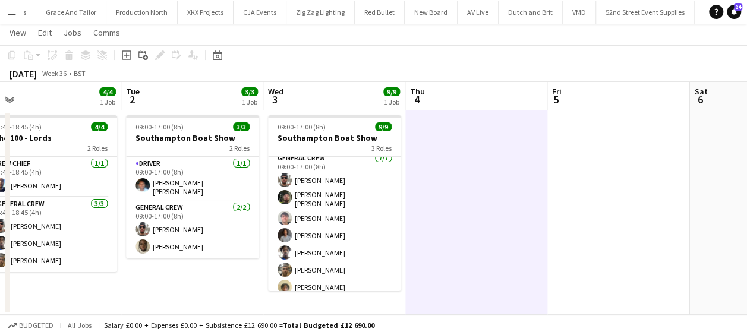
click at [408, 184] on app-calendar-viewport "Fri 29 Sat 30 6/6 1 Job Sun 31 4/4 1 Job Mon 1 4/4 1 Job Tue 2 3/3 1 Job Wed 3 …" at bounding box center [373, 198] width 747 height 233
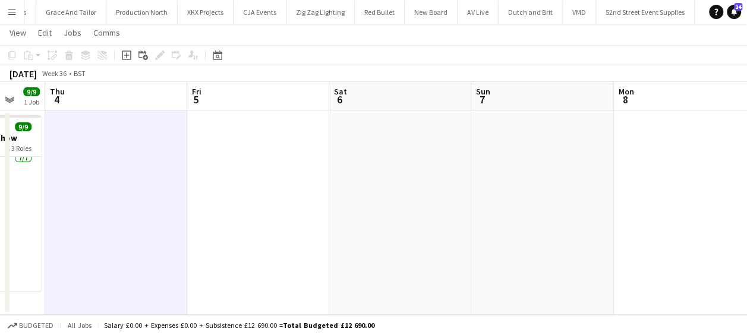
click at [266, 182] on app-calendar-viewport "Sun 31 4/4 1 Job Mon 1 4/4 1 Job Tue 2 3/3 1 Job Wed 3 9/9 1 Job Thu 4 Fri 5 Sa…" at bounding box center [373, 198] width 747 height 233
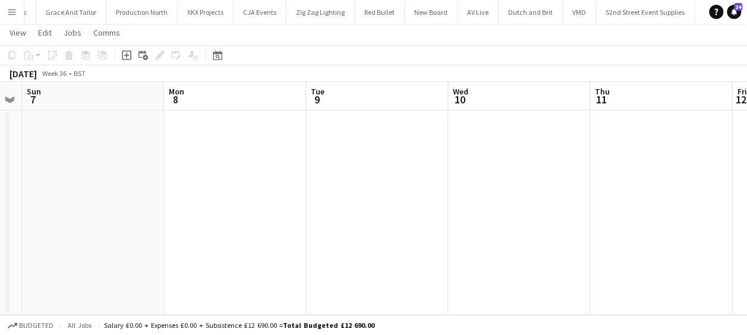
click at [268, 182] on app-calendar-viewport "Thu 4 Fri 5 Sat 6 Sun 7 Mon 8 Tue 9 Wed 10 Thu 11 Fri 12 Sat 13 Sun 14" at bounding box center [373, 198] width 747 height 233
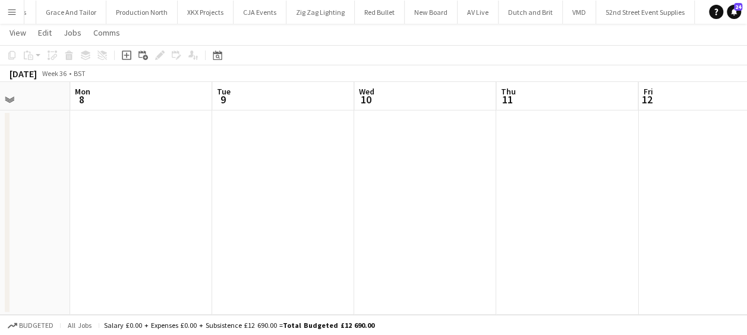
drag, startPoint x: 424, startPoint y: 178, endPoint x: 325, endPoint y: 172, distance: 99.4
click at [234, 182] on app-calendar-viewport "Thu 4 Fri 5 Sat 6 Sun 7 Mon 8 Tue 9 Wed 10 Thu 11 Fri 12 Sat 13 Sun 14" at bounding box center [373, 198] width 747 height 233
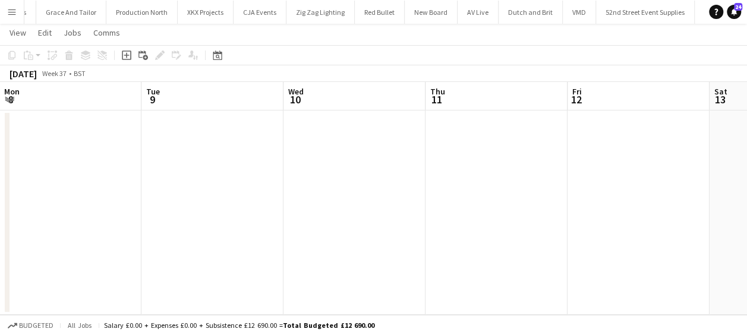
drag, startPoint x: 394, startPoint y: 178, endPoint x: 399, endPoint y: 175, distance: 6.4
click at [182, 185] on app-calendar-viewport "Sat 6 Sun 7 Mon 8 Tue 9 Wed 10 Thu 11 Fri 12 Sat 13 Sun 14 Mon 15 6/6 1 Job Tue…" at bounding box center [373, 198] width 747 height 233
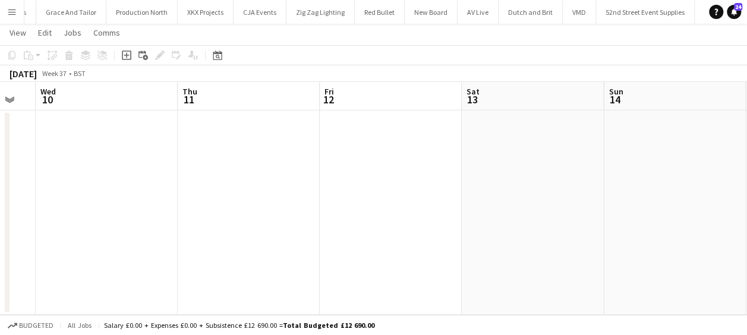
drag, startPoint x: 221, startPoint y: 188, endPoint x: 437, endPoint y: 175, distance: 216.1
click at [187, 188] on app-calendar-viewport "Sat 6 Sun 7 Mon 8 Tue 9 Wed 10 Thu 11 Fri 12 Sat 13 Sun 14 Mon 15 6/6 1 Job Tue…" at bounding box center [373, 198] width 747 height 233
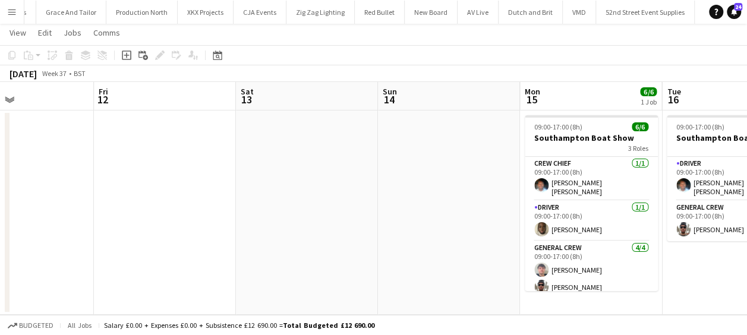
click at [306, 183] on app-calendar-viewport "Mon 8 Tue 9 Wed 10 Thu 11 Fri 12 Sat 13 Sun 14 Mon 15 6/6 1 Job Tue 16 2/2 1 Jo…" at bounding box center [373, 198] width 747 height 233
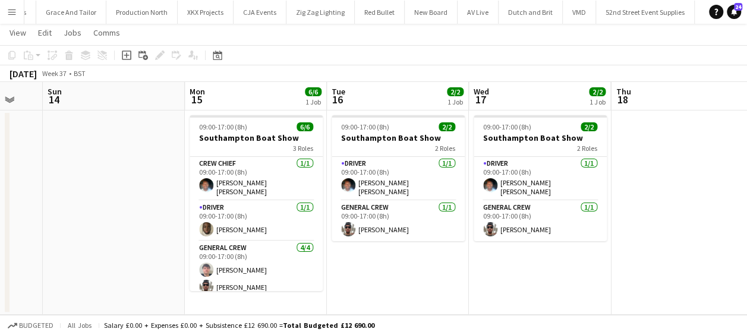
click at [336, 259] on app-calendar-viewport "Wed 10 Thu 11 Fri 12 Sat 13 Sun 14 Mon 15 6/6 1 Job Tue 16 2/2 1 Job Wed 17 2/2…" at bounding box center [373, 198] width 747 height 233
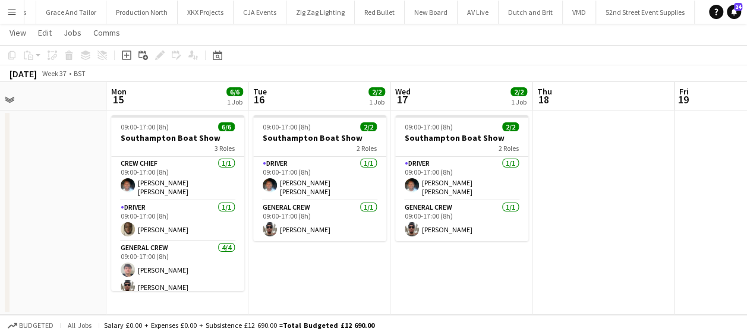
drag, startPoint x: 560, startPoint y: 257, endPoint x: 691, endPoint y: 244, distance: 131.4
click at [720, 245] on app-calendar-viewport "Fri 12 Sat 13 Sun 14 Mon 15 6/6 1 Job Tue 16 2/2 1 Job Wed 17 2/2 1 Job Thu 18 …" at bounding box center [373, 198] width 747 height 233
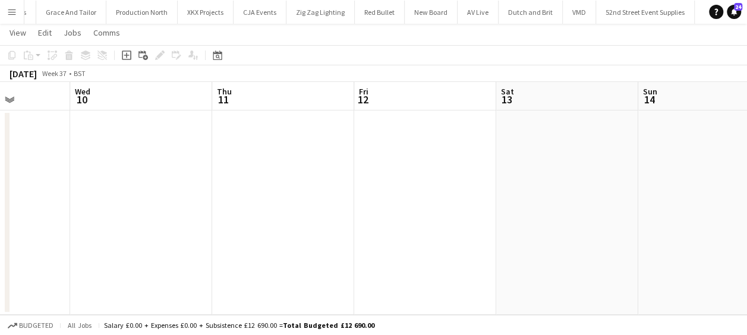
drag, startPoint x: 188, startPoint y: 227, endPoint x: 520, endPoint y: 212, distance: 332.0
click at [536, 210] on app-calendar-viewport "Sun 7 Mon 8 Tue 9 Wed 10 Thu 11 Fri 12 Sat 13 Sun 14 Mon 15 6/6 1 Job Tue 16 2/…" at bounding box center [373, 198] width 747 height 233
drag, startPoint x: 168, startPoint y: 220, endPoint x: 537, endPoint y: 218, distance: 369.1
click at [560, 213] on app-calendar-viewport "Fri 5 Sat 6 Sun 7 Mon 8 Tue 9 Wed 10 Thu 11 Fri 12 Sat 13 Sun 14 Mon 15 6/6 1 J…" at bounding box center [373, 198] width 747 height 233
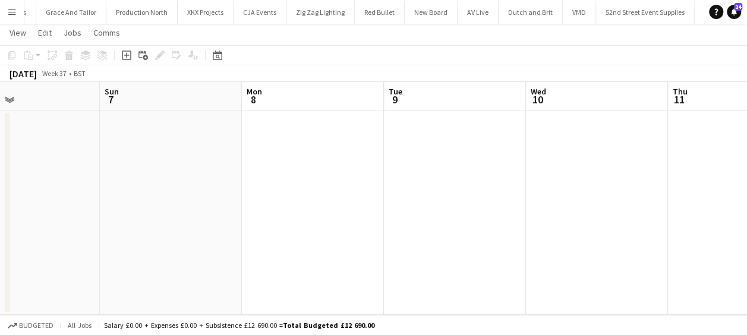
drag, startPoint x: 269, startPoint y: 222, endPoint x: 430, endPoint y: 228, distance: 160.6
click at [623, 221] on app-calendar-viewport "Thu 4 Fri 5 Sat 6 Sun 7 Mon 8 Tue 9 Wed 10 Thu 11 Fri 12 Sat 13 Sun 14" at bounding box center [373, 198] width 747 height 233
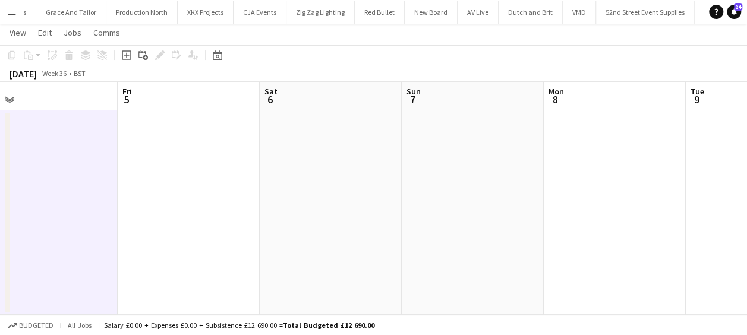
drag, startPoint x: 295, startPoint y: 228, endPoint x: 663, endPoint y: 230, distance: 368.5
click at [669, 228] on app-calendar-viewport "Tue 2 3/3 1 Job Wed 3 9/9 1 Job Thu 4 Fri 5 Sat 6 Sun 7 Mon 8 Tue 9 Wed 10 Thu …" at bounding box center [373, 198] width 747 height 233
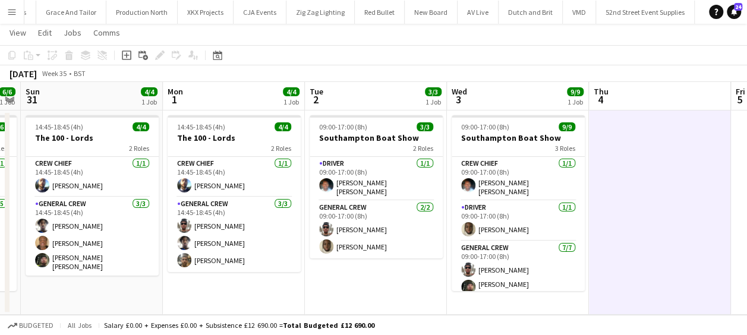
drag, startPoint x: 571, startPoint y: 238, endPoint x: 625, endPoint y: 237, distance: 54.1
click at [625, 237] on app-calendar-viewport "Fri 29 Sat 30 6/6 1 Job Sun 31 4/4 1 Job Mon 1 4/4 1 Job Tue 2 3/3 1 Job Wed 3 …" at bounding box center [373, 198] width 747 height 233
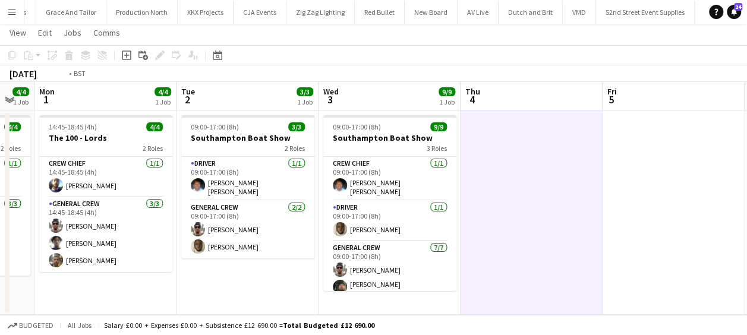
drag, startPoint x: 660, startPoint y: 168, endPoint x: 423, endPoint y: 176, distance: 236.7
click at [423, 176] on app-calendar-viewport "Fri 29 Sat 30 6/6 1 Job Sun 31 4/4 1 Job Mon 1 4/4 1 Job Tue 2 3/3 1 Job Wed 3 …" at bounding box center [373, 198] width 747 height 233
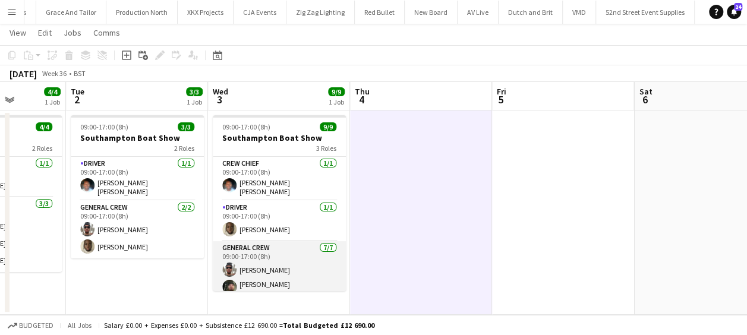
scroll to position [59, 0]
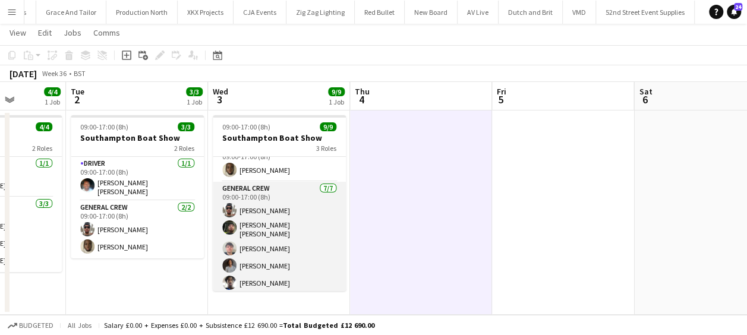
click at [264, 219] on app-card-role "General Crew 7/7 09:00-17:00 (8h) Stefan Simpson-Soye Kane O’Neill Thomas Foste…" at bounding box center [279, 255] width 133 height 147
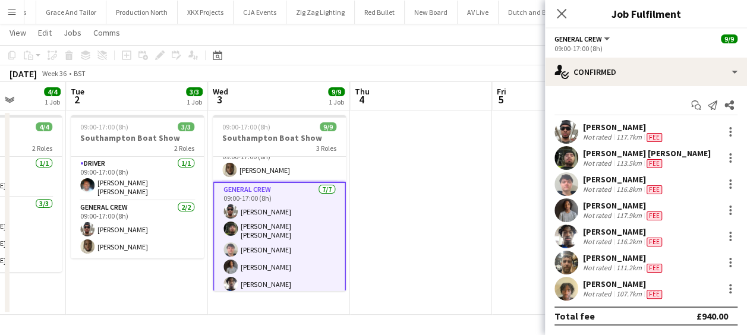
click at [573, 155] on app-user-avatar at bounding box center [567, 158] width 24 height 24
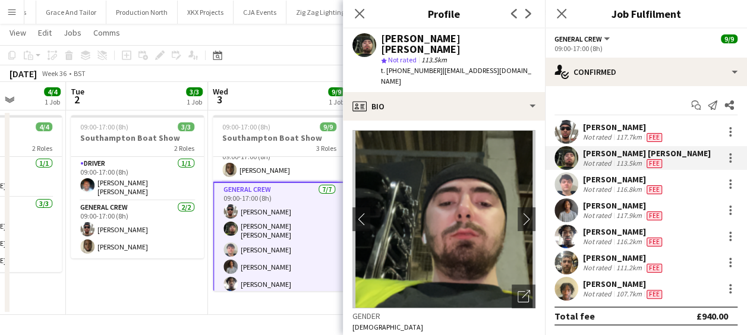
scroll to position [178, 0]
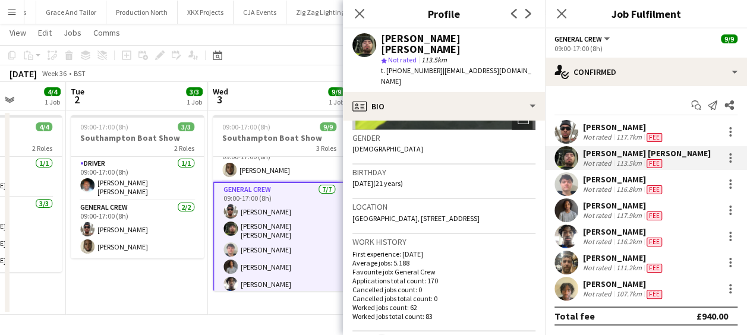
click at [405, 202] on div "Location London NW1 1ST, UK, 101 oakshott court, polygon road, London, NW1 1ST" at bounding box center [443, 216] width 183 height 34
drag, startPoint x: 380, startPoint y: 206, endPoint x: 420, endPoint y: 208, distance: 39.9
click at [420, 208] on div "Location London NW1 1ST, UK, 101 oakshott court, polygon road, London, NW1 1ST" at bounding box center [443, 216] width 183 height 34
copy span "NW1 1ST"
drag, startPoint x: 432, startPoint y: 61, endPoint x: 386, endPoint y: 65, distance: 46.6
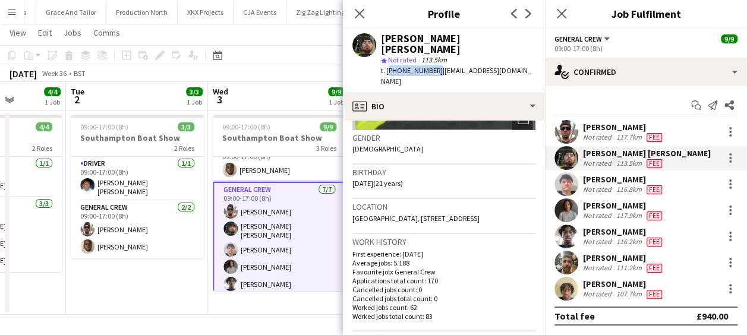
click at [386, 65] on div "t. +447464422622 | kanekane14@hotmail.com" at bounding box center [458, 75] width 155 height 21
copy span "+447464422622"
drag, startPoint x: 437, startPoint y: 59, endPoint x: 518, endPoint y: 59, distance: 81.4
click at [518, 59] on div "Kane O’Neill star Not rated 113.5km t. +447464422622 | kanekane14@hotmail.com" at bounding box center [444, 61] width 202 height 64
copy span "kanekane14@hotmail.com"
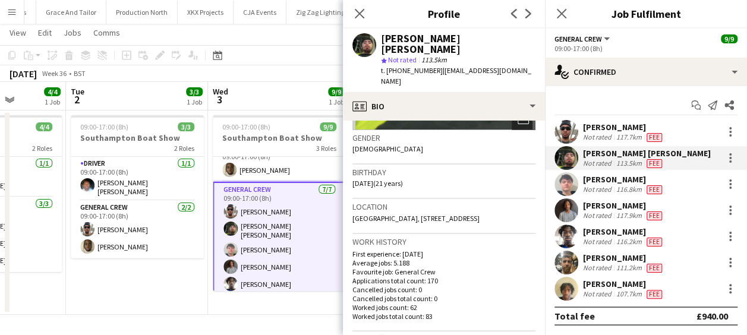
click at [566, 183] on app-user-avatar at bounding box center [567, 184] width 24 height 24
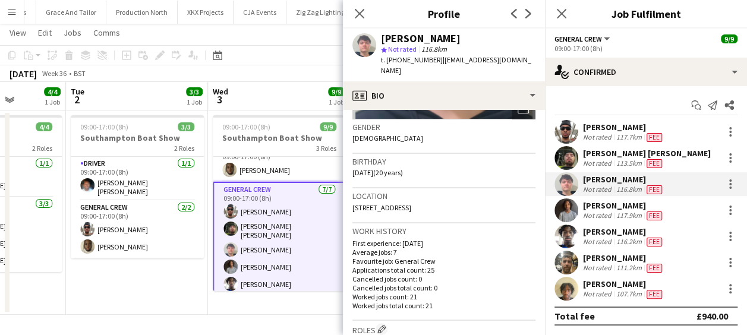
drag, startPoint x: 441, startPoint y: 196, endPoint x: 476, endPoint y: 196, distance: 34.5
click at [476, 196] on div "Location 3, 2 Thorndike Road, London, N1 2LN" at bounding box center [443, 205] width 183 height 34
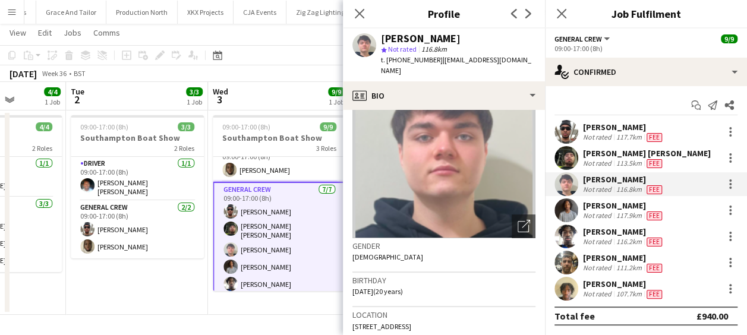
drag, startPoint x: 435, startPoint y: 59, endPoint x: 386, endPoint y: 62, distance: 48.8
click at [386, 62] on span "t. +4407415238493" at bounding box center [412, 59] width 62 height 9
drag, startPoint x: 442, startPoint y: 59, endPoint x: 511, endPoint y: 58, distance: 69.6
click at [511, 58] on div "Thomas Foster star Not rated 116.8km t. +4407415238493 | thomasjf04@gmail.com" at bounding box center [444, 55] width 202 height 53
click at [568, 210] on app-user-avatar at bounding box center [567, 211] width 24 height 24
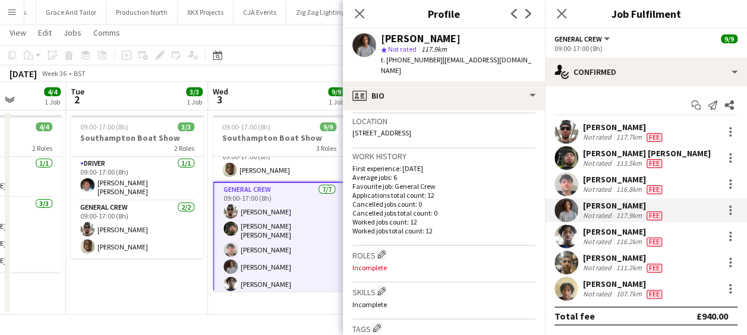
scroll to position [238, 0]
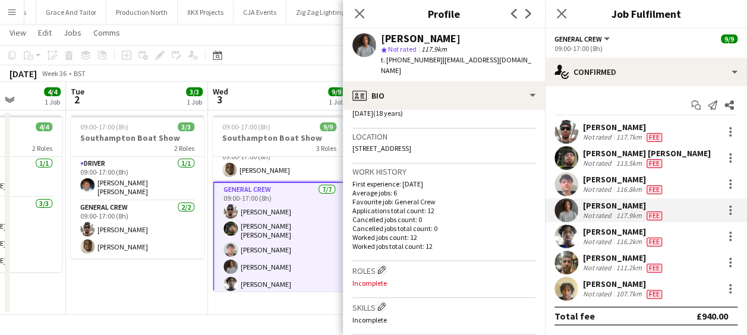
drag, startPoint x: 454, startPoint y: 136, endPoint x: 481, endPoint y: 138, distance: 27.4
click at [481, 138] on div "Location 35 Ravenscroft Crescent, London, SE9 4LL" at bounding box center [443, 146] width 183 height 34
drag, startPoint x: 430, startPoint y: 62, endPoint x: 396, endPoint y: 64, distance: 33.4
click at [396, 64] on span "t. +447494049945" at bounding box center [412, 59] width 62 height 9
drag, startPoint x: 396, startPoint y: 64, endPoint x: 386, endPoint y: 57, distance: 12.9
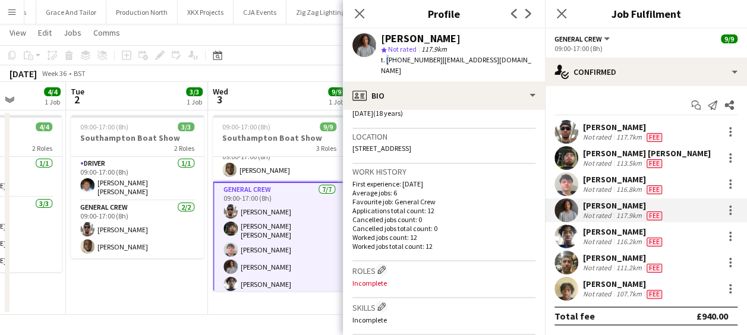
click at [386, 57] on span "t. +447494049945" at bounding box center [412, 59] width 62 height 9
click at [429, 60] on span "t. +447494049945" at bounding box center [412, 59] width 62 height 9
drag, startPoint x: 432, startPoint y: 61, endPoint x: 386, endPoint y: 61, distance: 45.8
click at [386, 61] on span "t. +447494049945" at bounding box center [412, 59] width 62 height 9
drag, startPoint x: 436, startPoint y: 59, endPoint x: 517, endPoint y: 60, distance: 80.2
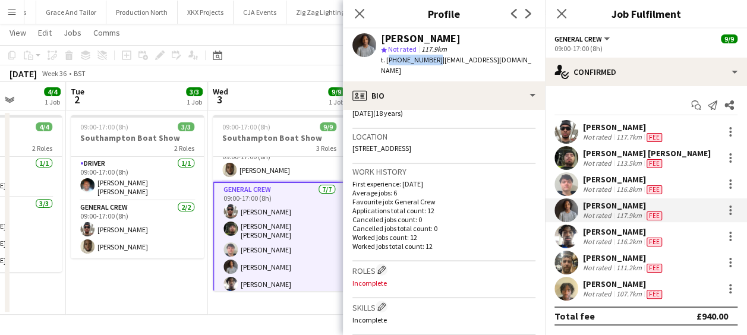
click at [517, 60] on span "| omarionh07@hotmail.com" at bounding box center [456, 65] width 150 height 20
click at [564, 239] on app-user-avatar at bounding box center [567, 237] width 24 height 24
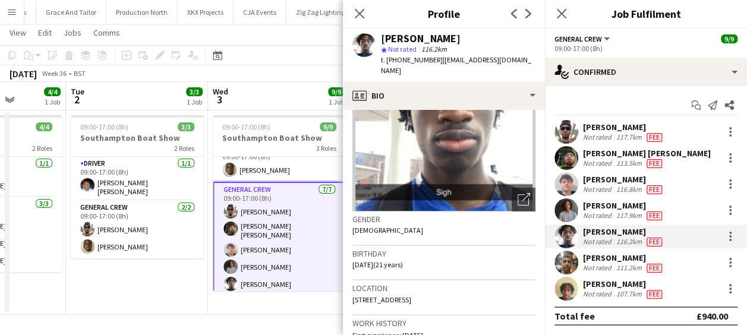
scroll to position [178, 0]
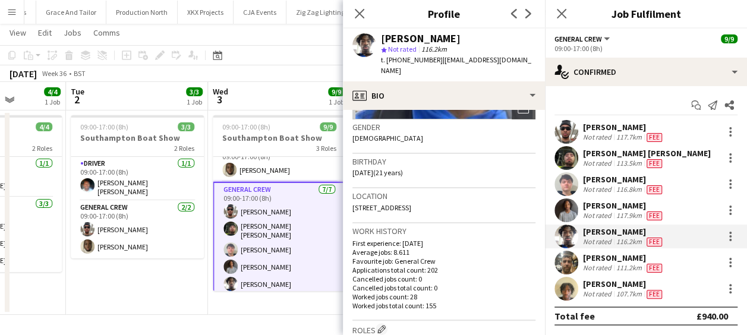
drag, startPoint x: 428, startPoint y: 194, endPoint x: 453, endPoint y: 192, distance: 25.0
click at [453, 192] on div "Location 82 Dacca Street, London, SE8 3LJ" at bounding box center [443, 205] width 183 height 34
drag, startPoint x: 430, startPoint y: 59, endPoint x: 396, endPoint y: 61, distance: 34.5
click at [396, 61] on span "t. +447393484932" at bounding box center [412, 59] width 62 height 9
drag, startPoint x: 396, startPoint y: 61, endPoint x: 386, endPoint y: 58, distance: 10.4
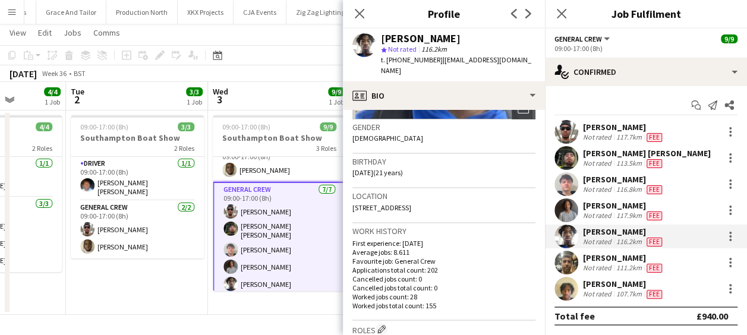
click at [383, 58] on span "t. +447393484932" at bounding box center [412, 59] width 62 height 9
drag, startPoint x: 386, startPoint y: 58, endPoint x: 433, endPoint y: 58, distance: 47.0
click at [433, 58] on span "t. +447393484932" at bounding box center [412, 59] width 62 height 9
click at [512, 59] on div "Tayeeb Alabi star Not rated 116.2km t. +447393484932 | tayeebalabi@gmail.com" at bounding box center [444, 55] width 202 height 53
drag, startPoint x: 509, startPoint y: 61, endPoint x: 388, endPoint y: 63, distance: 121.3
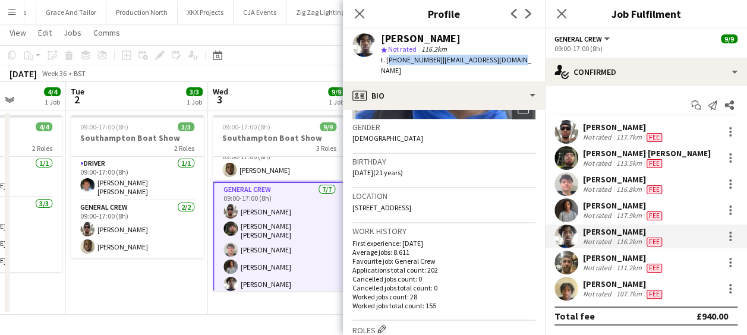
click at [388, 63] on div "t. +447393484932 | tayeebalabi@gmail.com" at bounding box center [458, 65] width 155 height 21
click at [571, 259] on app-user-avatar at bounding box center [567, 263] width 24 height 24
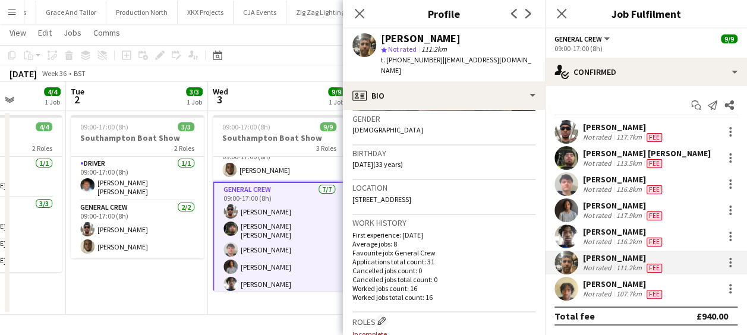
scroll to position [238, 0]
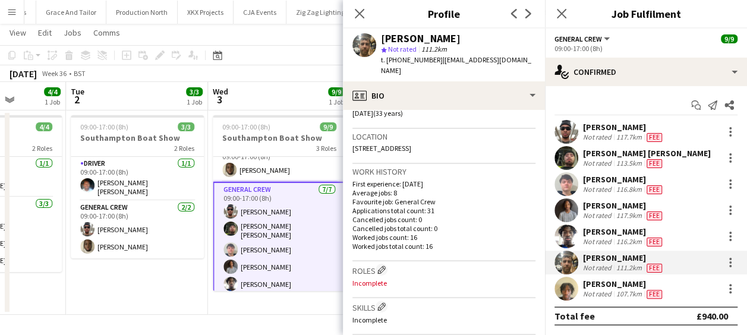
drag, startPoint x: 385, startPoint y: 155, endPoint x: 352, endPoint y: 162, distance: 34.0
click at [352, 162] on div "Location 10 Swinburne Court, Basingdon Way, Southwark, London, SE5 8EP" at bounding box center [443, 146] width 183 height 34
drag, startPoint x: 386, startPoint y: 59, endPoint x: 530, endPoint y: 73, distance: 144.5
click at [530, 73] on div "t. +447511578245 | james_granger92@hotmail.co.uk" at bounding box center [458, 65] width 155 height 21
click at [557, 288] on app-user-avatar at bounding box center [567, 289] width 24 height 24
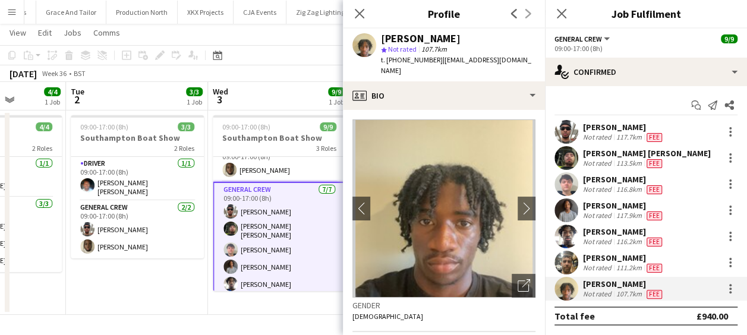
scroll to position [178, 0]
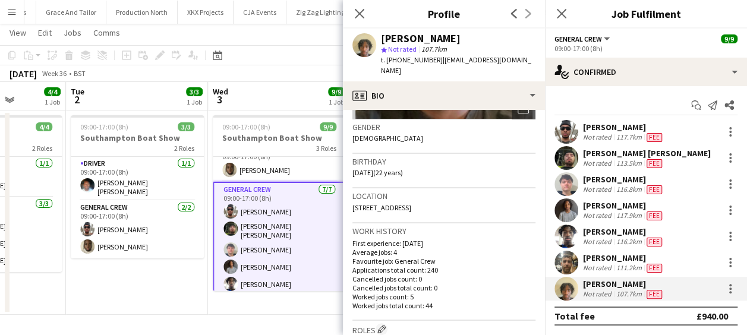
drag, startPoint x: 496, startPoint y: 197, endPoint x: 527, endPoint y: 194, distance: 30.5
click at [527, 194] on app-crew-profile-bio "chevron-left chevron-right Open photos pop-in Gender Male Birthday 23-05-2003 (…" at bounding box center [444, 222] width 202 height 225
drag, startPoint x: 386, startPoint y: 60, endPoint x: 528, endPoint y: 62, distance: 142.7
click at [528, 62] on div "Bruno Okafor star Not rated 107.7km t. +4407572971243 | okaforbruno08@gmail.com" at bounding box center [444, 55] width 202 height 53
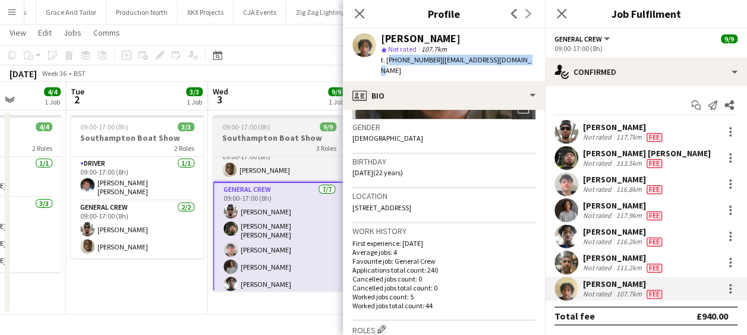
click at [163, 273] on app-date-cell "09:00-17:00 (8h) 3/3 Southampton Boat Show 2 Roles Driver 1/1 09:00-17:00 (8h) …" at bounding box center [137, 213] width 142 height 204
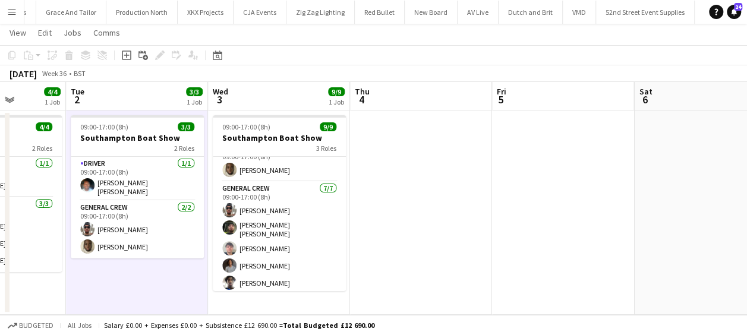
drag, startPoint x: 346, startPoint y: 218, endPoint x: 53, endPoint y: 188, distance: 294.5
click at [53, 188] on app-calendar-viewport "Fri 29 Sat 30 6/6 1 Job Sun 31 4/4 1 Job Mon 1 4/4 1 Job Tue 2 3/3 1 Job Wed 3 …" at bounding box center [373, 198] width 747 height 233
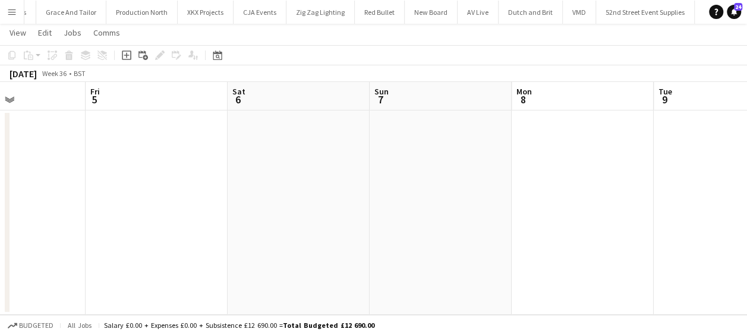
drag, startPoint x: 235, startPoint y: 215, endPoint x: 80, endPoint y: 209, distance: 155.8
click at [80, 210] on app-calendar-viewport "Tue 2 3/3 1 Job Wed 3 9/9 1 Job Thu 4 Fri 5 Sat 6 Sun 7 Mon 8 Tue 9 Wed 10 Thu …" at bounding box center [373, 198] width 747 height 233
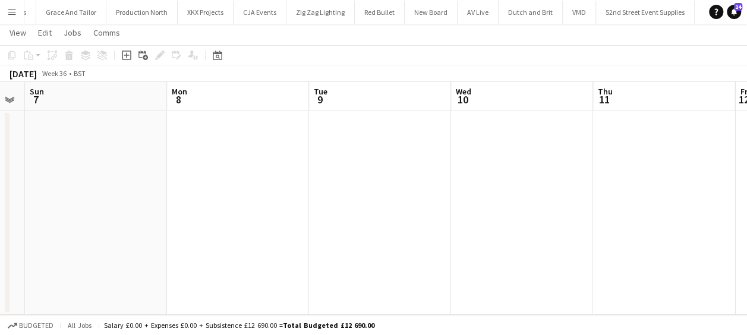
click at [67, 209] on app-calendar-viewport "Thu 4 Fri 5 Sat 6 Sun 7 Mon 8 Tue 9 Wed 10 Thu 11 Fri 12 Sat 13 Sun 14" at bounding box center [373, 198] width 747 height 233
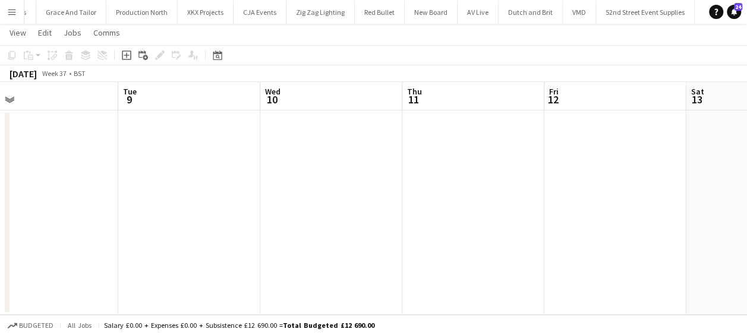
drag, startPoint x: 355, startPoint y: 209, endPoint x: 317, endPoint y: 204, distance: 37.7
click at [184, 209] on app-calendar-viewport "Sat 6 Sun 7 Mon 8 Tue 9 Wed 10 Thu 11 Fri 12 Sat 13 Sun 14 Mon 15 6/6 1 Job Tue…" at bounding box center [373, 198] width 747 height 233
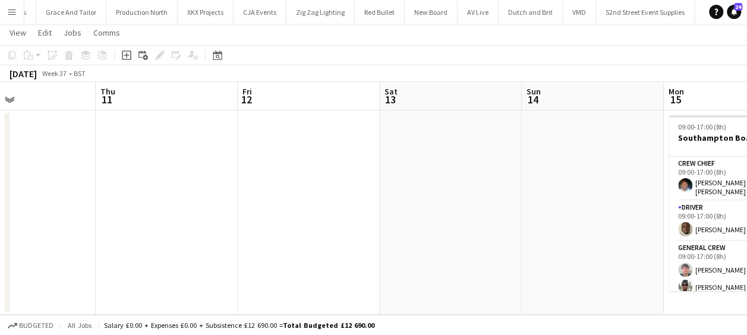
drag, startPoint x: 215, startPoint y: 210, endPoint x: 296, endPoint y: 206, distance: 81.0
click at [124, 210] on app-calendar-viewport "Mon 8 Tue 9 Wed 10 Thu 11 Fri 12 Sat 13 Sun 14 Mon 15 6/6 1 Job Tue 16 2/2 1 Jo…" at bounding box center [373, 198] width 747 height 233
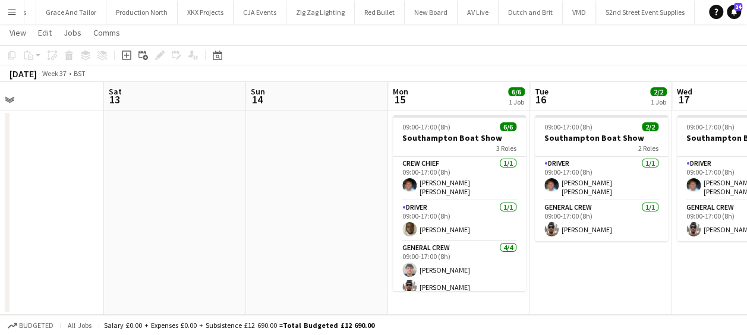
drag, startPoint x: 215, startPoint y: 204, endPoint x: 172, endPoint y: 200, distance: 43.6
click at [174, 200] on app-calendar-viewport "Wed 10 Thu 11 Fri 12 Sat 13 Sun 14 Mon 15 6/6 1 Job Tue 16 2/2 1 Job Wed 17 2/2…" at bounding box center [373, 198] width 747 height 233
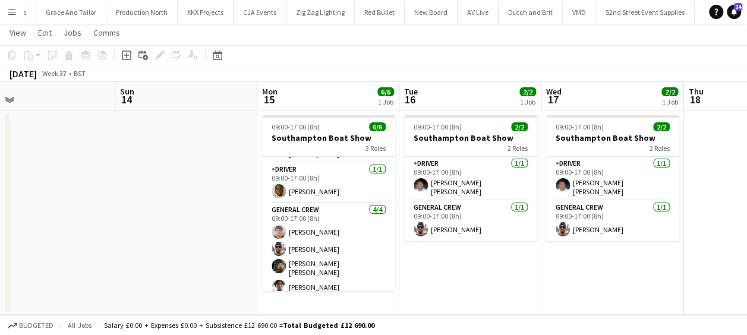
scroll to position [0, 309]
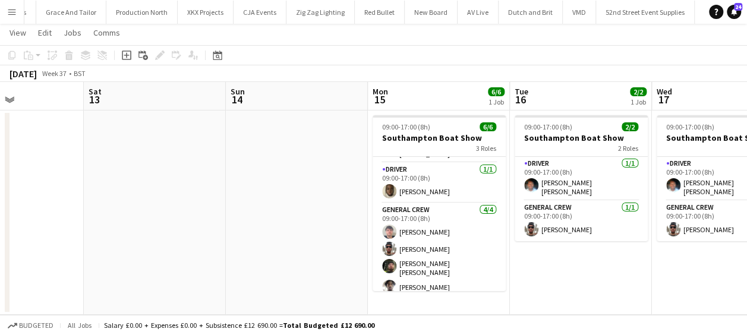
drag, startPoint x: 423, startPoint y: 259, endPoint x: 361, endPoint y: 253, distance: 62.1
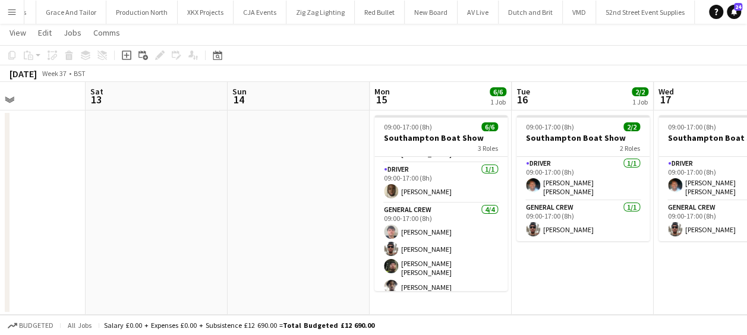
click at [361, 253] on app-calendar-viewport "Wed 10 Thu 11 Fri 12 Sat 13 Sun 14 Mon 15 6/6 1 Job Tue 16 2/2 1 Job Wed 17 2/2…" at bounding box center [373, 198] width 747 height 233
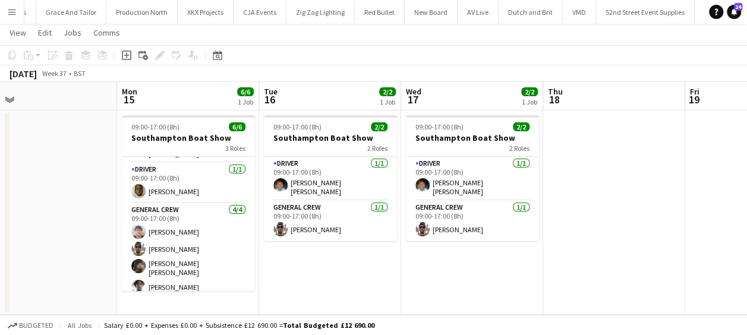
click at [2, 10] on button "Menu" at bounding box center [12, 12] width 24 height 24
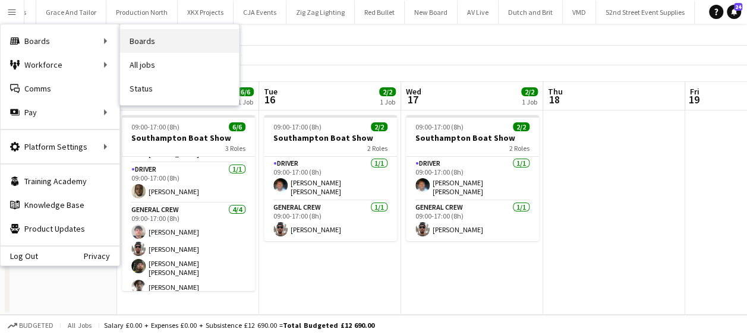
click at [153, 44] on link "Boards" at bounding box center [179, 41] width 119 height 24
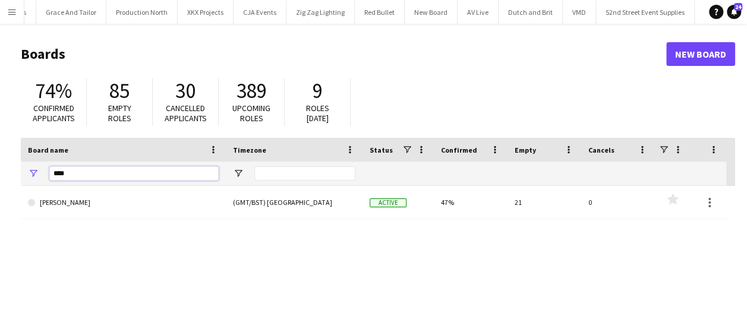
drag, startPoint x: 120, startPoint y: 178, endPoint x: -2, endPoint y: 197, distance: 123.8
click at [0, 197] on html "Menu Boards Boards Boards All jobs Status Workforce Workforce My Workforce Recr…" at bounding box center [373, 226] width 747 height 453
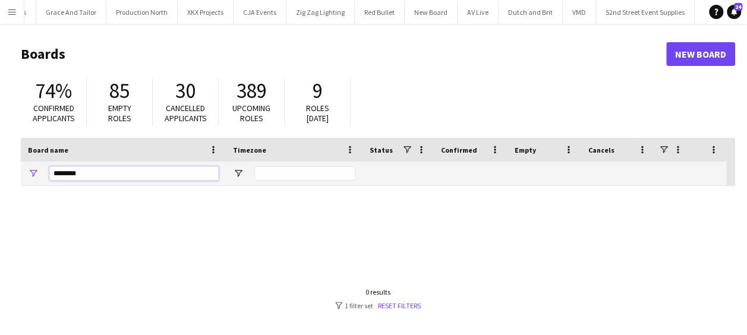
type input "********"
click at [721, 49] on link "New Board" at bounding box center [700, 54] width 69 height 24
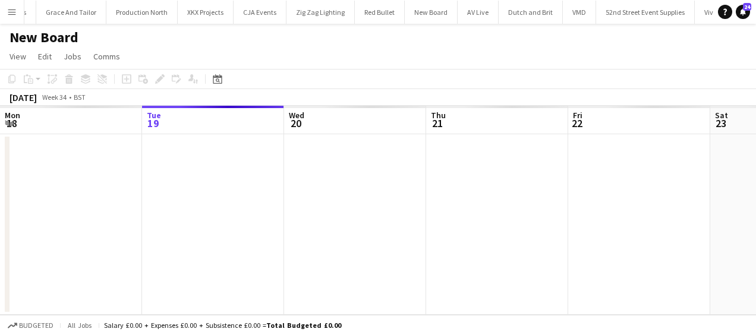
scroll to position [0, 3014]
click at [31, 29] on h1 "New Board" at bounding box center [44, 38] width 69 height 18
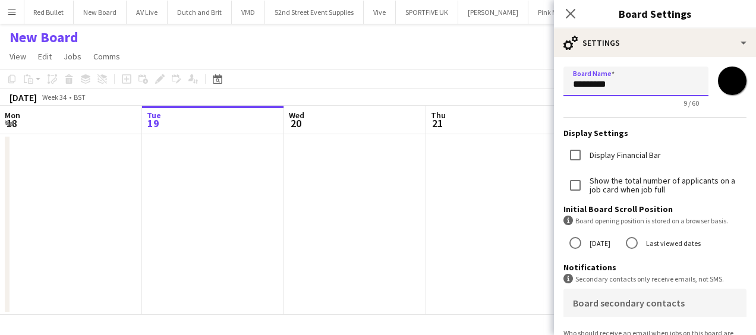
drag, startPoint x: 653, startPoint y: 84, endPoint x: 355, endPoint y: 92, distance: 297.3
click at [361, 92] on body "Menu Boards Boards Boards All jobs Status Workforce Workforce My Workforce Recr…" at bounding box center [378, 167] width 756 height 335
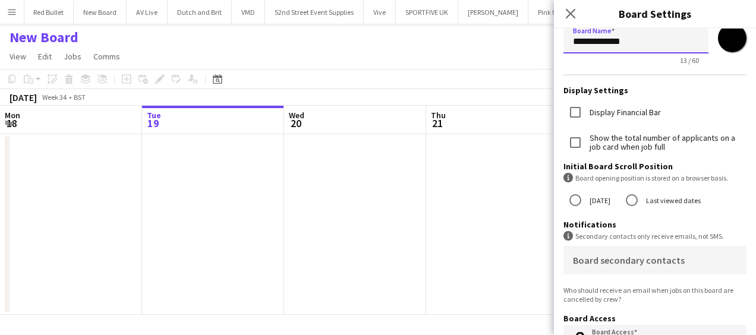
scroll to position [59, 0]
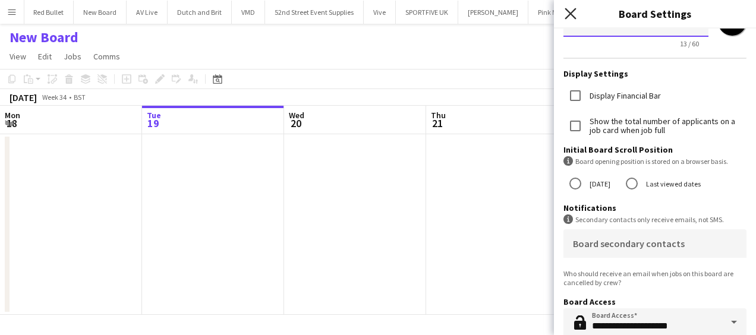
type input "**********"
click at [567, 15] on icon "Close pop-in" at bounding box center [570, 13] width 11 height 11
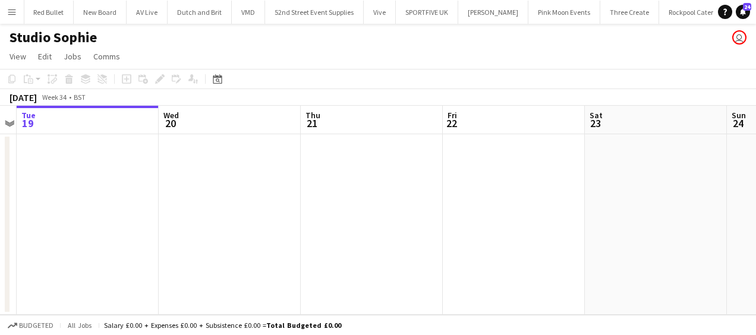
drag, startPoint x: 461, startPoint y: 134, endPoint x: 461, endPoint y: 152, distance: 18.4
click at [384, 137] on app-calendar-viewport "Sat 16 Sun 17 Mon 18 Tue 19 Wed 20 Thu 21 Fri 22 Sat 23 Sun 24 Mon 25 Tue 26" at bounding box center [378, 210] width 756 height 209
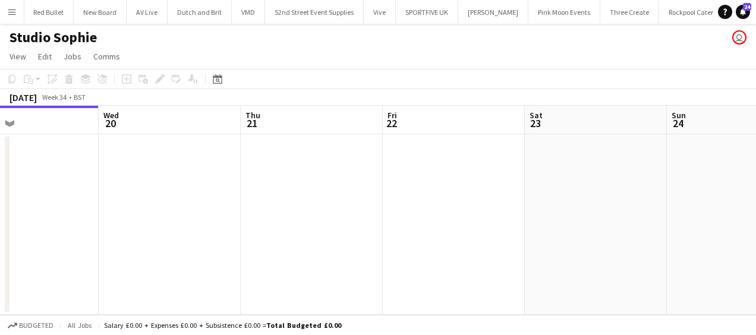
drag, startPoint x: 651, startPoint y: 187, endPoint x: 500, endPoint y: 189, distance: 151.6
click at [288, 180] on app-calendar-viewport "Sat 16 Sun 17 Mon 18 Tue 19 Wed 20 Thu 21 Fri 22 Sat 23 Sun 24 Mon 25 Tue 26" at bounding box center [378, 210] width 756 height 209
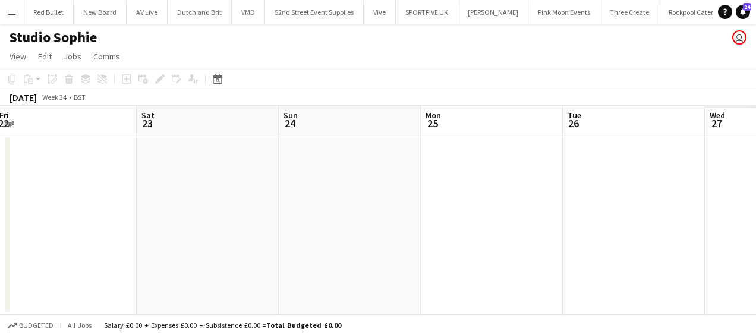
drag, startPoint x: 333, startPoint y: 191, endPoint x: 366, endPoint y: 190, distance: 33.3
click at [266, 190] on app-calendar-viewport "Mon 18 Tue 19 Wed 20 Thu 21 Fri 22 Sat 23 Sun 24 Mon 25 Tue 26 Wed 27 Thu 28" at bounding box center [378, 210] width 756 height 209
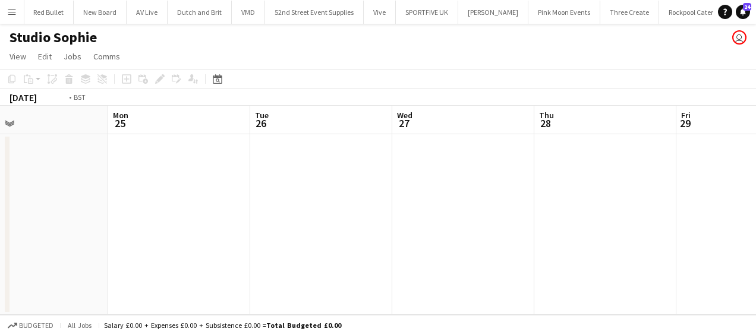
drag, startPoint x: 367, startPoint y: 191, endPoint x: 238, endPoint y: 190, distance: 129.0
click at [238, 191] on app-calendar-viewport "Fri 22 Sat 23 Sun 24 Mon 25 Tue 26 Wed 27 Thu 28 Fri 29 Sat 30 Sun 31 Mon 1" at bounding box center [378, 210] width 756 height 209
drag, startPoint x: 385, startPoint y: 187, endPoint x: 298, endPoint y: 183, distance: 87.5
click at [244, 191] on app-calendar-viewport "Sun 24 Mon 25 Tue 26 Wed 27 Thu 28 Fri 29 Sat 30 Sun 31 Mon 1 Tue 2 Wed 3" at bounding box center [378, 210] width 756 height 209
drag, startPoint x: 498, startPoint y: 187, endPoint x: 212, endPoint y: 190, distance: 285.9
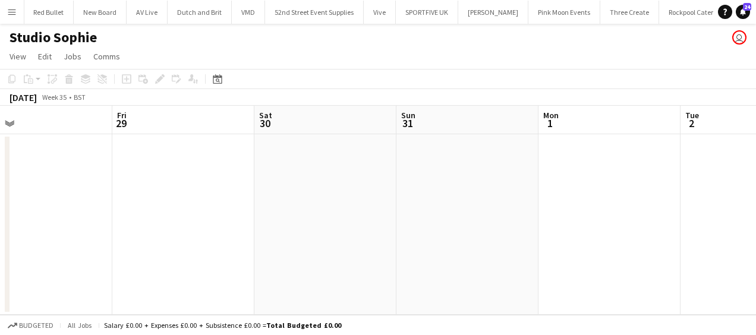
click at [189, 193] on app-calendar-viewport "Tue 26 Wed 27 Thu 28 Fri 29 Sat 30 Sun 31 Mon 1 Tue 2 Wed 3 Thu 4 Fri 5" at bounding box center [378, 210] width 756 height 209
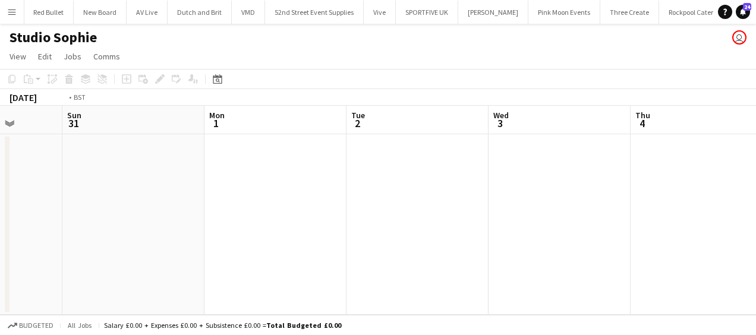
drag, startPoint x: 516, startPoint y: 191, endPoint x: 274, endPoint y: 193, distance: 241.9
click at [274, 193] on app-calendar-viewport "Thu 28 Fri 29 Sat 30 Sun 31 Mon 1 Tue 2 Wed 3 Thu 4 Fri 5 Sat 6 Sun 7" at bounding box center [378, 210] width 756 height 209
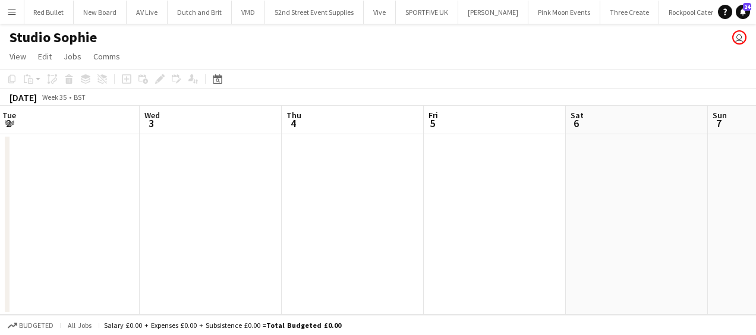
drag, startPoint x: 475, startPoint y: 192, endPoint x: 336, endPoint y: 189, distance: 138.5
click at [337, 190] on app-calendar-viewport "Sat 30 Sun 31 Mon 1 Tue 2 Wed 3 Thu 4 Fri 5 Sat 6 Sun 7 Mon 8 Tue 9" at bounding box center [378, 210] width 756 height 209
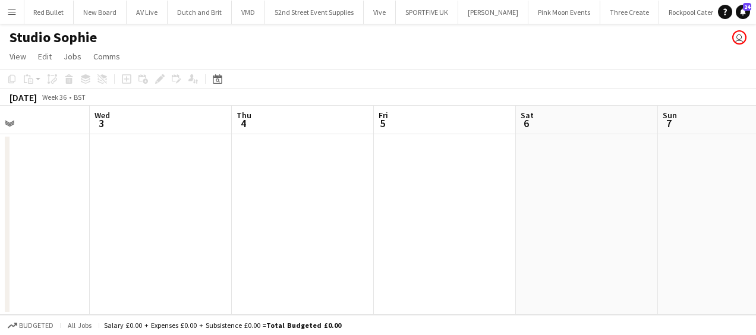
click at [350, 184] on app-date-cell at bounding box center [303, 224] width 142 height 181
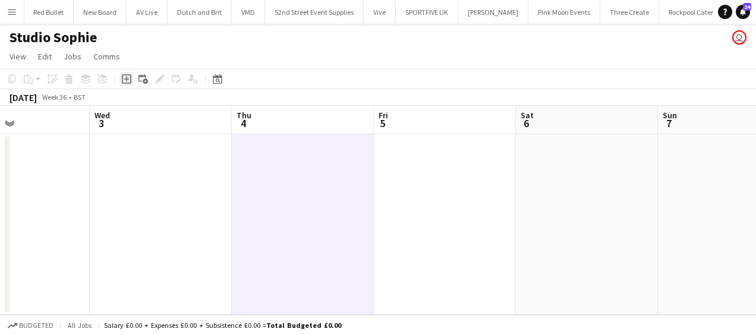
click at [127, 80] on icon at bounding box center [126, 79] width 5 height 5
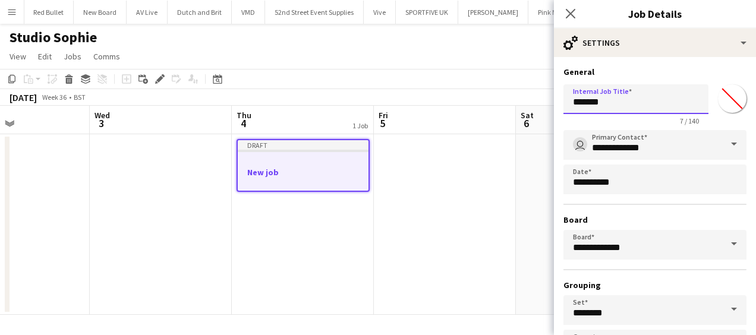
drag, startPoint x: 618, startPoint y: 107, endPoint x: 451, endPoint y: 125, distance: 168.6
click at [455, 124] on body "Menu Boards Boards Boards All jobs Status Workforce Workforce My Workforce Recr…" at bounding box center [378, 167] width 756 height 335
type input "**********"
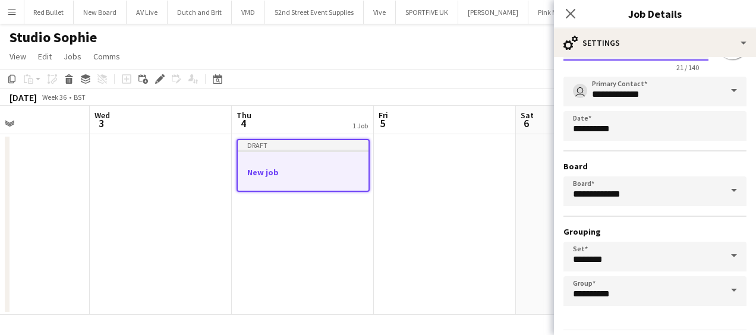
scroll to position [92, 0]
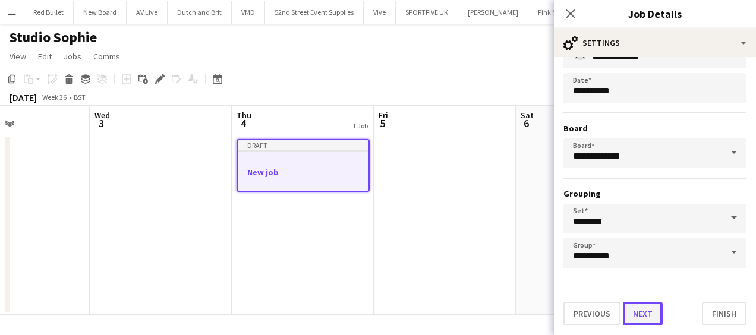
click at [646, 314] on button "Next" at bounding box center [643, 314] width 40 height 24
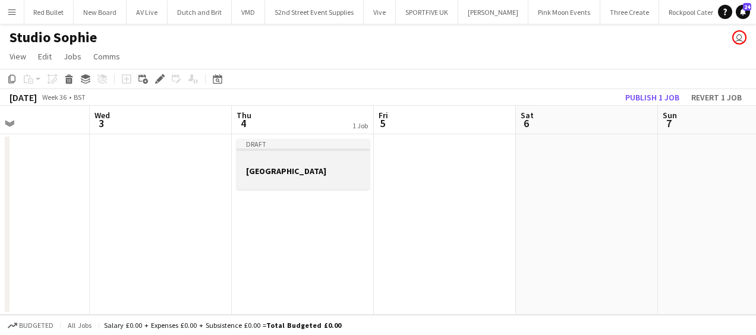
click at [260, 175] on h3 "Elmley Nature Reserve" at bounding box center [303, 171] width 133 height 11
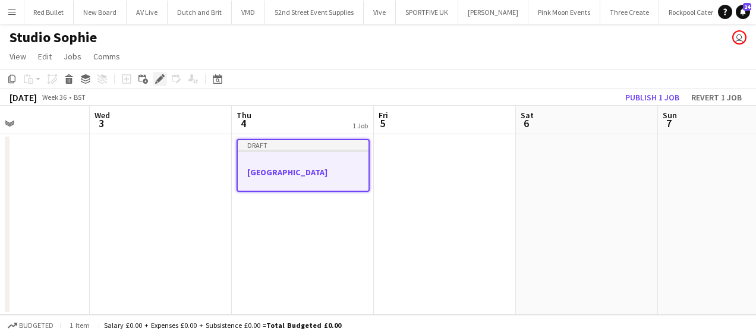
click at [162, 76] on icon at bounding box center [163, 75] width 3 height 3
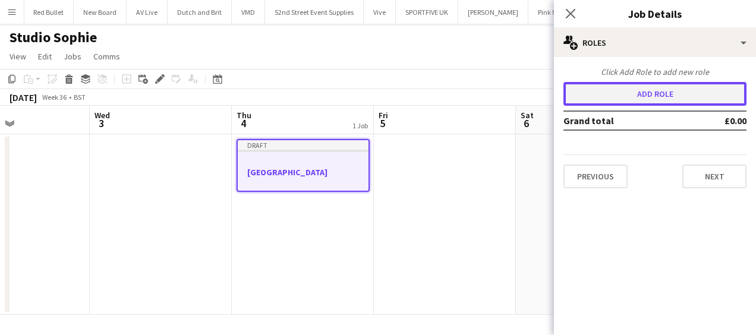
click at [663, 92] on button "Add role" at bounding box center [655, 94] width 183 height 24
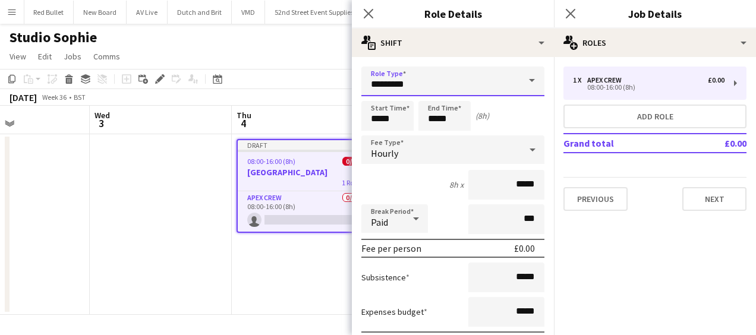
drag, startPoint x: 423, startPoint y: 90, endPoint x: 250, endPoint y: 121, distance: 176.4
click at [251, 121] on body "Menu Boards Boards Boards All jobs Status Workforce Workforce My Workforce Recr…" at bounding box center [378, 167] width 756 height 335
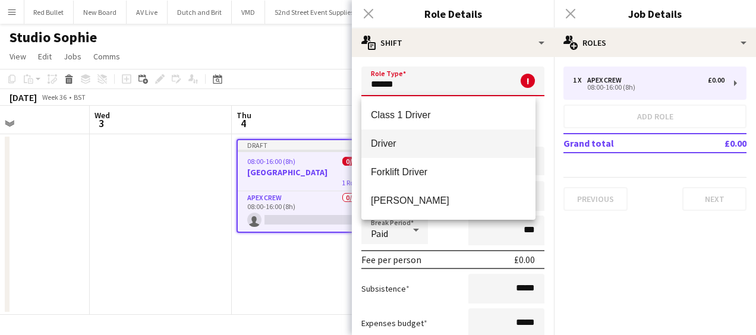
click at [395, 143] on span "Driver" at bounding box center [448, 143] width 155 height 11
type input "******"
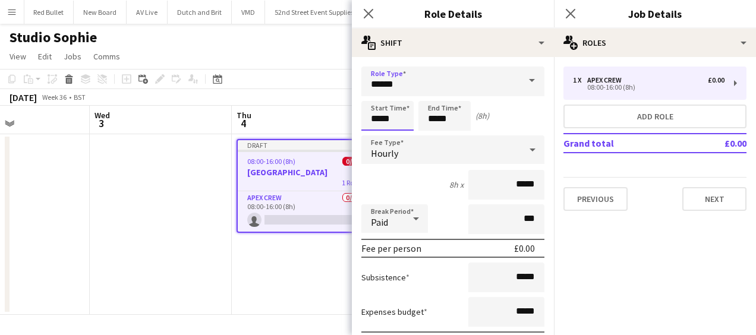
click at [385, 118] on input "*****" at bounding box center [387, 116] width 52 height 30
type input "*****"
click at [374, 90] on div at bounding box center [376, 95] width 24 height 12
click at [437, 111] on input "*****" at bounding box center [444, 116] width 52 height 30
type input "*****"
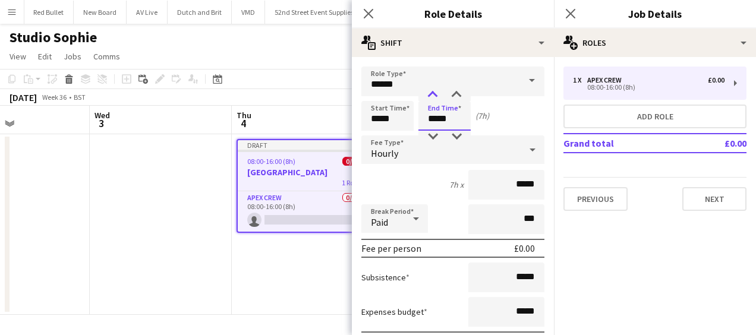
click at [434, 95] on div at bounding box center [433, 95] width 24 height 12
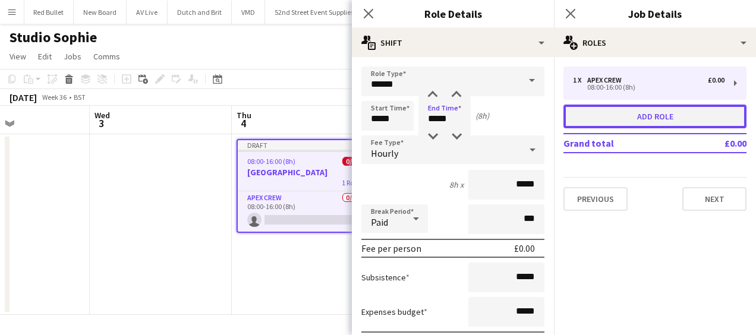
click at [617, 121] on button "Add role" at bounding box center [655, 117] width 183 height 24
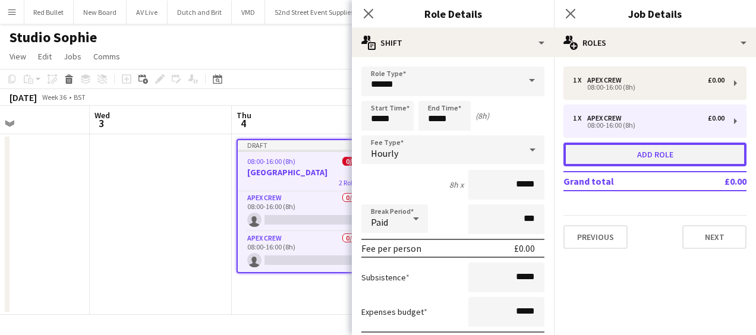
type input "*********"
type input "*****"
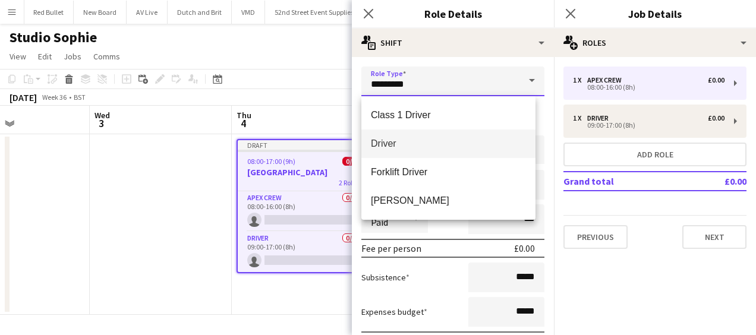
drag, startPoint x: 418, startPoint y: 87, endPoint x: 262, endPoint y: 90, distance: 157.0
click at [265, 91] on body "Menu Boards Boards Boards All jobs Status Workforce Workforce My Workforce Recr…" at bounding box center [378, 167] width 756 height 335
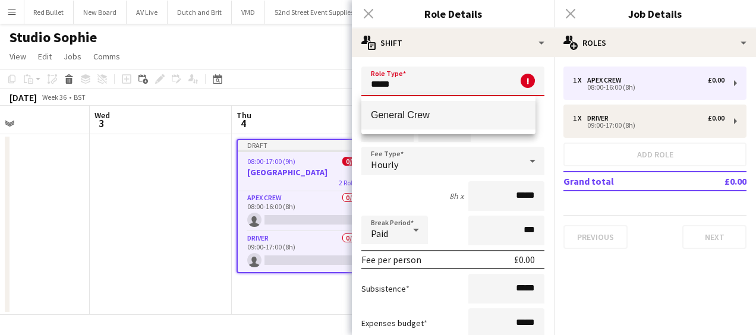
click at [411, 110] on span "General Crew" at bounding box center [448, 114] width 155 height 11
type input "**********"
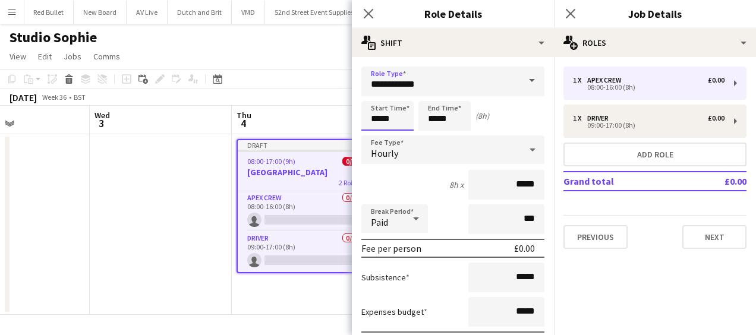
click at [383, 112] on input "*****" at bounding box center [387, 116] width 52 height 30
type input "*****"
click at [374, 90] on div at bounding box center [376, 95] width 24 height 12
click at [422, 108] on input "*****" at bounding box center [444, 116] width 52 height 30
type input "*****"
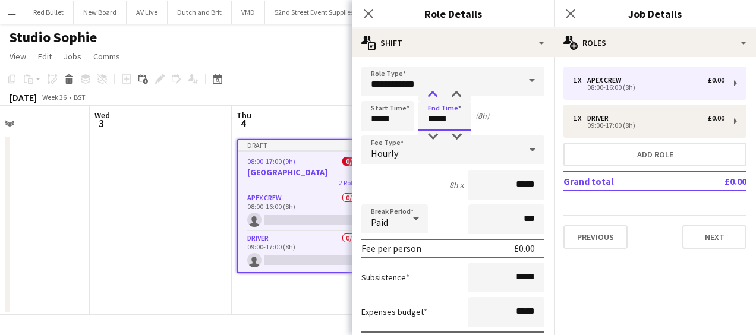
click at [430, 92] on div at bounding box center [433, 95] width 24 height 12
click at [373, 14] on icon "Close pop-in" at bounding box center [368, 13] width 11 height 11
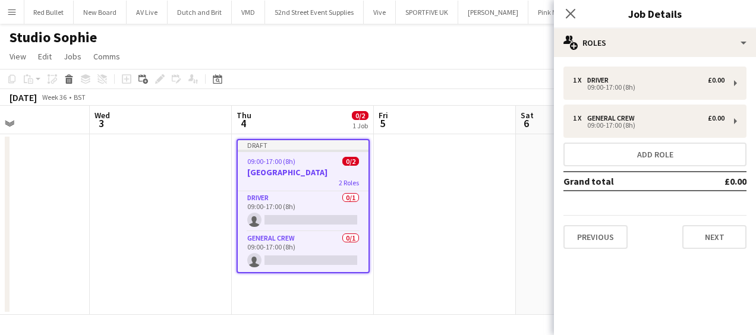
click at [524, 254] on app-date-cell at bounding box center [587, 224] width 142 height 181
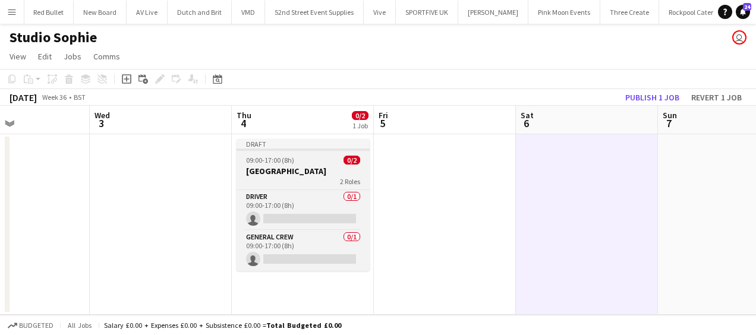
click at [281, 165] on app-job-card "Draft 09:00-17:00 (8h) 0/2 Elmley Nature Reserve 2 Roles Driver 0/1 09:00-17:00…" at bounding box center [303, 205] width 133 height 132
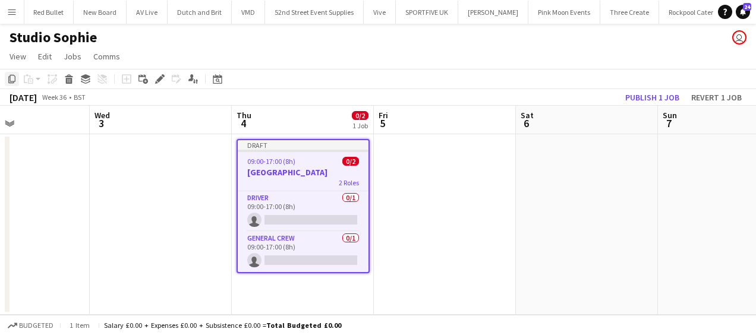
click at [5, 75] on div "Copy" at bounding box center [12, 79] width 14 height 14
click at [542, 182] on app-date-cell at bounding box center [587, 224] width 142 height 181
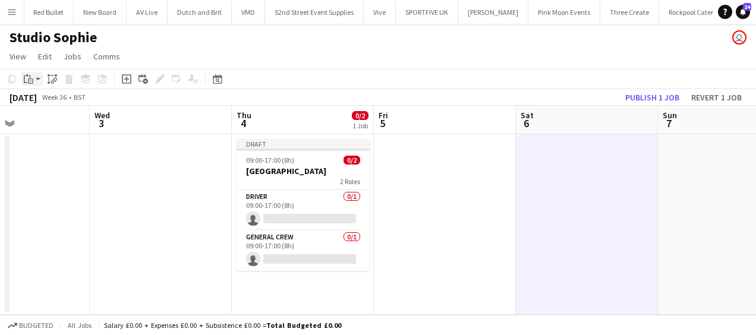
click at [36, 80] on app-action-btn "Paste" at bounding box center [31, 79] width 21 height 14
click at [56, 122] on link "Paste with crew Ctrl+Shift+V" at bounding box center [88, 122] width 112 height 11
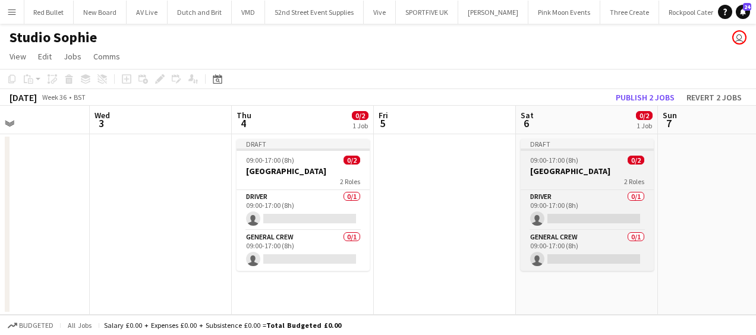
click at [605, 164] on div "09:00-17:00 (8h) 0/2" at bounding box center [587, 160] width 133 height 9
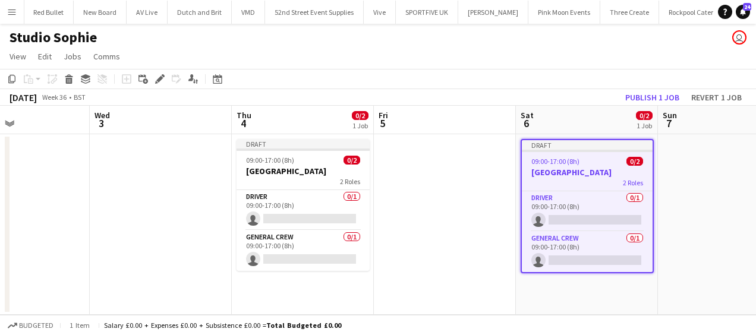
click at [160, 79] on icon at bounding box center [159, 79] width 7 height 7
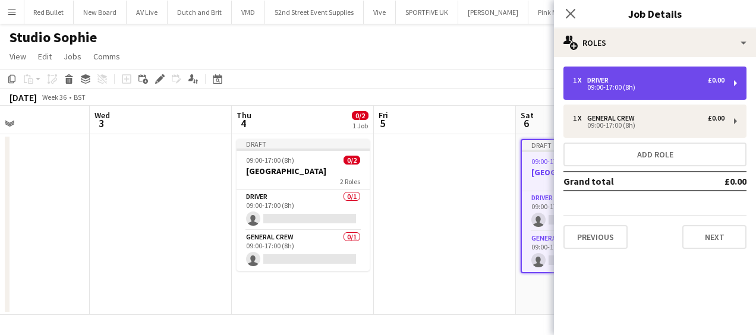
click at [578, 89] on div "09:00-17:00 (8h)" at bounding box center [649, 87] width 152 height 6
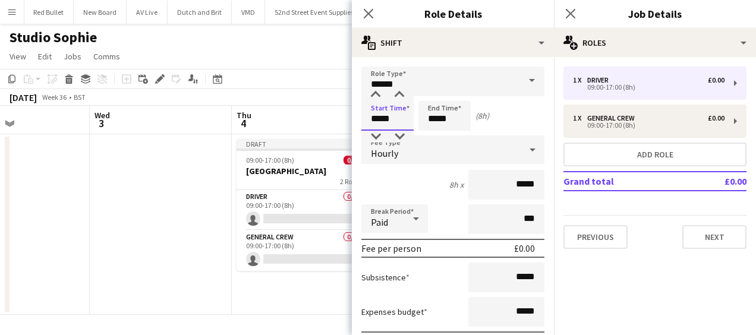
drag, startPoint x: 397, startPoint y: 118, endPoint x: 277, endPoint y: 130, distance: 120.6
click at [279, 130] on body "Menu Boards Boards Boards All jobs Status Workforce Workforce My Workforce Recr…" at bounding box center [378, 167] width 756 height 335
type input "*****"
click at [366, 15] on icon "Close pop-in" at bounding box center [368, 13] width 11 height 11
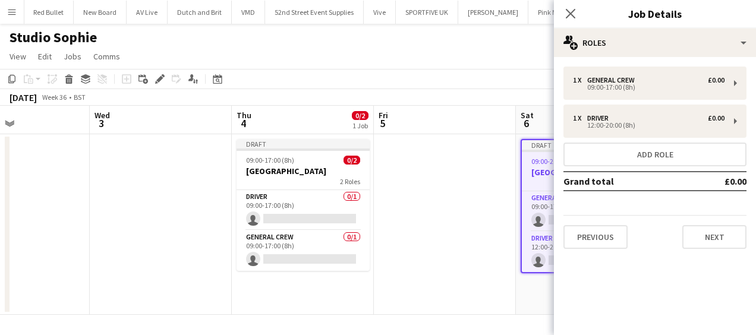
click at [451, 193] on app-date-cell at bounding box center [445, 224] width 142 height 181
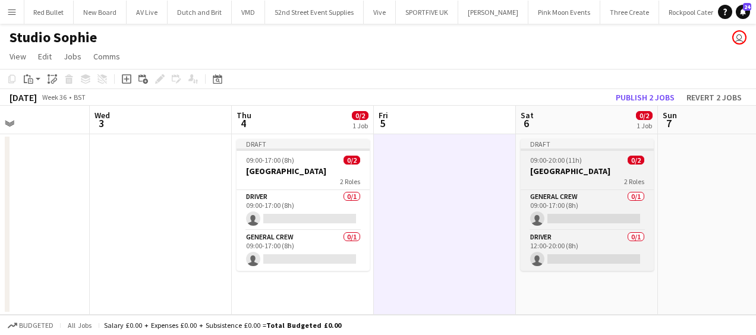
click at [542, 158] on span "09:00-20:00 (11h)" at bounding box center [556, 160] width 52 height 9
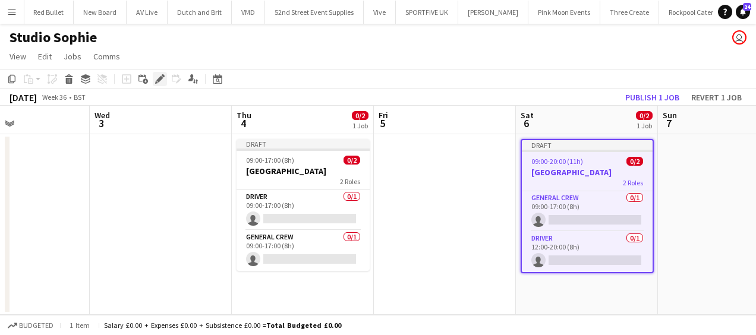
click at [161, 78] on icon at bounding box center [159, 79] width 7 height 7
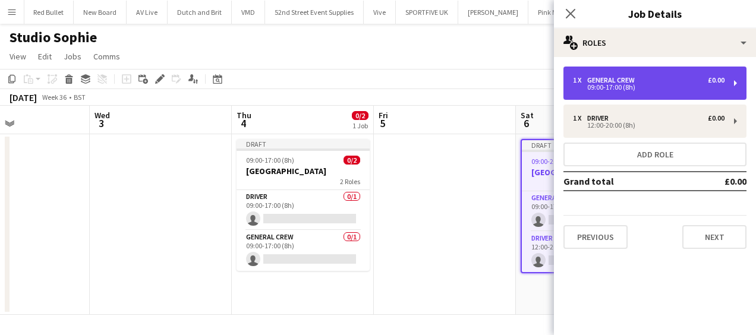
click at [606, 92] on div "1 x General Crew £0.00 09:00-17:00 (8h)" at bounding box center [655, 83] width 183 height 33
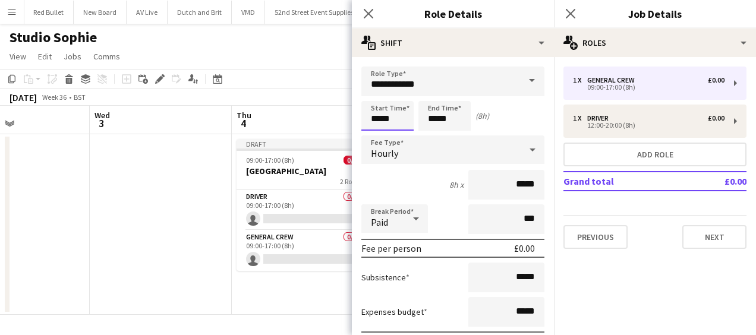
click at [372, 115] on input "*****" at bounding box center [387, 116] width 52 height 30
click at [373, 100] on div at bounding box center [376, 95] width 24 height 12
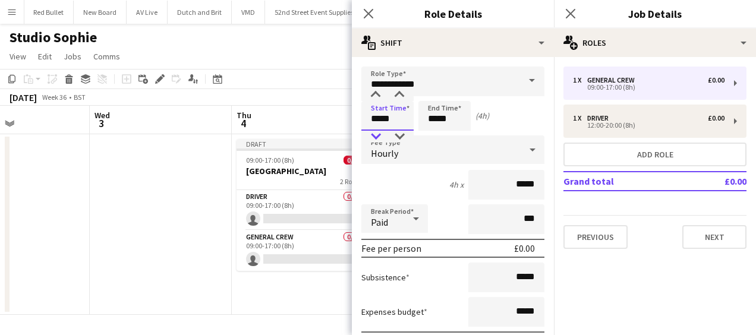
type input "*****"
click at [379, 131] on div at bounding box center [376, 137] width 24 height 12
click at [437, 109] on input "*****" at bounding box center [444, 116] width 52 height 30
click at [433, 90] on div at bounding box center [433, 95] width 24 height 12
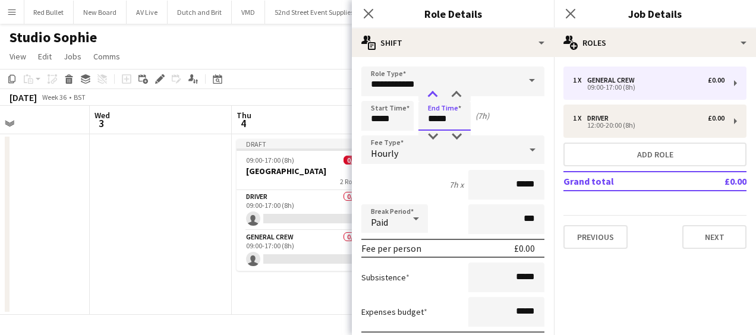
type input "*****"
click at [433, 90] on div at bounding box center [433, 95] width 24 height 12
click at [367, 14] on icon at bounding box center [368, 13] width 11 height 11
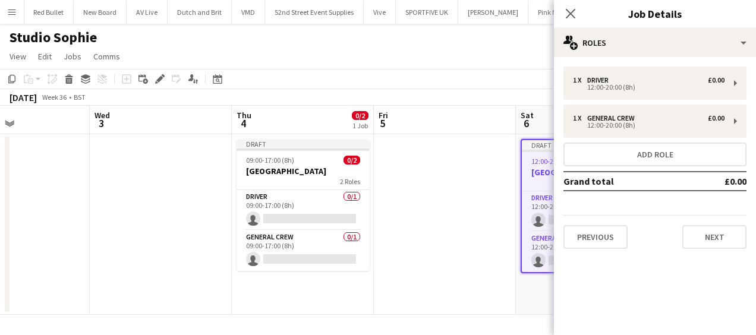
click at [448, 241] on app-date-cell at bounding box center [445, 224] width 142 height 181
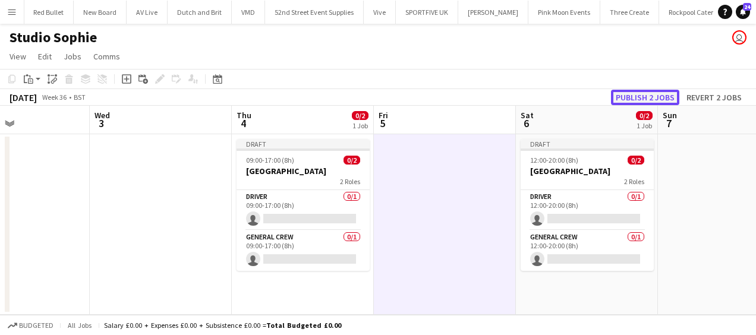
click at [644, 94] on button "Publish 2 jobs" at bounding box center [645, 97] width 68 height 15
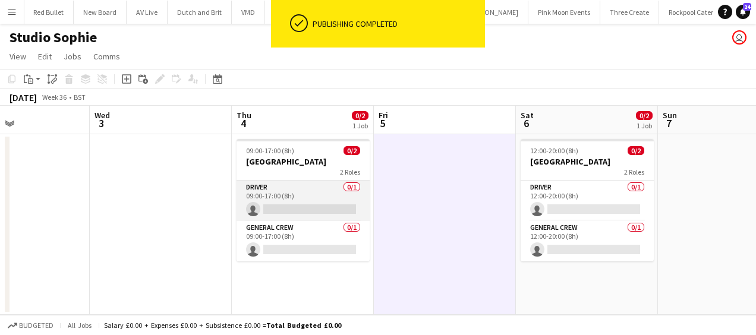
click at [287, 207] on app-card-role "Driver 0/1 09:00-17:00 (8h) single-neutral-actions" at bounding box center [303, 201] width 133 height 40
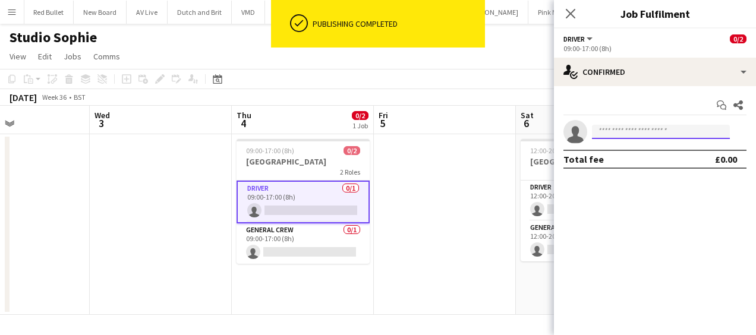
click at [619, 127] on input at bounding box center [661, 132] width 138 height 14
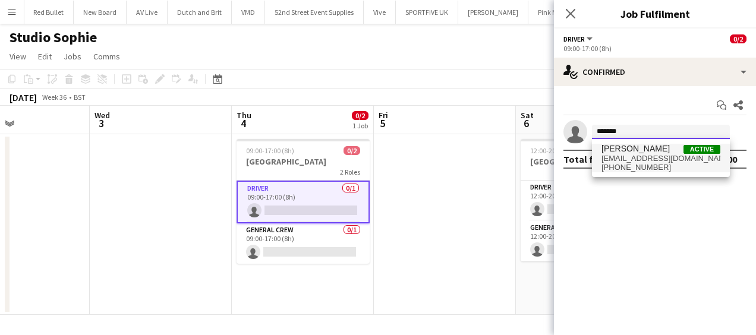
type input "*******"
click at [631, 159] on span "davidldne1@gmail.com" at bounding box center [661, 159] width 119 height 10
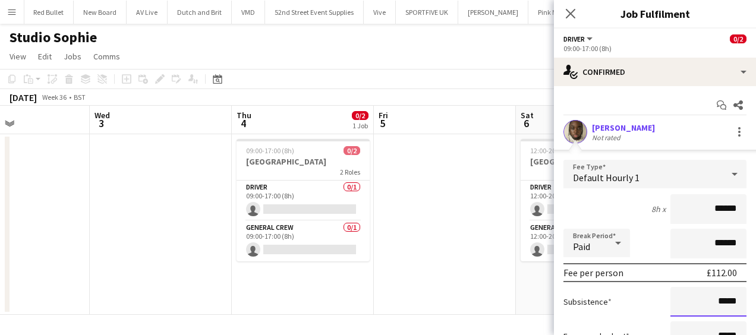
drag, startPoint x: 722, startPoint y: 305, endPoint x: 758, endPoint y: 306, distance: 36.3
click at [755, 306] on html "Menu Boards Boards Boards All jobs Status Workforce Workforce My Workforce Recr…" at bounding box center [378, 167] width 756 height 335
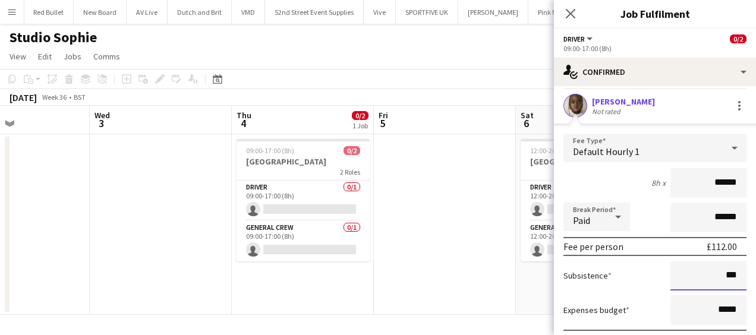
scroll to position [59, 0]
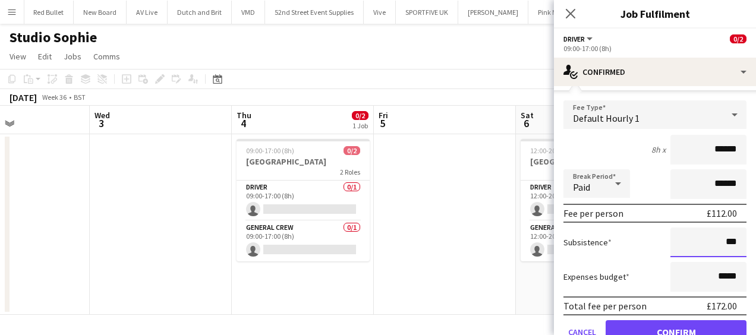
type input "******"
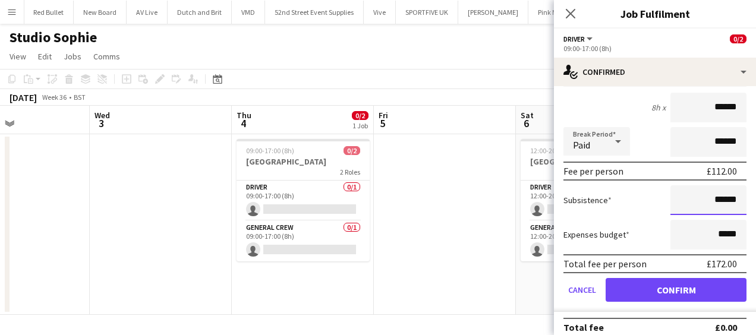
scroll to position [112, 0]
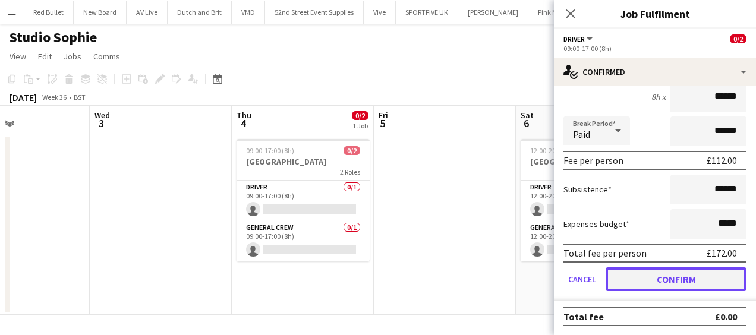
click at [687, 277] on button "Confirm" at bounding box center [676, 279] width 141 height 24
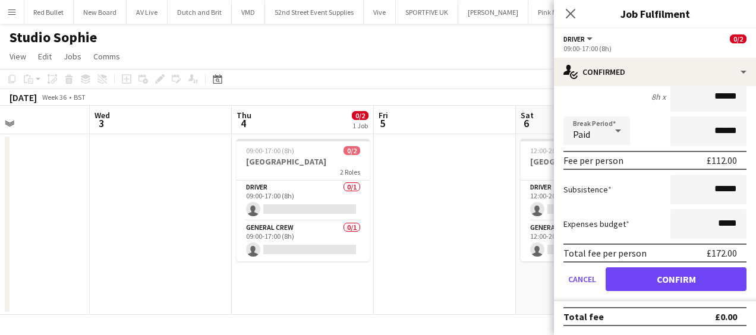
scroll to position [0, 0]
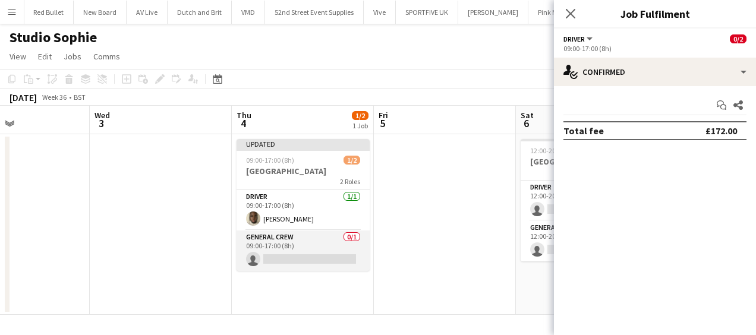
drag, startPoint x: 296, startPoint y: 258, endPoint x: 308, endPoint y: 257, distance: 11.9
click at [296, 258] on app-card-role "General Crew 0/1 09:00-17:00 (8h) single-neutral-actions" at bounding box center [303, 251] width 133 height 40
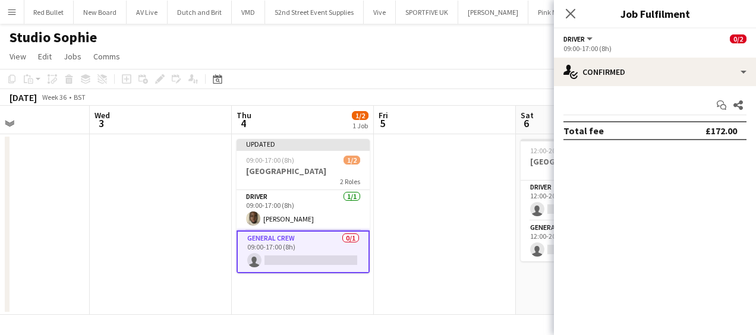
click at [286, 262] on app-card-role "General Crew 0/1 09:00-17:00 (8h) single-neutral-actions" at bounding box center [303, 252] width 133 height 43
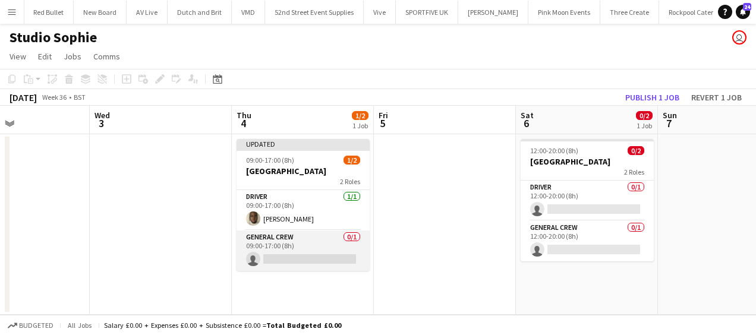
click at [270, 254] on app-card-role "General Crew 0/1 09:00-17:00 (8h) single-neutral-actions" at bounding box center [303, 251] width 133 height 40
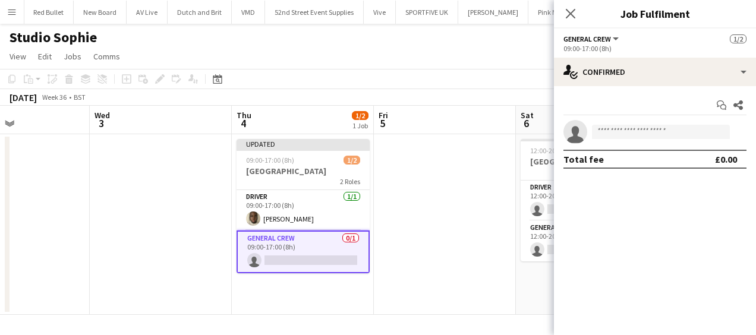
click at [622, 139] on app-invite-slot "single-neutral-actions" at bounding box center [655, 132] width 202 height 24
click at [624, 136] on input at bounding box center [661, 132] width 138 height 14
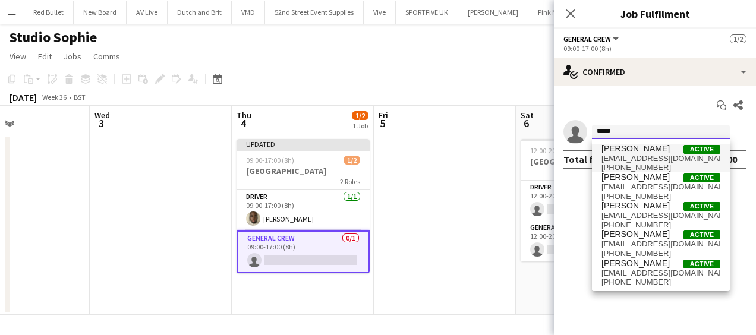
type input "*****"
click at [645, 158] on span "james_granger92@hotmail.co.uk" at bounding box center [661, 159] width 119 height 10
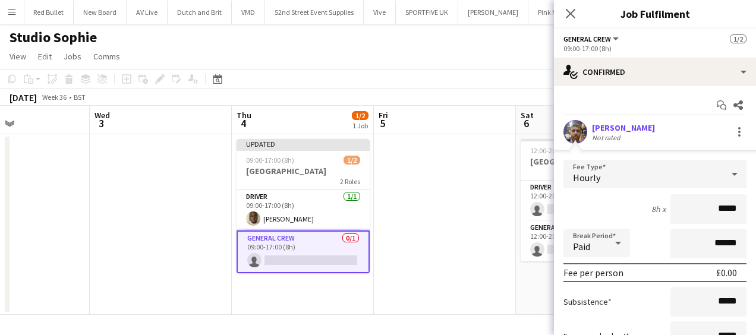
drag, startPoint x: 698, startPoint y: 209, endPoint x: 741, endPoint y: 207, distance: 42.8
click at [741, 207] on form "Fee Type Hourly 8h x ***** Break Period Paid ****** Fee per person £0.00 Subsis…" at bounding box center [655, 287] width 202 height 254
type input "***"
click at [621, 219] on div "8h x ***" at bounding box center [655, 209] width 183 height 30
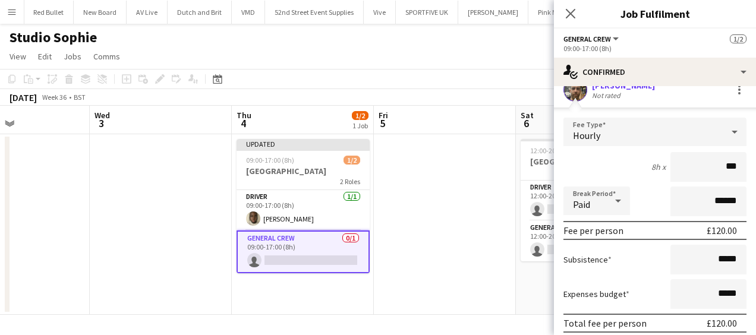
scroll to position [59, 0]
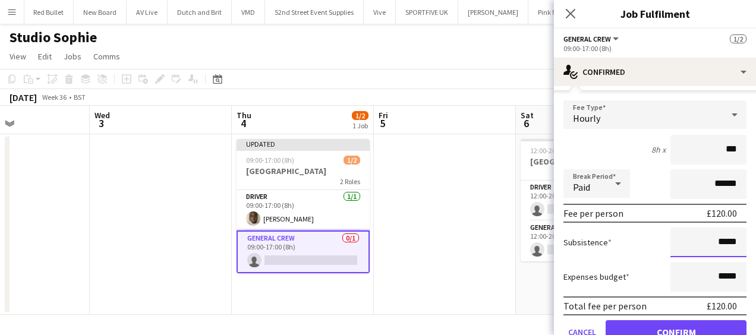
drag, startPoint x: 703, startPoint y: 241, endPoint x: 737, endPoint y: 241, distance: 33.9
click at [737, 241] on form "Fee Type Hourly 8h x *** Break Period Paid ****** Fee per person £120.00 Subsis…" at bounding box center [655, 227] width 202 height 254
type input "******"
drag, startPoint x: 665, startPoint y: 322, endPoint x: 637, endPoint y: 321, distance: 28.6
click at [665, 323] on button "Confirm" at bounding box center [676, 332] width 141 height 24
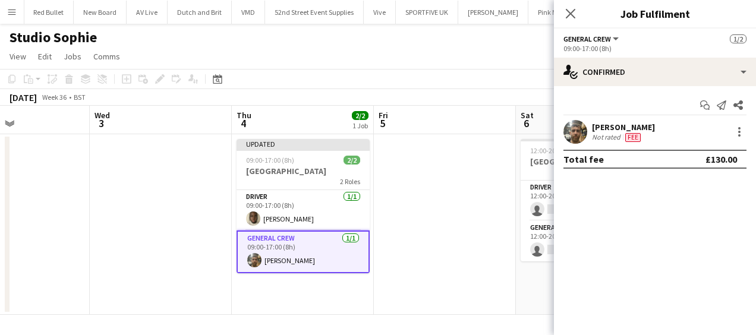
scroll to position [0, 0]
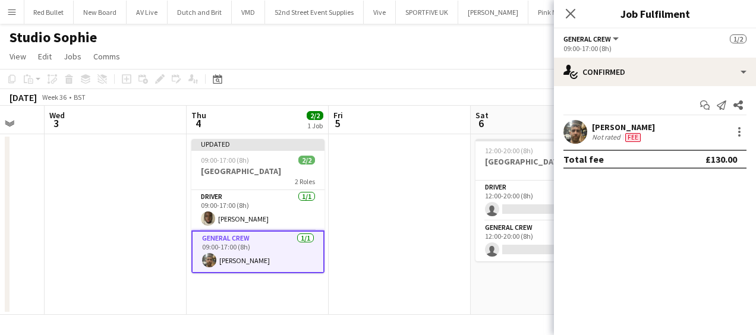
drag, startPoint x: 472, startPoint y: 227, endPoint x: 345, endPoint y: 229, distance: 127.2
click at [345, 229] on app-calendar-viewport "Sat 30 Sun 31 Mon 1 Tue 2 Wed 3 Thu 4 2/2 1 Job Fri 5 Sat 6 0/2 1 Job Sun 7 Mon…" at bounding box center [378, 210] width 756 height 209
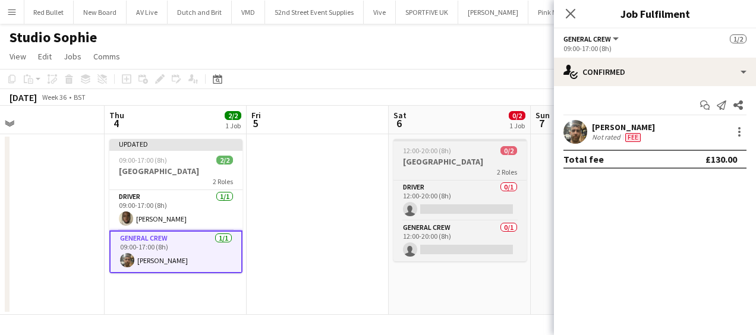
click at [421, 162] on h3 "Elmley Nature Reserve" at bounding box center [460, 161] width 133 height 11
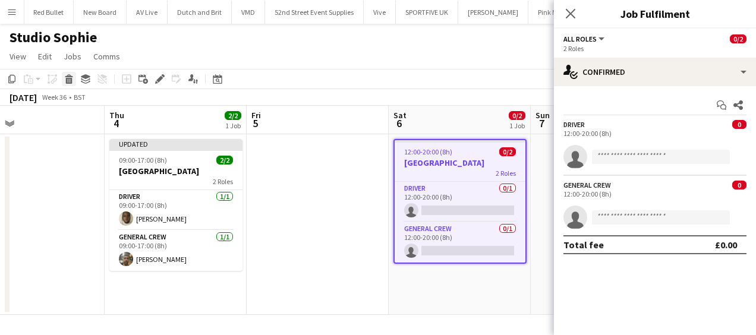
click at [68, 78] on icon at bounding box center [69, 81] width 7 height 6
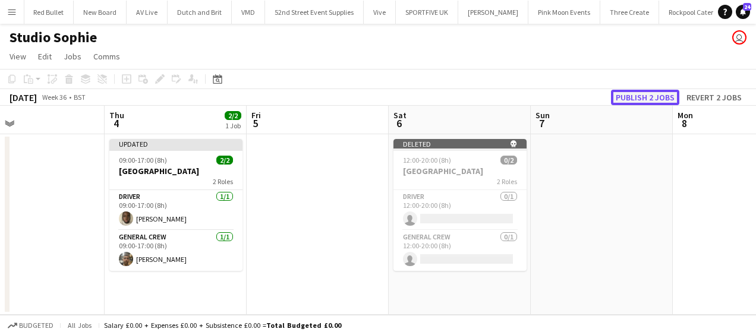
click at [643, 100] on button "Publish 2 jobs" at bounding box center [645, 97] width 68 height 15
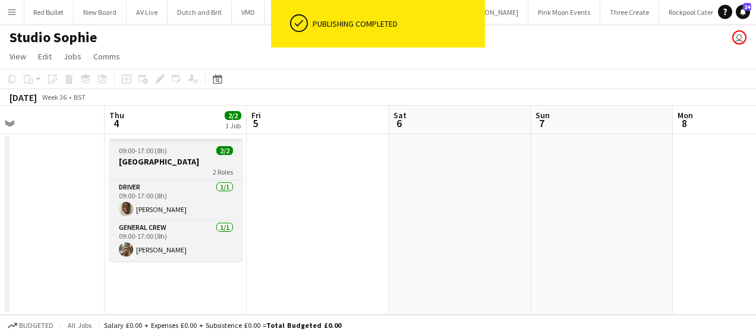
click at [142, 165] on h3 "Elmley Nature Reserve" at bounding box center [175, 161] width 133 height 11
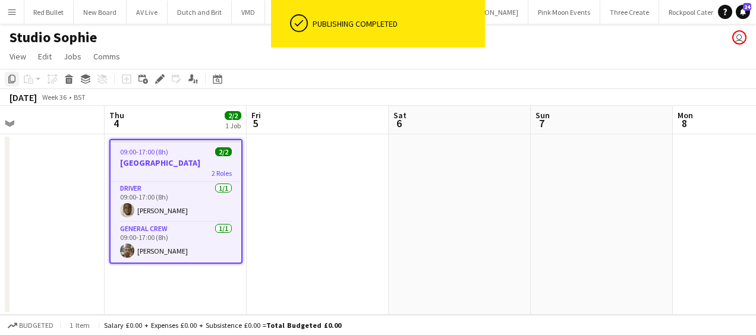
click at [8, 78] on icon "Copy" at bounding box center [12, 79] width 10 height 10
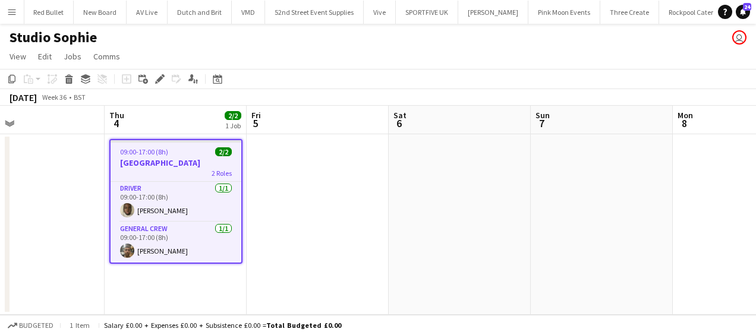
click at [451, 172] on app-date-cell at bounding box center [460, 224] width 142 height 181
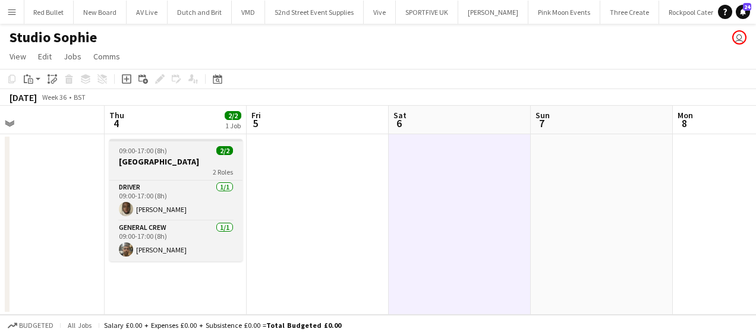
click at [197, 158] on h3 "Elmley Nature Reserve" at bounding box center [175, 161] width 133 height 11
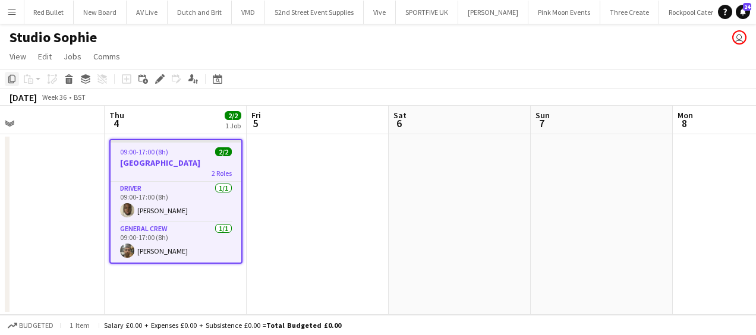
click at [7, 77] on icon "Copy" at bounding box center [12, 79] width 10 height 10
click at [451, 185] on app-date-cell at bounding box center [460, 224] width 142 height 181
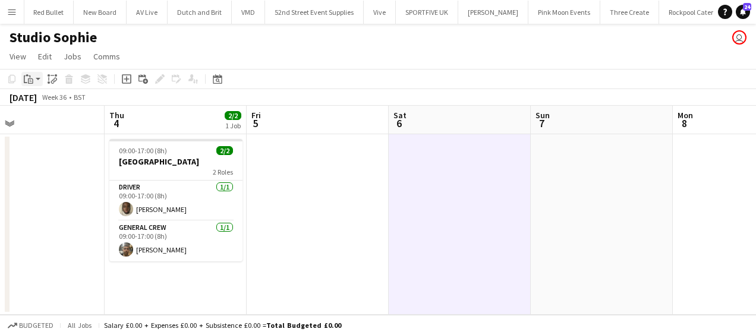
click at [32, 72] on div "Paste" at bounding box center [28, 79] width 14 height 14
click at [57, 124] on link "Paste with crew Ctrl+Shift+V" at bounding box center [88, 122] width 112 height 11
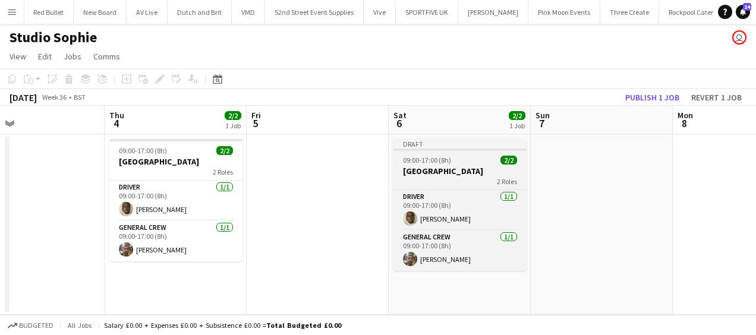
click at [422, 175] on h3 "Elmley Nature Reserve" at bounding box center [460, 171] width 133 height 11
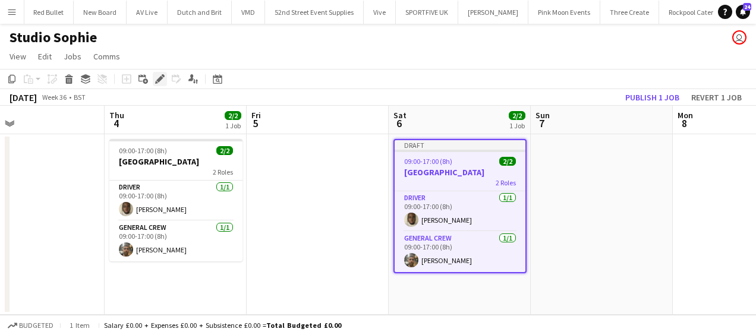
click at [159, 77] on icon "Edit" at bounding box center [160, 79] width 10 height 10
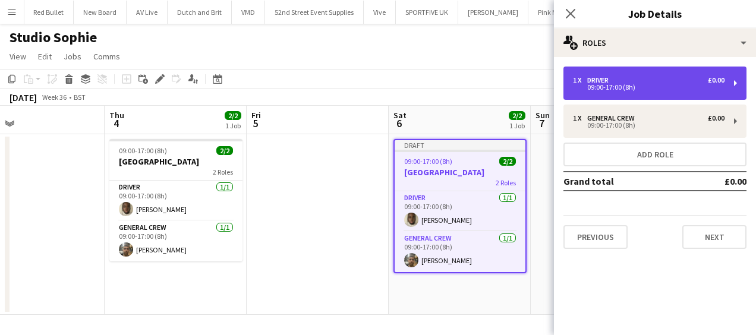
click at [641, 98] on div "1 x Driver £0.00 09:00-17:00 (8h)" at bounding box center [655, 83] width 183 height 33
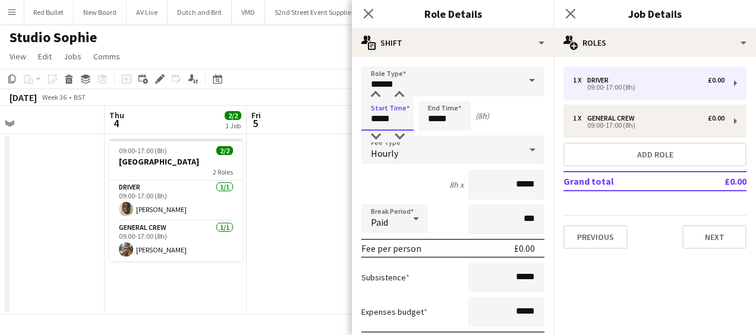
drag, startPoint x: 397, startPoint y: 119, endPoint x: 290, endPoint y: 127, distance: 107.3
click at [300, 124] on body "Menu Boards Boards Boards All jobs Status Workforce Workforce My Workforce Recr…" at bounding box center [378, 167] width 756 height 335
type input "*****"
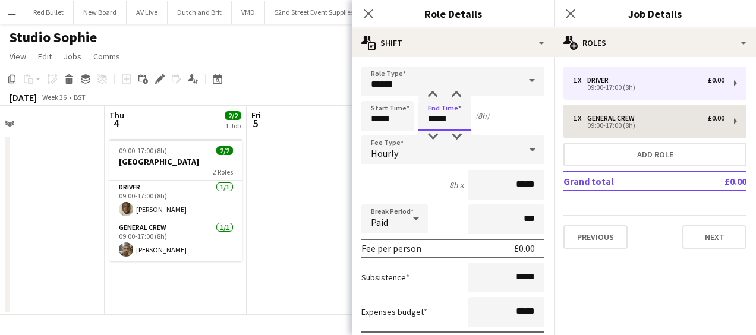
type input "*****"
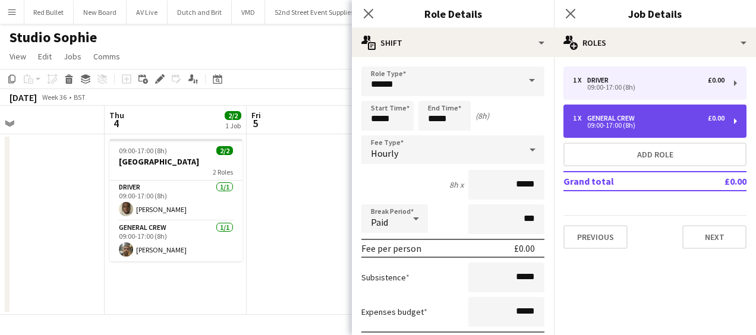
click at [605, 125] on div "09:00-17:00 (8h)" at bounding box center [649, 125] width 152 height 6
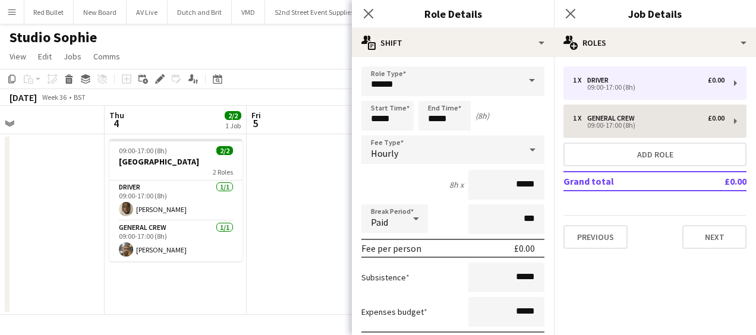
type input "**********"
type input "*****"
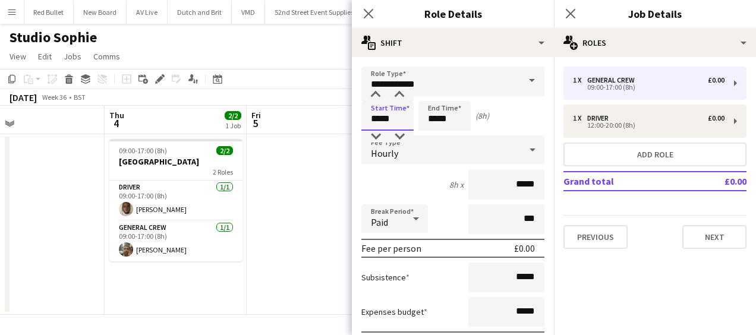
drag, startPoint x: 390, startPoint y: 124, endPoint x: 347, endPoint y: 124, distance: 43.4
click at [347, 124] on body "Menu Boards Boards Boards All jobs Status Workforce Workforce My Workforce Recr…" at bounding box center [378, 167] width 756 height 335
type input "*****"
click at [441, 119] on input "*****" at bounding box center [444, 116] width 52 height 30
drag, startPoint x: 451, startPoint y: 119, endPoint x: 411, endPoint y: 119, distance: 39.8
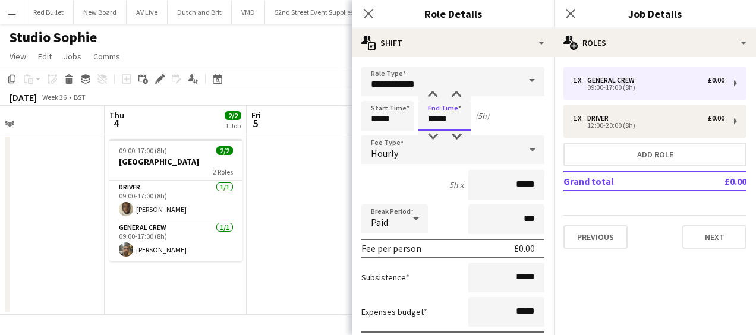
click at [413, 119] on div "Start Time ***** End Time ***** (5h)" at bounding box center [452, 116] width 183 height 30
type input "*****"
click at [366, 12] on icon at bounding box center [368, 13] width 11 height 11
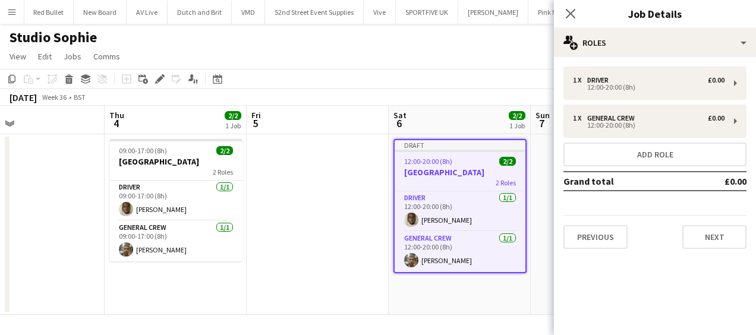
click at [341, 195] on app-date-cell at bounding box center [318, 224] width 142 height 181
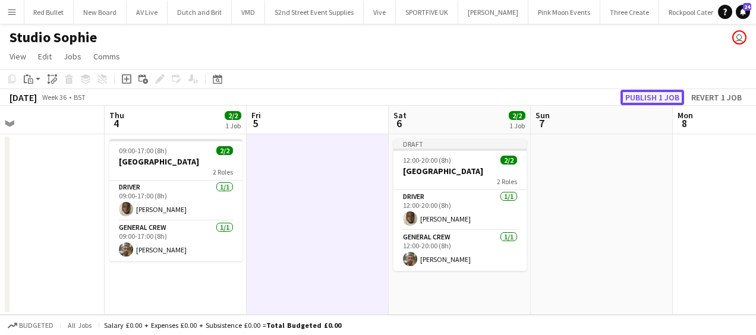
click at [668, 96] on button "Publish 1 job" at bounding box center [653, 97] width 64 height 15
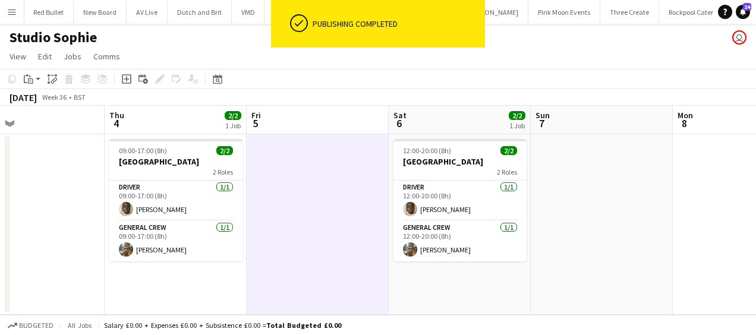
click at [597, 202] on app-date-cell at bounding box center [602, 224] width 142 height 181
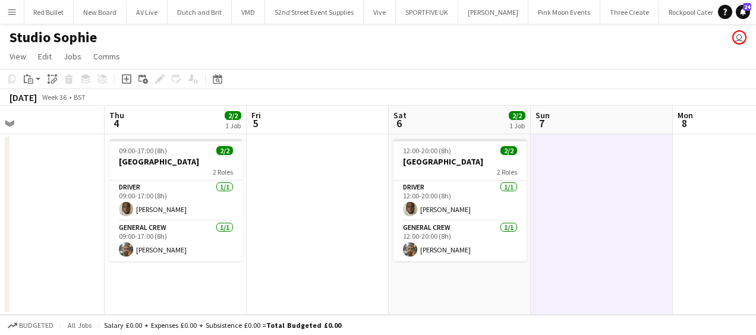
click at [594, 199] on app-date-cell at bounding box center [602, 224] width 142 height 181
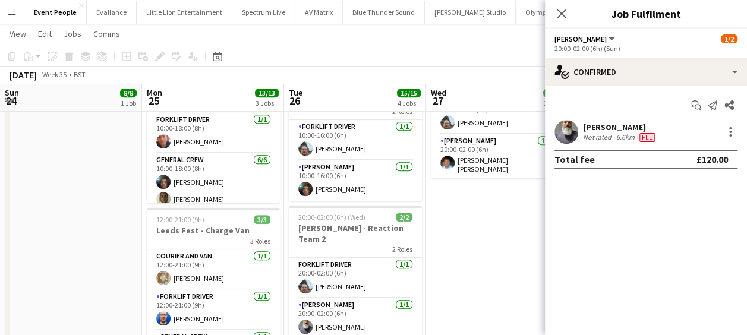
scroll to position [73, 0]
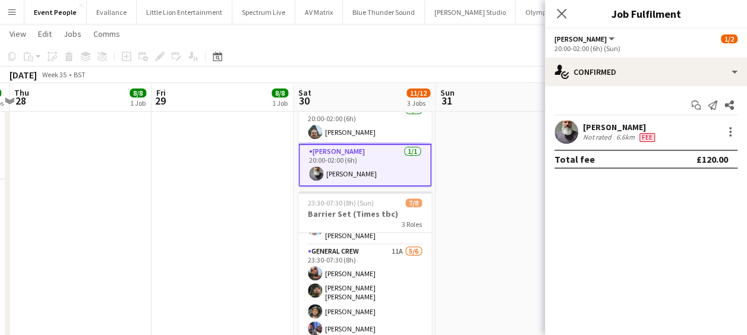
click at [509, 194] on app-date-cell "11:00-17:00 (6h) 2/2 Coldplay - Reaction Team (times TBC) 2 Roles Forklift Driv…" at bounding box center [507, 230] width 142 height 671
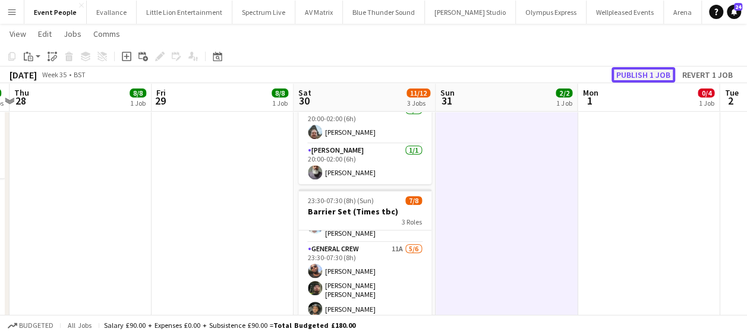
click at [649, 70] on button "Publish 1 job" at bounding box center [644, 74] width 64 height 15
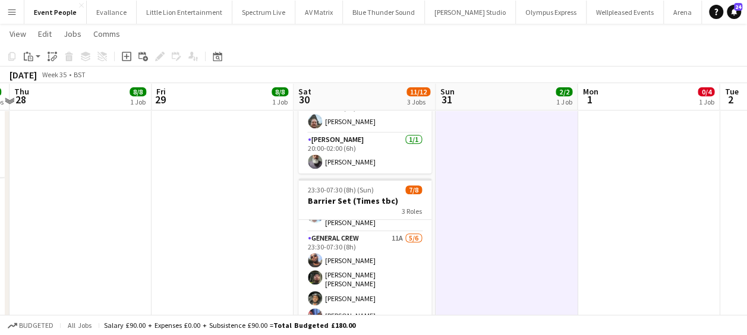
scroll to position [297, 0]
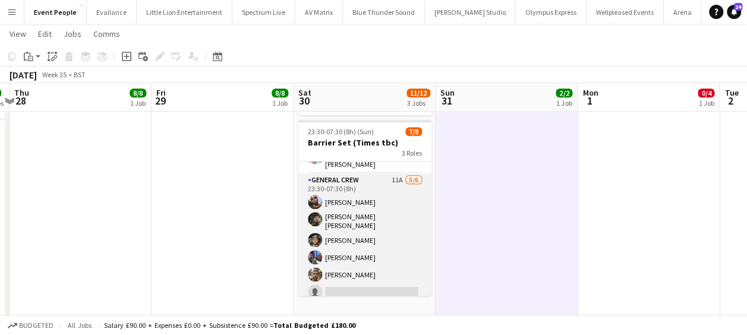
click at [347, 255] on app-card-role "General Crew 11A 5/6 23:30-07:30 (8h) David Ryan Kane O’Neill Kairo Solomon Tao…" at bounding box center [364, 239] width 133 height 130
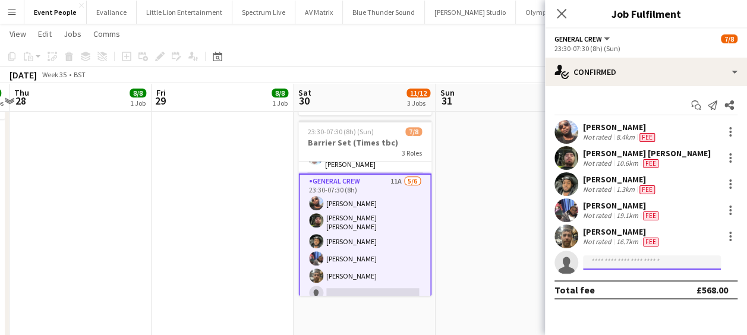
click at [625, 260] on input at bounding box center [652, 263] width 138 height 14
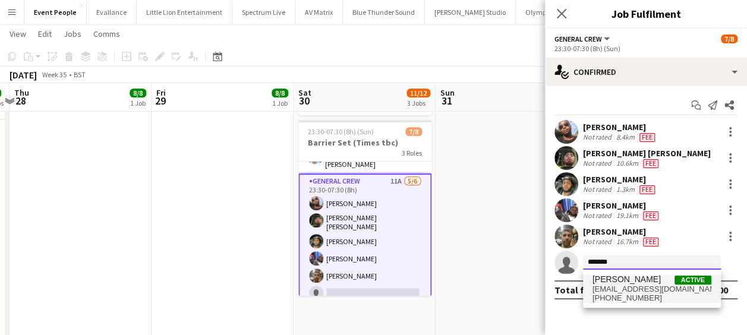
type input "*******"
click at [646, 288] on span "davidldne1@gmail.com" at bounding box center [652, 290] width 119 height 10
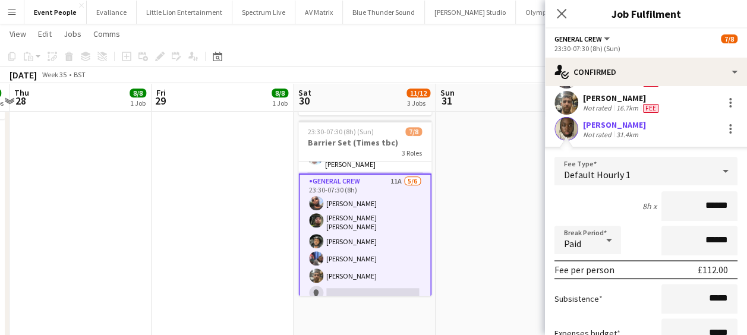
scroll to position [243, 0]
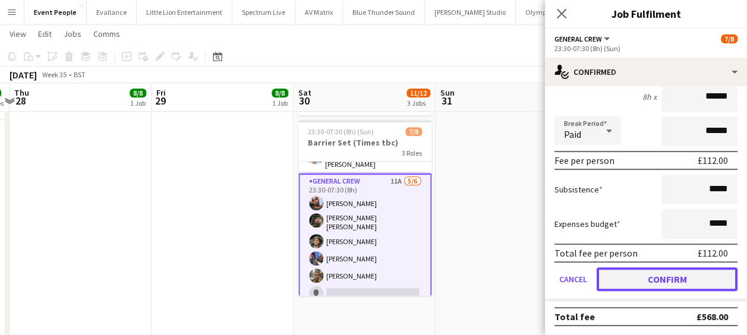
click at [683, 276] on button "Confirm" at bounding box center [667, 279] width 141 height 24
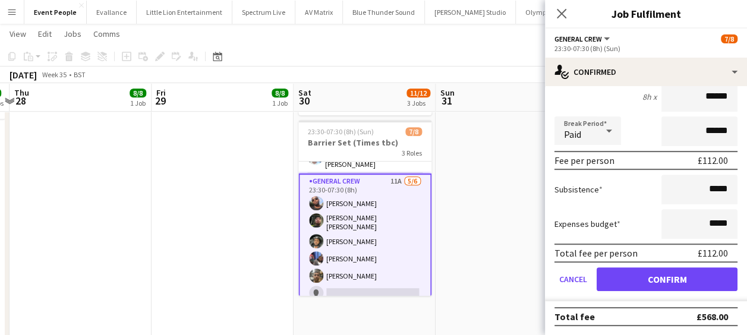
scroll to position [0, 0]
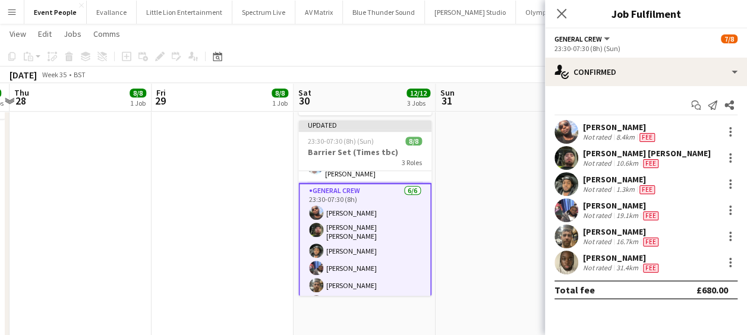
click at [480, 181] on app-date-cell "11:00-17:00 (6h) 2/2 Coldplay - Reaction Team (times TBC) 2 Roles Forklift Driv…" at bounding box center [507, 171] width 142 height 671
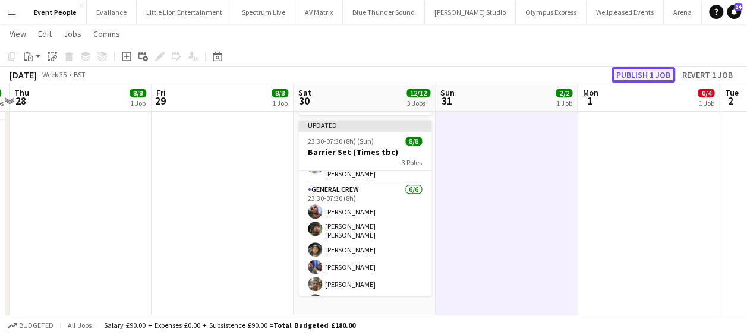
click at [636, 73] on button "Publish 1 job" at bounding box center [644, 74] width 64 height 15
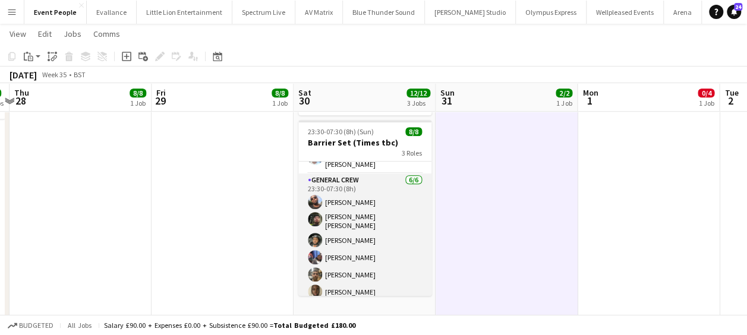
click at [348, 241] on app-card-role "General Crew 6/6 23:30-07:30 (8h) David Ryan Kane O’Neill Kairo Solomon Taoreed…" at bounding box center [364, 239] width 133 height 130
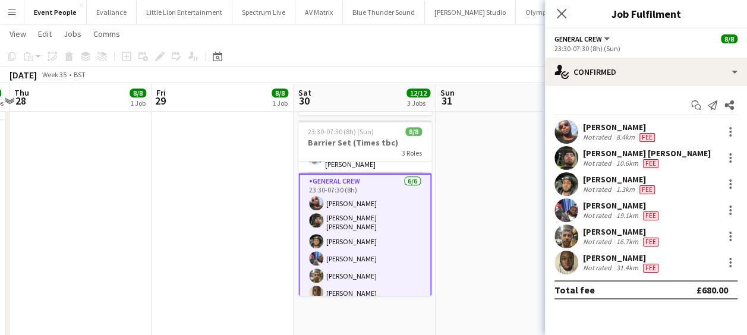
click at [355, 174] on app-card-role "General Crew 6/6 23:30-07:30 (8h) David Ryan Kane O’Neill Kairo Solomon Taoreed…" at bounding box center [364, 240] width 133 height 133
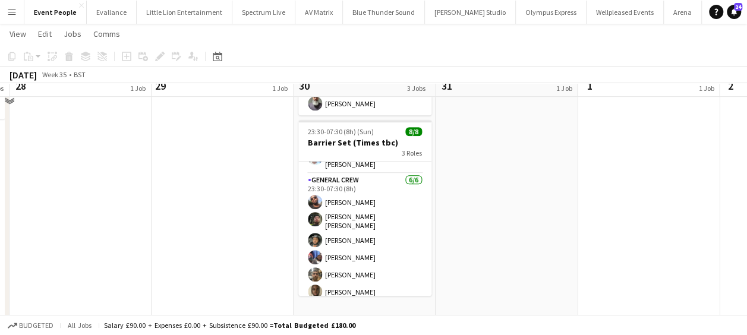
scroll to position [59, 0]
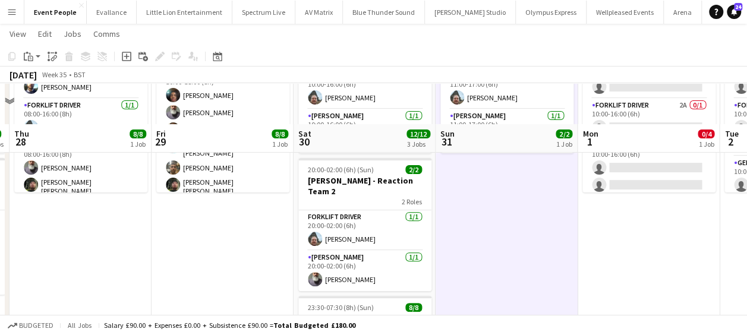
scroll to position [119, 0]
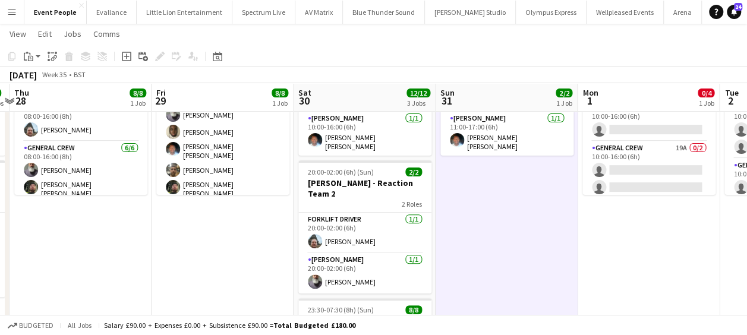
drag, startPoint x: 490, startPoint y: 232, endPoint x: 392, endPoint y: 235, distance: 97.5
click at [396, 235] on app-calendar-viewport "Sun 24 8/8 1 Job Mon 25 13/13 3 Jobs Tue 26 15/15 4 Jobs Wed 27 4/4 2 Jobs Thu …" at bounding box center [373, 306] width 747 height 758
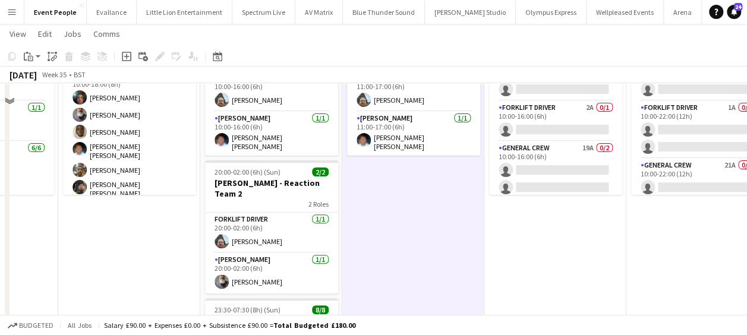
scroll to position [0, 0]
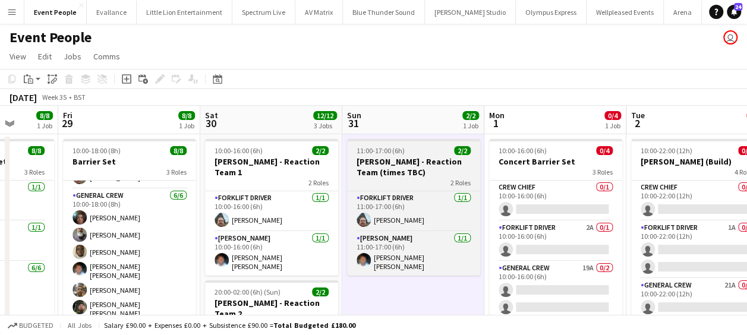
click at [410, 176] on h3 "Coldplay - Reaction Team (times TBC)" at bounding box center [413, 166] width 133 height 21
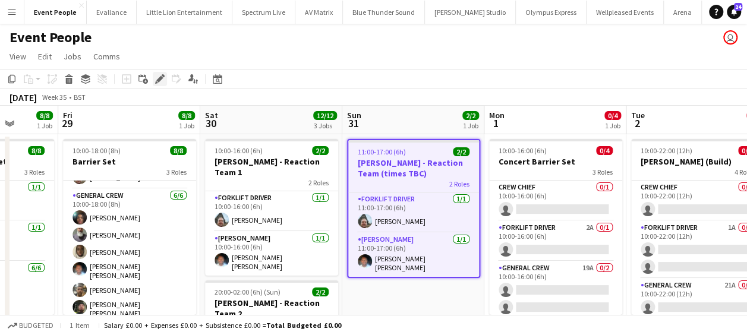
click at [156, 77] on icon "Edit" at bounding box center [160, 79] width 10 height 10
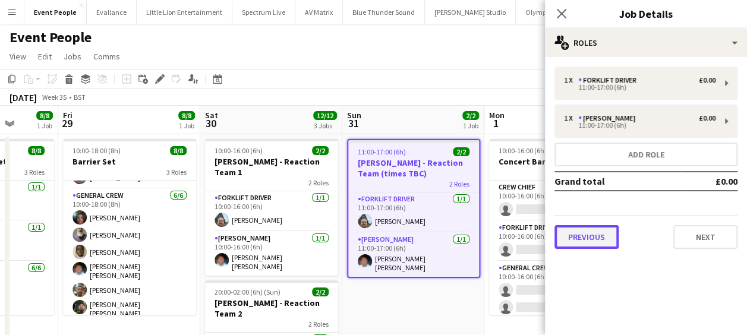
click at [608, 231] on button "Previous" at bounding box center [587, 237] width 64 height 24
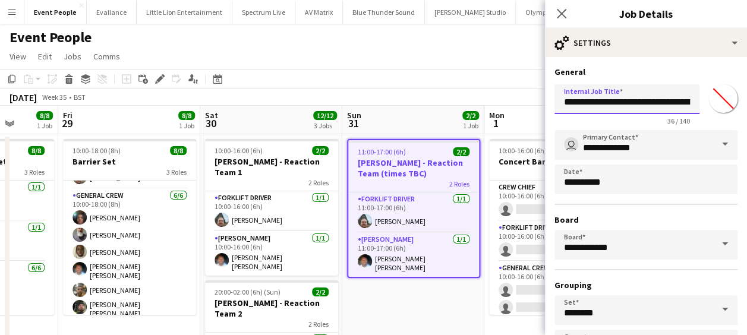
scroll to position [0, 31]
drag, startPoint x: 666, startPoint y: 102, endPoint x: 752, endPoint y: 94, distance: 86.6
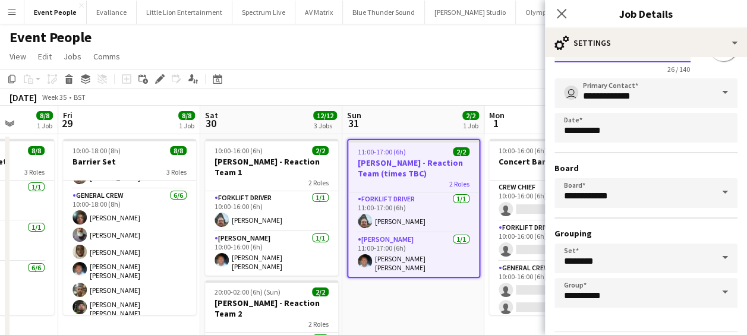
scroll to position [92, 0]
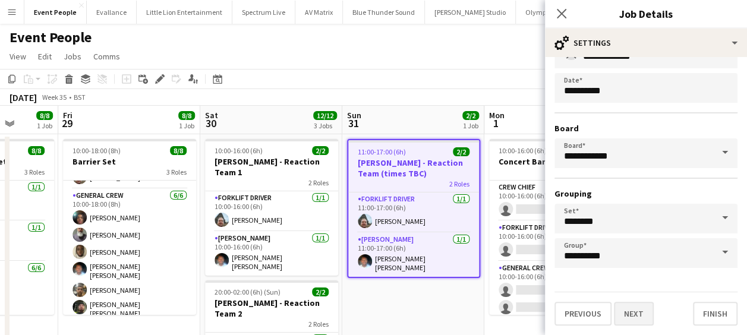
type input "**********"
click at [630, 308] on button "Next" at bounding box center [634, 314] width 40 height 24
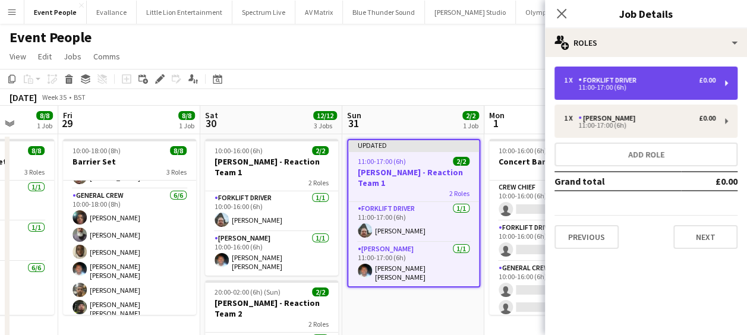
click at [578, 91] on div "1 x Forklift Driver £0.00 11:00-17:00 (6h)" at bounding box center [646, 83] width 183 height 33
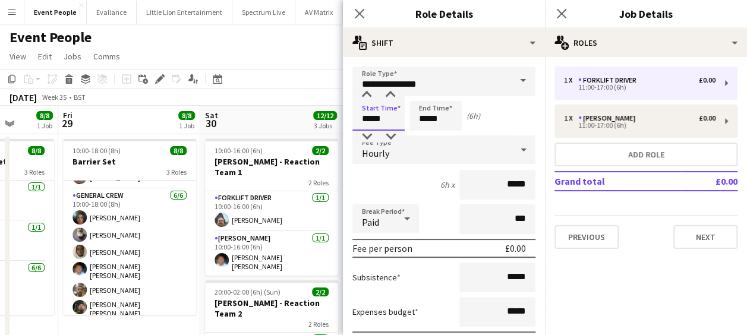
click at [377, 119] on input "*****" at bounding box center [378, 116] width 52 height 30
type input "*****"
click at [368, 138] on div at bounding box center [367, 137] width 24 height 12
click at [429, 116] on input "*****" at bounding box center [436, 116] width 52 height 30
type input "*****"
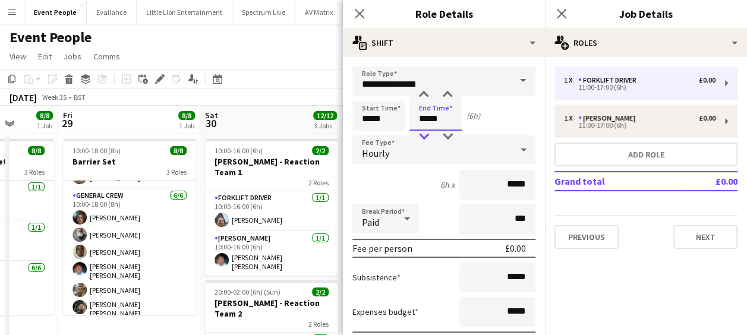
click at [426, 132] on div at bounding box center [424, 137] width 24 height 12
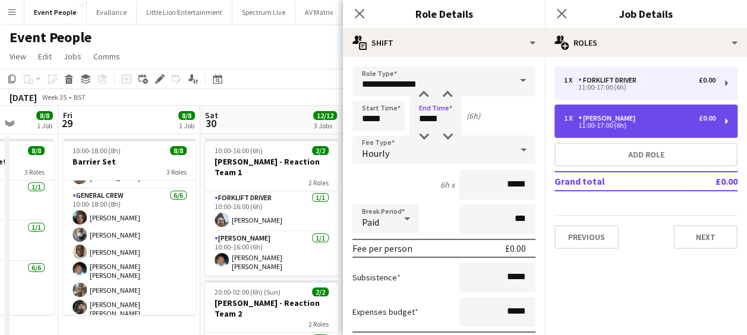
click at [582, 118] on div "Van Driver" at bounding box center [609, 118] width 62 height 8
type input "**********"
type input "*****"
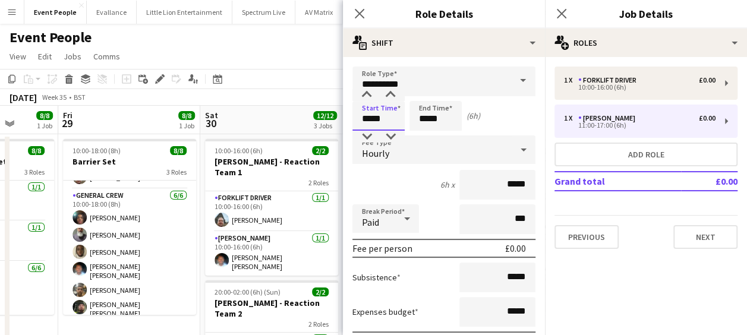
click at [366, 120] on input "*****" at bounding box center [378, 116] width 52 height 30
type input "*****"
click at [366, 136] on div at bounding box center [367, 137] width 24 height 12
click at [434, 115] on input "*****" at bounding box center [436, 116] width 52 height 30
type input "*****"
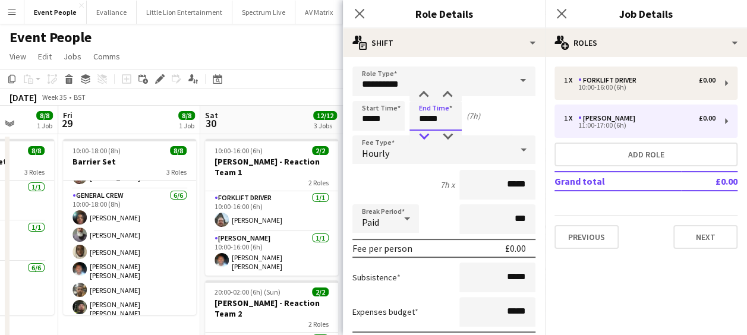
click at [423, 134] on div at bounding box center [424, 137] width 24 height 12
click at [363, 17] on icon at bounding box center [359, 13] width 11 height 11
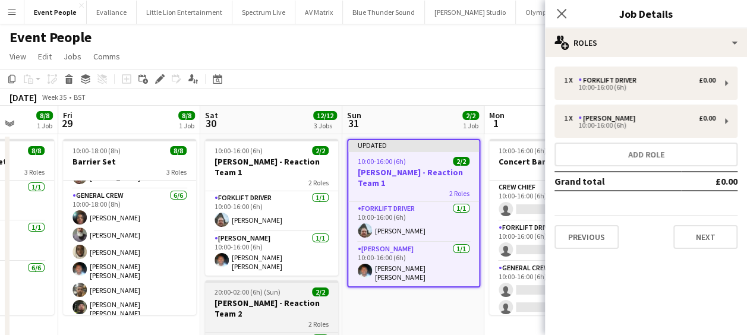
drag, startPoint x: 268, startPoint y: 273, endPoint x: 262, endPoint y: 272, distance: 6.6
click at [267, 288] on span "20:00-02:00 (6h) (Sun)" at bounding box center [248, 292] width 66 height 9
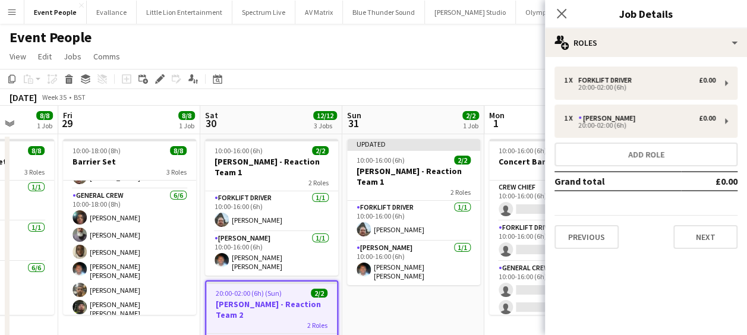
scroll to position [0, 369]
click at [14, 11] on app-icon "Menu" at bounding box center [12, 12] width 10 height 10
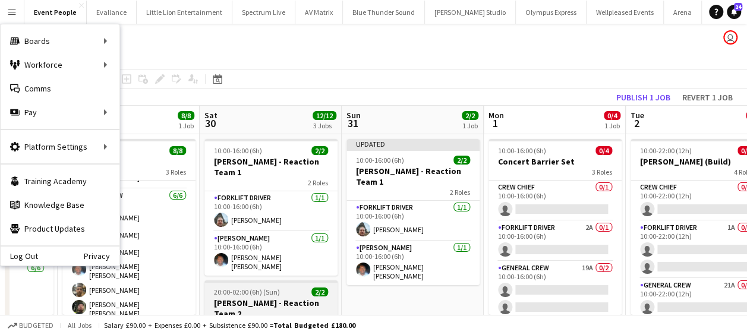
drag, startPoint x: 254, startPoint y: 289, endPoint x: 241, endPoint y: 287, distance: 12.8
click at [254, 298] on h3 "[PERSON_NAME] - Reaction Team 2" at bounding box center [270, 308] width 133 height 21
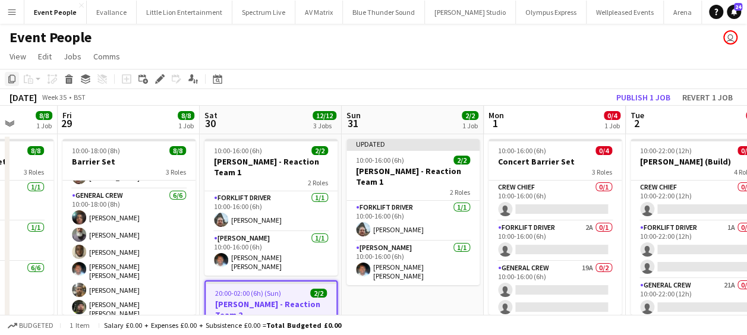
click at [10, 80] on icon at bounding box center [11, 79] width 7 height 8
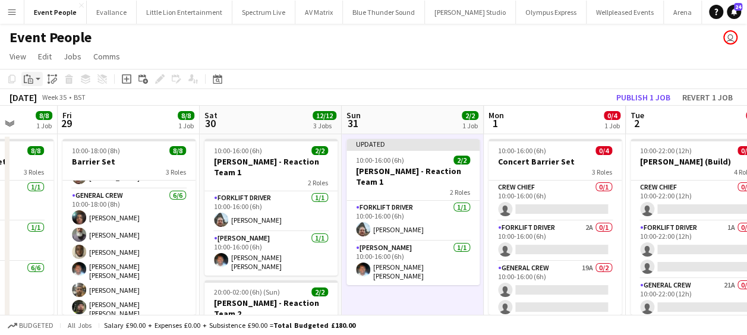
click at [37, 77] on app-action-btn "Paste" at bounding box center [31, 79] width 21 height 14
click at [53, 104] on link "Paste Ctrl+V" at bounding box center [88, 101] width 112 height 11
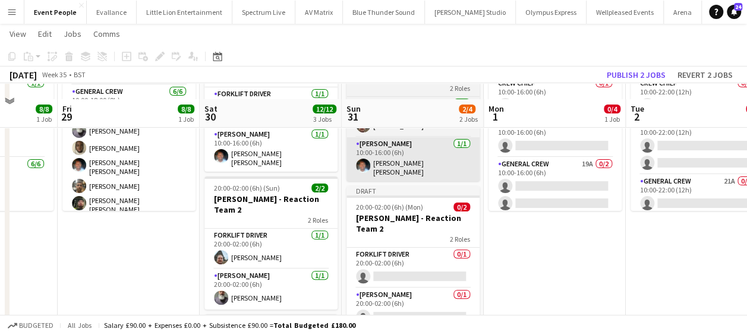
scroll to position [119, 0]
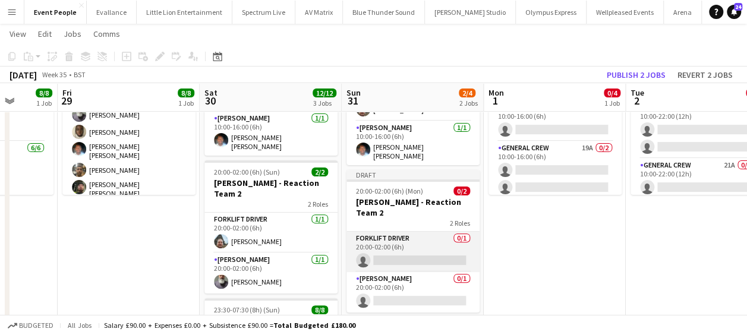
click at [404, 232] on app-card-role "Forklift Driver 0/1 20:00-02:00 (6h) single-neutral-actions" at bounding box center [413, 252] width 133 height 40
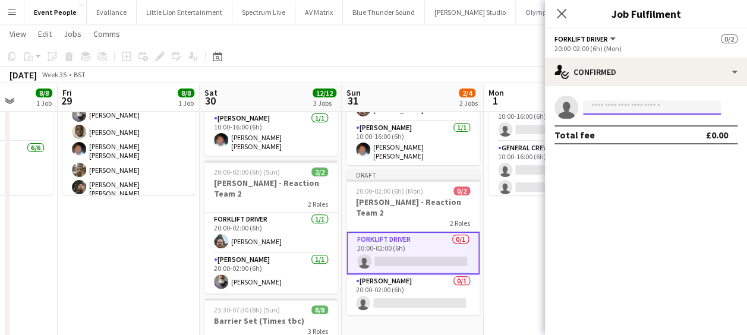
click at [632, 106] on input at bounding box center [652, 107] width 138 height 14
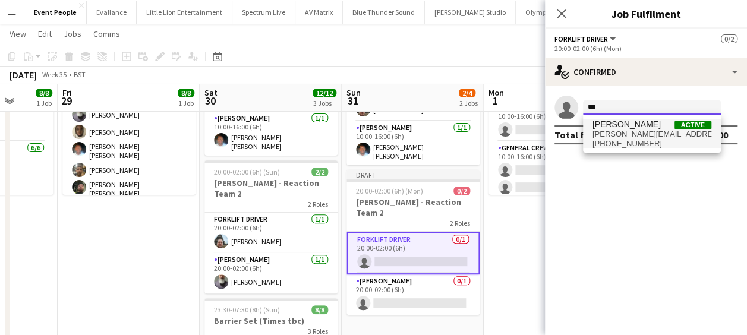
type input "***"
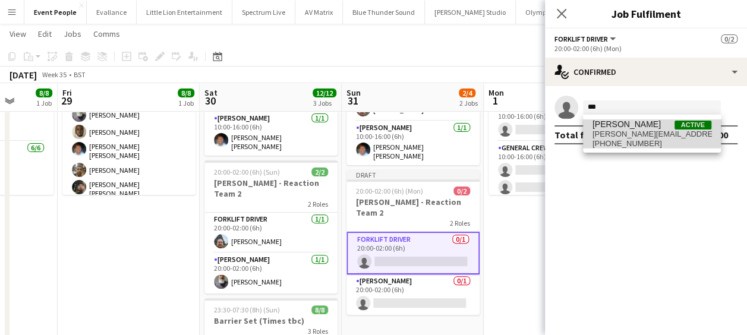
click at [634, 129] on span "Algirdas Skendelis" at bounding box center [627, 124] width 68 height 10
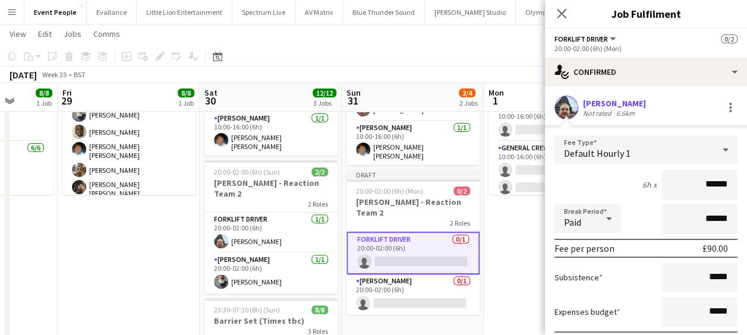
drag, startPoint x: 684, startPoint y: 184, endPoint x: 755, endPoint y: 185, distance: 71.9
click at [747, 188] on html "Menu Boards Boards Boards All jobs Status Workforce Workforce My Workforce Recr…" at bounding box center [373, 293] width 747 height 824
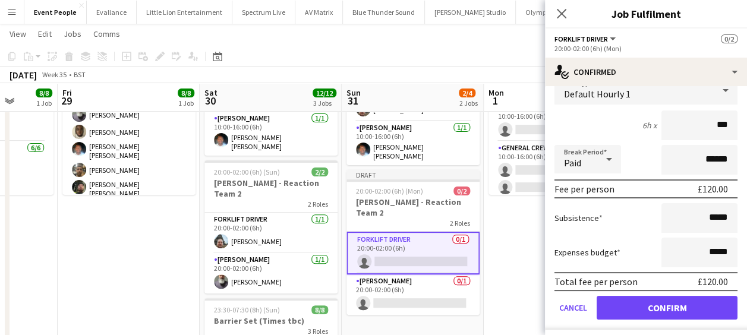
scroll to position [88, 0]
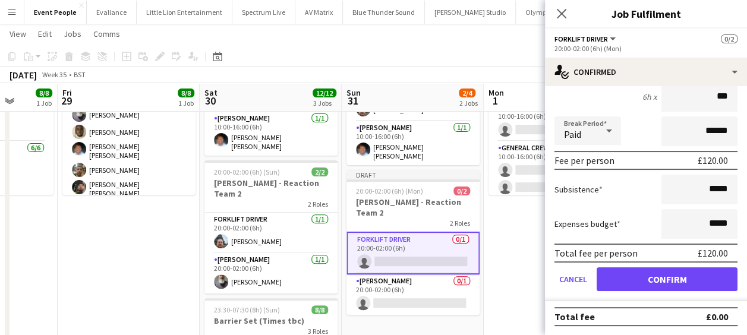
type input "***"
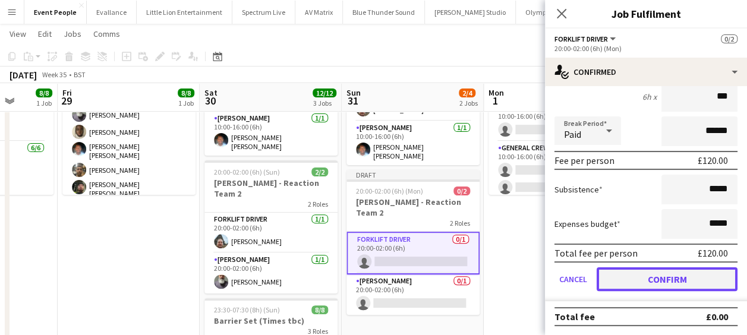
click at [676, 285] on button "Confirm" at bounding box center [667, 279] width 141 height 24
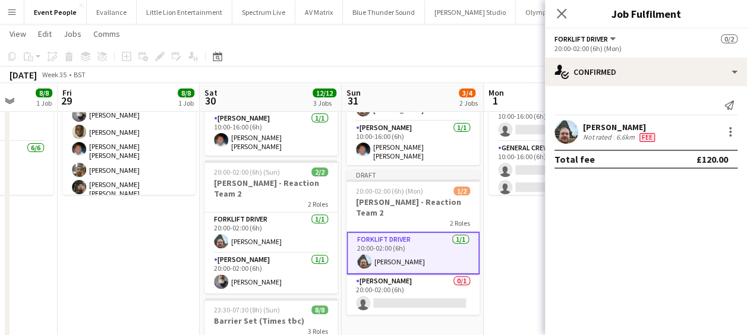
scroll to position [0, 0]
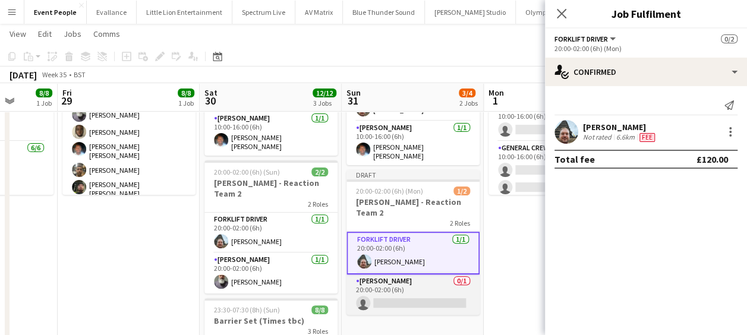
click at [379, 281] on app-card-role "Van Driver 0/1 20:00-02:00 (6h) single-neutral-actions" at bounding box center [413, 295] width 133 height 40
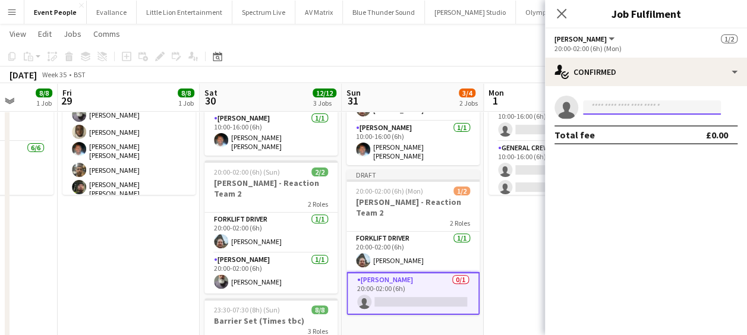
click at [642, 103] on input at bounding box center [652, 107] width 138 height 14
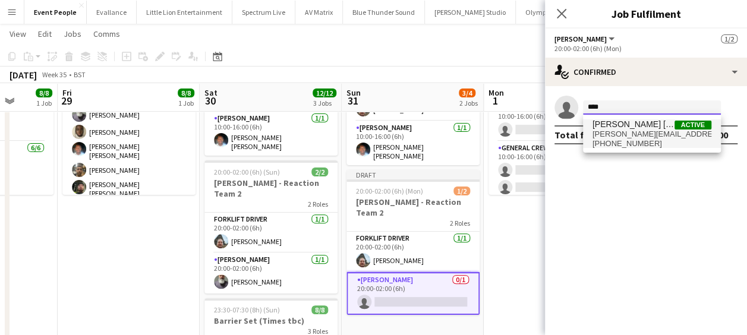
type input "****"
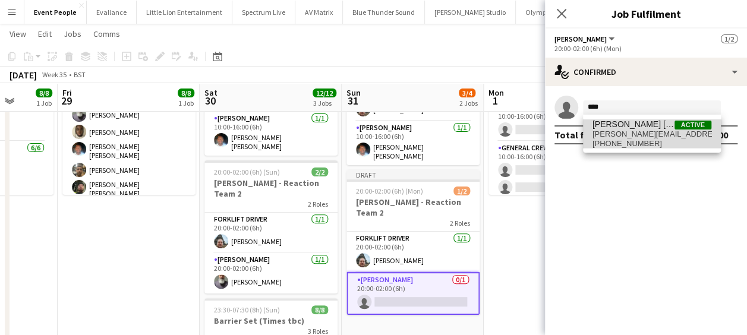
click at [637, 128] on span "Fitzgerald Williams-Owens" at bounding box center [634, 124] width 82 height 10
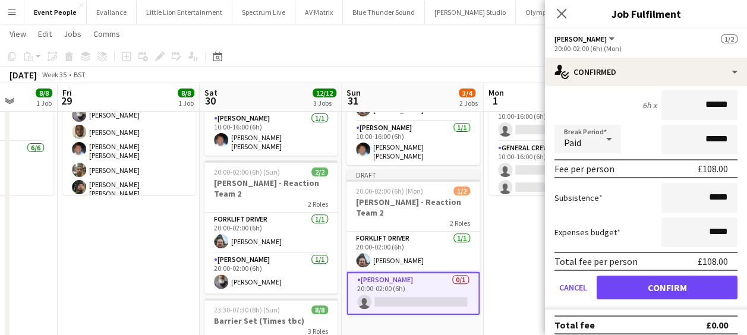
scroll to position [88, 0]
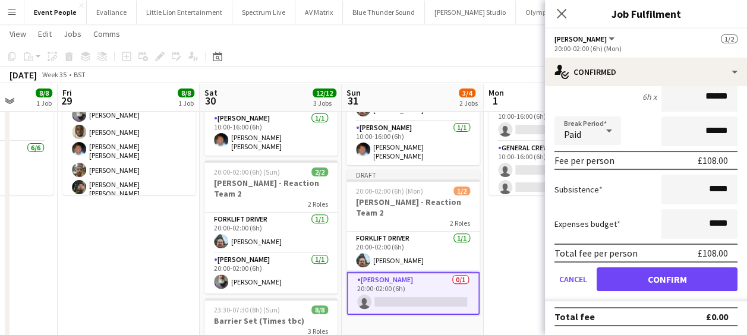
drag, startPoint x: 686, startPoint y: 100, endPoint x: 748, endPoint y: 97, distance: 62.5
click at [747, 97] on html "Menu Boards Boards Boards All jobs Status Workforce Workforce My Workforce Recr…" at bounding box center [373, 293] width 747 height 824
type input "******"
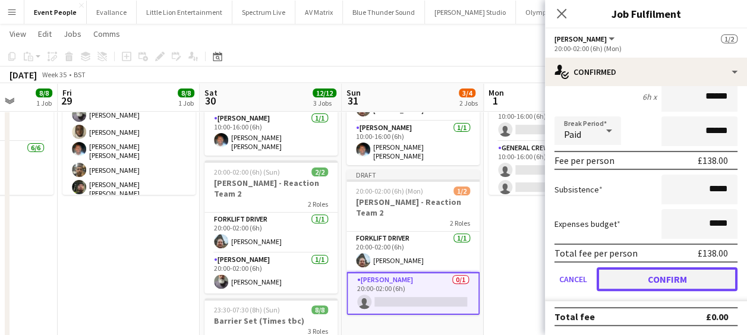
click at [667, 275] on button "Confirm" at bounding box center [667, 279] width 141 height 24
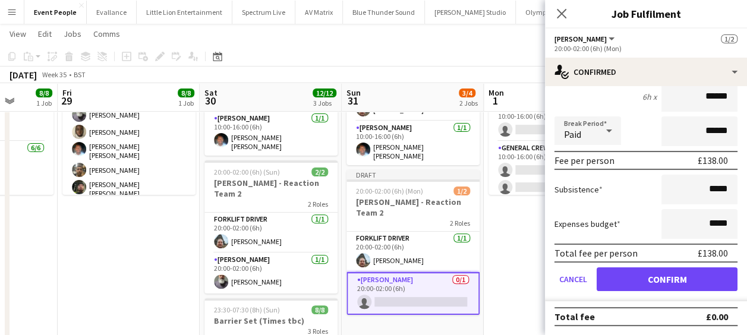
scroll to position [0, 0]
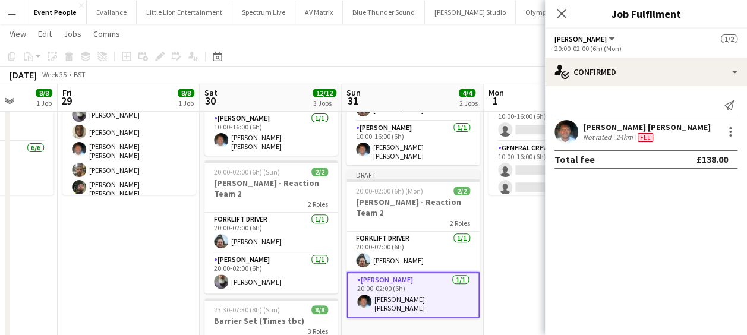
click at [559, 21] on div "Close pop-in" at bounding box center [561, 13] width 33 height 27
click at [561, 13] on icon at bounding box center [561, 13] width 11 height 11
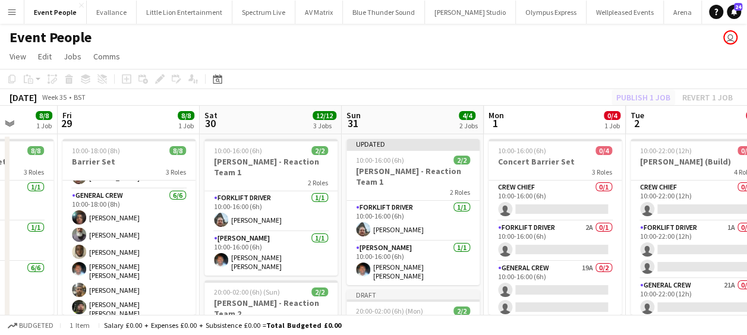
click at [627, 92] on div "Publish 1 job Revert 1 job" at bounding box center [674, 97] width 145 height 15
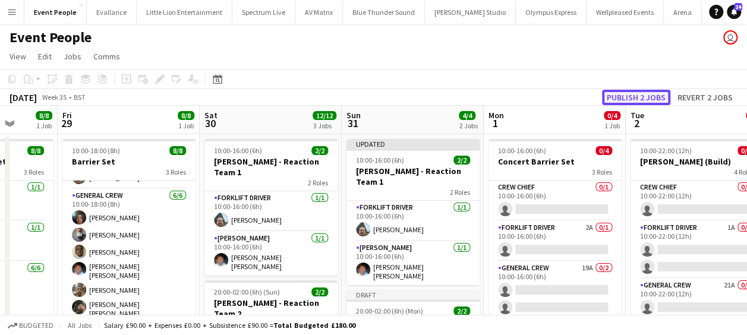
click at [632, 91] on button "Publish 2 jobs" at bounding box center [636, 97] width 68 height 15
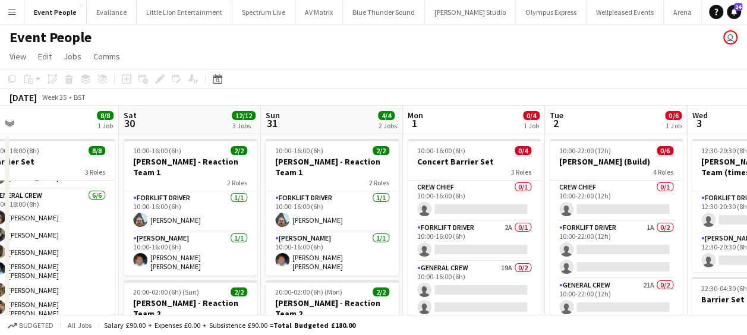
scroll to position [0, 487]
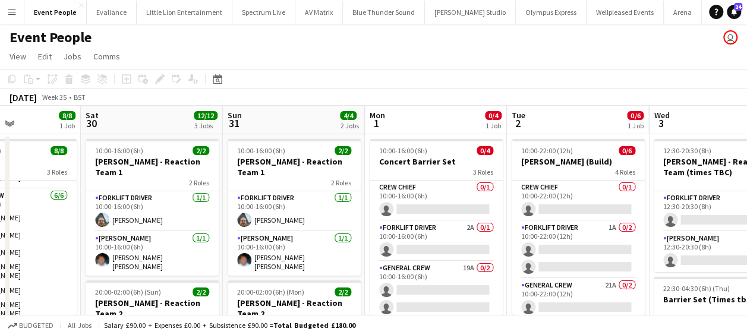
drag, startPoint x: 433, startPoint y: 195, endPoint x: 314, endPoint y: 194, distance: 118.9
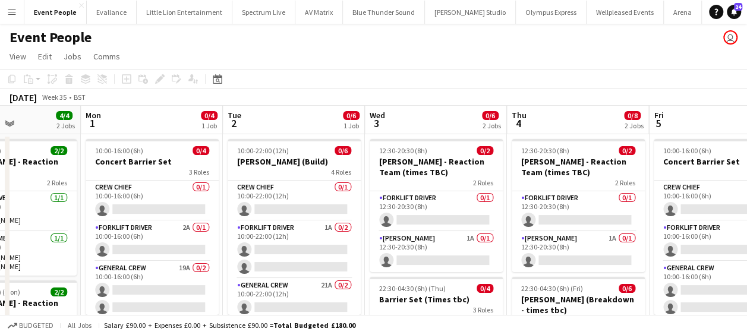
scroll to position [0, 314]
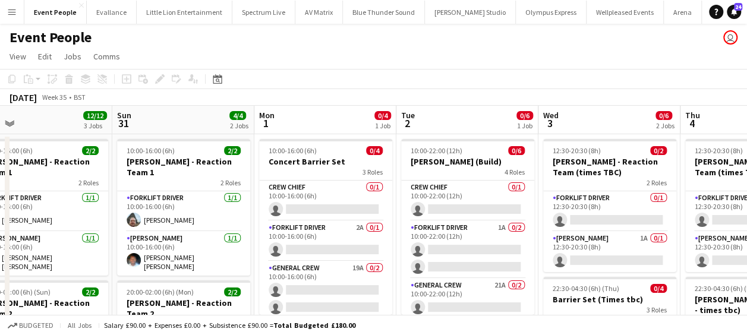
drag, startPoint x: 411, startPoint y: 194, endPoint x: 301, endPoint y: 185, distance: 110.3
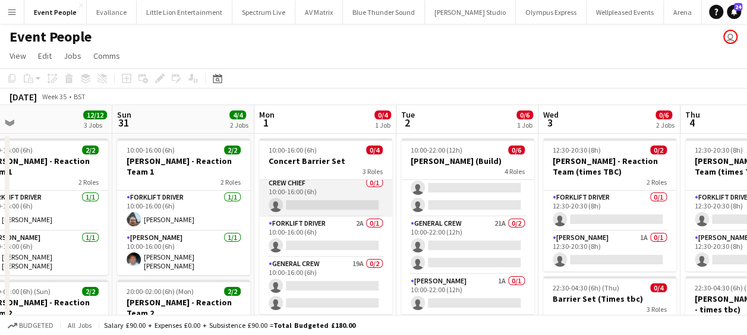
scroll to position [0, 0]
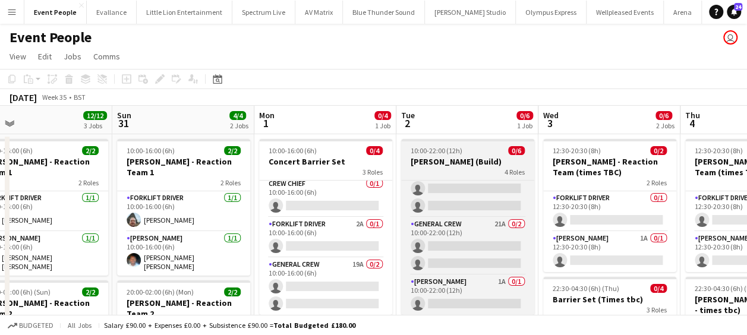
click at [467, 155] on div "10:00-22:00 (12h) 0/6" at bounding box center [467, 150] width 133 height 9
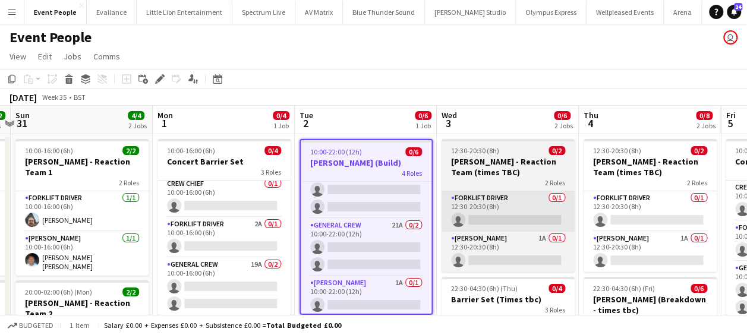
drag, startPoint x: 493, startPoint y: 232, endPoint x: 414, endPoint y: 227, distance: 79.8
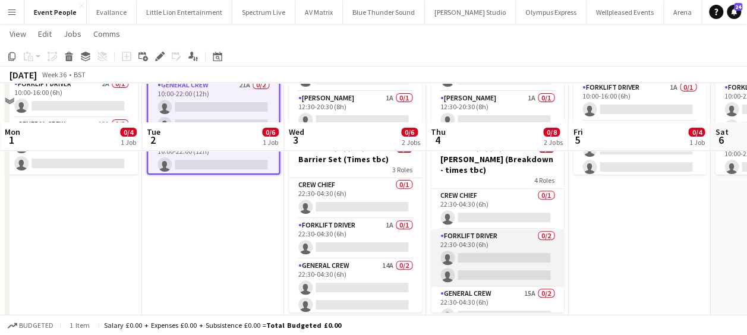
scroll to position [178, 0]
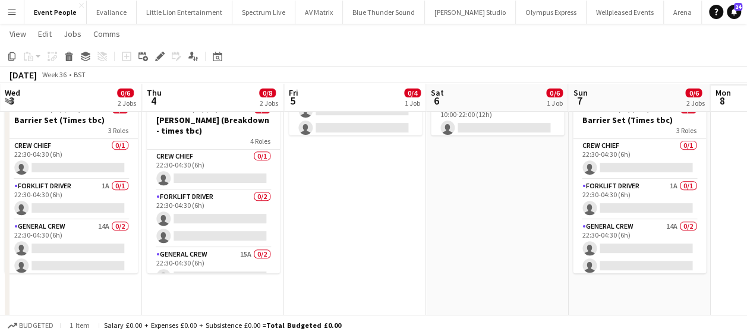
drag, startPoint x: 613, startPoint y: 235, endPoint x: 571, endPoint y: 235, distance: 42.2
click at [574, 235] on app-calendar-viewport "Sat 30 12/12 3 Jobs Sun 31 4/4 2 Jobs Mon 1 0/4 1 Job Tue 2 0/6 1 Job Wed 3 0/6…" at bounding box center [373, 242] width 747 height 748
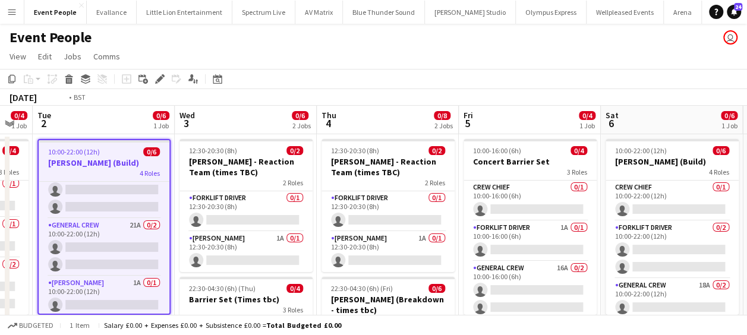
scroll to position [0, 286]
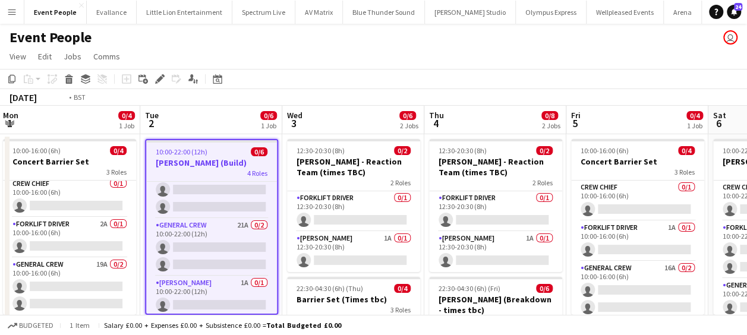
drag, startPoint x: 391, startPoint y: 232, endPoint x: 548, endPoint y: 234, distance: 156.9
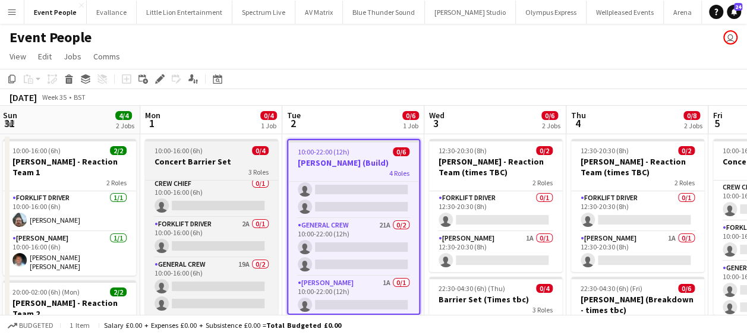
click at [221, 159] on h3 "Concert Barrier Set" at bounding box center [211, 161] width 133 height 11
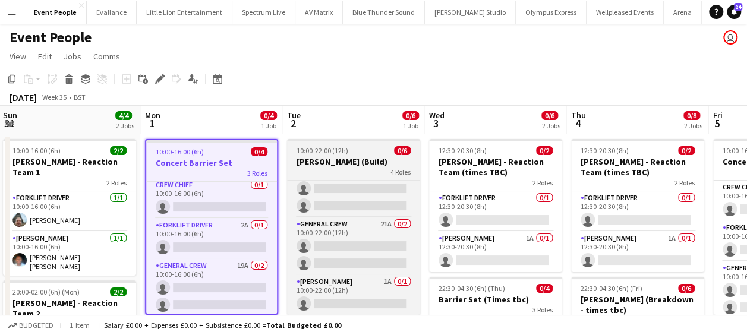
click at [331, 153] on span "10:00-22:00 (12h)" at bounding box center [323, 150] width 52 height 9
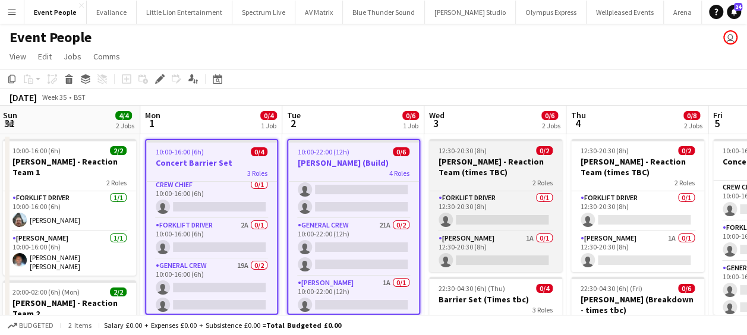
click at [520, 157] on h3 "Coldplay - Reaction Team (times TBC)" at bounding box center [495, 166] width 133 height 21
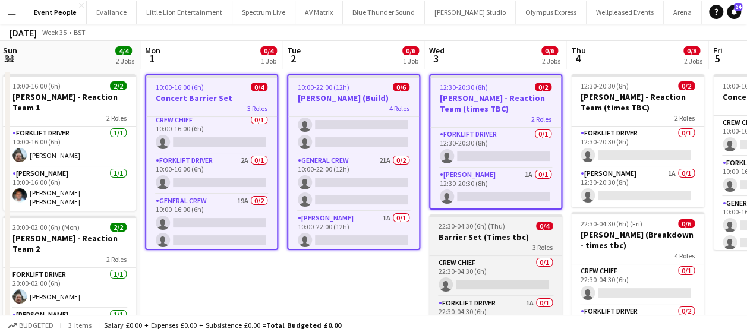
scroll to position [178, 0]
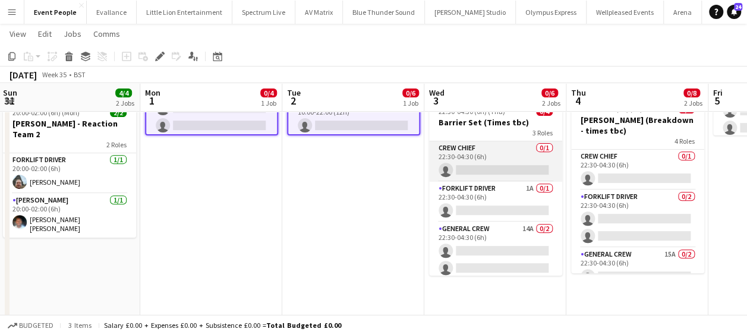
click at [483, 141] on app-card-role "Crew Chief 0/1 22:30-04:30 (6h) single-neutral-actions" at bounding box center [495, 161] width 133 height 40
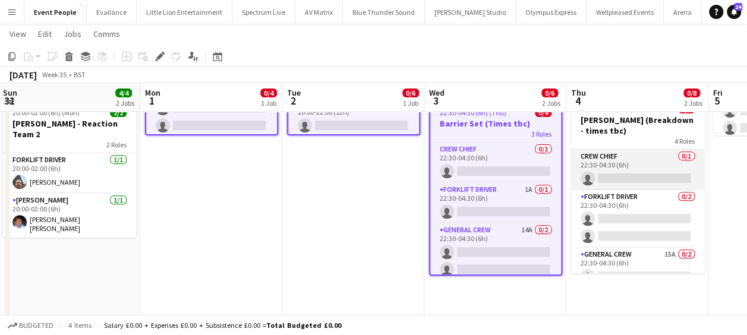
click at [641, 168] on app-card-role "Crew Chief 0/1 22:30-04:30 (6h) single-neutral-actions" at bounding box center [637, 170] width 133 height 40
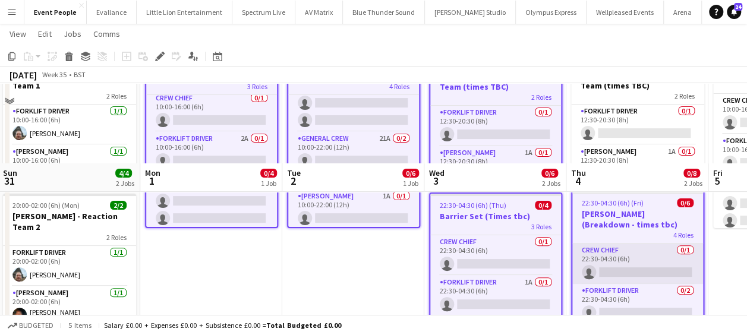
scroll to position [0, 0]
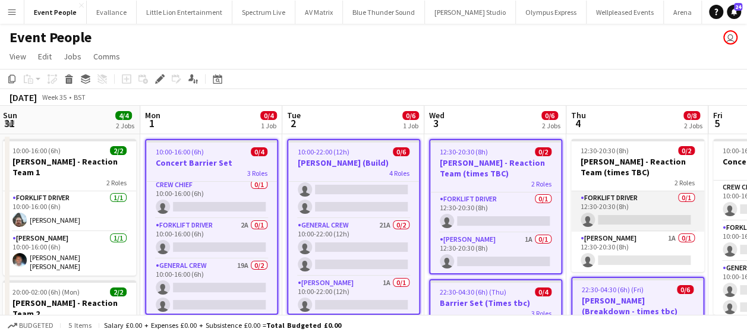
click at [630, 201] on app-card-role "Forklift Driver 0/1 12:30-20:30 (8h) single-neutral-actions" at bounding box center [637, 211] width 133 height 40
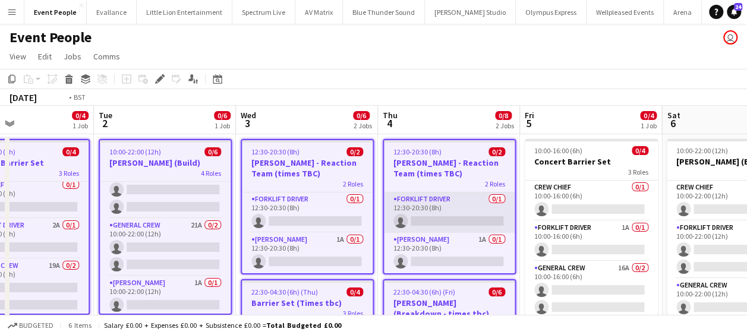
drag, startPoint x: 564, startPoint y: 202, endPoint x: 326, endPoint y: 202, distance: 237.2
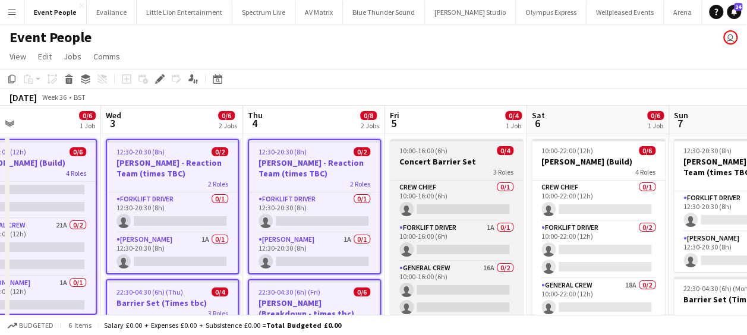
click at [401, 168] on div "3 Roles" at bounding box center [456, 172] width 133 height 10
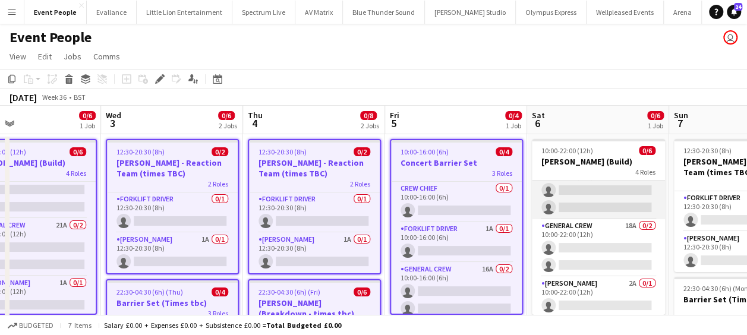
scroll to position [61, 0]
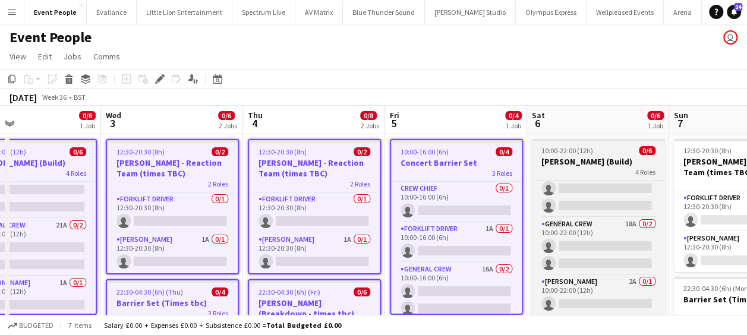
click at [577, 165] on h3 "[PERSON_NAME] (Build)" at bounding box center [598, 161] width 133 height 11
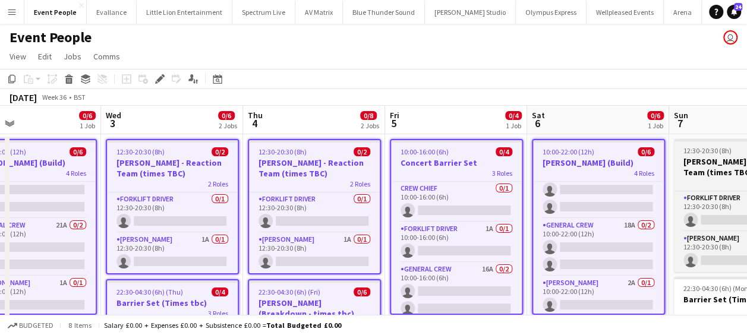
click at [712, 151] on span "12:30-20:30 (8h)" at bounding box center [708, 150] width 48 height 9
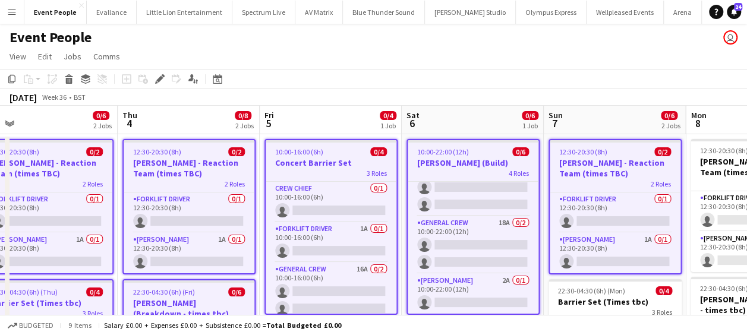
scroll to position [0, 380]
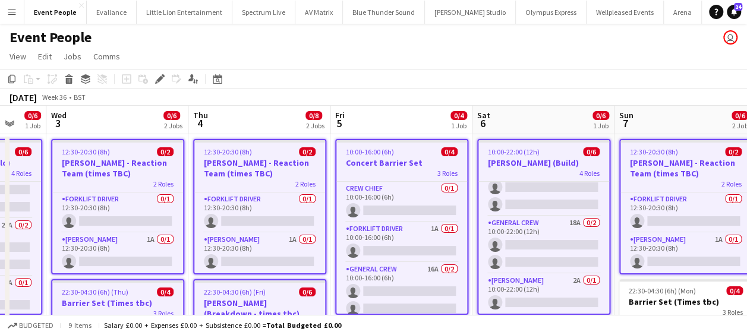
drag, startPoint x: 616, startPoint y: 235, endPoint x: 278, endPoint y: 219, distance: 339.2
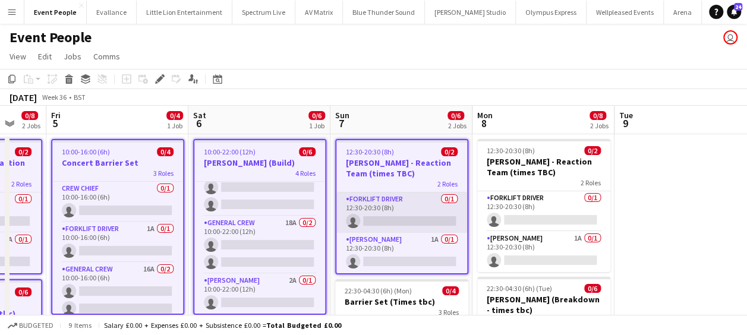
scroll to position [119, 0]
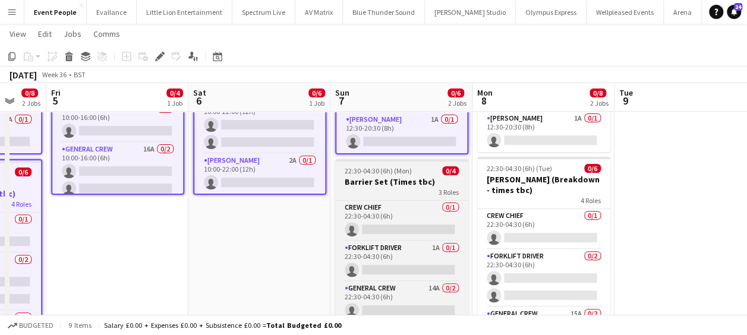
click at [409, 171] on span "22:30-04:30 (6h) (Mon)" at bounding box center [378, 170] width 67 height 9
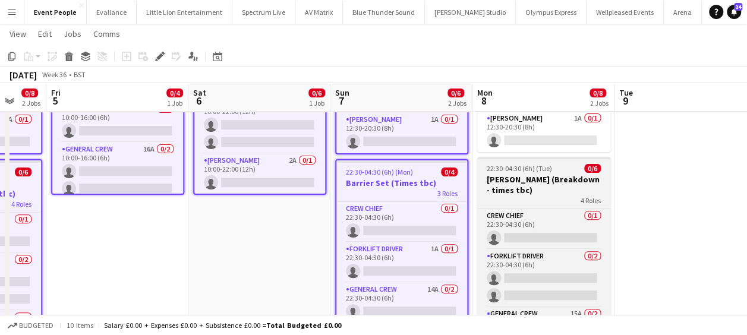
click at [569, 203] on div "4 Roles" at bounding box center [543, 201] width 133 height 10
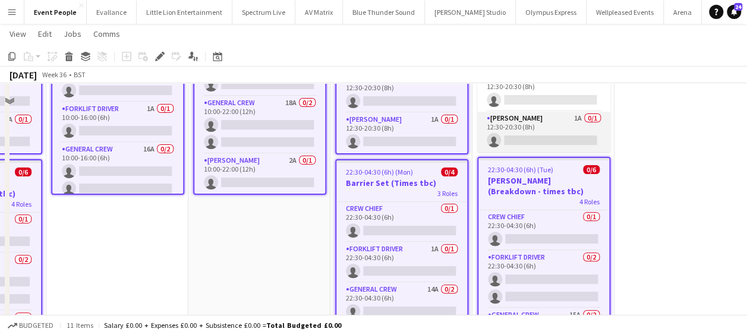
scroll to position [0, 0]
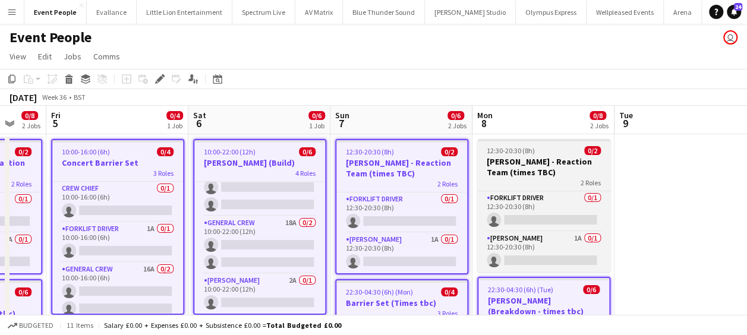
click at [535, 172] on h3 "Coldplay - Reaction Team (times TBC)" at bounding box center [543, 166] width 133 height 21
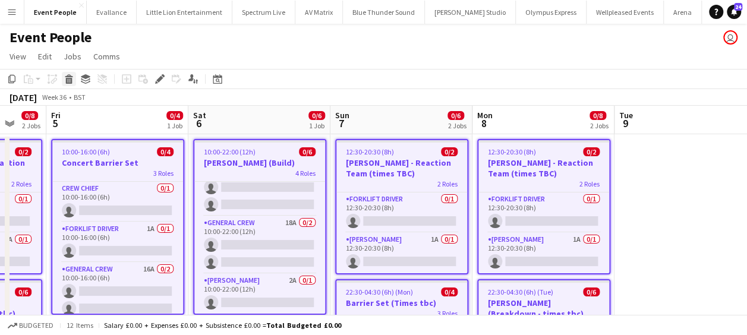
click at [69, 80] on icon at bounding box center [69, 81] width 7 height 6
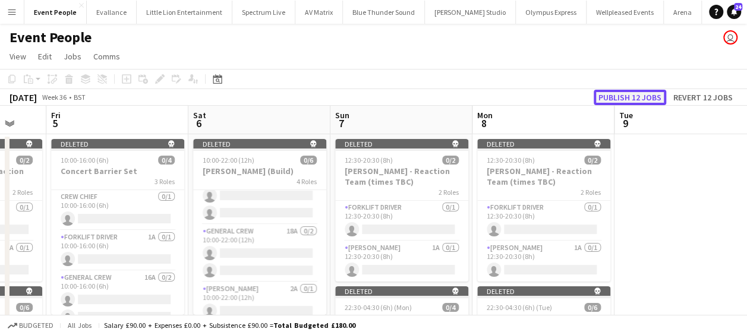
click at [638, 94] on button "Publish 12 jobs" at bounding box center [630, 97] width 73 height 15
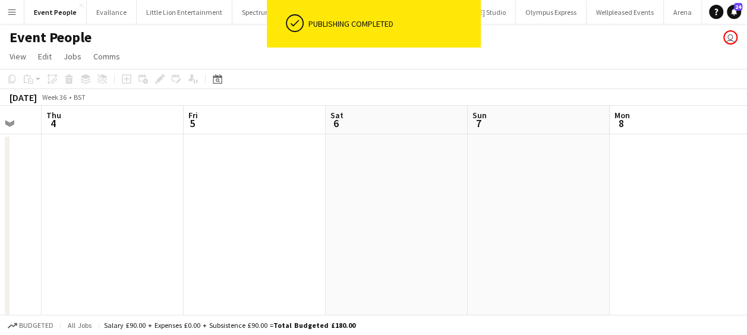
drag, startPoint x: 569, startPoint y: 221, endPoint x: 599, endPoint y: 220, distance: 29.7
drag, startPoint x: 399, startPoint y: 235, endPoint x: 627, endPoint y: 235, distance: 228.3
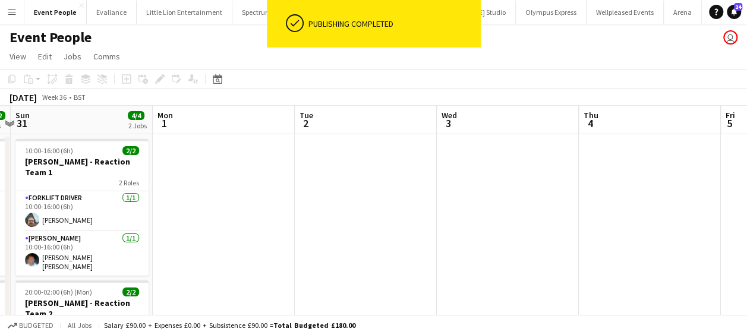
drag, startPoint x: 407, startPoint y: 233, endPoint x: 504, endPoint y: 226, distance: 97.7
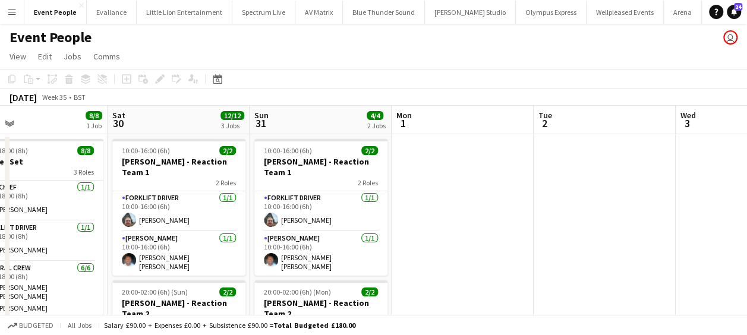
scroll to position [0, 279]
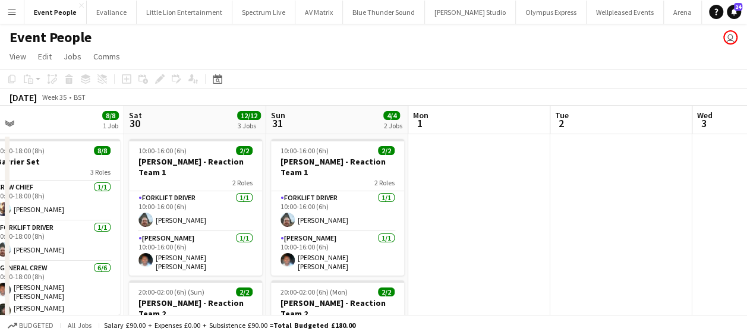
drag, startPoint x: 424, startPoint y: 213, endPoint x: 501, endPoint y: 208, distance: 77.5
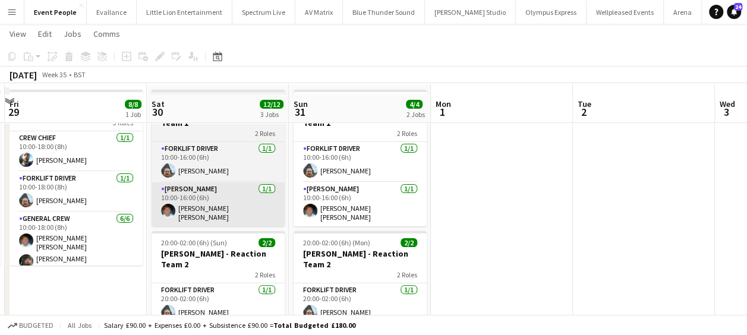
scroll to position [59, 0]
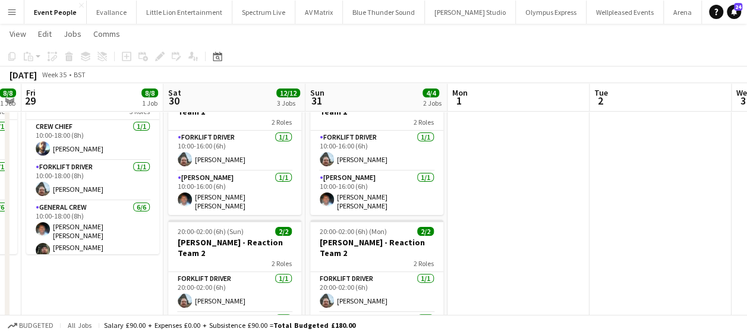
drag, startPoint x: 232, startPoint y: 212, endPoint x: 395, endPoint y: 206, distance: 163.6
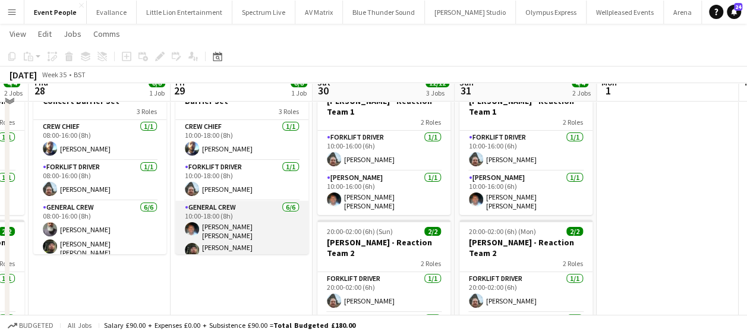
scroll to position [0, 0]
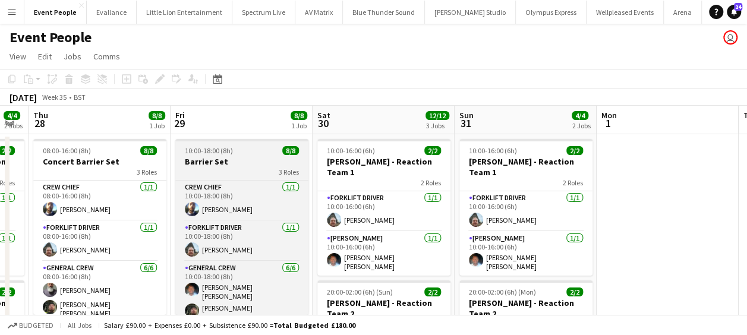
click at [238, 178] on app-job-card "10:00-18:00 (8h) 8/8 Barrier Set 3 Roles Crew Chief 1/1 10:00-18:00 (8h) Ben Sc…" at bounding box center [241, 227] width 133 height 176
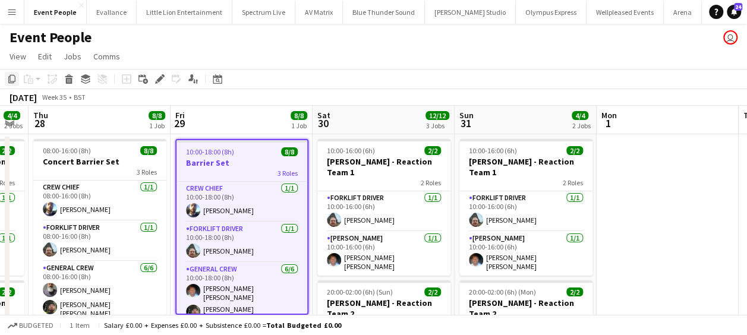
click at [12, 77] on icon "Copy" at bounding box center [12, 79] width 10 height 10
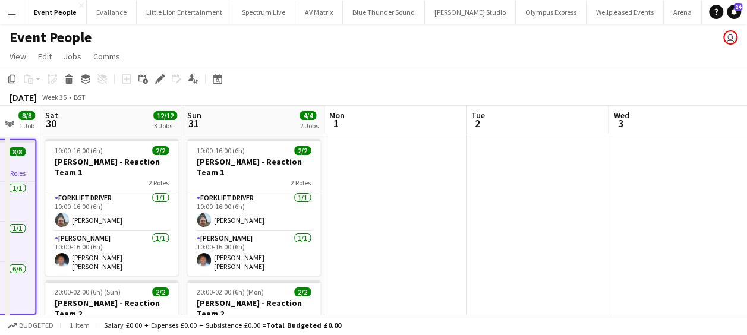
drag, startPoint x: 358, startPoint y: 232, endPoint x: 281, endPoint y: 232, distance: 77.3
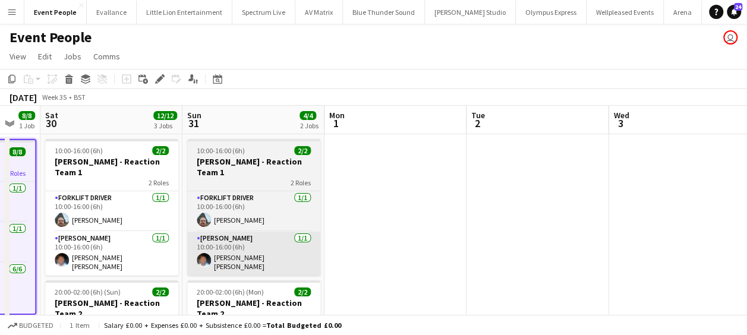
scroll to position [0, 553]
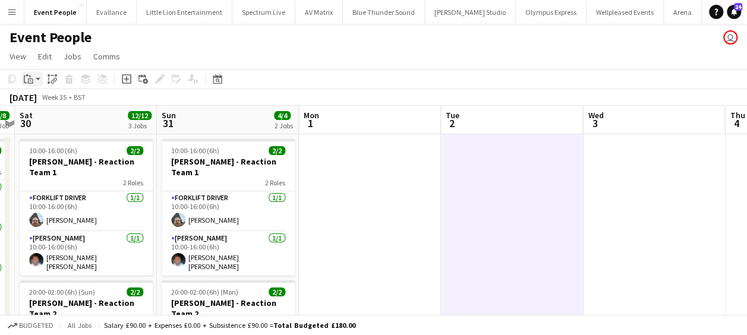
click at [24, 80] on icon at bounding box center [26, 79] width 4 height 8
click at [74, 95] on div "Paste Ctrl+V Paste with crew Ctrl+Shift+V" at bounding box center [87, 111] width 132 height 51
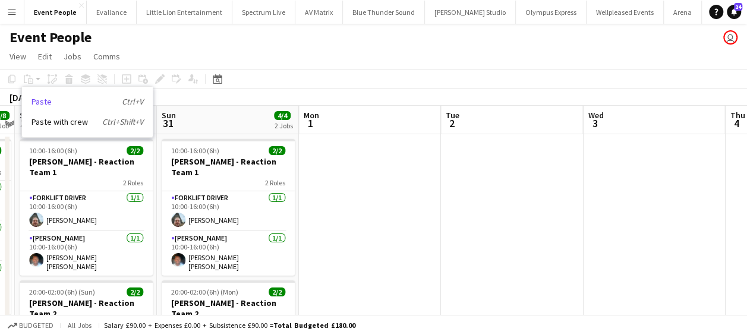
click at [53, 101] on link "Paste Ctrl+V" at bounding box center [88, 101] width 112 height 11
drag, startPoint x: 335, startPoint y: 190, endPoint x: 300, endPoint y: 190, distance: 35.1
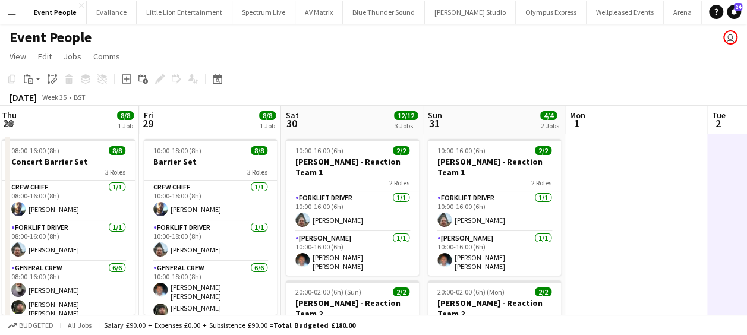
drag, startPoint x: 276, startPoint y: 187, endPoint x: 420, endPoint y: 194, distance: 144.1
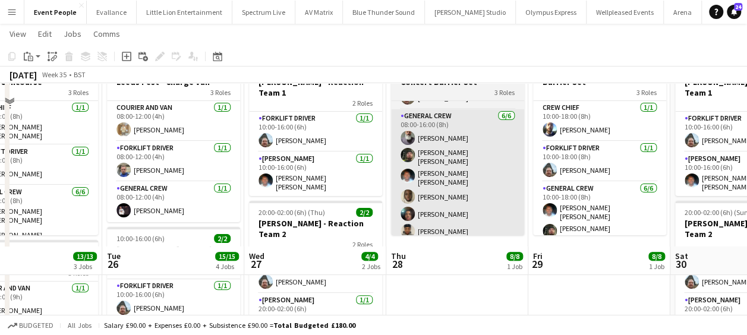
scroll to position [4, 0]
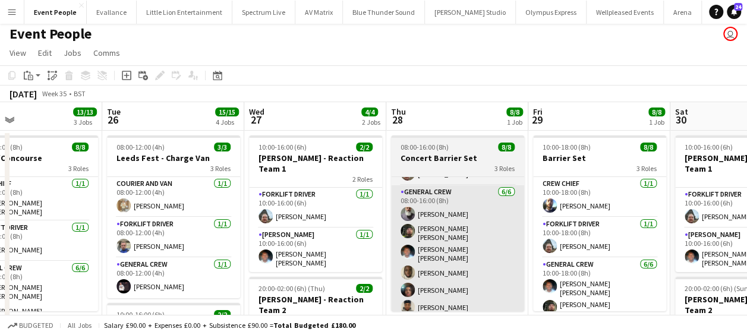
drag, startPoint x: 448, startPoint y: 204, endPoint x: 247, endPoint y: 207, distance: 201.5
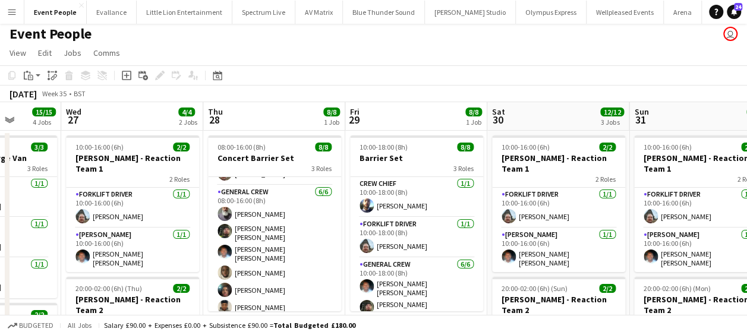
drag, startPoint x: 366, startPoint y: 210, endPoint x: 244, endPoint y: 210, distance: 122.4
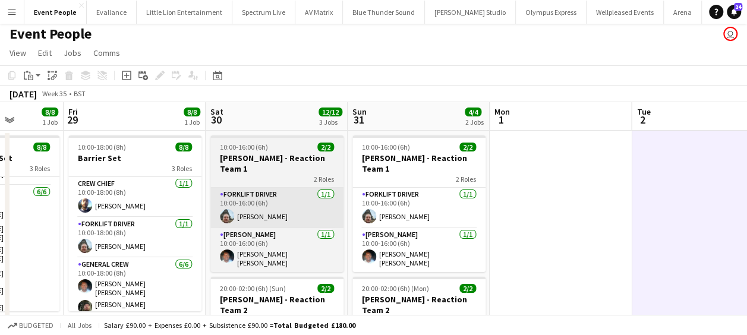
drag, startPoint x: 348, startPoint y: 215, endPoint x: 322, endPoint y: 209, distance: 27.3
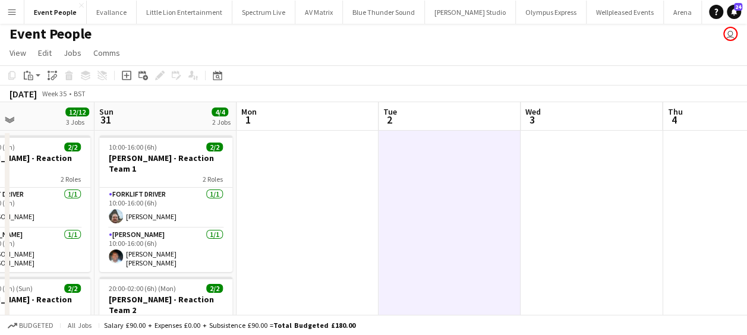
drag, startPoint x: 348, startPoint y: 224, endPoint x: 267, endPoint y: 224, distance: 80.8
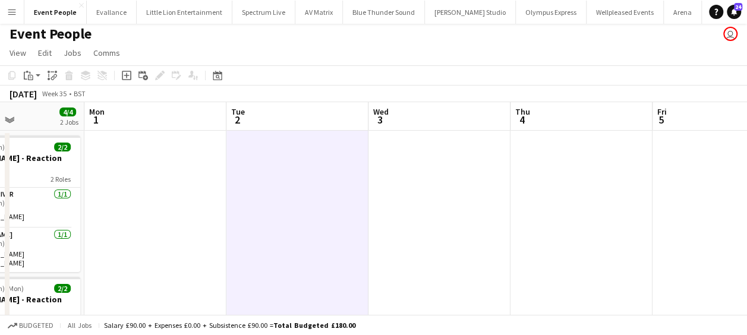
scroll to position [0, 331]
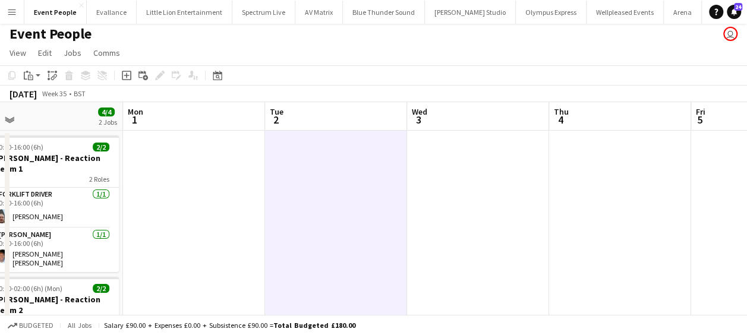
drag, startPoint x: 168, startPoint y: 203, endPoint x: 314, endPoint y: 204, distance: 146.2
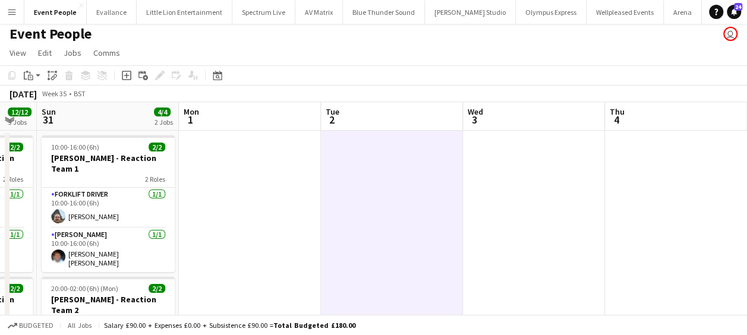
drag, startPoint x: 254, startPoint y: 226, endPoint x: 207, endPoint y: 226, distance: 47.6
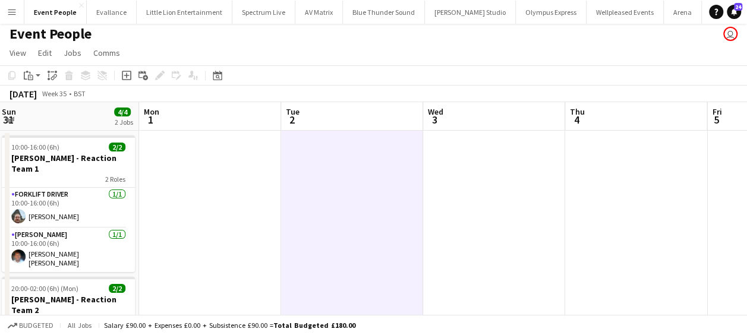
drag, startPoint x: 221, startPoint y: 228, endPoint x: 228, endPoint y: 240, distance: 14.1
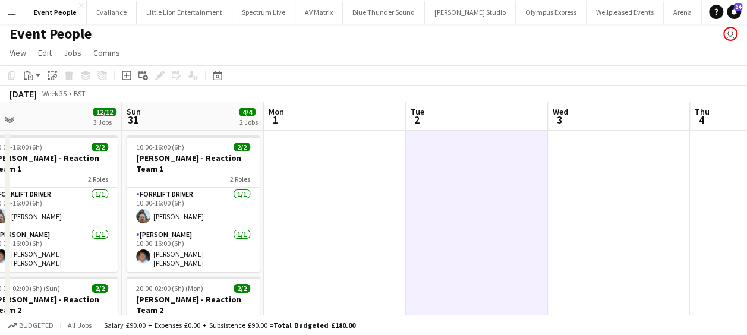
drag, startPoint x: 391, startPoint y: 213, endPoint x: 422, endPoint y: 210, distance: 31.6
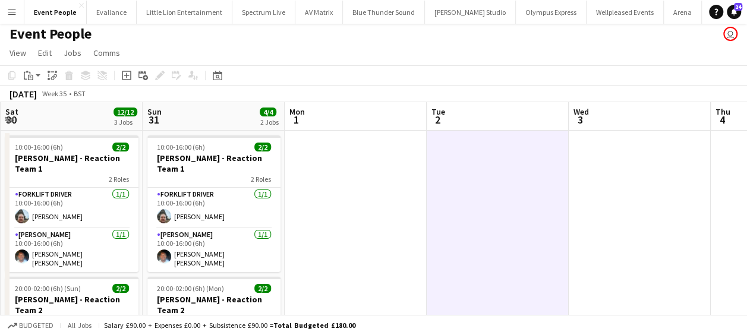
drag, startPoint x: 395, startPoint y: 216, endPoint x: 533, endPoint y: 203, distance: 139.1
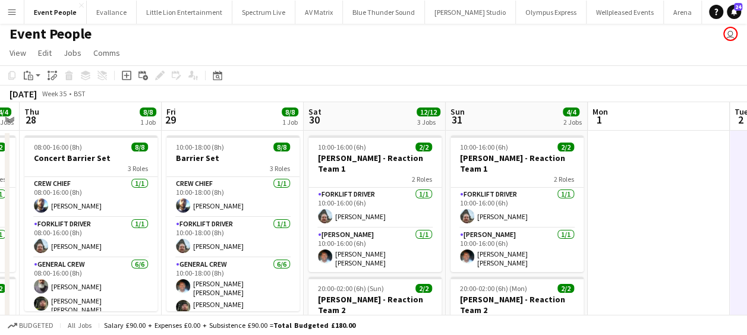
scroll to position [0, 266]
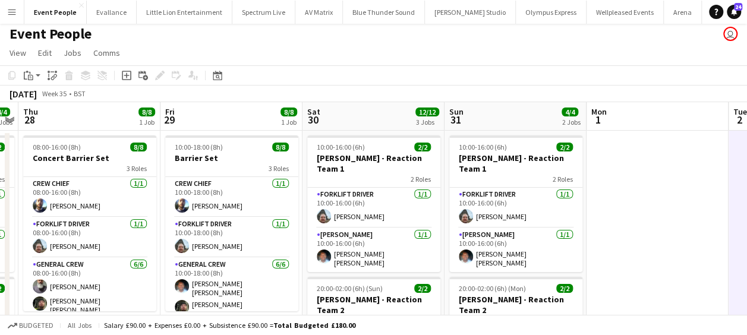
drag, startPoint x: 512, startPoint y: 225, endPoint x: 656, endPoint y: 204, distance: 145.3
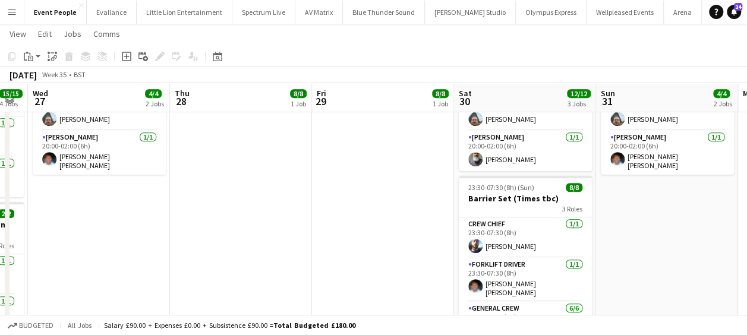
scroll to position [0, 242]
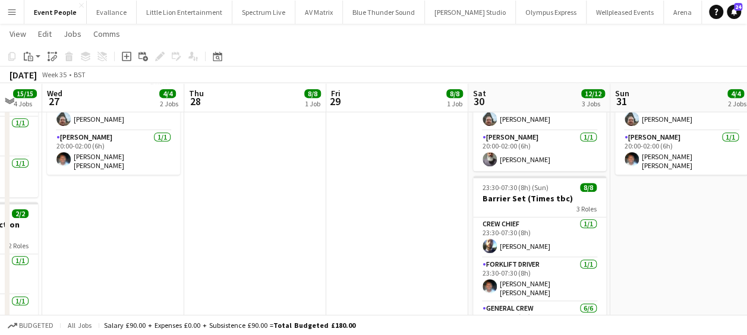
drag, startPoint x: 278, startPoint y: 248, endPoint x: 423, endPoint y: 251, distance: 145.1
click at [423, 251] on app-calendar-viewport "Mon 25 13/13 3 Jobs Tue 26 15/15 4 Jobs Wed 27 4/4 2 Jobs Thu 28 8/8 1 Job Fri …" at bounding box center [373, 179] width 747 height 748
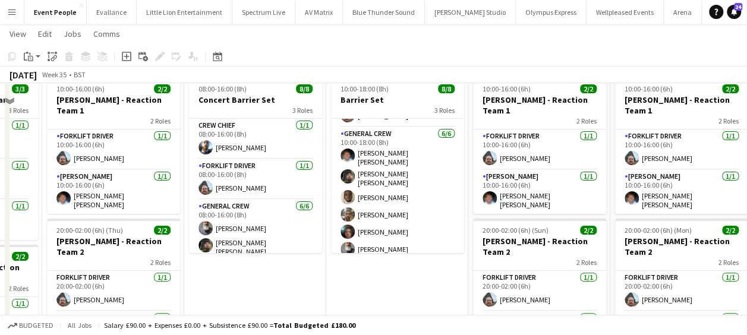
scroll to position [0, 0]
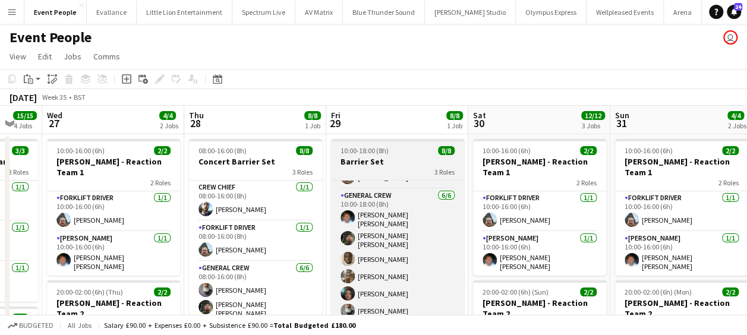
click at [371, 156] on app-job-card "10:00-18:00 (8h) 8/8 Barrier Set 3 Roles Crew Chief 1/1 10:00-18:00 (8h) Ben Sc…" at bounding box center [397, 227] width 133 height 176
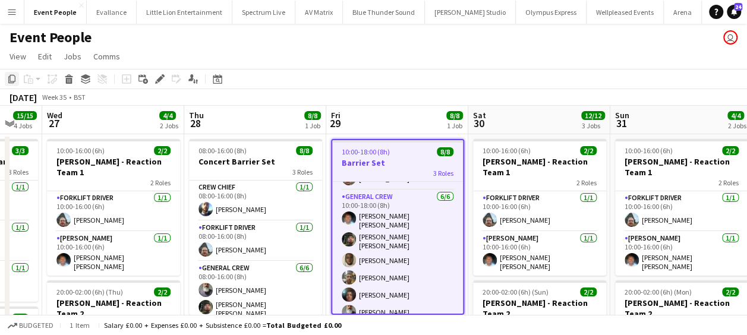
click at [15, 79] on icon at bounding box center [11, 79] width 7 height 8
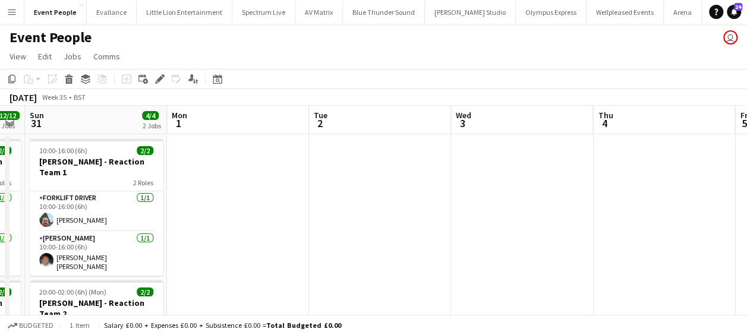
scroll to position [0, 379]
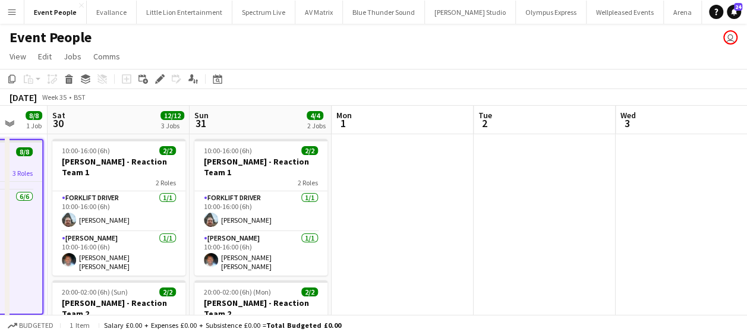
drag, startPoint x: 581, startPoint y: 228, endPoint x: 189, endPoint y: 251, distance: 393.0
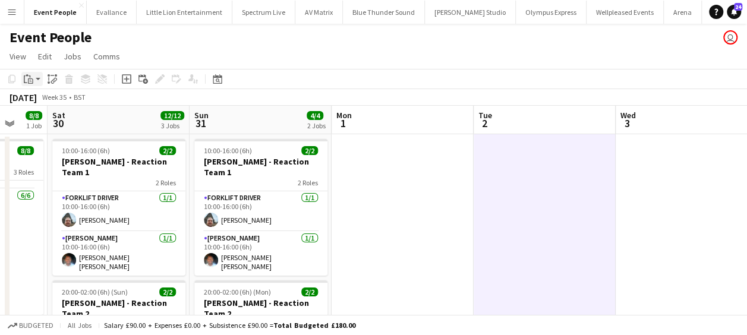
click at [33, 80] on icon at bounding box center [30, 80] width 5 height 5
click at [58, 99] on link "Paste Ctrl+V" at bounding box center [88, 101] width 112 height 11
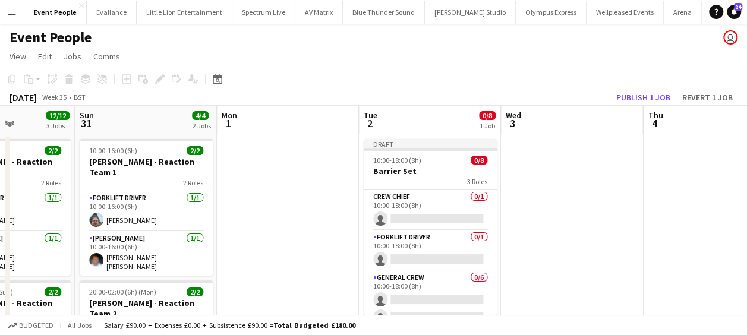
drag, startPoint x: 459, startPoint y: 222, endPoint x: 338, endPoint y: 208, distance: 122.7
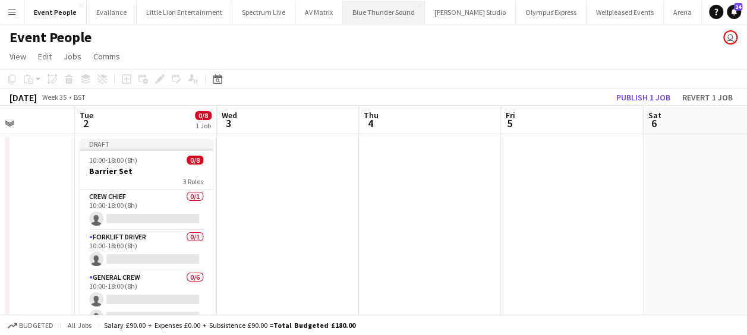
scroll to position [0, 294]
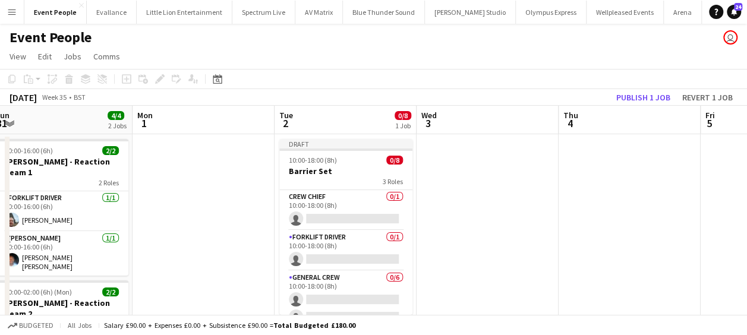
click at [334, 223] on app-card-role "Crew Chief 0/1 10:00-18:00 (8h) single-neutral-actions" at bounding box center [345, 210] width 133 height 40
click at [351, 210] on app-card-role "Crew Chief 0/1 10:00-18:00 (8h) single-neutral-actions" at bounding box center [345, 210] width 133 height 40
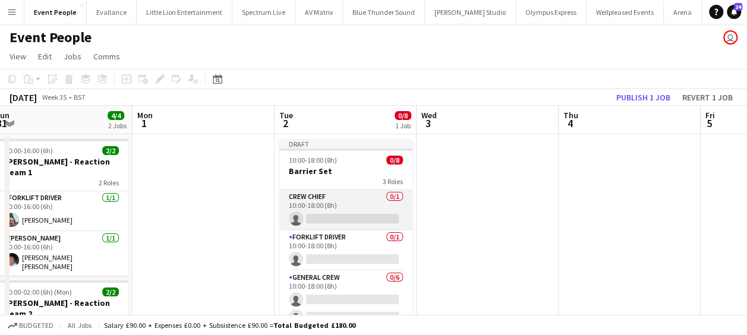
click at [329, 220] on app-card-role "Crew Chief 0/1 10:00-18:00 (8h) single-neutral-actions" at bounding box center [345, 210] width 133 height 40
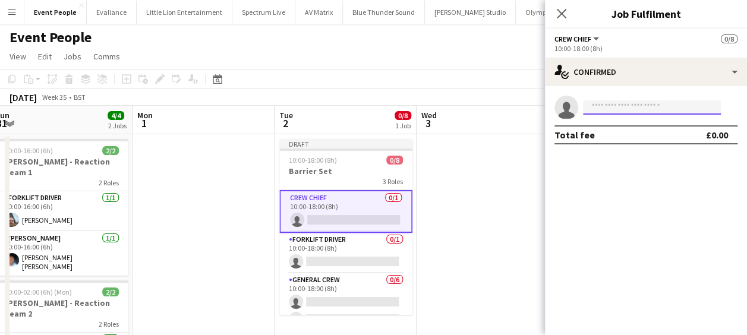
click at [611, 109] on input at bounding box center [652, 107] width 138 height 14
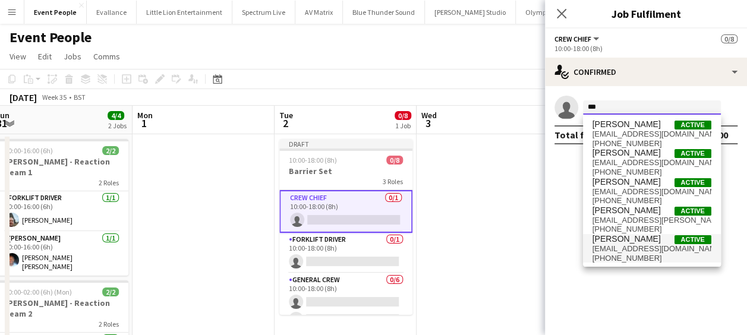
type input "***"
click at [629, 263] on span "+4407932047539" at bounding box center [652, 259] width 119 height 10
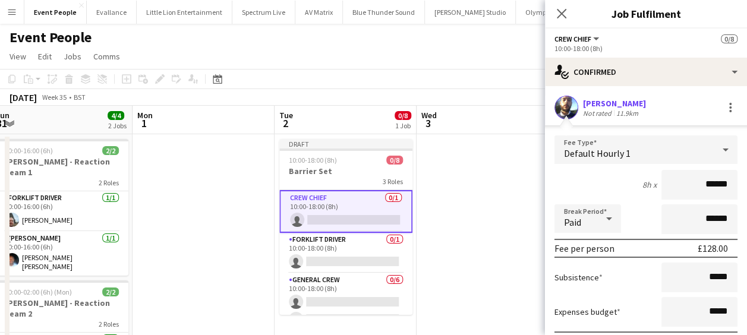
drag, startPoint x: 681, startPoint y: 190, endPoint x: 734, endPoint y: 190, distance: 52.3
click at [734, 190] on form "Fee Type Default Hourly 1 8h x ****** Break Period Paid ****** Fee per person £…" at bounding box center [646, 263] width 202 height 254
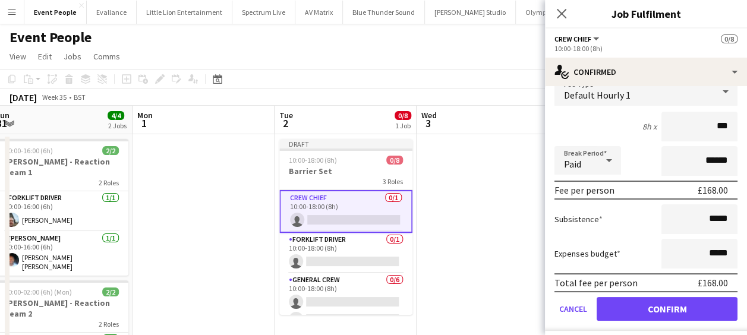
scroll to position [88, 0]
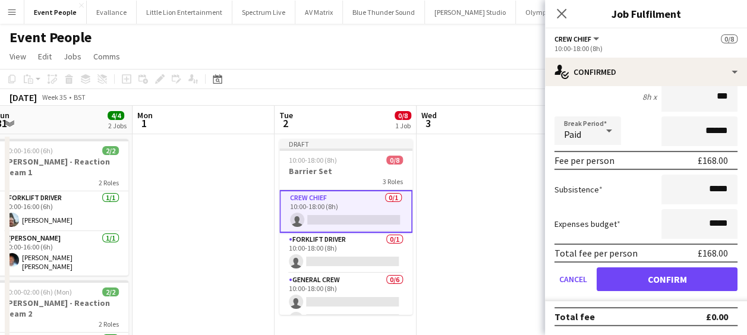
type input "***"
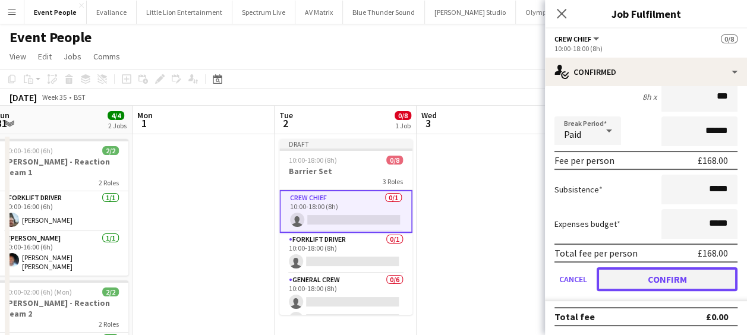
click at [660, 278] on button "Confirm" at bounding box center [667, 279] width 141 height 24
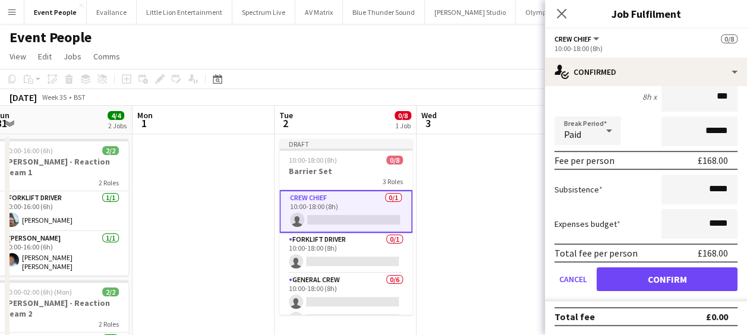
scroll to position [0, 0]
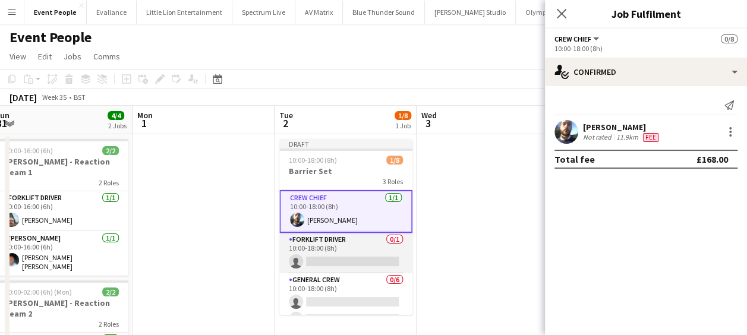
click at [346, 252] on app-card-role "Forklift Driver 0/1 10:00-18:00 (8h) single-neutral-actions" at bounding box center [345, 253] width 133 height 40
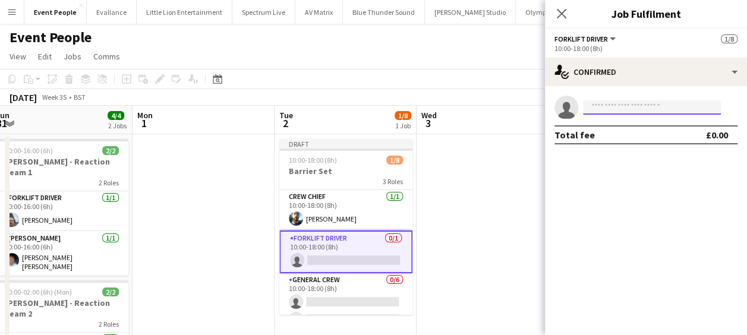
click at [650, 108] on input at bounding box center [652, 107] width 138 height 14
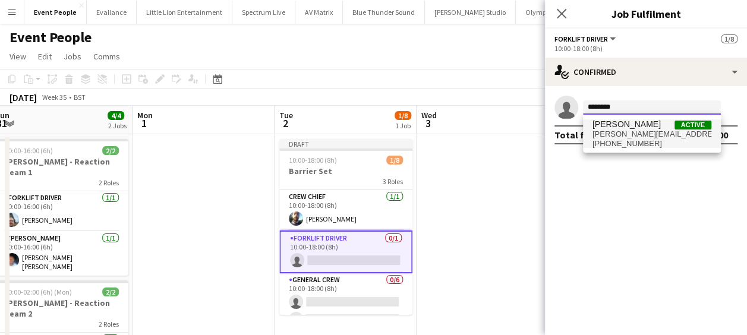
type input "********"
click at [647, 124] on span "Algirdas Skendelis" at bounding box center [627, 124] width 68 height 10
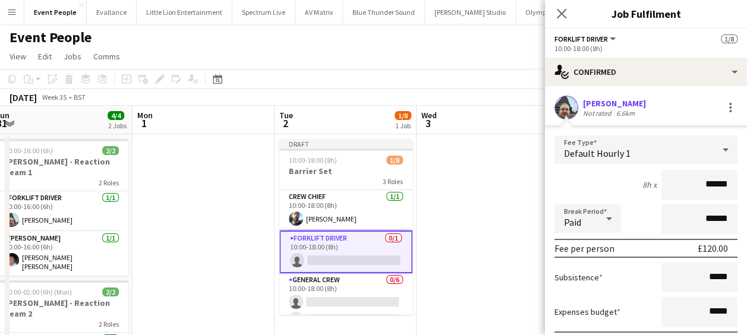
drag, startPoint x: 692, startPoint y: 186, endPoint x: 755, endPoint y: 196, distance: 64.4
click at [747, 196] on html "Menu Boards Boards Boards All jobs Status Workforce Workforce My Workforce Recr…" at bounding box center [373, 318] width 747 height 637
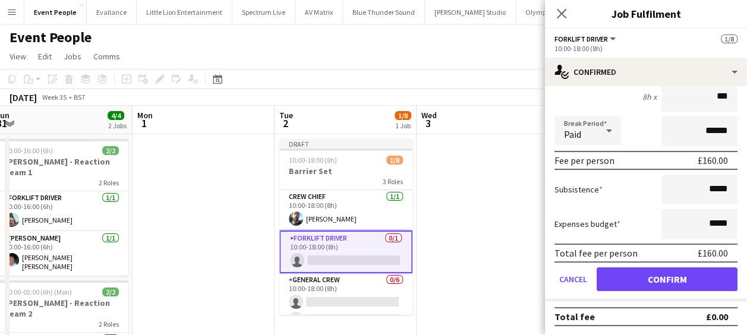
type input "***"
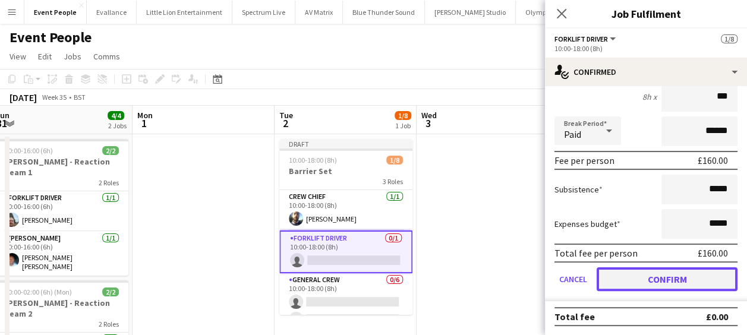
click at [661, 275] on button "Confirm" at bounding box center [667, 279] width 141 height 24
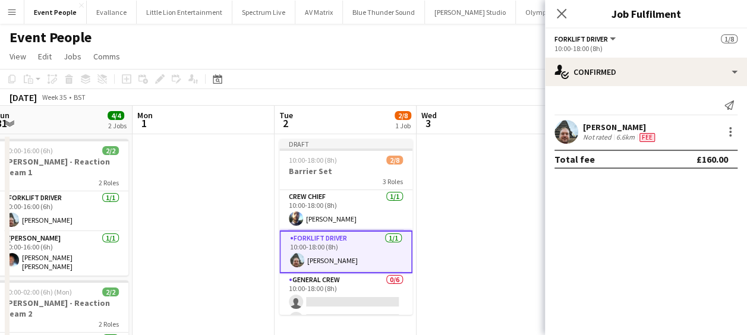
scroll to position [84, 0]
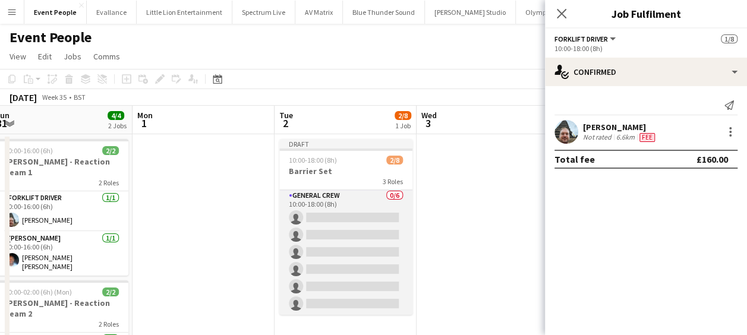
click at [326, 218] on app-card-role "General Crew 0/6 10:00-18:00 (8h) single-neutral-actions single-neutral-actions…" at bounding box center [345, 252] width 133 height 127
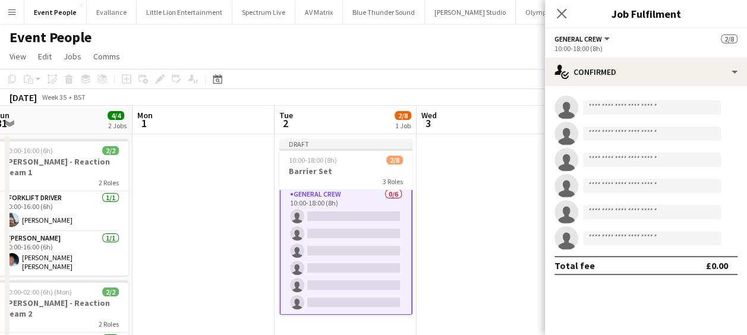
scroll to position [83, 0]
click at [630, 106] on input at bounding box center [652, 107] width 138 height 14
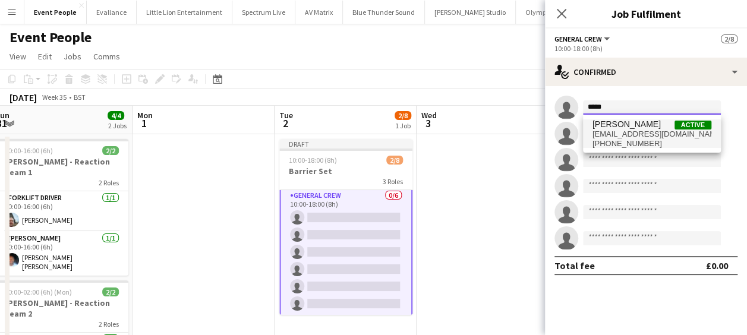
type input "*****"
click at [634, 142] on span "+447456328498" at bounding box center [652, 144] width 119 height 10
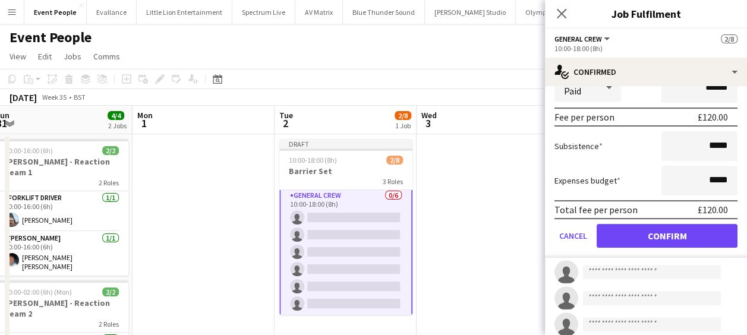
scroll to position [178, 0]
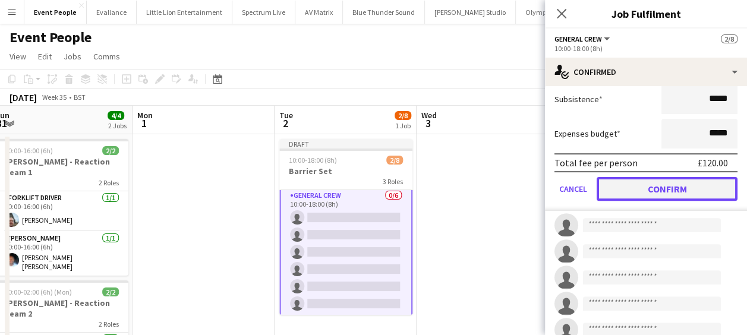
click at [678, 188] on button "Confirm" at bounding box center [667, 189] width 141 height 24
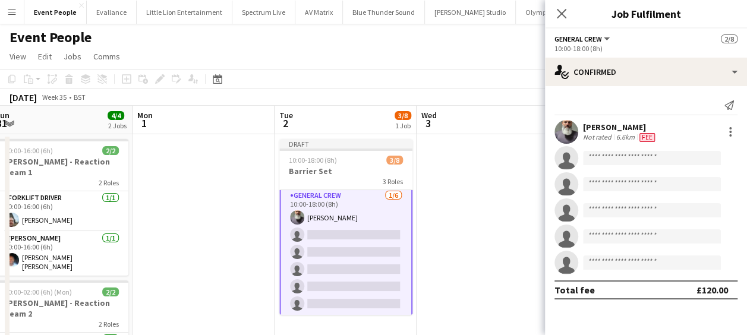
scroll to position [0, 0]
click at [625, 152] on input at bounding box center [652, 158] width 138 height 14
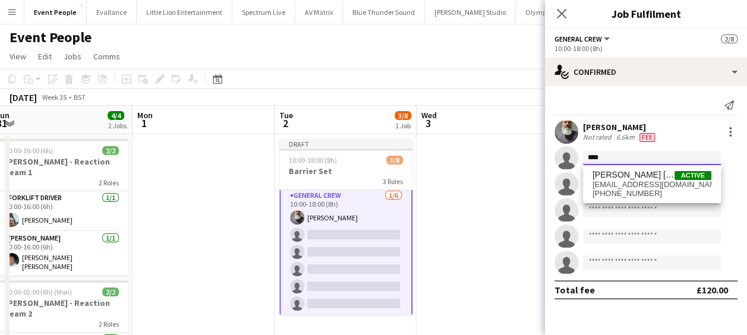
type input "****"
click at [621, 171] on div "Kane O’Neill Active kanekane14@hotmail.com +447464422622" at bounding box center [652, 184] width 138 height 38
click at [621, 177] on span "Kane O’Neill" at bounding box center [634, 175] width 82 height 10
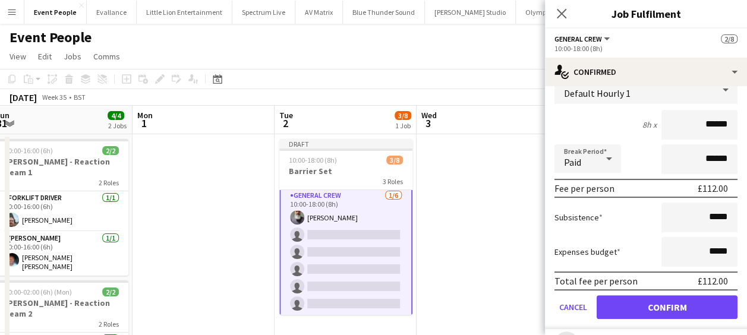
scroll to position [243, 0]
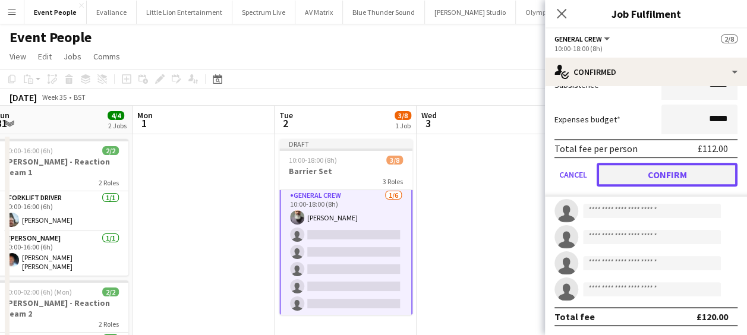
click at [677, 172] on button "Confirm" at bounding box center [667, 175] width 141 height 24
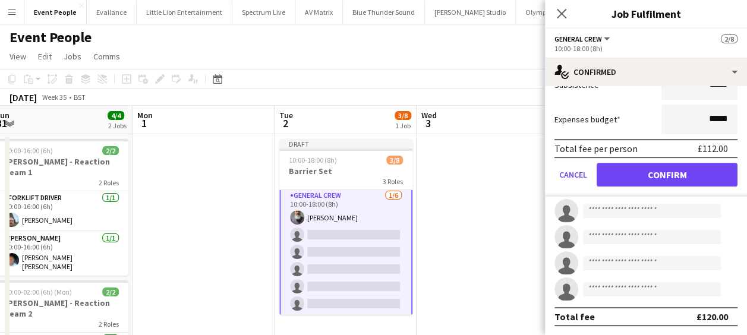
scroll to position [0, 0]
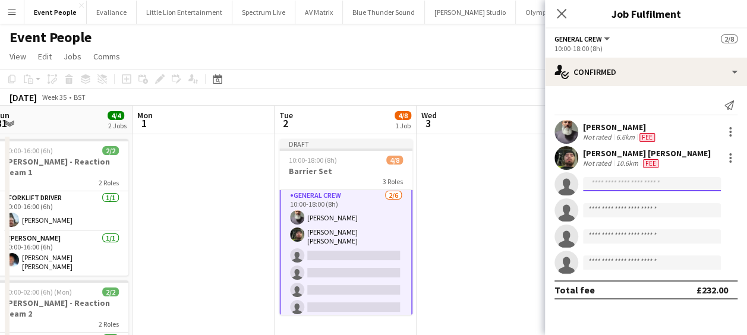
click at [629, 181] on input at bounding box center [652, 184] width 138 height 14
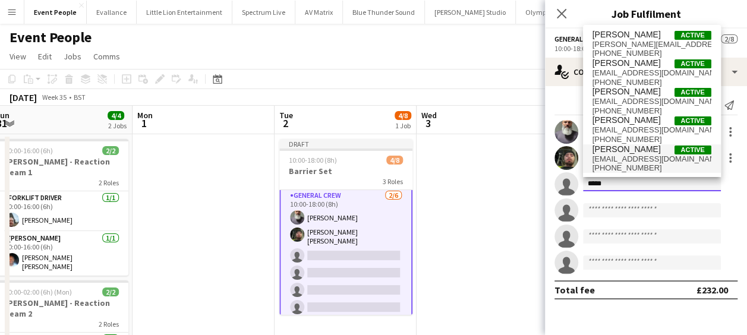
type input "*****"
click at [629, 158] on span "ellydav11@gmail.com" at bounding box center [652, 160] width 119 height 10
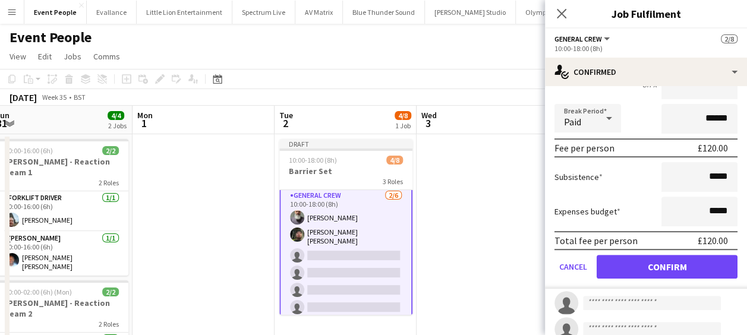
scroll to position [178, 0]
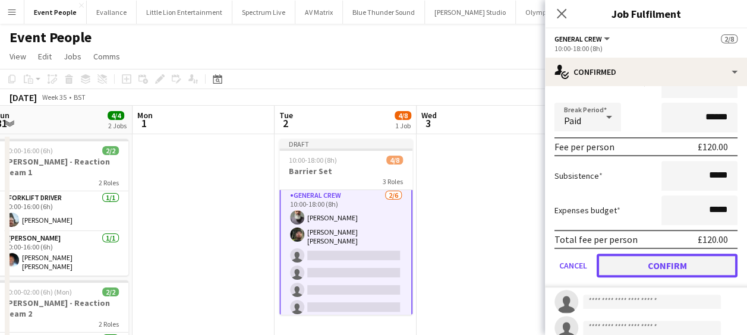
click at [683, 257] on button "Confirm" at bounding box center [667, 266] width 141 height 24
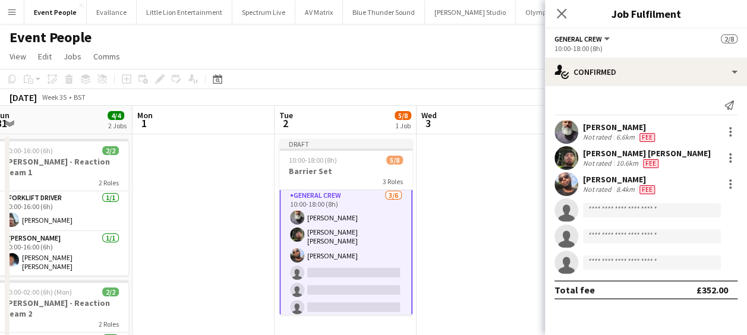
scroll to position [0, 0]
click at [610, 210] on input at bounding box center [652, 210] width 138 height 14
type input "*"
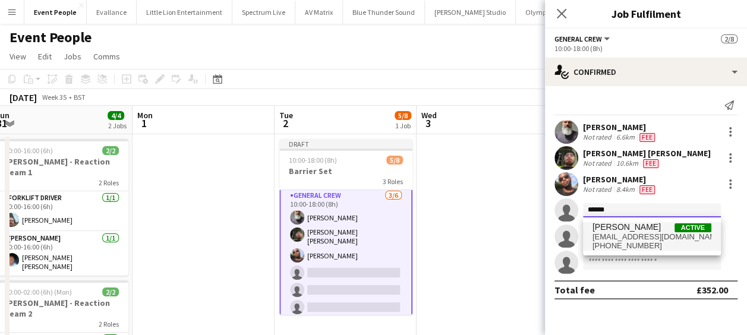
type input "******"
click at [627, 248] on span "+447393484932" at bounding box center [652, 246] width 119 height 10
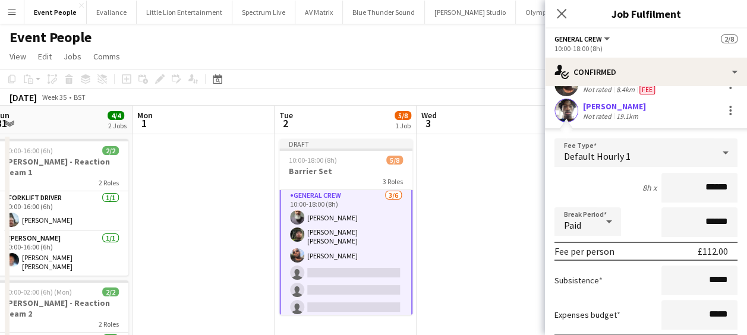
scroll to position [178, 0]
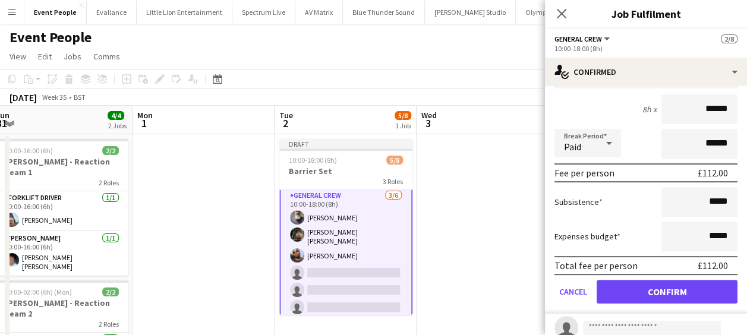
click at [640, 278] on form "Fee Type Default Hourly 1 8h x ****** Break Period Paid ****** Fee per person £…" at bounding box center [646, 187] width 202 height 254
click at [643, 287] on button "Confirm" at bounding box center [667, 292] width 141 height 24
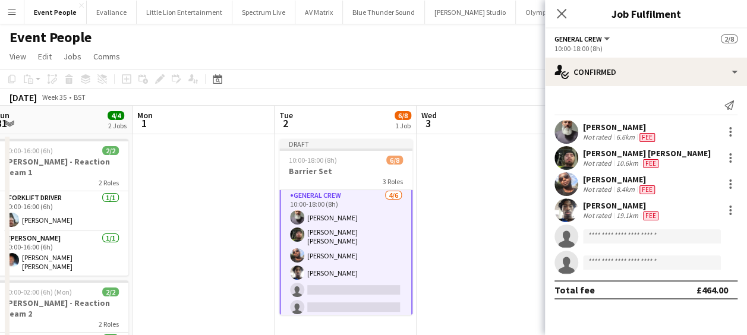
scroll to position [0, 0]
click at [618, 238] on input at bounding box center [652, 236] width 138 height 14
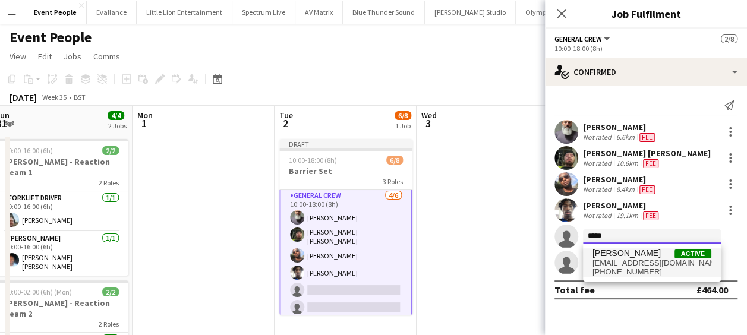
type input "*****"
click at [677, 271] on span "+447444815769" at bounding box center [652, 272] width 119 height 10
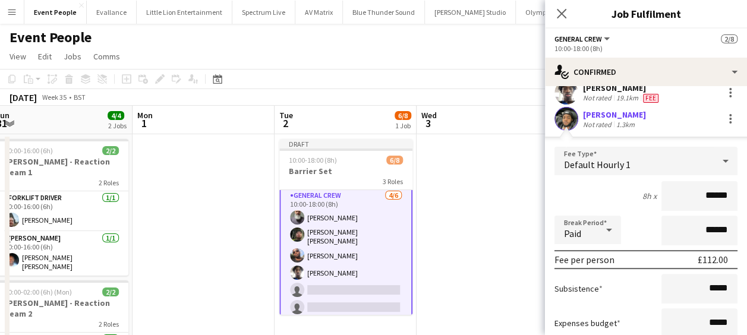
scroll to position [119, 0]
drag, startPoint x: 711, startPoint y: 191, endPoint x: 741, endPoint y: 192, distance: 29.7
click at [741, 192] on mat-expansion-panel "check Confirmed Send notification Edvardas Draskinis Not rated 6.6km Fee Kane O…" at bounding box center [646, 210] width 202 height 249
type input "***"
click at [621, 200] on div "8h x ***" at bounding box center [646, 195] width 183 height 30
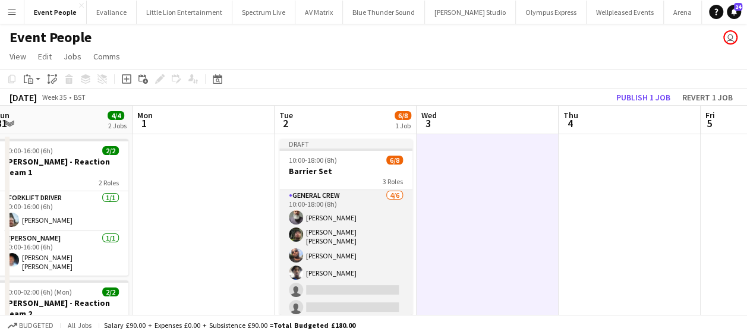
click at [347, 282] on app-card-role "General Crew 4/6 10:00-18:00 (8h) Edvardas Draskinis Kane O’Neill David Ryan Ta…" at bounding box center [345, 254] width 133 height 130
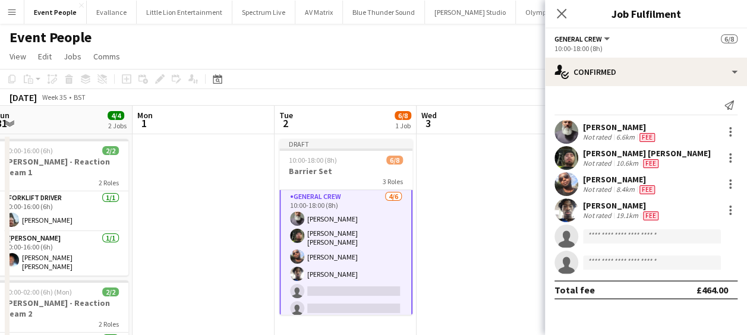
scroll to position [83, 0]
click at [627, 235] on input at bounding box center [652, 236] width 138 height 14
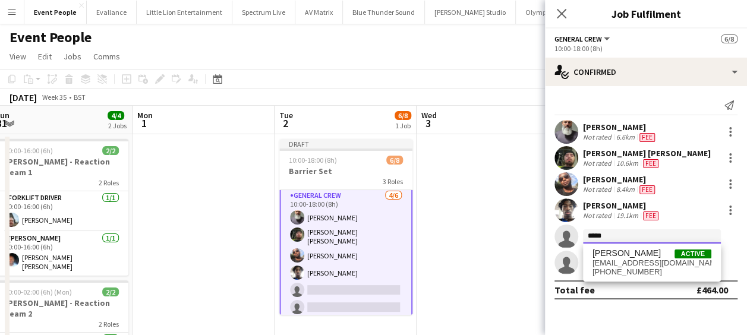
type input "*****"
click at [643, 279] on div "Kairo Solomon Active kairosolomon@icloud.com +447444815769" at bounding box center [652, 263] width 138 height 38
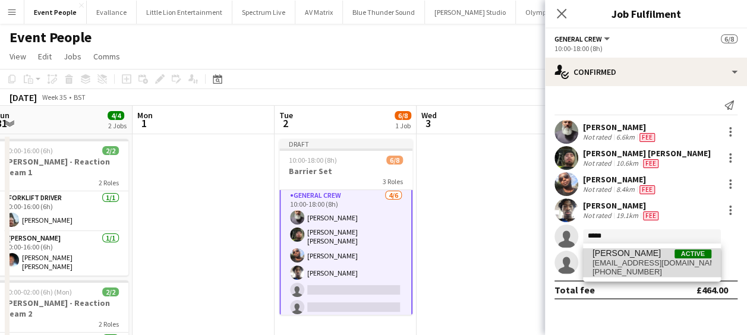
click at [643, 271] on span "+447444815769" at bounding box center [652, 272] width 119 height 10
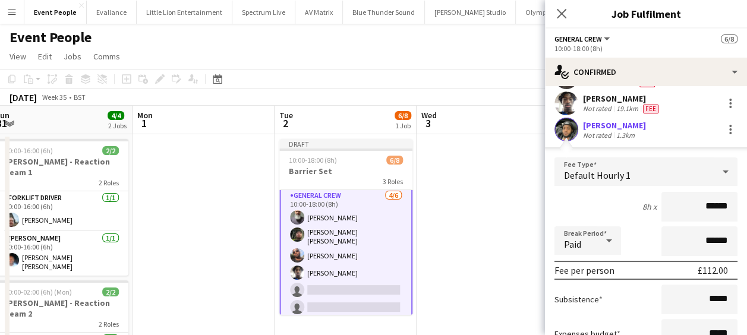
scroll to position [238, 0]
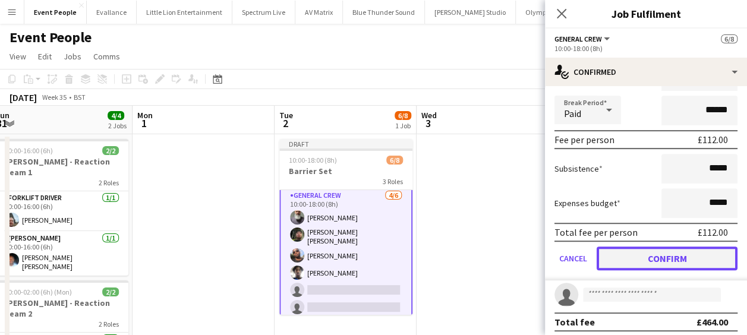
click at [665, 257] on button "Confirm" at bounding box center [667, 259] width 141 height 24
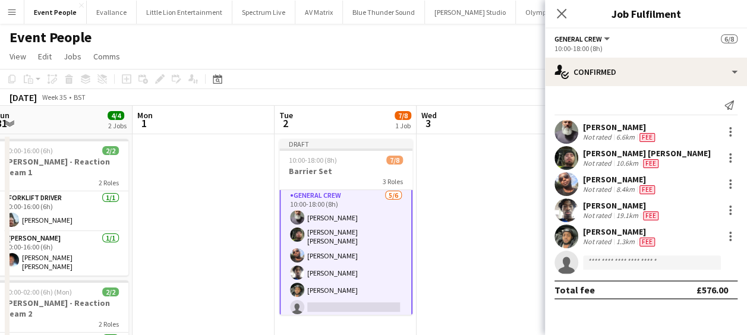
scroll to position [0, 0]
click at [630, 264] on input at bounding box center [652, 263] width 138 height 14
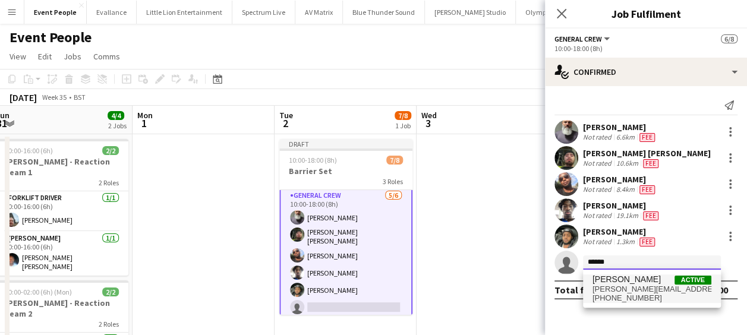
type input "******"
click at [630, 295] on span "+447500877889" at bounding box center [652, 299] width 119 height 10
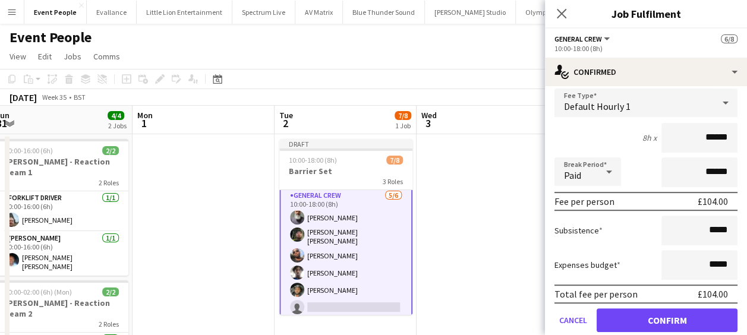
scroll to position [243, 0]
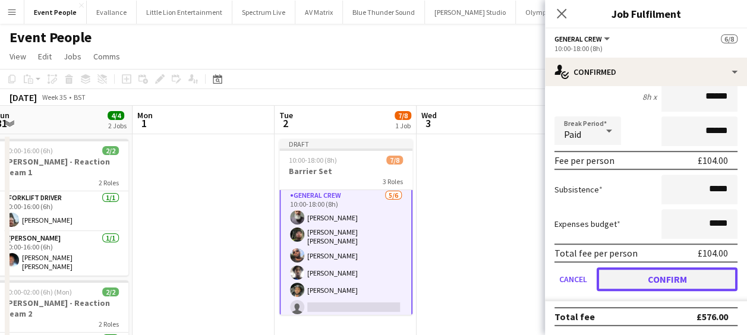
click at [672, 282] on button "Confirm" at bounding box center [667, 279] width 141 height 24
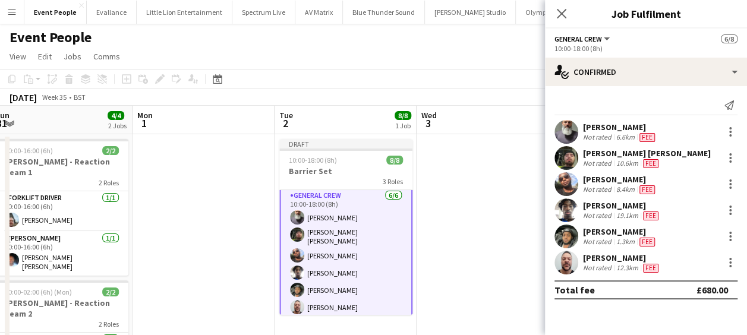
scroll to position [0, 0]
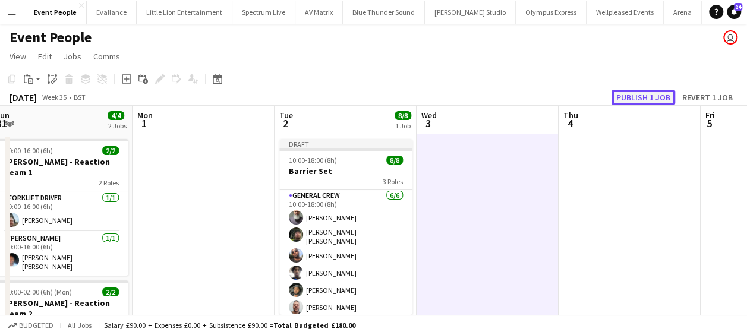
click at [651, 99] on button "Publish 1 job" at bounding box center [644, 97] width 64 height 15
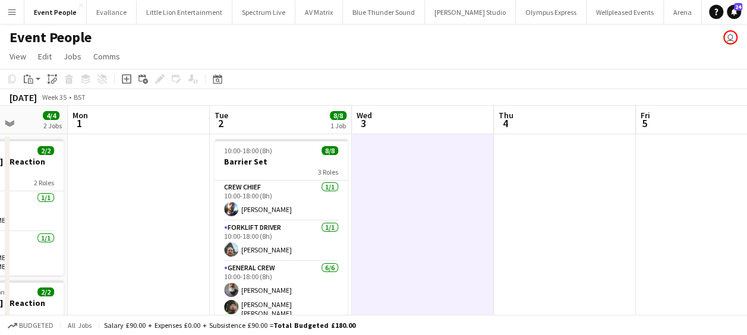
scroll to position [0, 371]
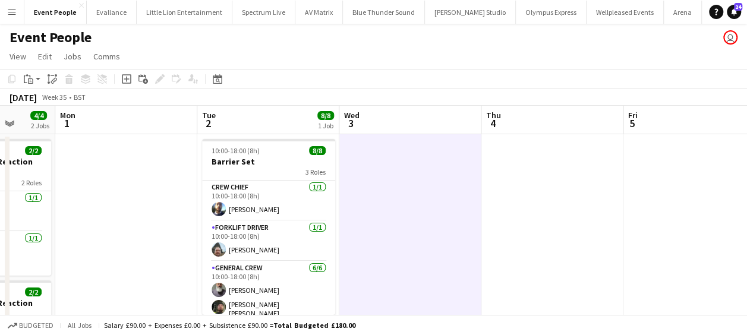
drag, startPoint x: 460, startPoint y: 193, endPoint x: 383, endPoint y: 193, distance: 77.3
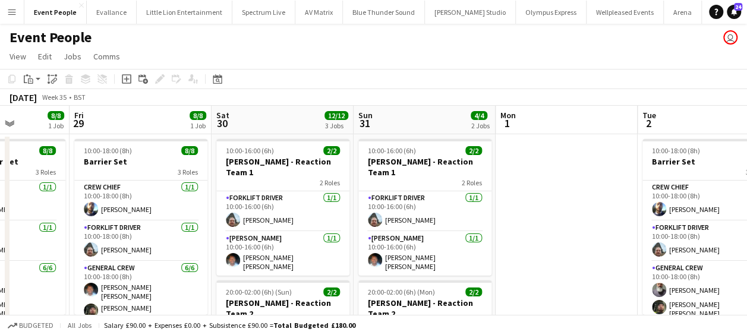
scroll to position [0, 320]
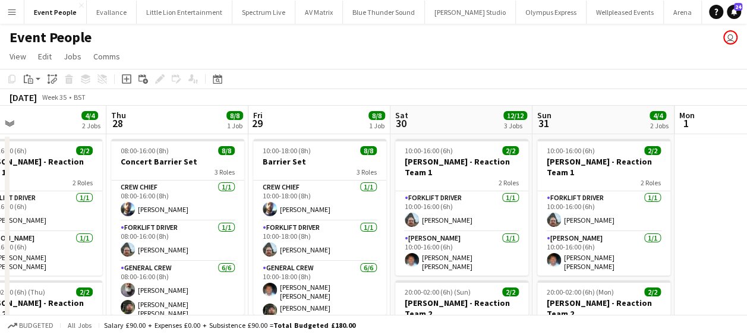
drag, startPoint x: 154, startPoint y: 165, endPoint x: 758, endPoint y: 166, distance: 603.9
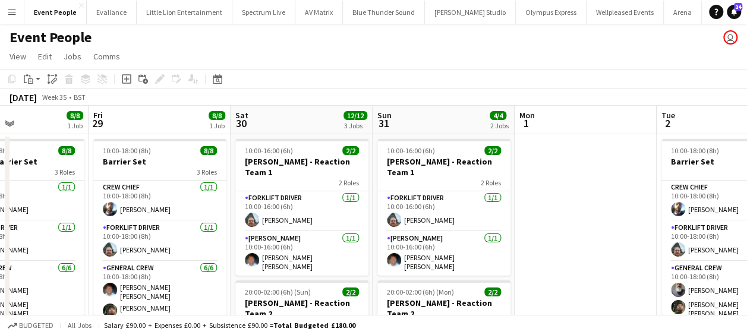
scroll to position [0, 346]
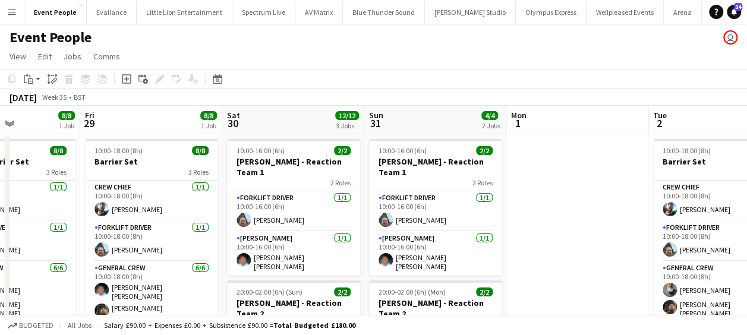
drag, startPoint x: 172, startPoint y: 200, endPoint x: -2, endPoint y: 193, distance: 174.3
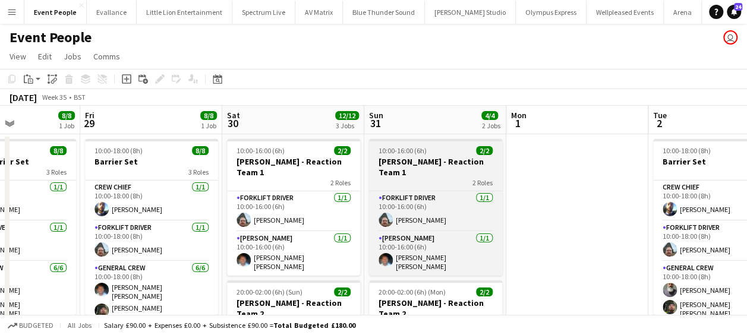
click at [433, 157] on h3 "[PERSON_NAME] - Reaction Team 1" at bounding box center [435, 166] width 133 height 21
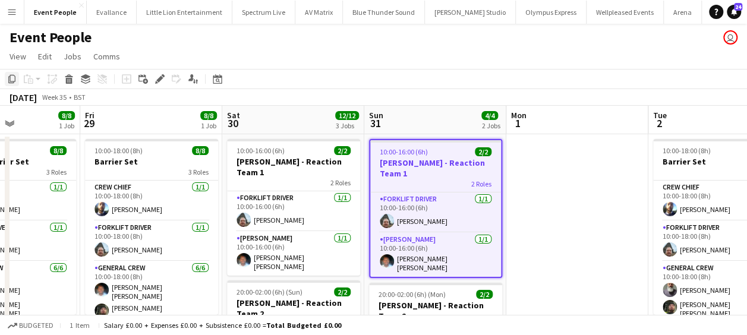
click at [14, 77] on icon "Copy" at bounding box center [12, 79] width 10 height 10
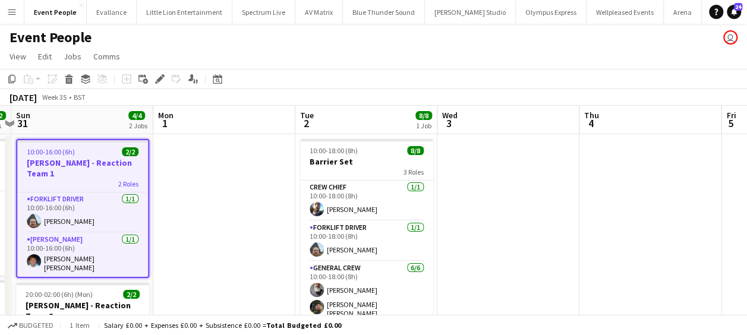
drag, startPoint x: 531, startPoint y: 208, endPoint x: 163, endPoint y: 208, distance: 367.9
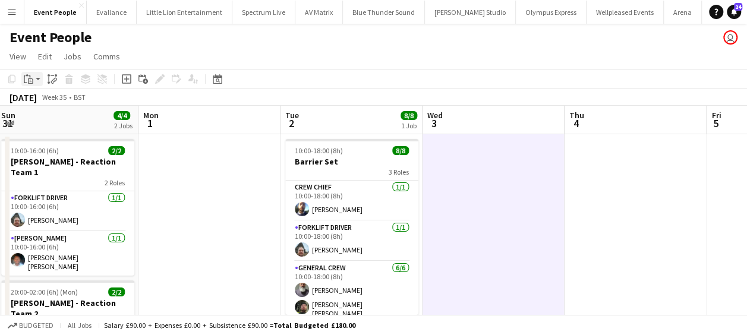
click at [39, 75] on app-action-btn "Paste" at bounding box center [31, 79] width 21 height 14
click at [69, 119] on link "Paste with crew Ctrl+Shift+V" at bounding box center [88, 122] width 112 height 11
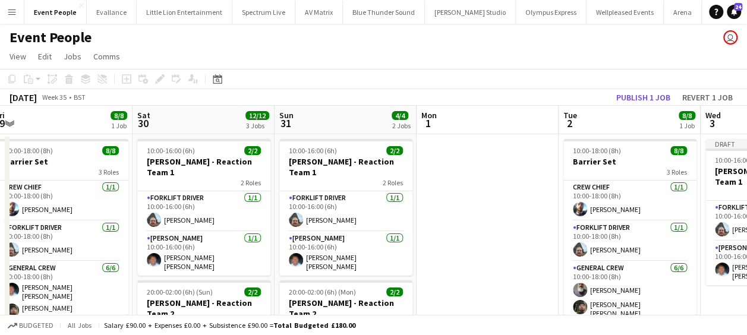
drag, startPoint x: 248, startPoint y: 191, endPoint x: 525, endPoint y: 199, distance: 276.5
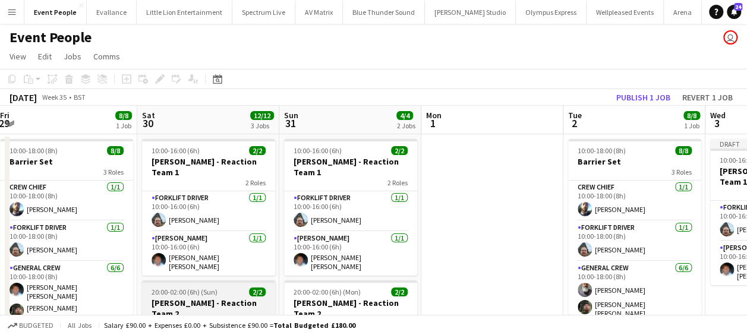
click at [178, 298] on h3 "[PERSON_NAME] - Reaction Team 2" at bounding box center [208, 308] width 133 height 21
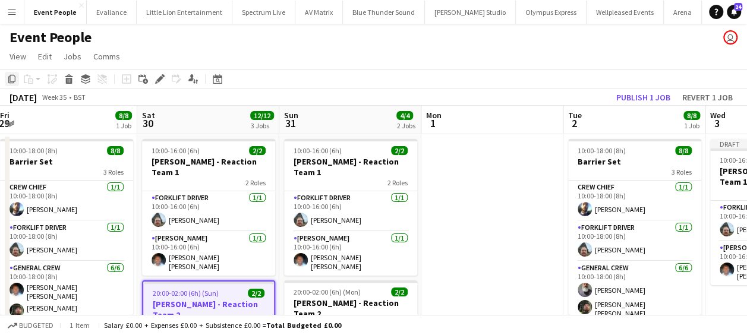
click at [14, 79] on icon "Copy" at bounding box center [12, 79] width 10 height 10
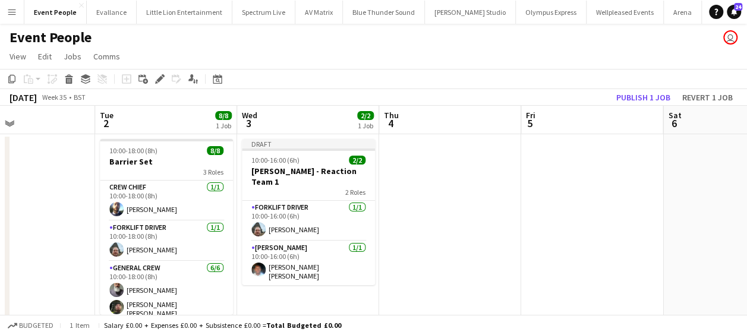
scroll to position [0, 339]
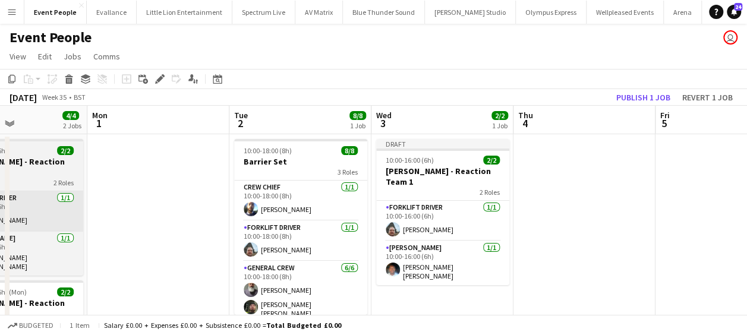
drag, startPoint x: 96, startPoint y: 210, endPoint x: 0, endPoint y: 204, distance: 96.5
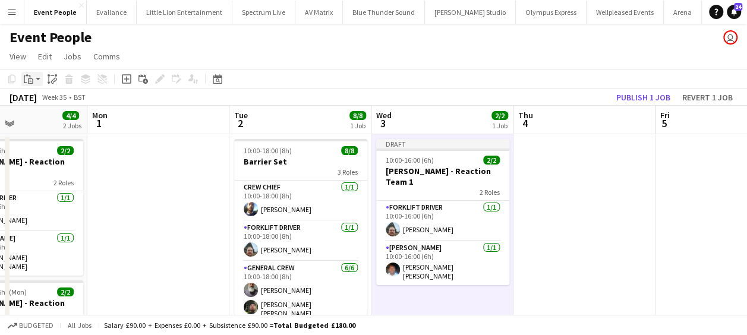
click at [27, 77] on icon "Paste" at bounding box center [29, 79] width 10 height 10
click at [61, 121] on link "Paste with crew Ctrl+Shift+V" at bounding box center [88, 122] width 112 height 11
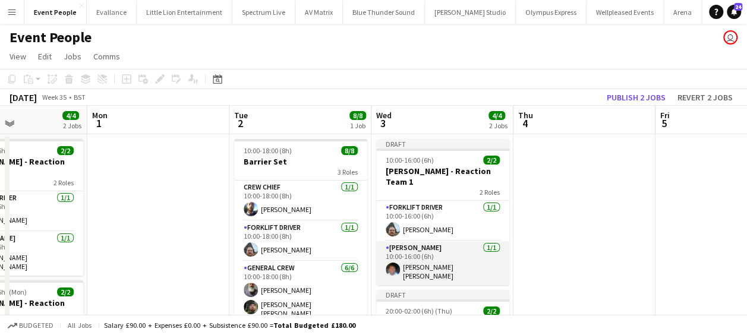
click at [455, 248] on app-card-role "Van Driver 1/1 10:00-16:00 (6h) Fitzgerald Williams-Owens" at bounding box center [442, 263] width 133 height 44
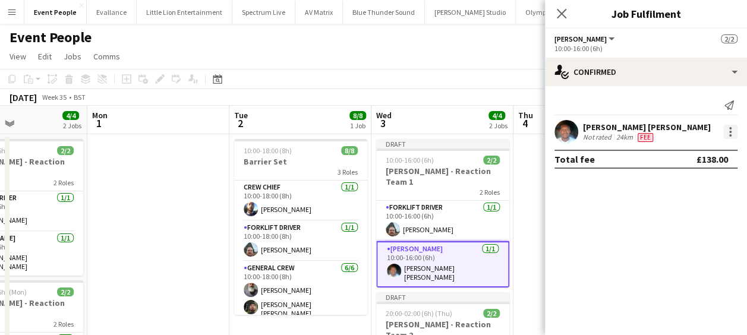
click at [732, 127] on div at bounding box center [730, 132] width 14 height 14
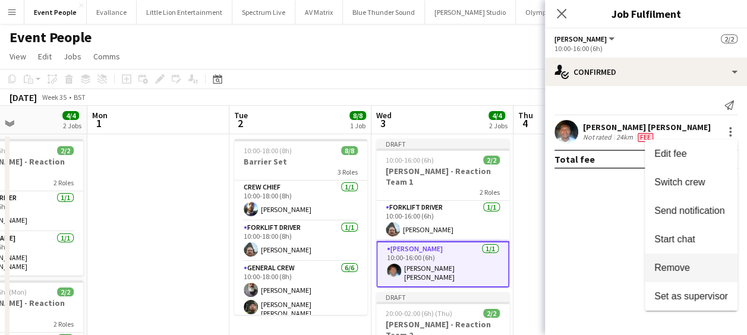
click at [680, 266] on span "Remove" at bounding box center [672, 268] width 36 height 10
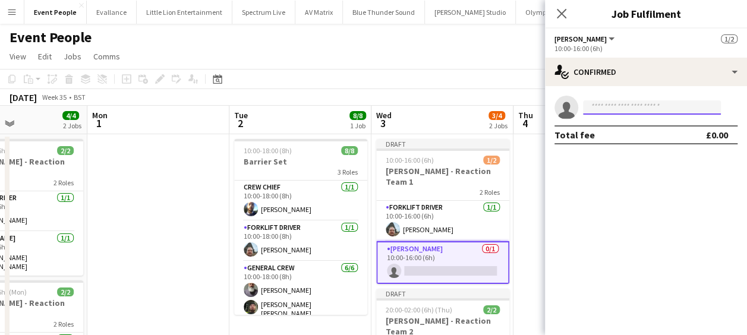
click at [600, 111] on input at bounding box center [652, 107] width 138 height 14
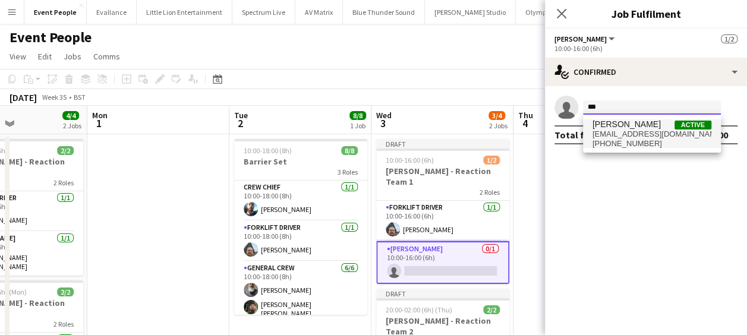
type input "***"
click at [609, 136] on span "edvardasdraskinis@gmail.com" at bounding box center [652, 135] width 119 height 10
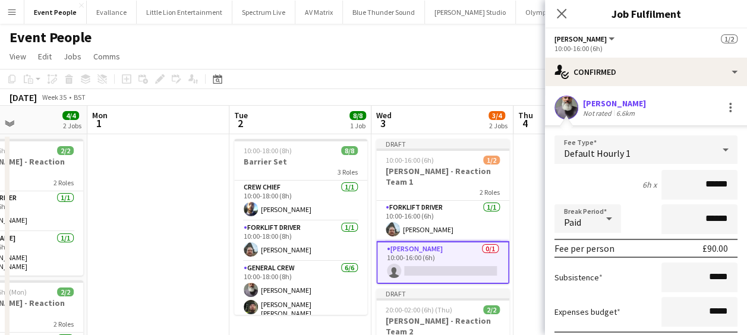
drag, startPoint x: 682, startPoint y: 191, endPoint x: 739, endPoint y: 188, distance: 57.2
click at [739, 189] on mat-expansion-panel "check Confirmed Edvardas Draskinis Not rated 6.6km Fee Type Default Hourly 1 6h…" at bounding box center [646, 210] width 202 height 249
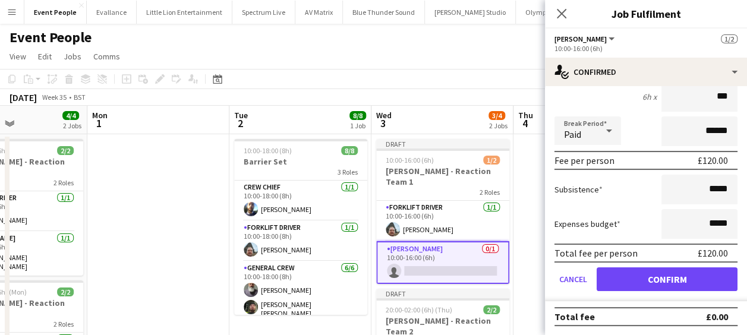
type input "***"
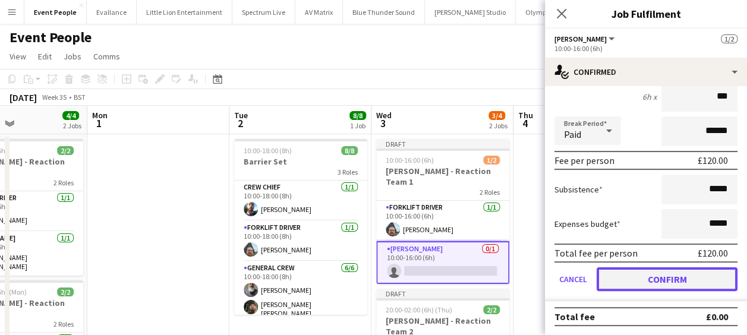
click at [683, 270] on button "Confirm" at bounding box center [667, 279] width 141 height 24
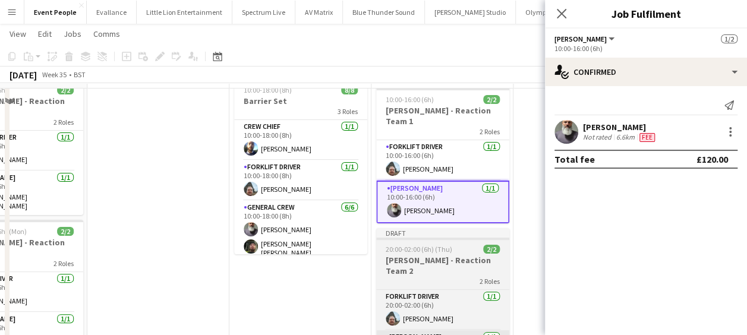
scroll to position [0, 0]
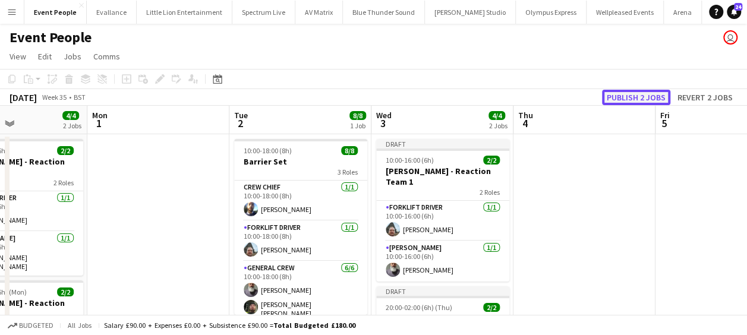
click at [646, 101] on button "Publish 2 jobs" at bounding box center [636, 97] width 68 height 15
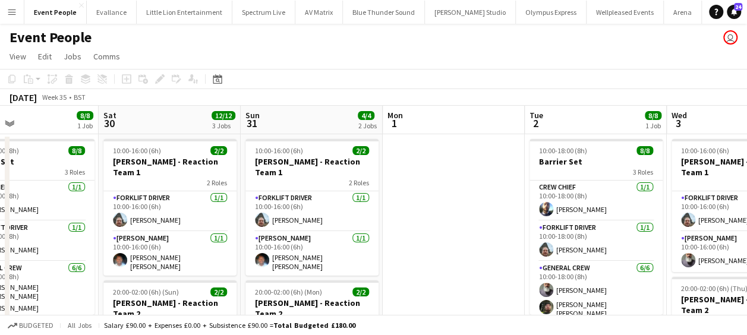
drag, startPoint x: 202, startPoint y: 208, endPoint x: 499, endPoint y: 208, distance: 297.2
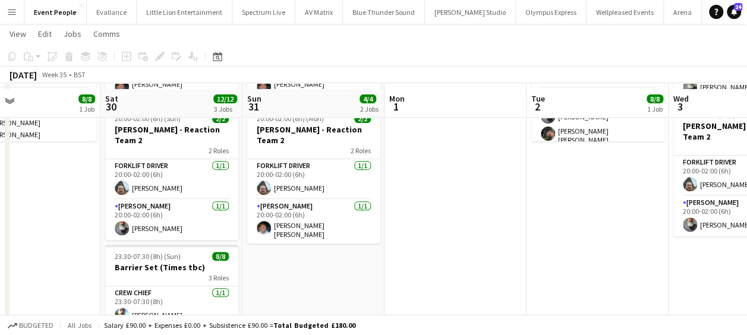
scroll to position [178, 0]
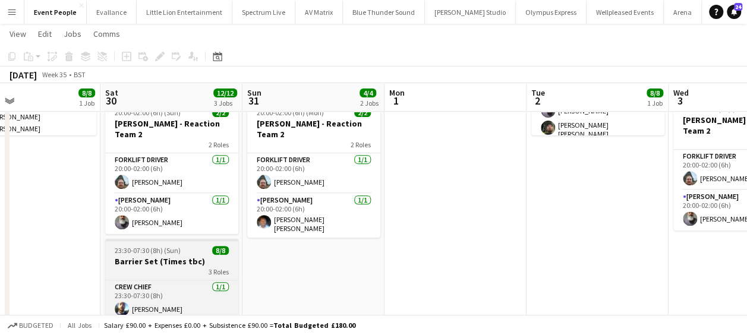
click at [142, 256] on h3 "Barrier Set (Times tbc)" at bounding box center [171, 261] width 133 height 11
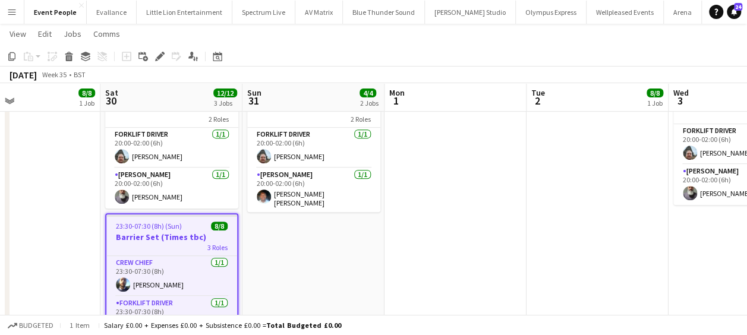
scroll to position [297, 0]
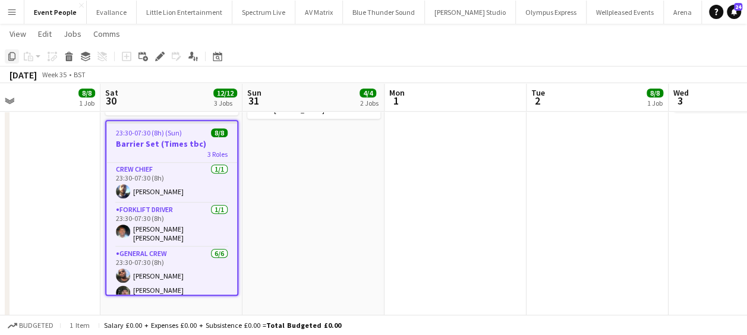
click at [18, 59] on div "Copy" at bounding box center [12, 56] width 14 height 14
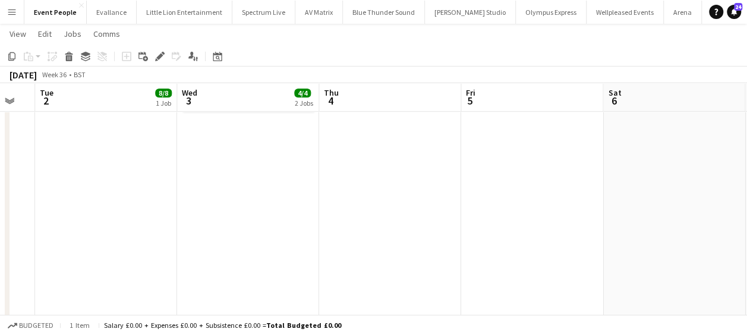
drag, startPoint x: 475, startPoint y: 214, endPoint x: -2, endPoint y: 223, distance: 477.4
click at [0, 223] on html "Menu Boards Boards Boards All jobs Status Workforce Workforce My Workforce Recr…" at bounding box center [373, 110] width 747 height 815
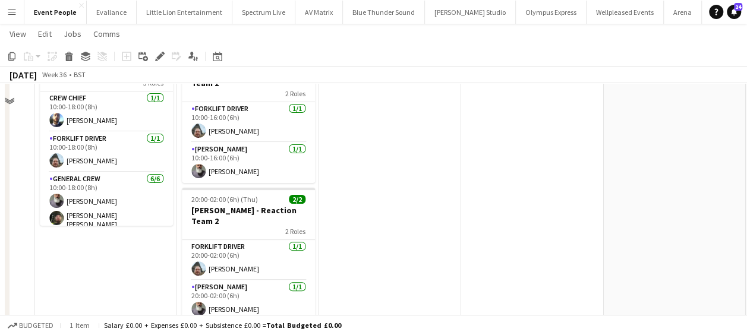
scroll to position [297, 0]
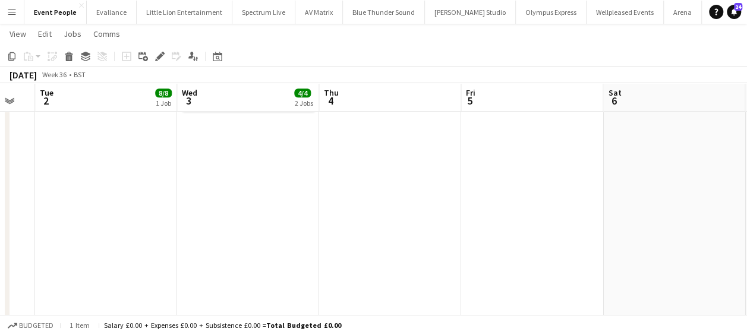
click at [246, 180] on app-date-cell "10:00-16:00 (6h) 2/2 Coldplay - Reaction Team 1 2 Roles Forklift Driver 1/1 10:…" at bounding box center [248, 167] width 142 height 662
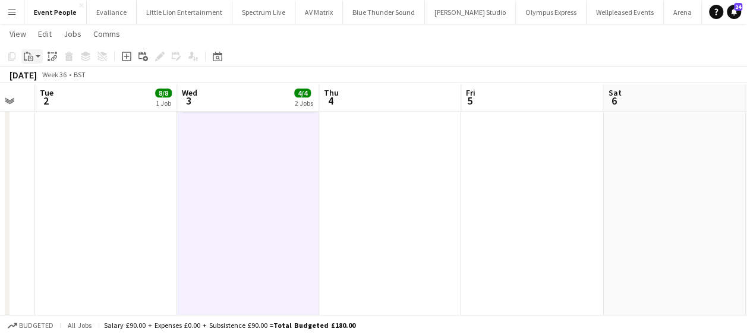
click at [34, 56] on div "Paste" at bounding box center [28, 56] width 14 height 14
click at [46, 77] on link "Paste Ctrl+V" at bounding box center [88, 79] width 112 height 11
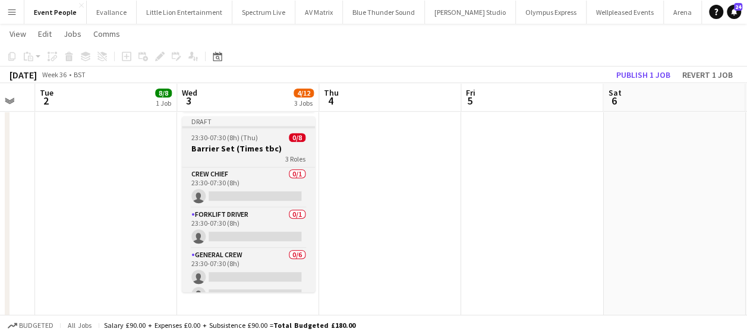
click at [265, 143] on h3 "Barrier Set (Times tbc)" at bounding box center [248, 148] width 133 height 11
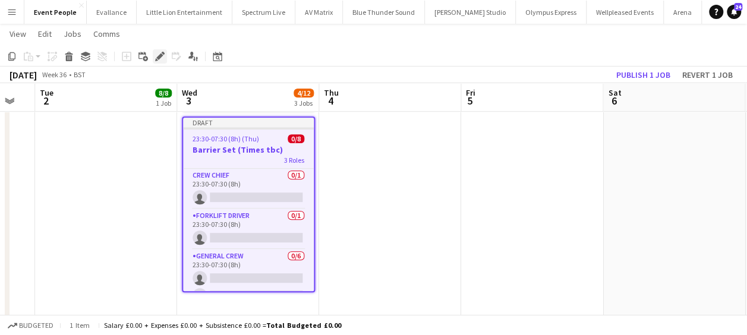
click at [158, 52] on icon "Edit" at bounding box center [160, 57] width 10 height 10
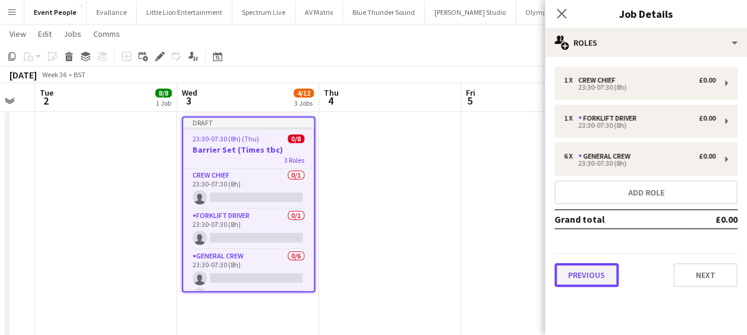
click at [590, 266] on button "Previous" at bounding box center [587, 275] width 64 height 24
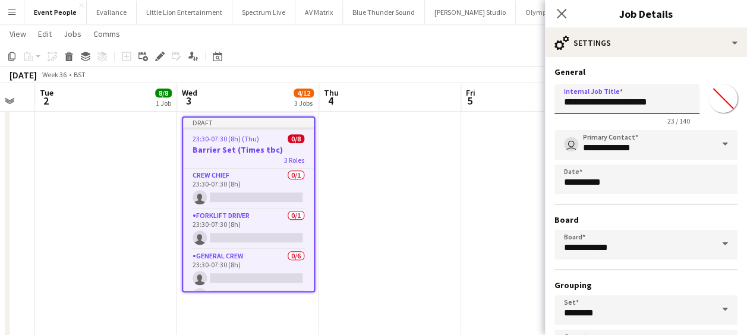
drag, startPoint x: 660, startPoint y: 106, endPoint x: 511, endPoint y: 101, distance: 149.3
click at [512, 102] on body "Menu Boards Boards Boards All jobs Status Workforce Workforce My Workforce Recr…" at bounding box center [373, 110] width 747 height 815
type input "**********"
click at [564, 14] on icon "Close pop-in" at bounding box center [561, 13] width 11 height 11
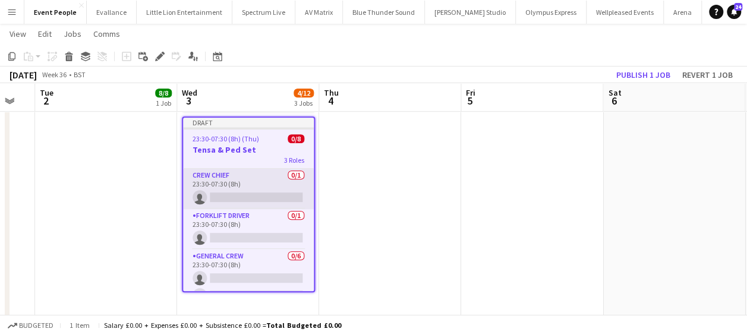
click at [258, 169] on app-card-role "Crew Chief 0/1 23:30-07:30 (8h) single-neutral-actions" at bounding box center [248, 189] width 131 height 40
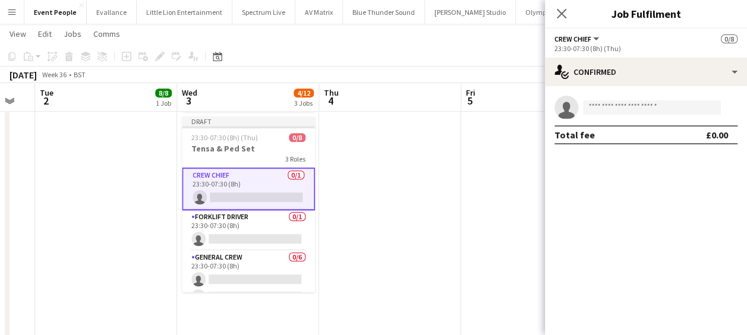
click at [636, 99] on app-invite-slot "single-neutral-actions" at bounding box center [646, 108] width 202 height 24
click at [636, 111] on input at bounding box center [652, 107] width 138 height 14
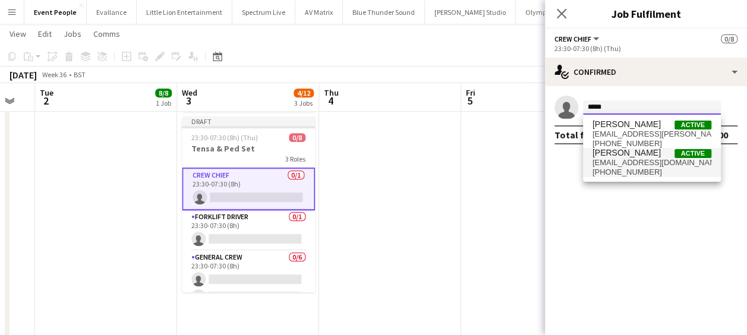
type input "*****"
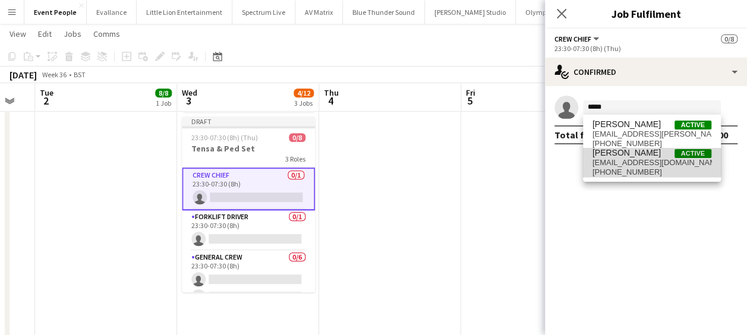
click at [642, 160] on span "botfcmcp@icloud.com" at bounding box center [652, 163] width 119 height 10
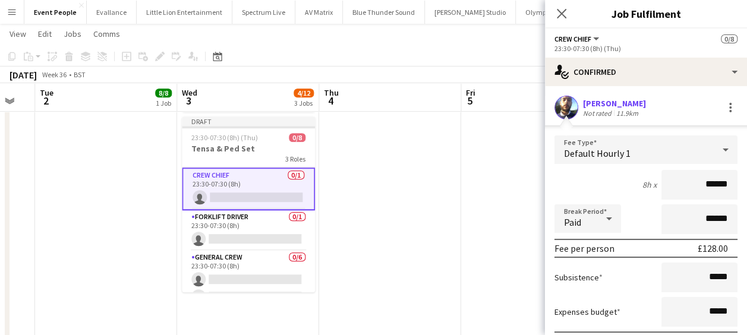
drag, startPoint x: 673, startPoint y: 171, endPoint x: 758, endPoint y: 183, distance: 85.9
click at [747, 183] on html "Menu Boards Boards Boards All jobs Status Workforce Workforce My Workforce Recr…" at bounding box center [373, 110] width 747 height 815
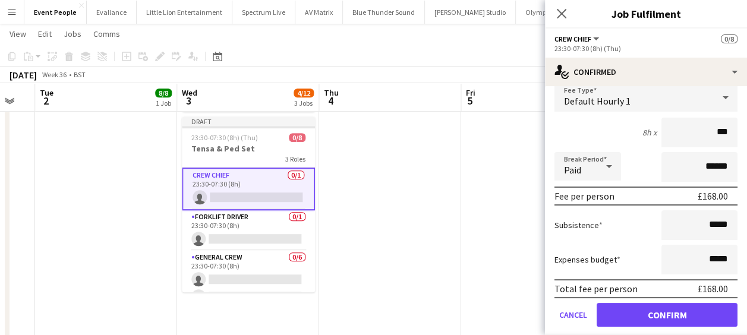
scroll to position [88, 0]
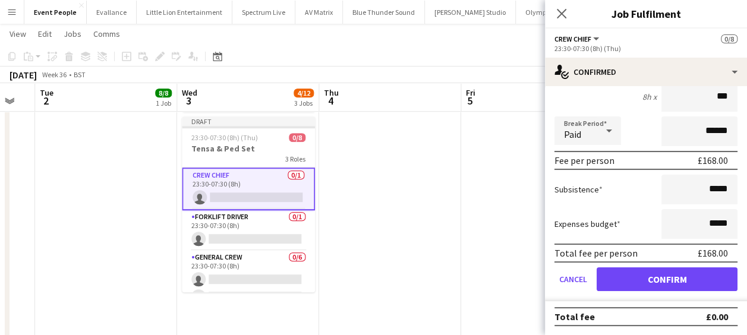
type input "***"
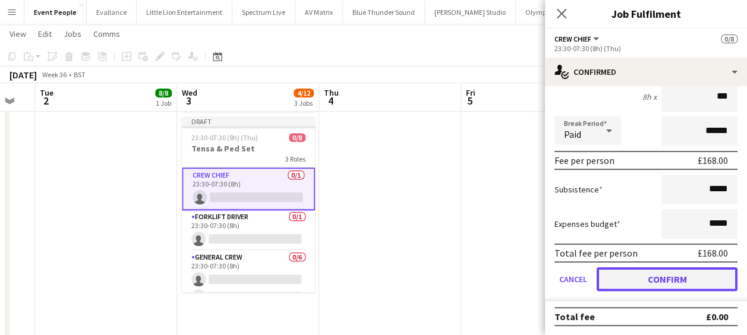
click at [640, 273] on button "Confirm" at bounding box center [667, 279] width 141 height 24
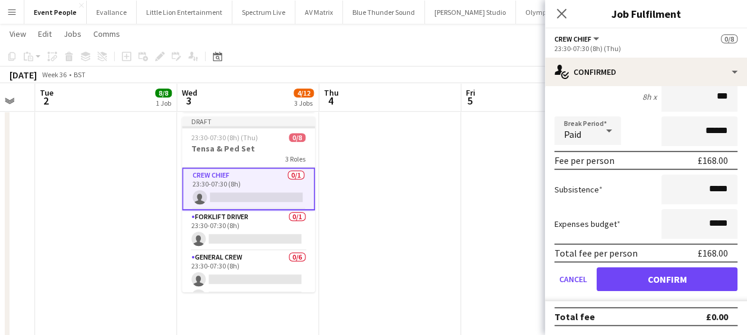
scroll to position [0, 0]
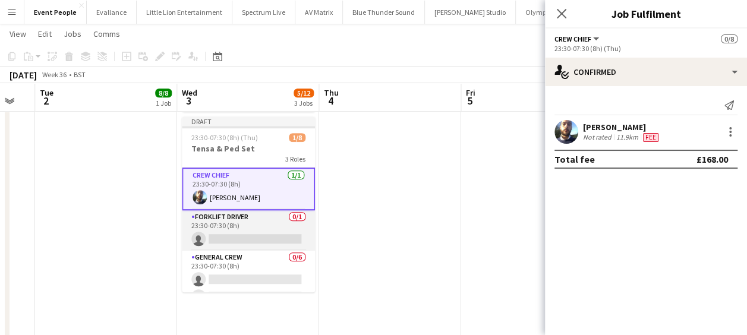
click at [199, 210] on app-card-role "Forklift Driver 0/1 23:30-07:30 (8h) single-neutral-actions" at bounding box center [248, 230] width 133 height 40
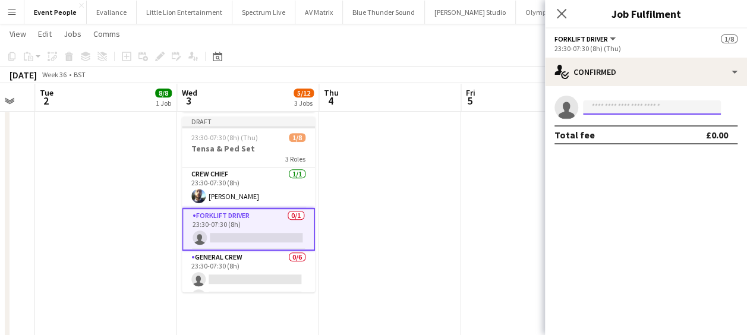
click at [592, 107] on input at bounding box center [652, 107] width 138 height 14
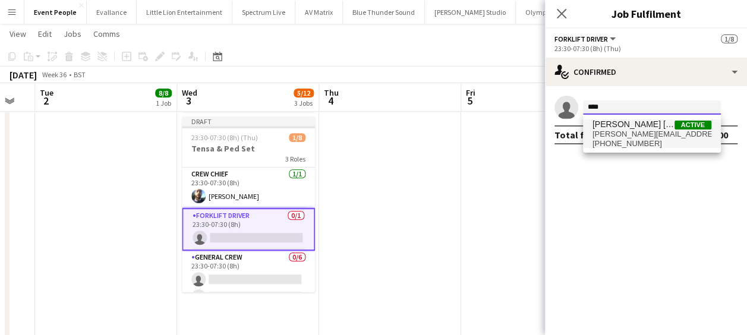
type input "****"
click at [621, 131] on span "fitzgerald.williams.owens@hotmail.co.uk" at bounding box center [652, 135] width 119 height 10
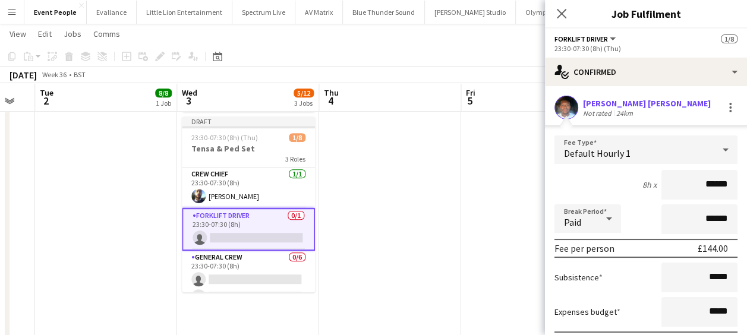
drag, startPoint x: 695, startPoint y: 185, endPoint x: 755, endPoint y: 188, distance: 60.1
click at [747, 188] on html "Menu Boards Boards Boards All jobs Status Workforce Workforce My Workforce Recr…" at bounding box center [373, 110] width 747 height 815
type input "******"
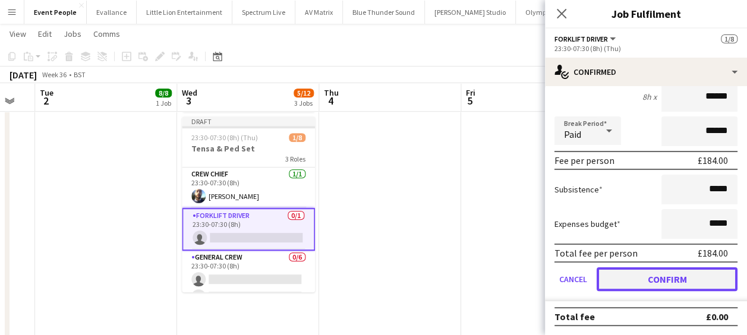
click at [662, 269] on button "Confirm" at bounding box center [667, 279] width 141 height 24
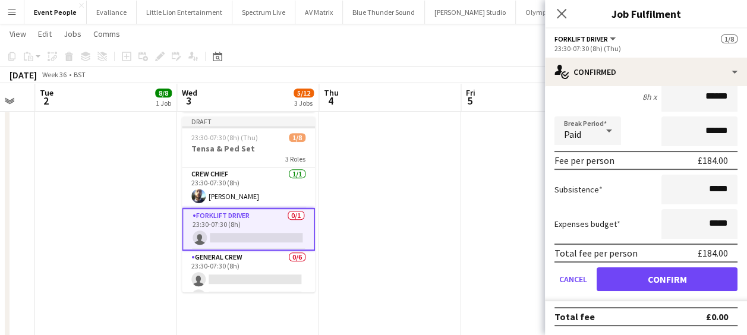
scroll to position [0, 0]
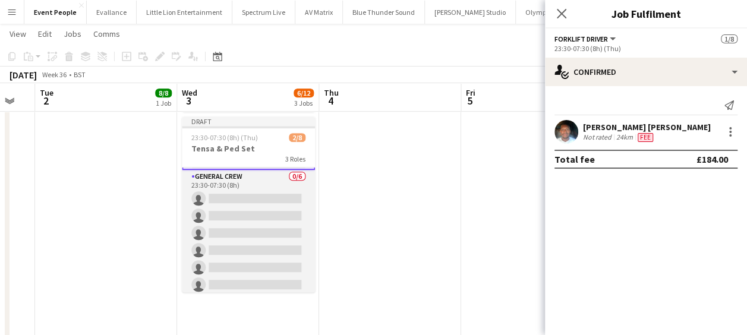
click at [243, 170] on app-card-role "General Crew 0/6 23:30-07:30 (8h) single-neutral-actions single-neutral-actions…" at bounding box center [248, 233] width 133 height 127
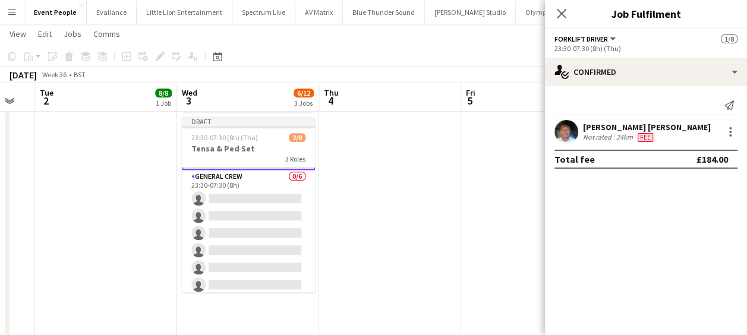
scroll to position [83, 0]
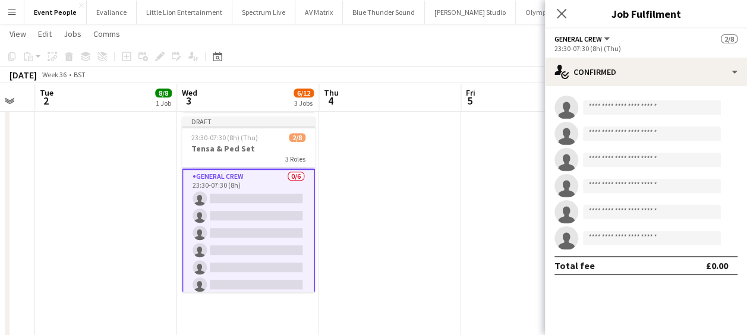
click at [641, 99] on app-invite-slot "single-neutral-actions" at bounding box center [646, 108] width 202 height 24
click at [641, 107] on input at bounding box center [652, 107] width 138 height 14
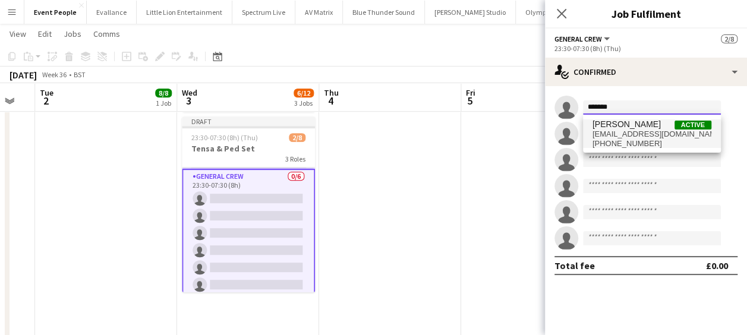
type input "*******"
click at [637, 134] on span "davidldne1@gmail.com" at bounding box center [652, 135] width 119 height 10
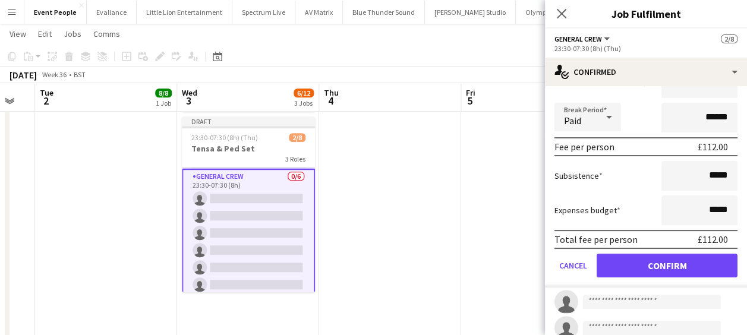
scroll to position [219, 0]
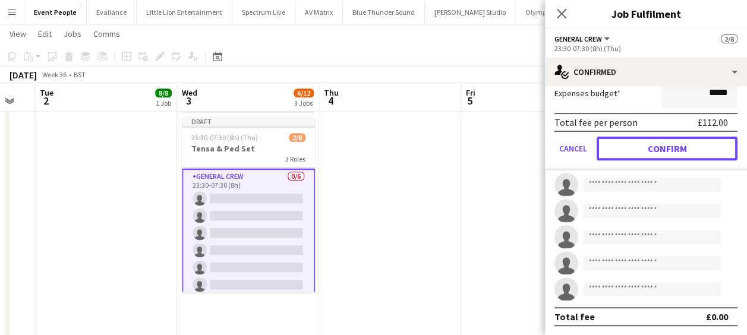
click at [675, 147] on button "Confirm" at bounding box center [667, 149] width 141 height 24
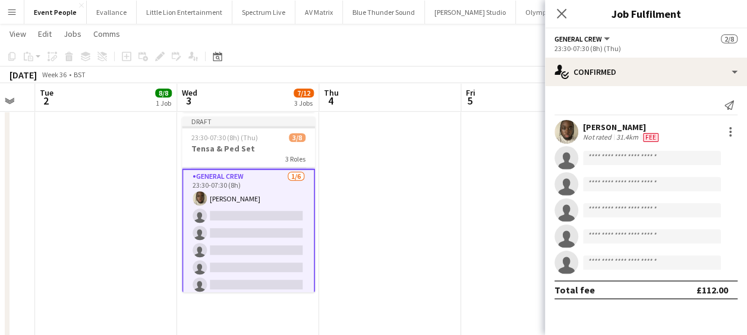
scroll to position [0, 0]
click at [624, 151] on input at bounding box center [652, 158] width 138 height 14
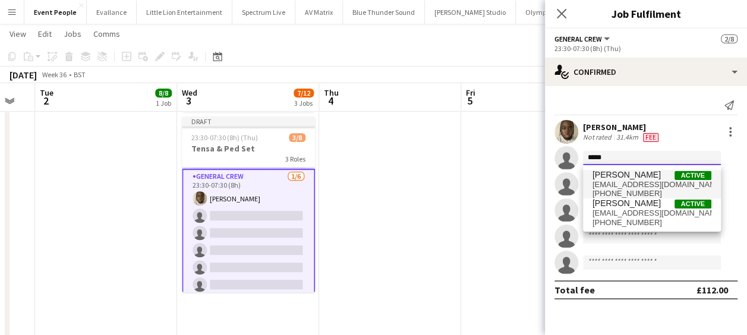
type input "*****"
click at [640, 179] on span "Idris Adeniyi Active" at bounding box center [652, 175] width 119 height 10
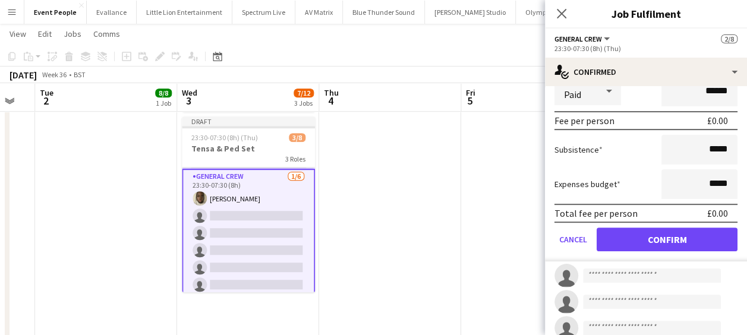
scroll to position [59, 0]
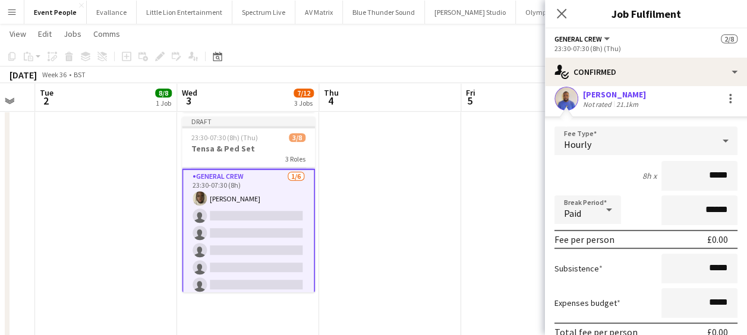
drag, startPoint x: 672, startPoint y: 177, endPoint x: 755, endPoint y: 177, distance: 83.2
click at [747, 177] on html "Menu Boards Boards Boards All jobs Status Workforce Workforce My Workforce Recr…" at bounding box center [373, 110] width 747 height 815
type input "******"
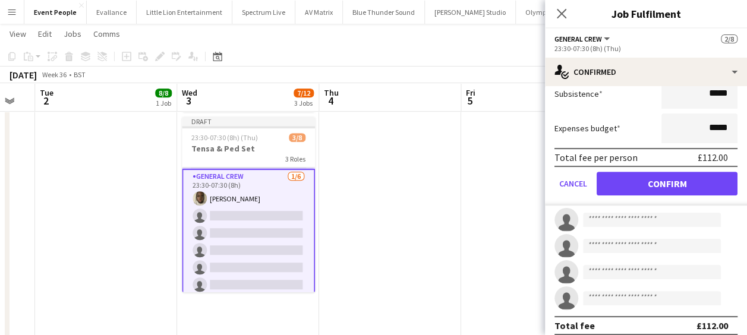
scroll to position [238, 0]
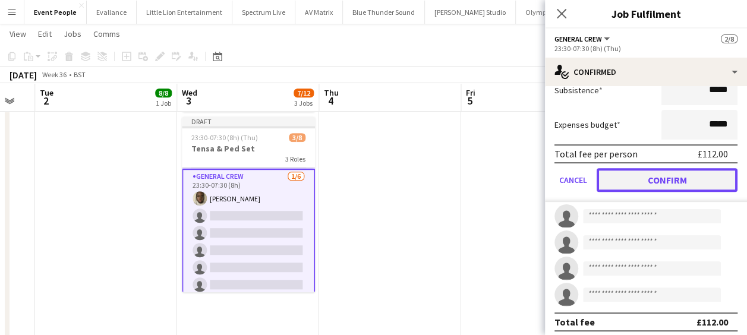
click at [681, 176] on button "Confirm" at bounding box center [667, 180] width 141 height 24
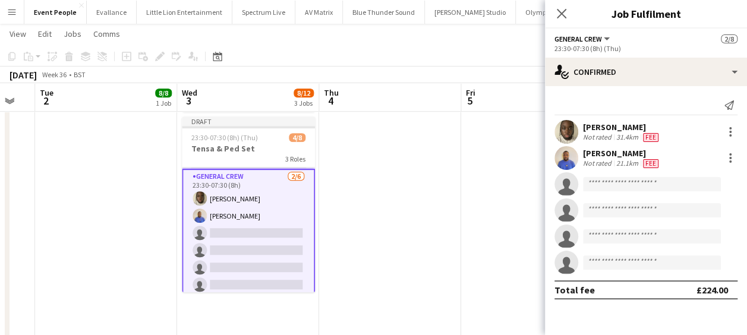
scroll to position [0, 0]
click at [634, 181] on input at bounding box center [652, 184] width 138 height 14
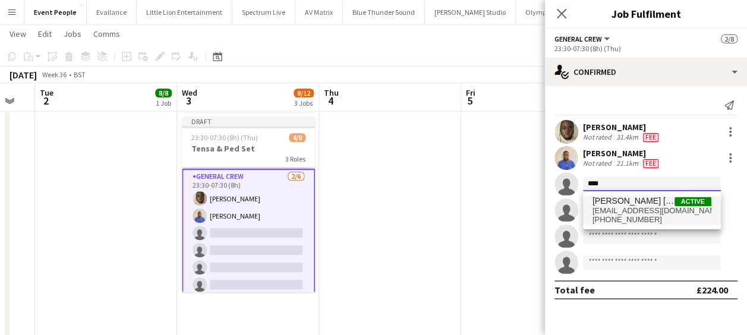
type input "****"
click at [632, 198] on span "Kane O’Neill" at bounding box center [634, 201] width 82 height 10
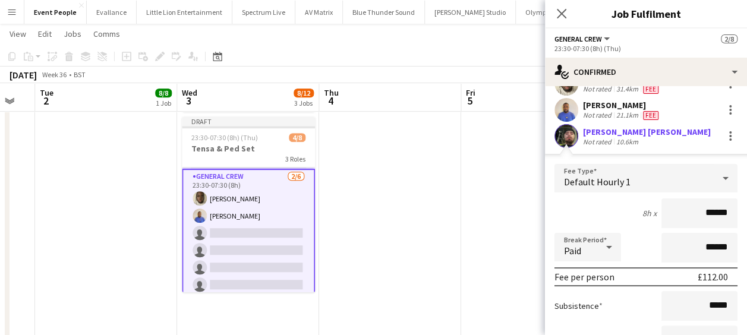
scroll to position [119, 0]
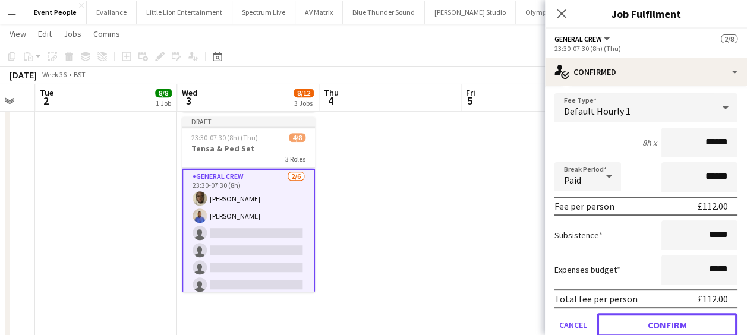
drag, startPoint x: 665, startPoint y: 320, endPoint x: 664, endPoint y: 303, distance: 17.9
click at [665, 321] on button "Confirm" at bounding box center [667, 325] width 141 height 24
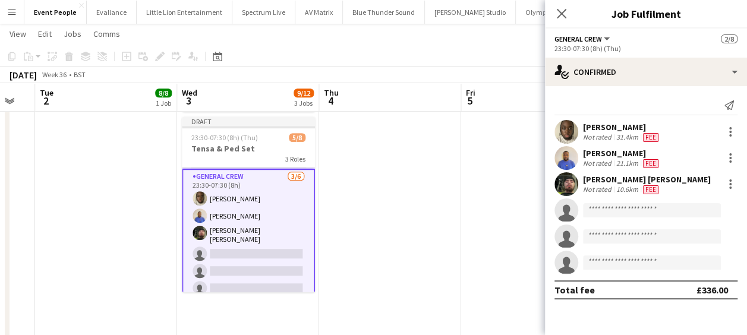
scroll to position [0, 0]
click at [622, 209] on input at bounding box center [652, 210] width 138 height 14
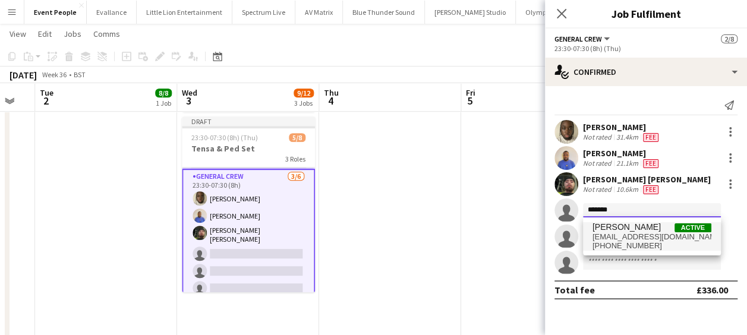
type input "*******"
click at [632, 235] on span "ellydav11@gmail.com" at bounding box center [652, 237] width 119 height 10
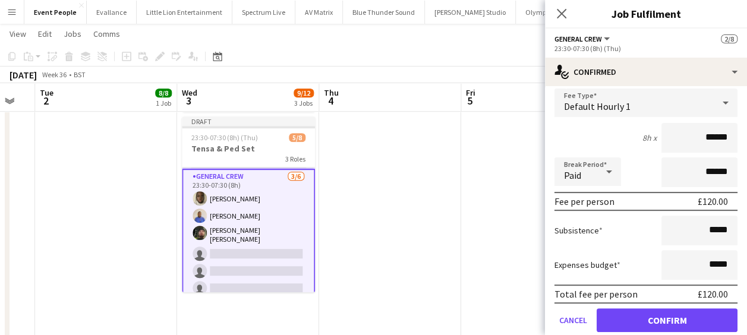
scroll to position [178, 0]
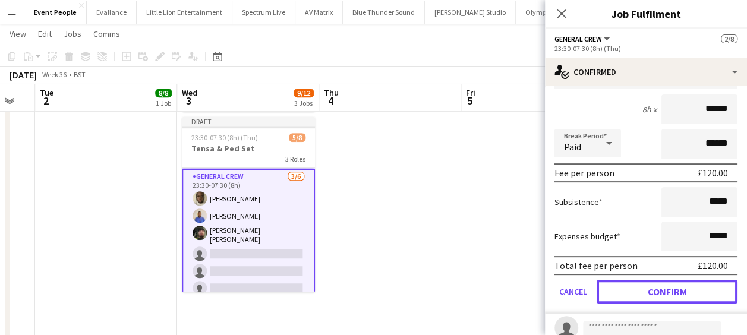
click at [664, 280] on button "Confirm" at bounding box center [667, 292] width 141 height 24
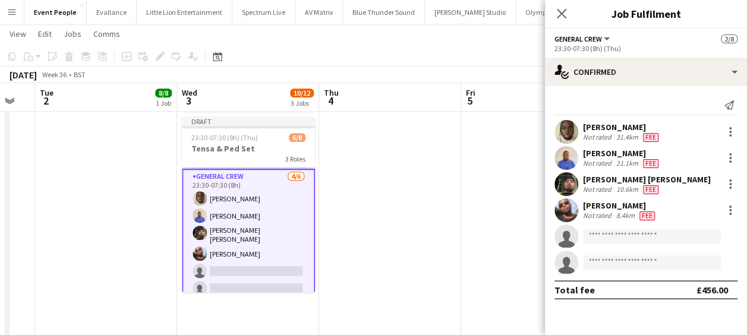
scroll to position [0, 0]
click at [622, 234] on input at bounding box center [652, 236] width 138 height 14
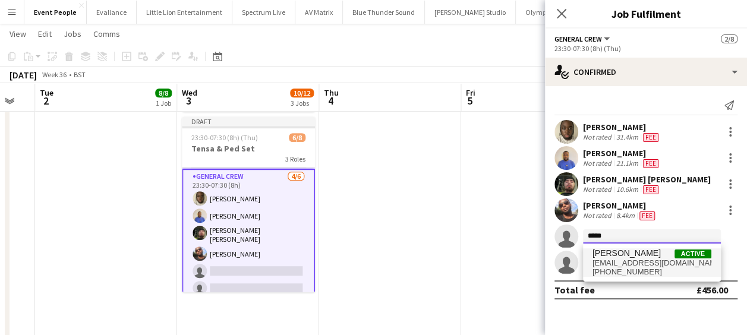
type input "*****"
click at [628, 257] on span "Kairo Solomon" at bounding box center [627, 253] width 68 height 10
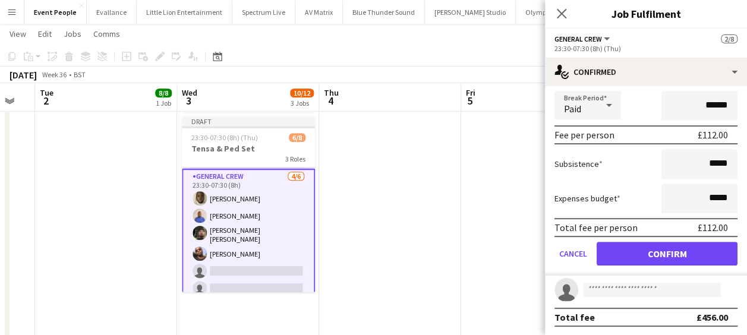
scroll to position [243, 0]
click at [662, 267] on form "Fee Type Default Hourly 1 8h x ****** Break Period Paid ****** Fee per person £…" at bounding box center [646, 148] width 202 height 254
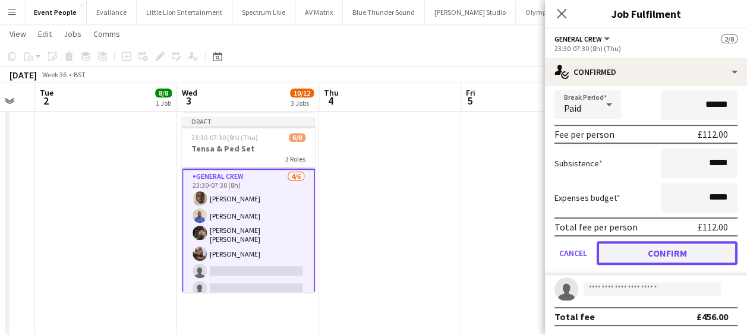
click at [663, 256] on button "Confirm" at bounding box center [667, 253] width 141 height 24
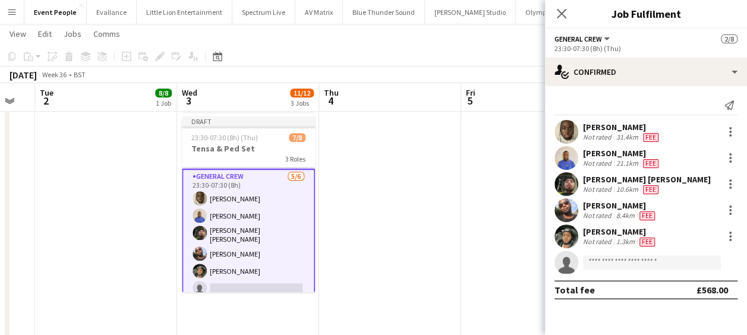
scroll to position [0, 0]
click at [599, 262] on input at bounding box center [652, 263] width 138 height 14
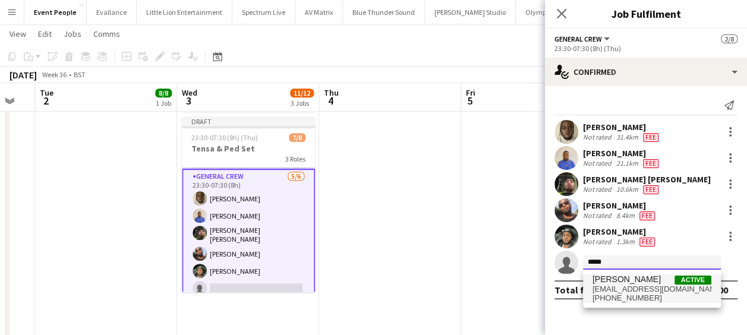
type input "*****"
click at [627, 291] on span "james_granger92@hotmail.co.uk" at bounding box center [652, 290] width 119 height 10
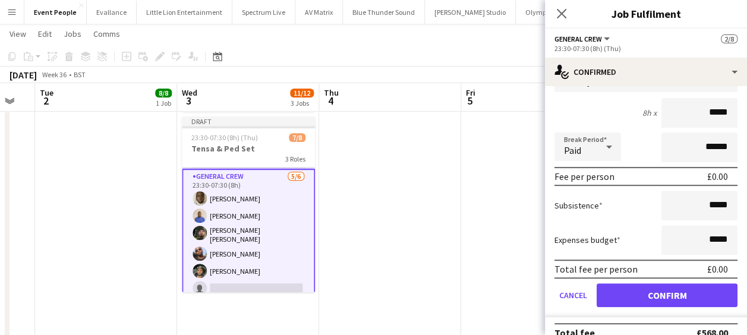
scroll to position [243, 0]
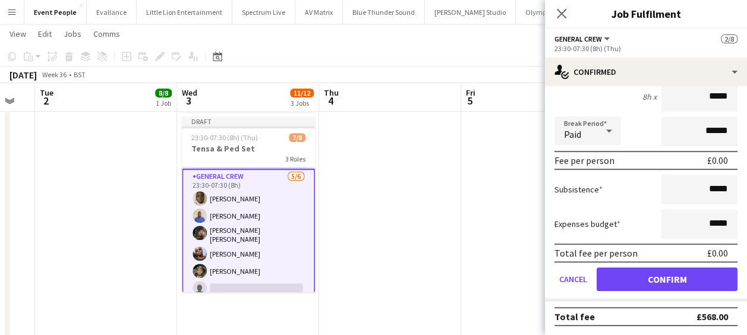
drag, startPoint x: 686, startPoint y: 96, endPoint x: 751, endPoint y: 95, distance: 64.8
click at [747, 95] on html "Menu Boards Boards Boards All jobs Status Workforce Workforce My Workforce Recr…" at bounding box center [373, 110] width 747 height 815
type input "***"
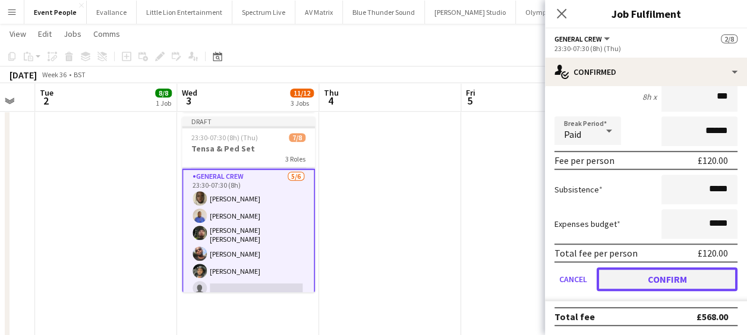
click at [682, 280] on button "Confirm" at bounding box center [667, 279] width 141 height 24
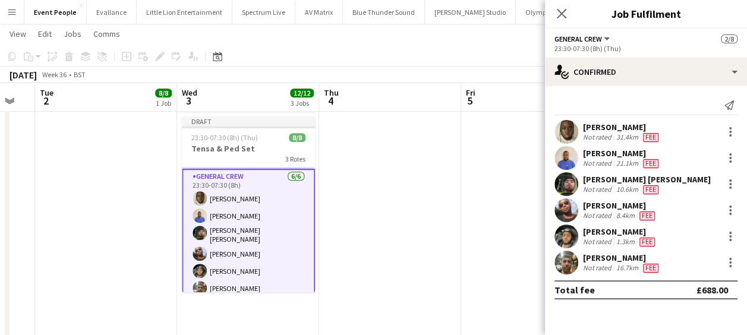
scroll to position [0, 0]
click at [558, 7] on app-icon "Close pop-in" at bounding box center [561, 13] width 17 height 17
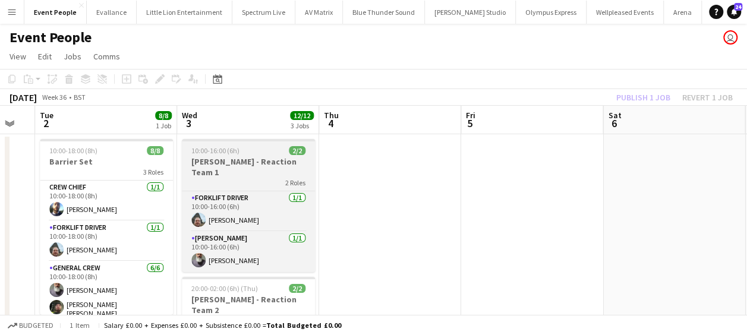
click at [217, 162] on h3 "[PERSON_NAME] - Reaction Team 1" at bounding box center [248, 166] width 133 height 21
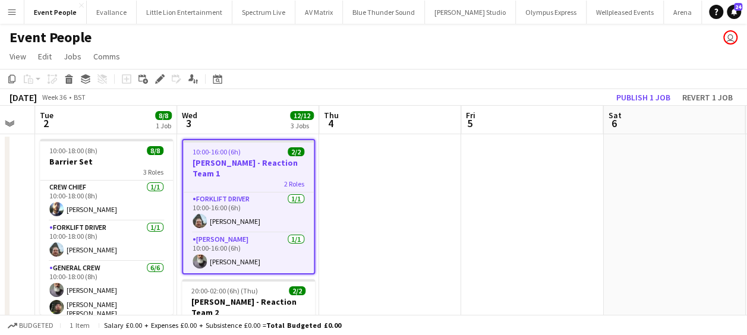
scroll to position [82, 0]
click at [11, 74] on icon "Copy" at bounding box center [12, 79] width 10 height 10
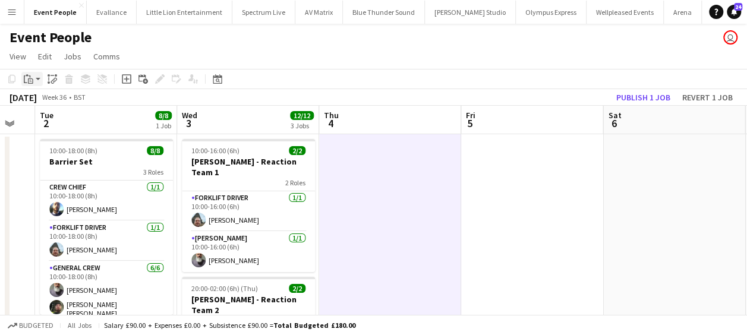
click at [33, 74] on icon "Paste" at bounding box center [29, 79] width 10 height 10
click at [61, 125] on link "Paste with crew Ctrl+Shift+V" at bounding box center [88, 122] width 112 height 11
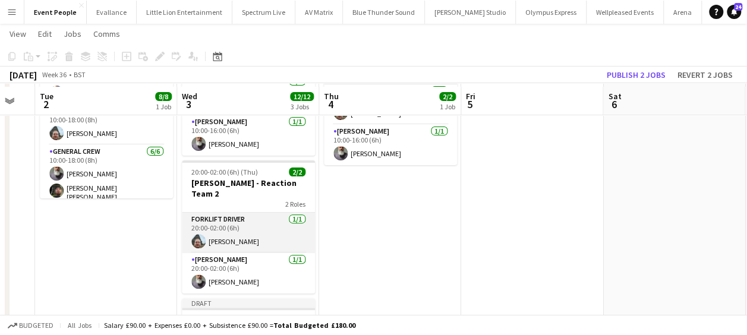
scroll to position [119, 0]
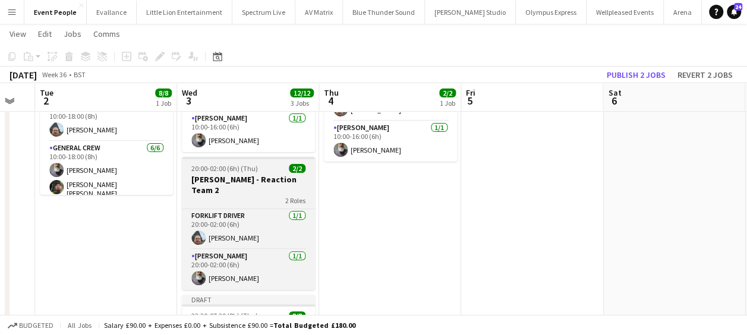
click at [260, 164] on div "20:00-02:00 (6h) (Thu) 2/2" at bounding box center [248, 168] width 133 height 9
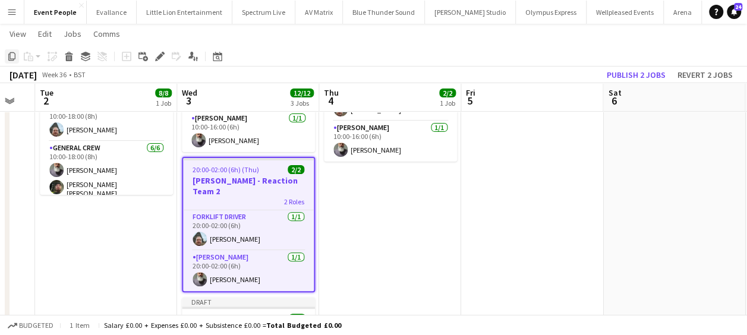
click at [10, 55] on icon at bounding box center [11, 56] width 7 height 8
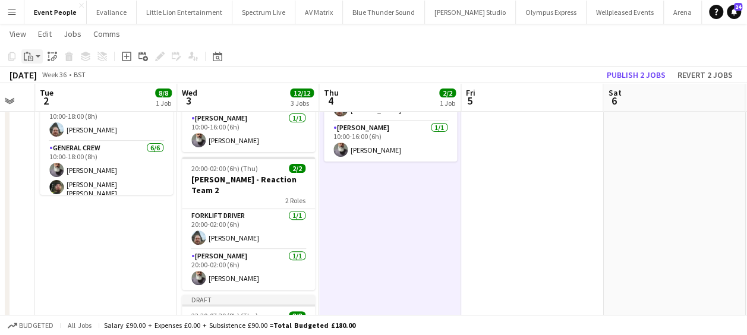
click at [37, 53] on app-action-btn "Paste" at bounding box center [31, 56] width 21 height 14
click at [59, 102] on link "Paste with crew Ctrl+Shift+V" at bounding box center [88, 99] width 112 height 11
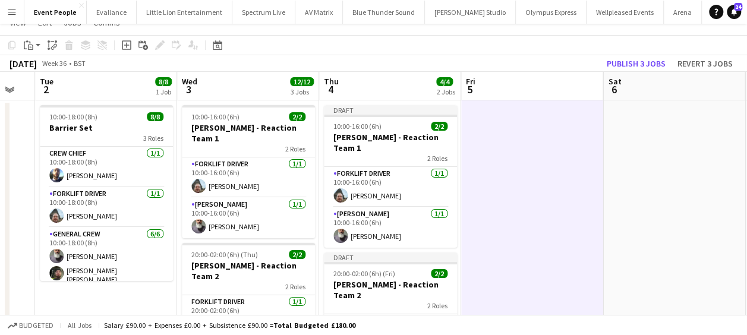
scroll to position [0, 0]
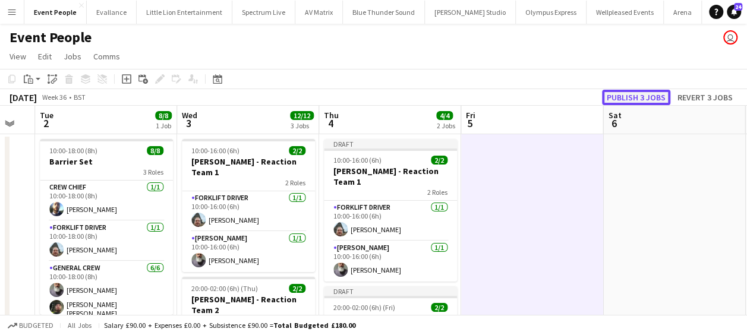
click at [642, 99] on button "Publish 3 jobs" at bounding box center [636, 97] width 68 height 15
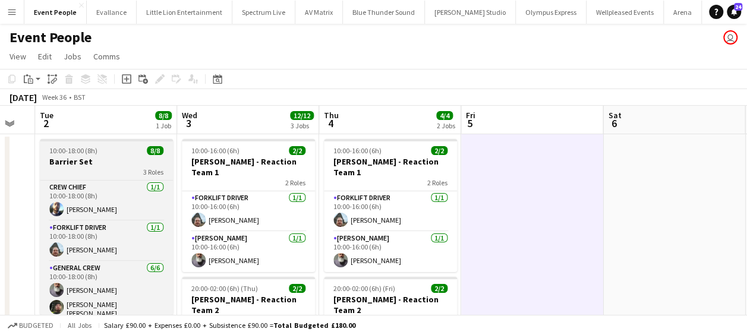
click at [73, 145] on app-job-card "10:00-18:00 (8h) 8/8 Barrier Set 3 Roles Crew Chief 1/1 10:00-18:00 (8h) Ben Sc…" at bounding box center [106, 227] width 133 height 176
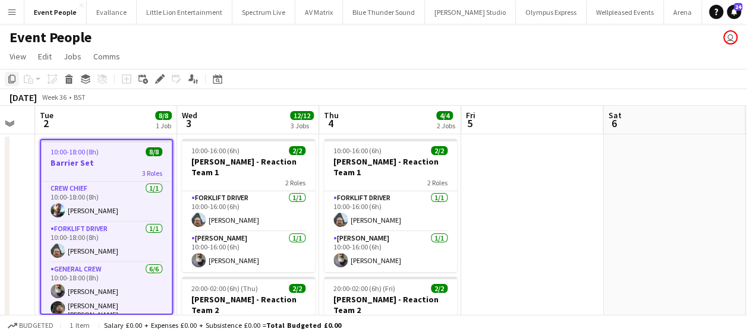
click at [12, 76] on icon "Copy" at bounding box center [12, 79] width 10 height 10
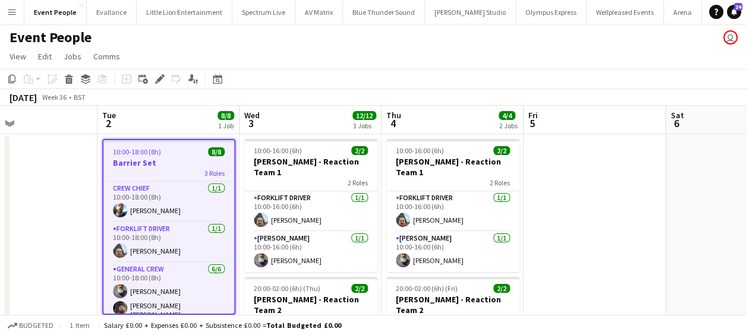
drag, startPoint x: 600, startPoint y: 226, endPoint x: 364, endPoint y: 235, distance: 236.2
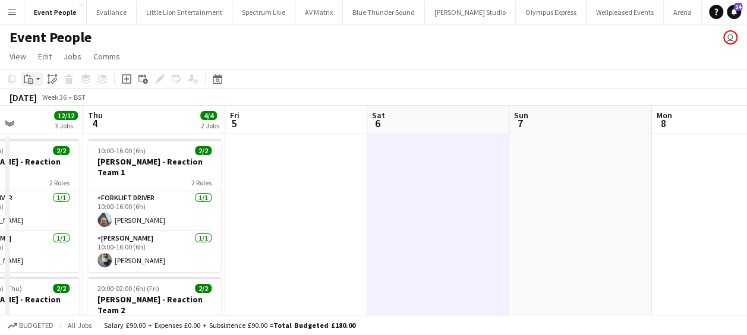
click at [33, 77] on icon "Paste" at bounding box center [29, 79] width 10 height 10
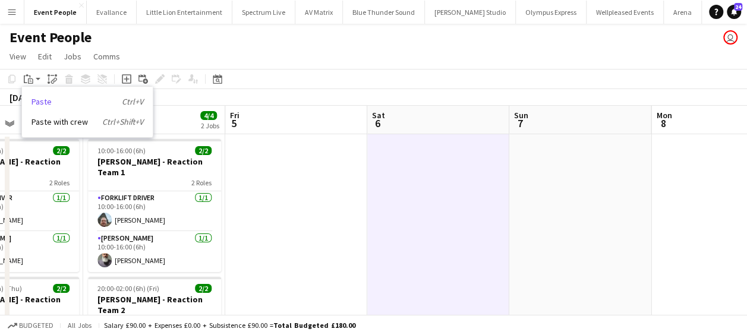
click at [81, 99] on link "Paste Ctrl+V" at bounding box center [88, 101] width 112 height 11
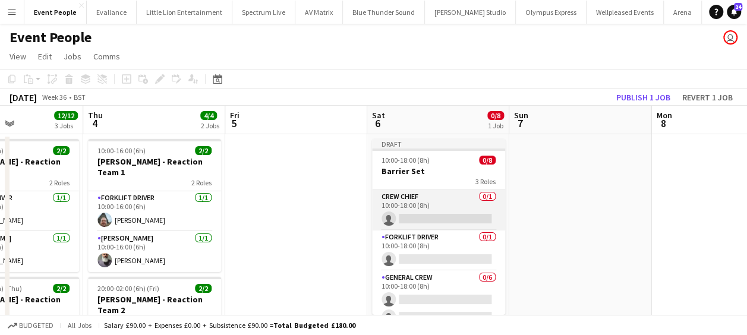
click at [423, 220] on app-card-role "Crew Chief 0/1 10:00-18:00 (8h) single-neutral-actions" at bounding box center [438, 210] width 133 height 40
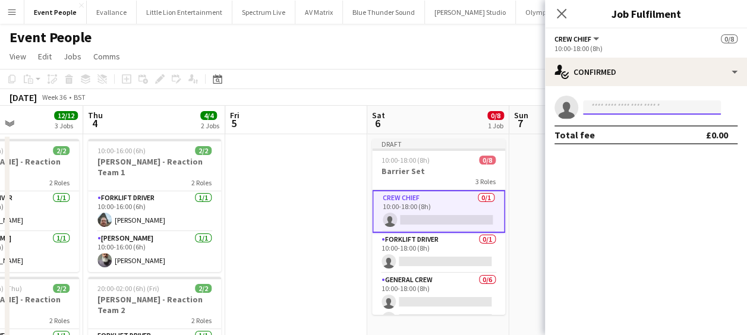
click at [663, 107] on input at bounding box center [652, 107] width 138 height 14
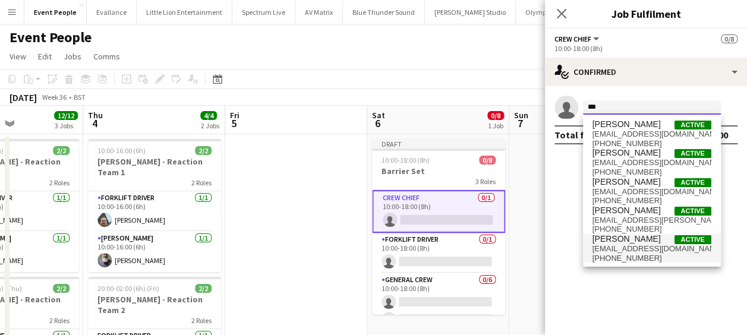
type input "***"
click at [631, 243] on span "Ben Scott Active" at bounding box center [652, 239] width 119 height 10
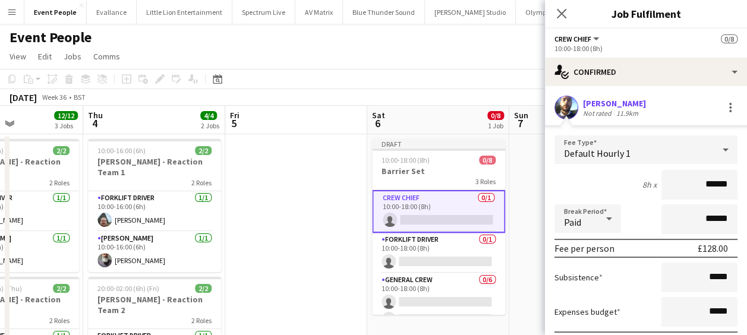
drag, startPoint x: 694, startPoint y: 190, endPoint x: 758, endPoint y: 185, distance: 64.4
type input "***"
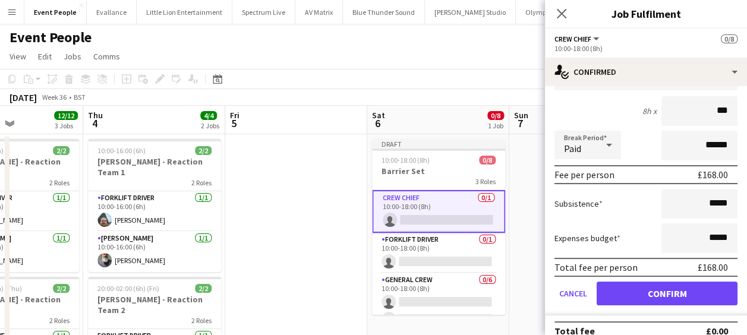
scroll to position [88, 0]
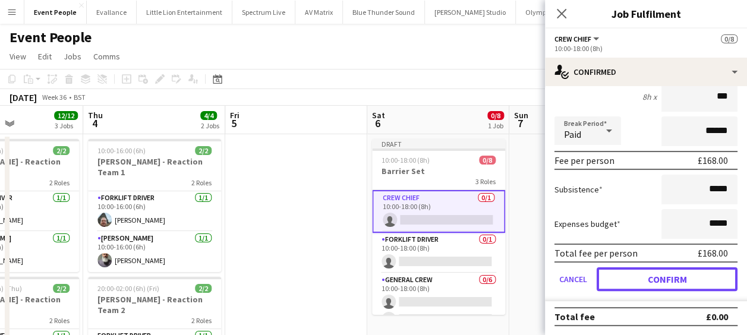
click at [656, 273] on button "Confirm" at bounding box center [667, 279] width 141 height 24
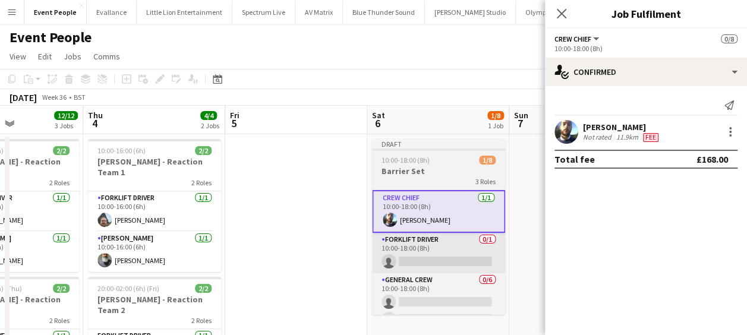
scroll to position [0, 0]
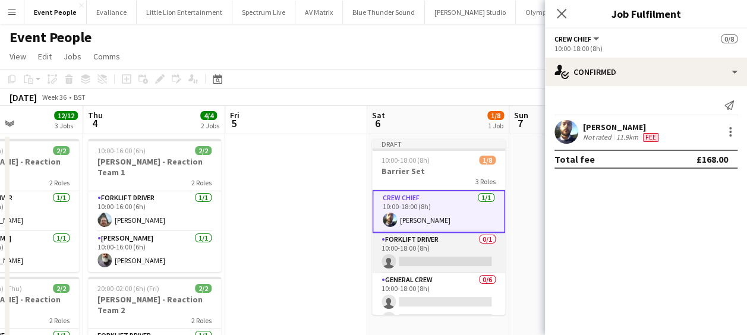
click at [440, 265] on app-card-role "Forklift Driver 0/1 10:00-18:00 (8h) single-neutral-actions" at bounding box center [438, 253] width 133 height 40
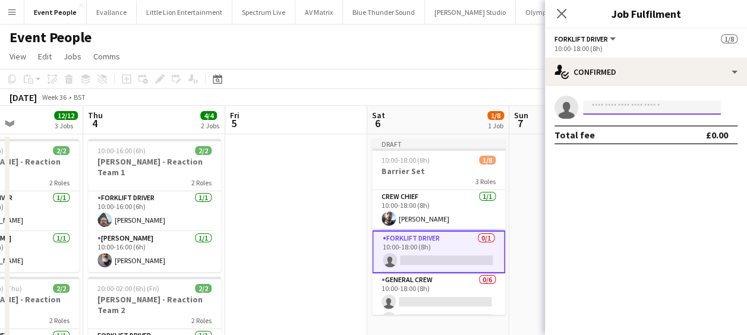
click at [652, 105] on input at bounding box center [652, 107] width 138 height 14
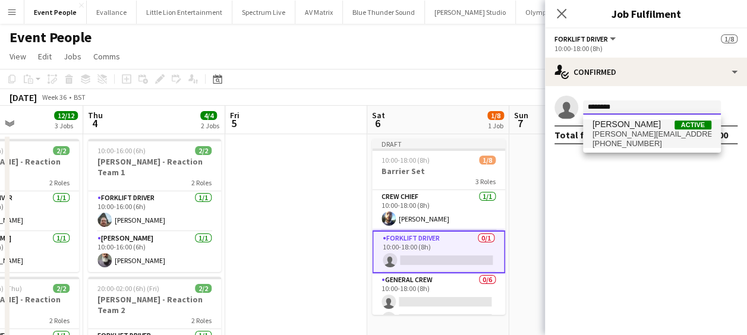
type input "********"
click at [651, 131] on span "algirdas.skendelis@gmail.com" at bounding box center [652, 135] width 119 height 10
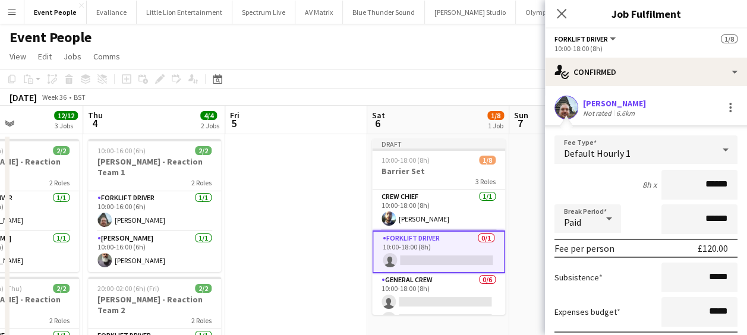
drag, startPoint x: 669, startPoint y: 181, endPoint x: 745, endPoint y: 187, distance: 75.8
click at [745, 187] on mat-expansion-panel "check Confirmed Algirdas Skendelis Not rated 6.6km Fee Type Default Hourly 1 8h…" at bounding box center [646, 210] width 202 height 249
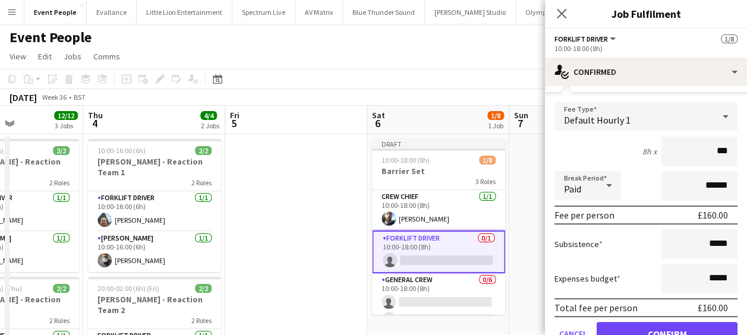
scroll to position [88, 0]
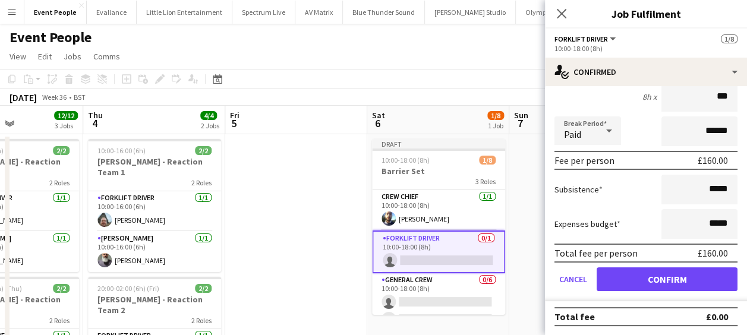
type input "***"
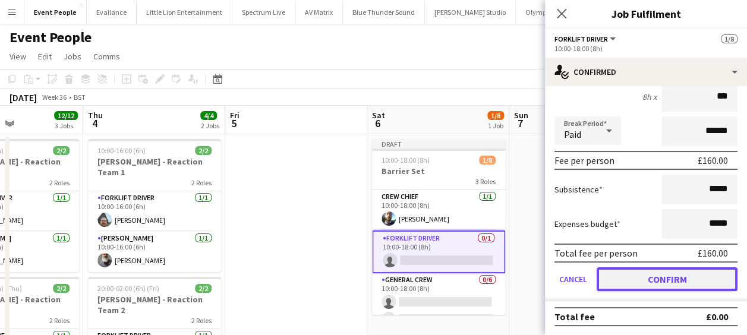
click at [665, 269] on button "Confirm" at bounding box center [667, 279] width 141 height 24
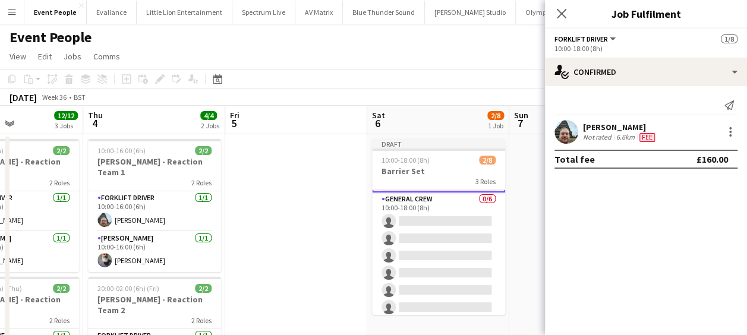
scroll to position [84, 0]
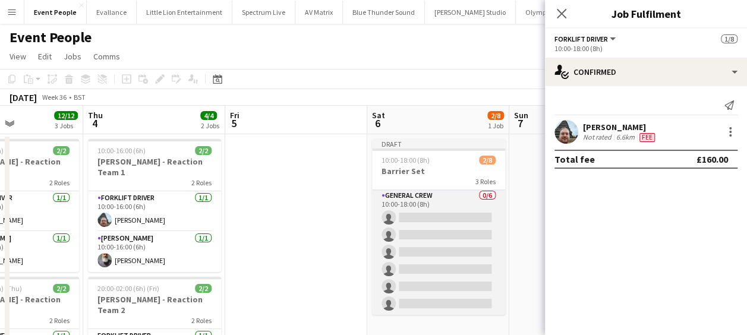
click at [443, 215] on app-card-role "General Crew 0/6 10:00-18:00 (8h) single-neutral-actions single-neutral-actions…" at bounding box center [438, 252] width 133 height 127
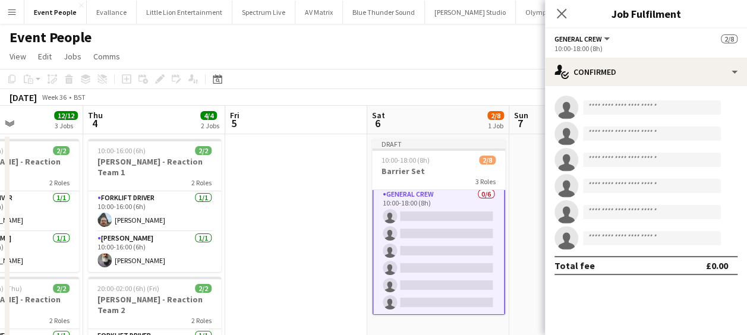
scroll to position [83, 0]
click at [657, 100] on input at bounding box center [652, 107] width 138 height 14
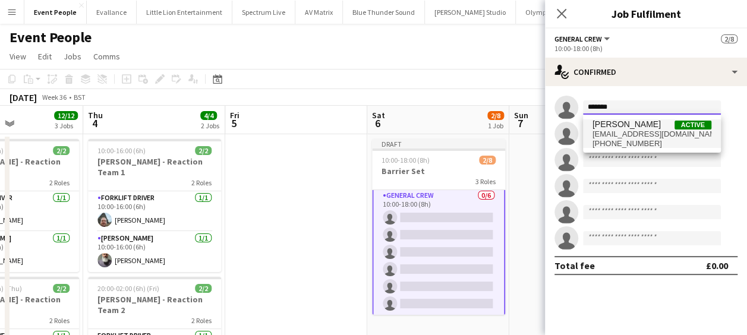
type input "*******"
click at [627, 137] on span "davidldne1@gmail.com" at bounding box center [652, 135] width 119 height 10
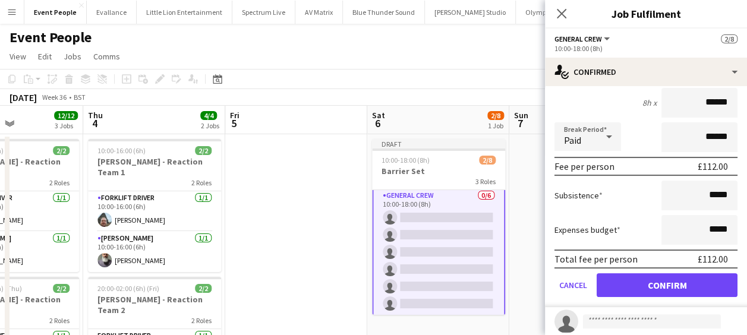
scroll to position [119, 0]
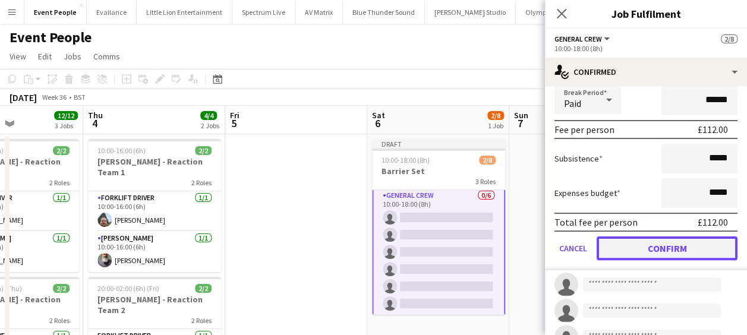
click at [662, 239] on button "Confirm" at bounding box center [667, 249] width 141 height 24
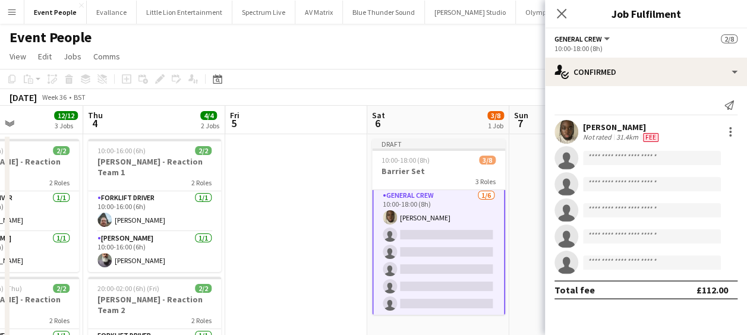
scroll to position [0, 0]
click at [638, 158] on input at bounding box center [652, 158] width 138 height 14
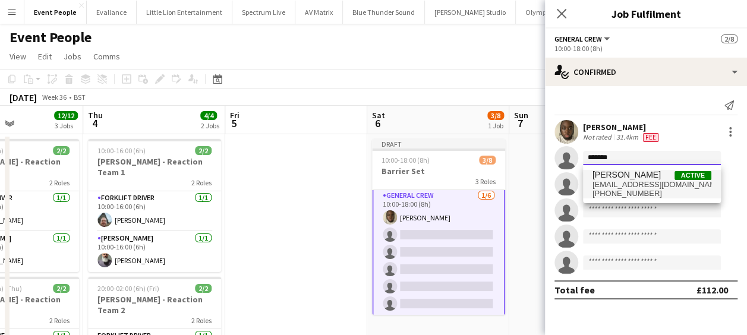
type input "*******"
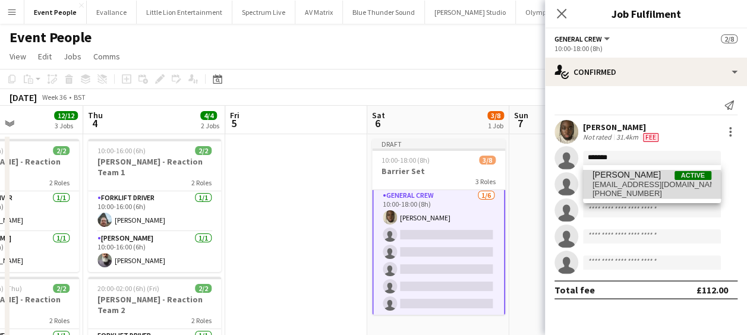
click at [632, 194] on span "+447930445994" at bounding box center [652, 194] width 119 height 10
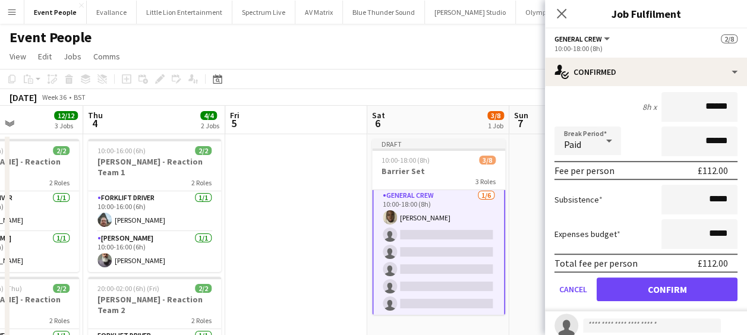
scroll to position [178, 0]
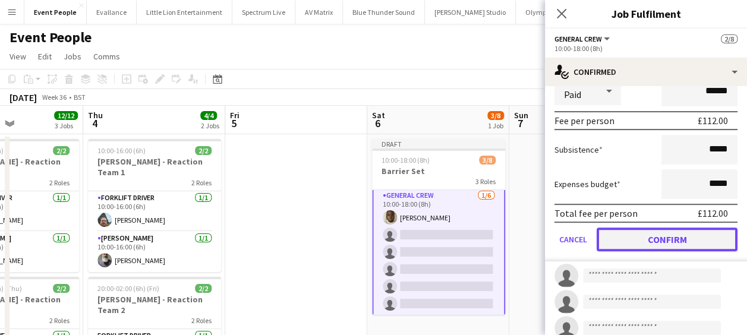
click at [675, 235] on button "Confirm" at bounding box center [667, 240] width 141 height 24
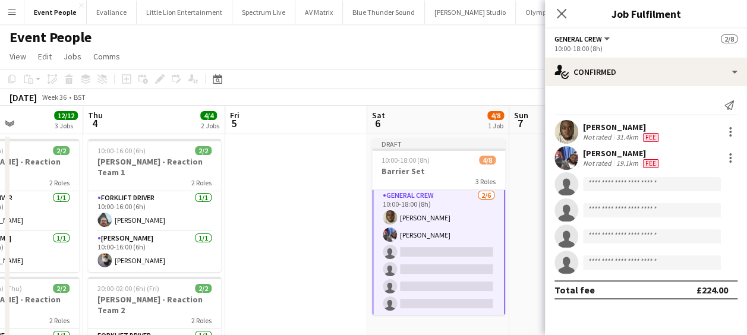
scroll to position [0, 0]
click at [633, 175] on app-invite-slot "single-neutral-actions" at bounding box center [646, 184] width 202 height 24
click at [632, 182] on input at bounding box center [652, 184] width 138 height 14
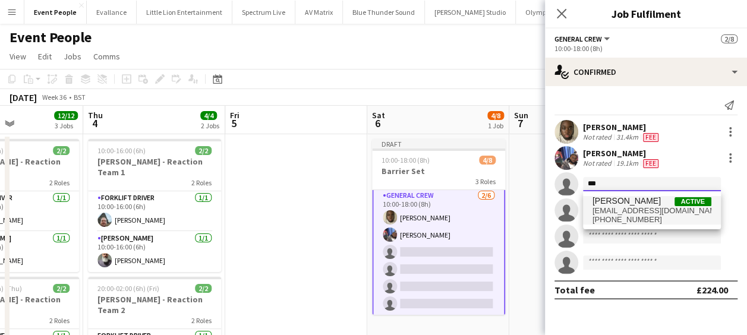
type input "***"
click at [638, 207] on span "edvardasdraskinis@gmail.com" at bounding box center [652, 211] width 119 height 10
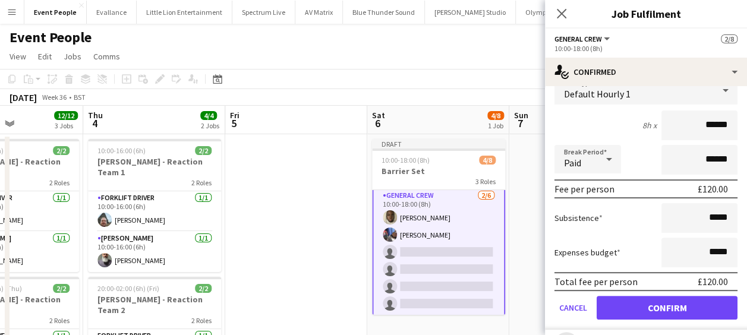
scroll to position [178, 0]
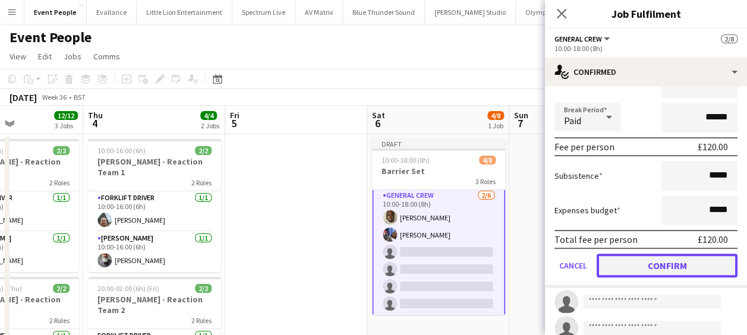
click at [650, 264] on button "Confirm" at bounding box center [667, 266] width 141 height 24
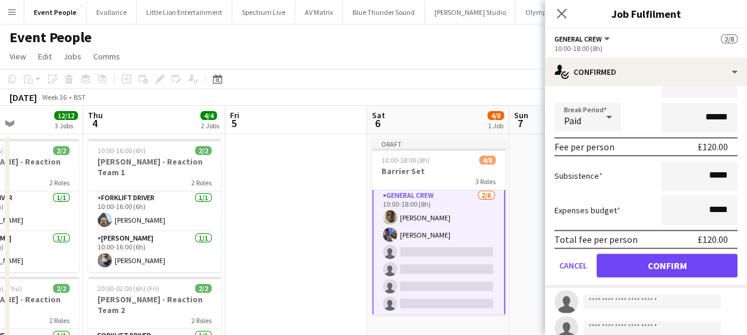
scroll to position [0, 0]
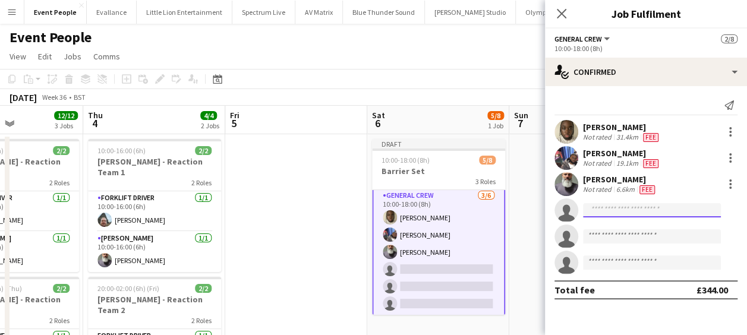
click at [607, 212] on input at bounding box center [652, 210] width 138 height 14
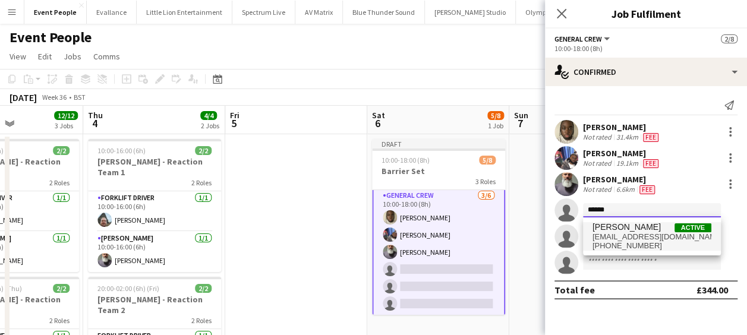
type input "******"
click at [616, 231] on span "Tayeeb Alabi" at bounding box center [627, 227] width 68 height 10
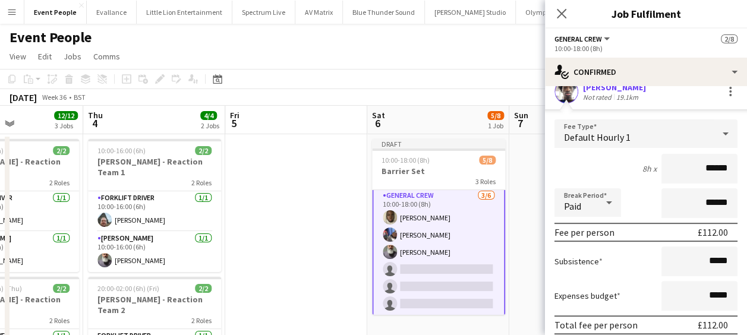
scroll to position [178, 0]
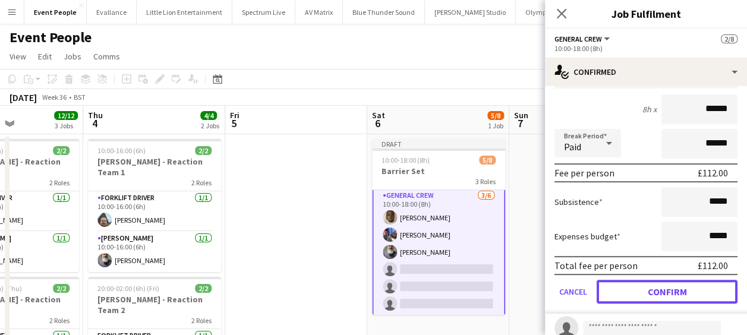
click at [657, 298] on button "Confirm" at bounding box center [667, 292] width 141 height 24
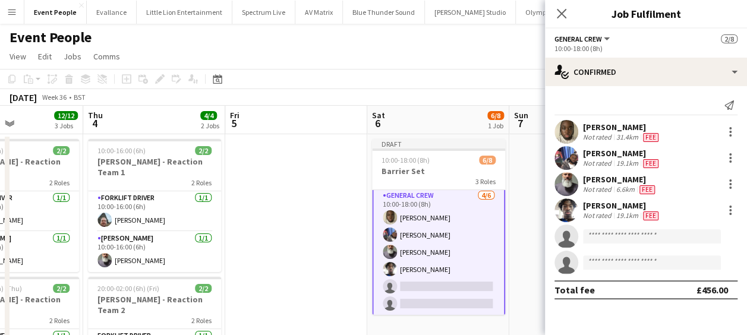
scroll to position [0, 0]
click at [631, 232] on input at bounding box center [652, 236] width 138 height 14
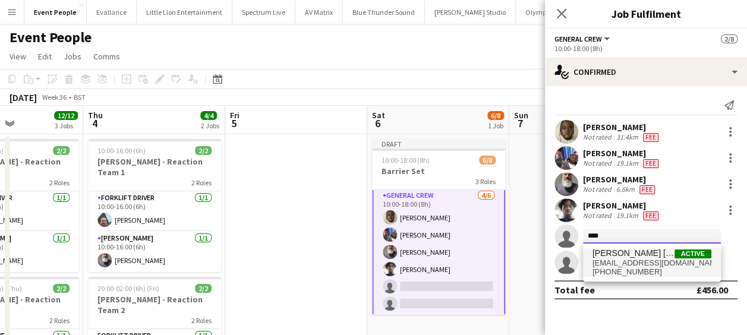
type input "****"
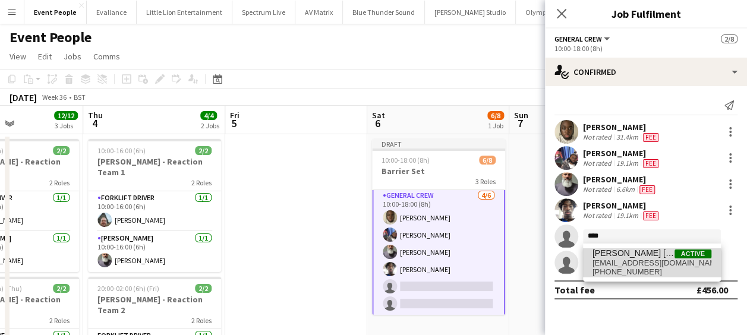
click at [629, 266] on span "kanekane14@hotmail.com" at bounding box center [652, 264] width 119 height 10
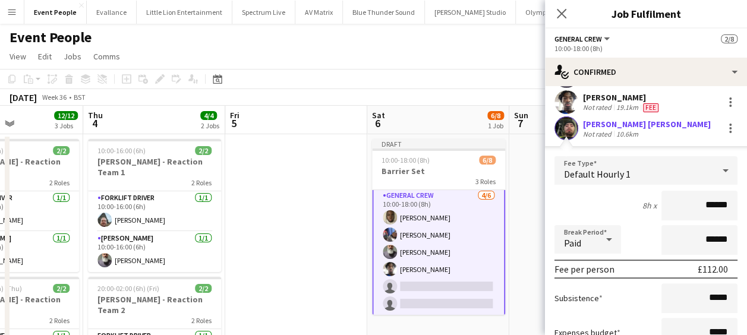
scroll to position [178, 0]
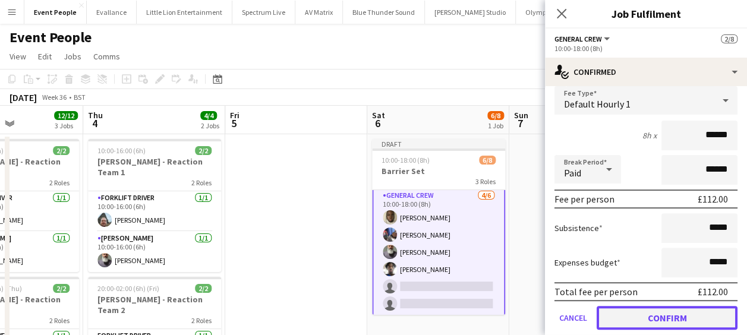
click at [653, 321] on button "Confirm" at bounding box center [667, 318] width 141 height 24
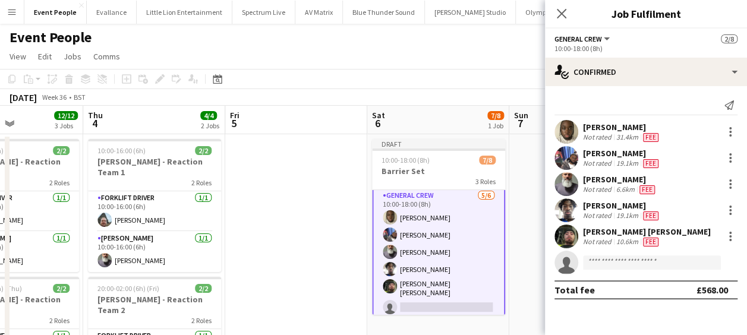
scroll to position [0, 0]
click at [609, 269] on input at bounding box center [652, 263] width 138 height 14
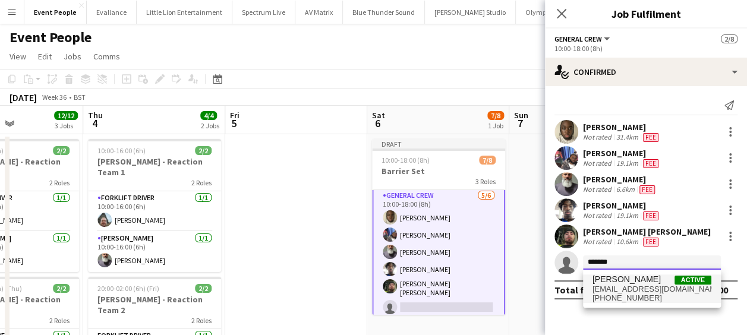
type input "*******"
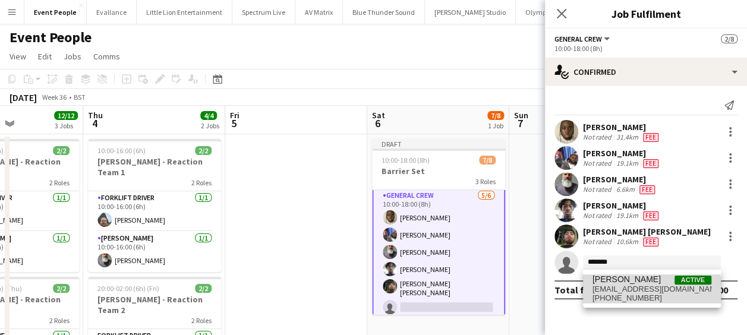
click at [636, 294] on span "+447511578245" at bounding box center [652, 299] width 119 height 10
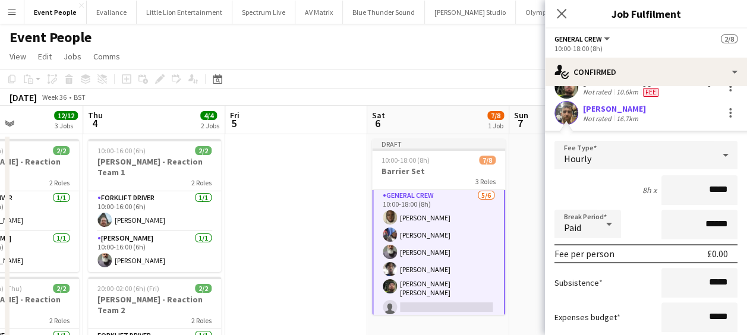
scroll to position [193, 0]
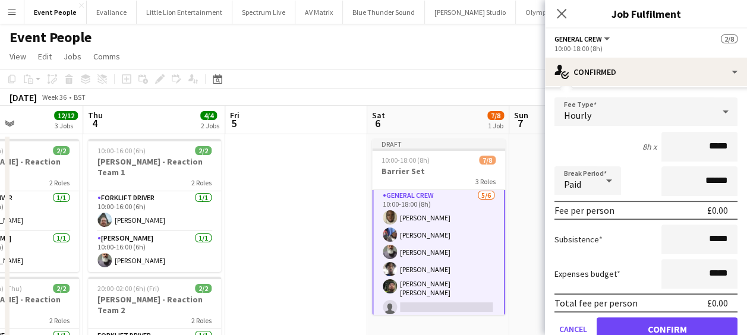
drag, startPoint x: 690, startPoint y: 146, endPoint x: 741, endPoint y: 146, distance: 51.7
click at [741, 146] on mat-expansion-panel "check Confirmed Send notification David Simbizi Not rated 31.4km Fee Taoreed Al…" at bounding box center [646, 210] width 202 height 249
type input "******"
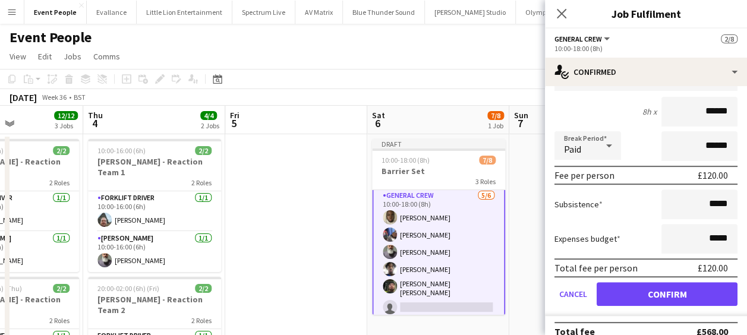
scroll to position [243, 0]
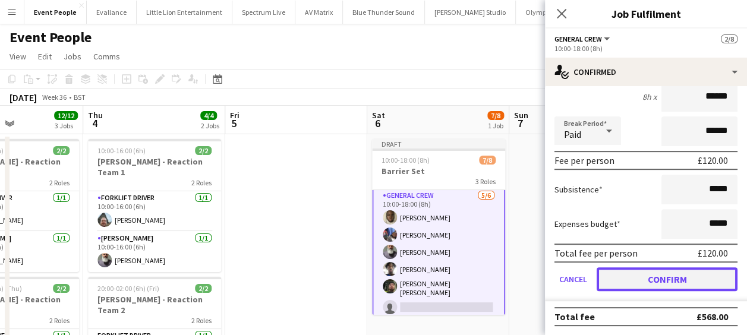
click at [663, 276] on button "Confirm" at bounding box center [667, 279] width 141 height 24
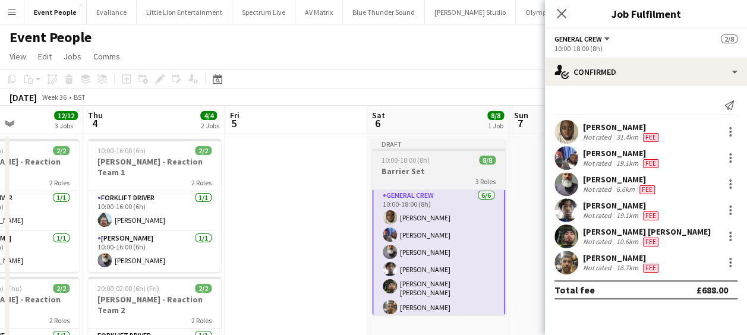
scroll to position [0, 0]
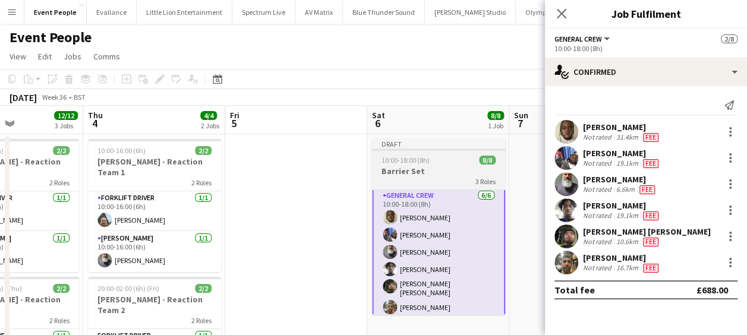
scroll to position [82, 0]
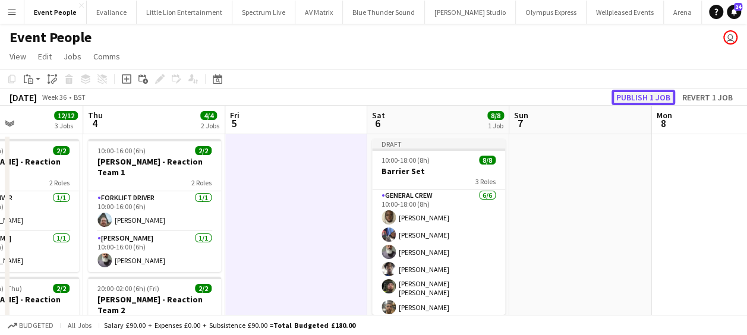
click at [637, 103] on button "Publish 1 job" at bounding box center [644, 97] width 64 height 15
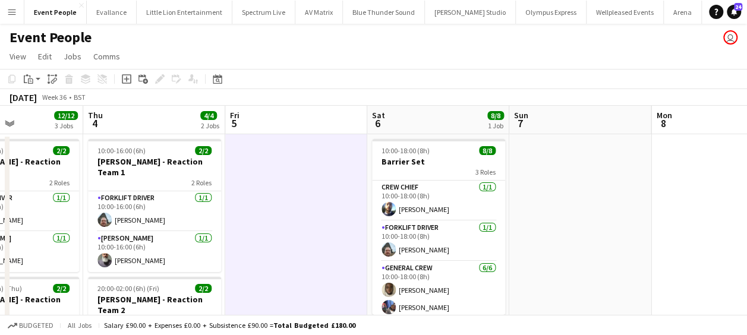
scroll to position [0, 439]
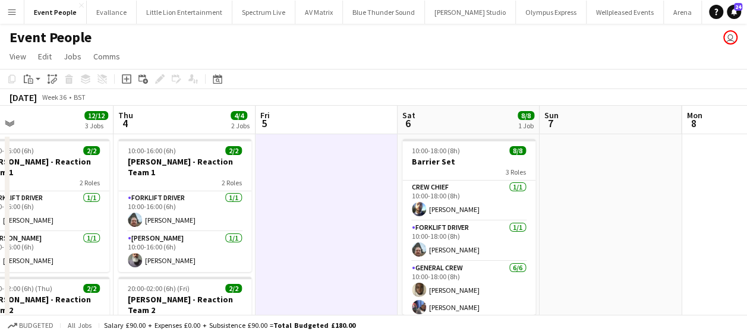
drag, startPoint x: 309, startPoint y: 212, endPoint x: 380, endPoint y: 204, distance: 71.7
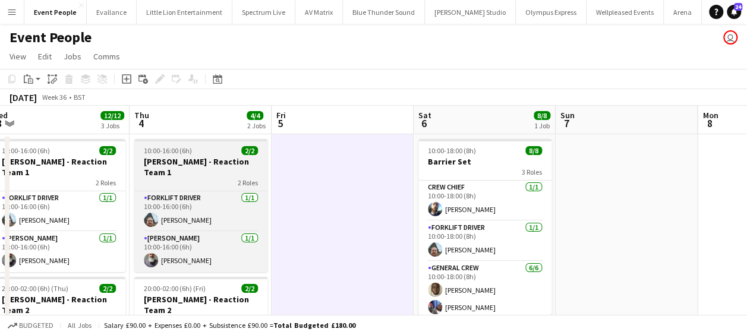
click at [182, 153] on span "10:00-16:00 (6h)" at bounding box center [168, 150] width 48 height 9
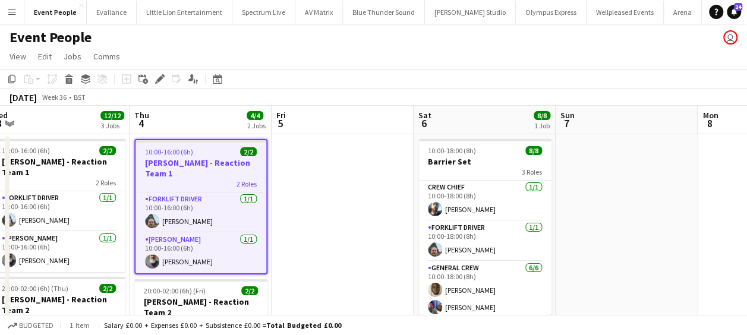
drag, startPoint x: 8, startPoint y: 77, endPoint x: 59, endPoint y: 92, distance: 53.1
click at [8, 77] on icon "Copy" at bounding box center [12, 79] width 10 height 10
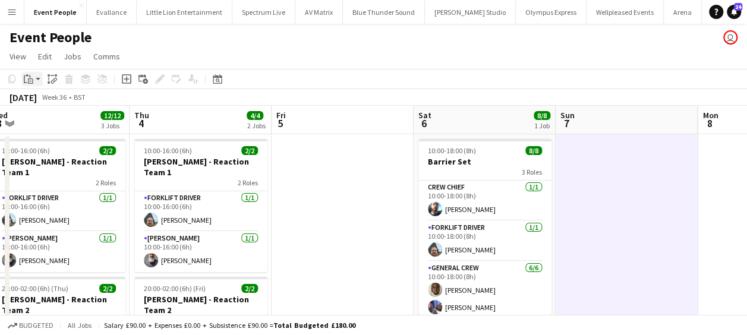
click at [34, 86] on div "Paste" at bounding box center [28, 79] width 14 height 14
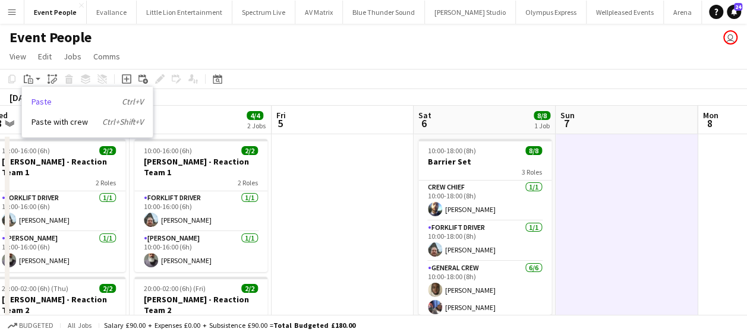
click at [52, 103] on link "Paste Ctrl+V" at bounding box center [88, 101] width 112 height 11
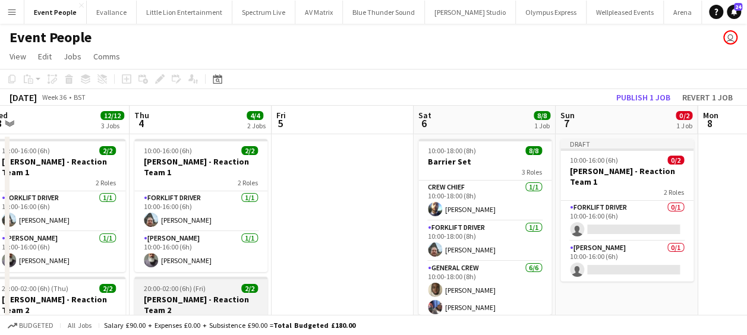
click at [178, 284] on span "20:00-02:00 (6h) (Fri)" at bounding box center [175, 288] width 62 height 9
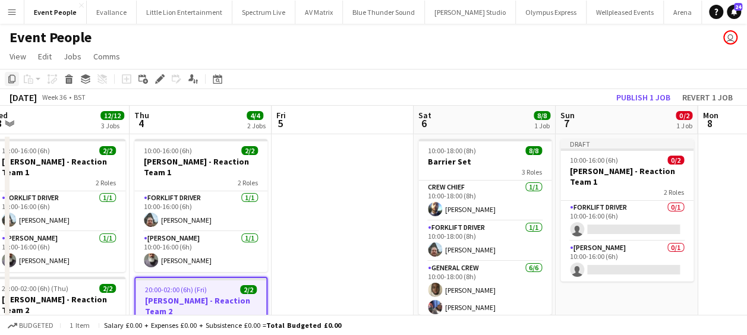
click at [10, 77] on icon "Copy" at bounding box center [12, 79] width 10 height 10
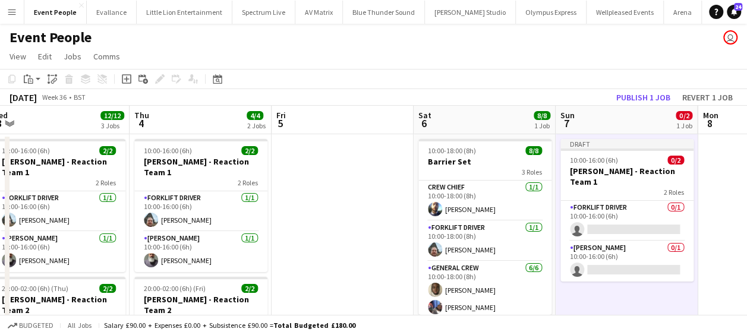
scroll to position [0, 439]
click at [30, 78] on icon at bounding box center [30, 80] width 5 height 5
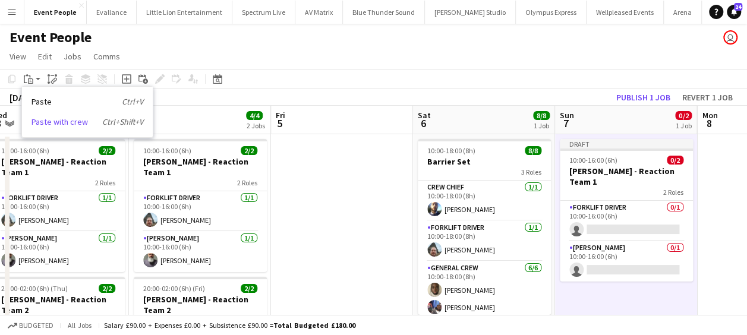
click at [71, 119] on link "Paste with crew Ctrl+Shift+V" at bounding box center [88, 122] width 112 height 11
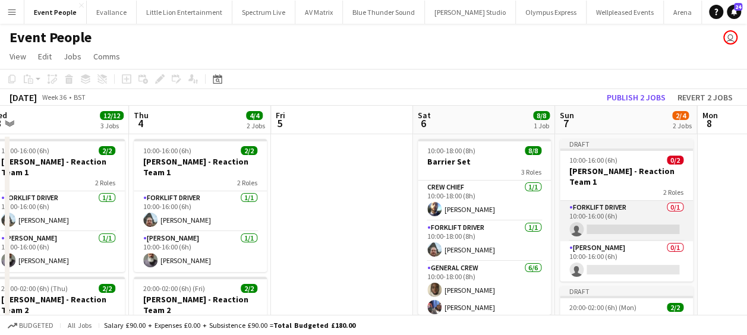
click at [616, 215] on app-card-role "Forklift Driver 0/1 10:00-16:00 (6h) single-neutral-actions" at bounding box center [626, 221] width 133 height 40
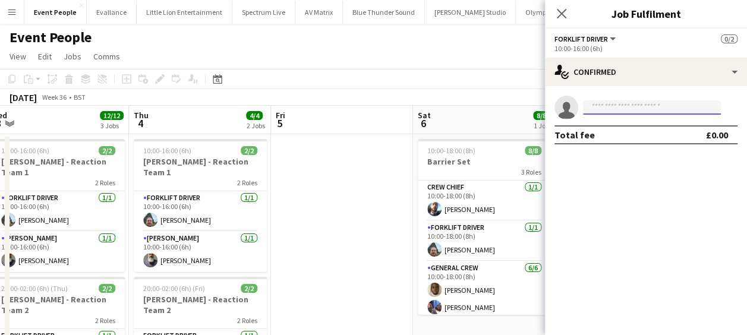
click at [627, 106] on input at bounding box center [652, 107] width 138 height 14
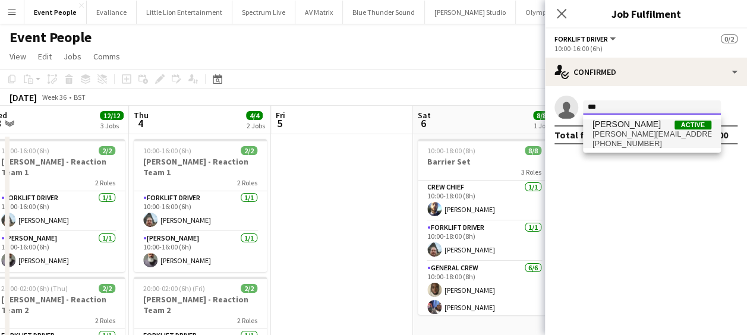
type input "***"
click at [638, 138] on span "algirdas.skendelis@gmail.com" at bounding box center [652, 135] width 119 height 10
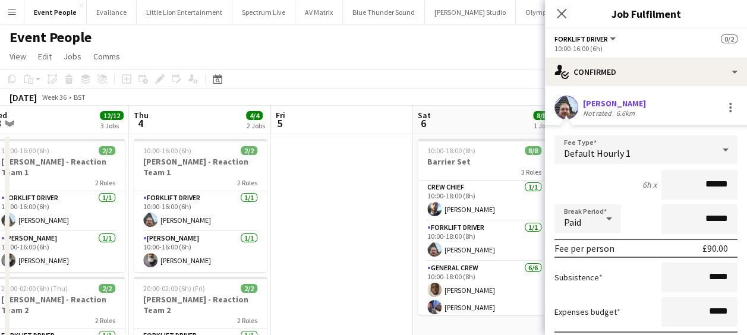
drag, startPoint x: 692, startPoint y: 190, endPoint x: 738, endPoint y: 189, distance: 46.4
click at [738, 189] on mat-expansion-panel "check Confirmed Algirdas Skendelis Not rated 6.6km Fee Type Default Hourly 1 6h…" at bounding box center [646, 210] width 202 height 249
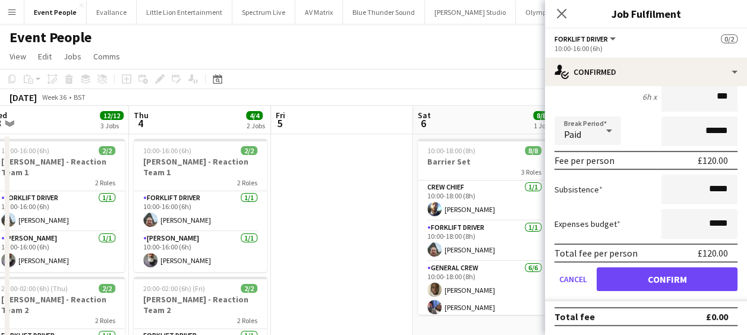
type input "***"
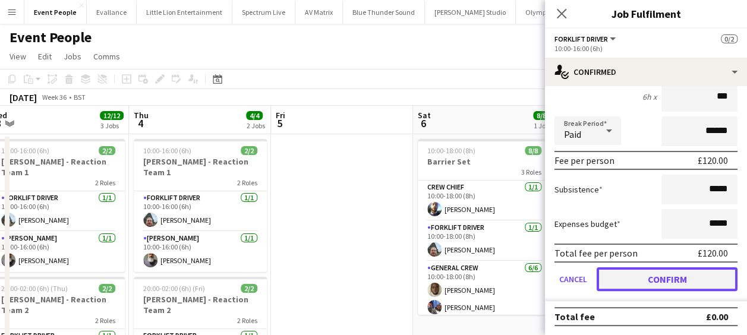
click at [674, 278] on button "Confirm" at bounding box center [667, 279] width 141 height 24
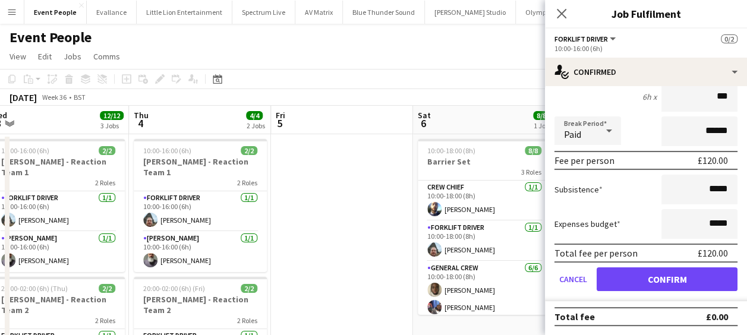
scroll to position [0, 0]
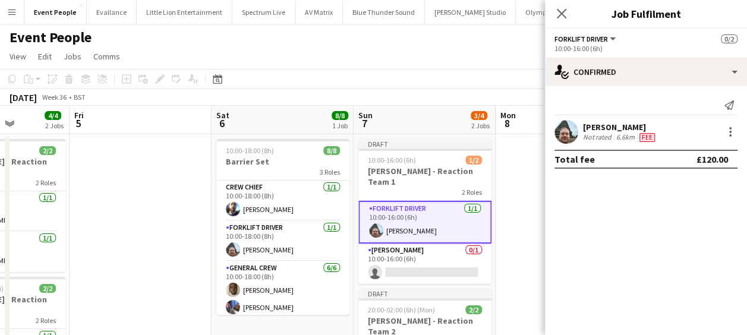
drag, startPoint x: 373, startPoint y: 238, endPoint x: 137, endPoint y: 248, distance: 236.2
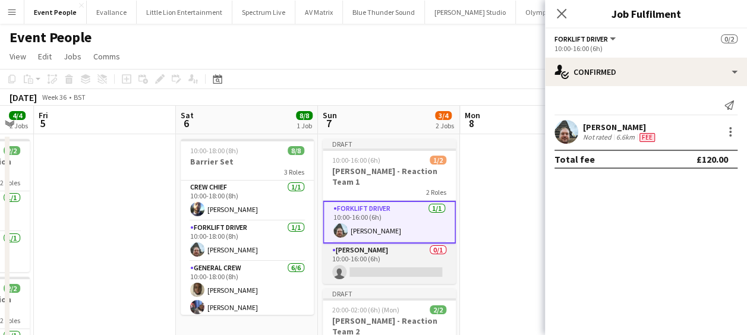
click at [399, 255] on app-card-role "Van Driver 0/1 10:00-16:00 (6h) single-neutral-actions" at bounding box center [389, 264] width 133 height 40
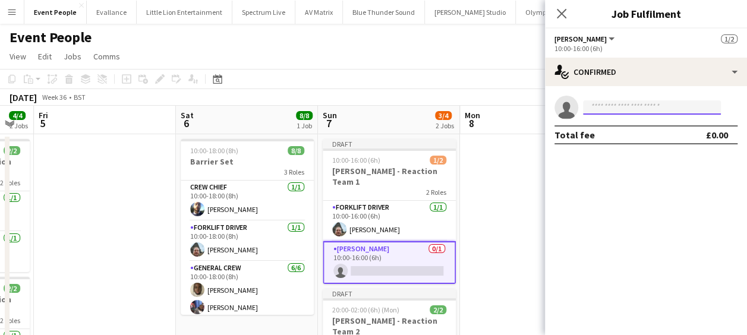
click at [624, 109] on input at bounding box center [652, 107] width 138 height 14
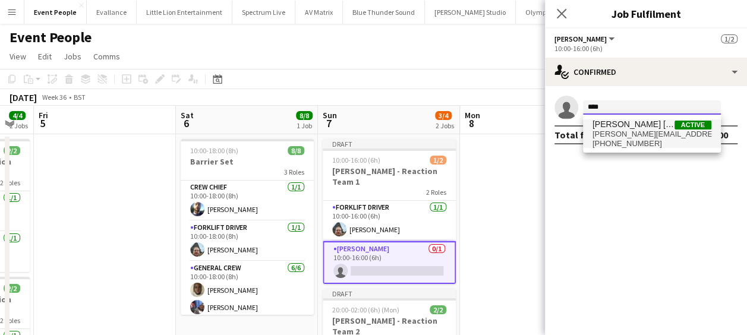
type input "****"
click at [627, 127] on span "Fitzgerald Williams-Owens" at bounding box center [634, 124] width 82 height 10
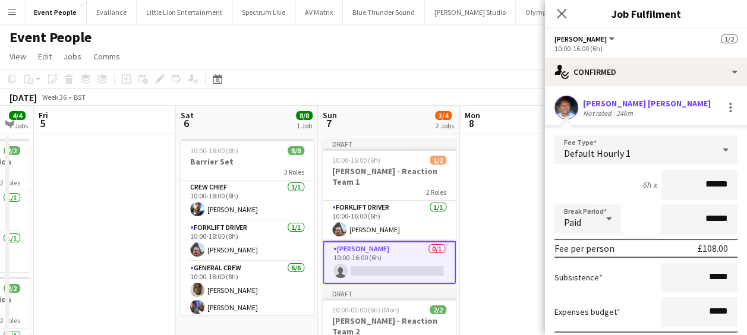
drag, startPoint x: 693, startPoint y: 184, endPoint x: 745, endPoint y: 184, distance: 52.3
click at [745, 184] on mat-expansion-panel "check Confirmed Fitzgerald Williams-Owens Not rated 24km Fee Type Default Hourl…" at bounding box center [646, 210] width 202 height 249
type input "******"
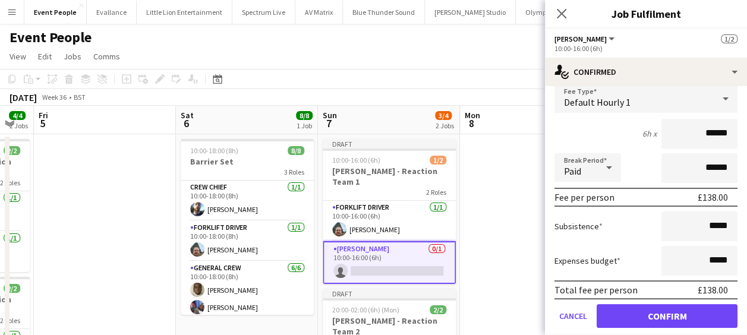
scroll to position [88, 0]
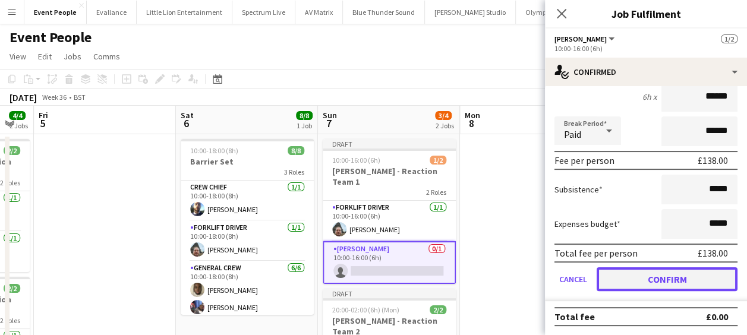
click at [662, 284] on button "Confirm" at bounding box center [667, 279] width 141 height 24
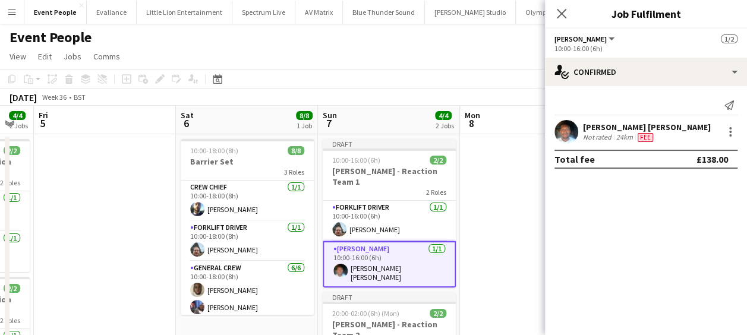
scroll to position [0, 0]
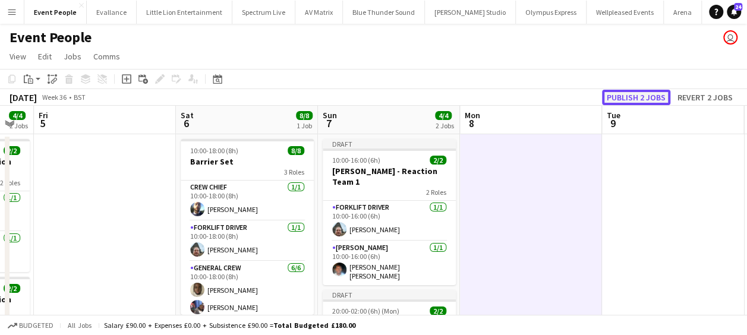
click at [655, 94] on button "Publish 2 jobs" at bounding box center [636, 97] width 68 height 15
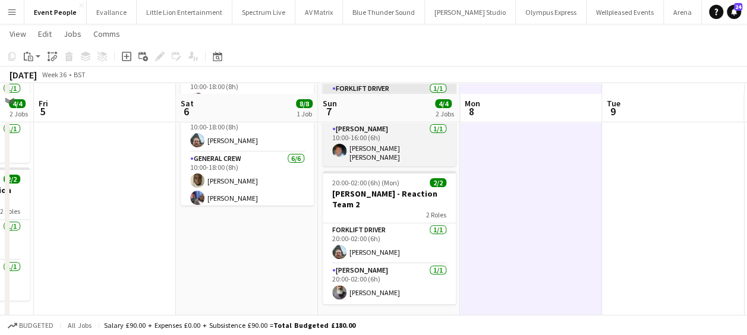
scroll to position [119, 0]
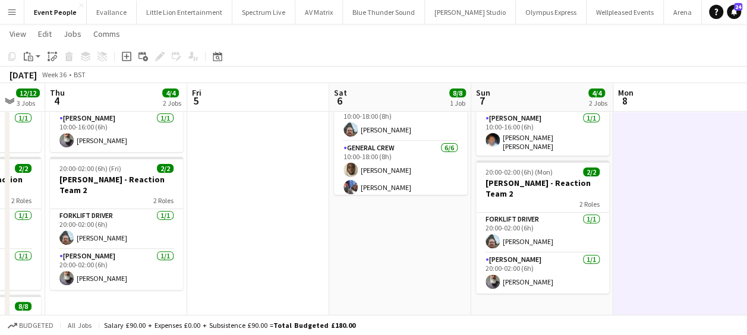
drag, startPoint x: 370, startPoint y: 241, endPoint x: 402, endPoint y: 241, distance: 32.1
click at [414, 241] on app-calendar-viewport "Tue 2 8/8 1 Job Wed 3 12/12 3 Jobs Thu 4 4/4 2 Jobs Fri 5 Sat 6 8/8 1 Job Sun 7…" at bounding box center [373, 301] width 747 height 748
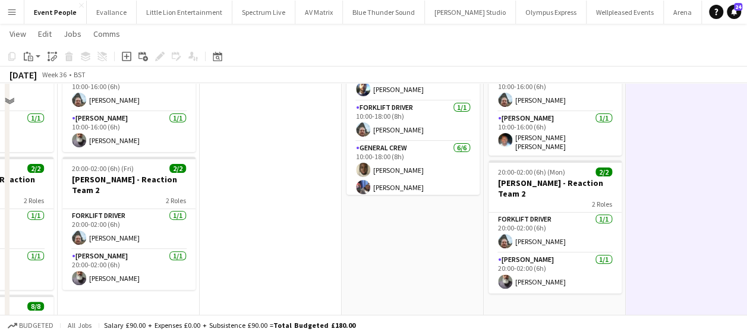
scroll to position [0, 0]
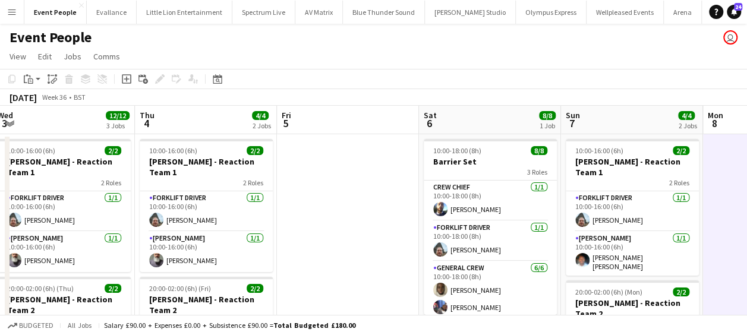
drag, startPoint x: 256, startPoint y: 226, endPoint x: 500, endPoint y: 225, distance: 243.7
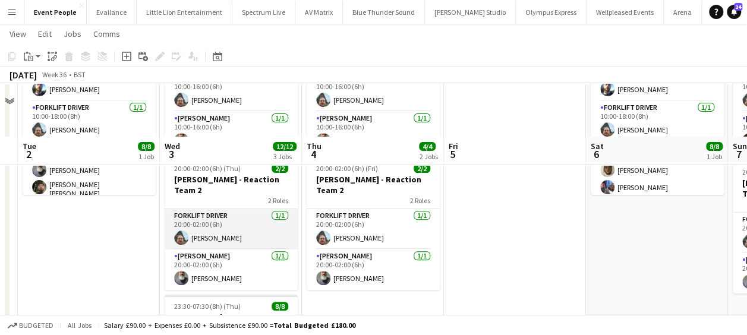
scroll to position [238, 0]
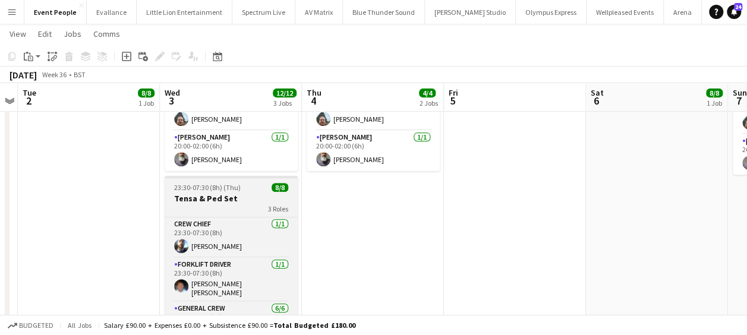
click at [221, 193] on h3 "Tensa & Ped Set" at bounding box center [231, 198] width 133 height 11
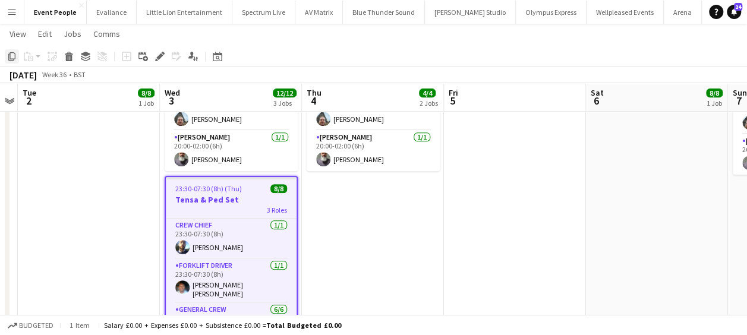
click at [12, 55] on icon "Copy" at bounding box center [12, 57] width 10 height 10
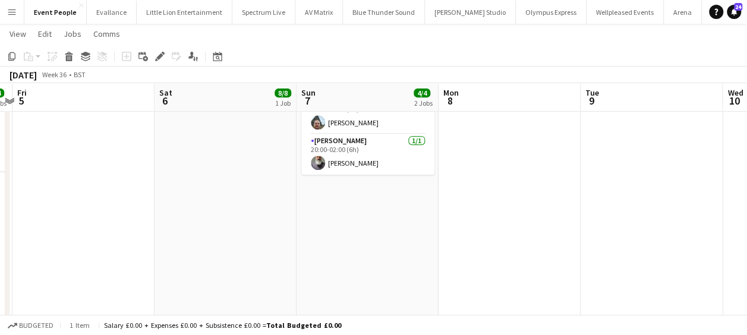
drag, startPoint x: 540, startPoint y: 211, endPoint x: 175, endPoint y: 218, distance: 365.0
click at [89, 223] on app-calendar-viewport "Tue 2 8/8 1 Job Wed 3 12/12 3 Jobs Thu 4 4/4 2 Jobs Fri 5 Sat 6 8/8 1 Job Sun 7…" at bounding box center [373, 183] width 747 height 748
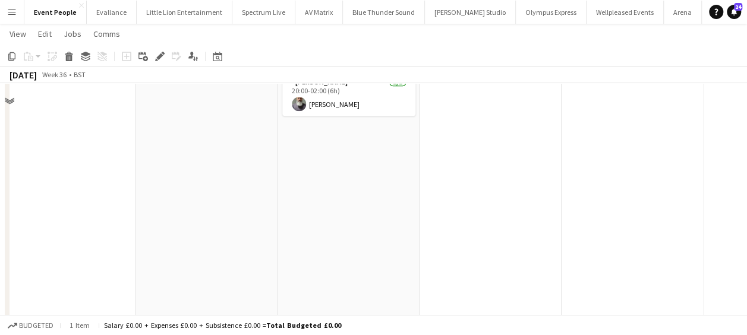
scroll to position [297, 0]
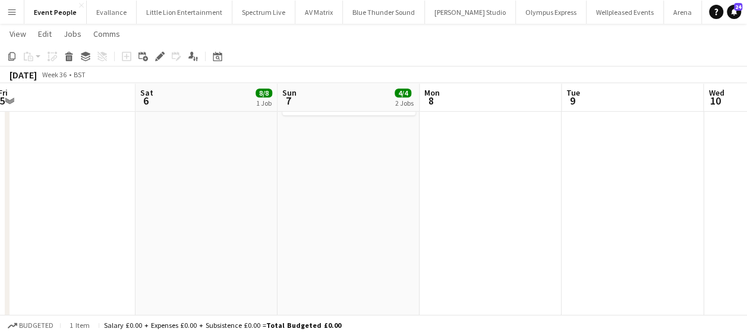
click at [352, 201] on app-date-cell "10:00-16:00 (6h) 2/2 Coldplay - Reaction Team 1 2 Roles Forklift Driver 1/1 10:…" at bounding box center [349, 167] width 142 height 662
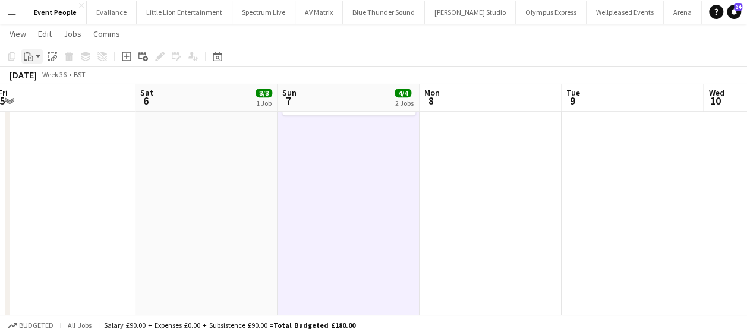
click at [29, 52] on icon "Paste" at bounding box center [29, 57] width 10 height 10
click at [59, 76] on link "Paste Ctrl+V" at bounding box center [88, 79] width 112 height 11
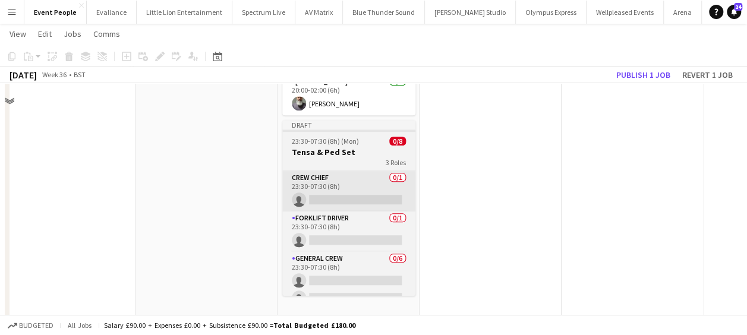
scroll to position [238, 0]
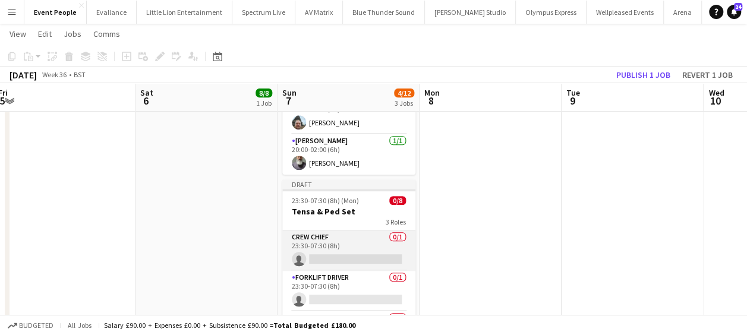
click at [326, 231] on app-card-role "Crew Chief 0/1 23:30-07:30 (8h) single-neutral-actions" at bounding box center [348, 251] width 133 height 40
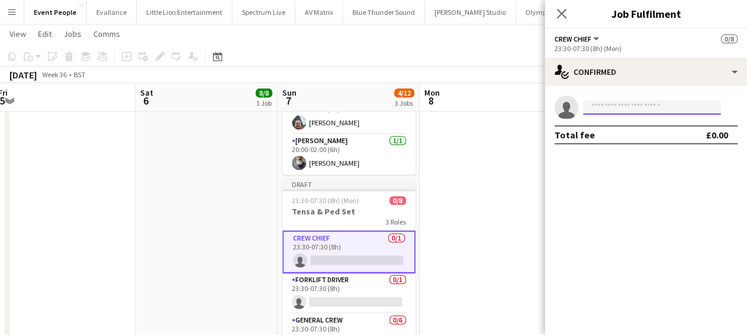
click at [673, 111] on input at bounding box center [652, 107] width 138 height 14
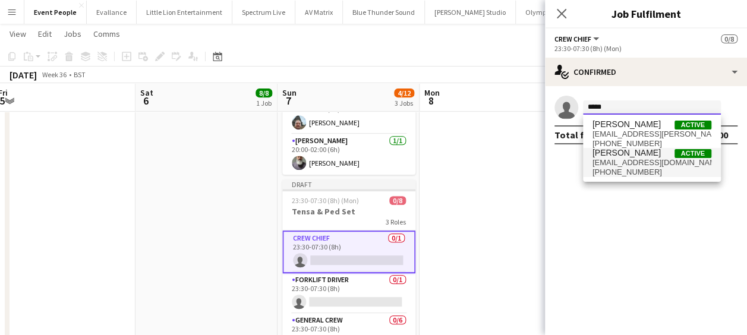
type input "*****"
click at [632, 166] on span "botfcmcp@icloud.com" at bounding box center [652, 163] width 119 height 10
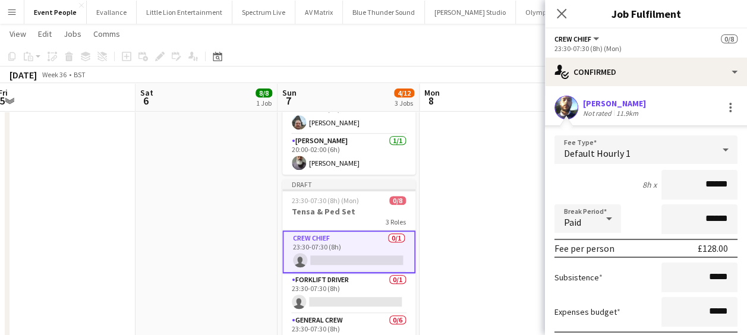
click at [747, 184] on html "Menu Boards Boards Boards All jobs Status Workforce Workforce My Workforce Recr…" at bounding box center [373, 169] width 747 height 815
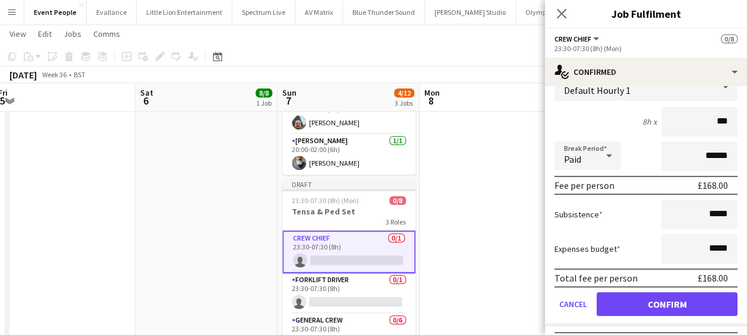
scroll to position [88, 0]
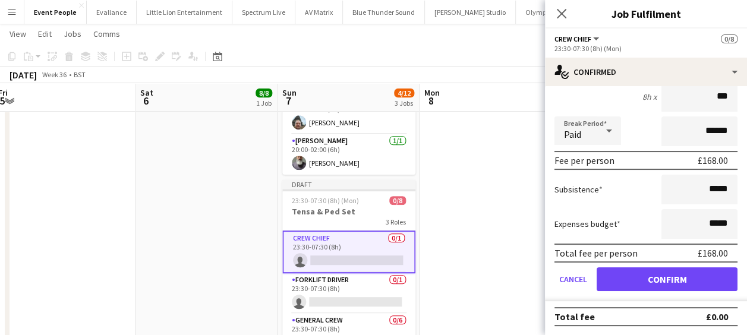
type input "***"
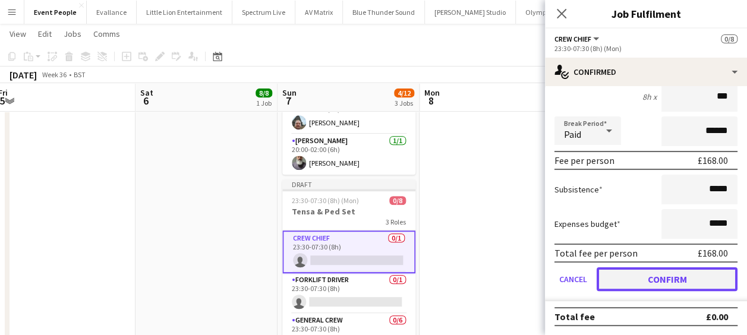
click at [661, 272] on button "Confirm" at bounding box center [667, 279] width 141 height 24
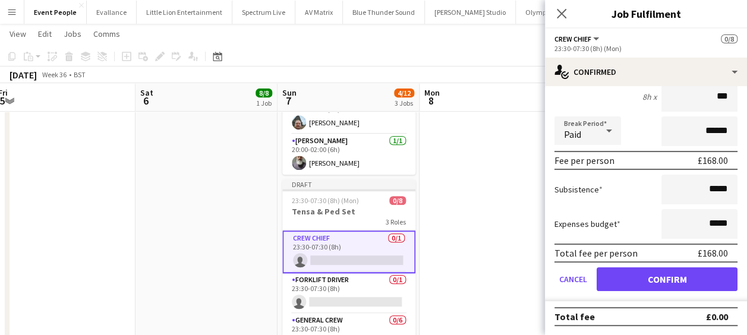
scroll to position [0, 0]
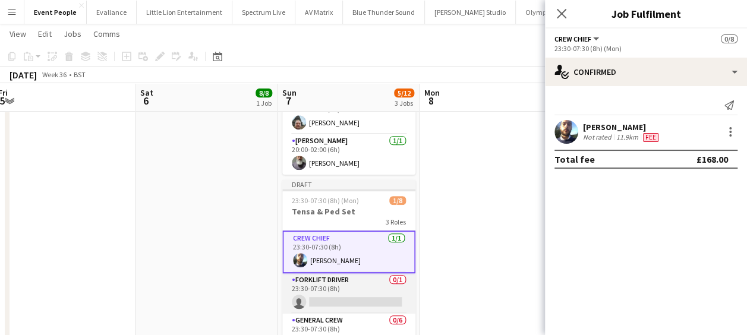
click at [366, 273] on app-card-role "Forklift Driver 0/1 23:30-07:30 (8h) single-neutral-actions" at bounding box center [348, 293] width 133 height 40
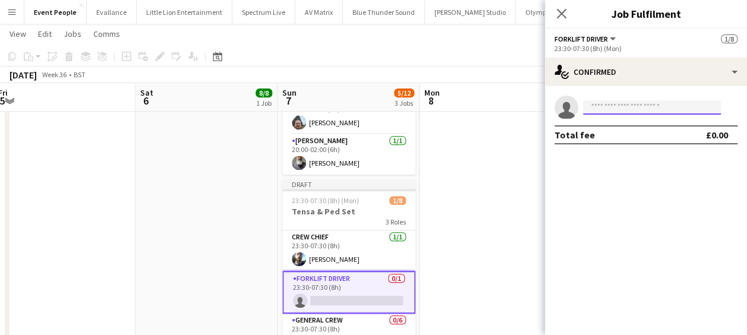
click at [635, 106] on input at bounding box center [652, 107] width 138 height 14
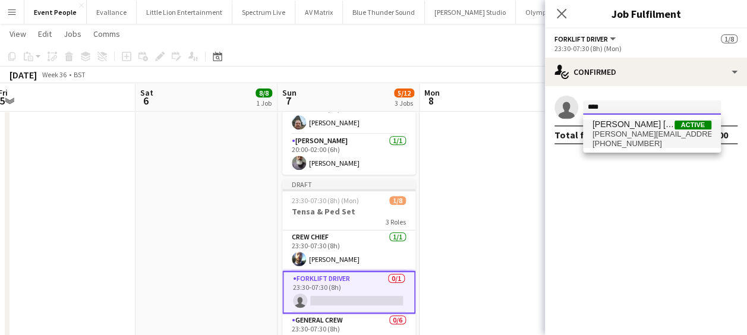
type input "****"
click at [635, 126] on span "Fitzgerald Williams-Owens" at bounding box center [634, 124] width 82 height 10
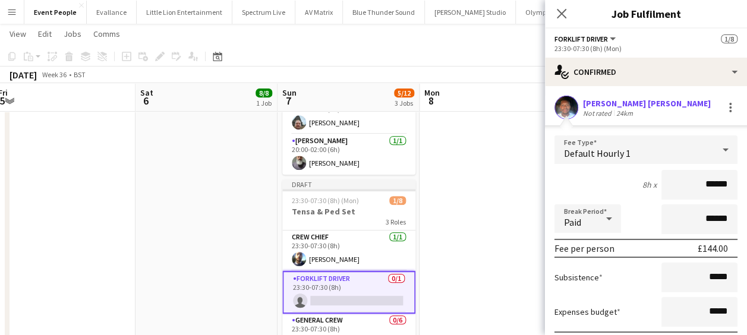
drag, startPoint x: 667, startPoint y: 174, endPoint x: 738, endPoint y: 181, distance: 71.2
click at [738, 181] on mat-expansion-panel "check Confirmed Fitzgerald Williams-Owens Not rated 24km Fee Type Default Hourl…" at bounding box center [646, 210] width 202 height 249
type input "******"
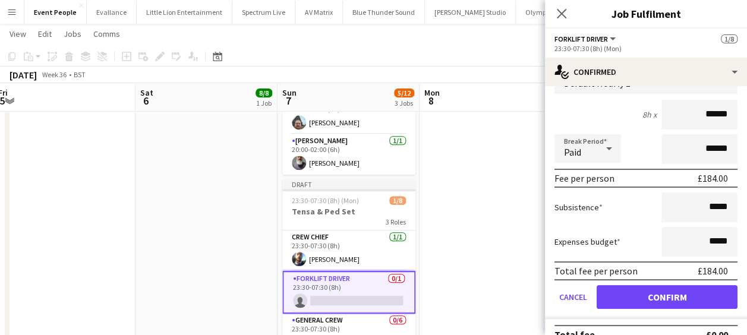
scroll to position [88, 0]
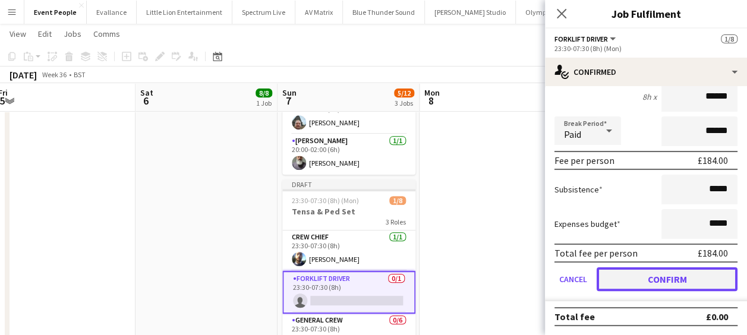
click at [673, 273] on button "Confirm" at bounding box center [667, 279] width 141 height 24
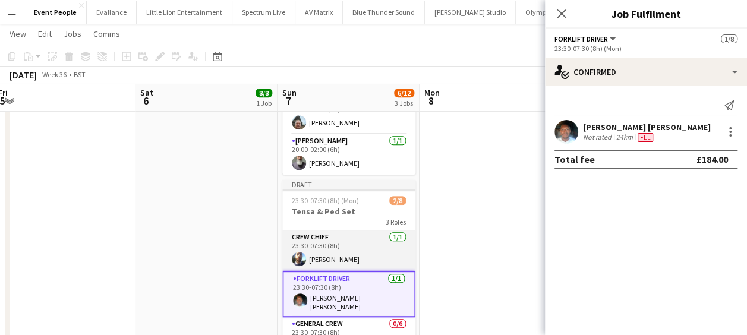
scroll to position [59, 0]
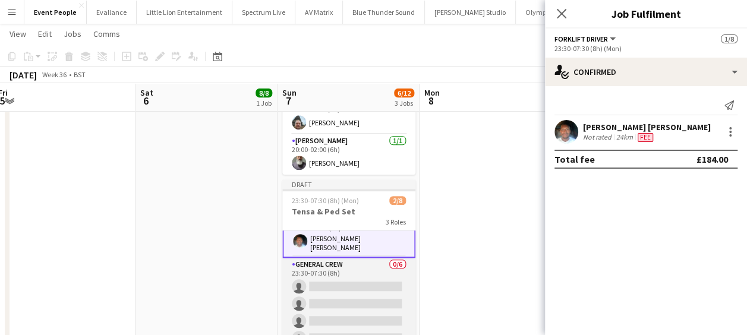
click at [363, 273] on app-card-role "General Crew 0/6 23:30-07:30 (8h) single-neutral-actions single-neutral-actions…" at bounding box center [348, 321] width 133 height 127
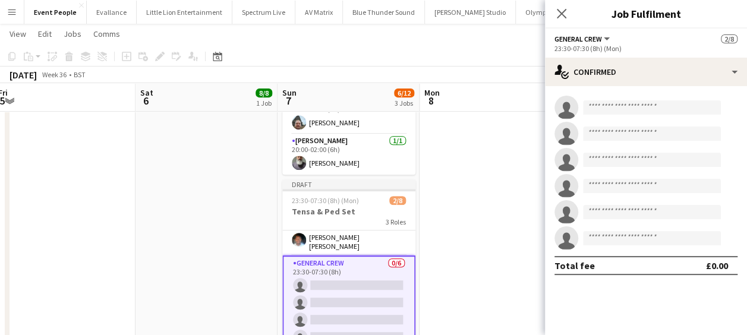
scroll to position [58, 0]
click at [649, 109] on input at bounding box center [652, 107] width 138 height 14
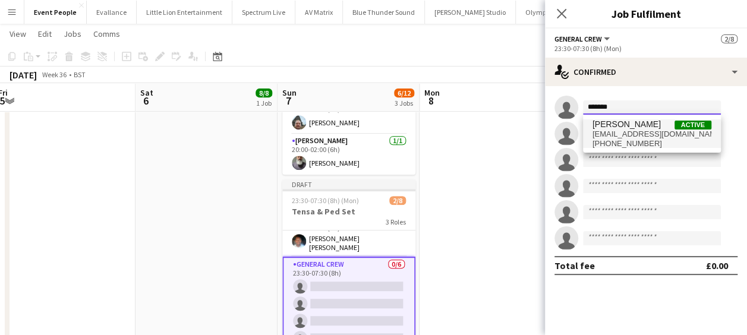
type input "*******"
click at [638, 137] on span "davidldne1@gmail.com" at bounding box center [652, 135] width 119 height 10
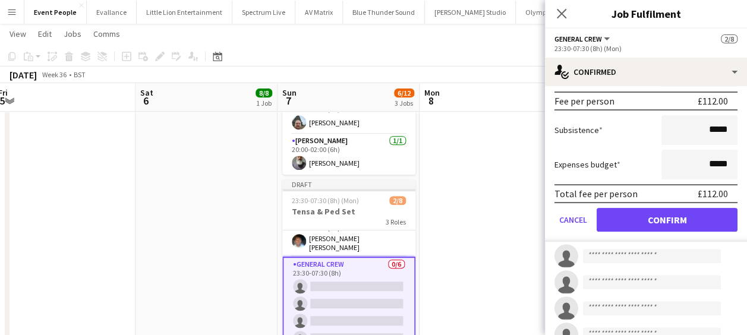
scroll to position [178, 0]
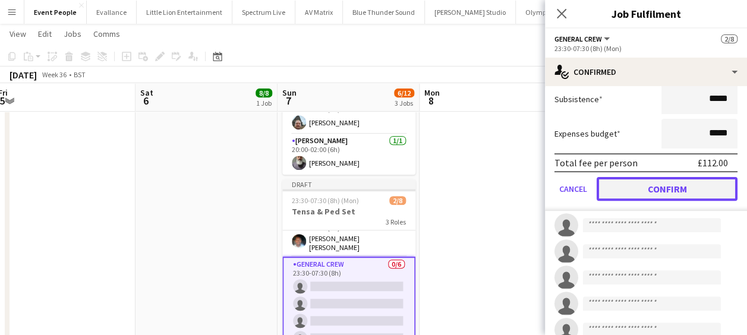
click at [680, 188] on button "Confirm" at bounding box center [667, 189] width 141 height 24
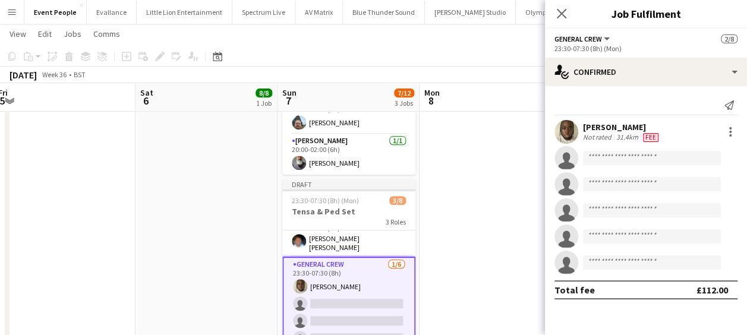
scroll to position [0, 0]
click at [627, 155] on input at bounding box center [652, 158] width 138 height 14
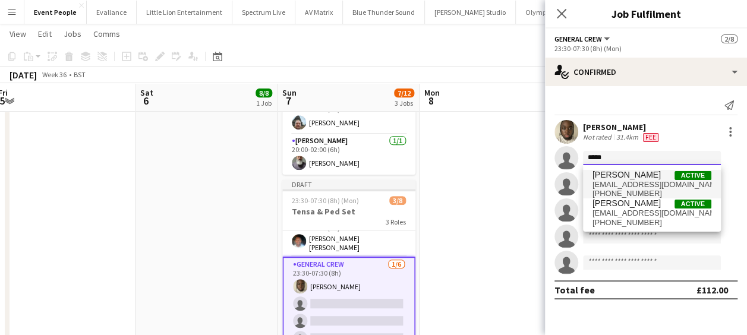
type input "*****"
click at [635, 181] on span "adeniyiidris94@gmail.com" at bounding box center [652, 185] width 119 height 10
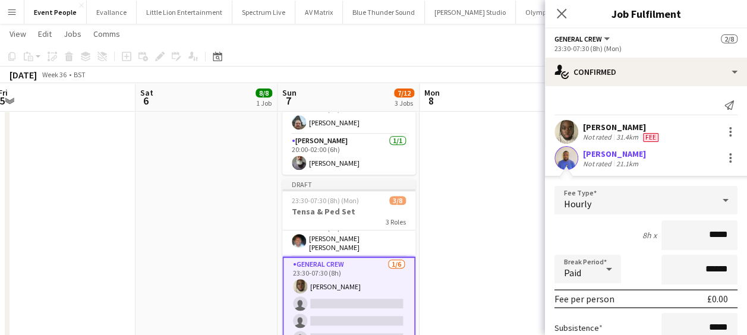
drag, startPoint x: 687, startPoint y: 223, endPoint x: 736, endPoint y: 226, distance: 48.8
click at [736, 225] on form "Fee Type Hourly 8h x ***** Break Period Paid ****** Fee per person £0.00 Subsis…" at bounding box center [646, 313] width 202 height 254
type input "******"
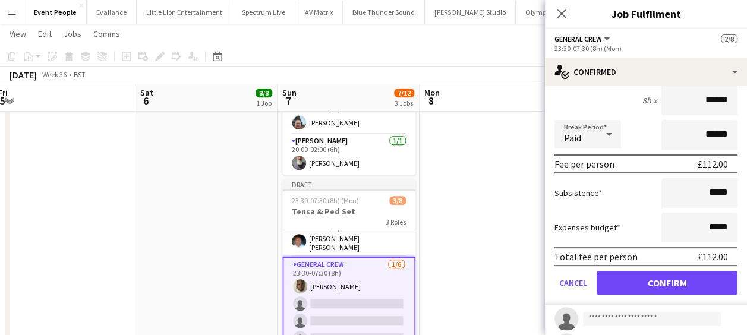
scroll to position [178, 0]
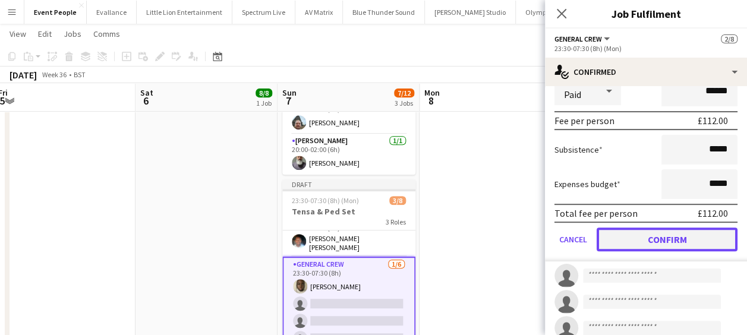
click at [681, 241] on button "Confirm" at bounding box center [667, 240] width 141 height 24
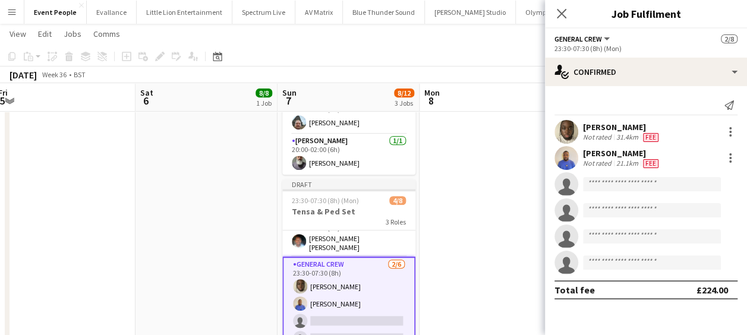
scroll to position [0, 0]
click at [632, 178] on input at bounding box center [652, 184] width 138 height 14
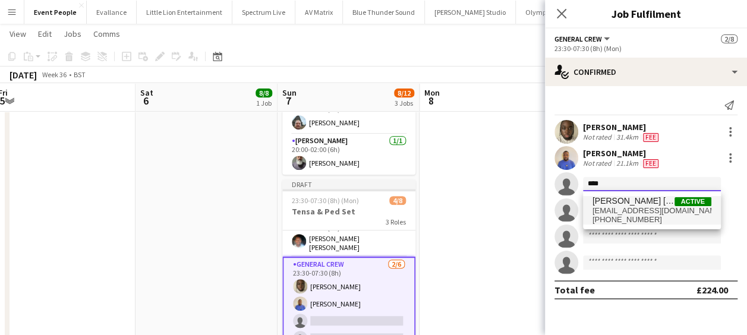
type input "****"
click at [618, 209] on span "kanekane14@hotmail.com" at bounding box center [652, 211] width 119 height 10
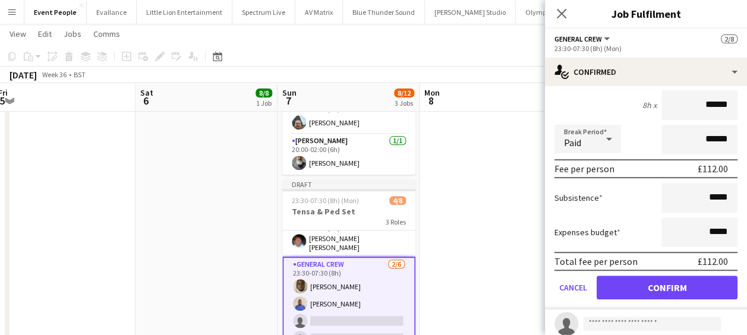
scroll to position [178, 0]
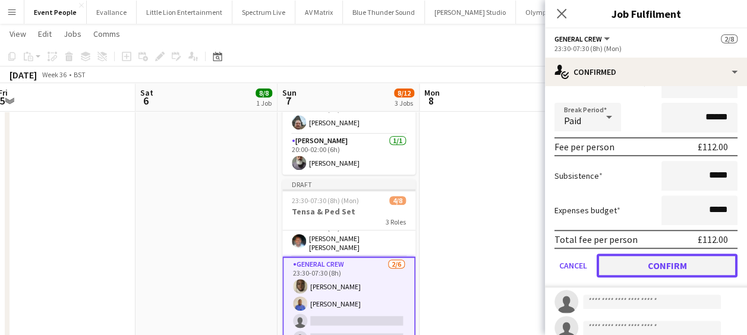
click at [662, 266] on button "Confirm" at bounding box center [667, 266] width 141 height 24
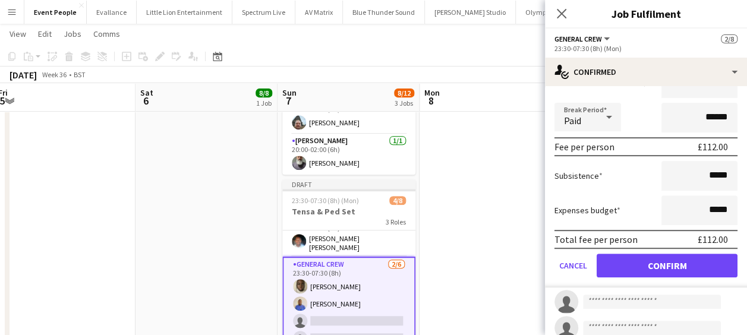
scroll to position [0, 0]
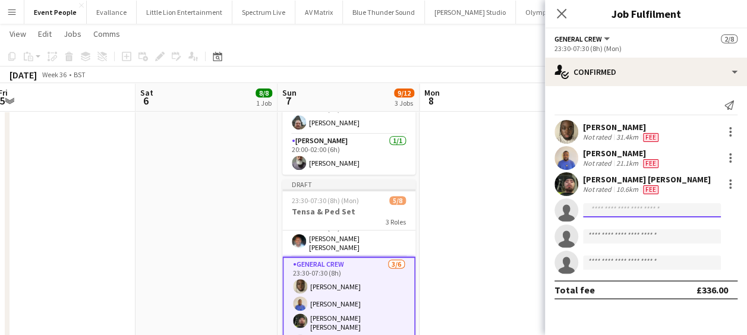
click at [625, 206] on input at bounding box center [652, 210] width 138 height 14
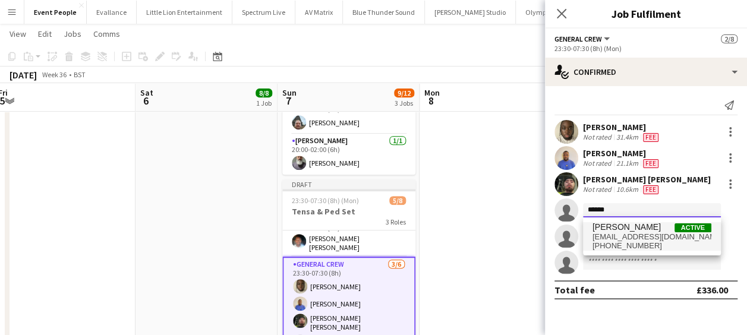
type input "******"
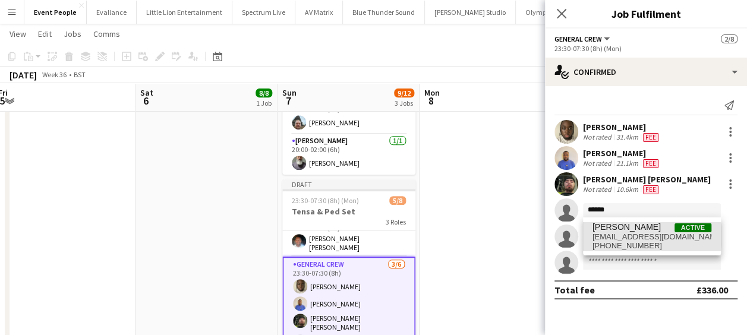
click at [636, 237] on span "tayeebalabi@gmail.com" at bounding box center [652, 237] width 119 height 10
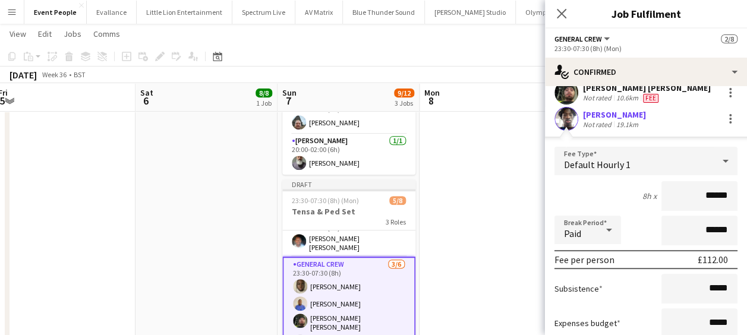
scroll to position [178, 0]
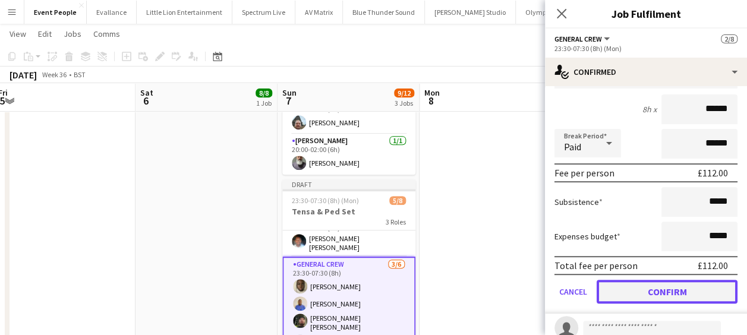
click at [688, 297] on button "Confirm" at bounding box center [667, 292] width 141 height 24
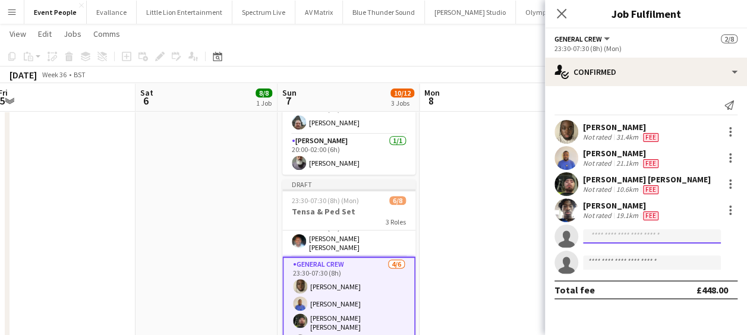
click at [645, 239] on input at bounding box center [652, 236] width 138 height 14
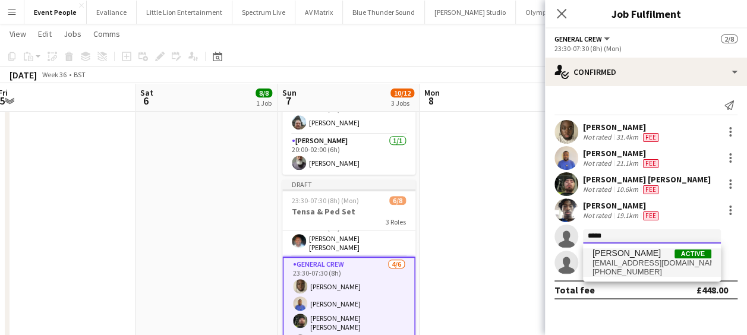
type input "*****"
click at [633, 262] on span "james_granger92@hotmail.co.uk" at bounding box center [652, 264] width 119 height 10
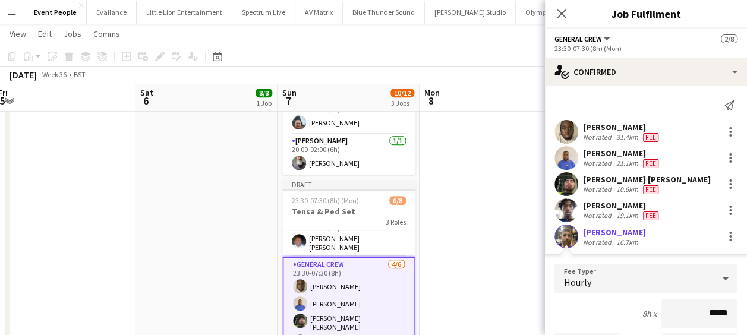
drag, startPoint x: 694, startPoint y: 311, endPoint x: 742, endPoint y: 316, distance: 48.4
click at [742, 316] on mat-expansion-panel "check Confirmed Send notification David Simbizi Not rated 31.4km Fee Idris Aden…" at bounding box center [646, 210] width 202 height 249
type input "******"
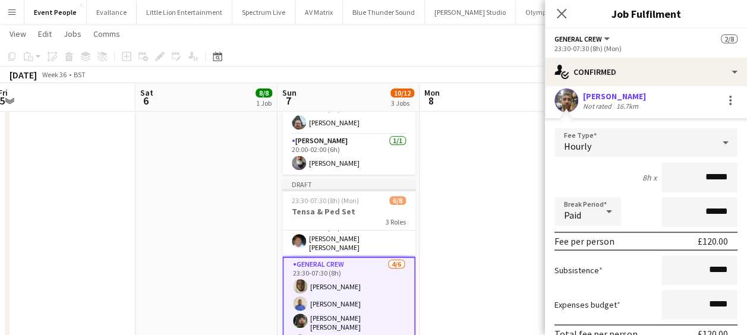
scroll to position [178, 0]
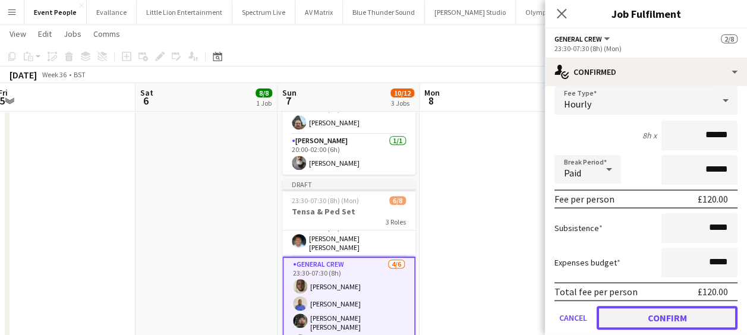
click at [662, 316] on button "Confirm" at bounding box center [667, 318] width 141 height 24
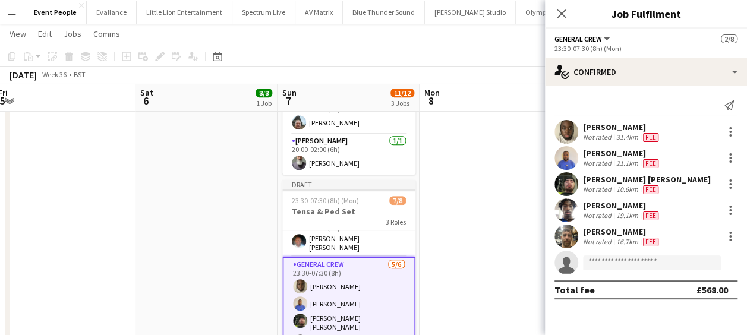
scroll to position [0, 0]
click at [603, 256] on input at bounding box center [652, 263] width 138 height 14
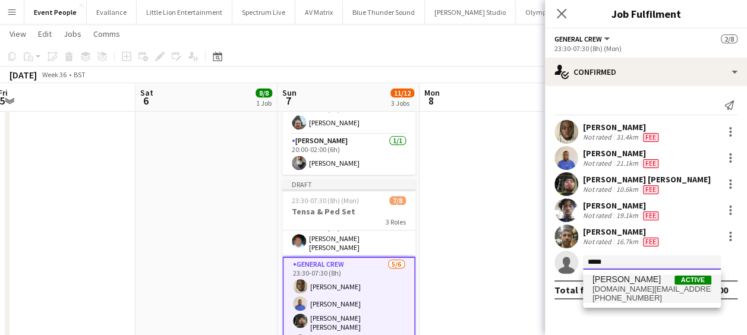
type input "*****"
click at [628, 284] on span "Craig Barrett" at bounding box center [627, 280] width 68 height 10
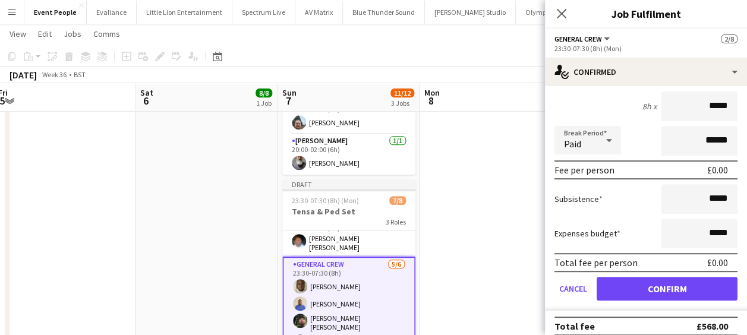
scroll to position [243, 0]
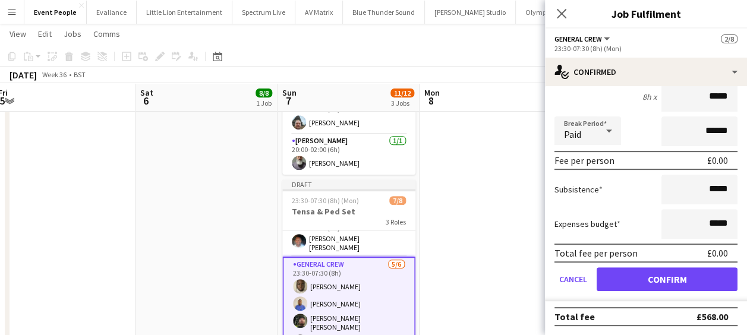
drag, startPoint x: 698, startPoint y: 99, endPoint x: 731, endPoint y: 93, distance: 33.7
click at [731, 93] on form "Fee Type Hourly 8h x ***** Break Period Paid ****** Fee per person £0.00 Subsis…" at bounding box center [646, 175] width 202 height 254
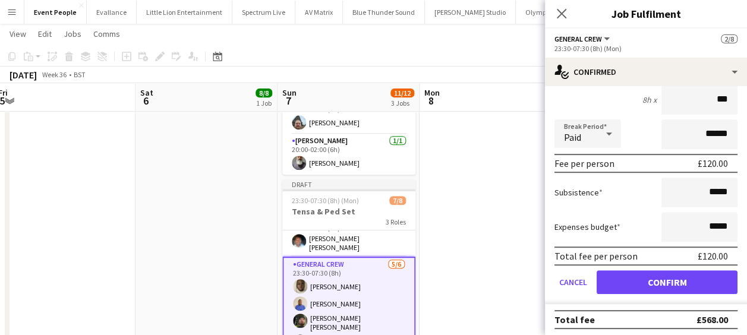
type input "******"
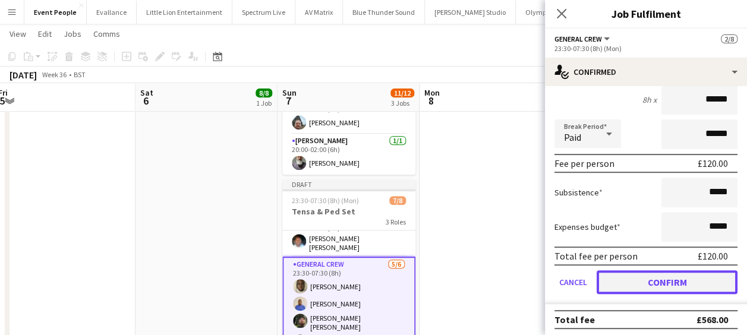
click at [692, 272] on button "Confirm" at bounding box center [667, 282] width 141 height 24
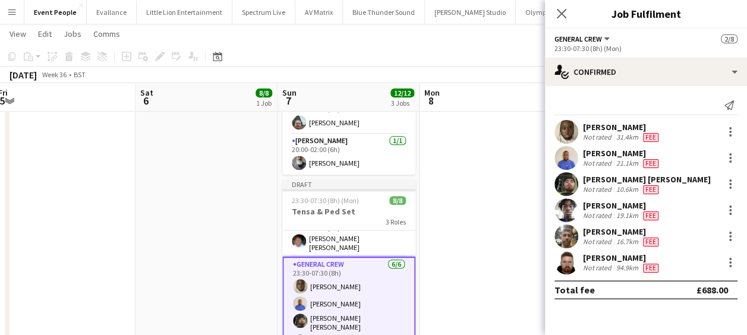
scroll to position [0, 0]
click at [465, 178] on app-date-cell at bounding box center [491, 226] width 142 height 662
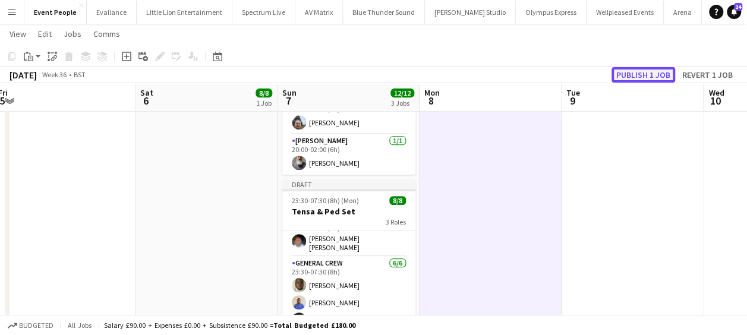
click at [629, 74] on button "Publish 1 job" at bounding box center [644, 74] width 64 height 15
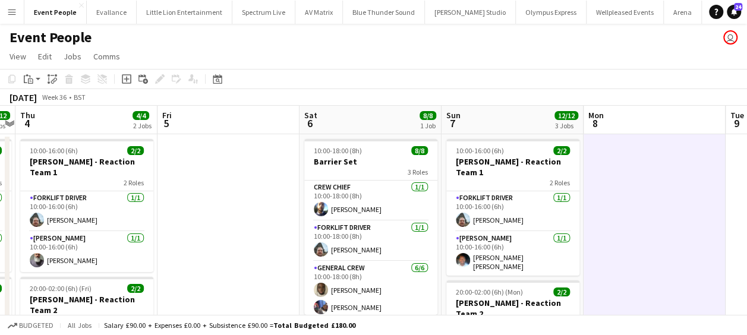
scroll to position [0, 248]
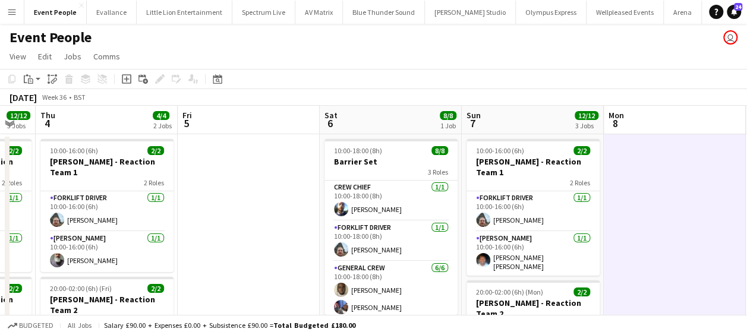
drag, startPoint x: 58, startPoint y: 187, endPoint x: 243, endPoint y: 193, distance: 184.4
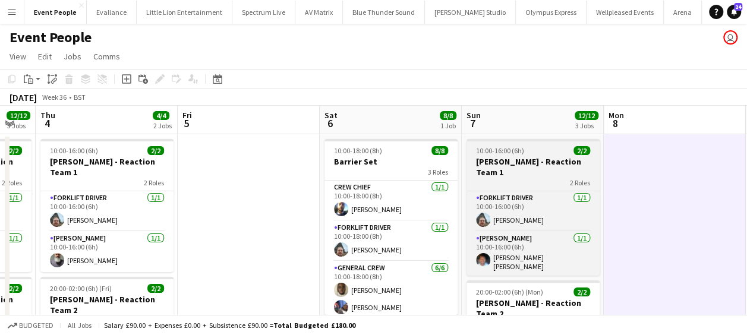
click at [559, 162] on h3 "[PERSON_NAME] - Reaction Team 1" at bounding box center [533, 166] width 133 height 21
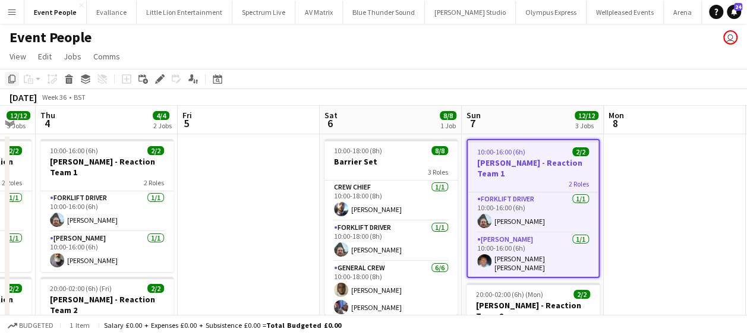
click at [7, 73] on div "Copy" at bounding box center [12, 79] width 14 height 14
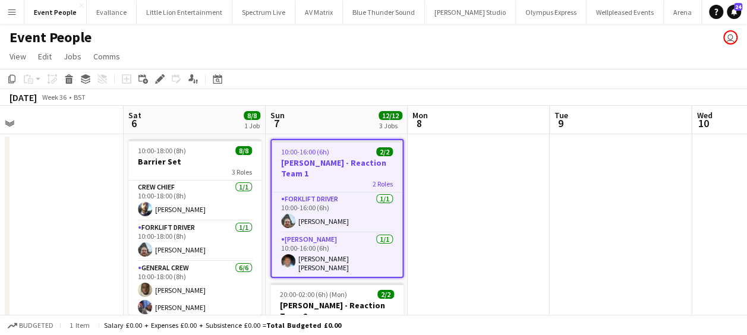
drag, startPoint x: 508, startPoint y: 153, endPoint x: 133, endPoint y: 153, distance: 374.5
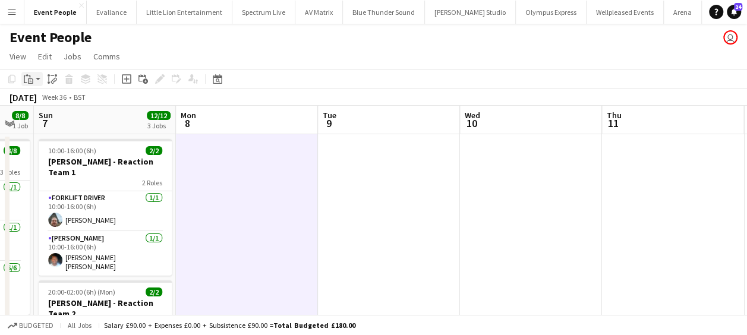
click at [31, 78] on icon at bounding box center [30, 80] width 5 height 5
click at [69, 125] on link "Paste with crew Ctrl+Shift+V" at bounding box center [88, 122] width 112 height 11
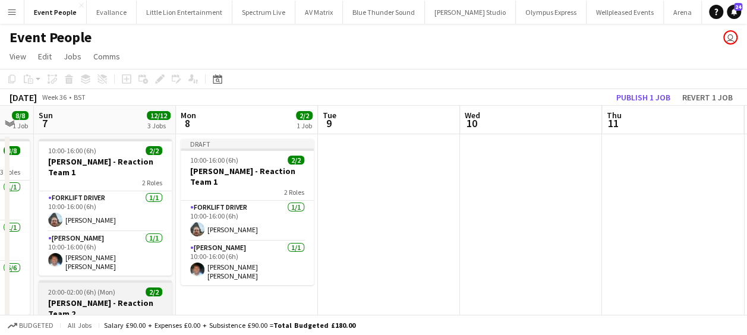
click at [122, 298] on h3 "[PERSON_NAME] - Reaction Team 2" at bounding box center [105, 308] width 133 height 21
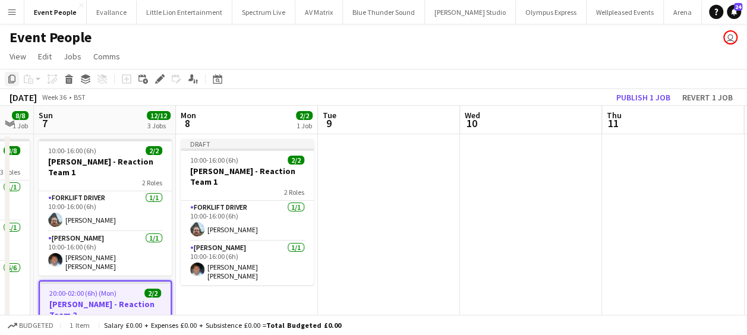
click at [9, 75] on icon "Copy" at bounding box center [12, 79] width 10 height 10
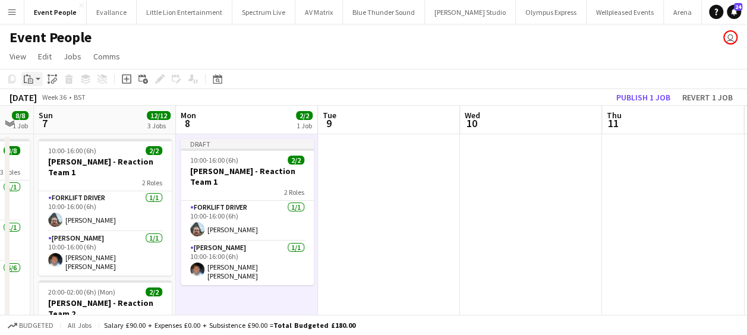
click at [39, 78] on app-action-btn "Paste" at bounding box center [31, 79] width 21 height 14
click at [83, 120] on link "Paste with crew Ctrl+Shift+V" at bounding box center [88, 122] width 112 height 11
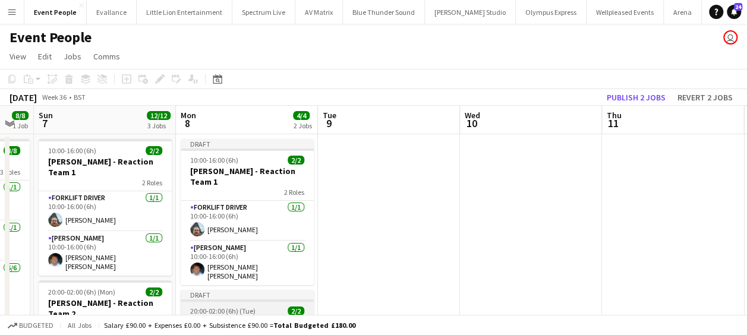
click at [231, 307] on span "20:00-02:00 (6h) (Tue)" at bounding box center [222, 311] width 65 height 9
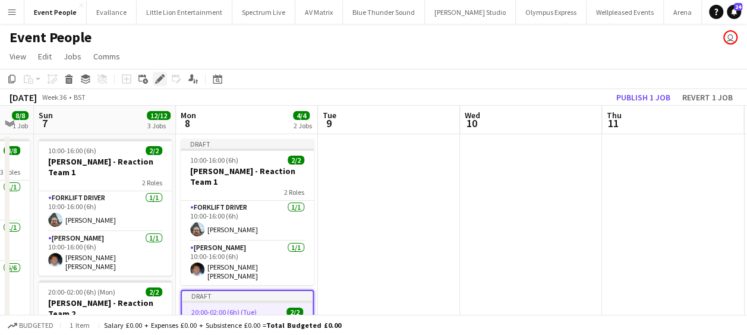
click at [160, 78] on icon at bounding box center [159, 79] width 7 height 7
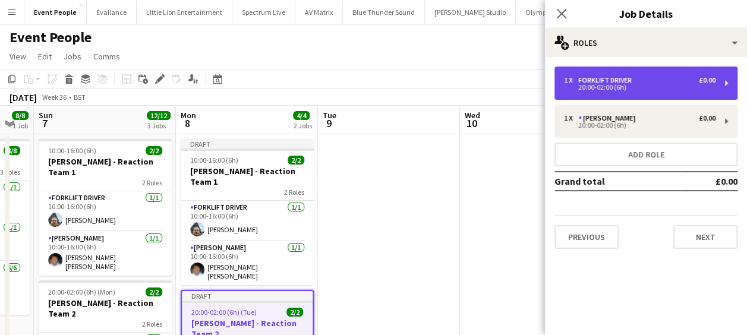
click at [611, 75] on div "1 x Forklift Driver £0.00 20:00-02:00 (6h)" at bounding box center [646, 83] width 183 height 33
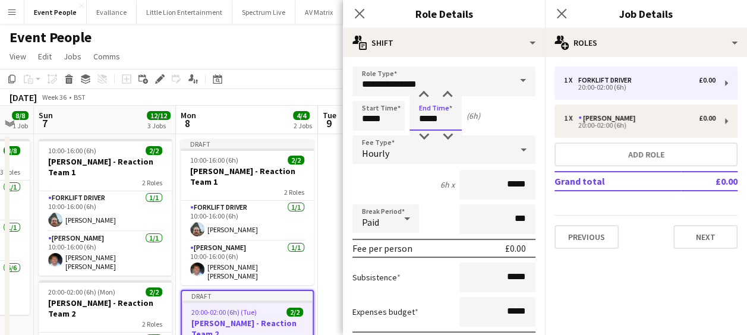
click at [416, 113] on input "*****" at bounding box center [436, 116] width 52 height 30
click at [427, 96] on div at bounding box center [424, 95] width 24 height 12
click at [430, 96] on div at bounding box center [424, 95] width 24 height 12
click at [449, 93] on div at bounding box center [448, 95] width 24 height 12
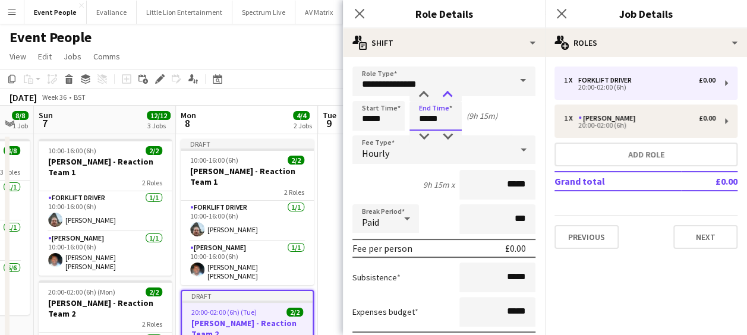
type input "*****"
click at [449, 93] on div at bounding box center [448, 95] width 24 height 12
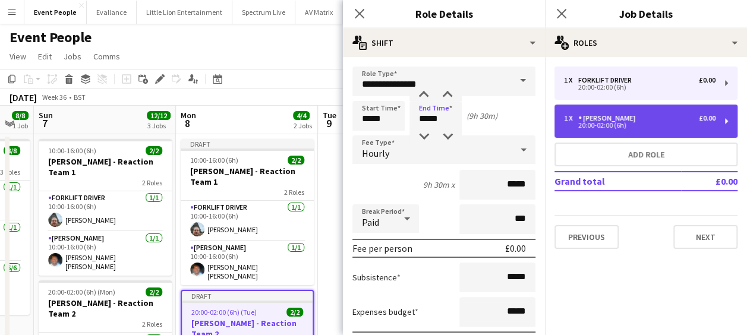
click at [577, 124] on div "20:00-02:00 (6h)" at bounding box center [640, 125] width 152 height 6
type input "**********"
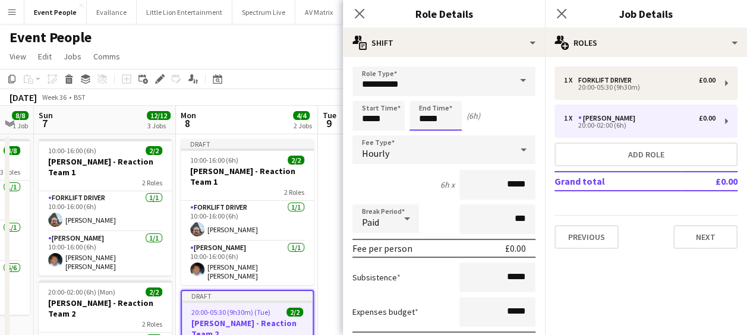
click at [421, 103] on input "*****" at bounding box center [436, 116] width 52 height 30
click at [422, 92] on div at bounding box center [424, 95] width 24 height 12
click at [451, 93] on div at bounding box center [448, 95] width 24 height 12
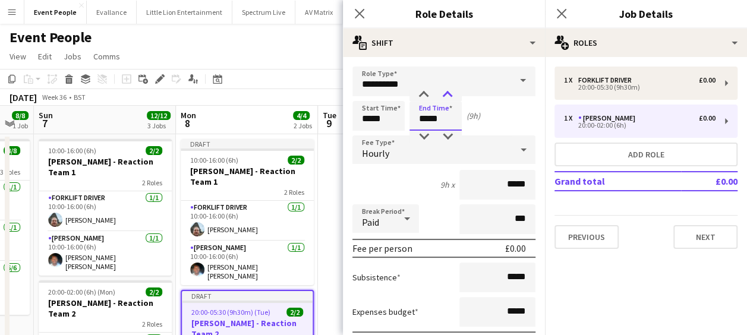
type input "*****"
click at [451, 93] on div at bounding box center [448, 95] width 24 height 12
click at [357, 8] on icon "Close pop-in" at bounding box center [359, 13] width 11 height 11
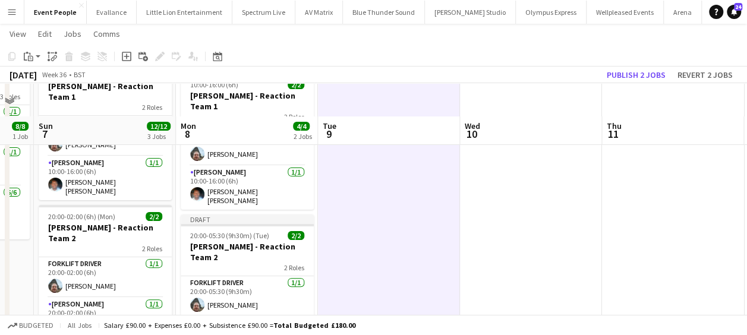
scroll to position [119, 0]
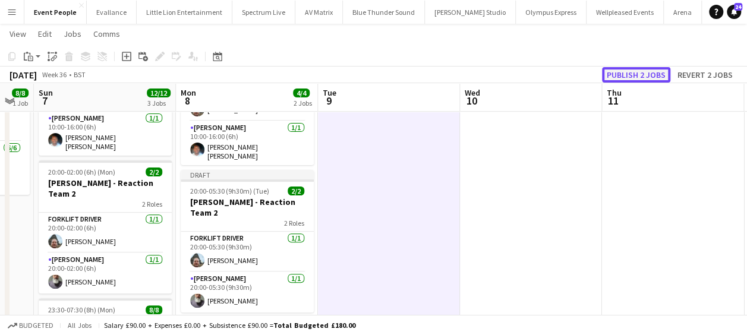
click at [649, 75] on button "Publish 2 jobs" at bounding box center [636, 74] width 68 height 15
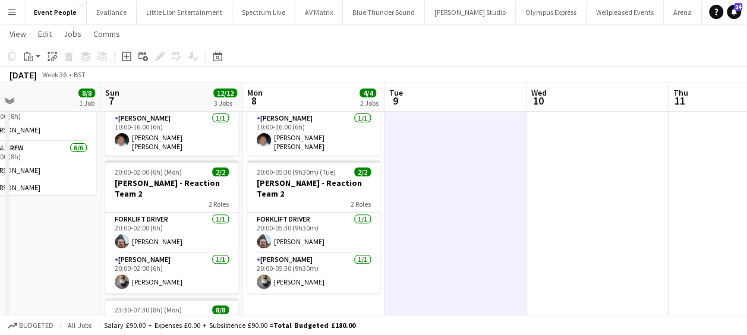
drag, startPoint x: 471, startPoint y: 247, endPoint x: 493, endPoint y: 247, distance: 22.0
click at [493, 247] on app-calendar-viewport "Thu 4 4/4 2 Jobs Fri 5 Sat 6 8/8 1 Job Sun 7 12/12 3 Jobs Mon 8 4/4 2 Jobs Tue …" at bounding box center [373, 301] width 747 height 748
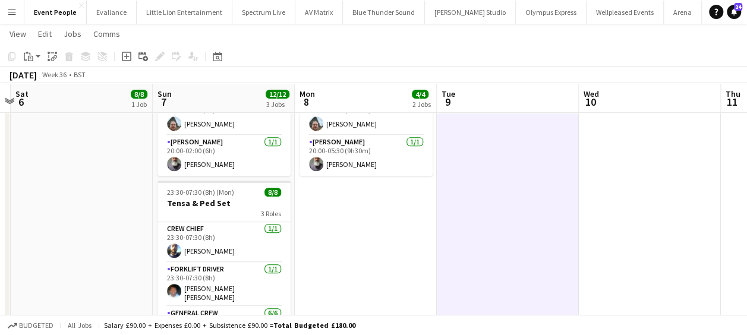
scroll to position [238, 0]
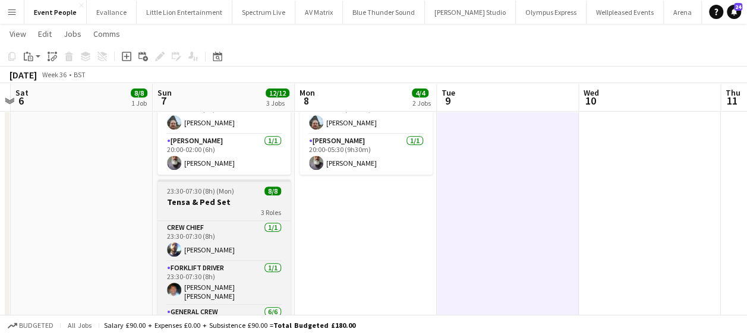
click at [216, 197] on h3 "Tensa & Ped Set" at bounding box center [224, 202] width 133 height 11
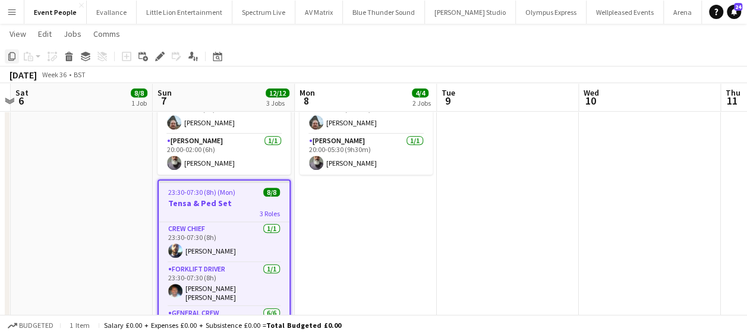
click at [15, 55] on icon "Copy" at bounding box center [12, 57] width 10 height 10
drag, startPoint x: 369, startPoint y: 209, endPoint x: 140, endPoint y: 131, distance: 241.9
click at [369, 210] on app-date-cell "10:00-16:00 (6h) 2/2 Coldplay - Reaction Team 1 2 Roles Forklift Driver 1/1 10:…" at bounding box center [366, 226] width 142 height 662
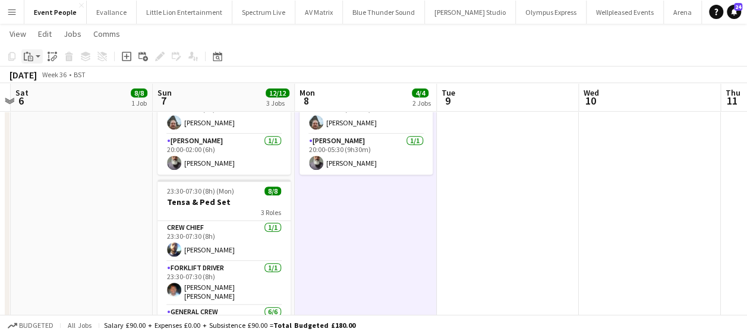
click at [37, 59] on app-action-btn "Paste" at bounding box center [31, 56] width 21 height 14
click at [44, 77] on link "Paste Ctrl+V" at bounding box center [88, 79] width 112 height 11
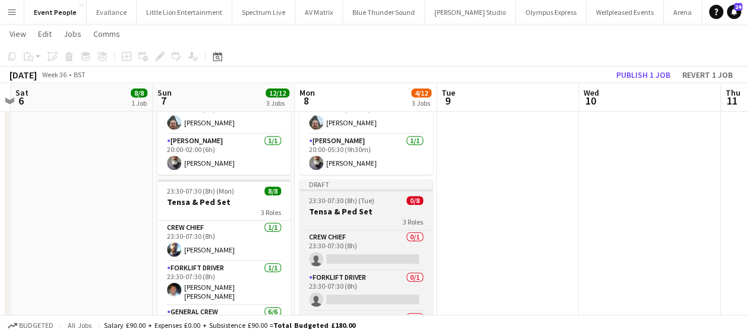
click at [346, 206] on h3 "Tensa & Ped Set" at bounding box center [366, 211] width 133 height 11
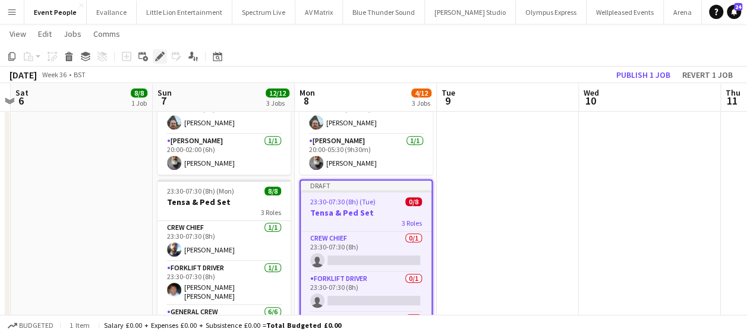
click at [160, 55] on icon at bounding box center [159, 56] width 7 height 7
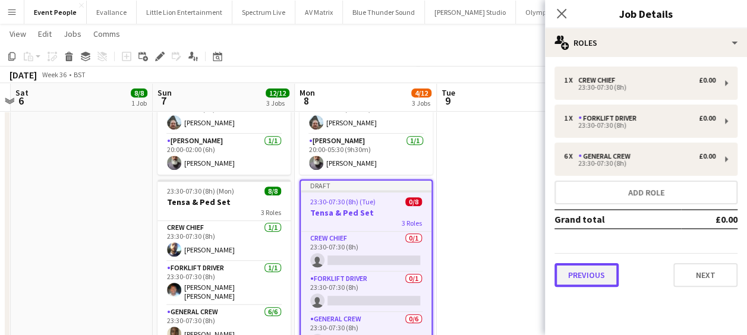
click at [596, 281] on button "Previous" at bounding box center [587, 275] width 64 height 24
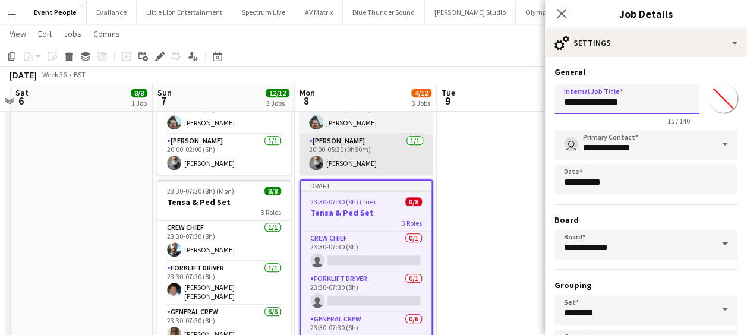
drag, startPoint x: 643, startPoint y: 109, endPoint x: 406, endPoint y: 114, distance: 237.2
click at [413, 114] on body "Menu Boards Boards Boards All jobs Status Workforce Workforce My Workforce Recr…" at bounding box center [373, 169] width 747 height 815
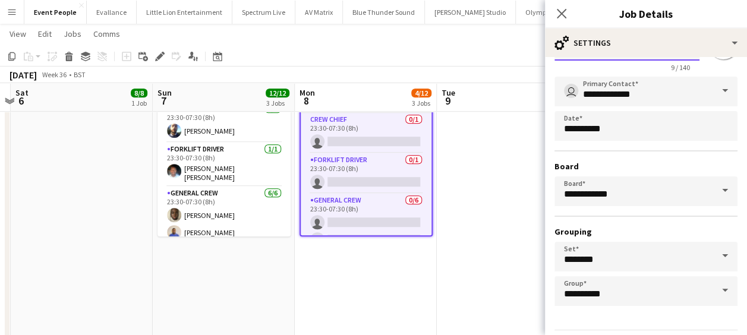
scroll to position [92, 0]
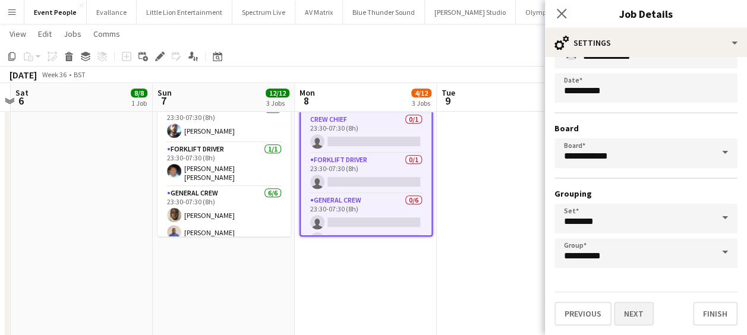
type input "*********"
click at [635, 307] on button "Next" at bounding box center [634, 314] width 40 height 24
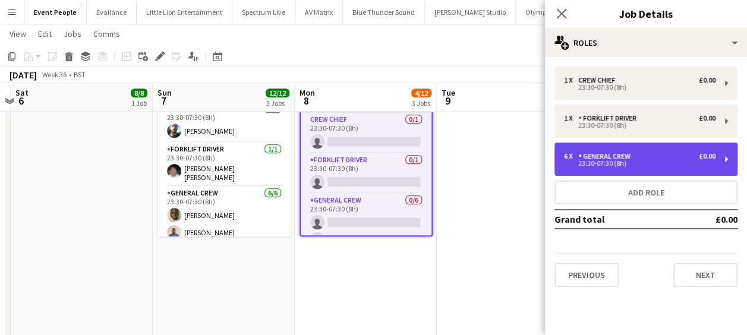
click at [615, 147] on div "6 x General Crew £0.00 23:30-07:30 (8h)" at bounding box center [646, 159] width 183 height 33
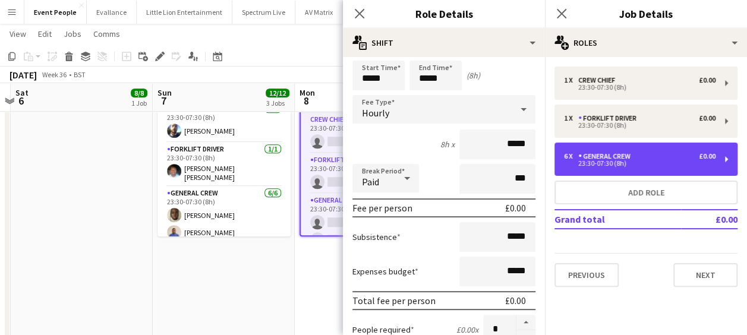
scroll to position [178, 0]
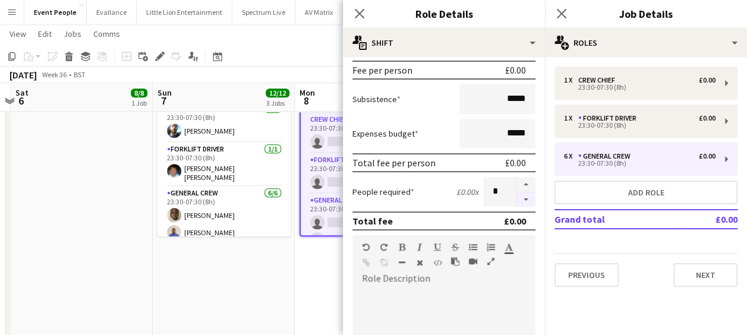
click at [517, 202] on button "button" at bounding box center [526, 200] width 19 height 15
type input "*"
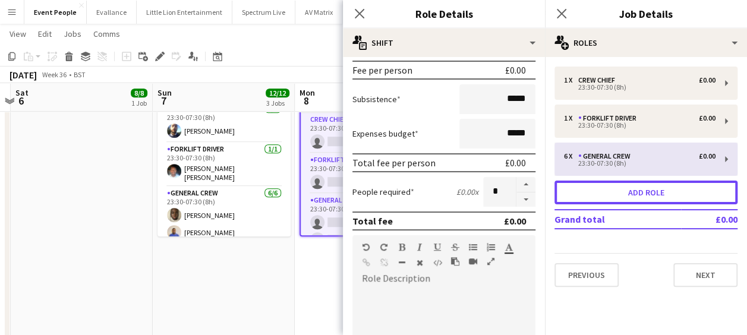
click at [591, 191] on button "Add role" at bounding box center [646, 193] width 183 height 24
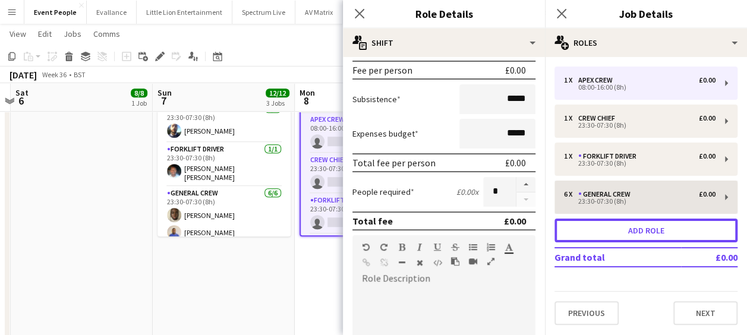
type input "*********"
type input "*****"
type input "*"
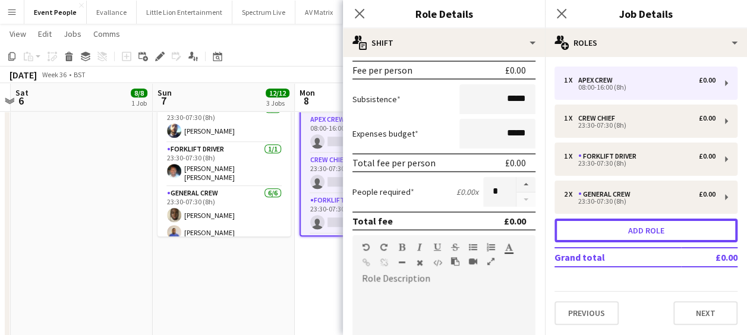
scroll to position [0, 0]
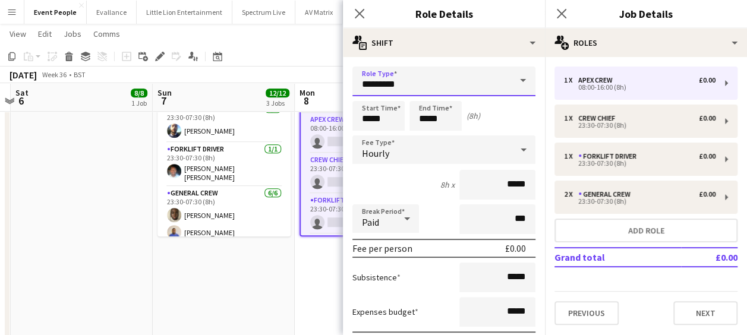
drag, startPoint x: 415, startPoint y: 83, endPoint x: 190, endPoint y: 78, distance: 224.7
click at [190, 78] on body "Menu Boards Boards Boards All jobs Status Workforce Workforce My Workforce Recr…" at bounding box center [373, 50] width 747 height 815
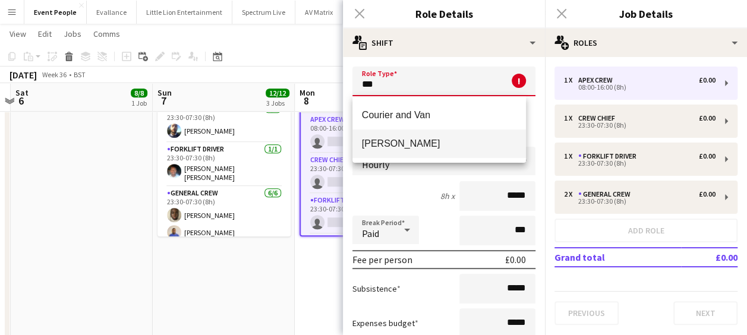
click at [432, 145] on span "Van Driver" at bounding box center [439, 143] width 155 height 11
type input "**********"
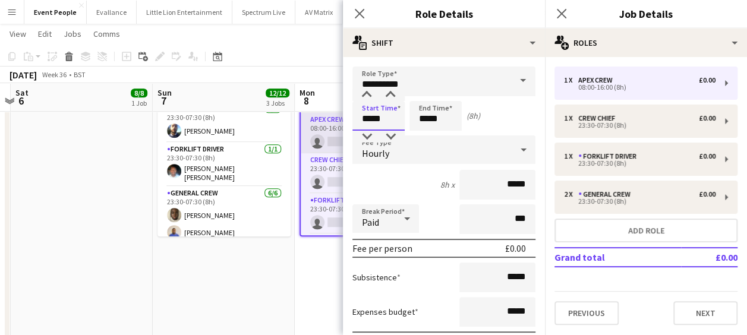
drag, startPoint x: 396, startPoint y: 121, endPoint x: 310, endPoint y: 124, distance: 86.2
click at [310, 124] on body "Menu Boards Boards Boards All jobs Status Workforce Workforce My Workforce Recr…" at bounding box center [373, 50] width 747 height 815
type input "*****"
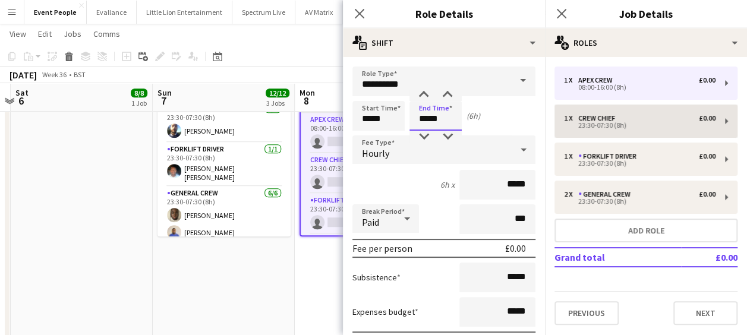
type input "*****"
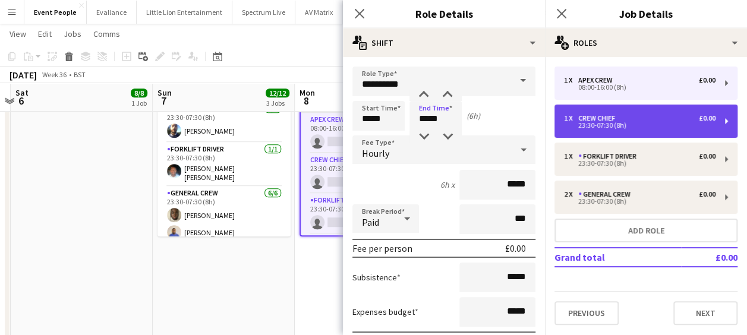
click at [603, 128] on div "23:30-07:30 (8h)" at bounding box center [640, 125] width 152 height 6
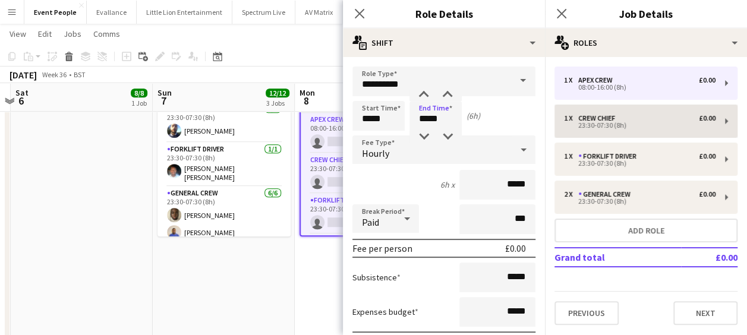
type input "**********"
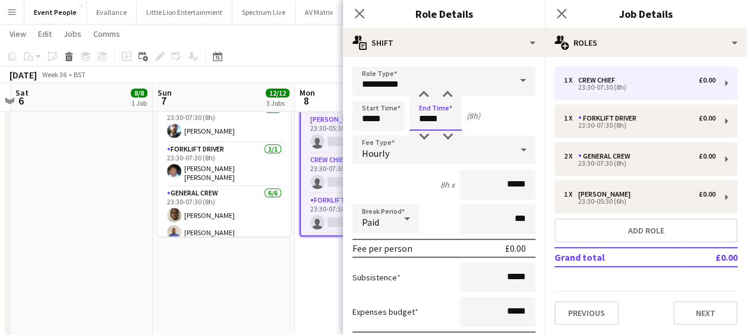
click at [424, 115] on input "*****" at bounding box center [436, 116] width 52 height 30
click at [424, 131] on div at bounding box center [424, 137] width 24 height 12
type input "*****"
click at [424, 131] on div at bounding box center [424, 137] width 24 height 12
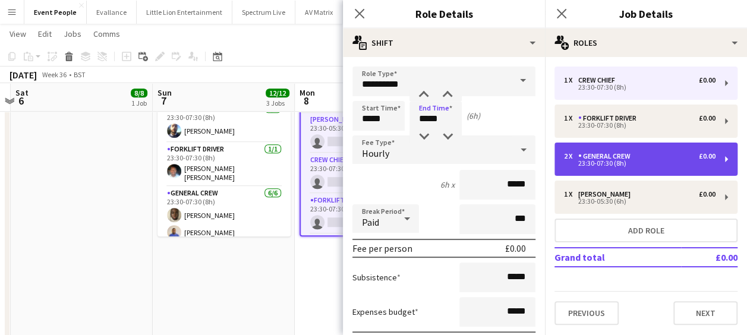
click at [590, 153] on div "General Crew" at bounding box center [606, 156] width 57 height 8
type input "**********"
type input "*****"
type input "*"
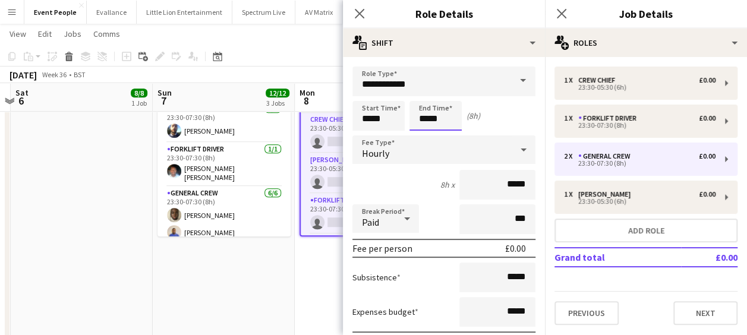
click at [417, 117] on input "*****" at bounding box center [436, 116] width 52 height 30
click at [424, 133] on div at bounding box center [424, 137] width 24 height 12
type input "*****"
click at [424, 133] on div at bounding box center [424, 137] width 24 height 12
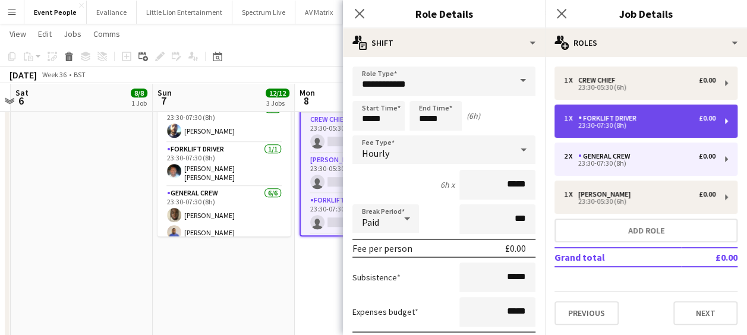
click at [606, 127] on div "23:30-07:30 (8h)" at bounding box center [640, 125] width 152 height 6
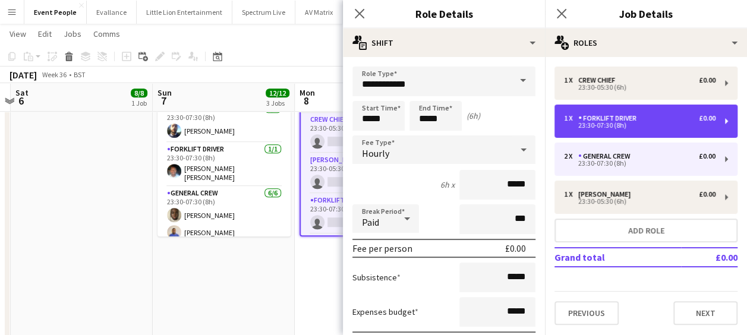
type input "**********"
type input "*****"
type input "*"
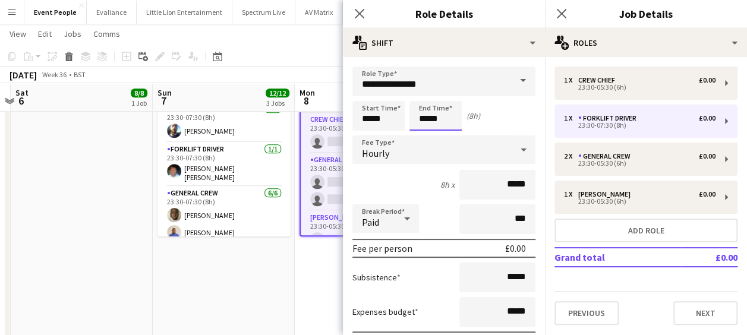
click at [420, 123] on input "*****" at bounding box center [436, 116] width 52 height 30
click at [426, 135] on div at bounding box center [424, 137] width 24 height 12
type input "*****"
click at [426, 135] on div at bounding box center [424, 137] width 24 height 12
click at [361, 13] on icon "Close pop-in" at bounding box center [359, 13] width 11 height 11
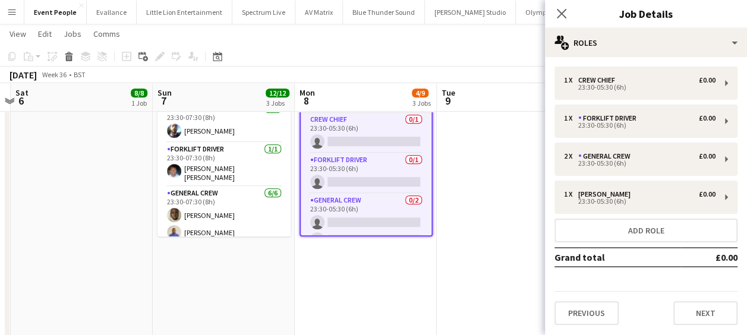
click at [530, 152] on app-date-cell at bounding box center [508, 108] width 142 height 662
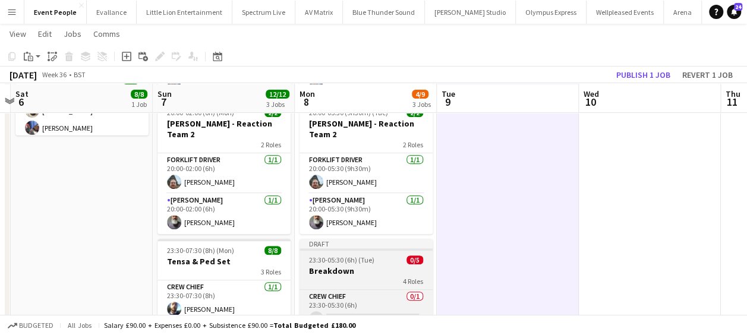
scroll to position [238, 0]
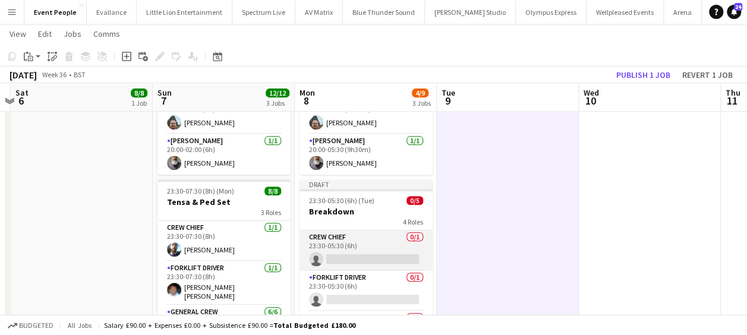
click at [361, 237] on app-card-role "Crew Chief 0/1 23:30-05:30 (6h) single-neutral-actions" at bounding box center [366, 251] width 133 height 40
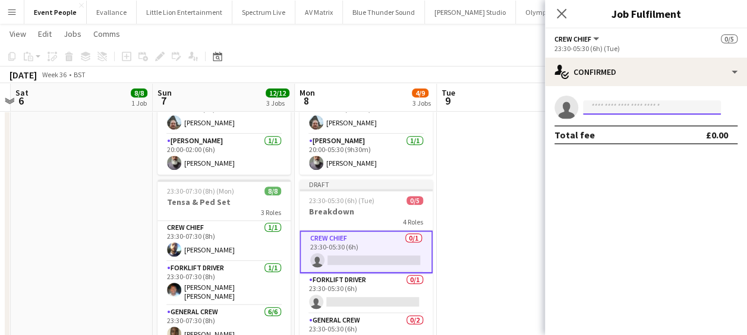
click at [604, 106] on input at bounding box center [652, 107] width 138 height 14
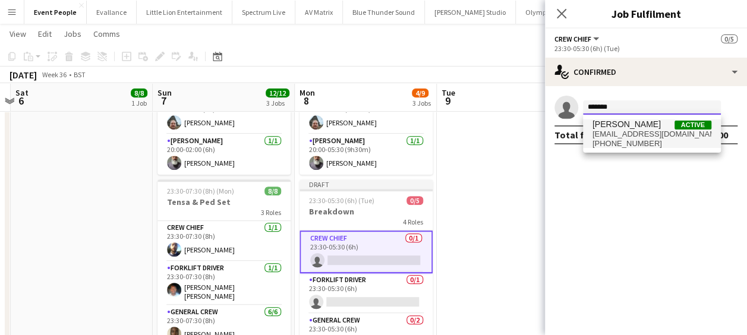
type input "*******"
click at [642, 141] on span "+447300459320" at bounding box center [652, 144] width 119 height 10
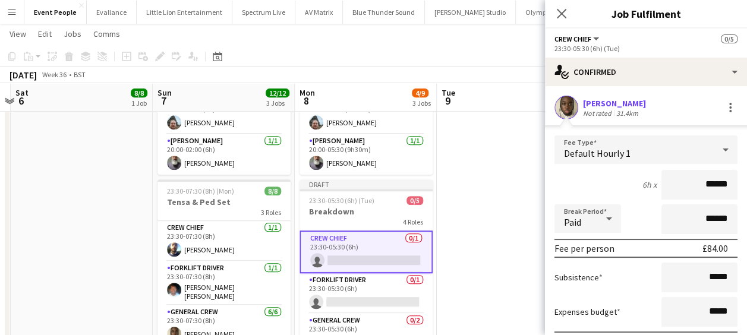
drag, startPoint x: 696, startPoint y: 186, endPoint x: 758, endPoint y: 187, distance: 61.8
click at [747, 187] on html "Menu Boards Boards Boards All jobs Status Workforce Workforce My Workforce Recr…" at bounding box center [373, 169] width 747 height 815
type input "******"
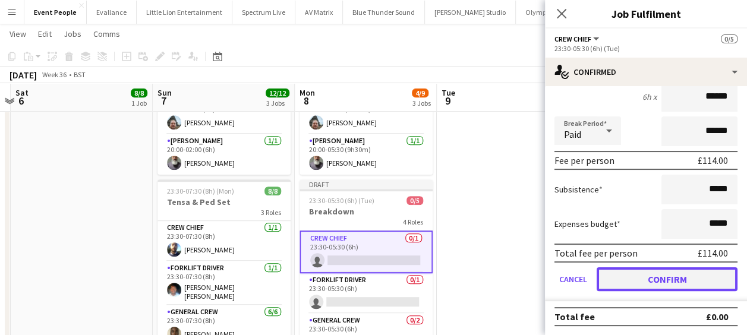
click at [649, 278] on button "Confirm" at bounding box center [667, 279] width 141 height 24
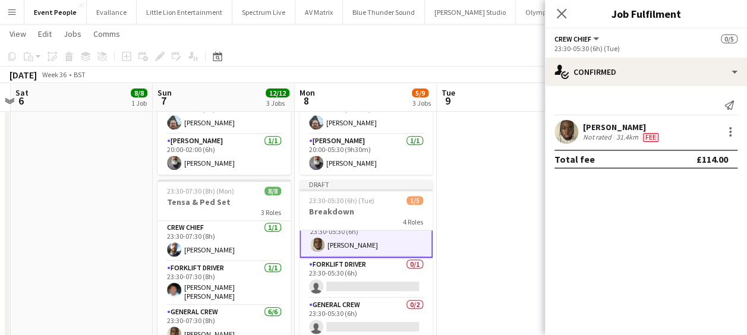
scroll to position [0, 0]
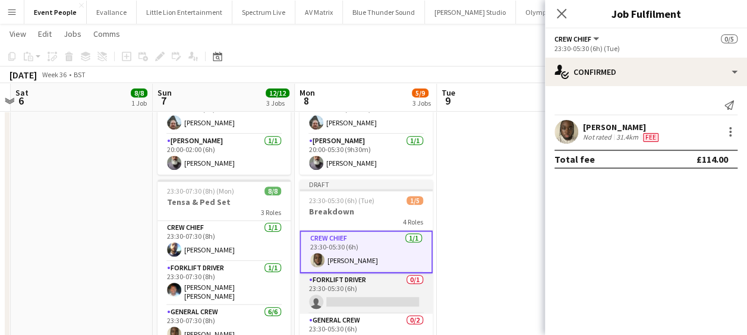
click at [367, 273] on app-card-role "Forklift Driver 0/1 23:30-05:30 (6h) single-neutral-actions" at bounding box center [366, 293] width 133 height 40
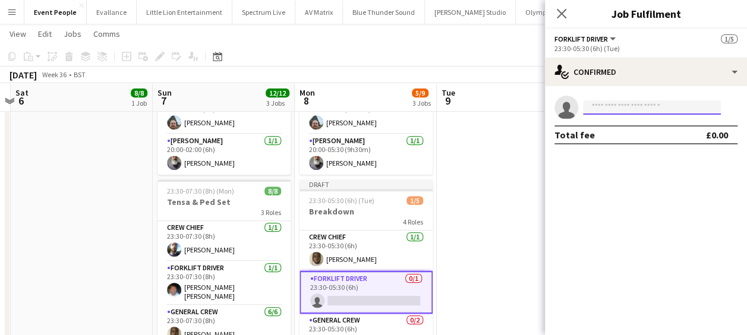
click at [650, 114] on input at bounding box center [652, 107] width 138 height 14
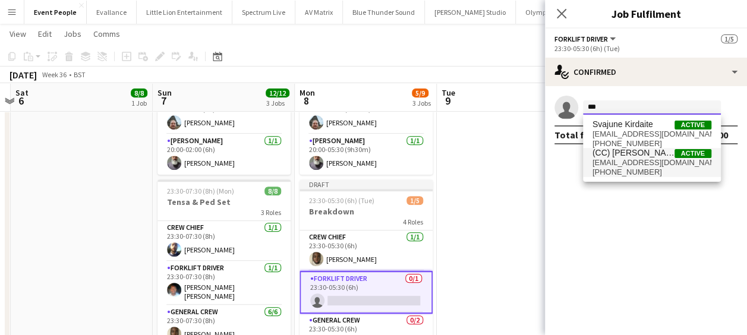
type input "***"
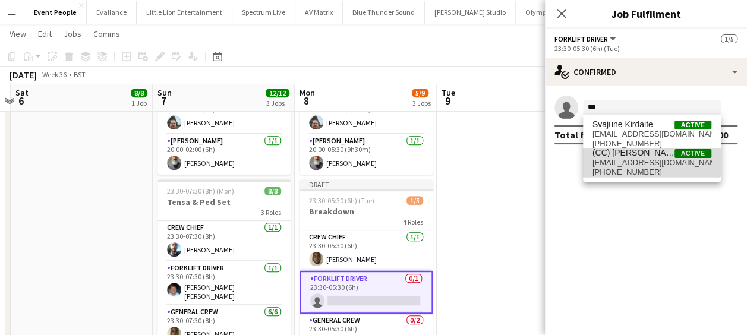
click at [639, 158] on span "joshpkirol93@gmail.com" at bounding box center [652, 163] width 119 height 10
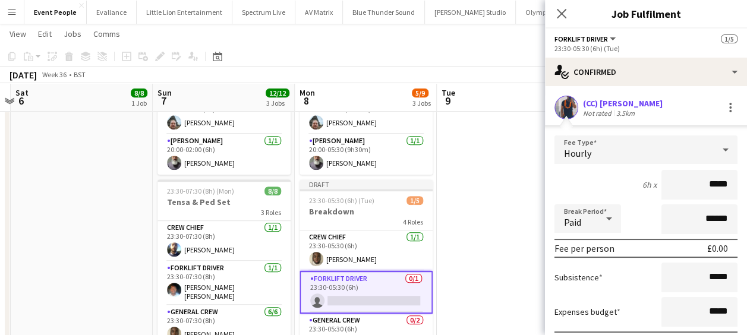
drag, startPoint x: 672, startPoint y: 181, endPoint x: 738, endPoint y: 182, distance: 66.0
click at [738, 182] on mat-expansion-panel "check Confirmed (CC) Joshua Kirollos Not rated 3.5km Fee Type Hourly 6h x *****…" at bounding box center [646, 210] width 202 height 249
type input "******"
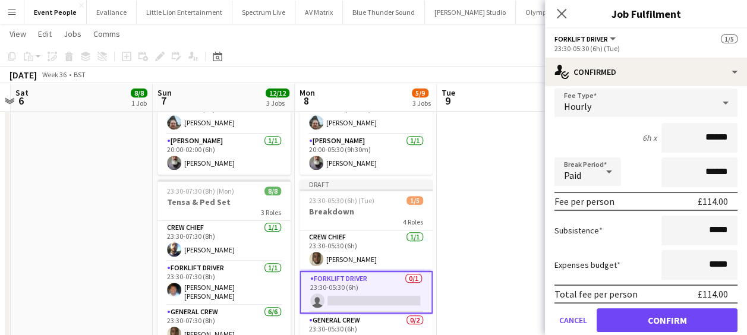
scroll to position [88, 0]
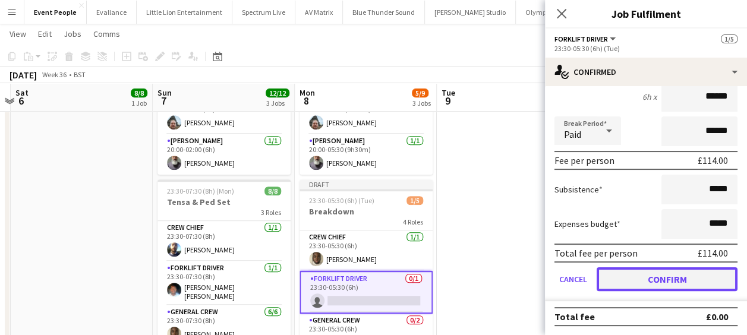
click at [672, 284] on button "Confirm" at bounding box center [667, 279] width 141 height 24
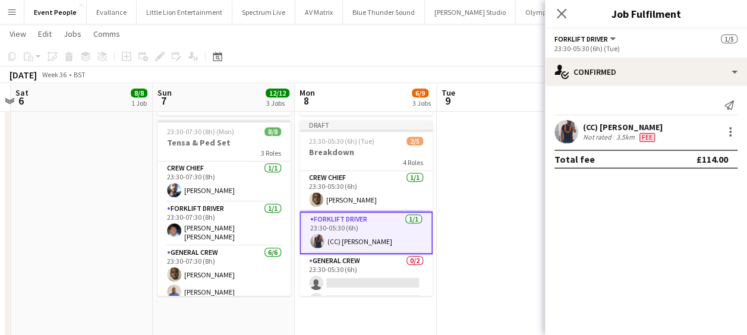
scroll to position [56, 0]
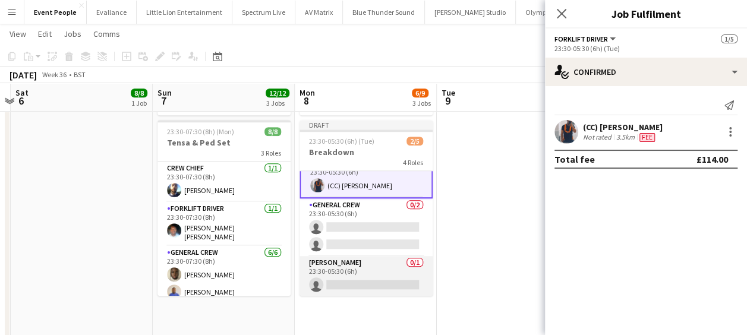
click at [348, 256] on app-card-role "Van Driver 0/1 23:30-05:30 (6h) single-neutral-actions" at bounding box center [366, 276] width 133 height 40
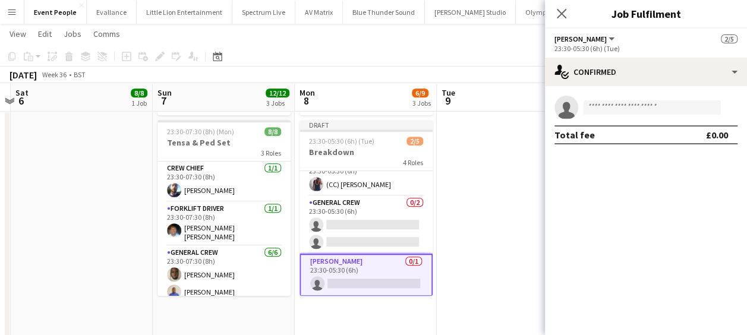
scroll to position [55, 0]
click at [634, 121] on app-confirmed-crew "single-neutral-actions Total fee £0.00" at bounding box center [646, 120] width 202 height 49
click at [640, 104] on input at bounding box center [652, 107] width 138 height 14
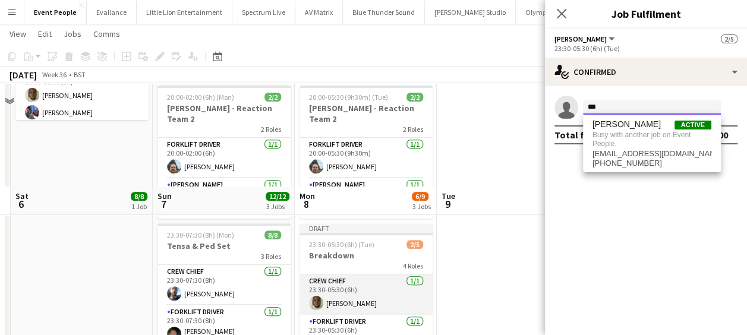
scroll to position [119, 0]
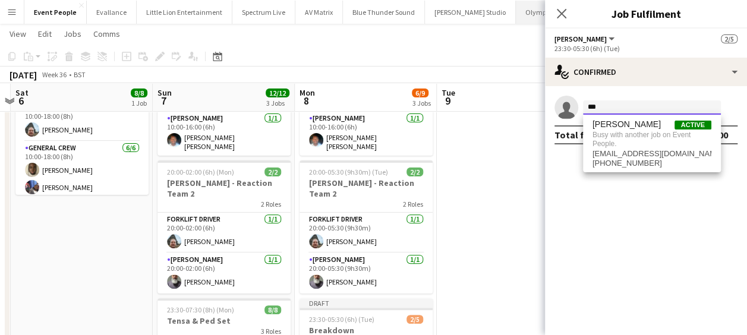
type input "***"
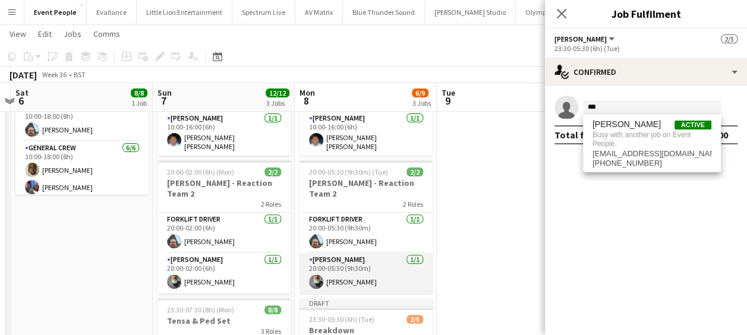
click at [363, 254] on app-card-role "Van Driver 1/1 20:00-05:30 (9h30m) Edvardas Draskinis" at bounding box center [366, 273] width 133 height 40
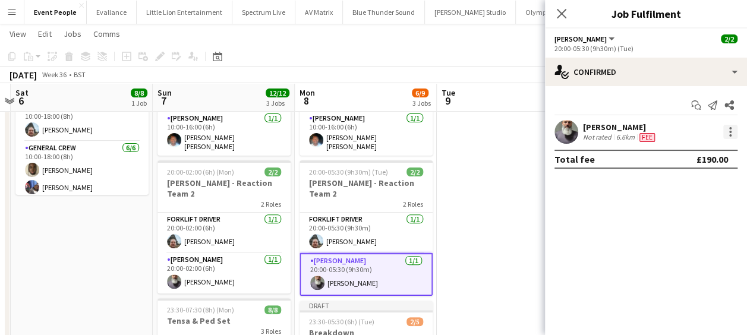
click at [732, 128] on div at bounding box center [730, 132] width 14 height 14
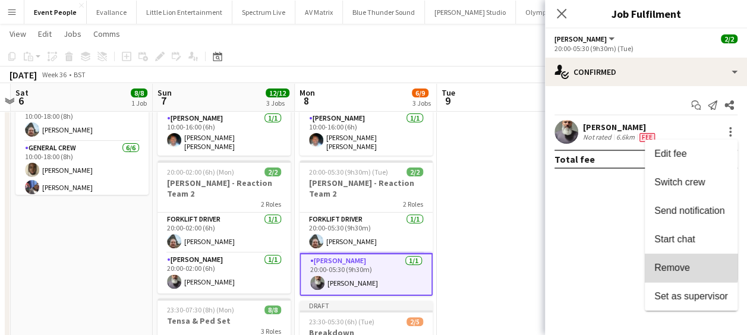
click at [672, 262] on button "Remove" at bounding box center [691, 268] width 93 height 29
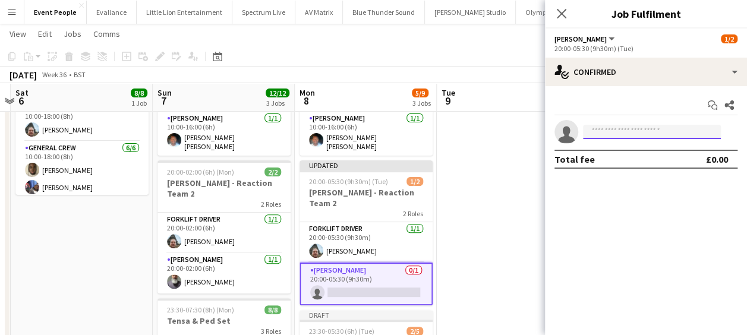
click at [605, 138] on input at bounding box center [652, 132] width 138 height 14
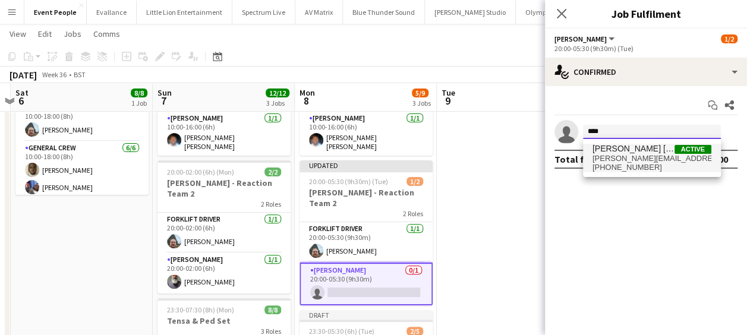
type input "****"
click at [615, 152] on span "Fitzgerald Williams-Owens" at bounding box center [634, 149] width 82 height 10
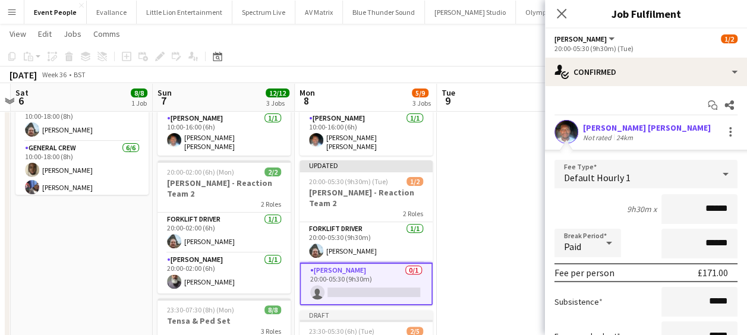
drag, startPoint x: 690, startPoint y: 203, endPoint x: 749, endPoint y: 203, distance: 59.4
click at [747, 203] on html "Menu Boards Boards Boards All jobs Status Workforce Workforce My Workforce Recr…" at bounding box center [373, 288] width 747 height 815
type input "******"
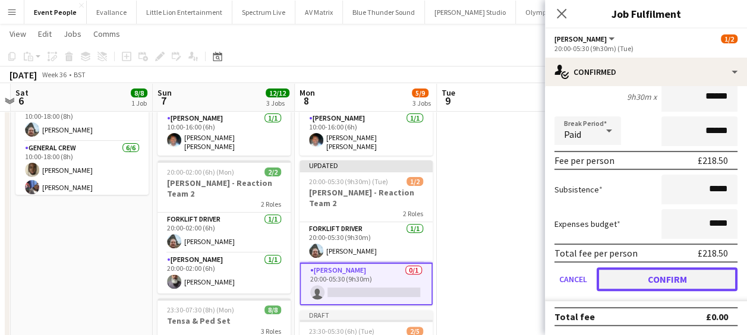
click at [657, 273] on button "Confirm" at bounding box center [667, 279] width 141 height 24
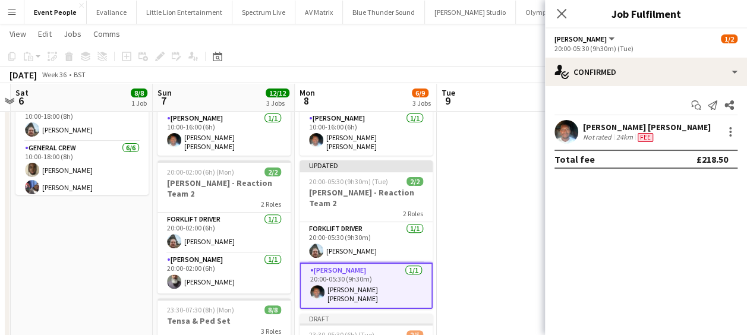
scroll to position [0, 0]
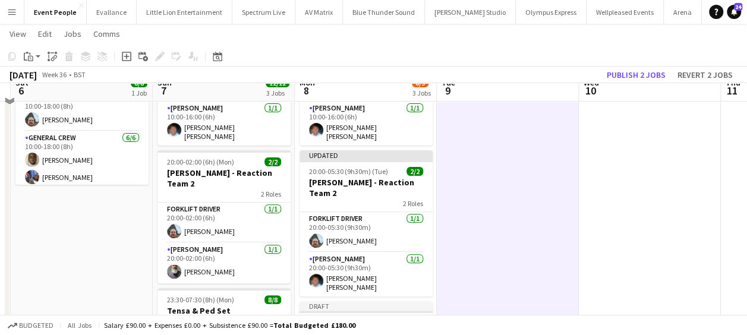
scroll to position [178, 0]
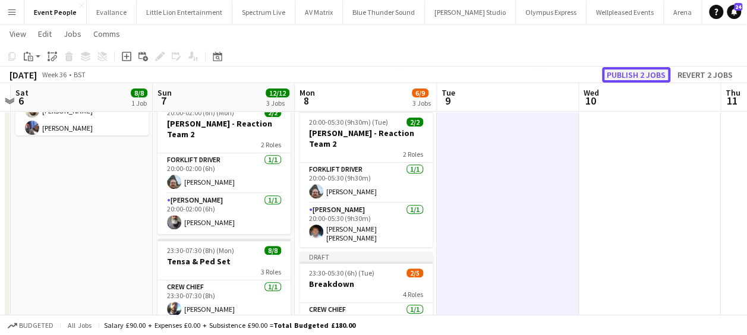
click at [659, 71] on button "Publish 2 jobs" at bounding box center [636, 74] width 68 height 15
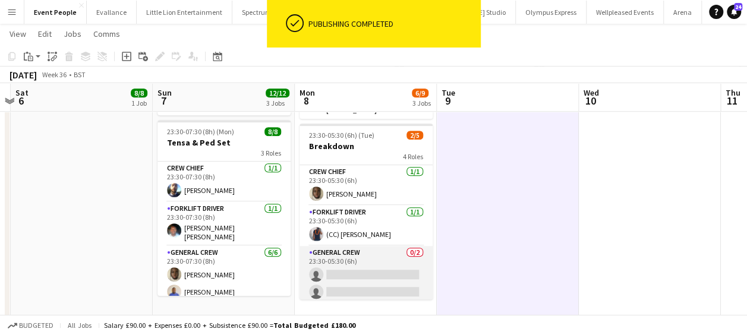
scroll to position [44, 0]
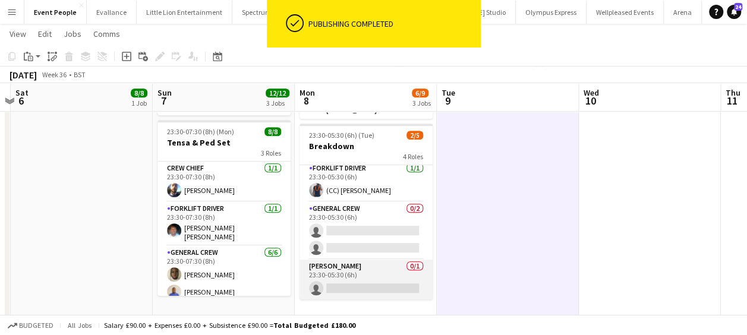
click at [352, 260] on app-card-role "Van Driver 0/1 23:30-05:30 (6h) single-neutral-actions" at bounding box center [366, 280] width 133 height 40
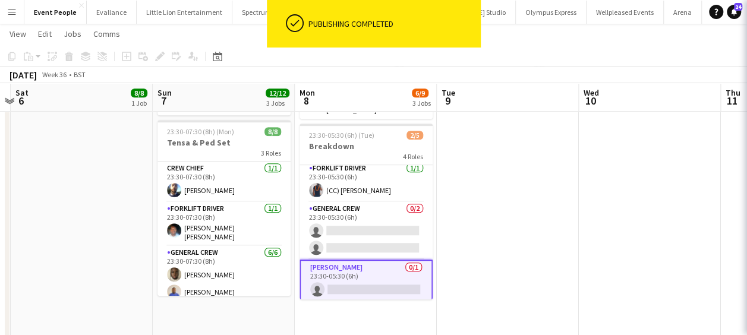
scroll to position [0, 273]
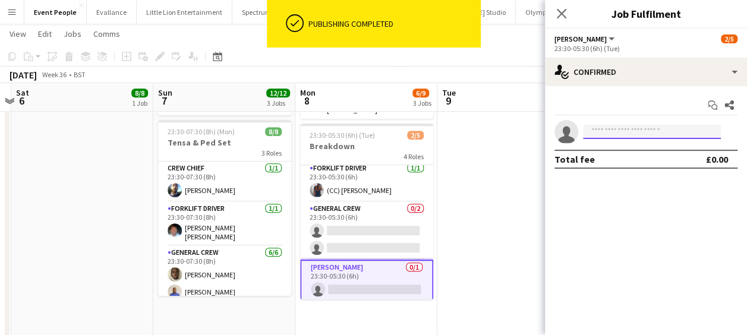
click at [638, 130] on input at bounding box center [652, 132] width 138 height 14
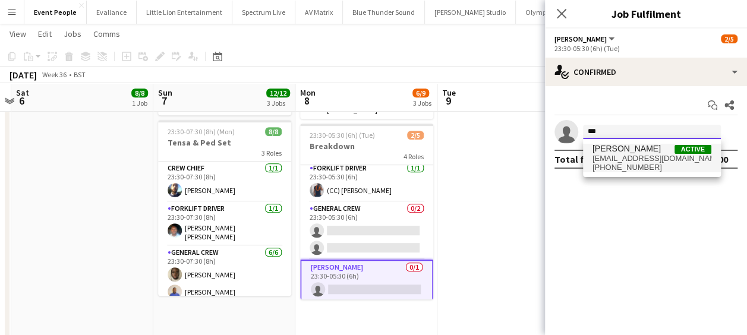
type input "***"
click at [634, 152] on span "Edvardas Draskinis" at bounding box center [627, 149] width 68 height 10
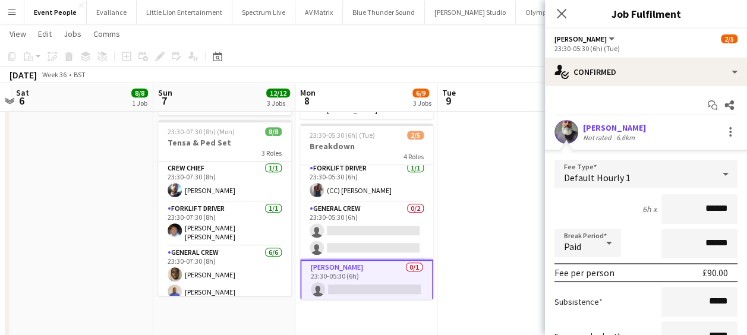
scroll to position [59, 0]
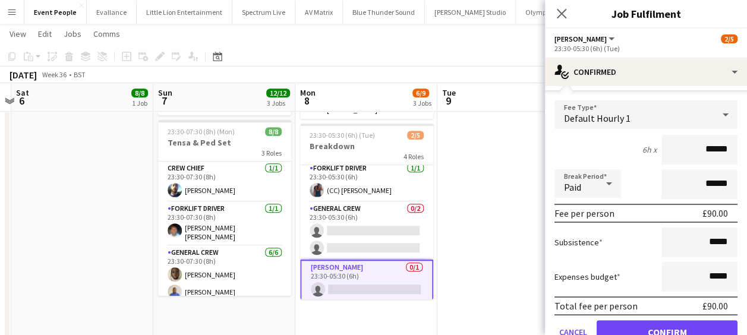
drag, startPoint x: 685, startPoint y: 149, endPoint x: 757, endPoint y: 149, distance: 71.9
click at [747, 149] on html "Menu Boards Boards Boards All jobs Status Workforce Workforce My Workforce Recr…" at bounding box center [373, 110] width 747 height 815
type input "***"
click at [643, 325] on button "Confirm" at bounding box center [667, 332] width 141 height 24
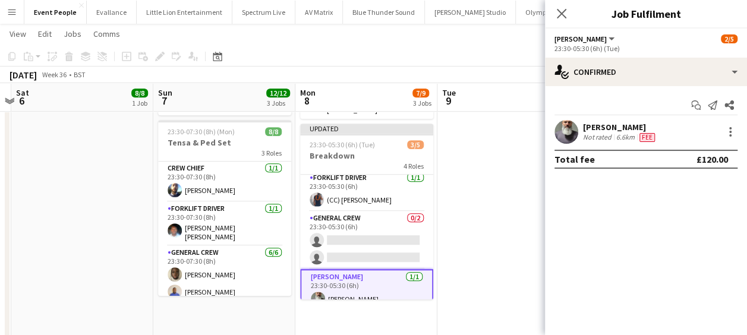
scroll to position [0, 0]
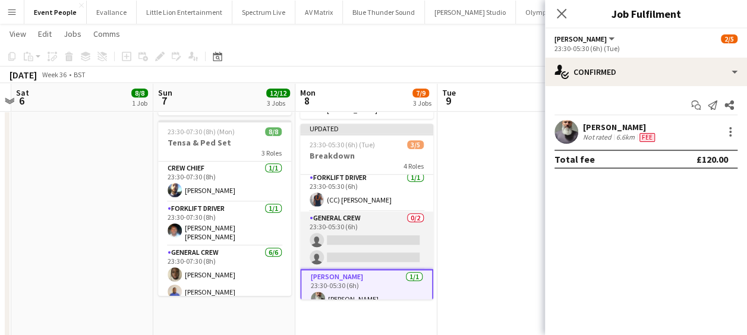
click at [344, 216] on app-card-role "General Crew 0/2 23:30-05:30 (6h) single-neutral-actions single-neutral-actions" at bounding box center [366, 241] width 133 height 58
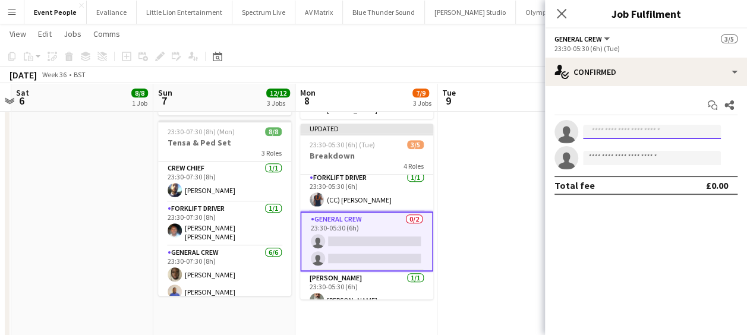
click at [635, 127] on input at bounding box center [652, 132] width 138 height 14
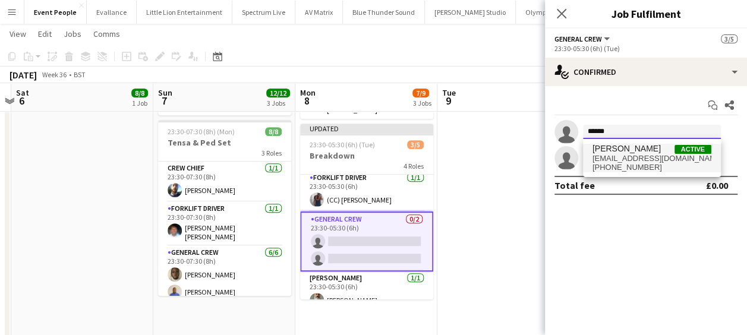
type input "******"
click at [632, 164] on span "+447393484932" at bounding box center [652, 168] width 119 height 10
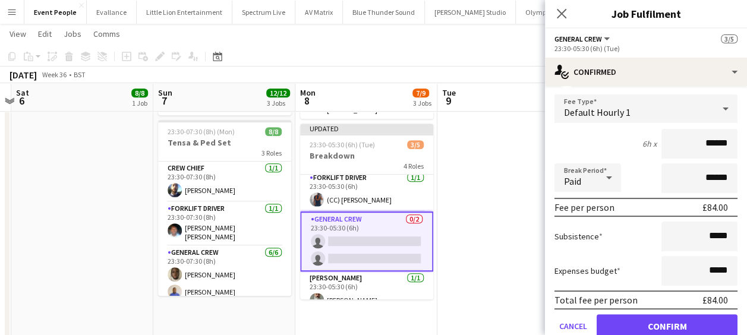
scroll to position [138, 0]
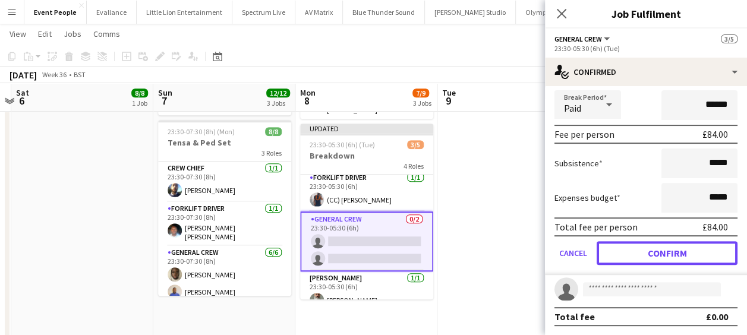
click at [646, 256] on button "Confirm" at bounding box center [667, 253] width 141 height 24
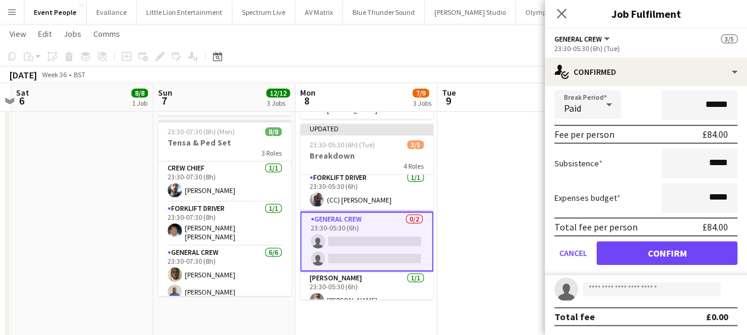
scroll to position [0, 0]
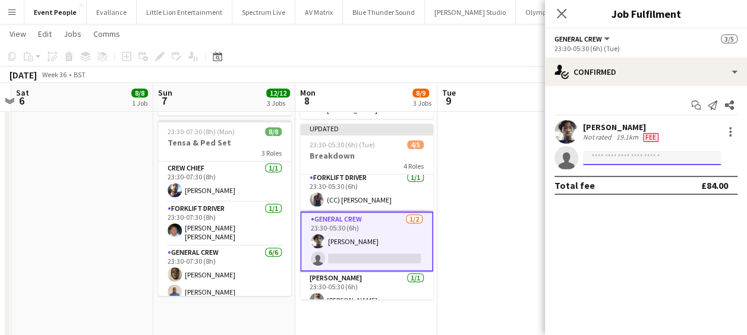
click at [623, 159] on input at bounding box center [652, 158] width 138 height 14
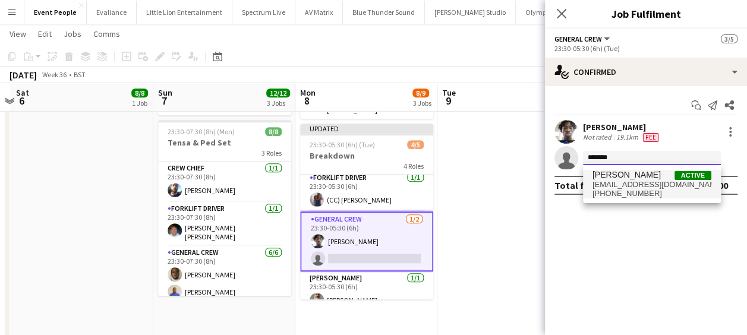
type input "*******"
click at [623, 174] on span "James Granger" at bounding box center [627, 175] width 68 height 10
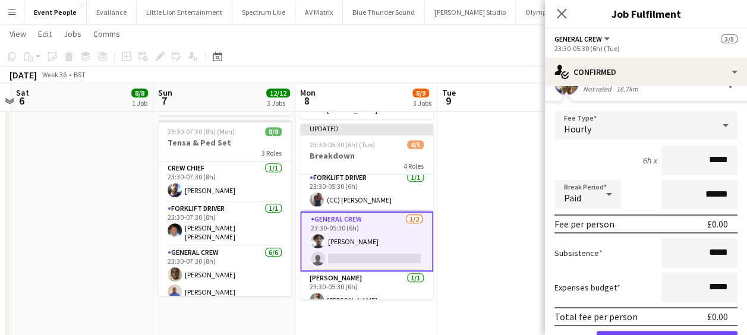
scroll to position [59, 0]
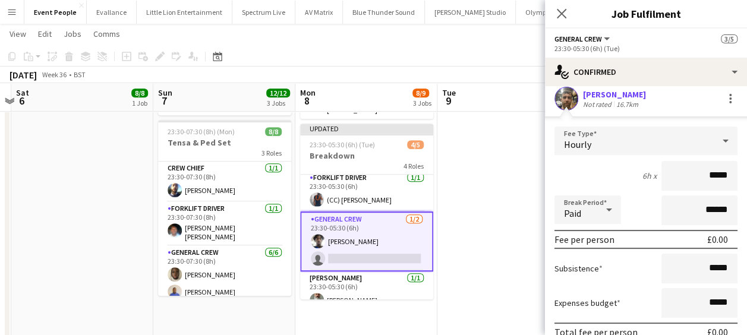
drag, startPoint x: 678, startPoint y: 175, endPoint x: 756, endPoint y: 175, distance: 78.5
click at [747, 175] on html "Menu Boards Boards Boards All jobs Status Workforce Workforce My Workforce Recr…" at bounding box center [373, 110] width 747 height 815
type input "******"
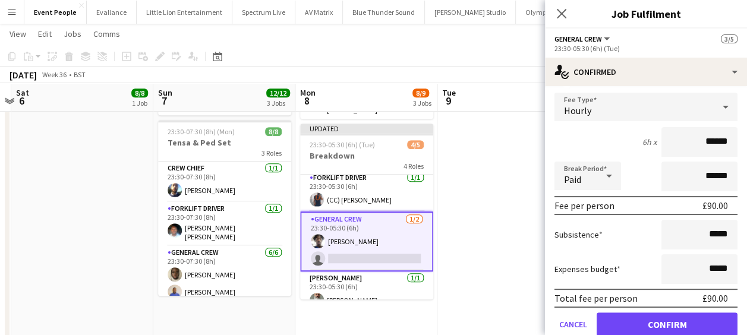
scroll to position [138, 0]
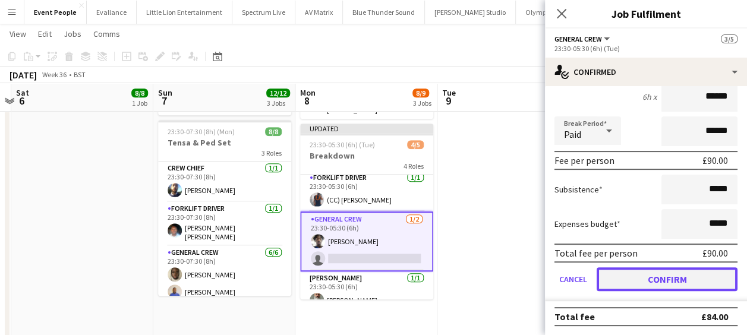
click at [695, 276] on button "Confirm" at bounding box center [667, 279] width 141 height 24
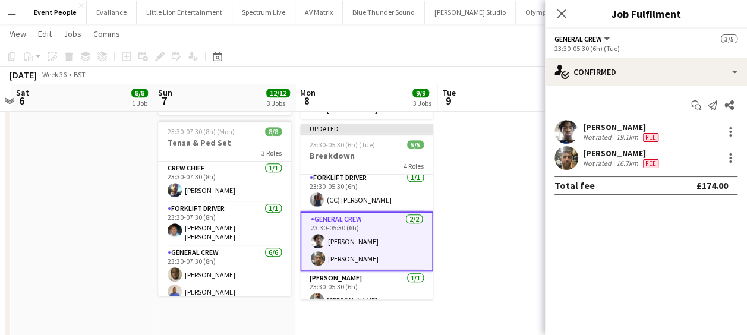
scroll to position [0, 0]
click at [461, 160] on app-date-cell at bounding box center [508, 167] width 142 height 662
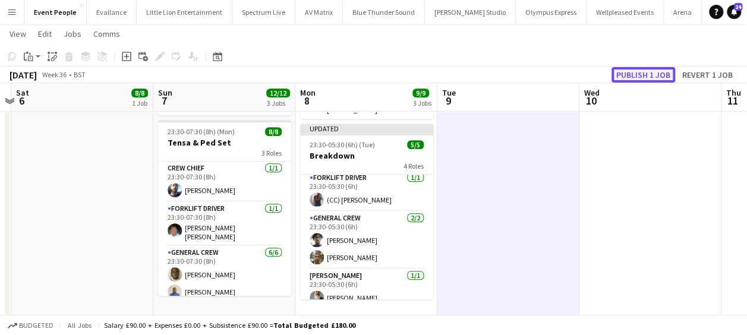
click at [655, 71] on button "Publish 1 job" at bounding box center [644, 74] width 64 height 15
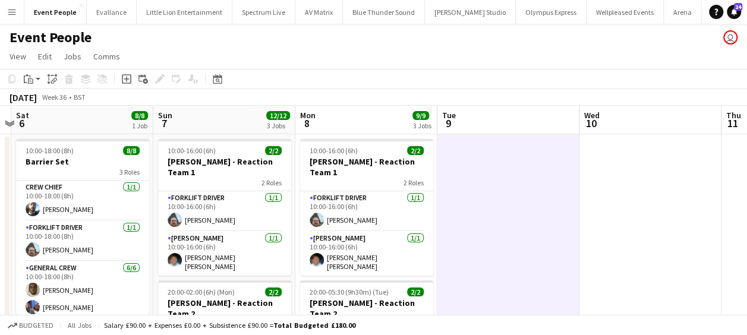
drag, startPoint x: 495, startPoint y: 206, endPoint x: 687, endPoint y: 206, distance: 192.0
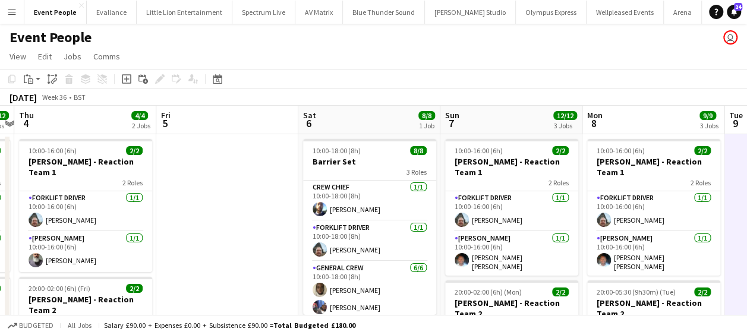
drag, startPoint x: 206, startPoint y: 199, endPoint x: 430, endPoint y: 184, distance: 225.1
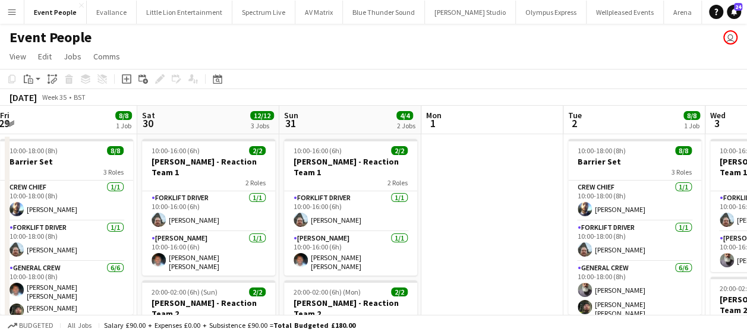
drag, startPoint x: 191, startPoint y: 243, endPoint x: 250, endPoint y: 238, distance: 59.0
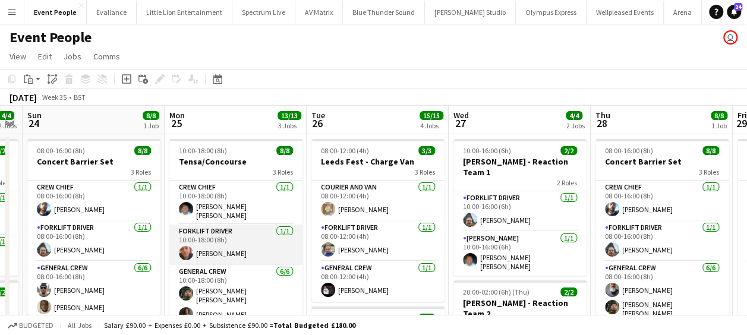
drag, startPoint x: 543, startPoint y: 231, endPoint x: 492, endPoint y: 230, distance: 51.1
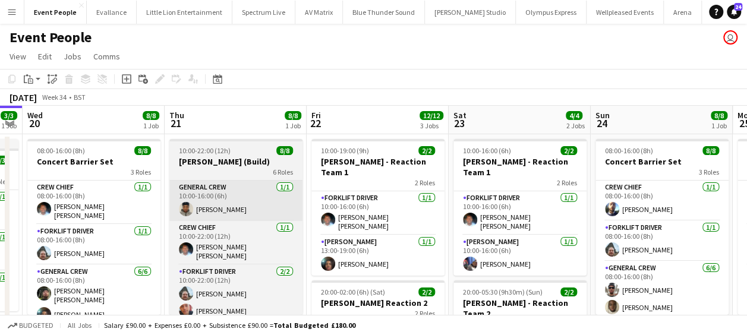
drag, startPoint x: 214, startPoint y: 212, endPoint x: 272, endPoint y: 214, distance: 57.7
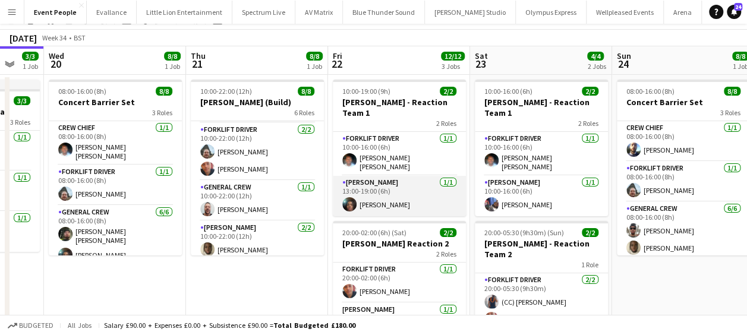
scroll to position [0, 0]
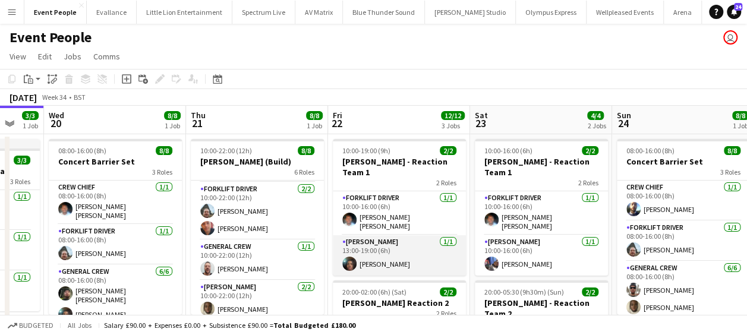
click at [385, 241] on app-card-role "Van Driver 1/1 13:00-19:00 (6h) Amari Thomas" at bounding box center [399, 255] width 133 height 40
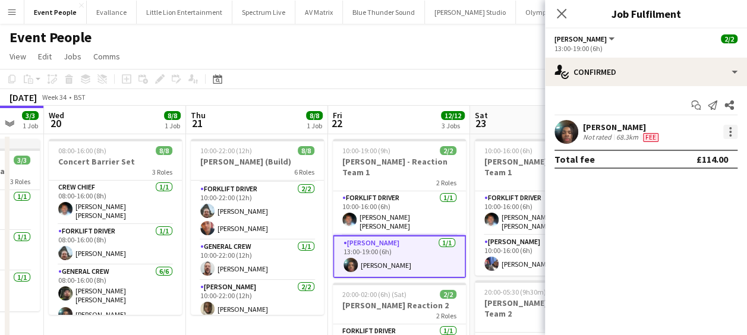
click at [729, 132] on div at bounding box center [730, 132] width 2 height 2
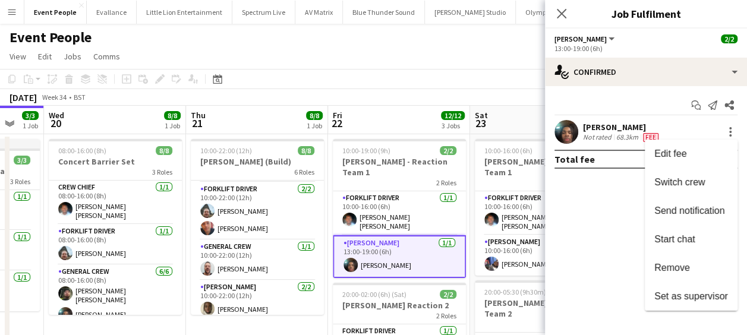
click at [399, 156] on div at bounding box center [373, 167] width 747 height 335
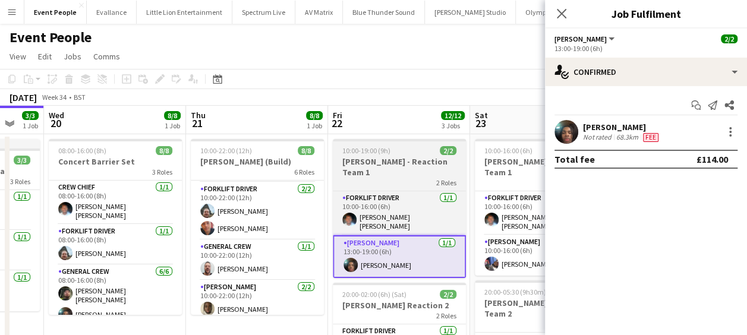
click at [385, 162] on h3 "[PERSON_NAME] - Reaction Team 1" at bounding box center [399, 166] width 133 height 21
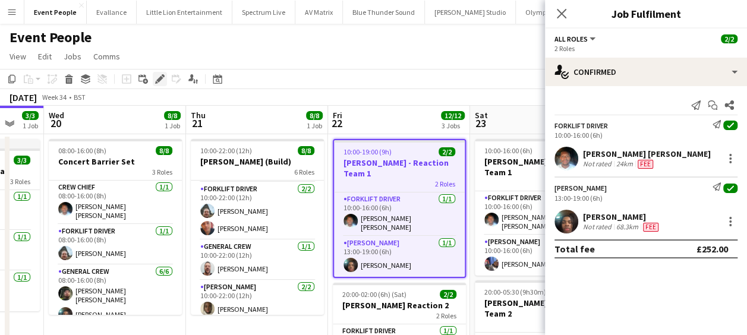
click at [158, 77] on icon "Edit" at bounding box center [160, 79] width 10 height 10
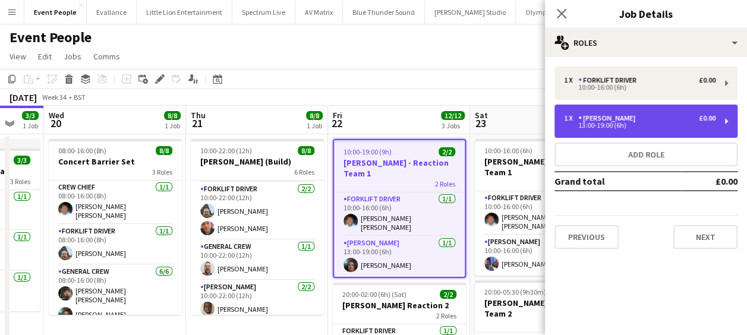
click at [650, 124] on div "13:00-19:00 (6h)" at bounding box center [640, 125] width 152 height 6
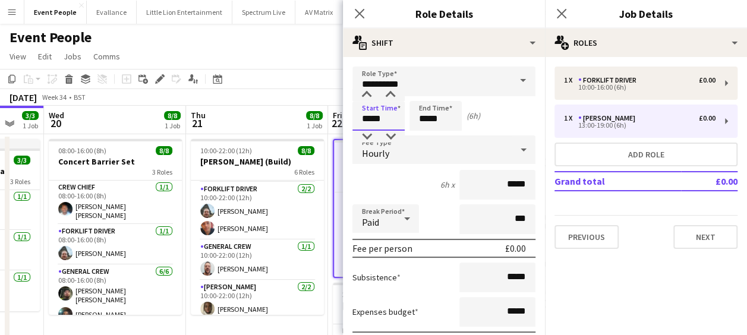
drag, startPoint x: 403, startPoint y: 119, endPoint x: 276, endPoint y: 137, distance: 127.9
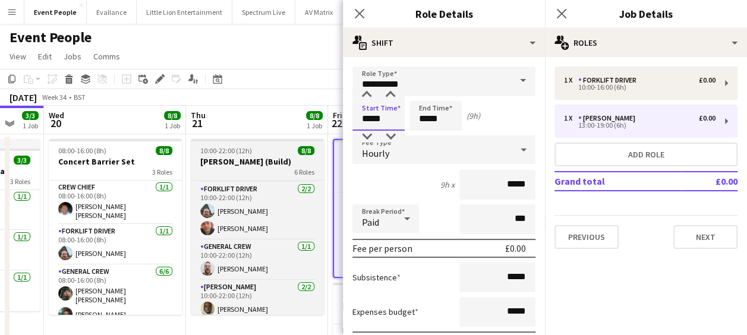
type input "*****"
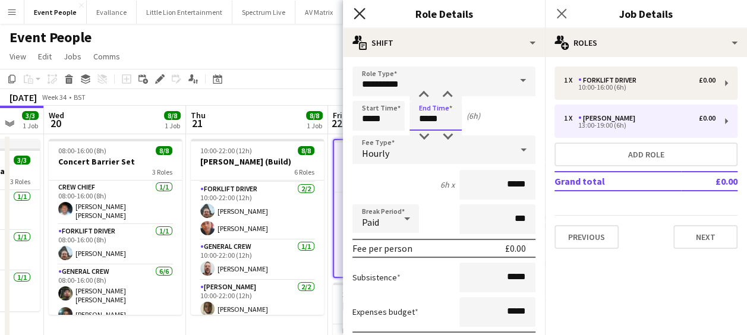
type input "*****"
click at [357, 14] on icon "Close pop-in" at bounding box center [359, 13] width 11 height 11
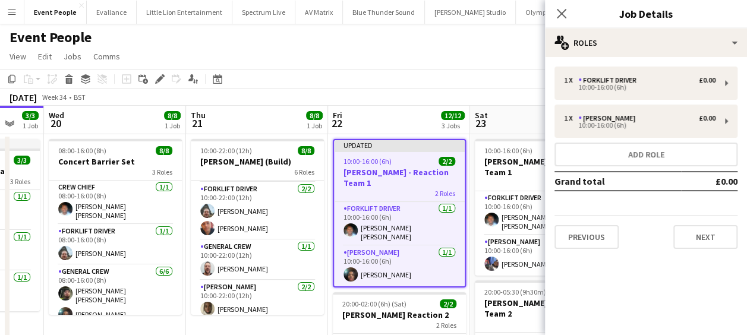
click at [417, 43] on div "Event People user" at bounding box center [373, 35] width 747 height 23
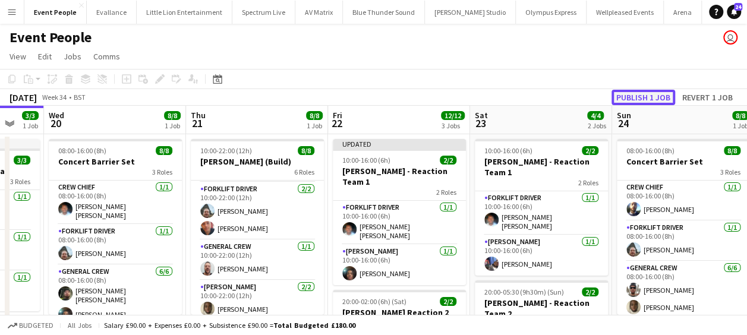
click at [659, 97] on button "Publish 1 job" at bounding box center [644, 97] width 64 height 15
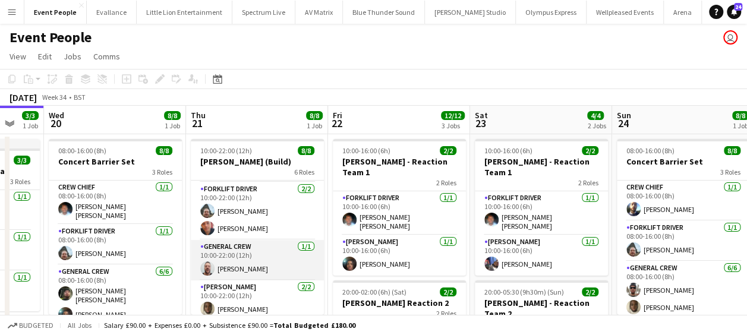
scroll to position [142, 0]
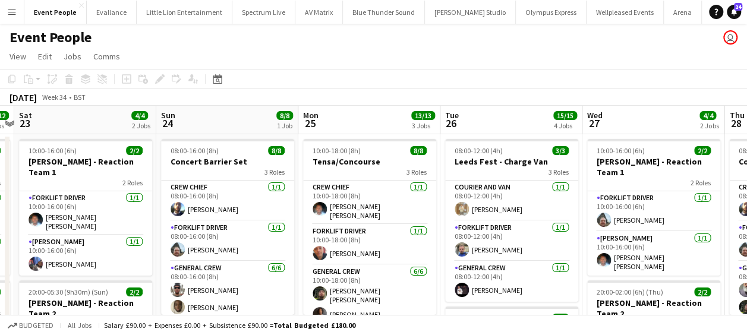
drag, startPoint x: 265, startPoint y: 206, endPoint x: 114, endPoint y: 215, distance: 151.3
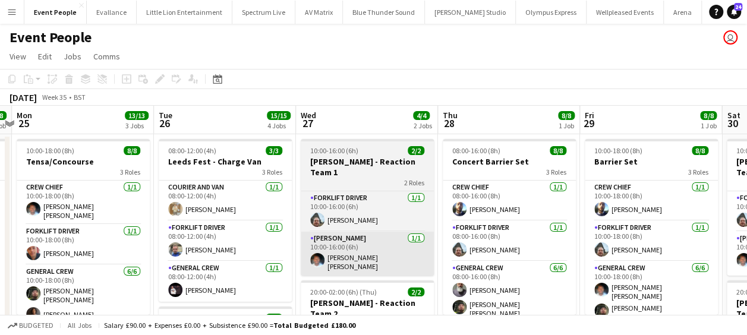
drag, startPoint x: 308, startPoint y: 229, endPoint x: 196, endPoint y: 225, distance: 111.8
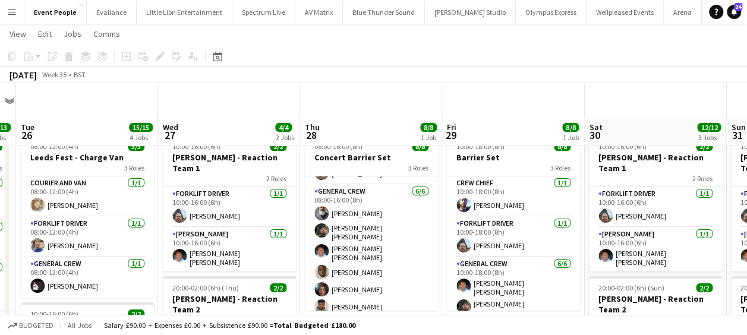
scroll to position [0, 0]
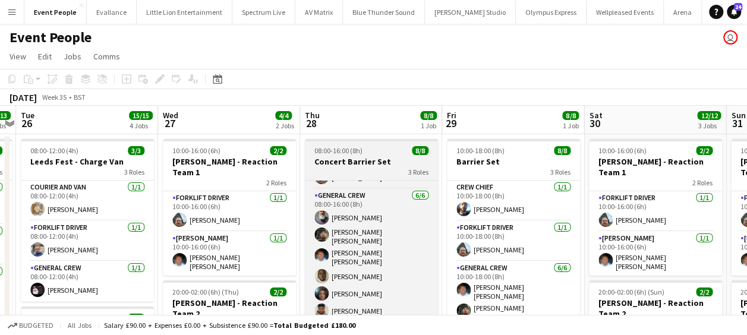
click at [374, 155] on div "08:00-16:00 (8h) 8/8" at bounding box center [371, 150] width 133 height 9
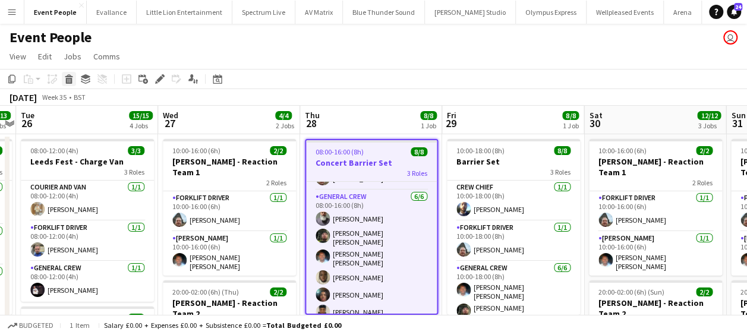
click at [73, 80] on icon "Delete" at bounding box center [69, 79] width 10 height 10
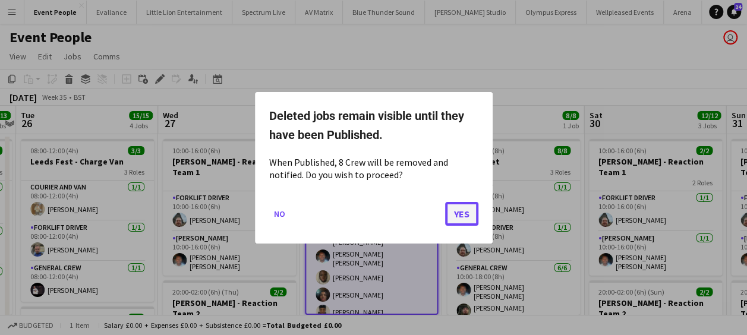
click at [464, 215] on button "Yes" at bounding box center [461, 214] width 33 height 24
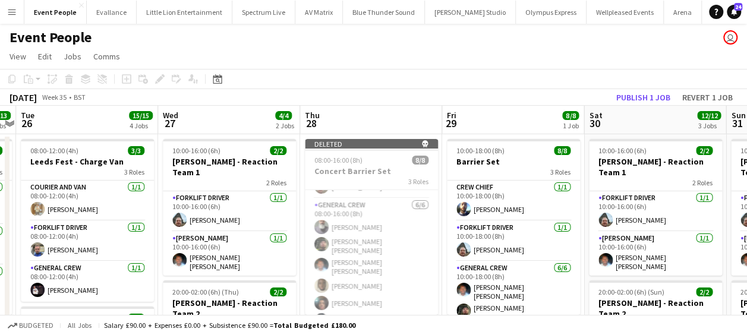
click at [527, 80] on app-toolbar "Copy Paste Paste Ctrl+V Paste with crew Ctrl+Shift+V Paste linked Job Delete Gr…" at bounding box center [373, 79] width 747 height 20
click at [634, 92] on button "Publish 1 job" at bounding box center [644, 97] width 64 height 15
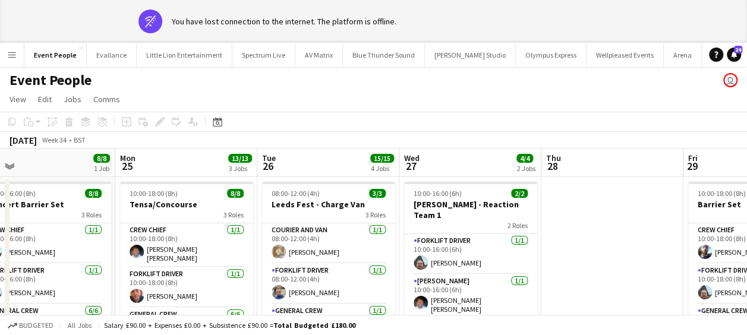
drag, startPoint x: 372, startPoint y: 196, endPoint x: 695, endPoint y: 216, distance: 323.4
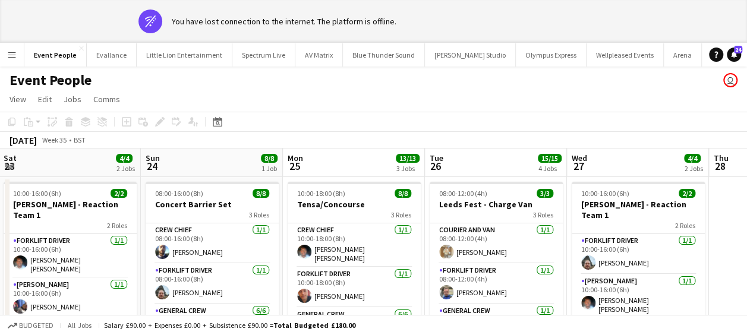
drag, startPoint x: 229, startPoint y: 210, endPoint x: 594, endPoint y: 221, distance: 365.1
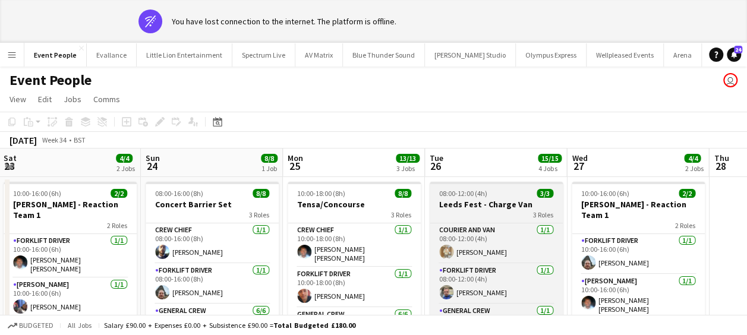
drag, startPoint x: 606, startPoint y: 213, endPoint x: 329, endPoint y: 206, distance: 276.5
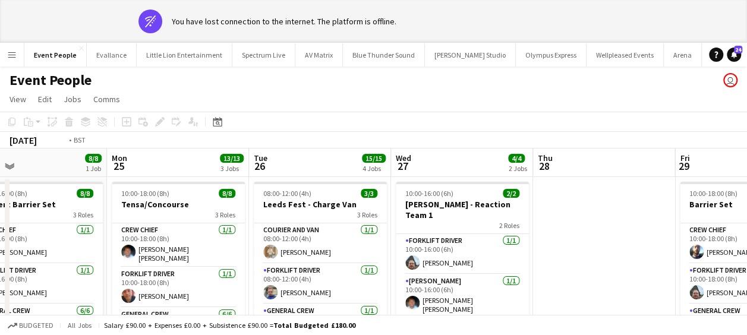
drag, startPoint x: 634, startPoint y: 208, endPoint x: 538, endPoint y: 202, distance: 95.9
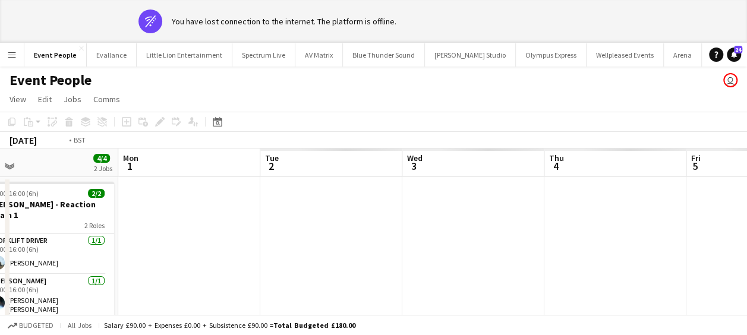
drag, startPoint x: 476, startPoint y: 219, endPoint x: 233, endPoint y: 210, distance: 242.7
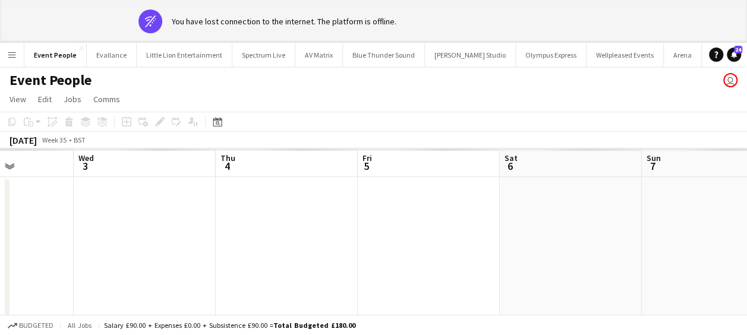
drag, startPoint x: 354, startPoint y: 215, endPoint x: 199, endPoint y: 211, distance: 155.2
drag, startPoint x: 369, startPoint y: 213, endPoint x: 109, endPoint y: 160, distance: 265.1
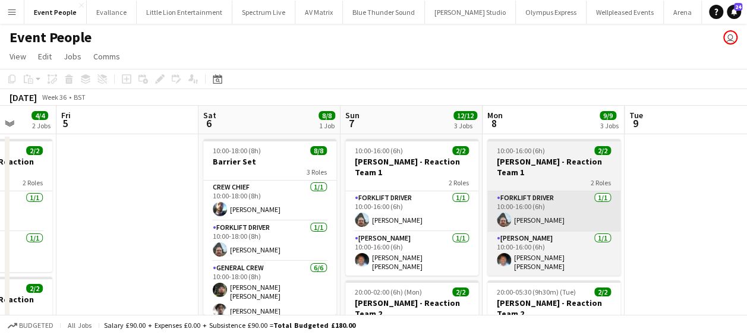
drag, startPoint x: 347, startPoint y: 194, endPoint x: 543, endPoint y: 194, distance: 196.2
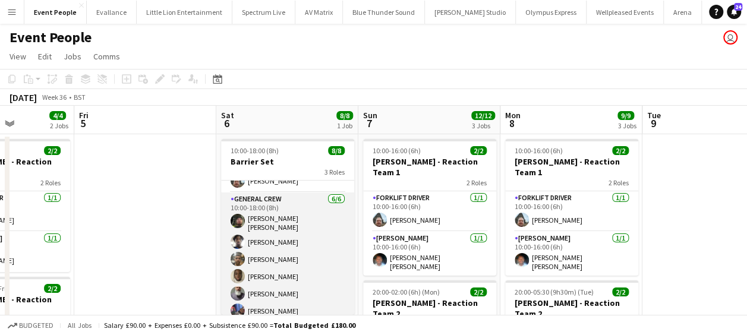
scroll to position [73, 0]
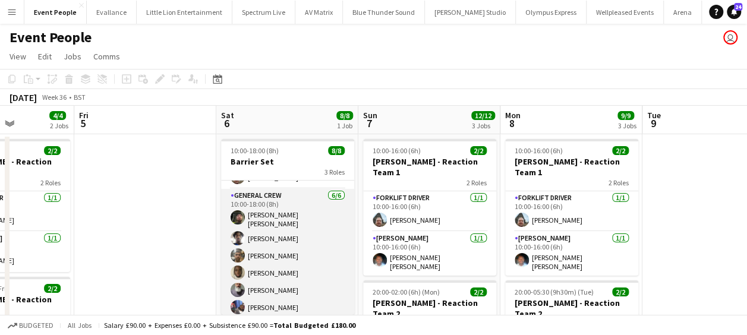
click at [283, 244] on app-card-role "General Crew 6/6 10:00-18:00 (8h) Kane O’Neill Tayeeb Alabi James Granger David…" at bounding box center [287, 254] width 133 height 130
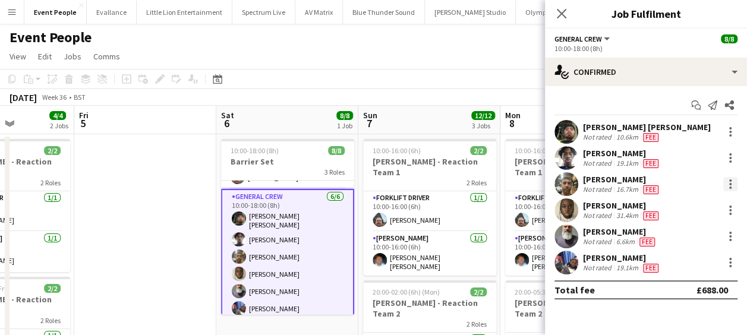
click at [732, 183] on div at bounding box center [730, 184] width 14 height 14
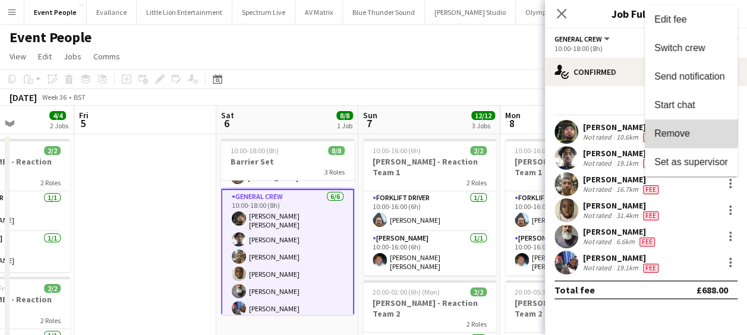
click at [669, 128] on span "Remove" at bounding box center [672, 133] width 36 height 10
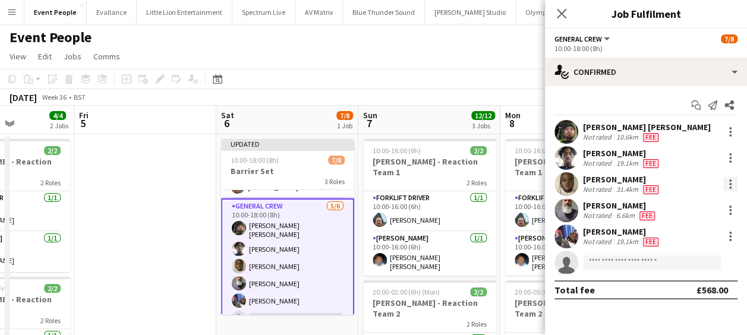
click at [729, 183] on div at bounding box center [730, 184] width 2 height 2
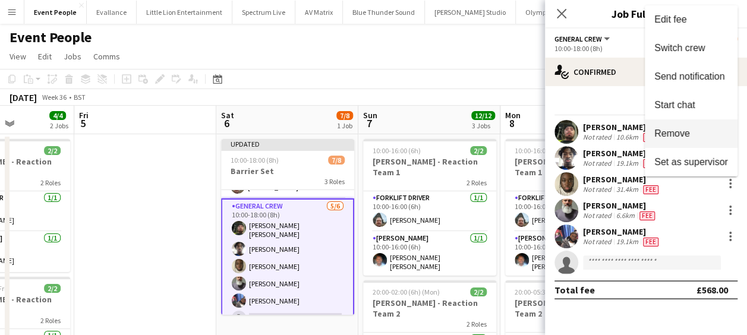
click at [682, 135] on span "Remove" at bounding box center [672, 133] width 36 height 10
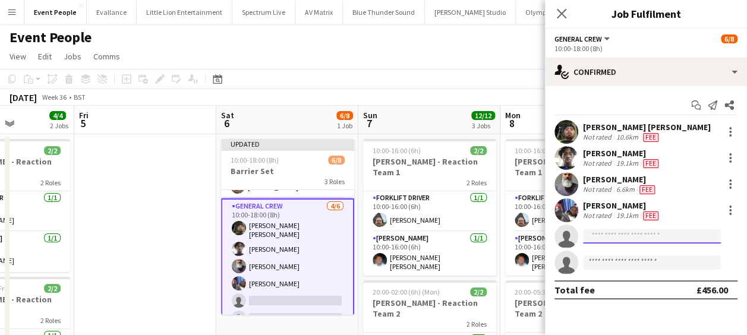
click at [620, 234] on input at bounding box center [652, 236] width 138 height 14
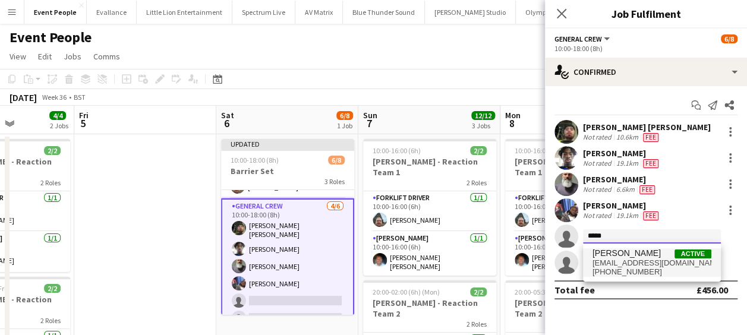
type input "*****"
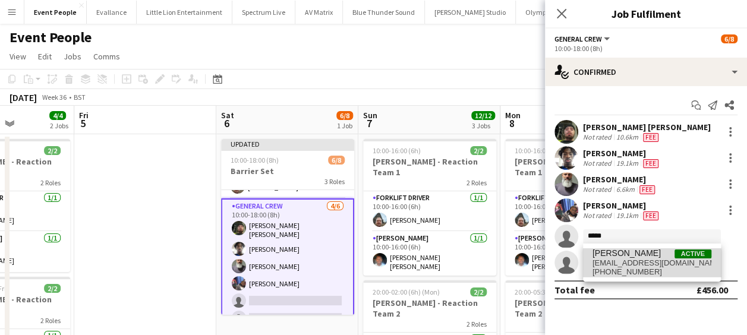
click at [665, 267] on span "+447444815769" at bounding box center [652, 272] width 119 height 10
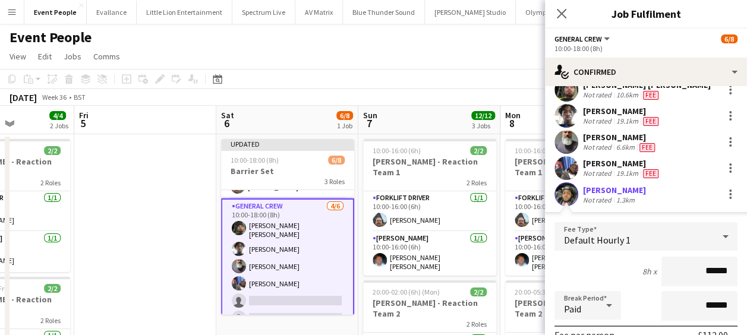
scroll to position [59, 0]
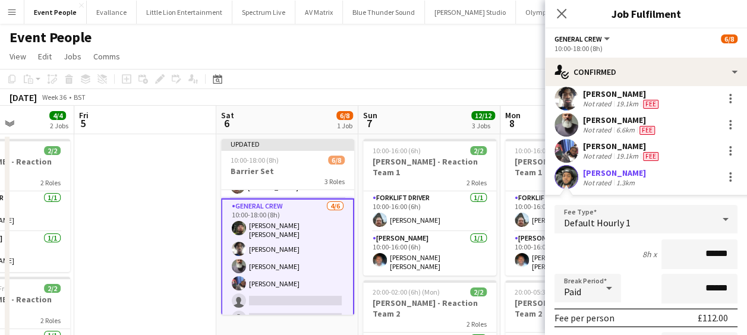
drag, startPoint x: 673, startPoint y: 248, endPoint x: 758, endPoint y: 250, distance: 84.4
click at [747, 250] on html "Menu Boards Boards Boards All jobs Status Workforce Workforce My Workforce Recr…" at bounding box center [373, 318] width 747 height 637
type input "***"
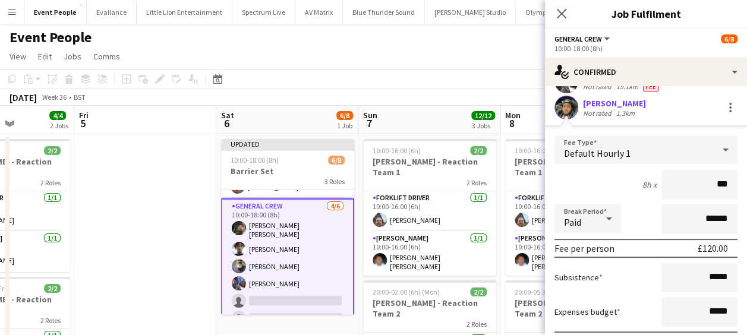
scroll to position [238, 0]
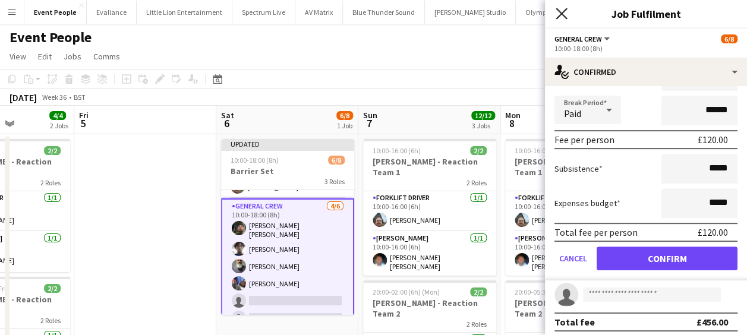
click at [556, 12] on icon "Close pop-in" at bounding box center [561, 13] width 11 height 11
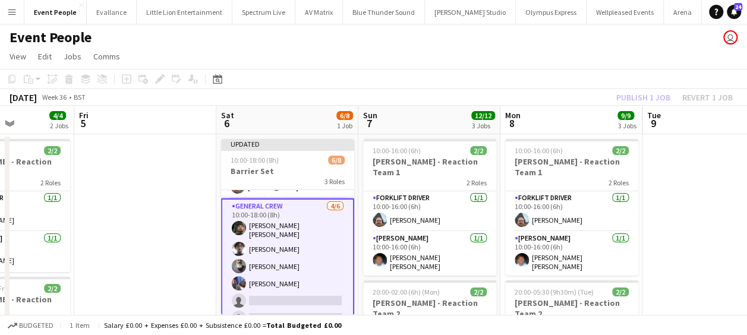
click at [277, 292] on app-card-role "General Crew 4/6 10:00-18:00 (8h) Kane O’Neill Tayeeb Alabi Edvardas Draskinis …" at bounding box center [287, 265] width 133 height 133
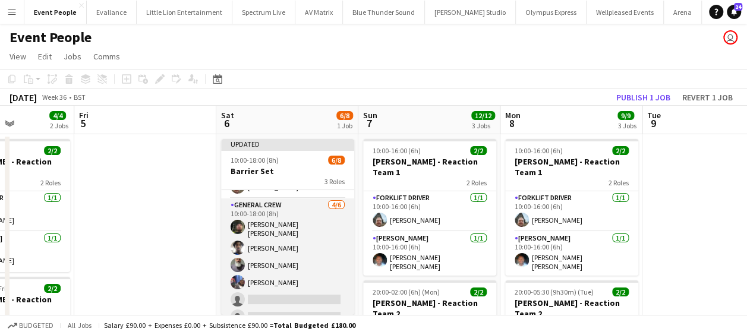
click at [314, 290] on app-card-role "General Crew 4/6 10:00-18:00 (8h) Kane O’Neill Tayeeb Alabi Edvardas Draskinis …" at bounding box center [287, 264] width 133 height 130
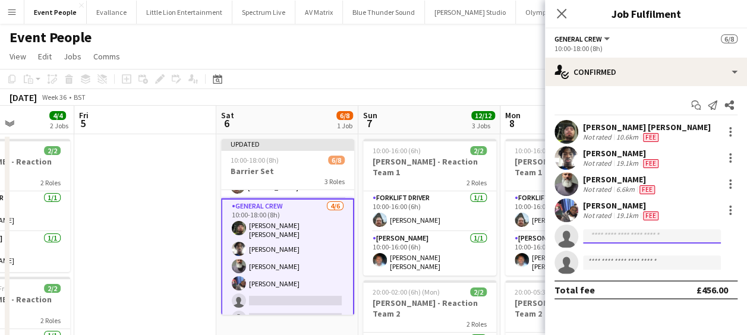
click at [614, 239] on input at bounding box center [652, 236] width 138 height 14
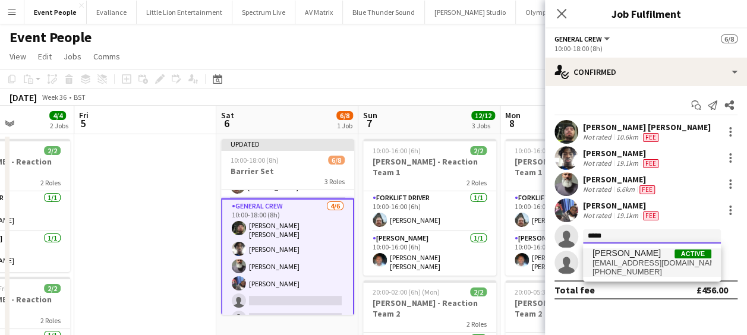
type input "*****"
click at [634, 253] on span "Kairo Solomon" at bounding box center [627, 253] width 68 height 10
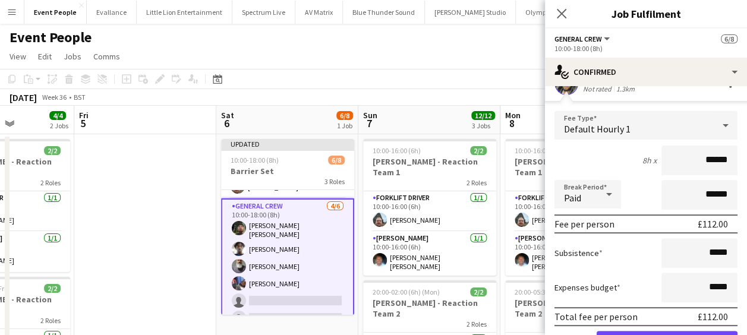
scroll to position [178, 0]
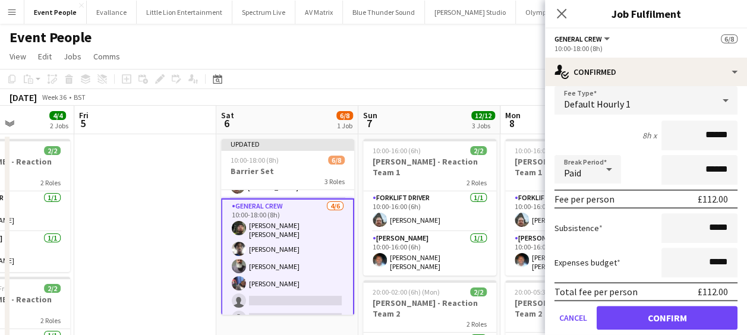
click at [651, 333] on form "Fee Type Default Hourly 1 8h x ****** Break Period Paid ****** Fee per person £…" at bounding box center [646, 213] width 202 height 254
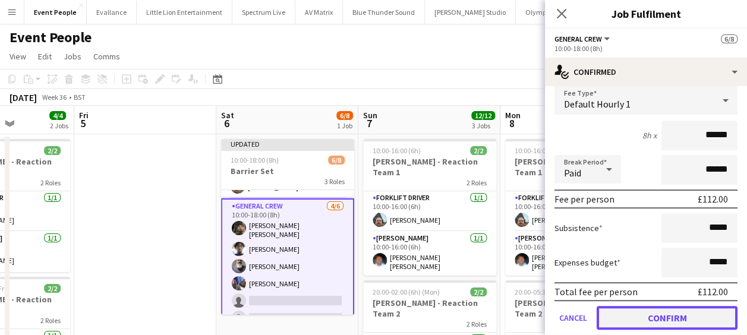
click at [653, 319] on button "Confirm" at bounding box center [667, 318] width 141 height 24
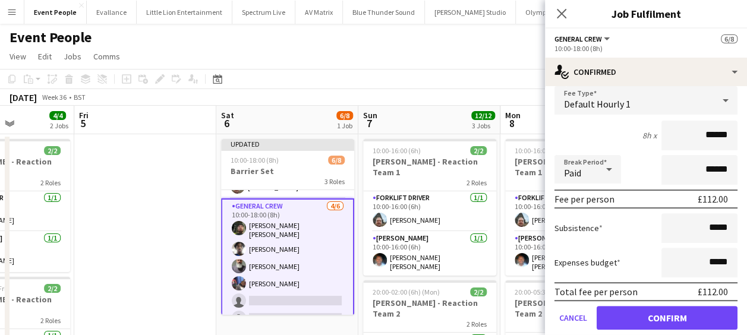
scroll to position [0, 0]
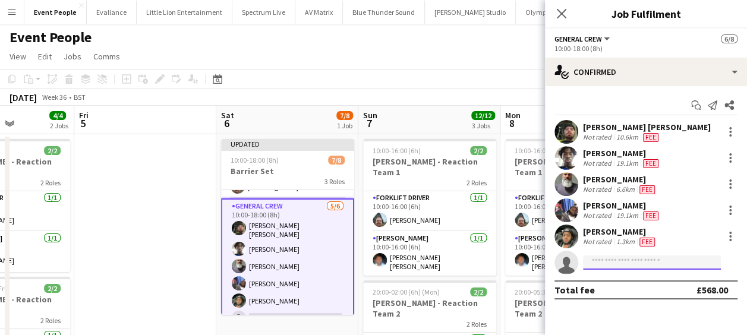
click at [617, 263] on input at bounding box center [652, 263] width 138 height 14
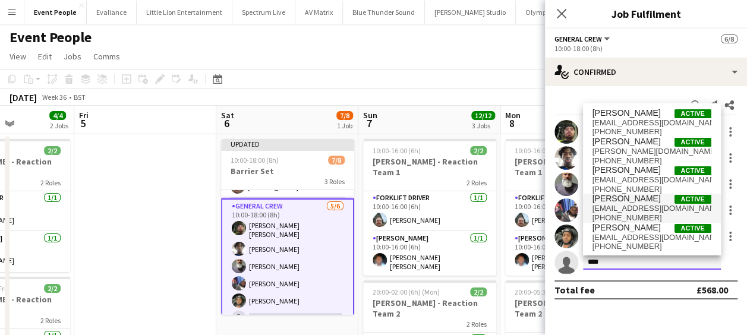
type input "****"
click at [625, 201] on span "David Ryan" at bounding box center [627, 199] width 68 height 10
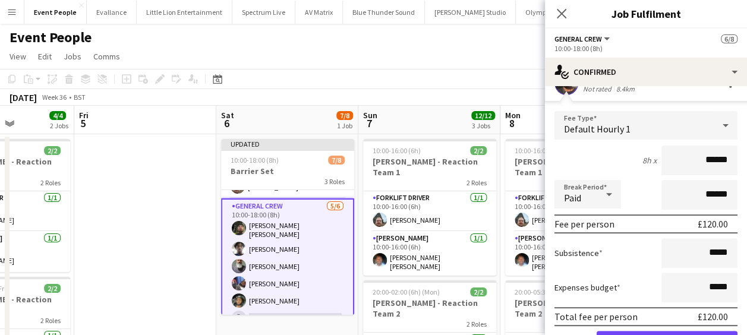
scroll to position [193, 0]
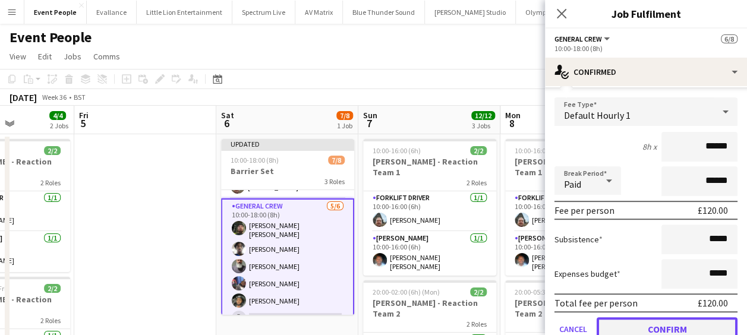
click at [669, 317] on button "Confirm" at bounding box center [667, 329] width 141 height 24
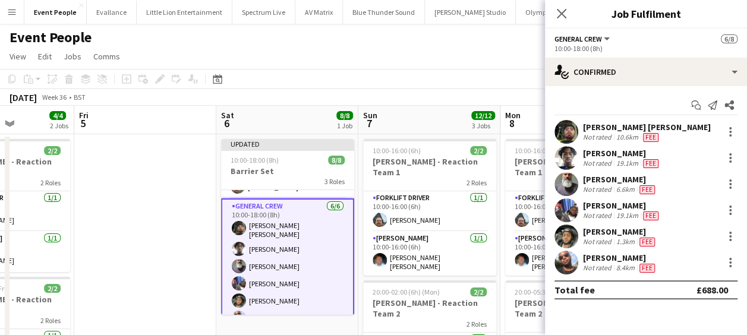
scroll to position [0, 0]
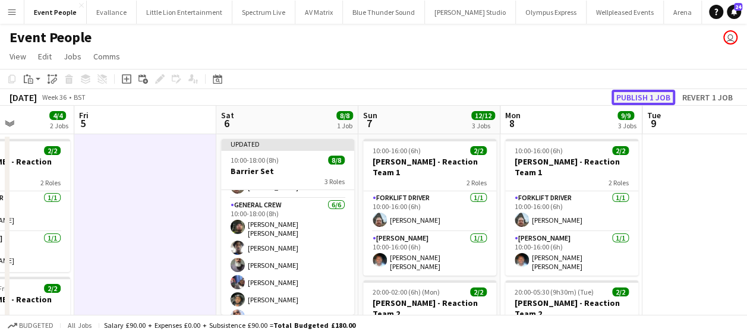
click at [664, 93] on button "Publish 1 job" at bounding box center [644, 97] width 64 height 15
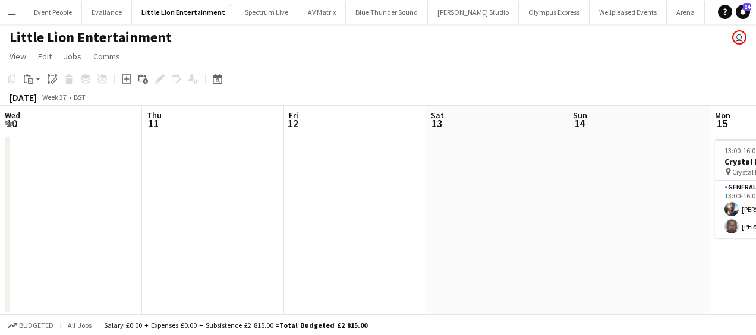
scroll to position [0, 520]
